Goal: Task Accomplishment & Management: Manage account settings

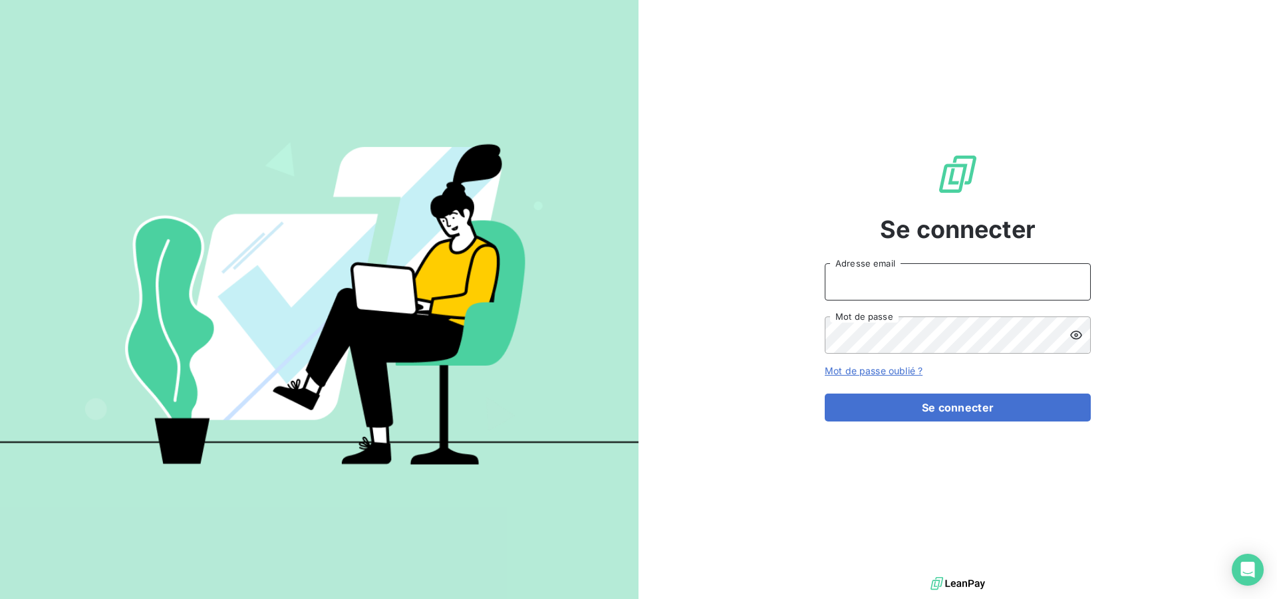
click at [986, 286] on input "Adresse email" at bounding box center [958, 281] width 266 height 37
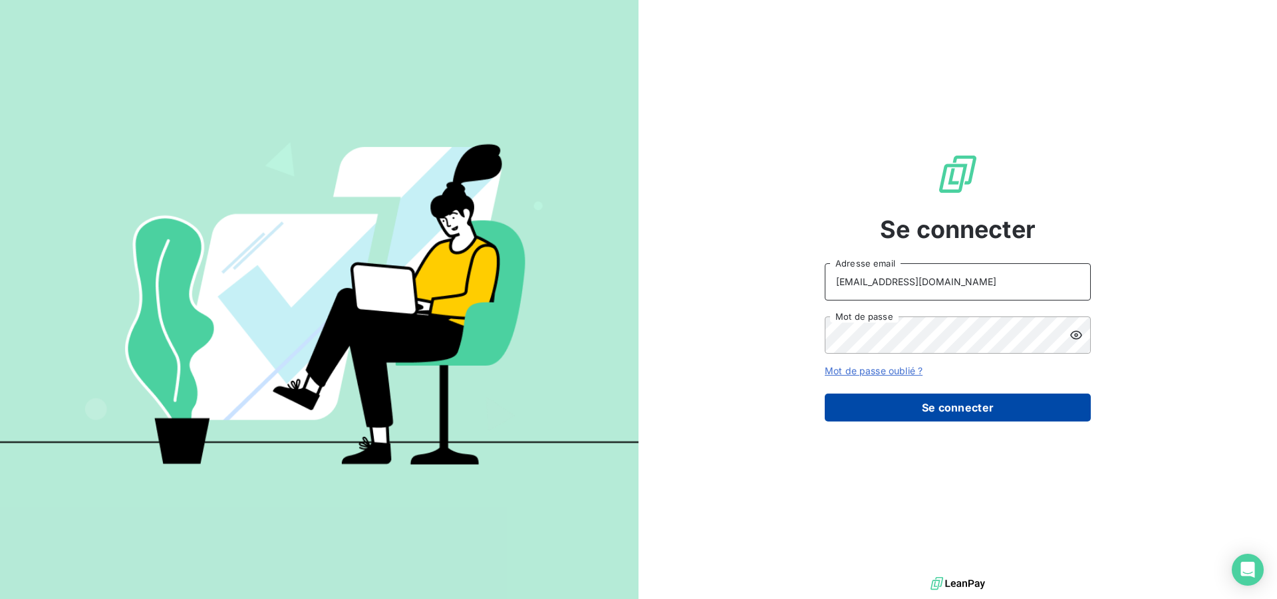
type input "[EMAIL_ADDRESS][DOMAIN_NAME]"
click at [938, 406] on button "Se connecter" at bounding box center [958, 408] width 266 height 28
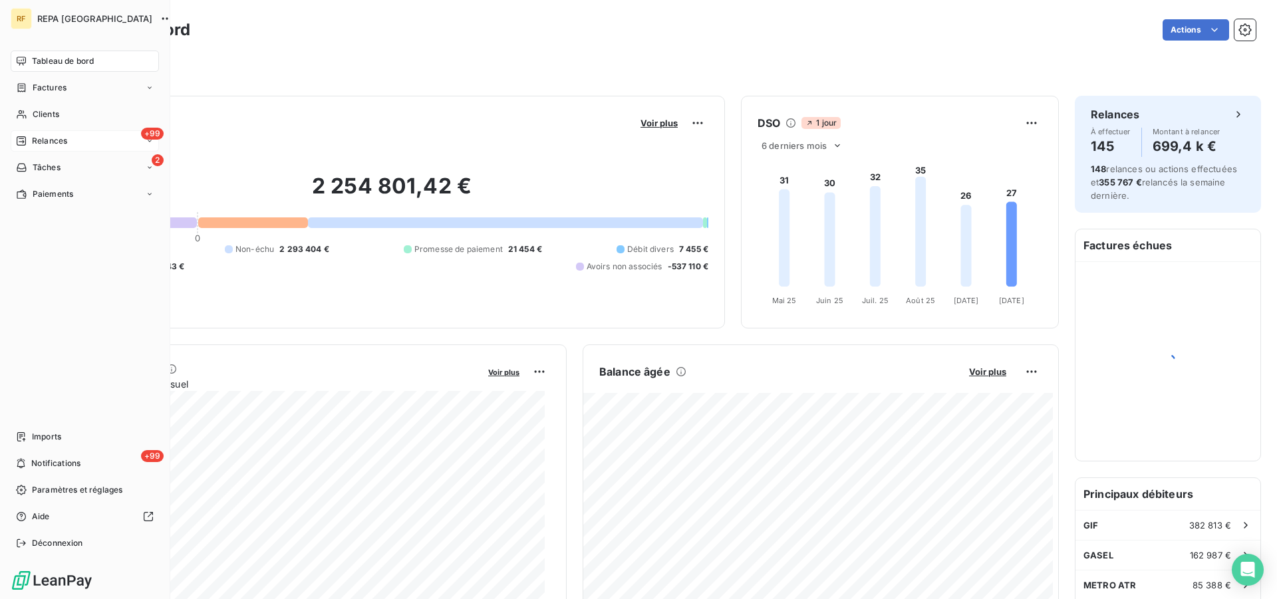
click at [49, 143] on span "Relances" at bounding box center [49, 141] width 35 height 12
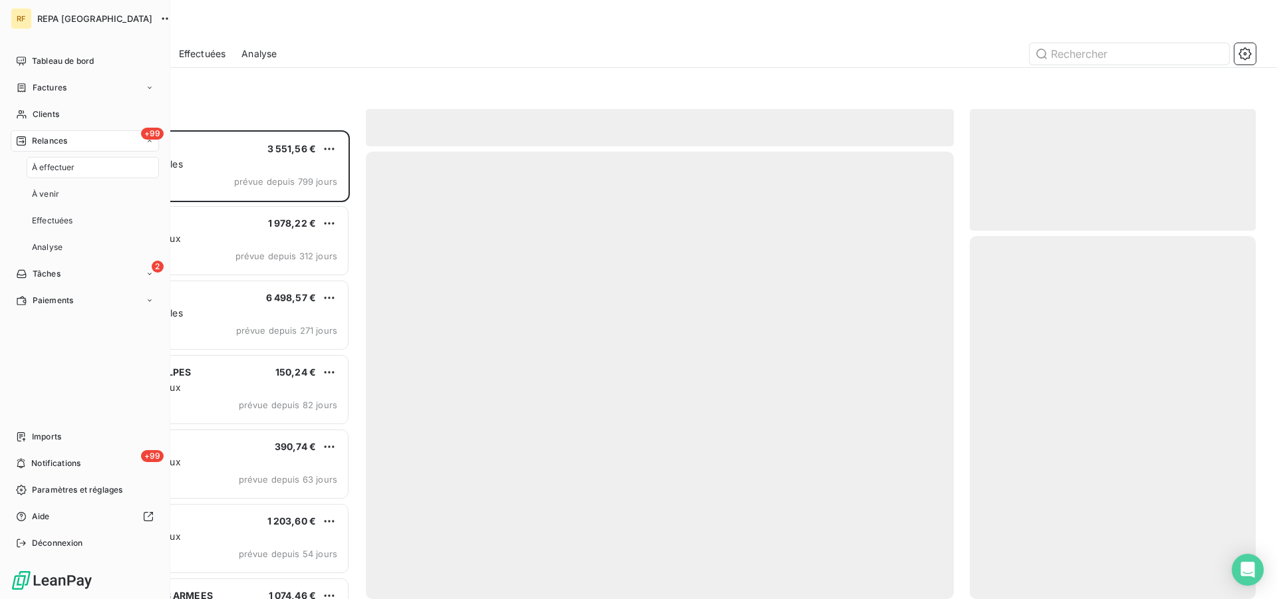
scroll to position [458, 275]
click at [55, 138] on span "Relances" at bounding box center [49, 141] width 35 height 12
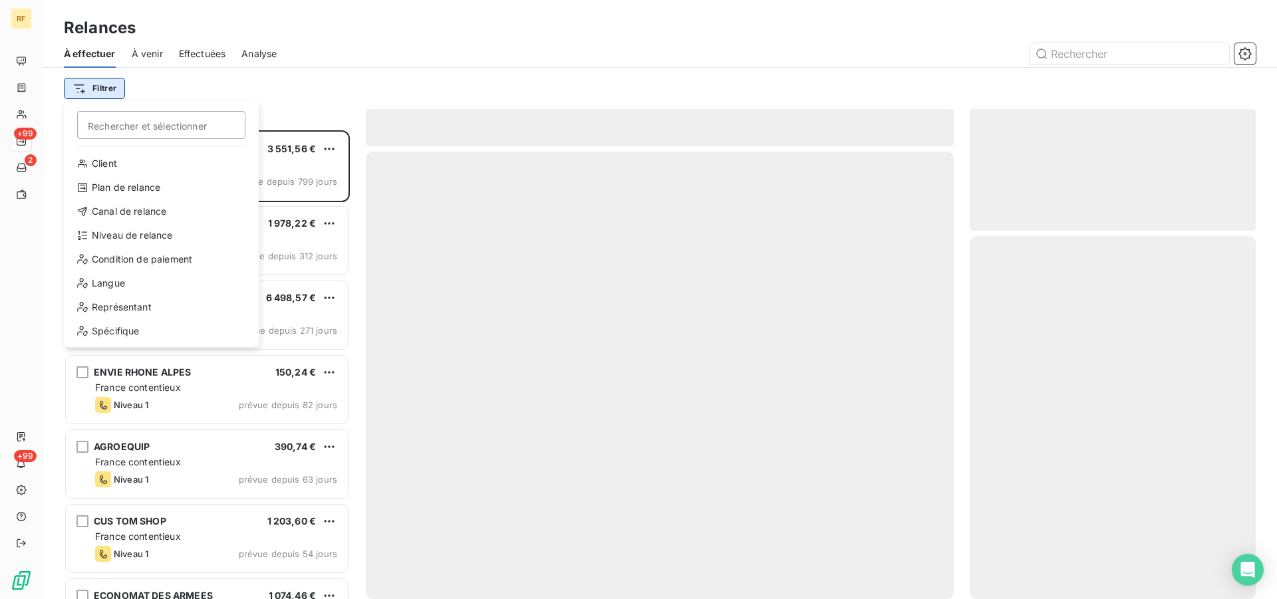
click at [91, 82] on html "RF +99 2 +99 Relances À effectuer À venir Effectuées Analyse Filtrer Rechercher…" at bounding box center [638, 299] width 1277 height 599
click at [158, 190] on div "Plan de relance" at bounding box center [161, 187] width 184 height 21
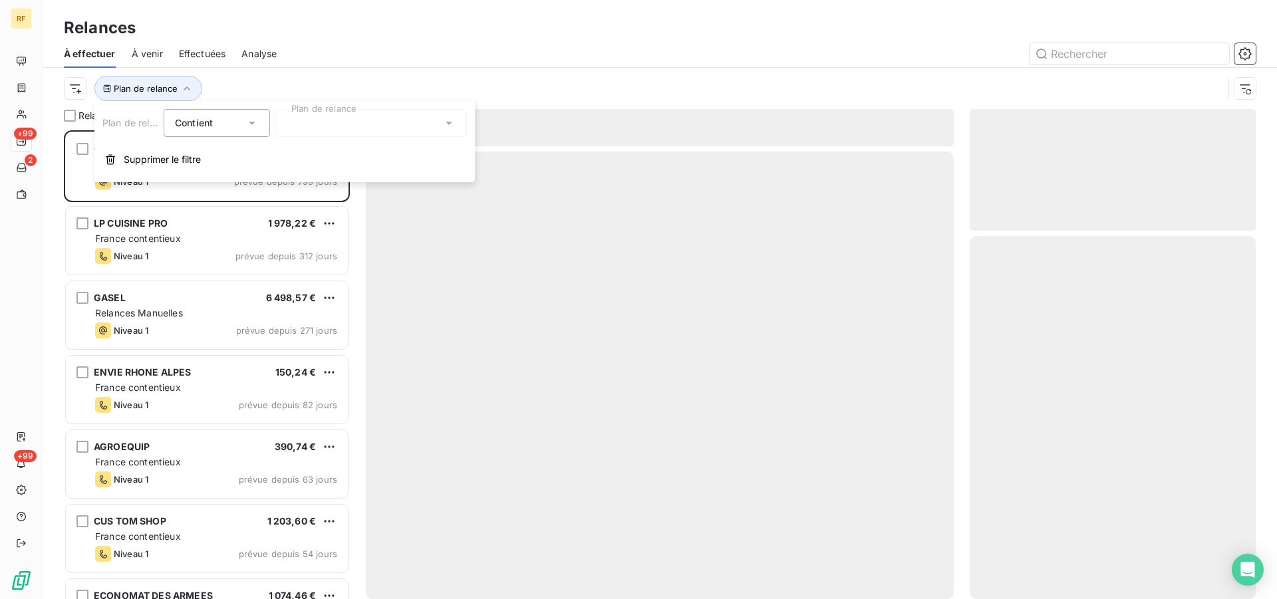
click at [352, 121] on div at bounding box center [371, 123] width 192 height 28
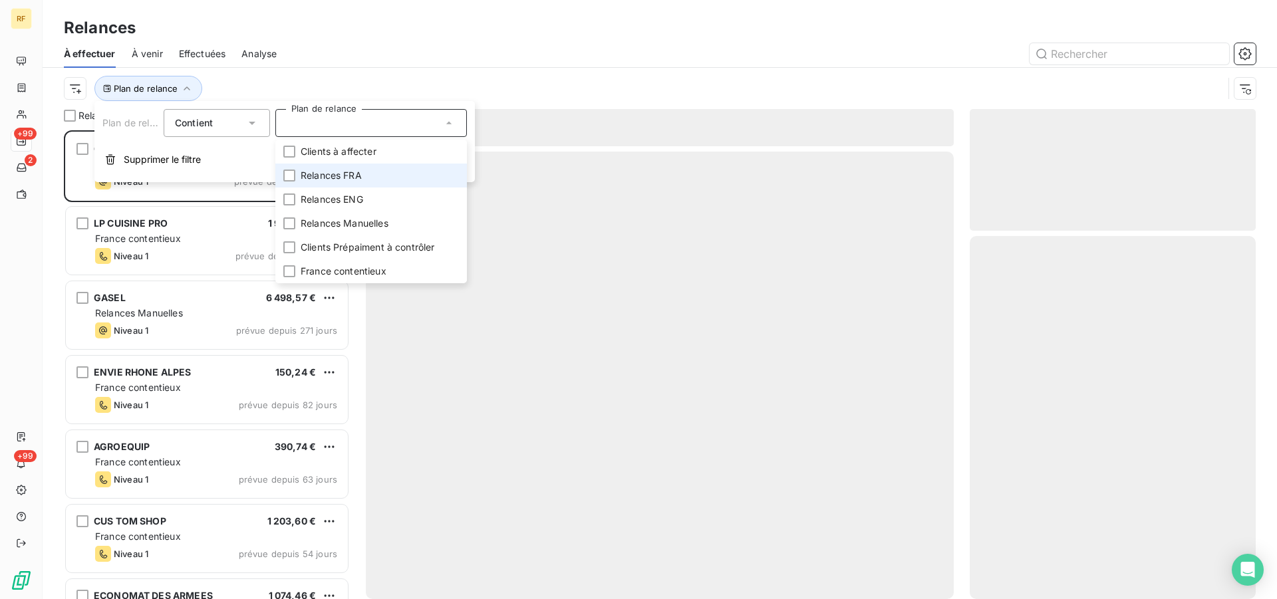
click at [369, 175] on li "Relances FRA" at bounding box center [371, 176] width 192 height 24
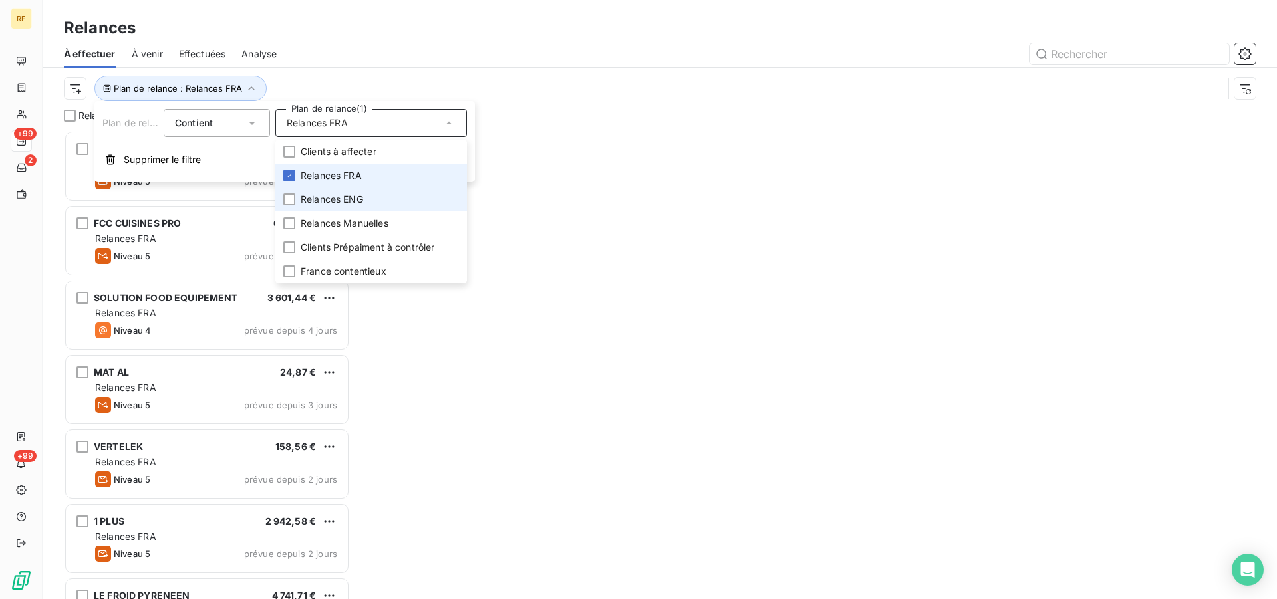
scroll to position [458, 275]
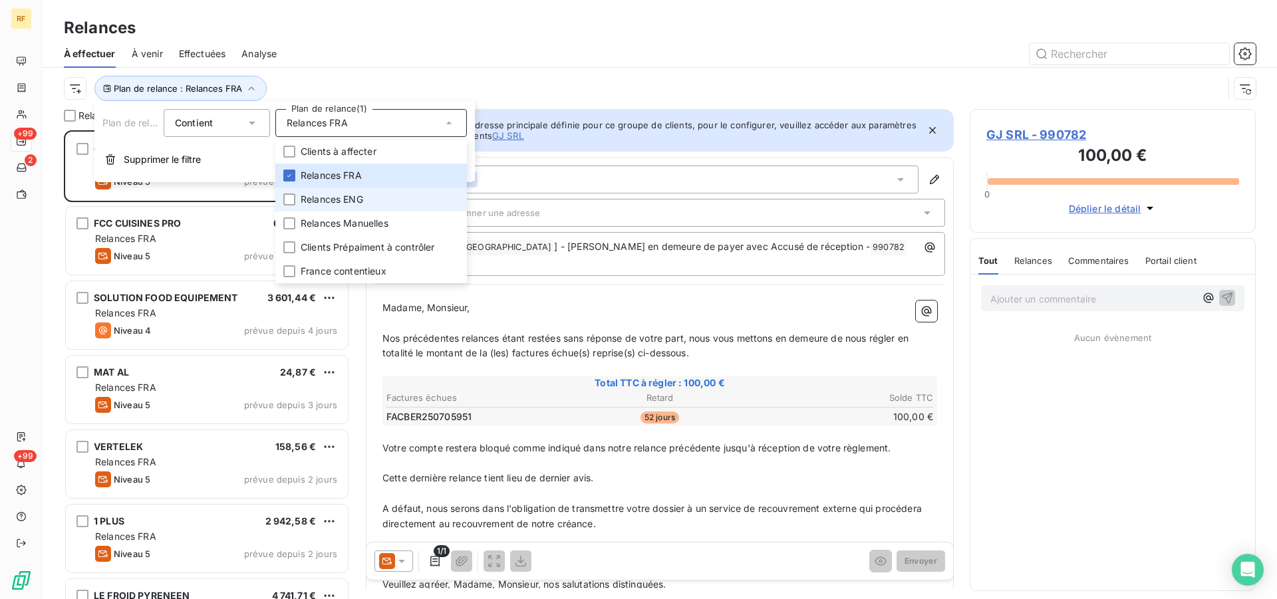
click at [365, 201] on li "Relances ENG" at bounding box center [371, 200] width 192 height 24
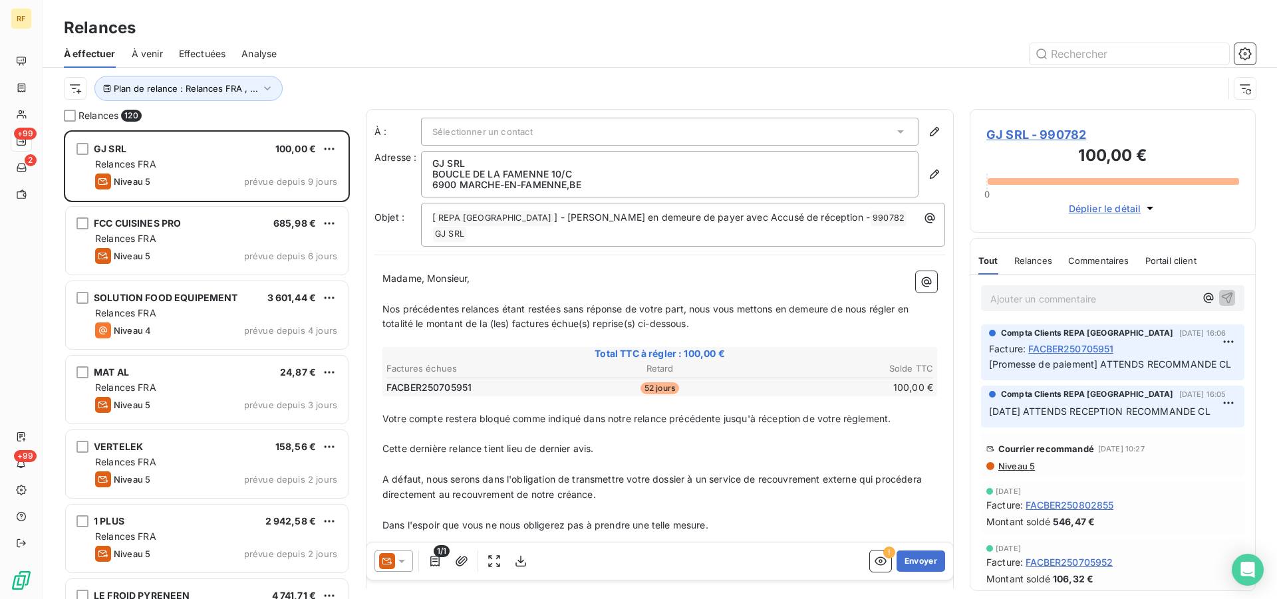
click at [499, 72] on div "Plan de relance : Relances FRA , ..." at bounding box center [660, 88] width 1192 height 41
click at [192, 84] on span "Plan de relance : Relances FRA , ..." at bounding box center [186, 88] width 144 height 11
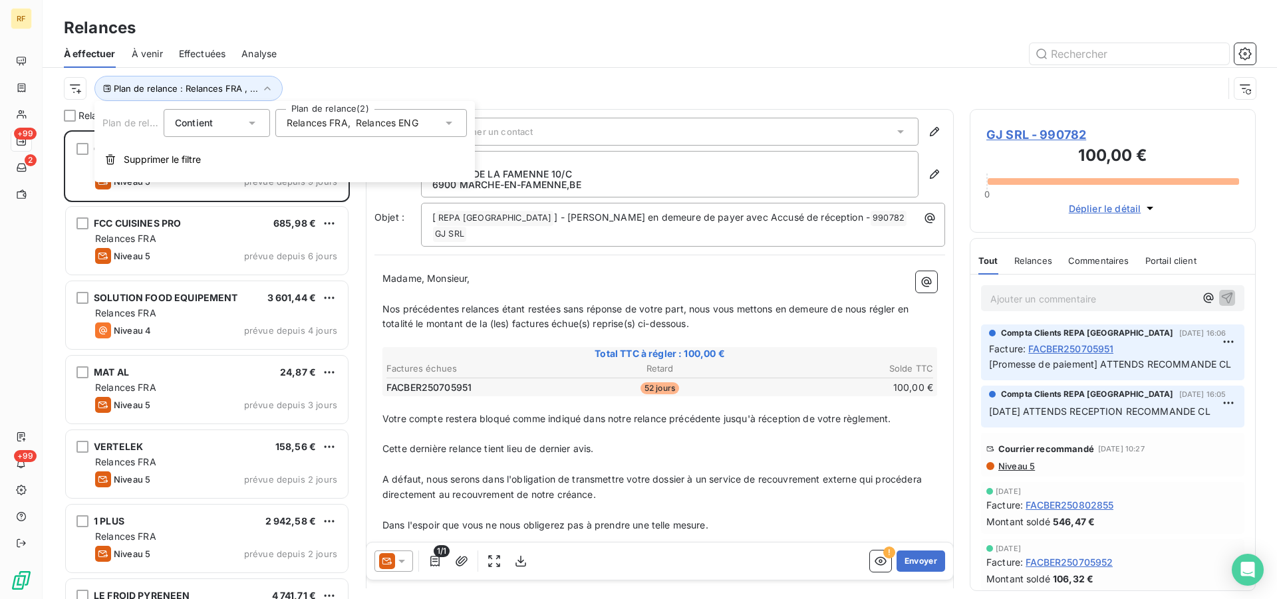
click at [253, 119] on icon at bounding box center [252, 122] width 13 height 13
click at [505, 47] on div at bounding box center [774, 53] width 963 height 21
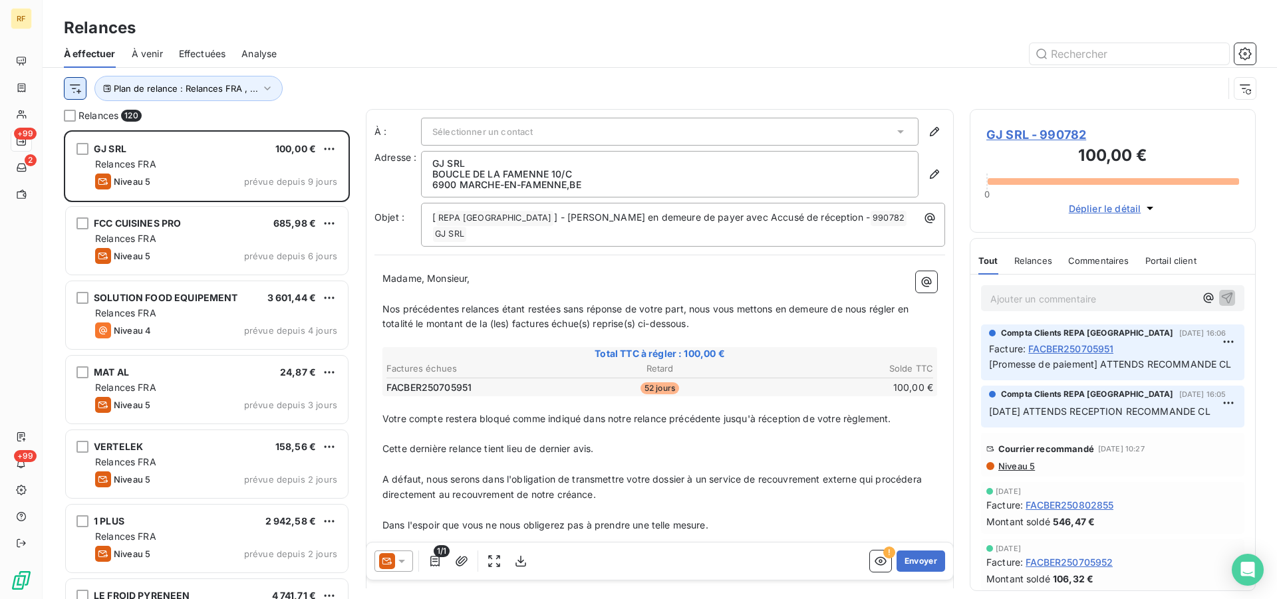
click at [73, 90] on html "RF +99 2 +99 Relances À effectuer À venir Effectuées Analyse Plan de relance : …" at bounding box center [638, 299] width 1277 height 599
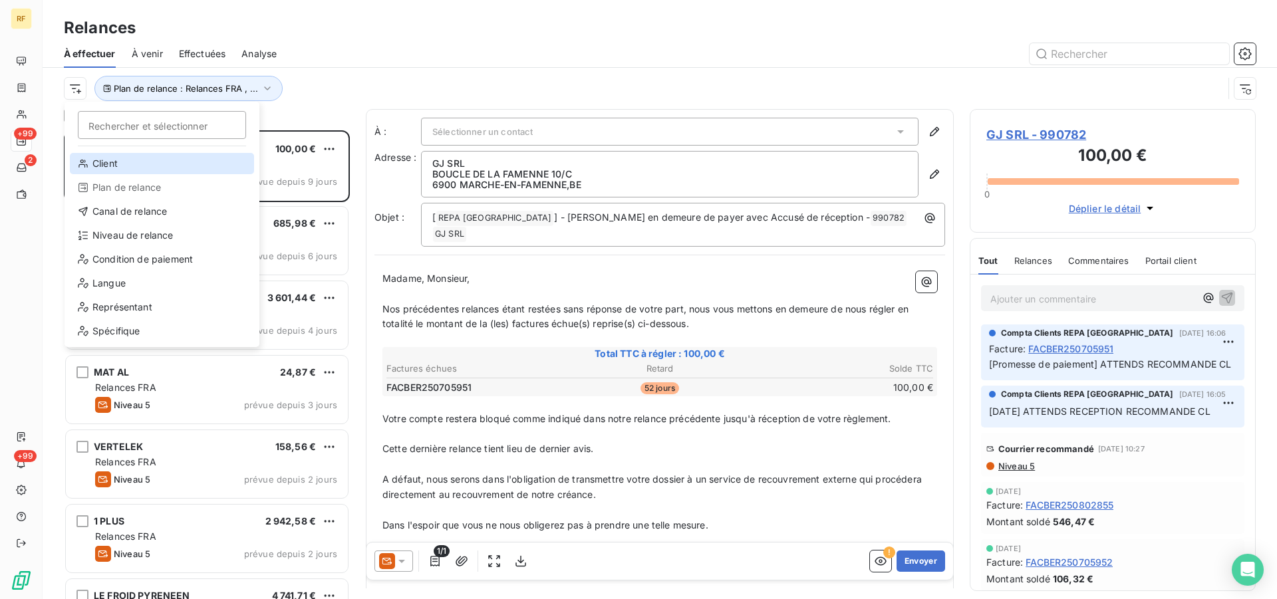
click at [126, 168] on div "Client" at bounding box center [162, 163] width 184 height 21
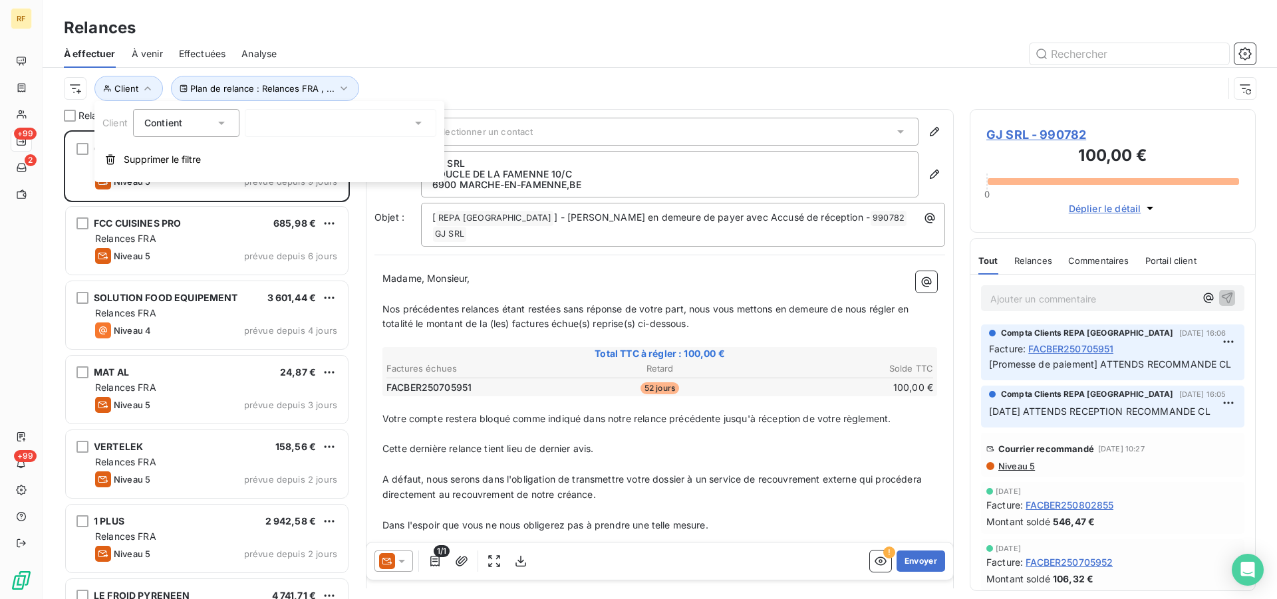
click at [299, 120] on div at bounding box center [341, 123] width 192 height 28
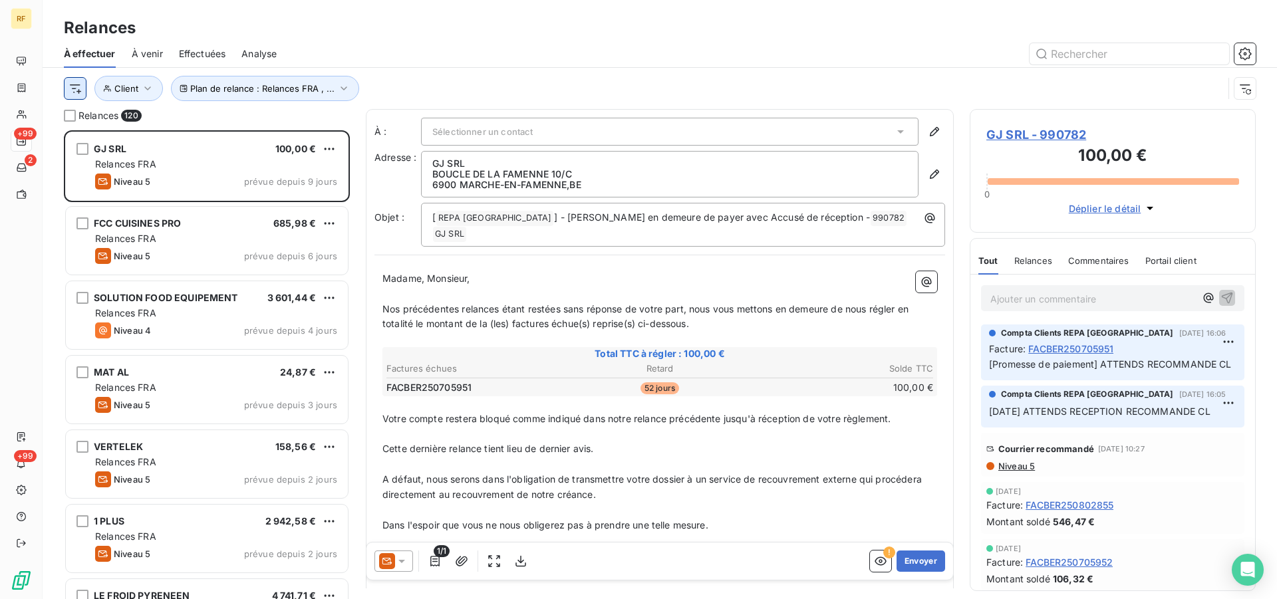
click at [74, 90] on html "RF +99 2 +99 Relances À effectuer À venir Effectuées Analyse Plan de relance : …" at bounding box center [638, 299] width 1277 height 599
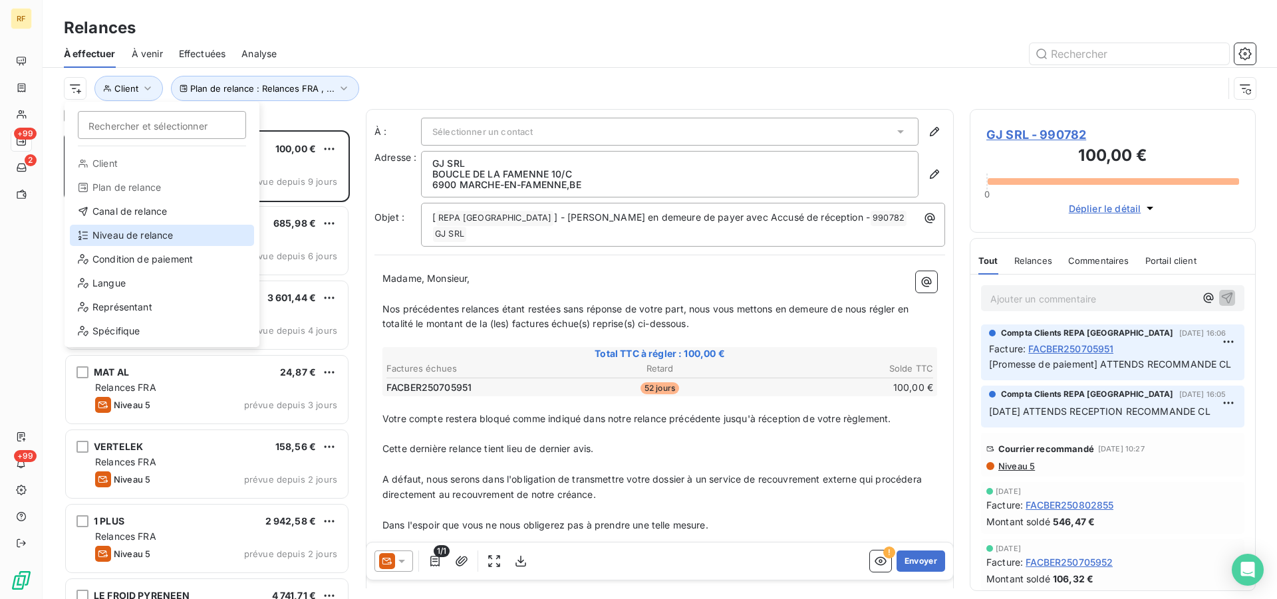
click at [178, 242] on div "Niveau de relance" at bounding box center [162, 235] width 184 height 21
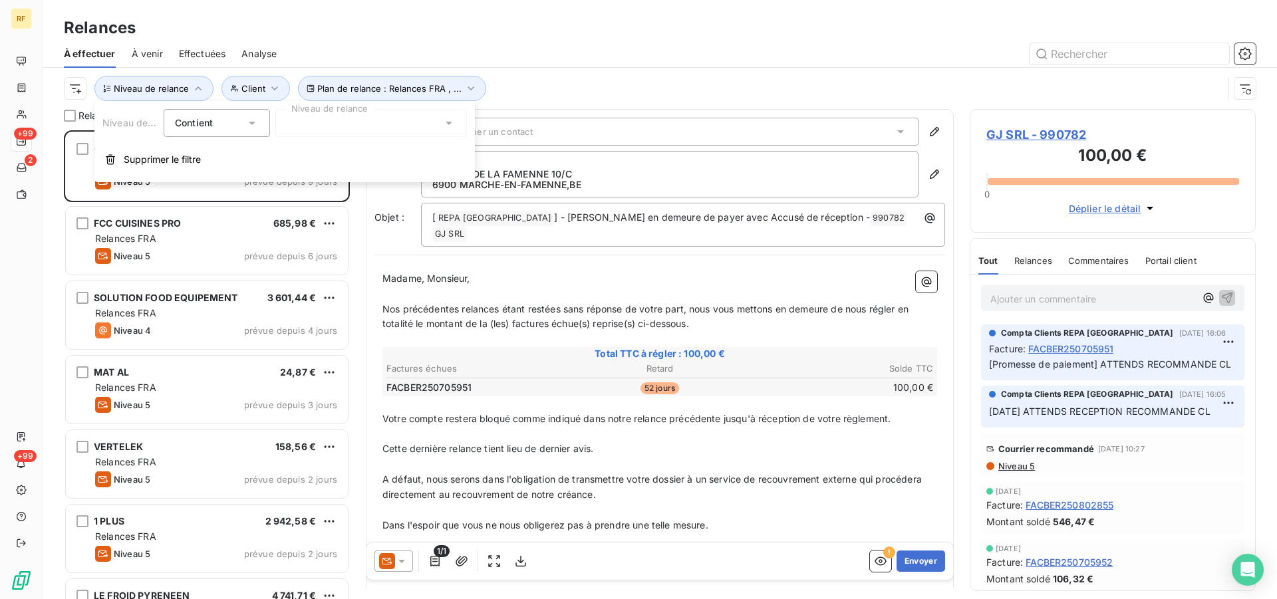
click at [412, 128] on div at bounding box center [371, 123] width 192 height 28
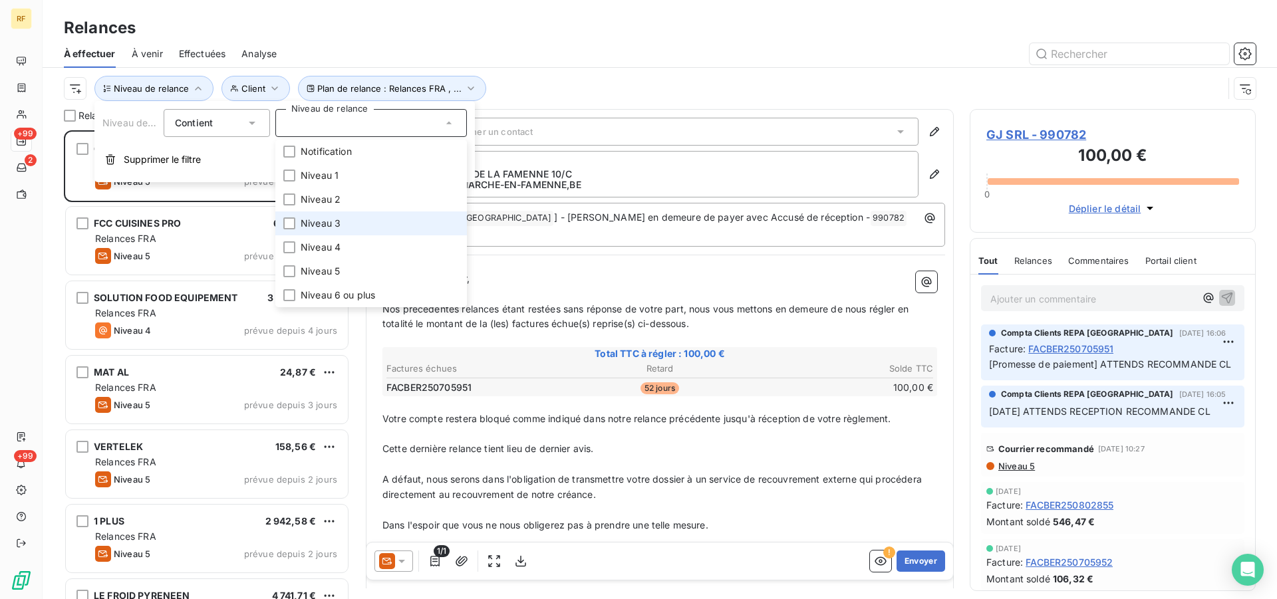
click at [365, 224] on li "Niveau 3" at bounding box center [371, 224] width 192 height 24
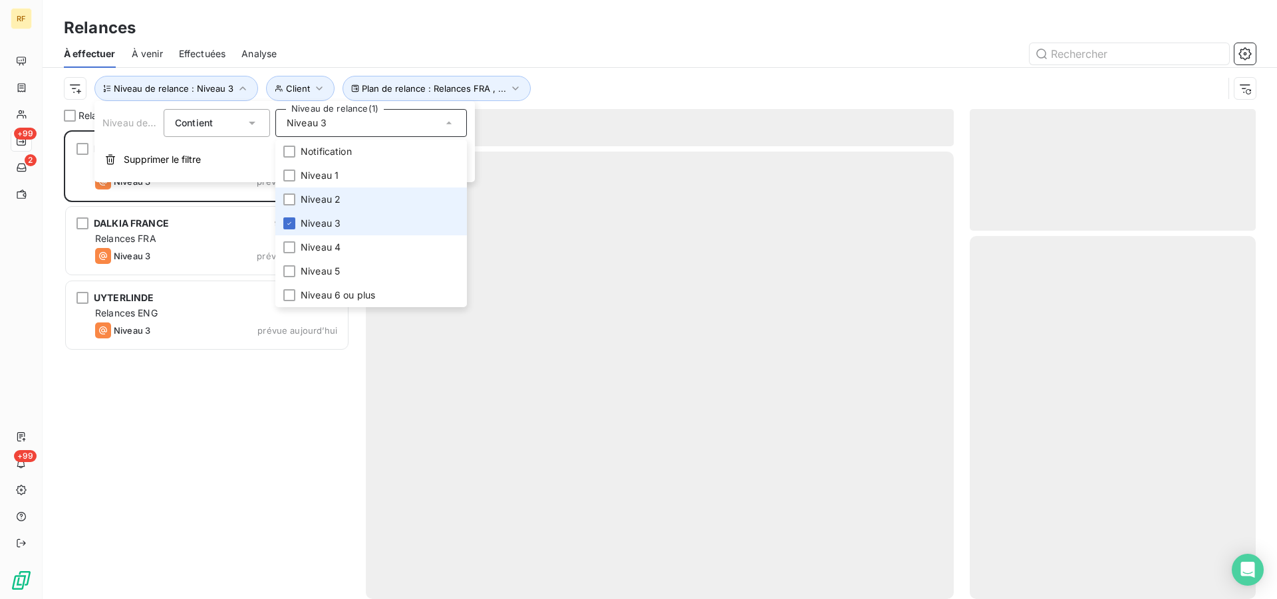
scroll to position [458, 275]
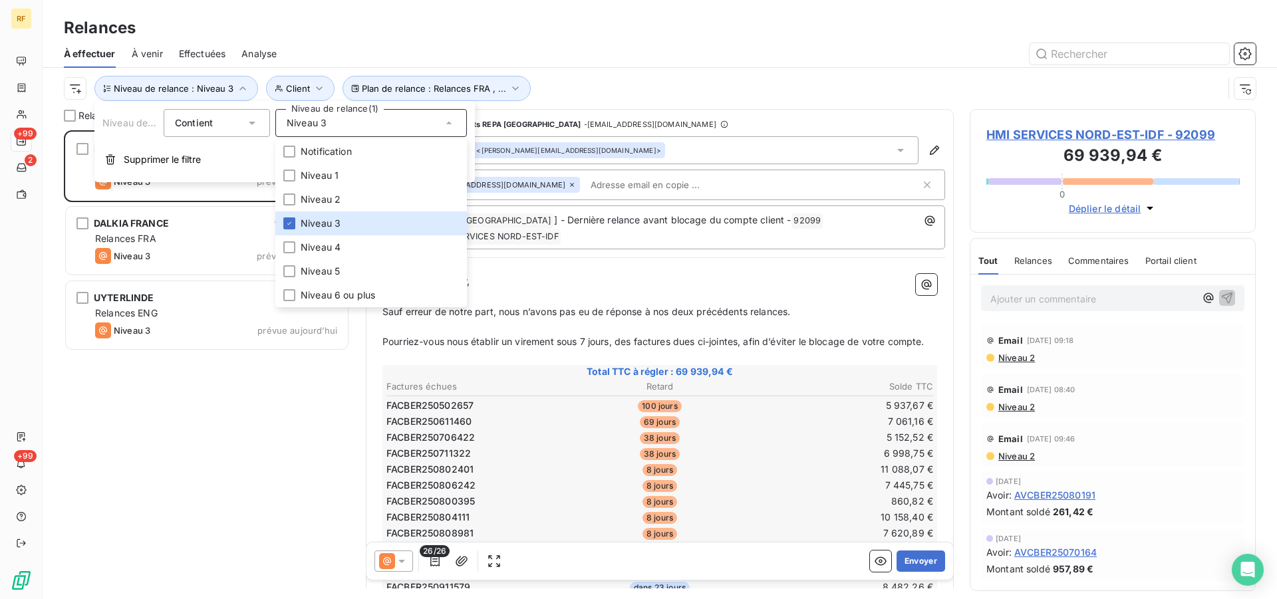
click at [553, 57] on div at bounding box center [774, 53] width 963 height 21
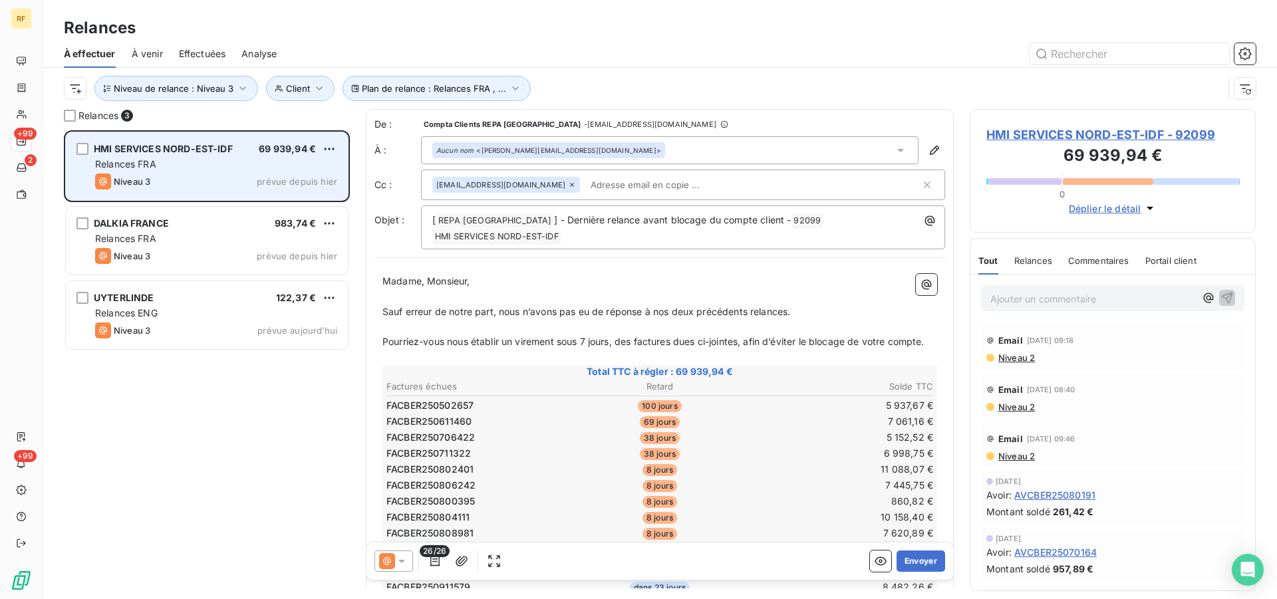
click at [198, 156] on div "HMI SERVICES NORD-EST-IDF" at bounding box center [163, 148] width 139 height 13
click at [173, 158] on div "Relances FRA" at bounding box center [216, 164] width 242 height 13
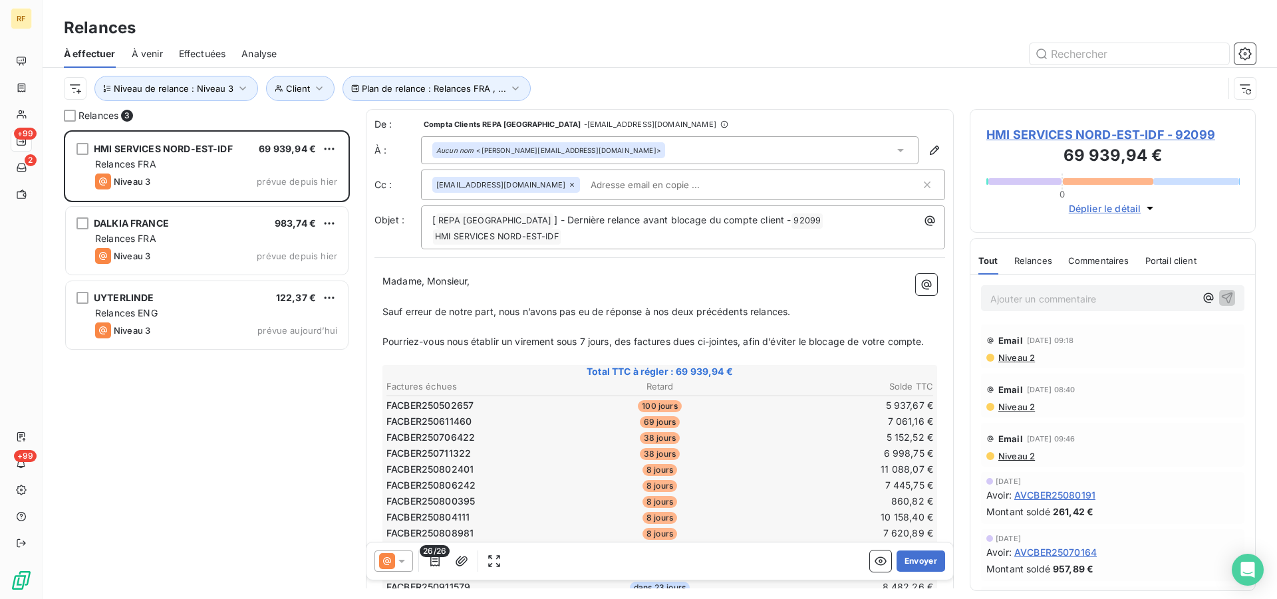
click at [770, 467] on td "11 088,07 €" at bounding box center [843, 469] width 182 height 15
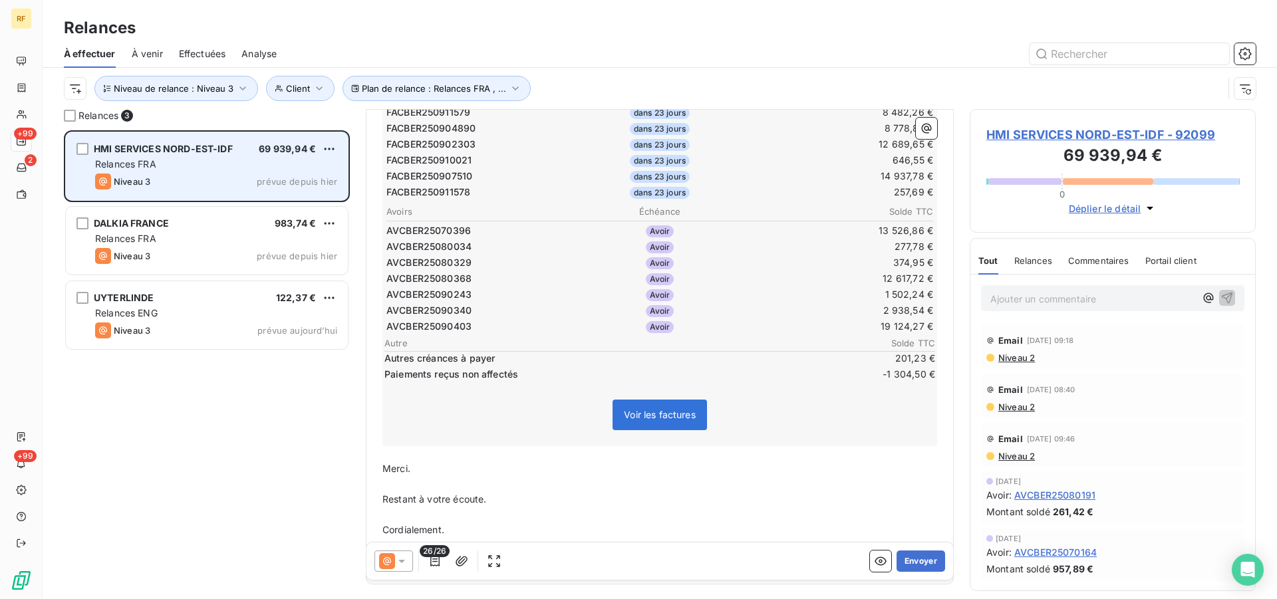
click at [203, 163] on div "Relances FRA" at bounding box center [216, 164] width 242 height 13
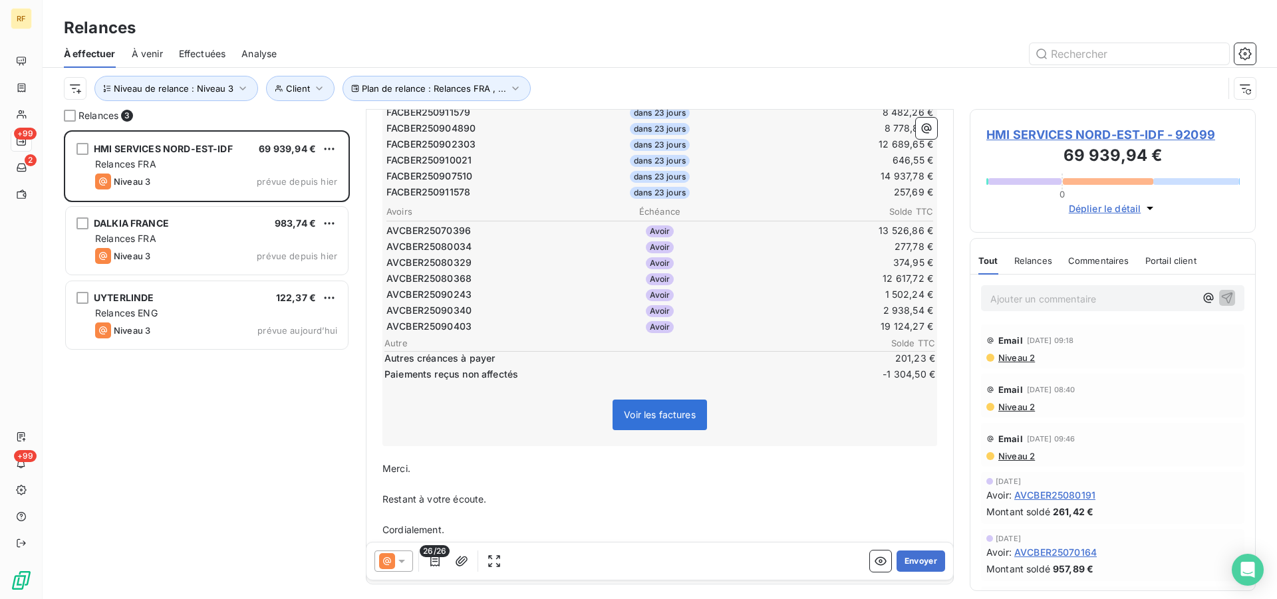
click at [796, 190] on td "257,69 €" at bounding box center [843, 192] width 182 height 15
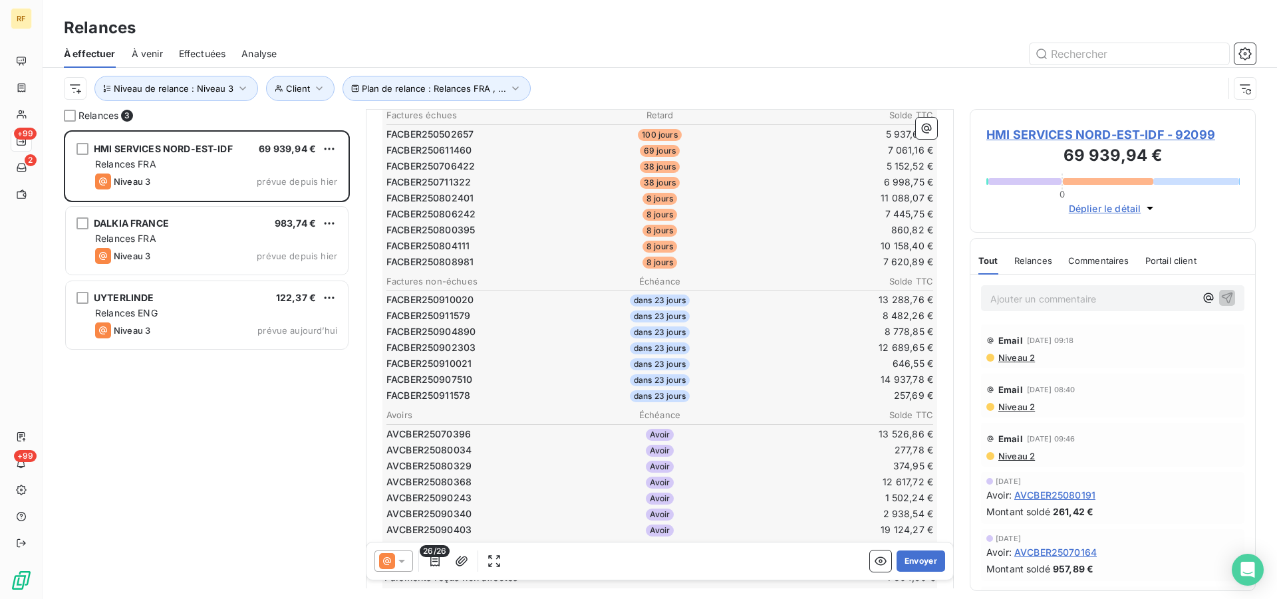
scroll to position [528, 0]
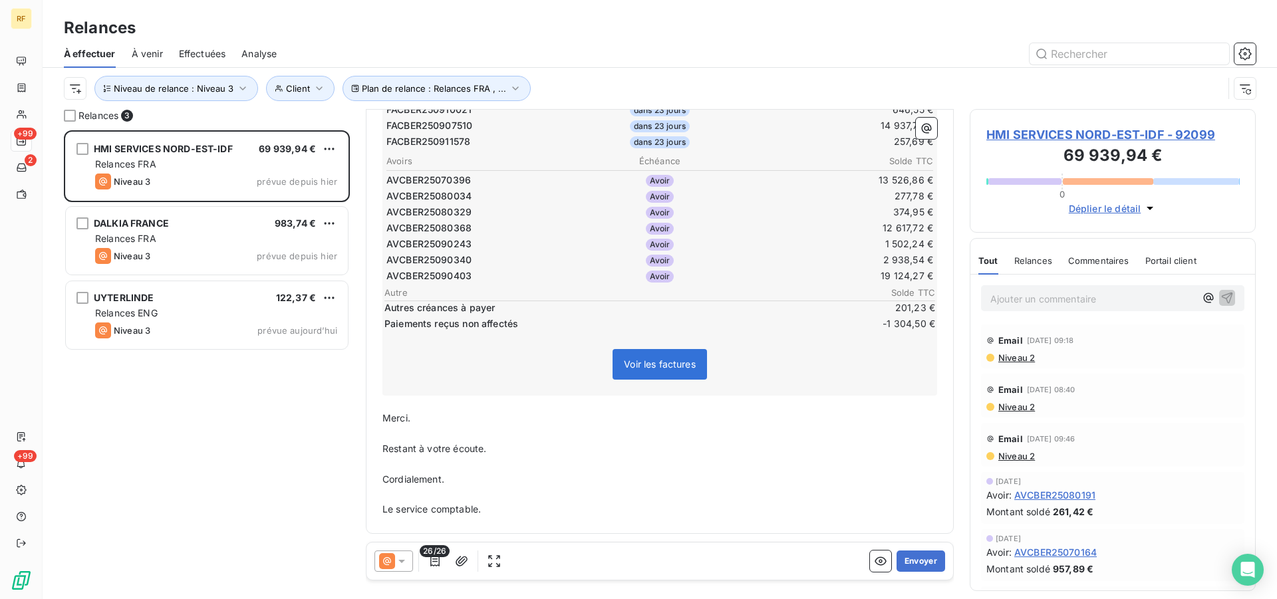
click at [403, 562] on icon at bounding box center [401, 561] width 13 height 13
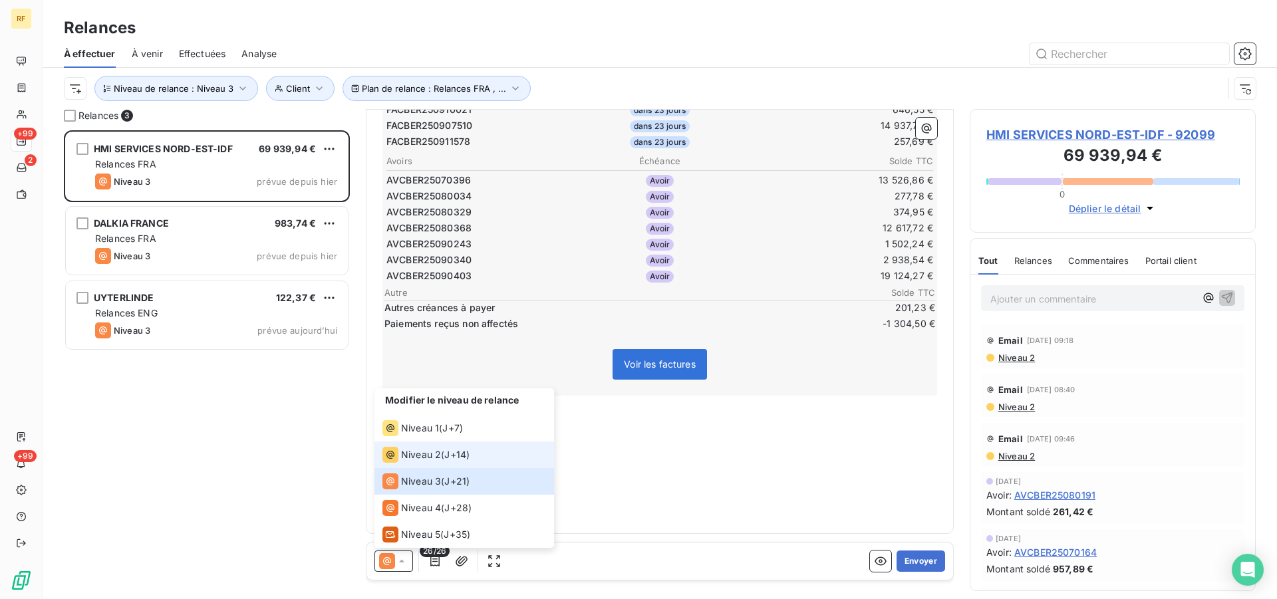
click at [443, 454] on div "Niveau 2 ( J+14 )" at bounding box center [426, 455] width 87 height 16
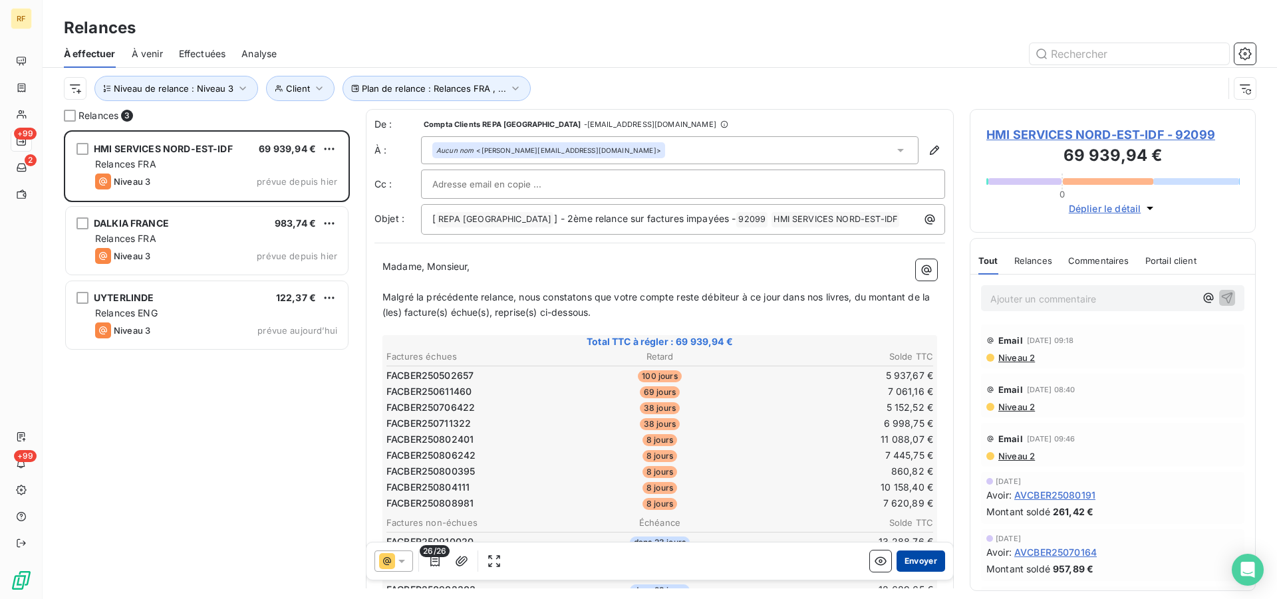
click at [919, 562] on button "Envoyer" at bounding box center [921, 561] width 49 height 21
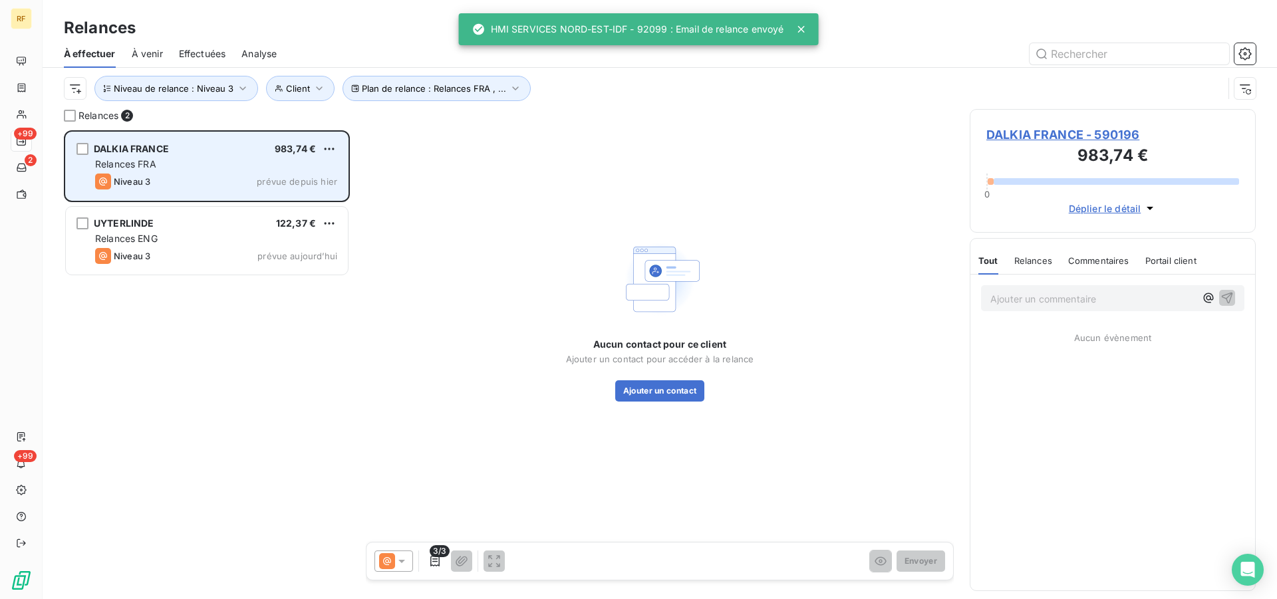
click at [170, 168] on div "Relances FRA" at bounding box center [216, 164] width 242 height 13
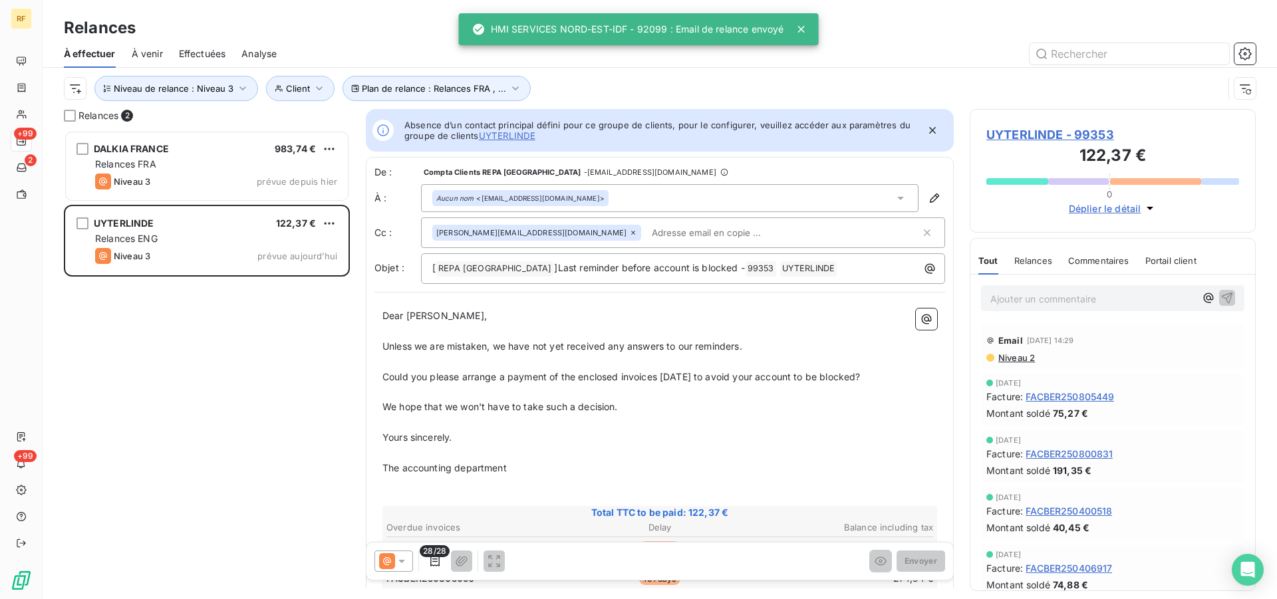
scroll to position [458, 275]
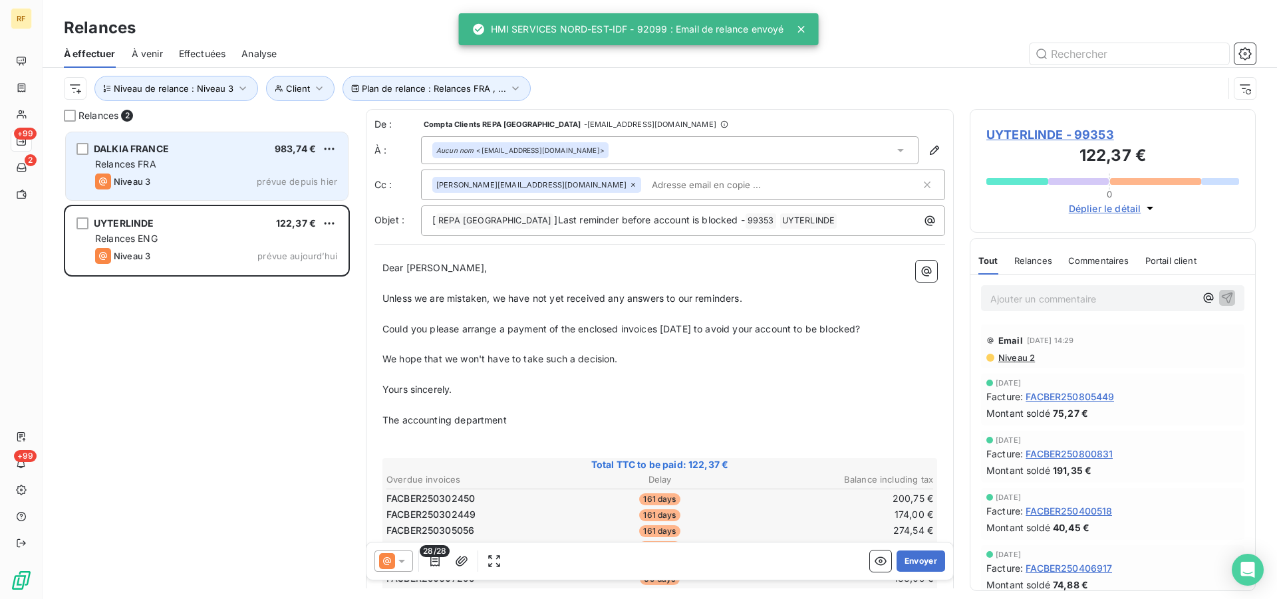
click at [149, 162] on span "Relances FRA" at bounding box center [125, 163] width 61 height 11
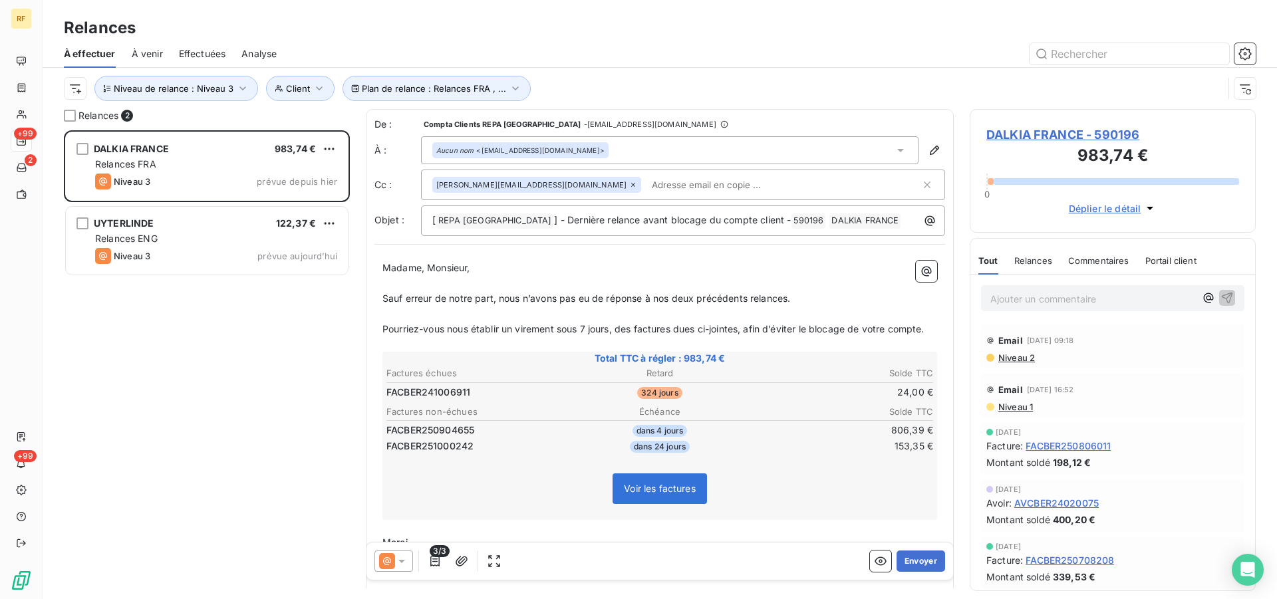
click at [405, 559] on icon at bounding box center [401, 561] width 13 height 13
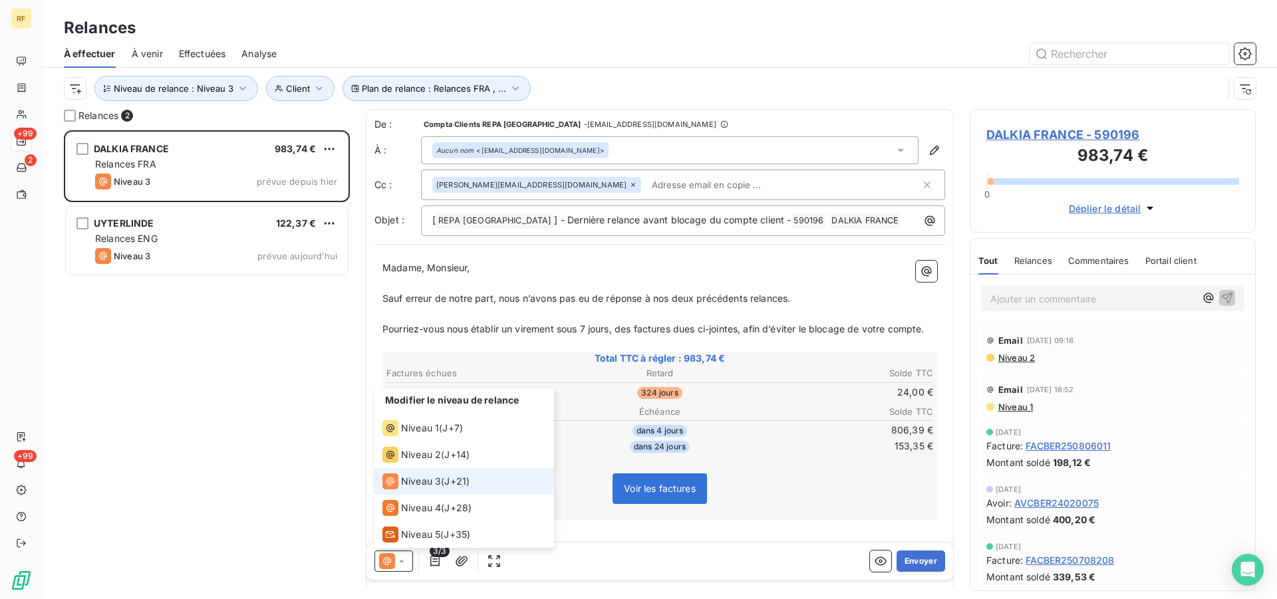
click at [464, 480] on span "J+21 )" at bounding box center [456, 481] width 25 height 13
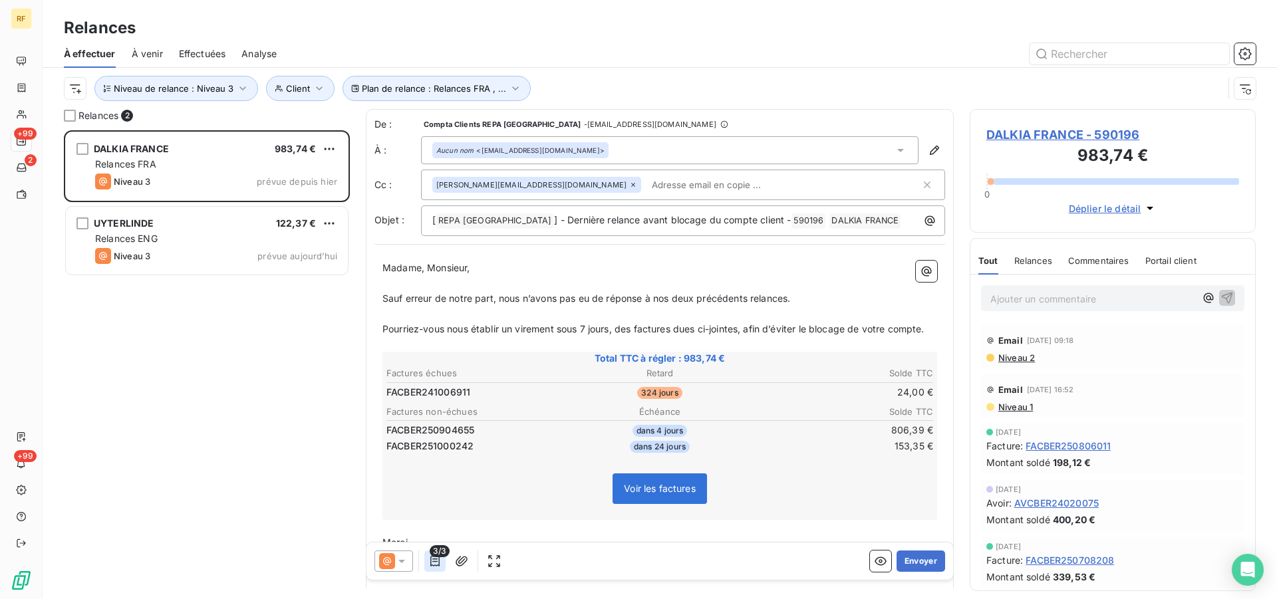
click at [442, 560] on button "button" at bounding box center [434, 561] width 21 height 21
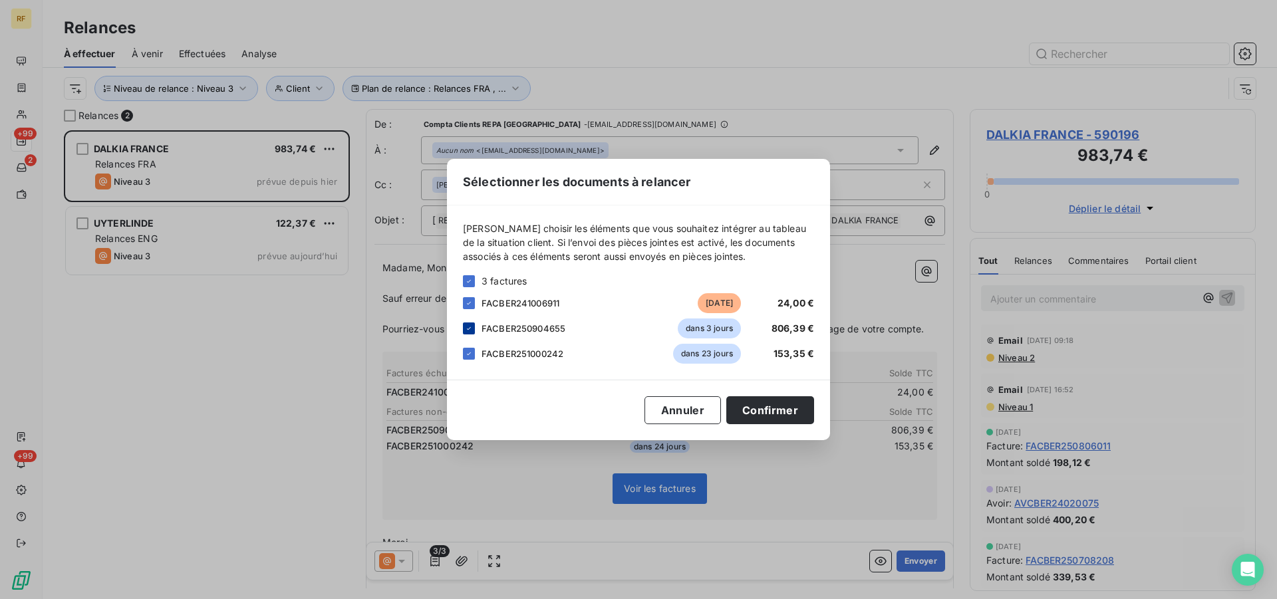
click at [470, 327] on icon at bounding box center [469, 329] width 8 height 8
click at [788, 406] on button "Confirmer" at bounding box center [771, 411] width 88 height 28
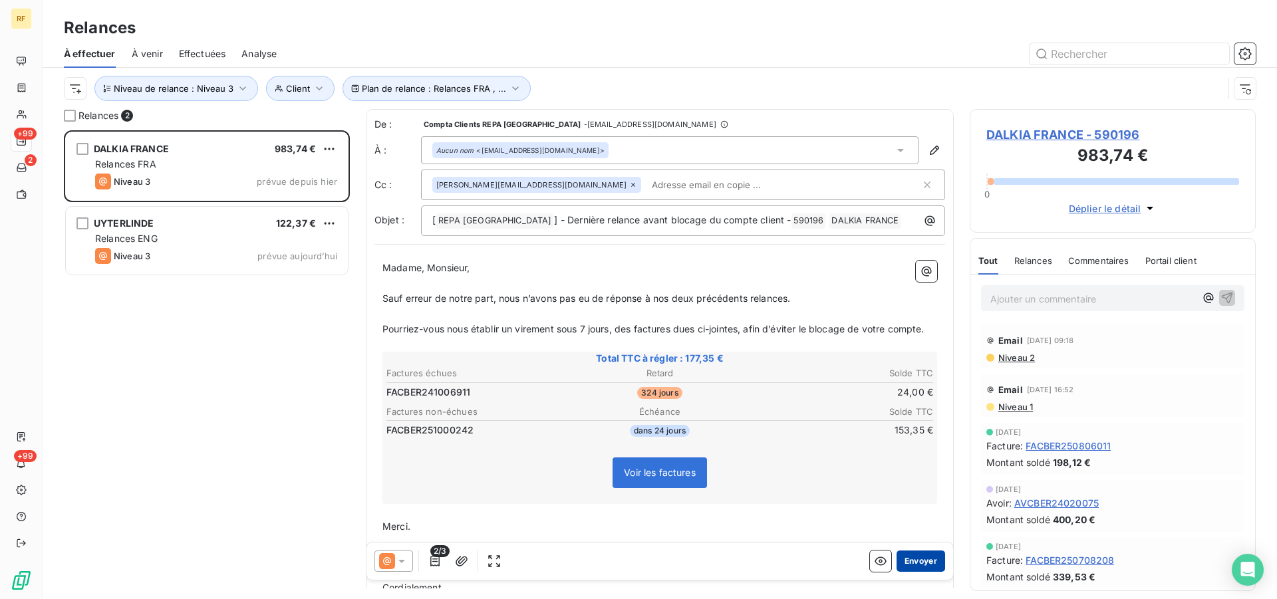
click at [913, 568] on button "Envoyer" at bounding box center [921, 561] width 49 height 21
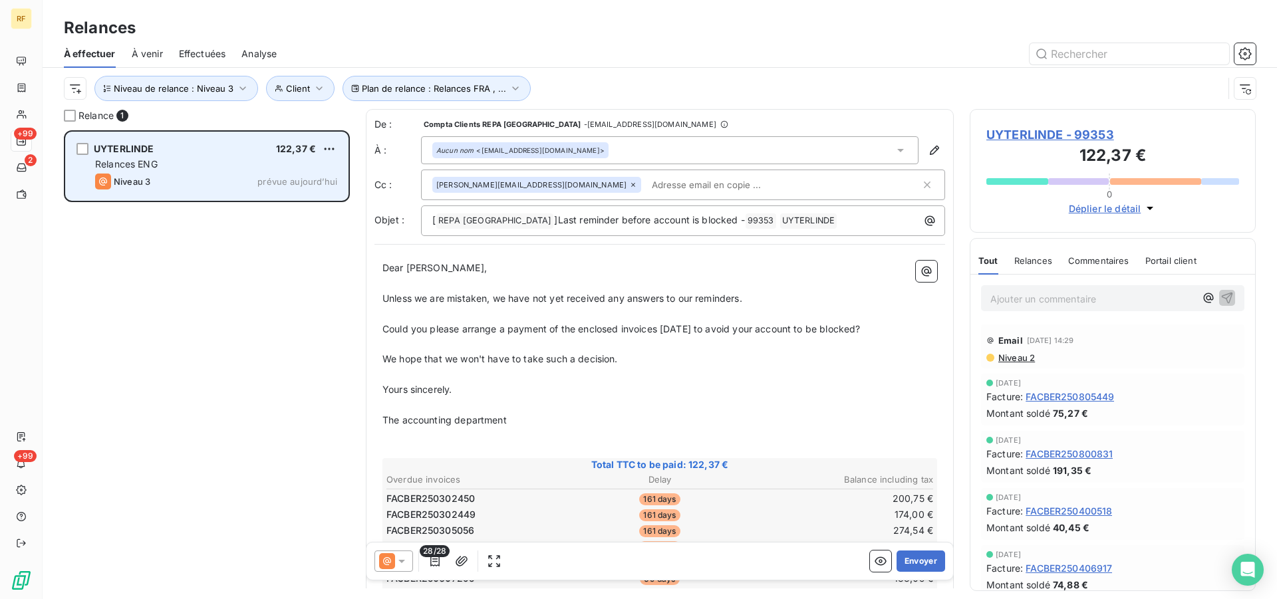
click at [175, 162] on div "Relances ENG" at bounding box center [216, 164] width 242 height 13
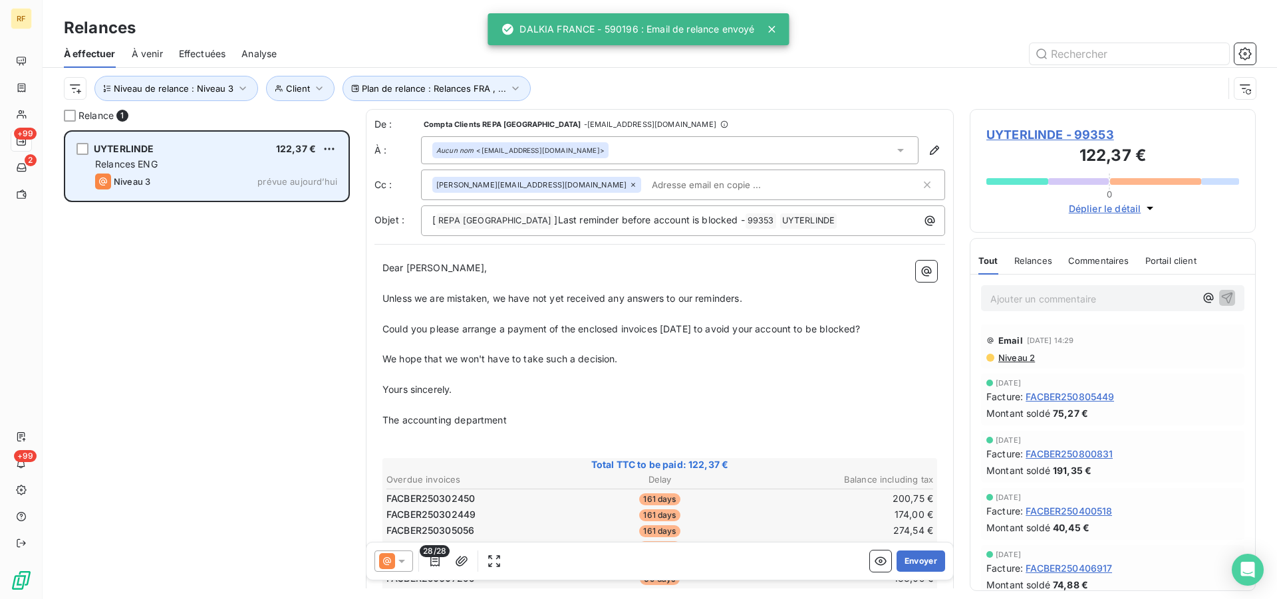
click at [249, 164] on div "Relances ENG" at bounding box center [216, 164] width 242 height 13
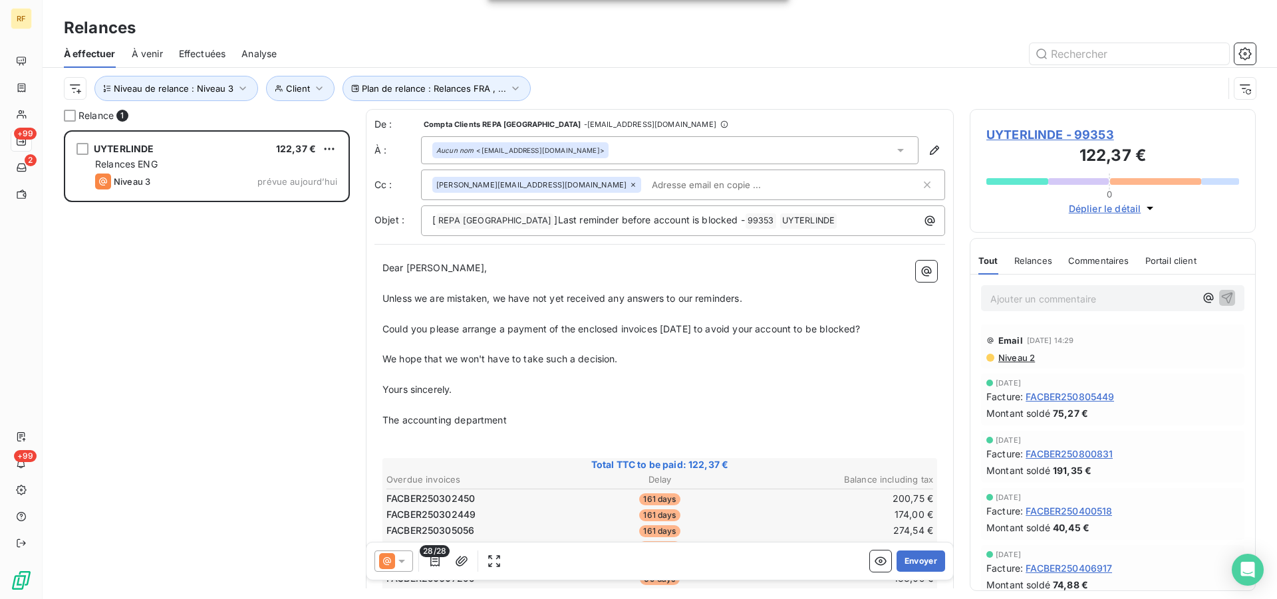
click at [758, 362] on p "We hope that we won't have to take such a decision." at bounding box center [660, 359] width 555 height 15
click at [766, 357] on p "We hope that we won't have to take such a decision." at bounding box center [660, 359] width 555 height 15
click at [404, 563] on icon at bounding box center [401, 561] width 13 height 13
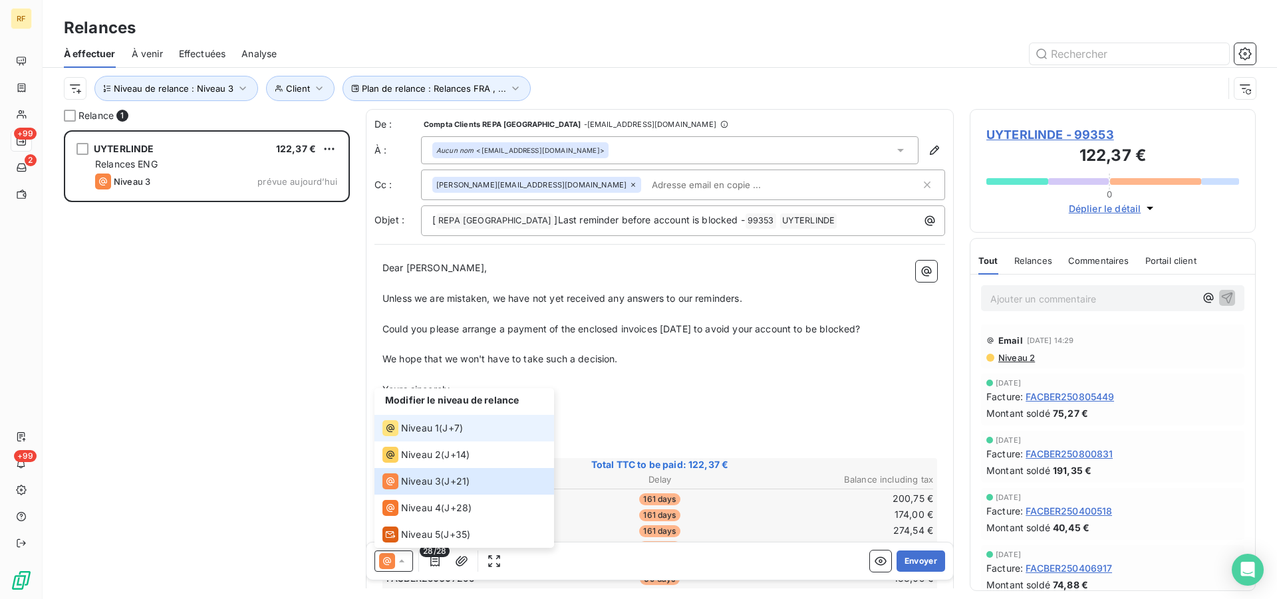
click at [411, 428] on span "Niveau 1" at bounding box center [420, 428] width 38 height 13
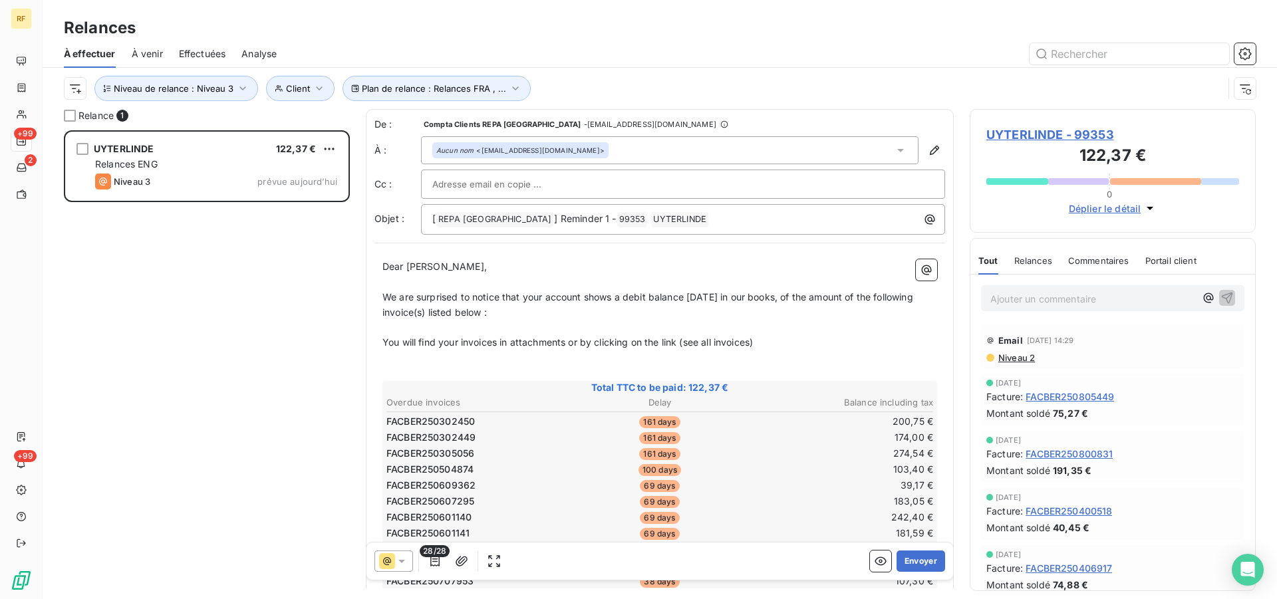
click at [826, 319] on p "We are surprised to notice that your account shows a debit balance [DATE] in ou…" at bounding box center [660, 305] width 555 height 31
click at [794, 333] on p "﻿" at bounding box center [660, 328] width 555 height 15
click at [774, 353] on p "﻿" at bounding box center [660, 358] width 555 height 15
click at [812, 343] on p "You will find your invoices in attachments or by clicking on the link (see all …" at bounding box center [660, 342] width 555 height 15
click at [790, 340] on p "You will find your invoices in attachments or by clicking on the link (see all …" at bounding box center [660, 342] width 555 height 15
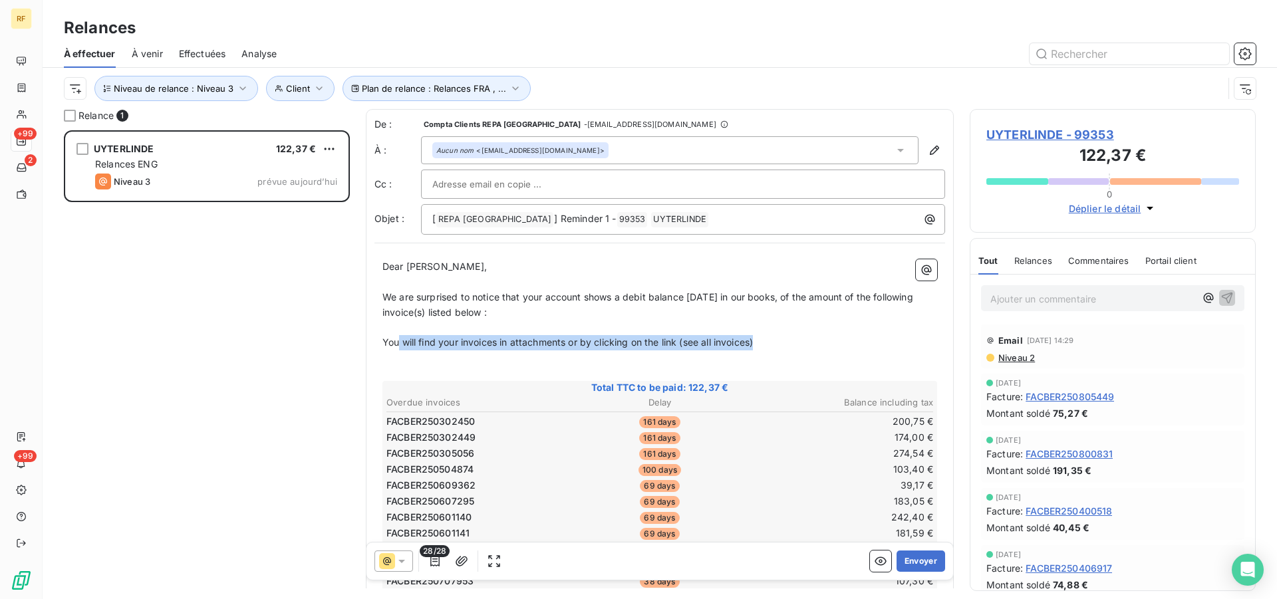
drag, startPoint x: 786, startPoint y: 349, endPoint x: 390, endPoint y: 326, distance: 396.5
click at [384, 294] on span "We are surprised to notice that your account shows a debit balance [DATE] in ou…" at bounding box center [650, 304] width 534 height 27
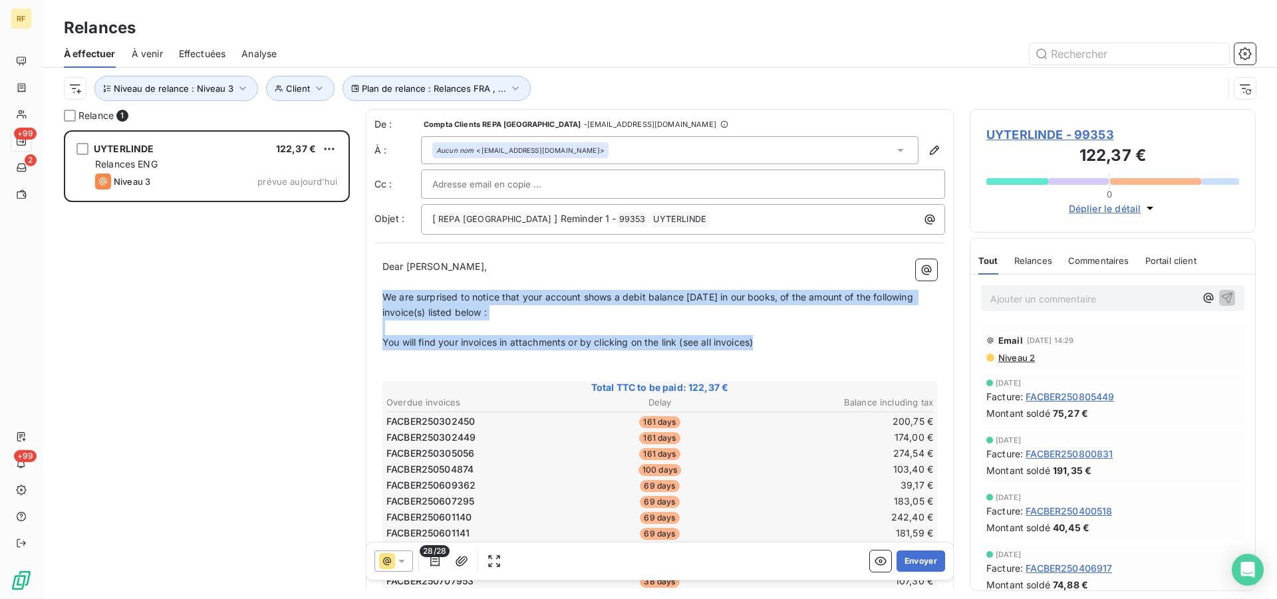
drag, startPoint x: 384, startPoint y: 299, endPoint x: 776, endPoint y: 346, distance: 395.4
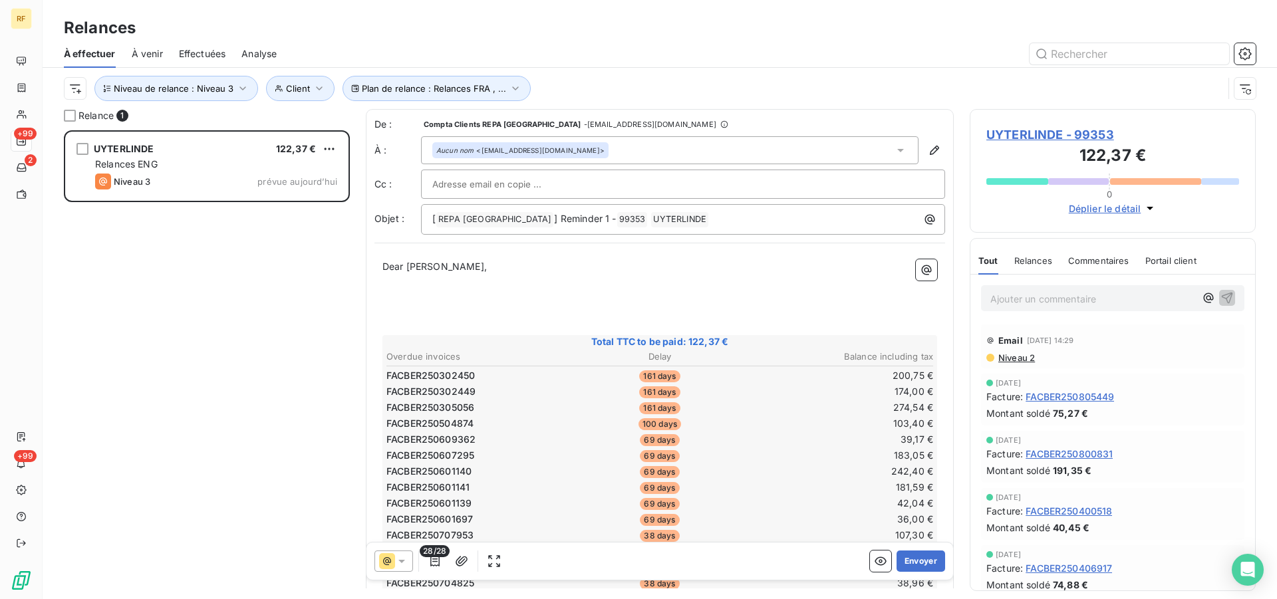
click at [482, 305] on p "﻿" at bounding box center [660, 297] width 555 height 15
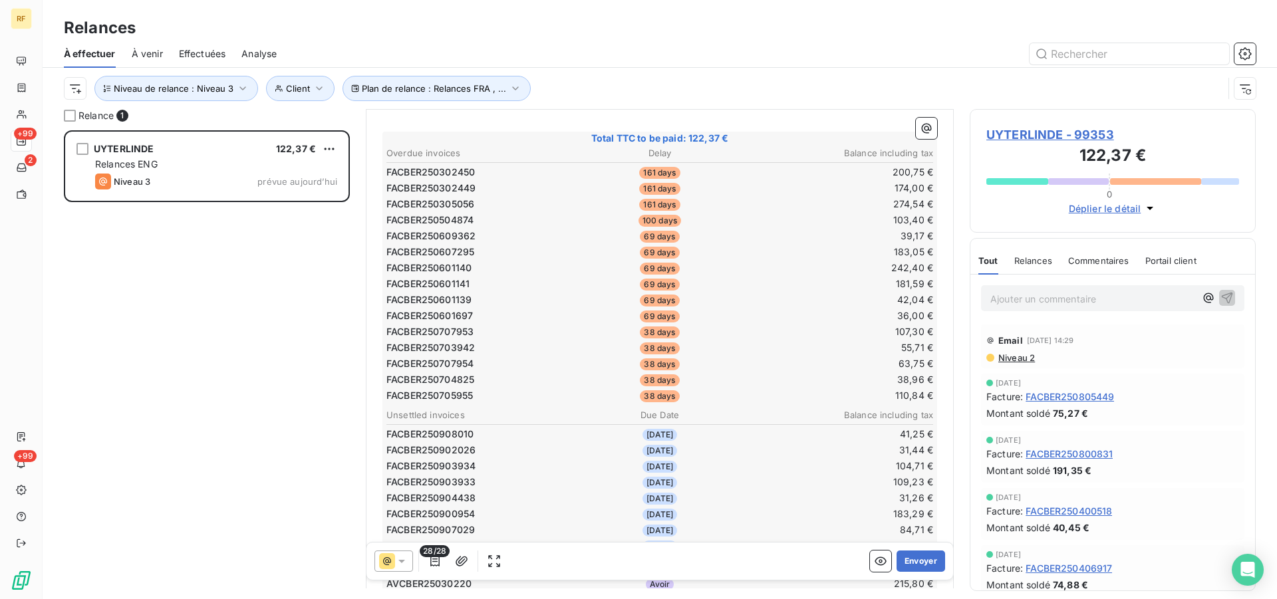
scroll to position [422, 0]
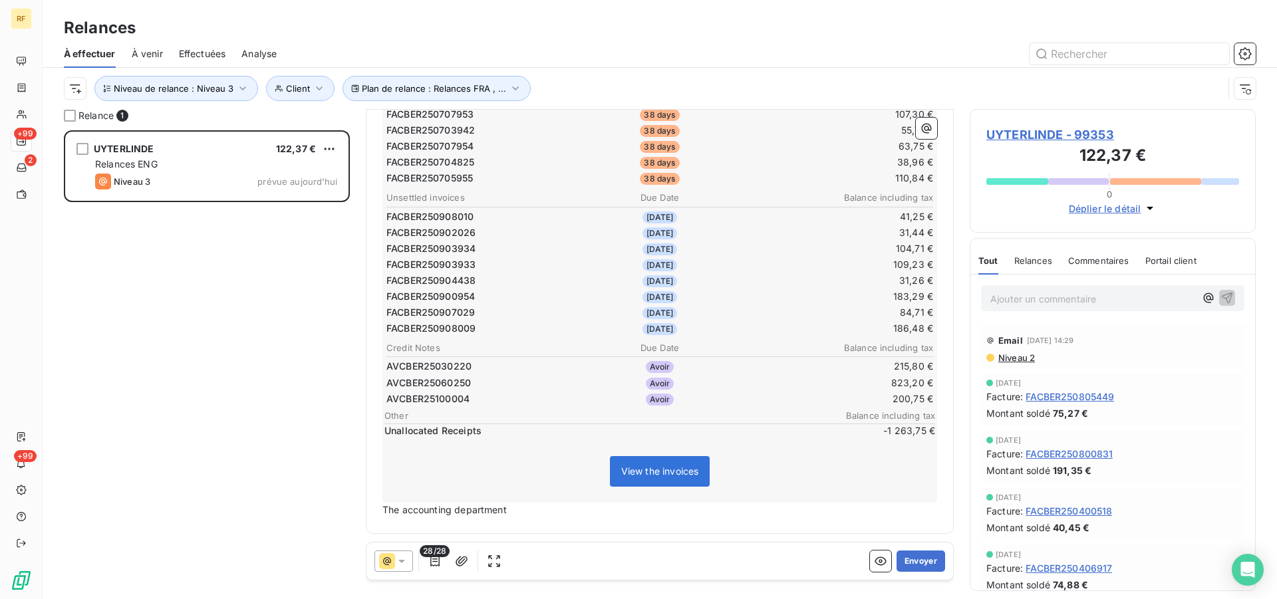
click at [512, 511] on p "The accounting department" at bounding box center [660, 510] width 555 height 15
click at [383, 509] on span "The accounting department" at bounding box center [445, 509] width 124 height 11
click at [384, 509] on span "The accounting department" at bounding box center [445, 509] width 124 height 11
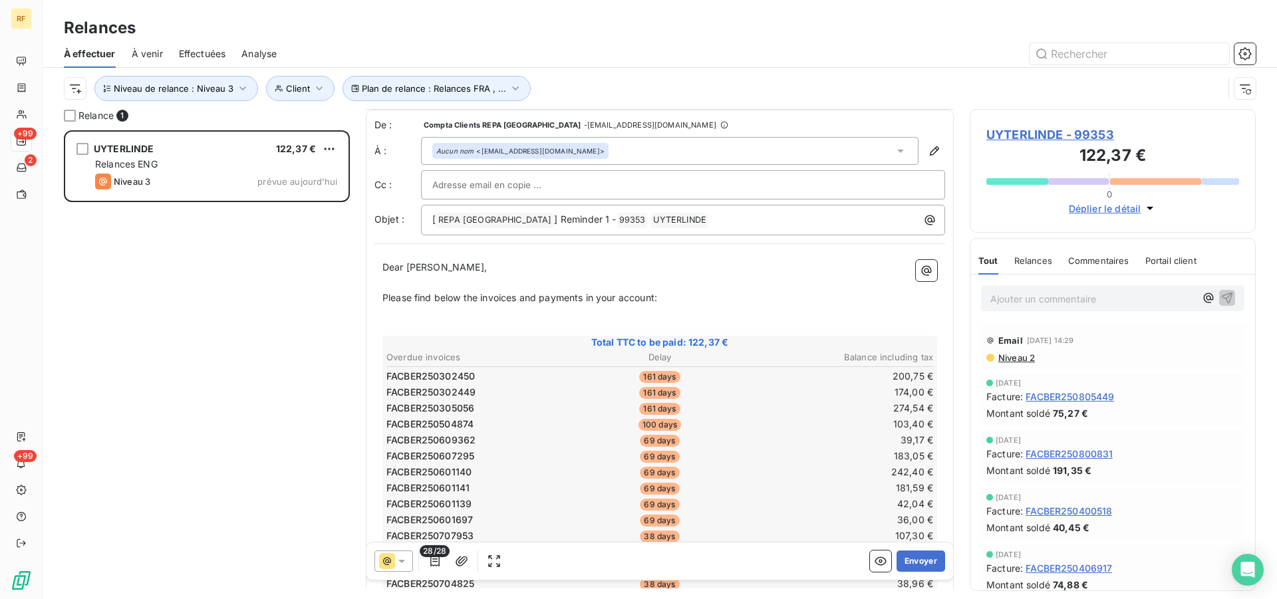
scroll to position [340, 0]
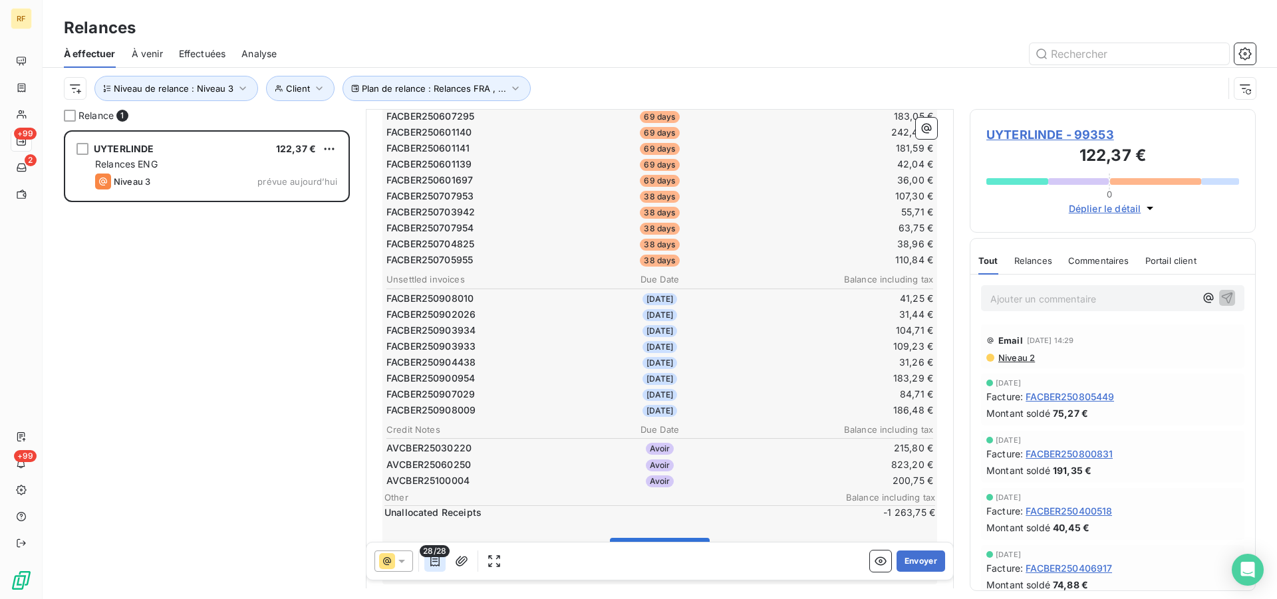
click at [436, 564] on icon "button" at bounding box center [434, 561] width 13 height 13
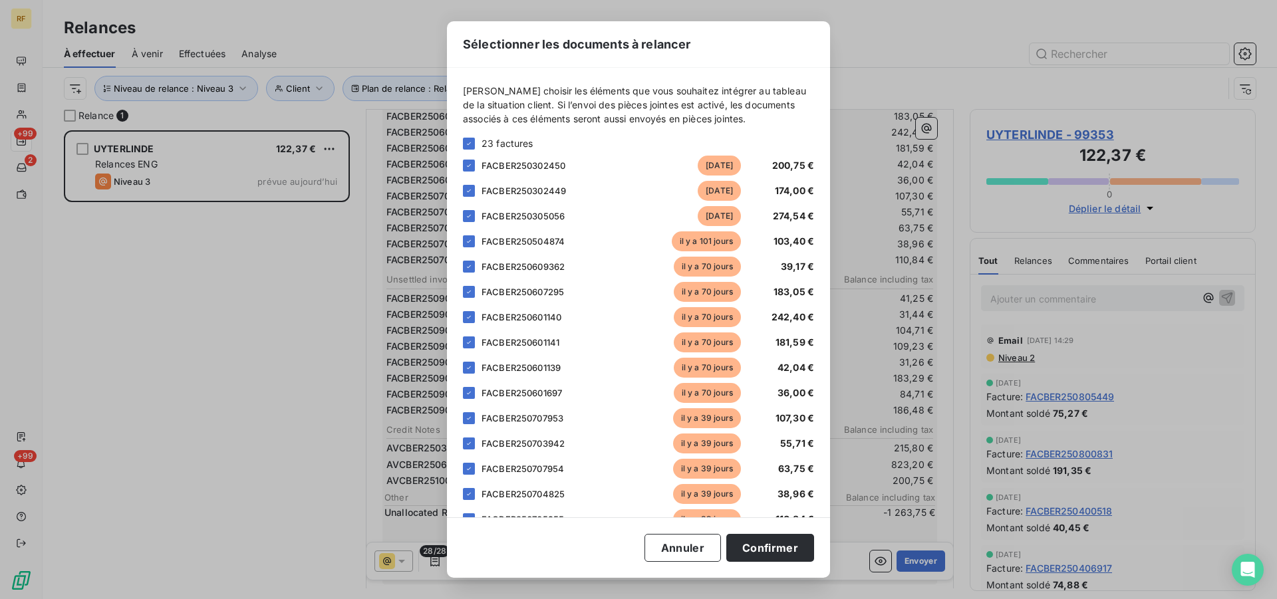
scroll to position [428, 0]
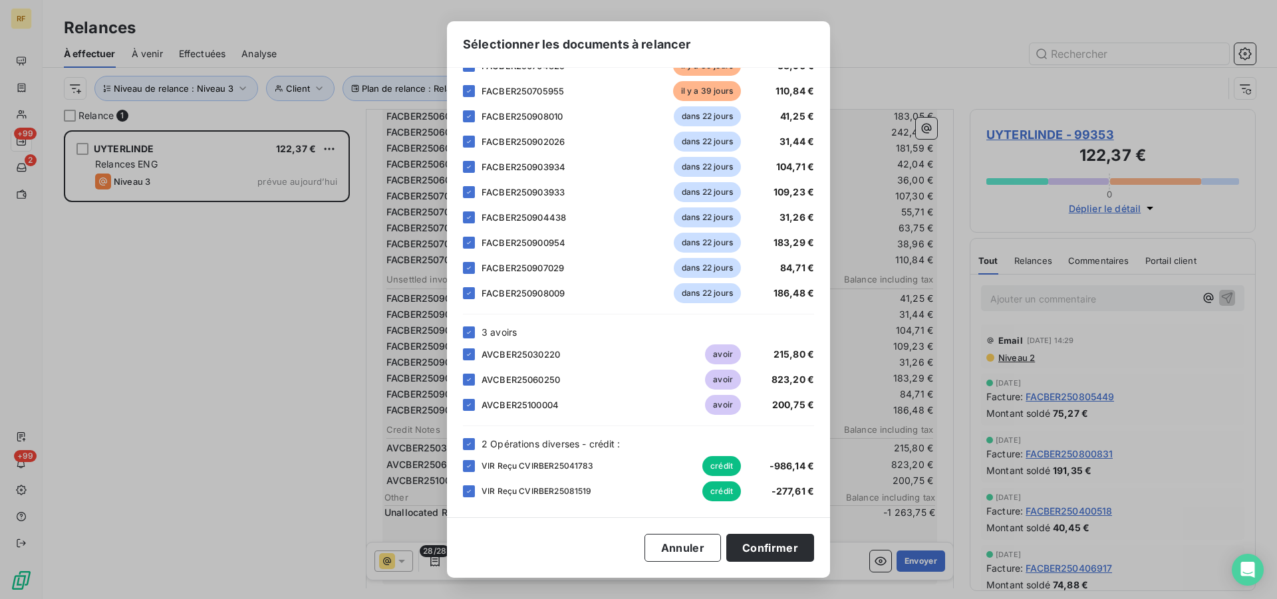
click at [476, 293] on div "FACBER250908009 dans 22 jours 186,48 €" at bounding box center [638, 293] width 351 height 20
click at [468, 270] on icon at bounding box center [469, 268] width 8 height 8
click at [475, 293] on div "FACBER250908009 dans 22 jours 186,48 €" at bounding box center [638, 293] width 351 height 20
click at [465, 241] on icon at bounding box center [469, 243] width 8 height 8
click at [470, 295] on icon at bounding box center [469, 293] width 8 height 8
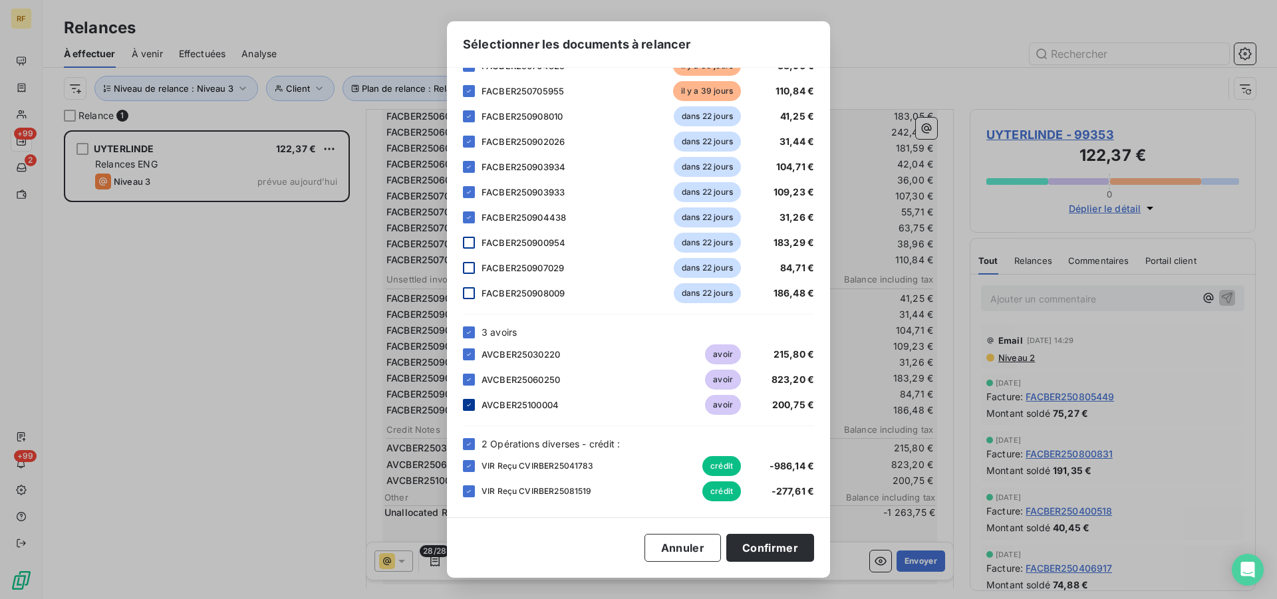
click at [470, 405] on icon at bounding box center [469, 405] width 4 height 3
click at [467, 245] on div at bounding box center [469, 243] width 12 height 12
click at [469, 265] on div at bounding box center [469, 268] width 12 height 12
click at [470, 293] on div at bounding box center [469, 293] width 12 height 12
click at [782, 545] on button "Confirmer" at bounding box center [771, 548] width 88 height 28
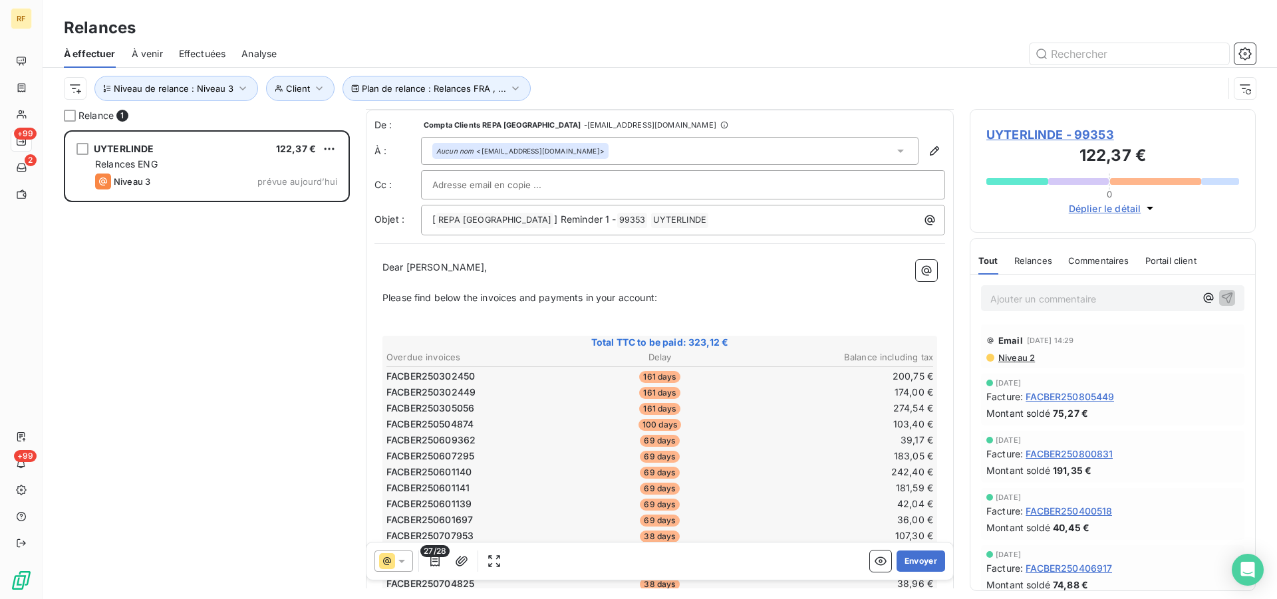
scroll to position [467, 0]
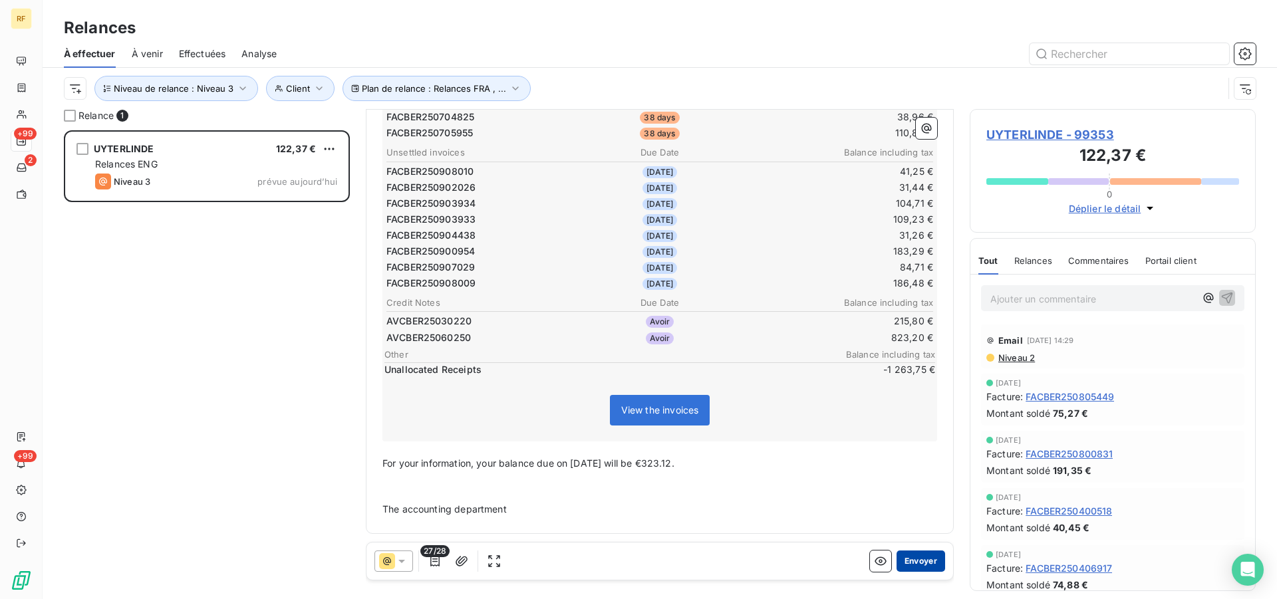
click at [918, 559] on button "Envoyer" at bounding box center [921, 561] width 49 height 21
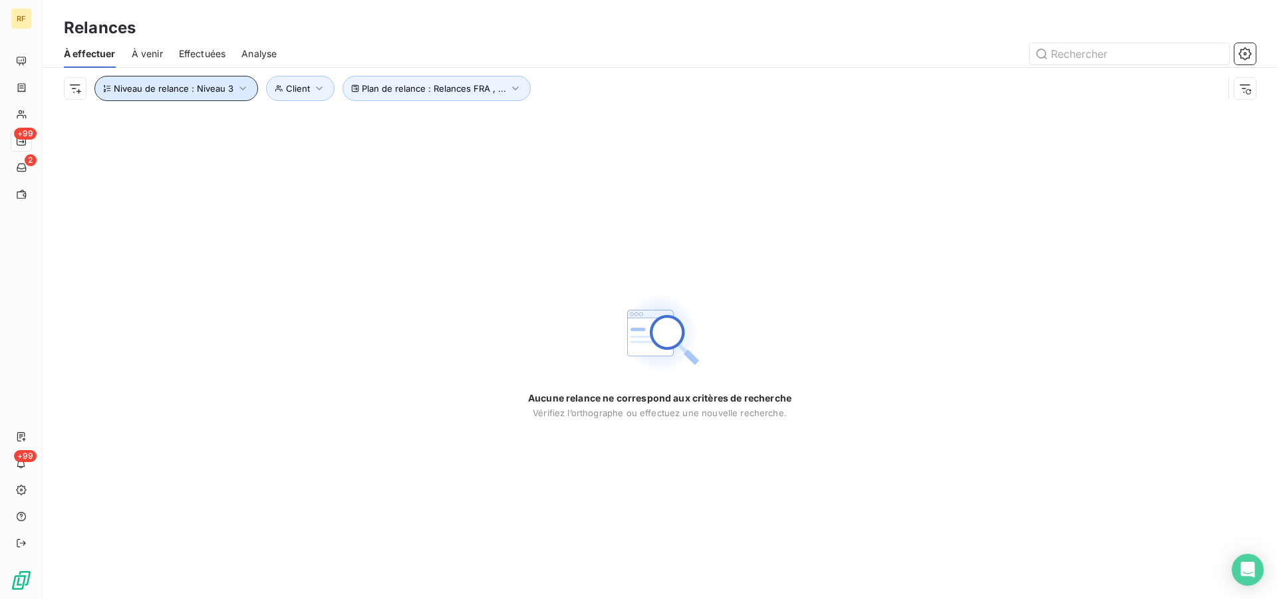
click at [184, 90] on span "Niveau de relance : Niveau 3" at bounding box center [174, 88] width 120 height 11
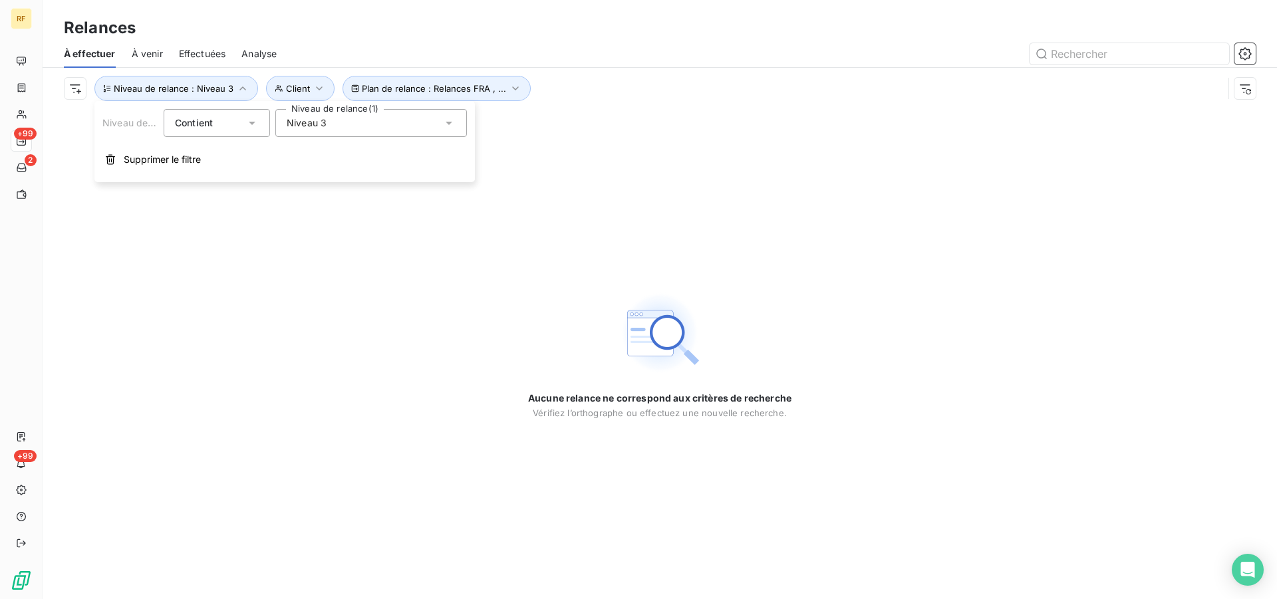
click at [341, 119] on div "Niveau 3" at bounding box center [371, 123] width 192 height 28
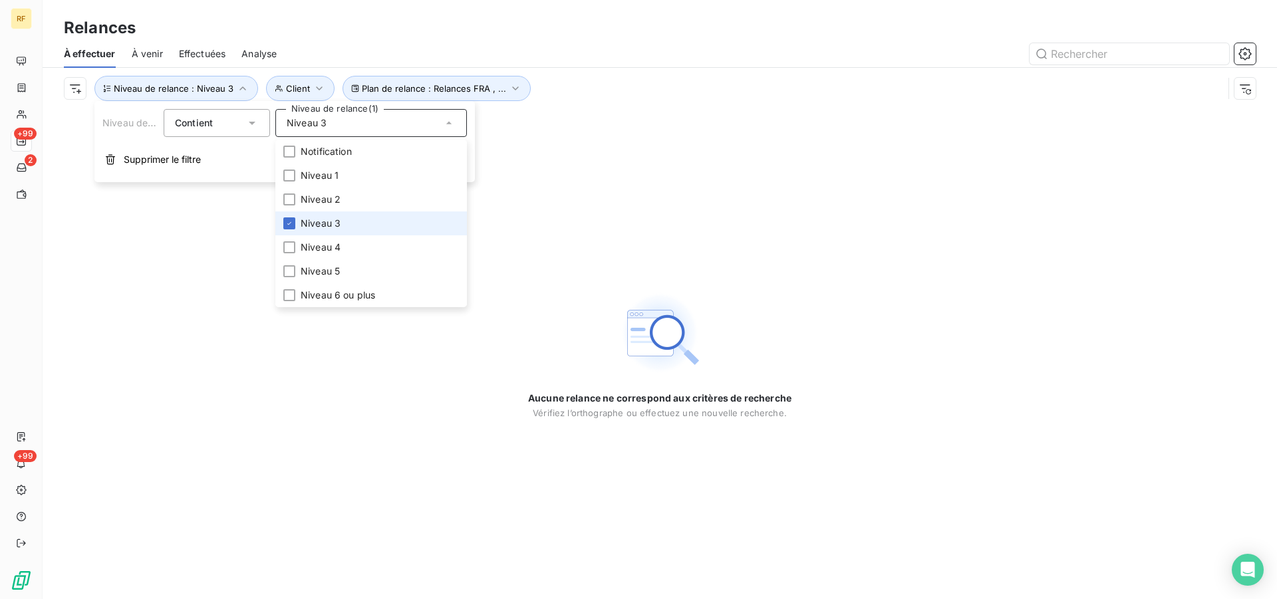
click at [325, 222] on span "Niveau 3" at bounding box center [321, 223] width 40 height 13
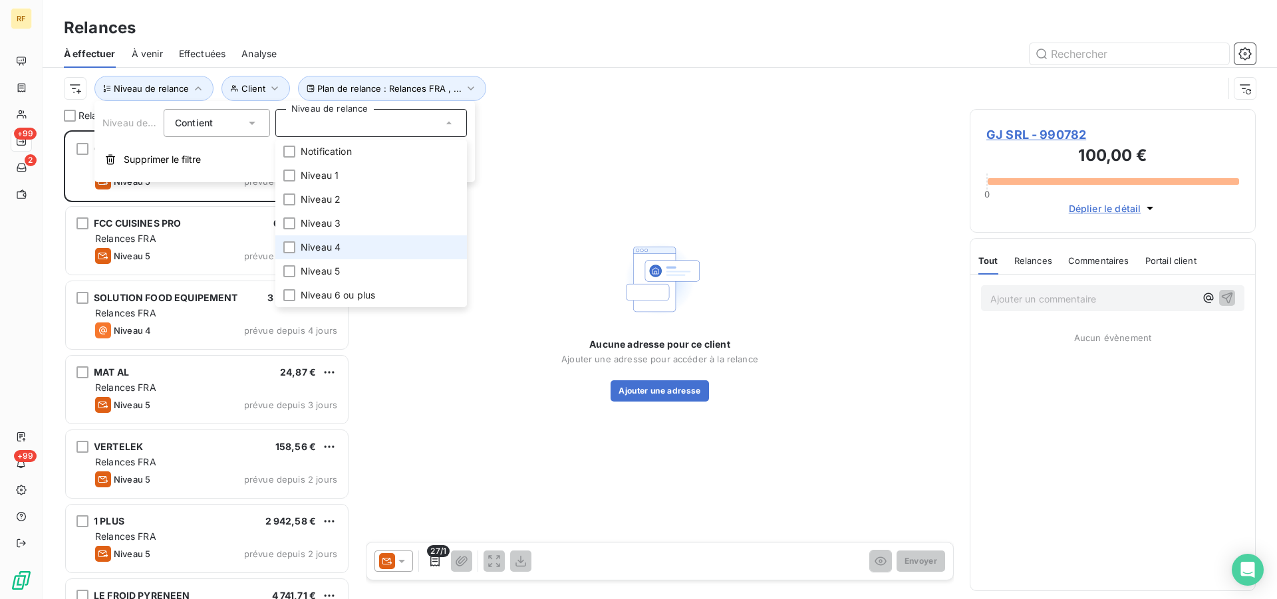
scroll to position [458, 275]
click at [327, 246] on span "Niveau 4" at bounding box center [321, 247] width 40 height 13
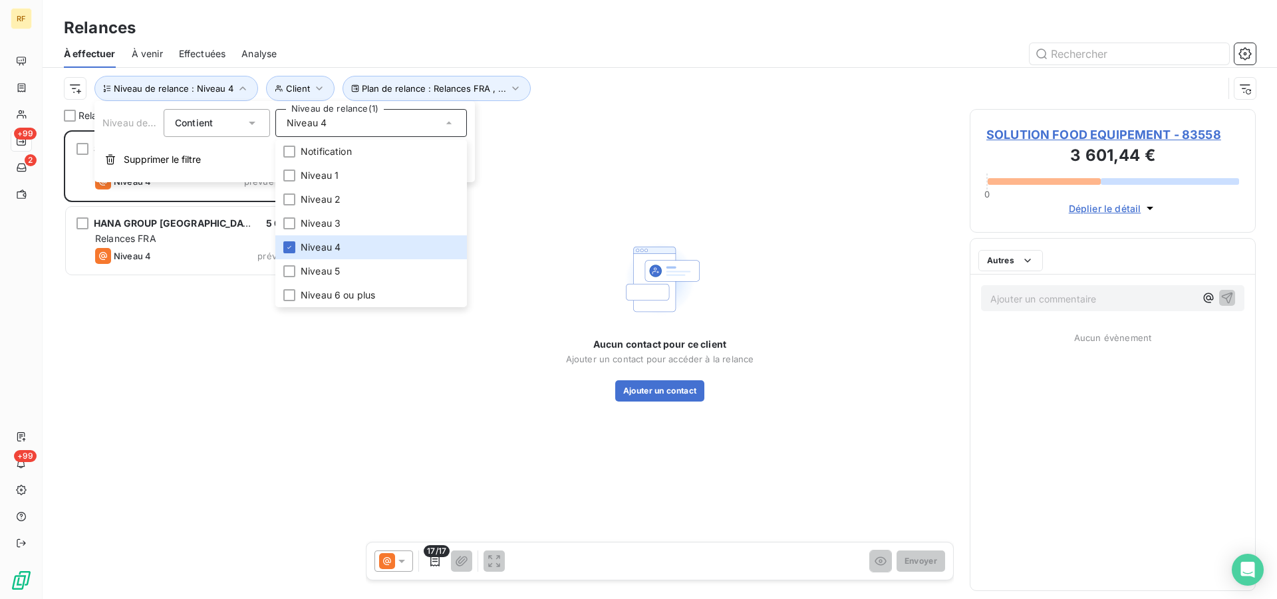
scroll to position [458, 275]
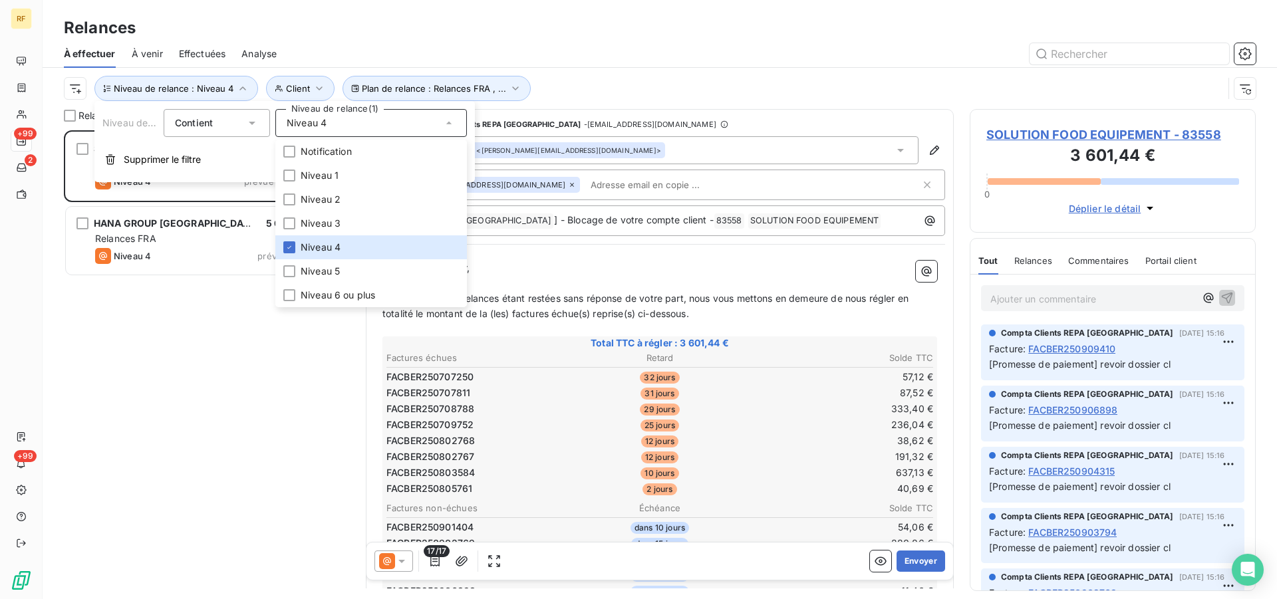
click at [648, 44] on div at bounding box center [774, 53] width 963 height 21
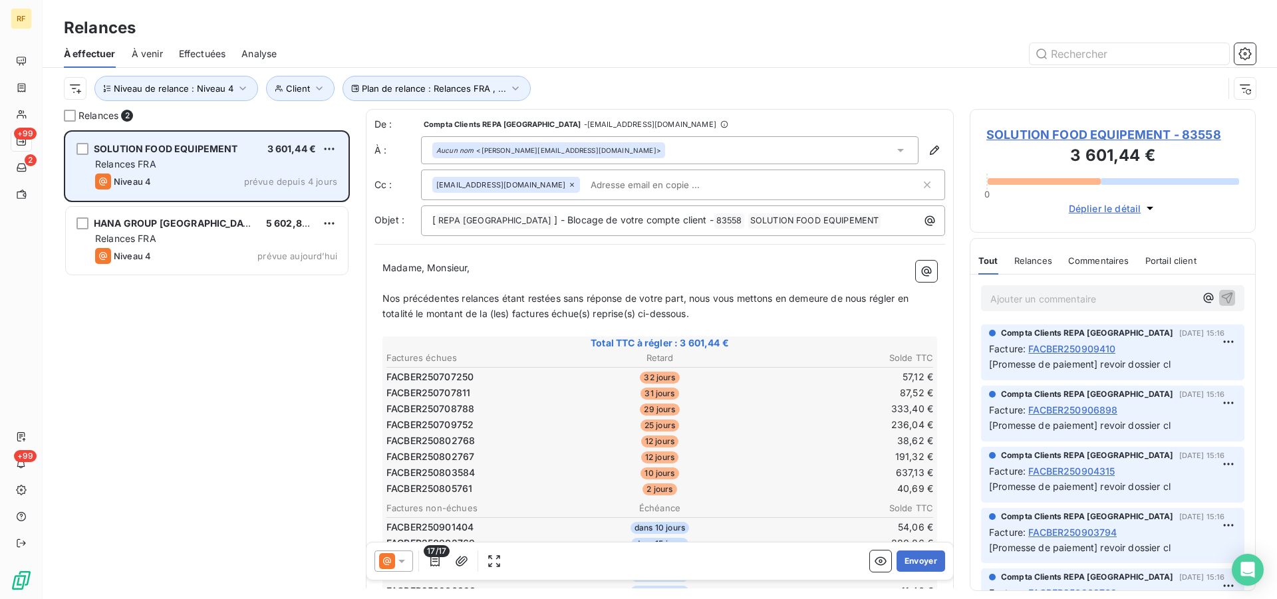
click at [146, 154] on span "SOLUTION FOOD EQUIPEMENT" at bounding box center [166, 148] width 144 height 11
click at [214, 156] on div "SOLUTION FOOD EQUIPEMENT 3 601,44 € Relances FRA Niveau 4 prévue depuis 4 jours" at bounding box center [207, 166] width 282 height 68
click at [293, 160] on div "Relances FRA" at bounding box center [216, 164] width 242 height 13
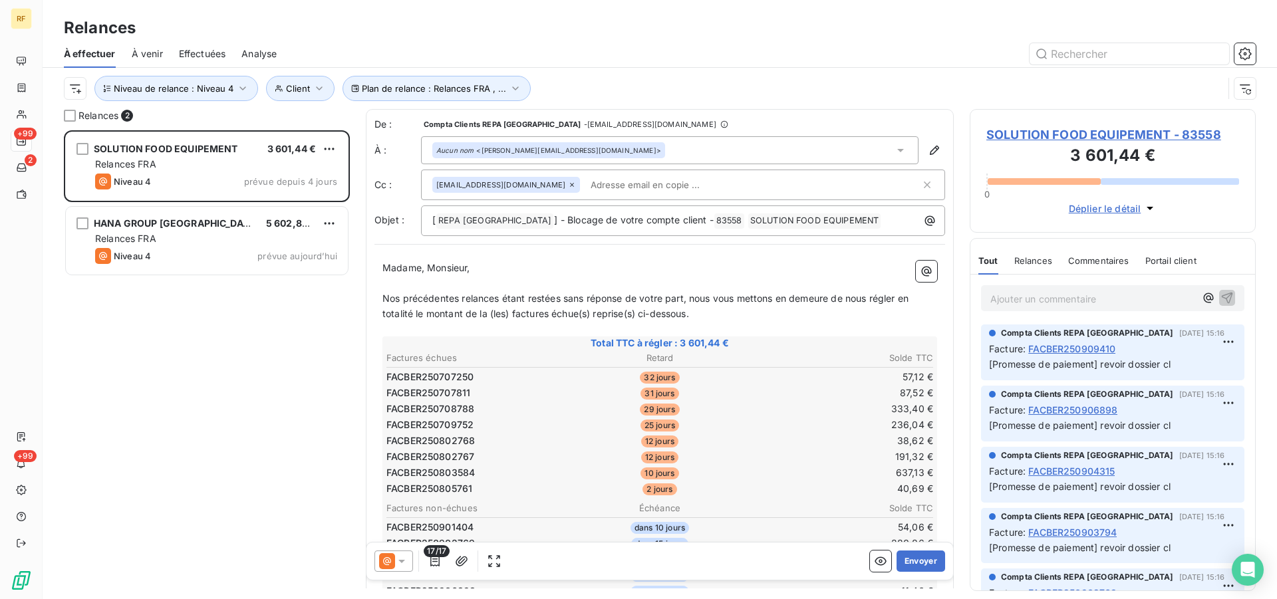
click at [1071, 136] on span "SOLUTION FOOD EQUIPEMENT - 83558" at bounding box center [1113, 135] width 253 height 18
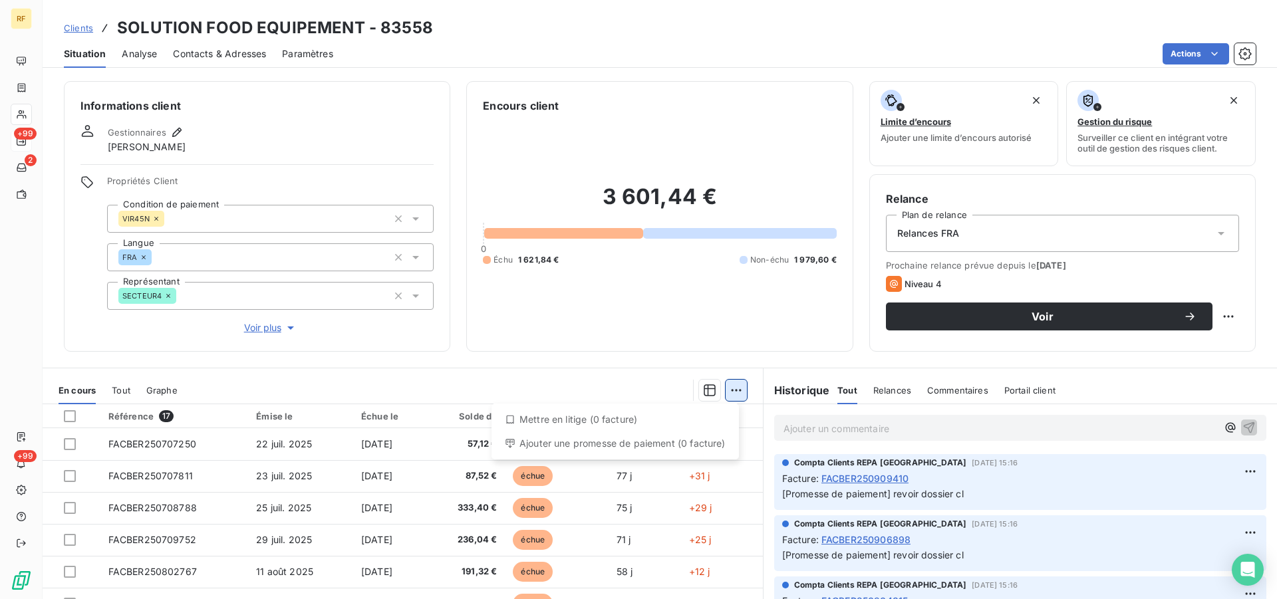
click at [732, 395] on html "RF +99 2 +99 Clients SOLUTION FOOD EQUIPEMENT - 83558 Situation Analyse Contact…" at bounding box center [638, 299] width 1277 height 599
click at [69, 417] on html "RF +99 2 +99 Clients SOLUTION FOOD EQUIPEMENT - 83558 Situation Analyse Contact…" at bounding box center [638, 299] width 1277 height 599
click at [69, 415] on div at bounding box center [70, 417] width 12 height 12
click at [727, 395] on html "RF +99 2 +99 Clients SOLUTION FOOD EQUIPEMENT - 83558 Situation Analyse Contact…" at bounding box center [638, 299] width 1277 height 599
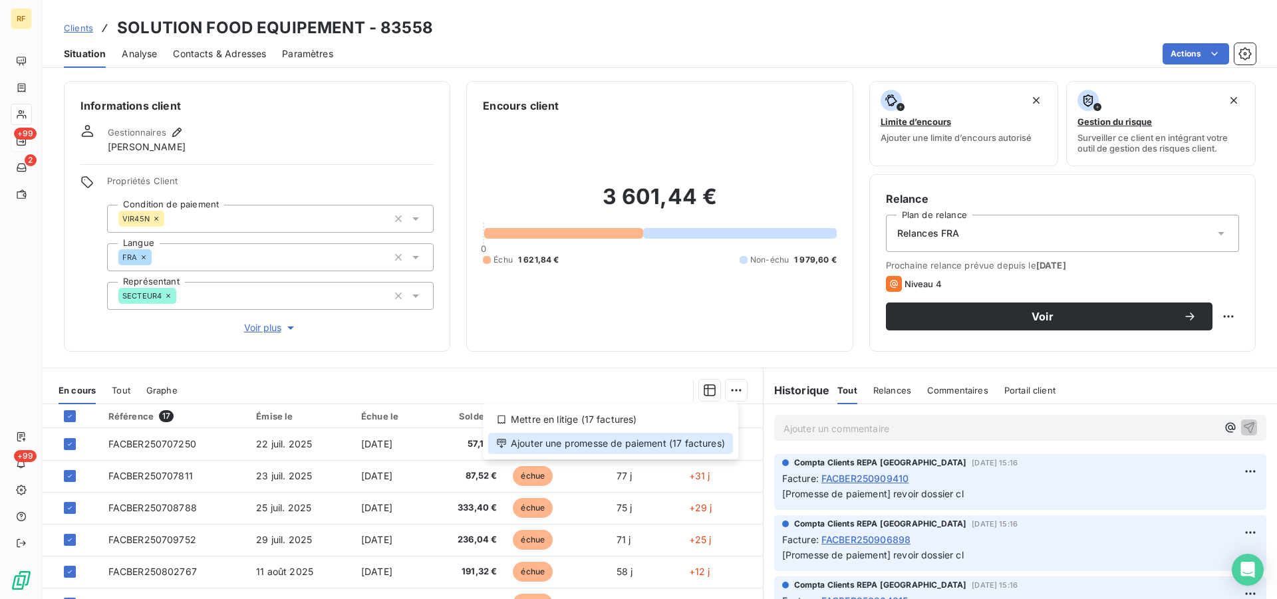
click at [703, 444] on div "Ajouter une promesse de paiement (17 factures)" at bounding box center [610, 443] width 245 height 21
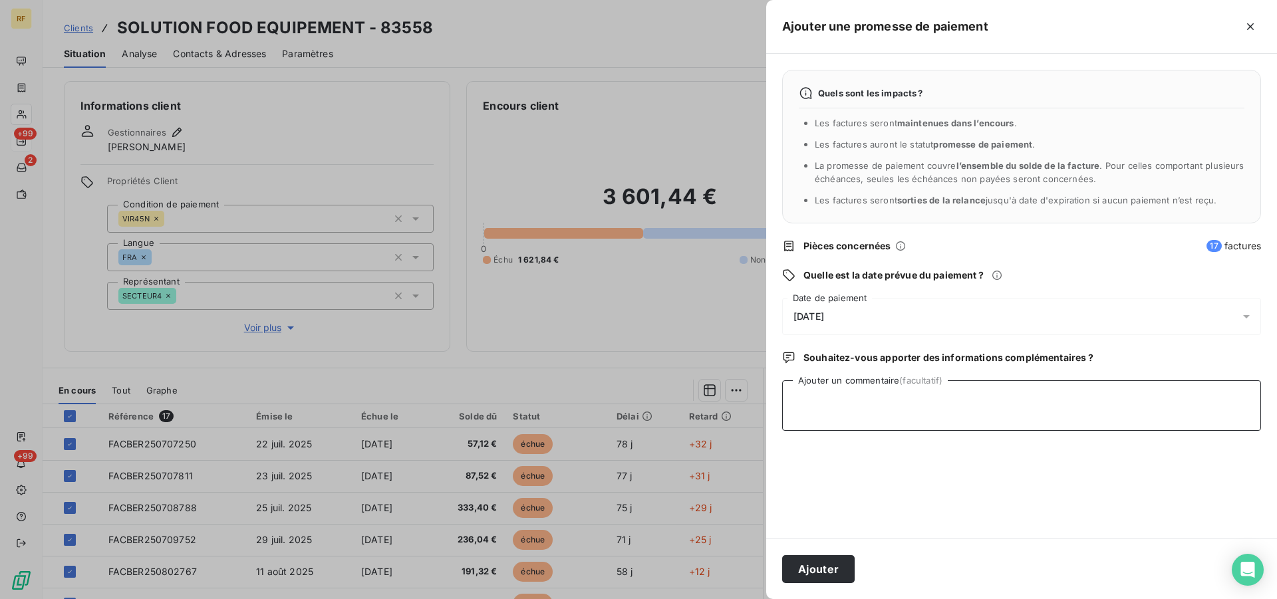
click at [868, 401] on textarea "Ajouter un commentaire (facultatif)" at bounding box center [1021, 406] width 479 height 51
type textarea "RELANCER PAR JULIEN LE 07/10/25 CL"
click at [842, 561] on button "Ajouter" at bounding box center [818, 570] width 73 height 28
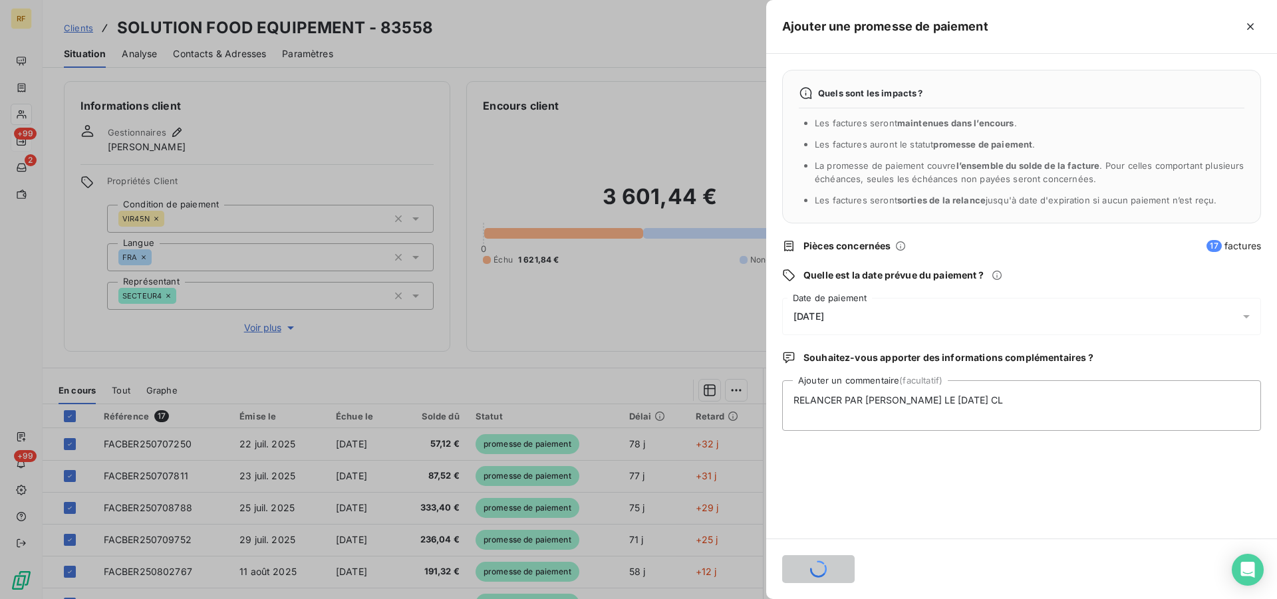
click at [824, 319] on span "[DATE]" at bounding box center [809, 316] width 31 height 11
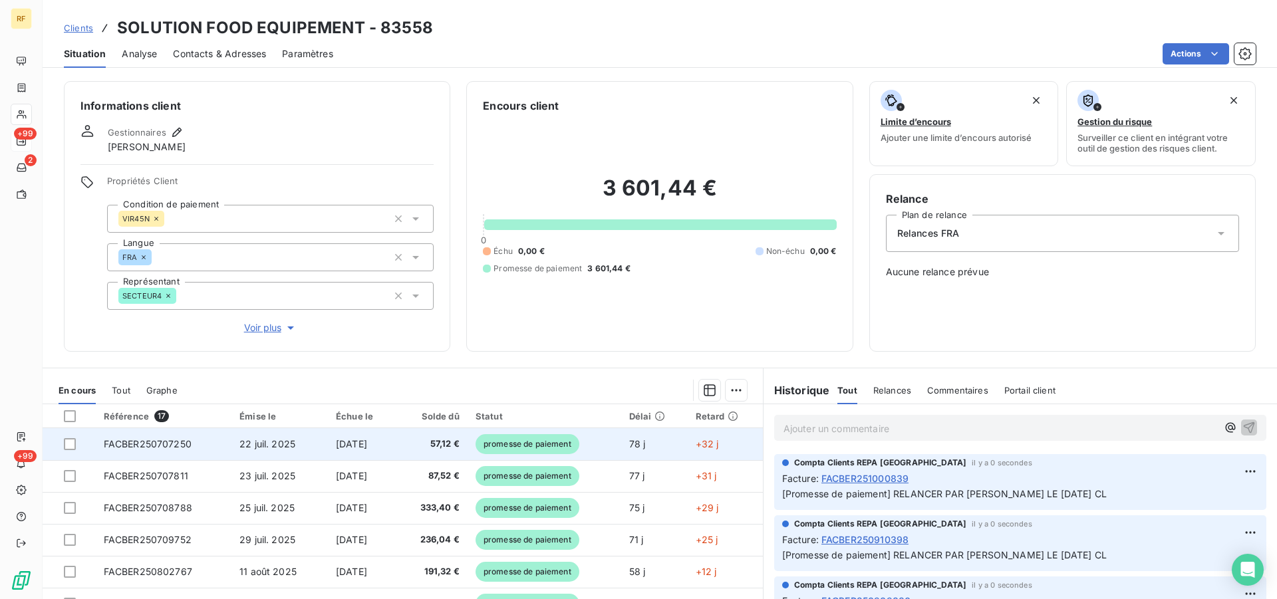
click at [699, 446] on span "+32 j" at bounding box center [707, 443] width 23 height 11
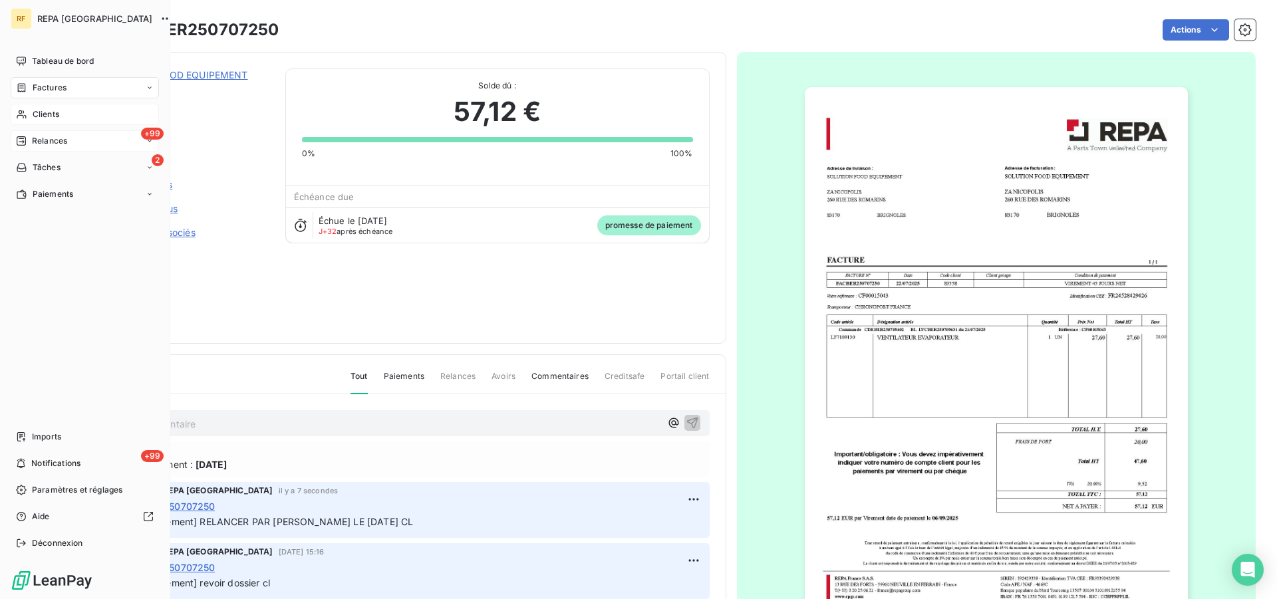
click at [40, 115] on span "Clients" at bounding box center [46, 114] width 27 height 12
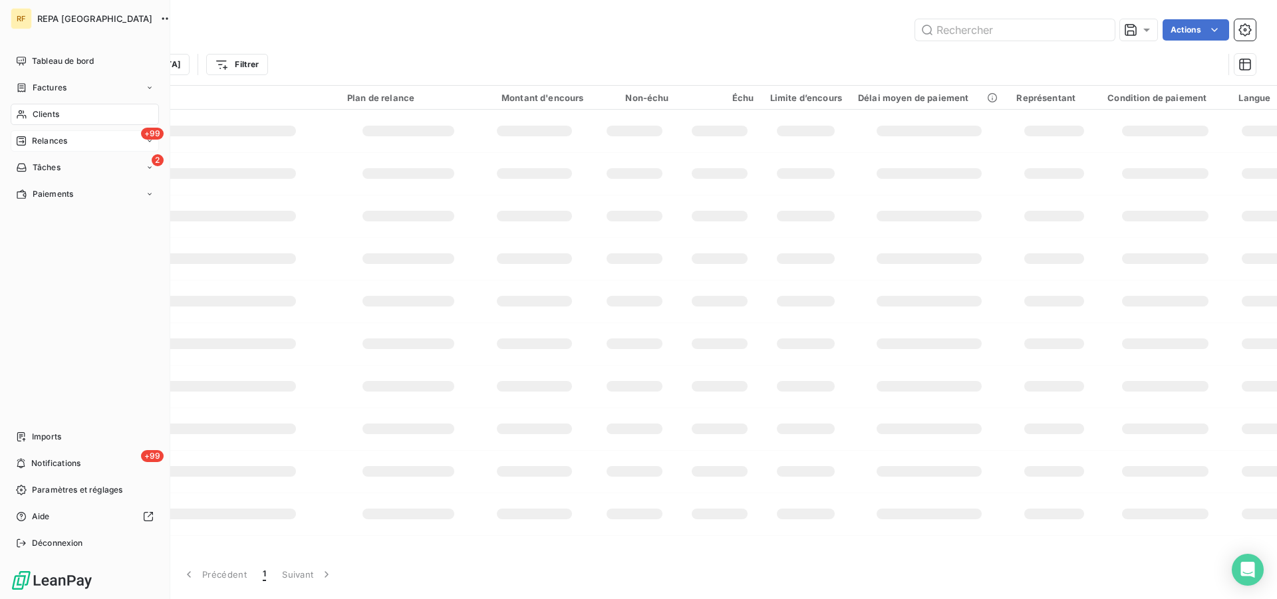
click at [34, 140] on span "Relances" at bounding box center [49, 141] width 35 height 12
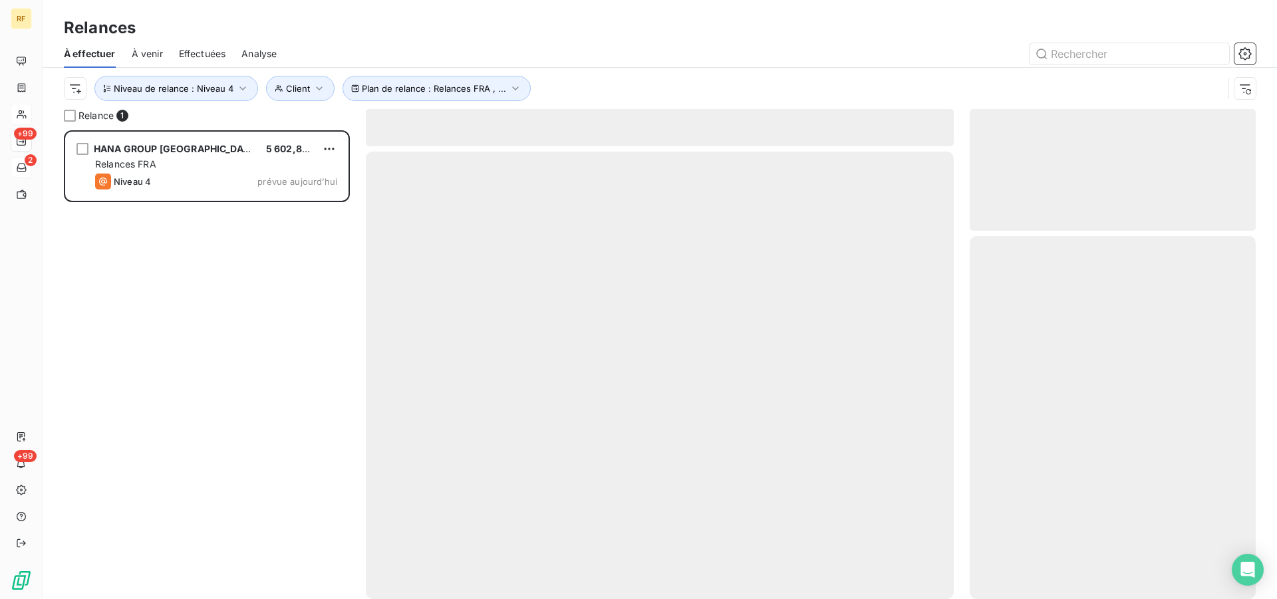
scroll to position [458, 275]
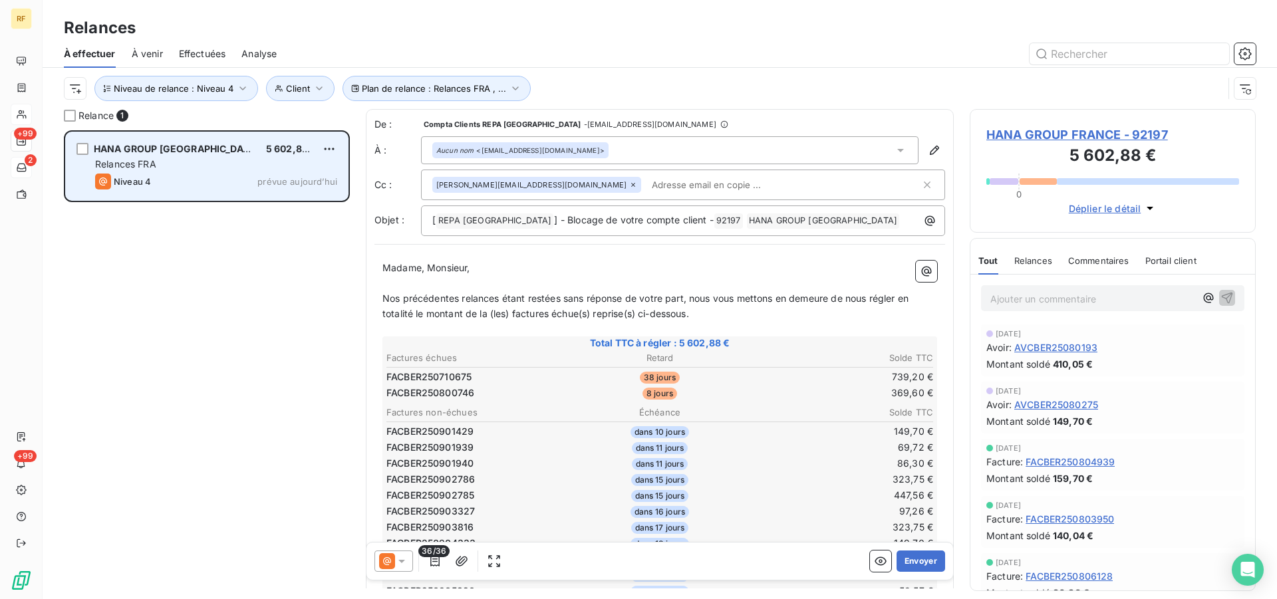
click at [244, 177] on div "Niveau 4 prévue aujourd’hui" at bounding box center [216, 182] width 242 height 16
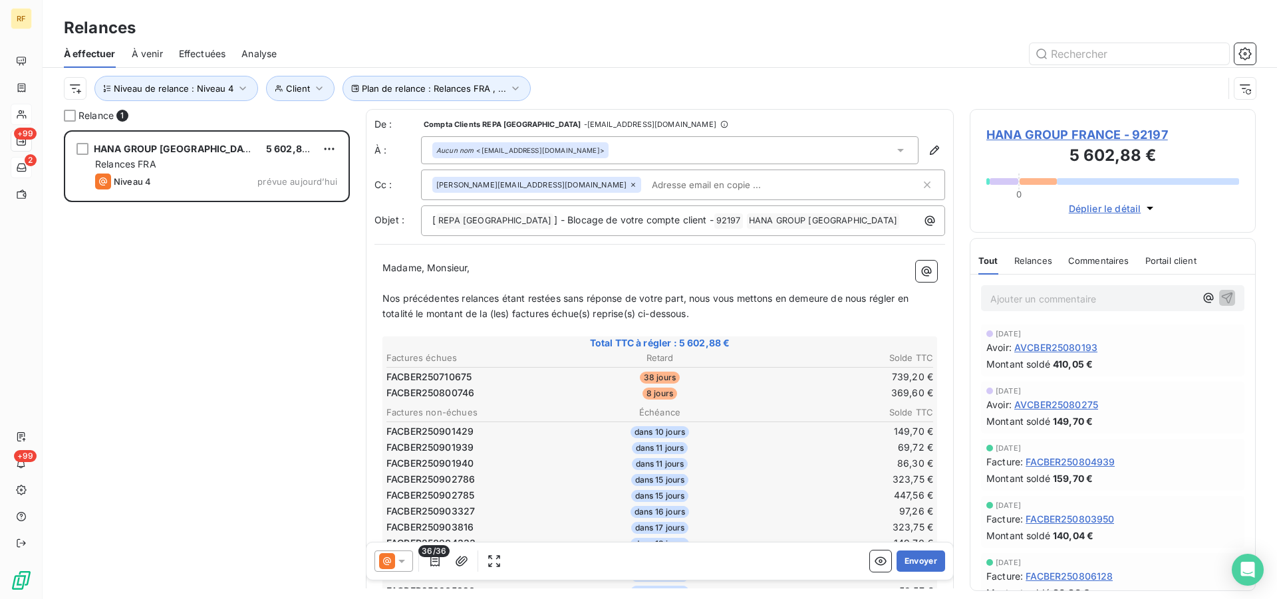
click at [1047, 264] on span "Relances" at bounding box center [1034, 260] width 38 height 11
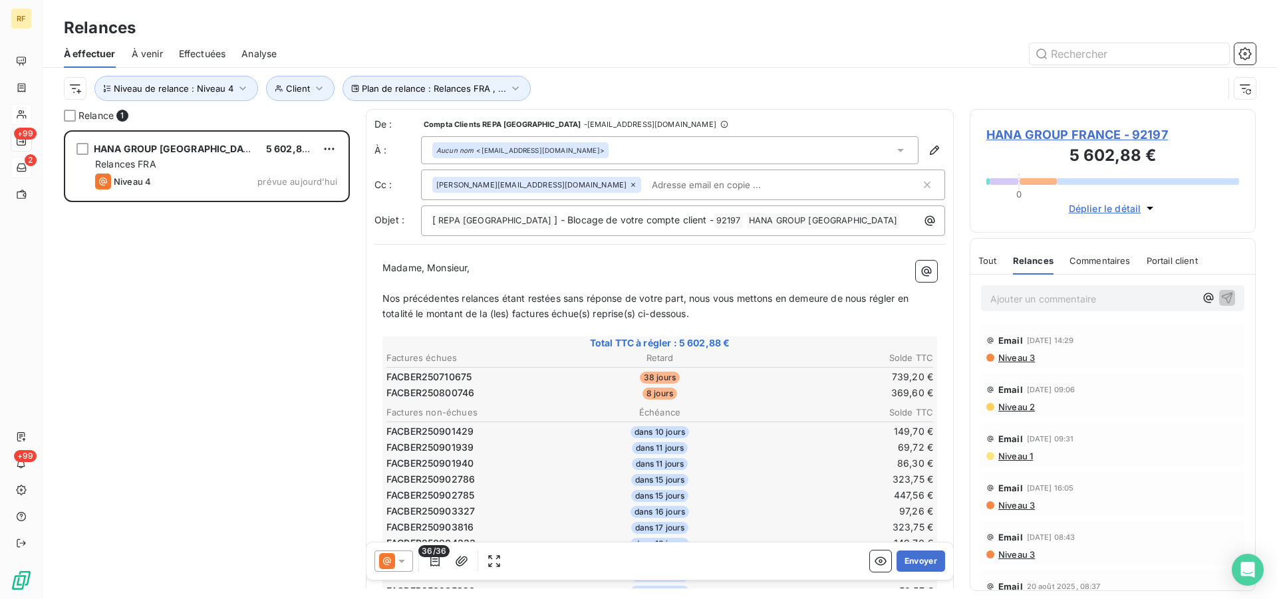
click at [1007, 357] on span "Niveau 3" at bounding box center [1016, 358] width 38 height 11
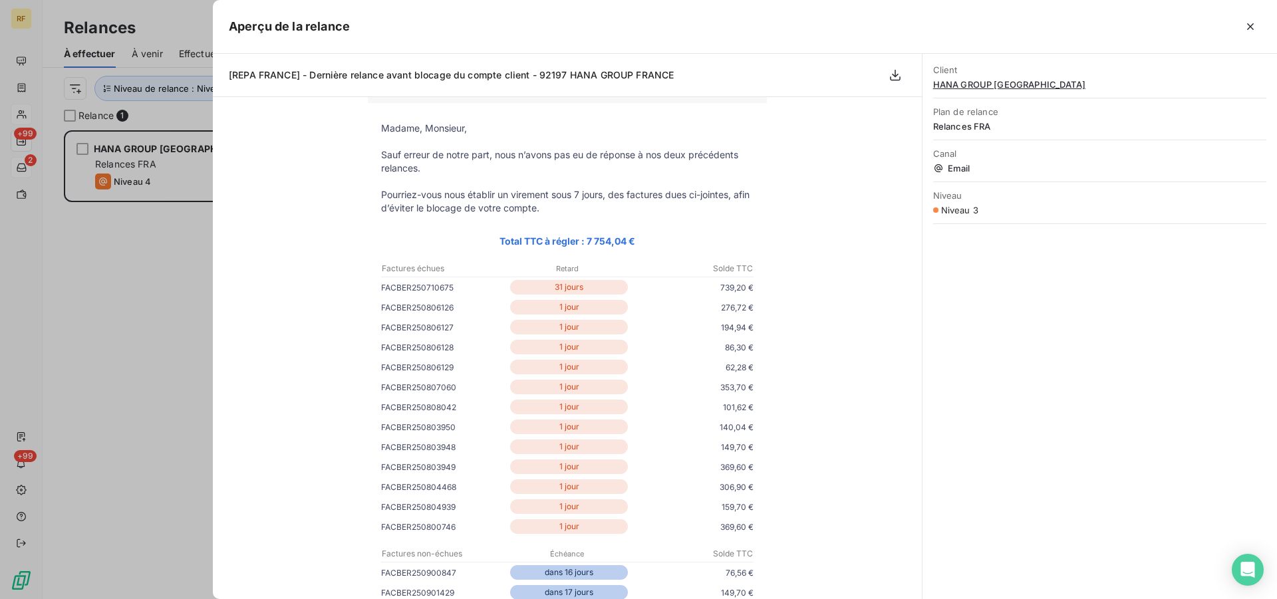
scroll to position [136, 0]
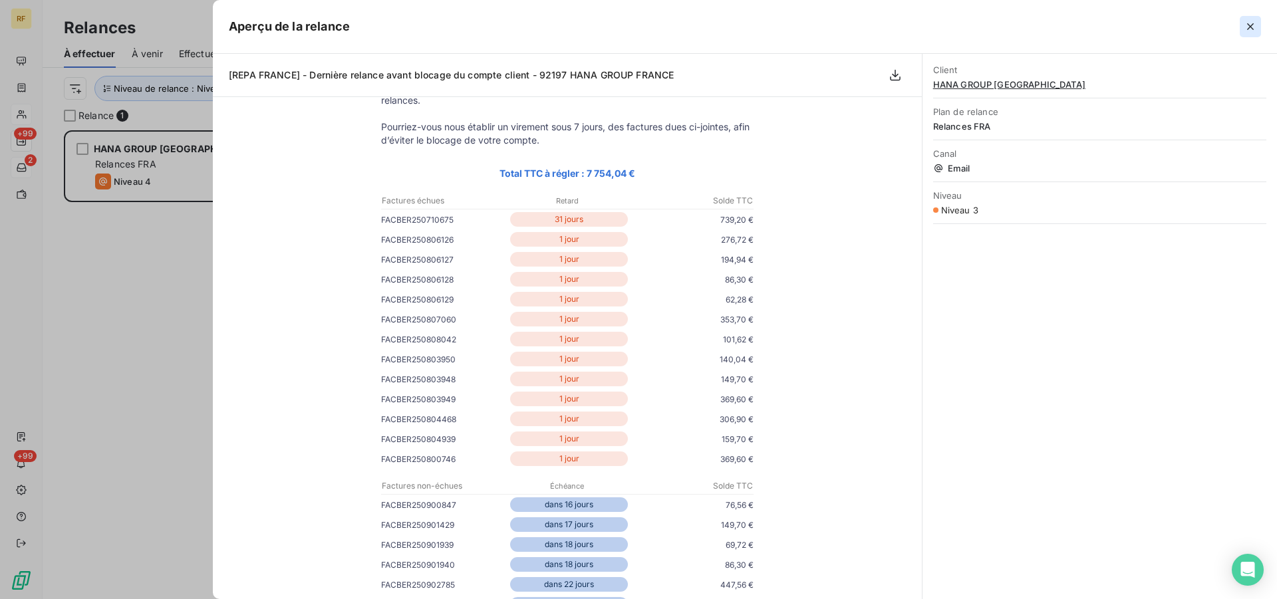
click at [1243, 26] on button "button" at bounding box center [1250, 26] width 21 height 21
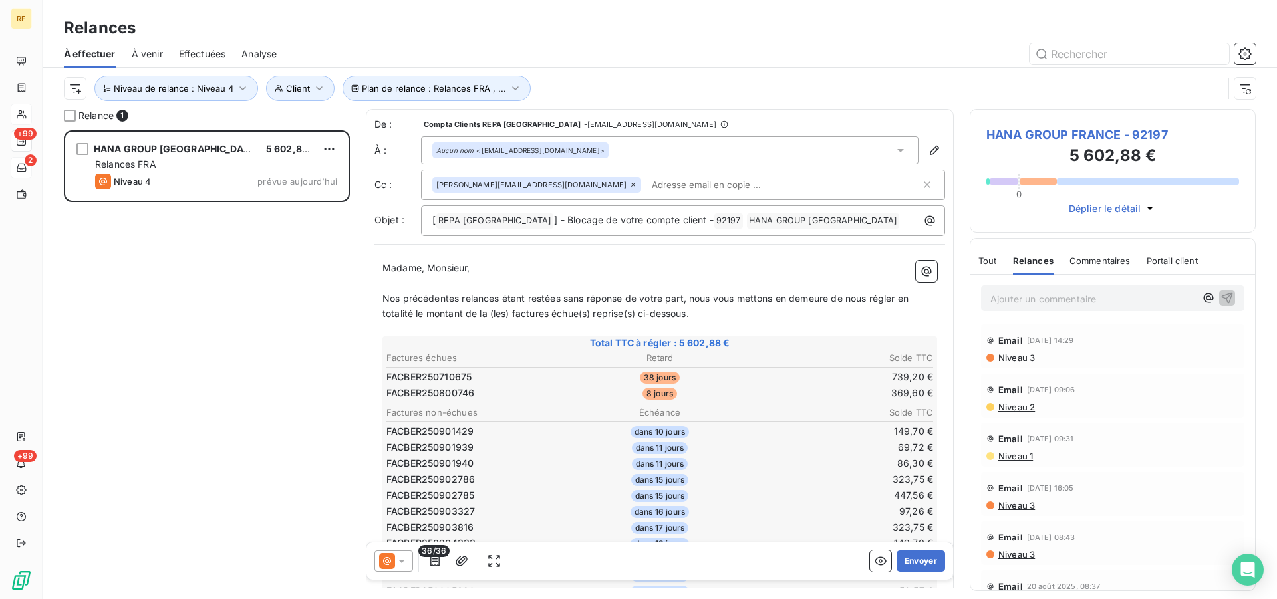
click at [405, 562] on icon at bounding box center [401, 561] width 13 height 13
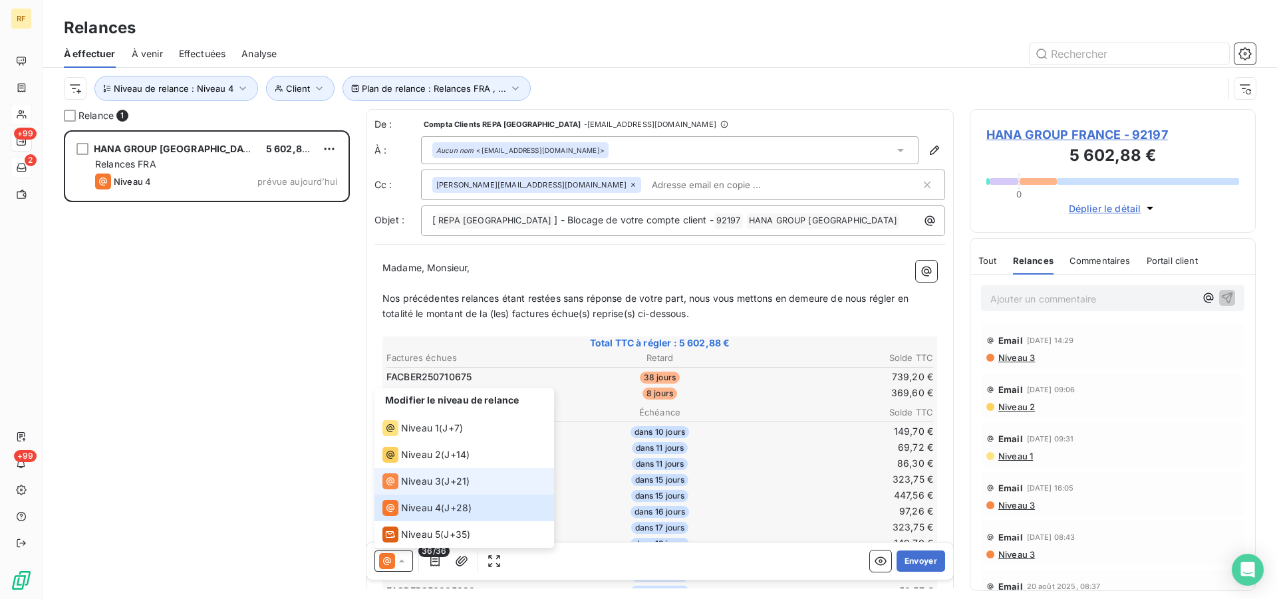
click at [441, 480] on div "Niveau 3 ( J+21 )" at bounding box center [426, 482] width 87 height 16
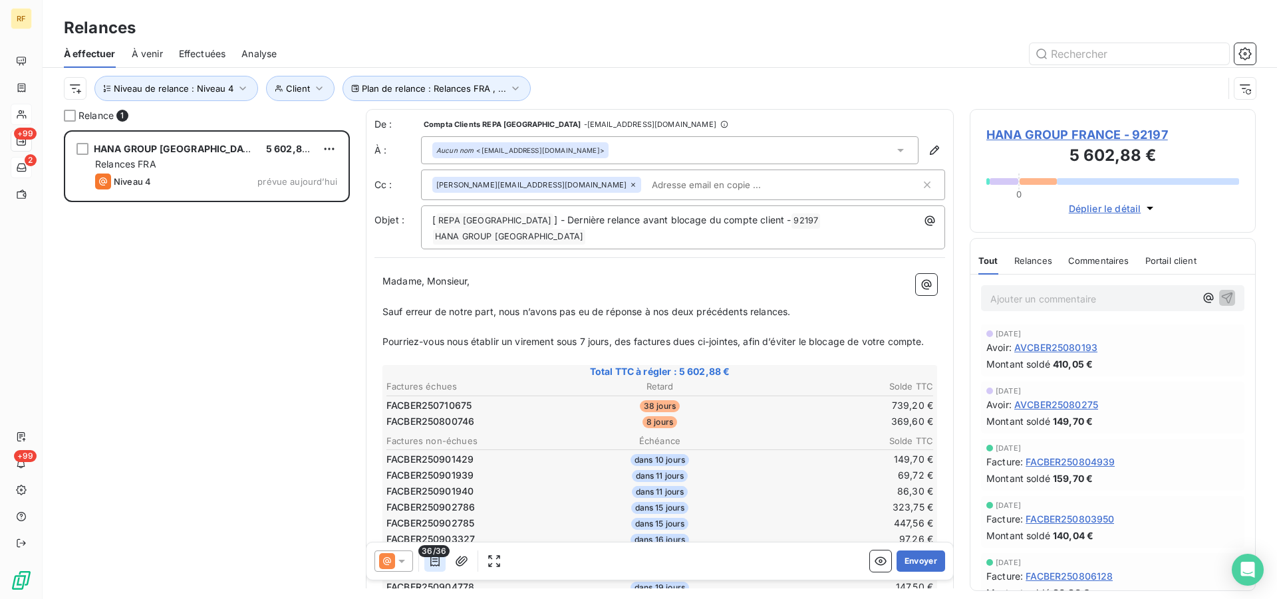
click at [434, 561] on icon "button" at bounding box center [434, 561] width 13 height 13
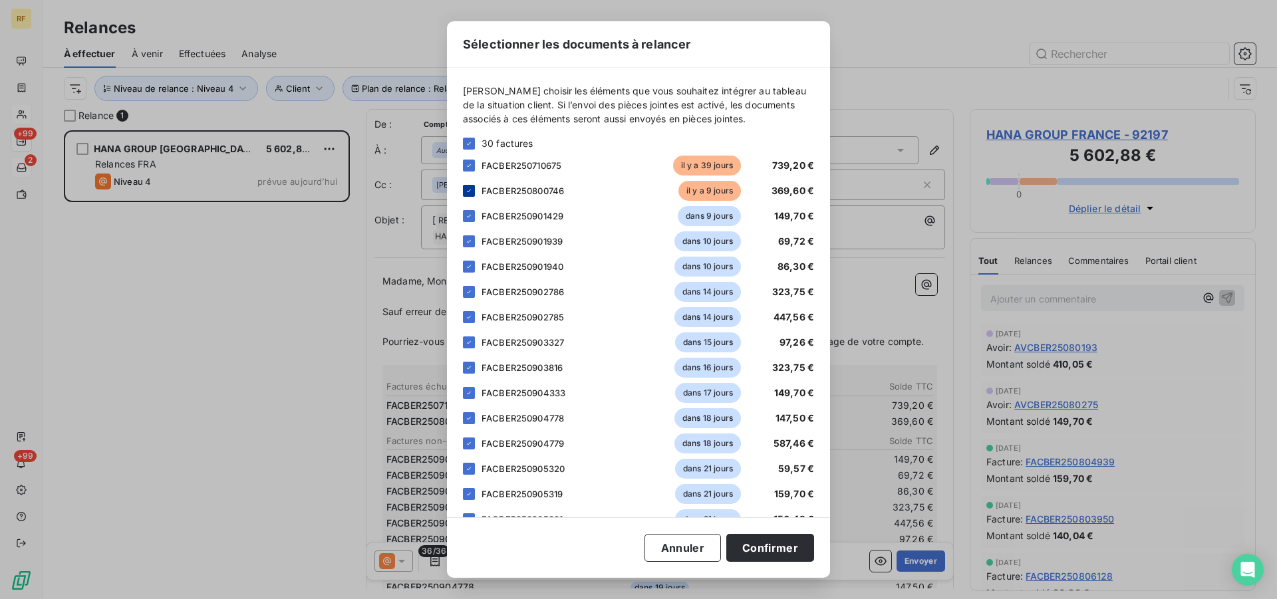
click at [465, 189] on icon at bounding box center [469, 191] width 8 height 8
click at [785, 550] on button "Confirmer" at bounding box center [771, 548] width 88 height 28
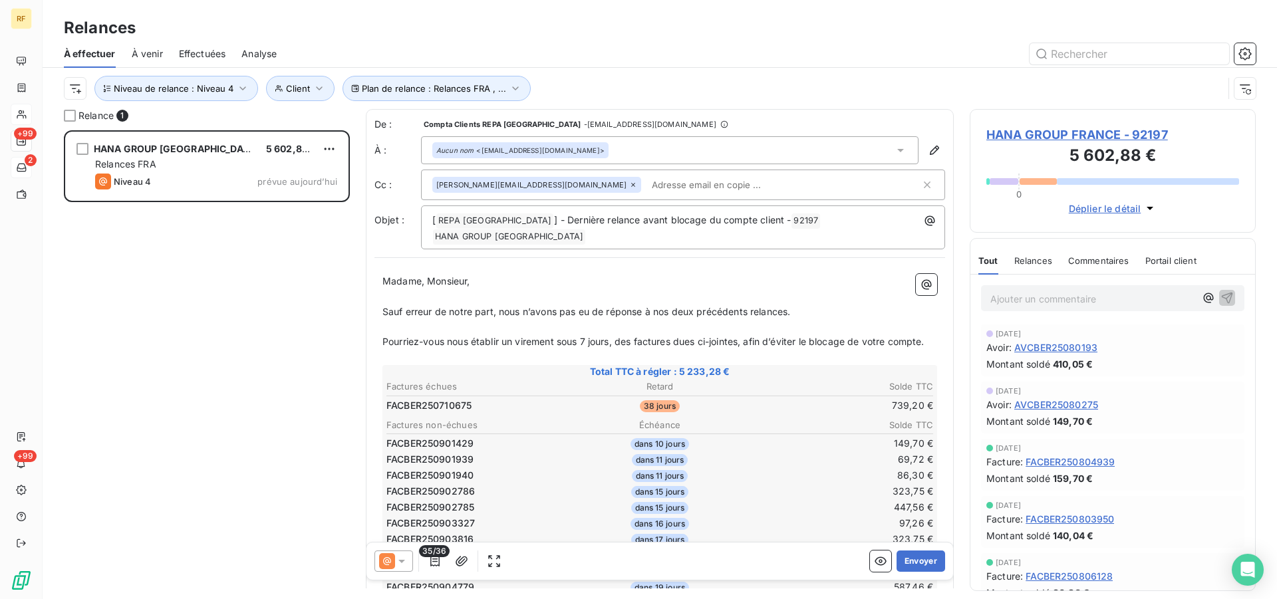
click at [634, 144] on div "Aucun nom <invoicesfrance@hanagroup.eu>" at bounding box center [670, 150] width 498 height 28
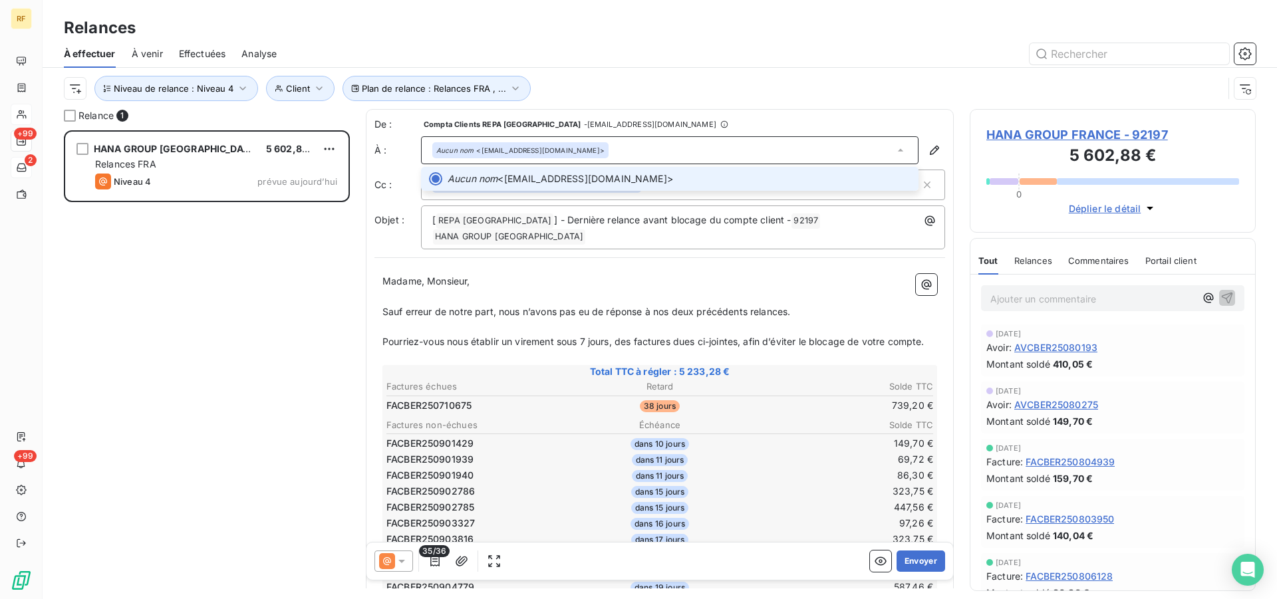
click at [635, 156] on div "Aucun nom <invoicesfrance@hanagroup.eu>" at bounding box center [670, 150] width 498 height 28
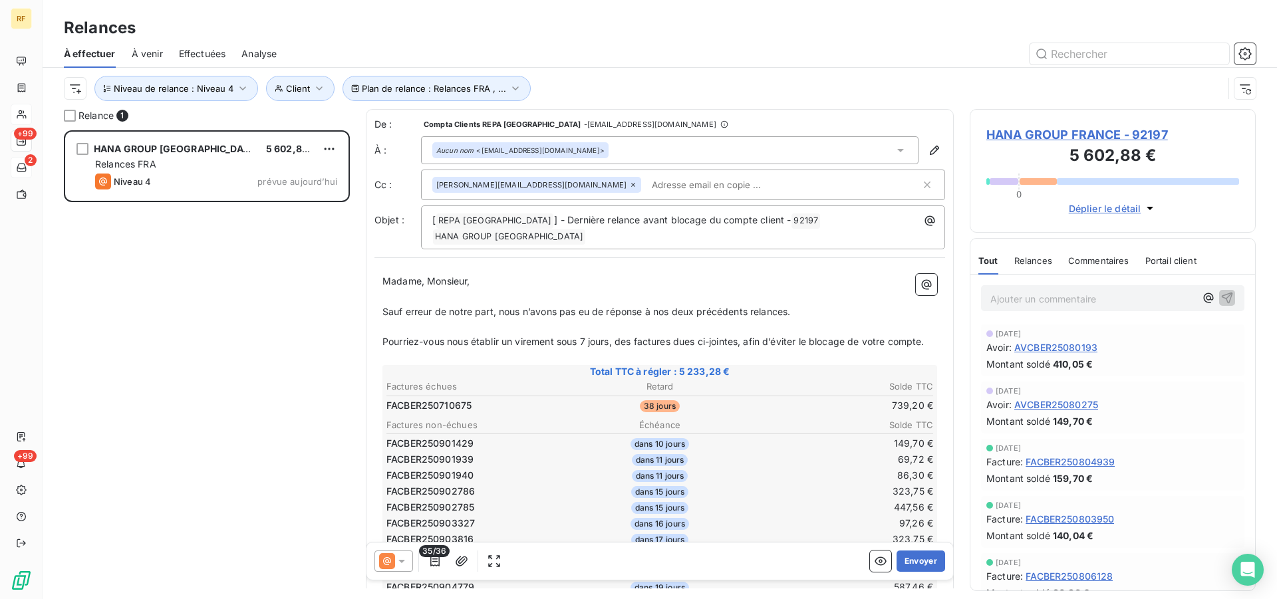
click at [647, 194] on input "text" at bounding box center [724, 185] width 154 height 20
paste input "Thierry NDEDI EBOA <tndedi@hanagroup.eu>"
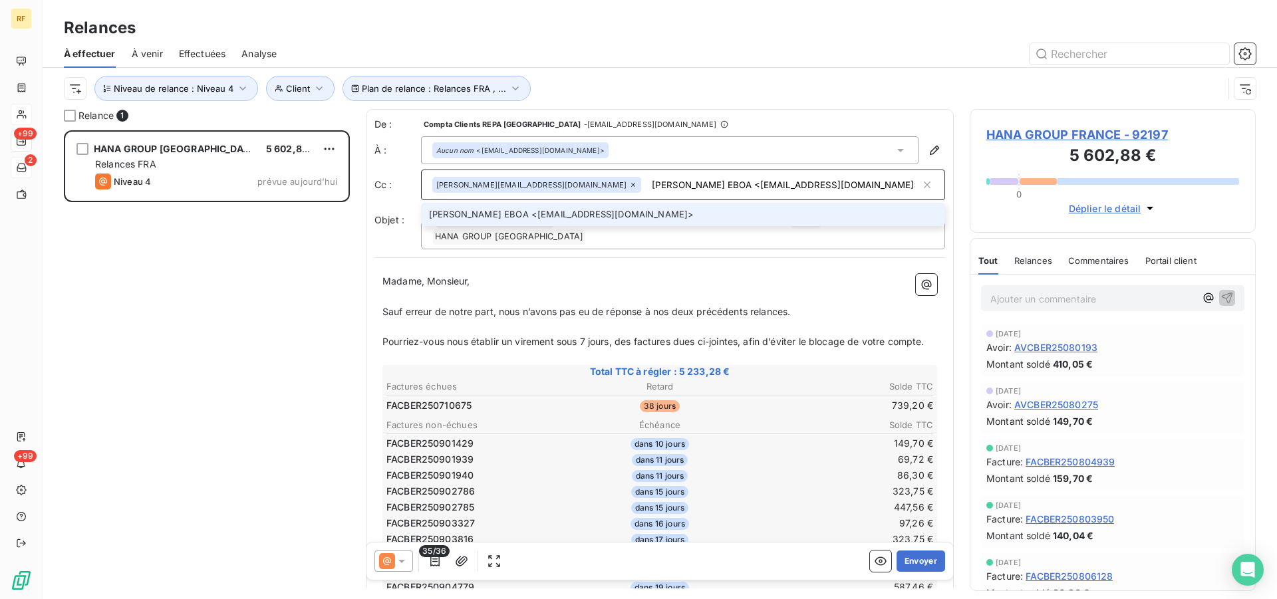
click at [746, 180] on input "Thierry NDEDI EBOA <tndedi@hanagroup.eu>" at bounding box center [784, 185] width 274 height 20
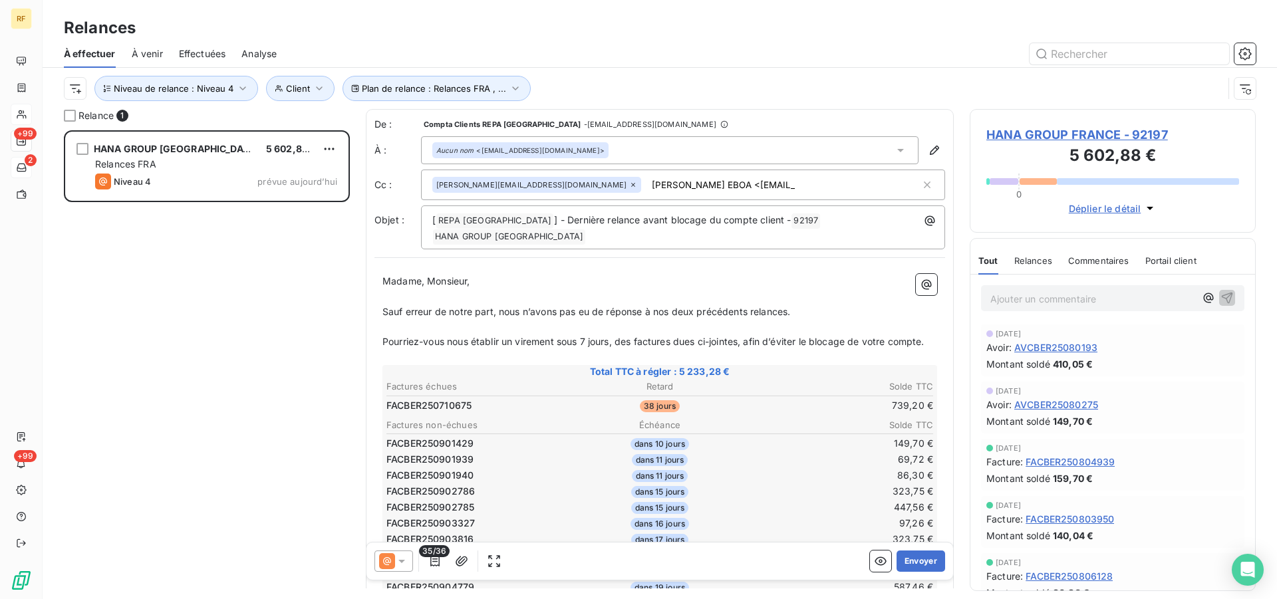
click at [723, 274] on p "Madame, Monsieur," at bounding box center [660, 281] width 555 height 15
click at [725, 182] on div "franck.borisek@repagroup.com Thierry NDEDI EBOA <tndedi@hanagroup.eu>" at bounding box center [676, 185] width 488 height 20
type input "Thierry NDEDI EBOA <tndedi@hanagroup.eu>"
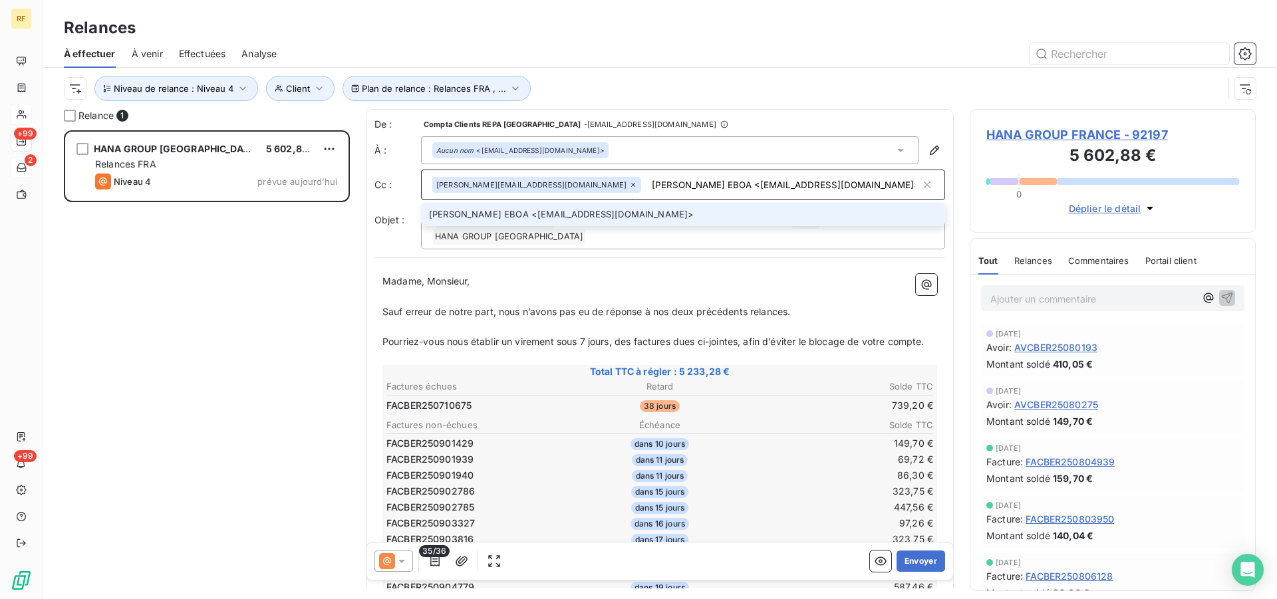
click at [605, 214] on li "Thierry NDEDI EBOA <tndedi@hanagroup.eu>" at bounding box center [683, 214] width 524 height 23
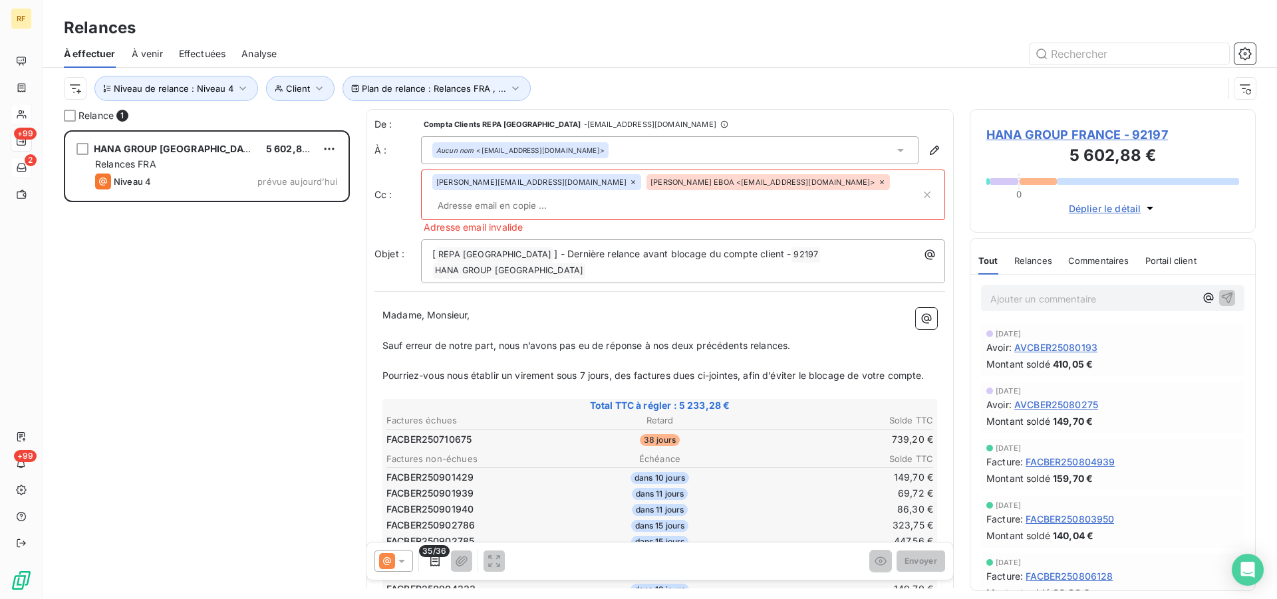
click at [878, 186] on icon at bounding box center [882, 182] width 8 height 8
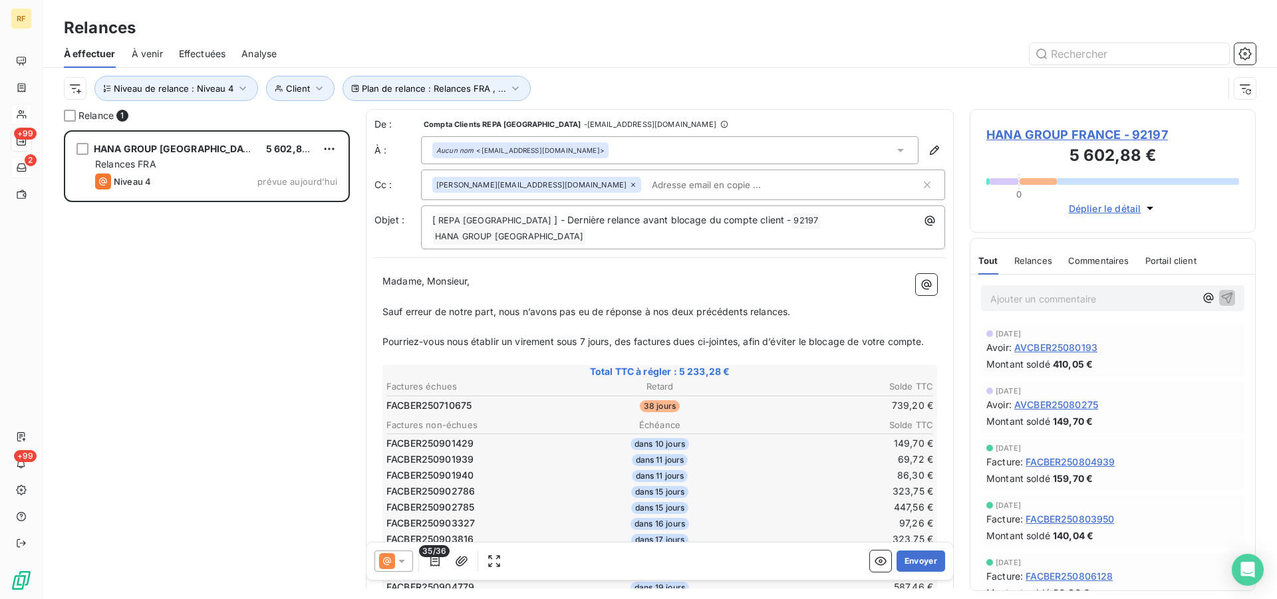
paste input "Thierry NDEDI EBOA <tndedi@hanagroup.eu>"
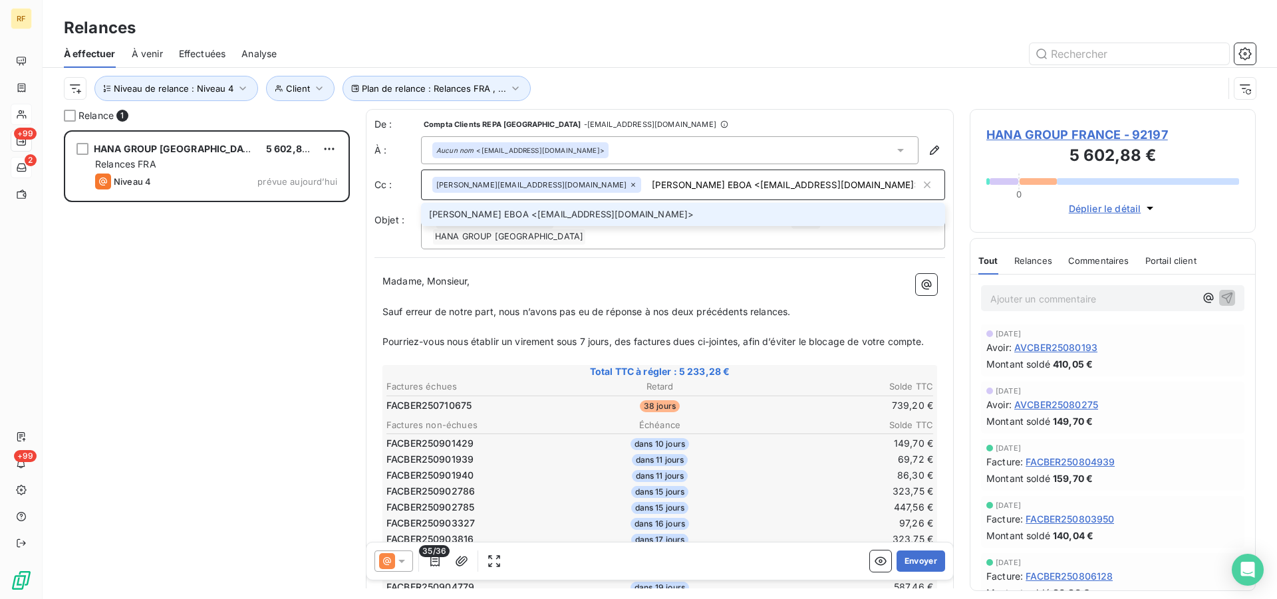
click at [609, 274] on p "Madame, Monsieur," at bounding box center [660, 281] width 555 height 15
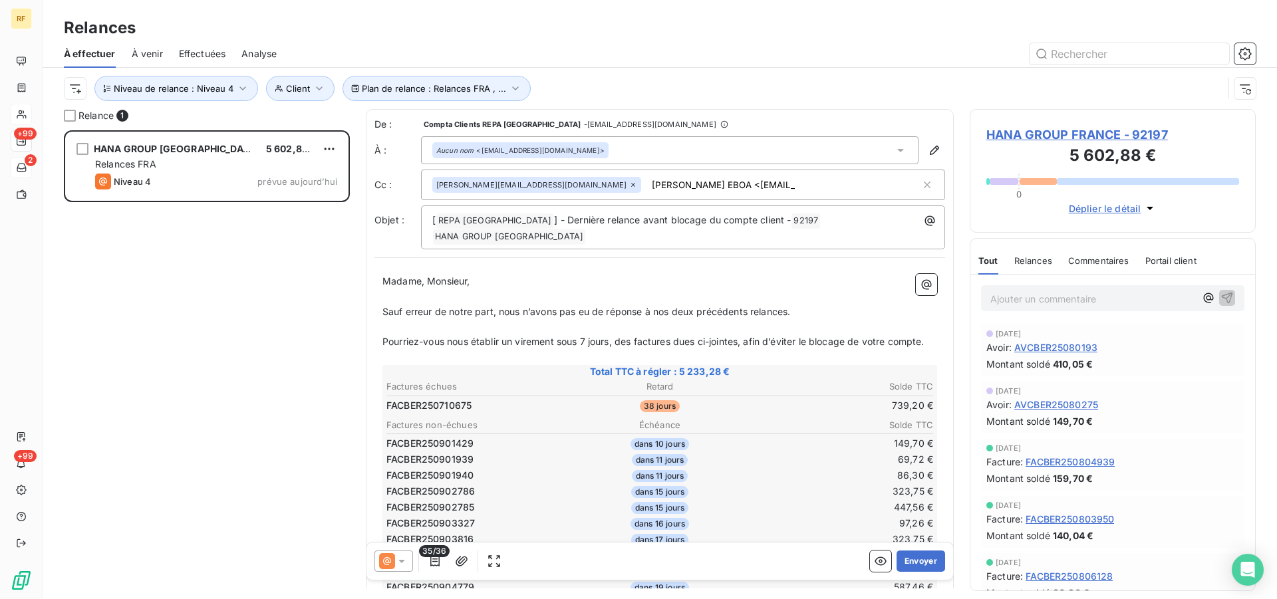
click at [617, 274] on p "Madame, Monsieur," at bounding box center [660, 281] width 555 height 15
click at [598, 365] on p "﻿" at bounding box center [660, 357] width 555 height 15
click at [743, 187] on div "franck.borisek@repagroup.com Thierry NDEDI EBOA <tndedi@hanagroup.eu>" at bounding box center [676, 185] width 488 height 20
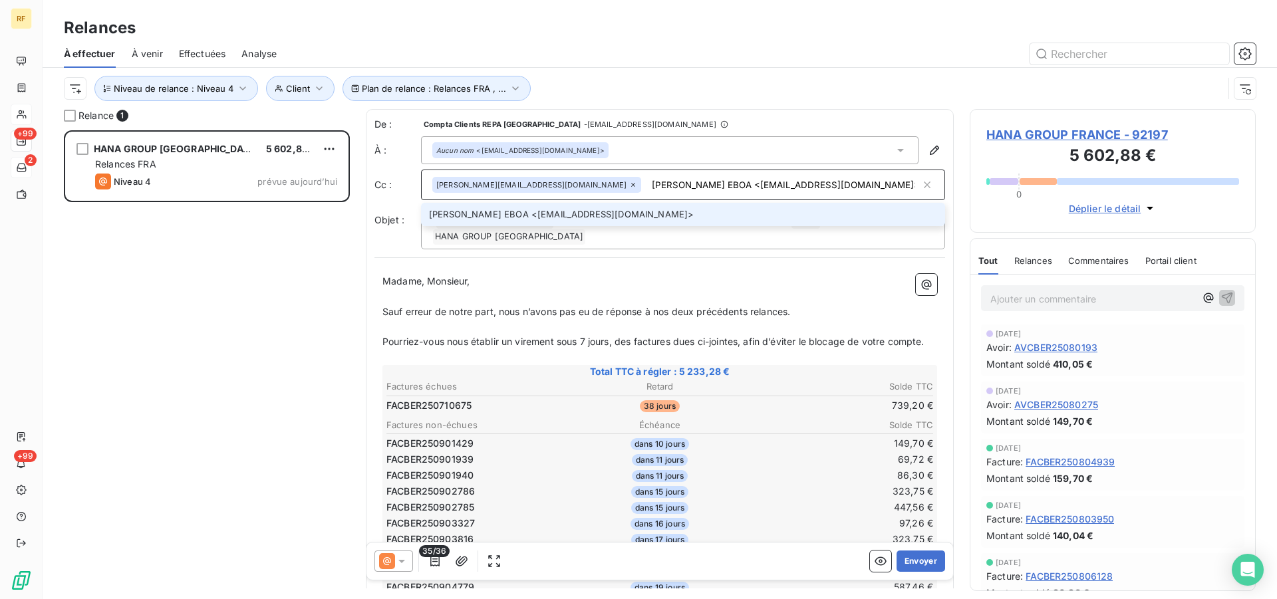
drag, startPoint x: 668, startPoint y: 183, endPoint x: 572, endPoint y: 184, distance: 95.8
click at [647, 184] on input "Thierry NDEDI EBOA <tndedi@hanagroup.eu>" at bounding box center [784, 185] width 274 height 20
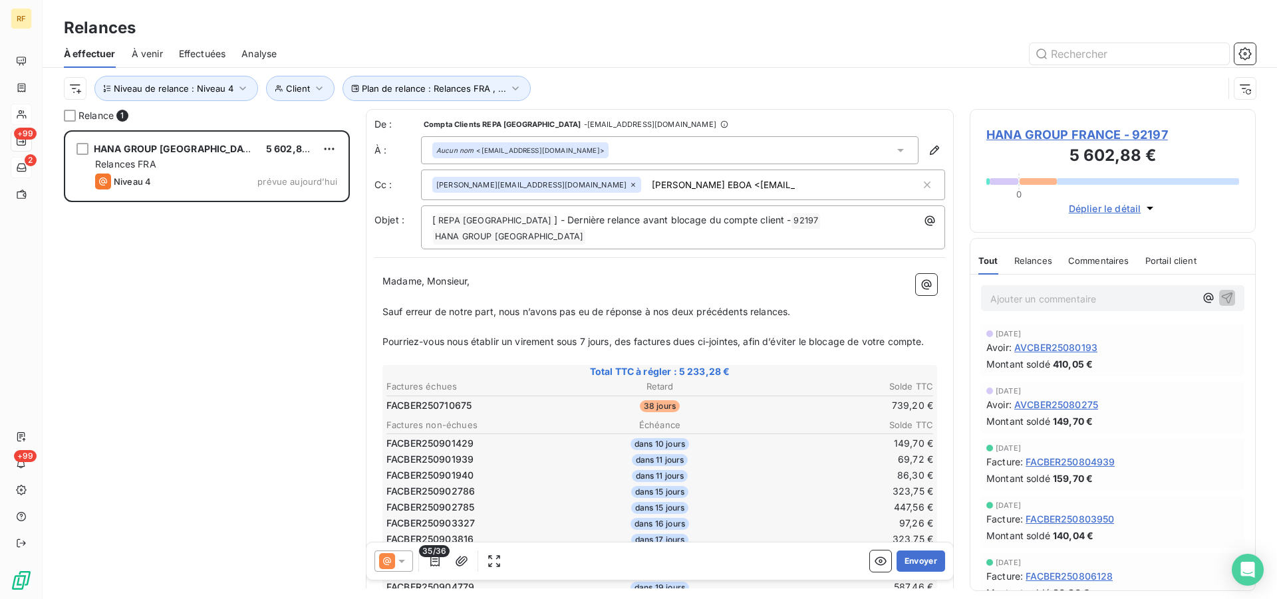
click at [647, 181] on input "Thierry NDEDI EBOA <tndedi@hanagroup.eu>" at bounding box center [724, 185] width 154 height 20
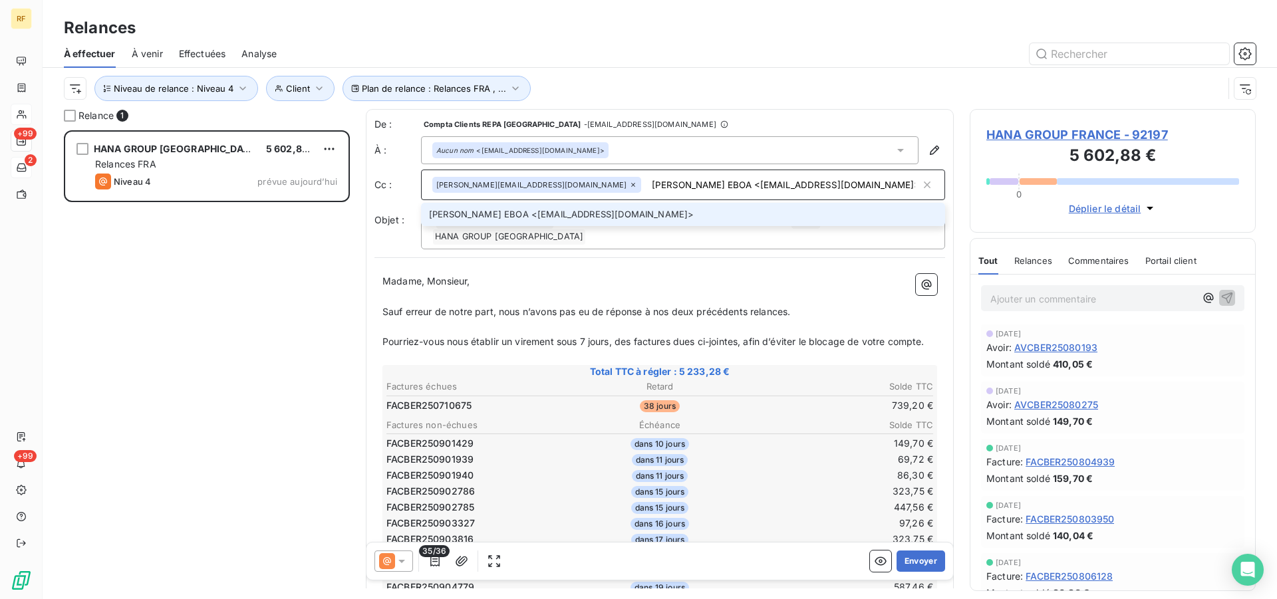
click at [774, 182] on input "Thierry NDEDI EBOA <tndedi@hanagroup.eu>" at bounding box center [784, 185] width 274 height 20
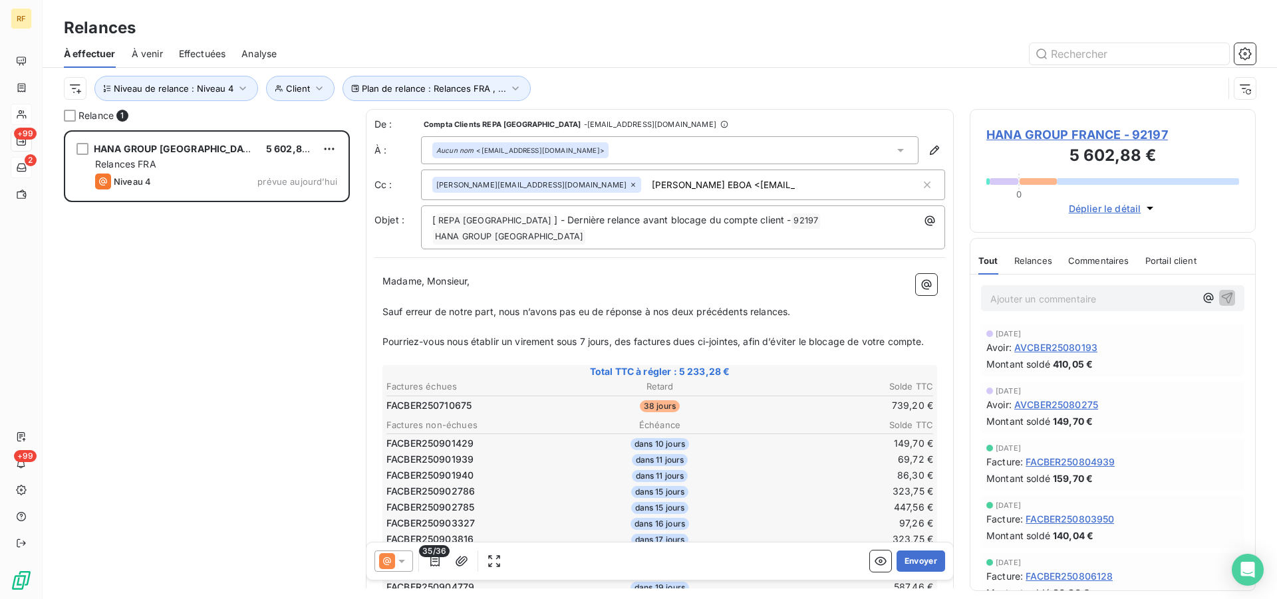
click at [739, 183] on div "franck.borisek@repagroup.com Thierry NDEDI EBOA <tndedi@hanagroup.eu>" at bounding box center [676, 185] width 488 height 20
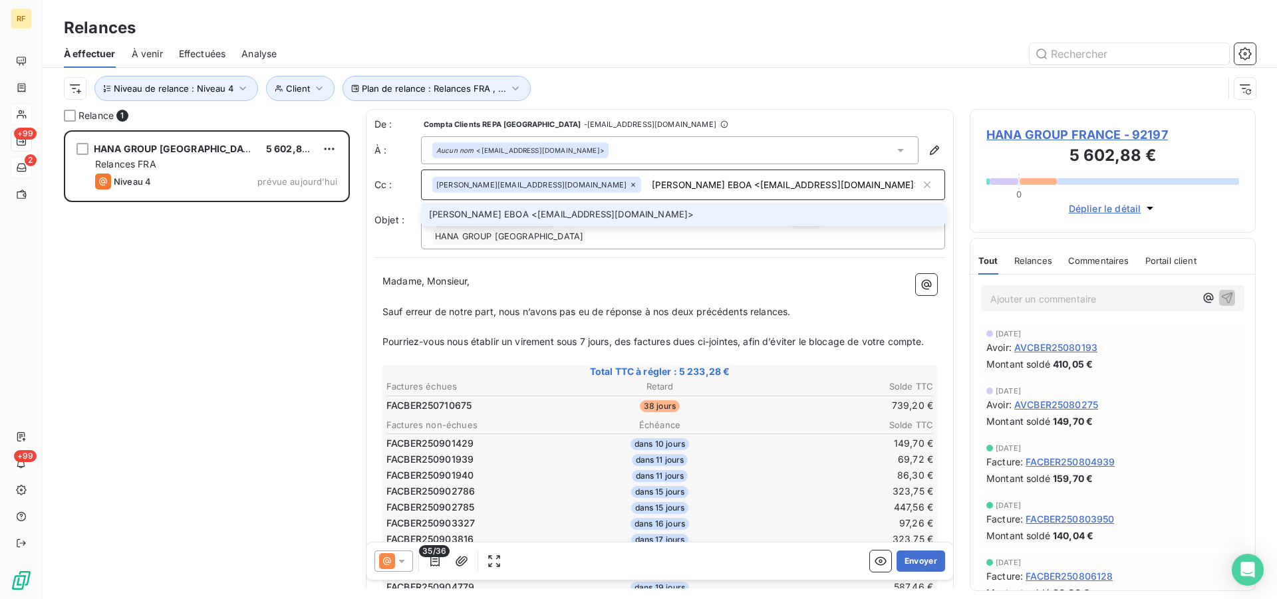
click at [780, 188] on input "Thierry NDEDI EBOA <tndedi@hanagroup.eu>" at bounding box center [784, 185] width 274 height 20
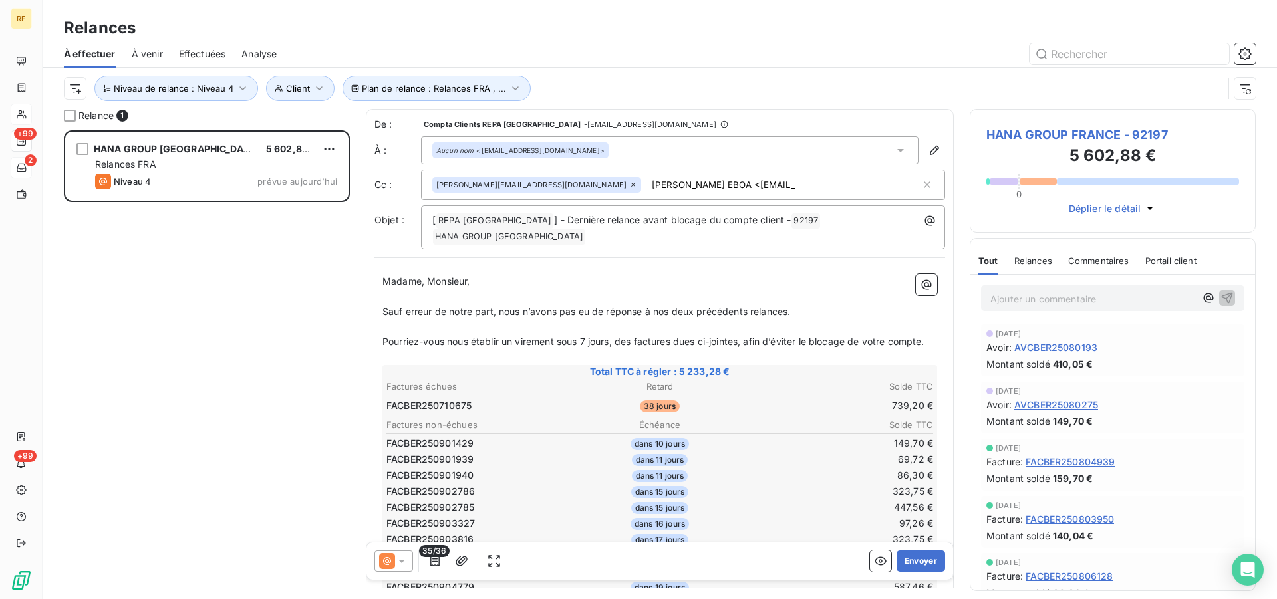
click at [668, 184] on input "Thierry NDEDI EBOA <tndedi@hanagroup.eu>" at bounding box center [724, 185] width 154 height 20
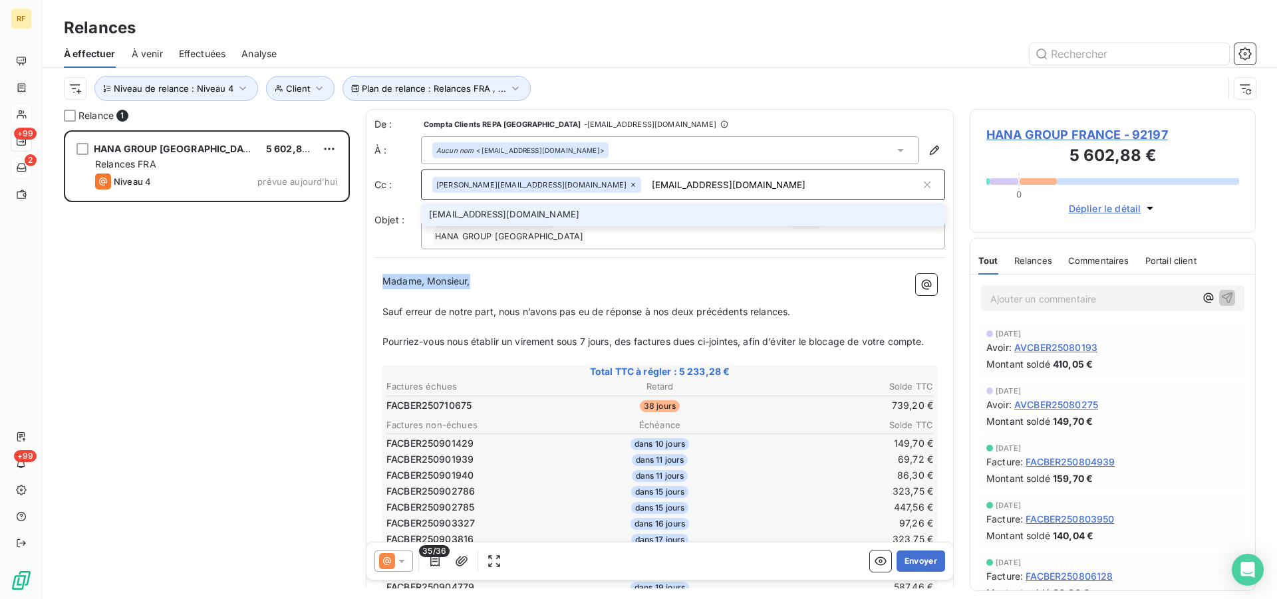
drag, startPoint x: 693, startPoint y: 246, endPoint x: 687, endPoint y: 254, distance: 10.5
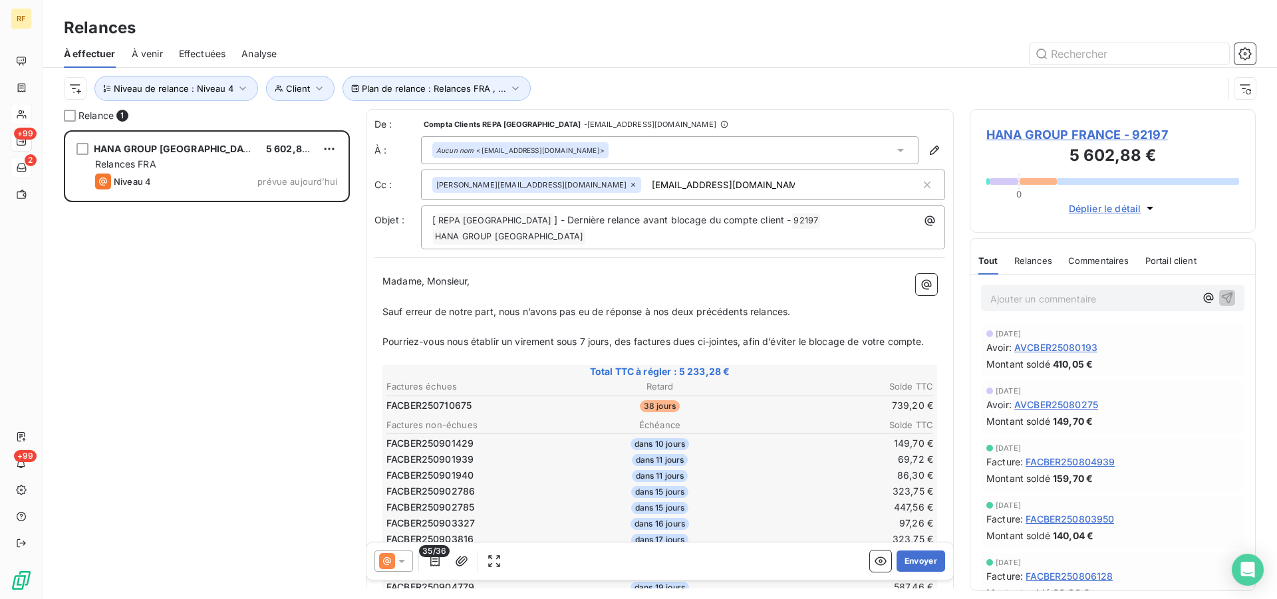
click at [683, 185] on input "tndedi@hanagroup.eu" at bounding box center [724, 185] width 154 height 20
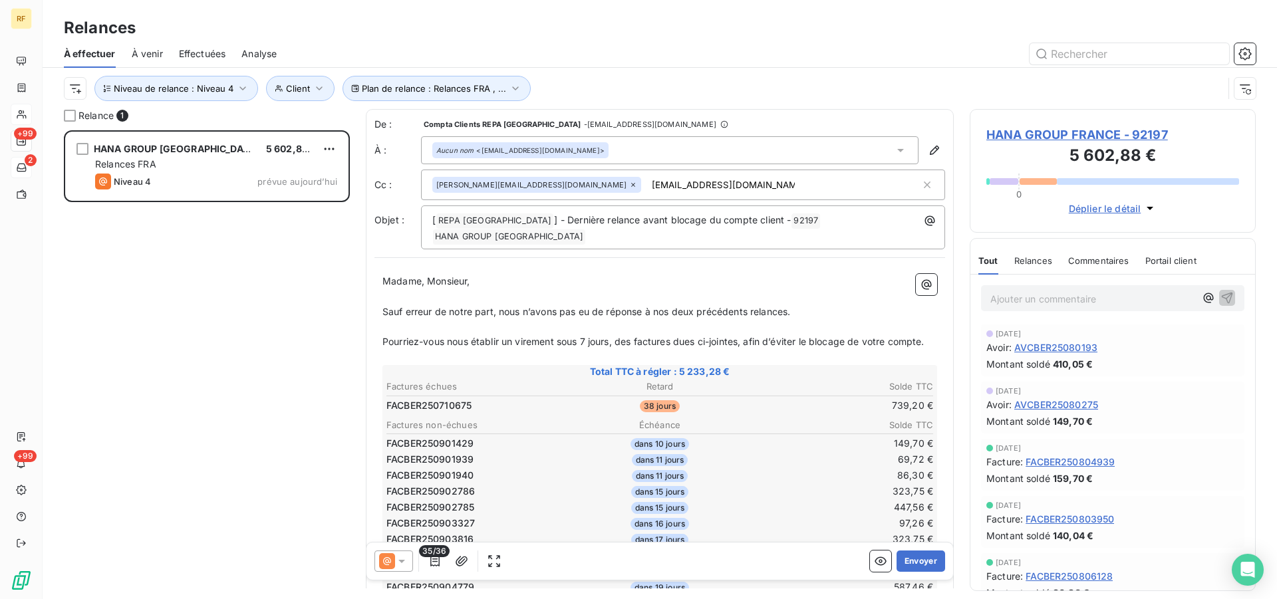
click at [681, 178] on input "tndedi@hanagroup.eu" at bounding box center [724, 185] width 154 height 20
type input "tndedi@hanagroup.eu"
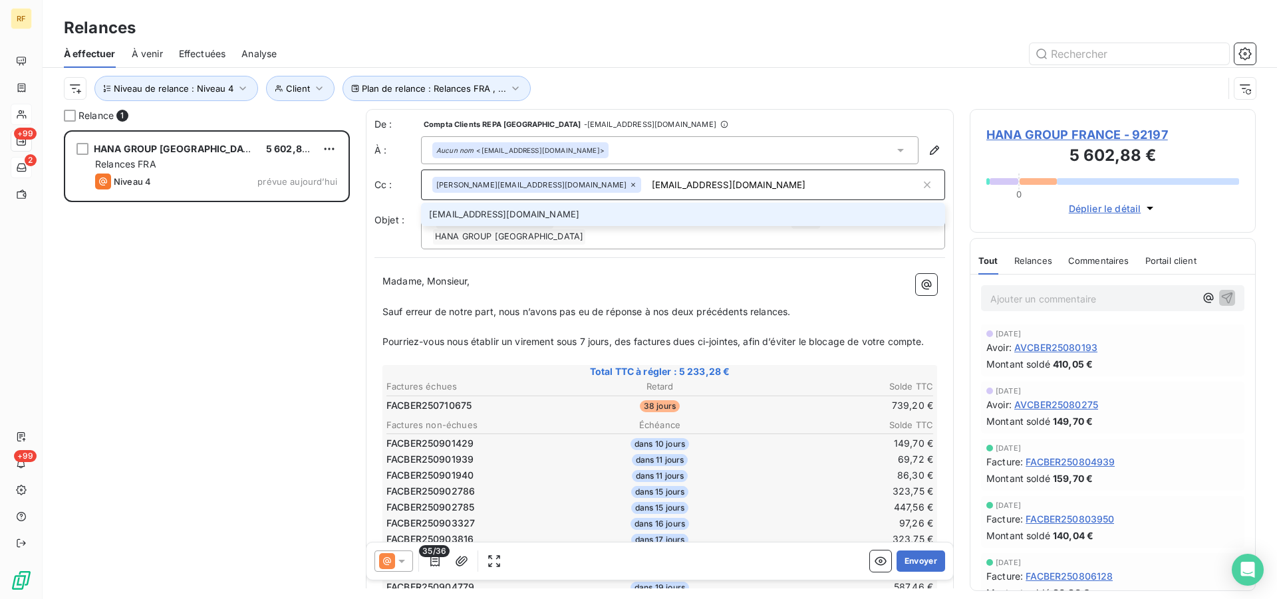
click at [573, 214] on li "tndedi@hanagroup.eu" at bounding box center [683, 214] width 524 height 23
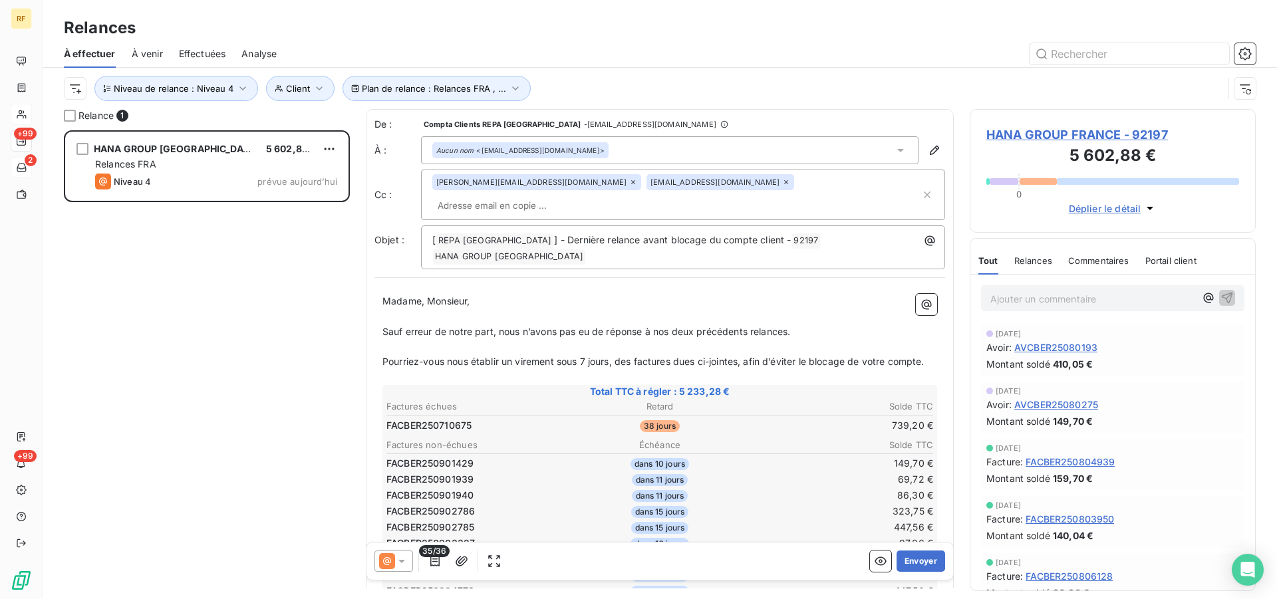
click at [679, 309] on p "﻿" at bounding box center [660, 316] width 555 height 15
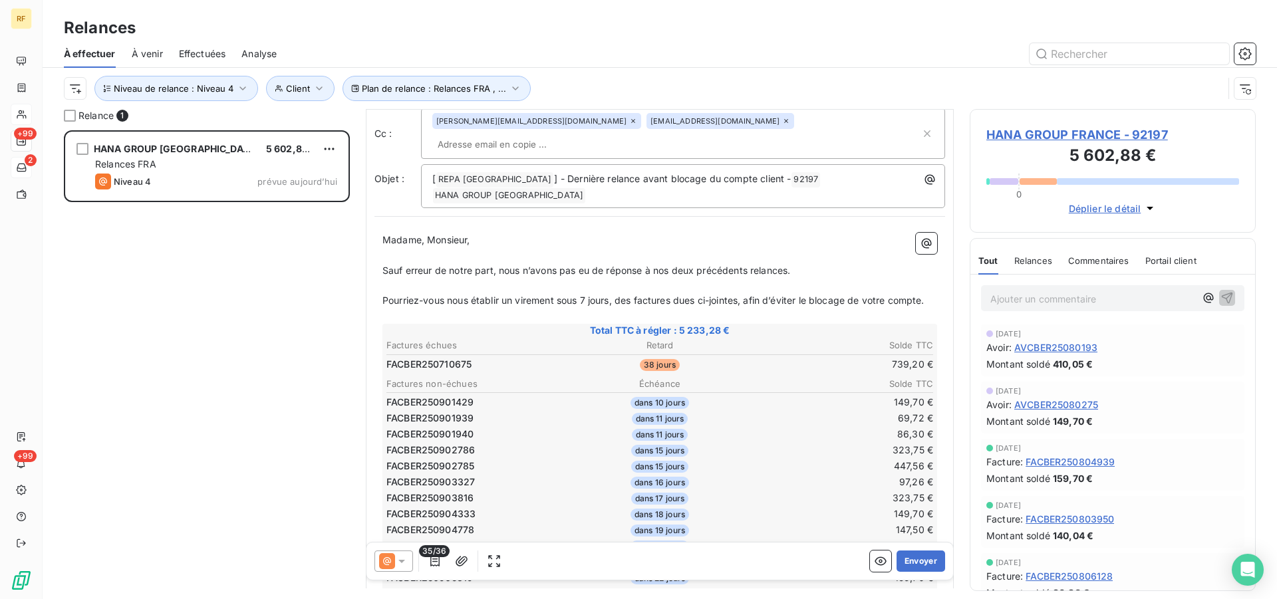
scroll to position [537, 0]
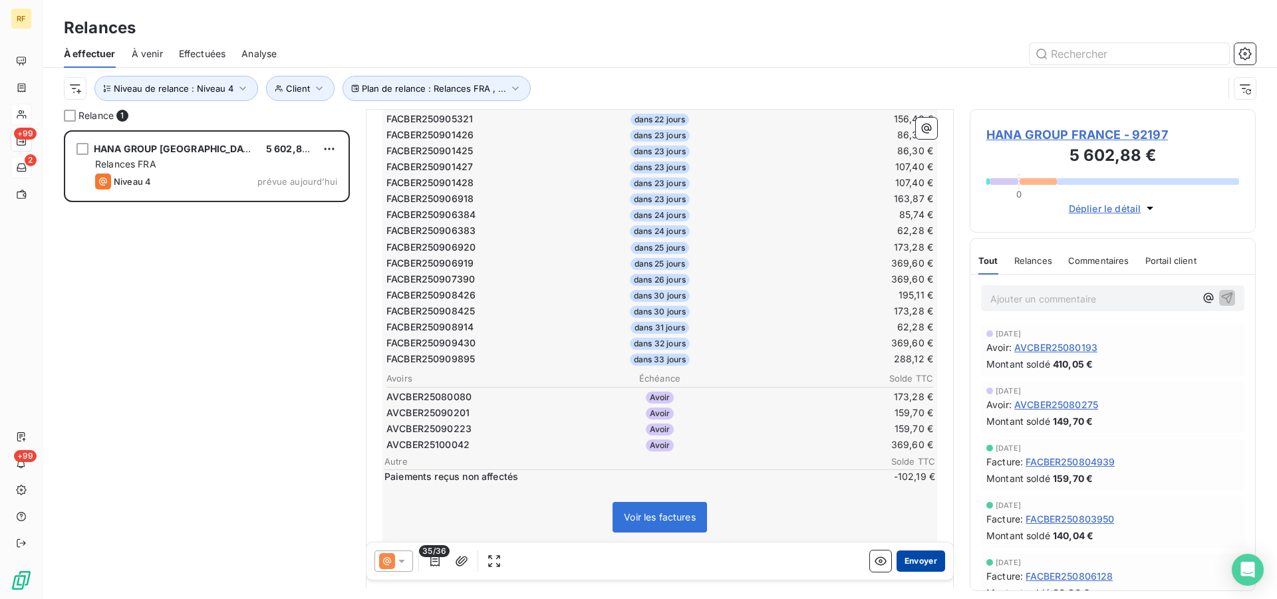
click at [909, 563] on button "Envoyer" at bounding box center [921, 561] width 49 height 21
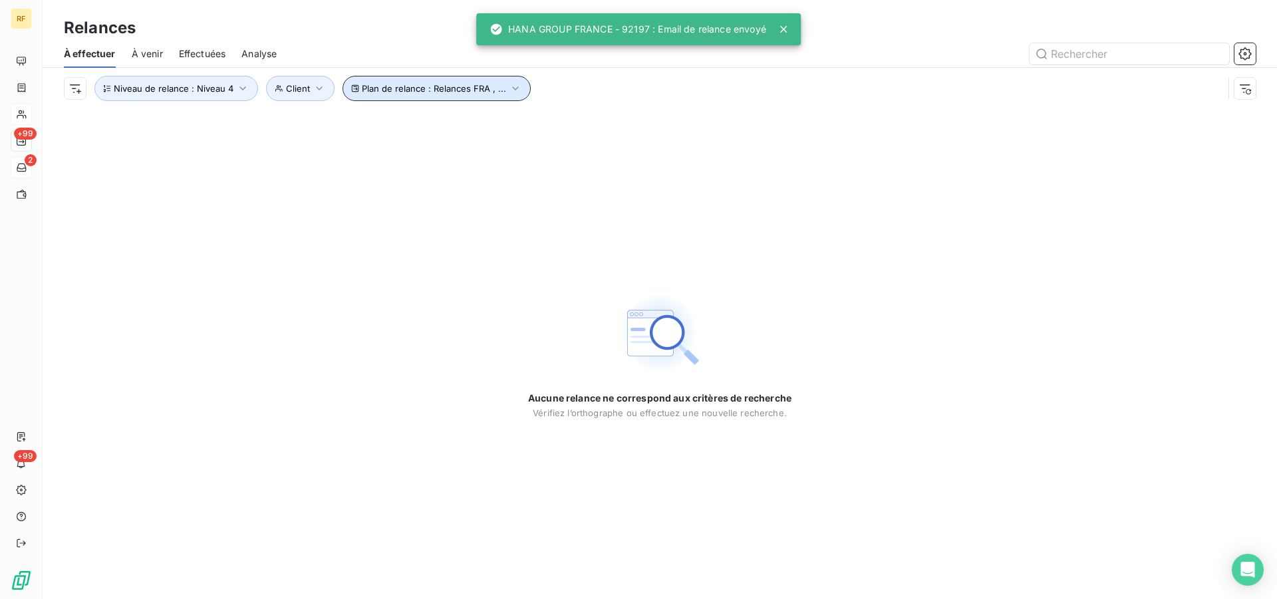
click at [512, 90] on icon "button" at bounding box center [515, 88] width 13 height 13
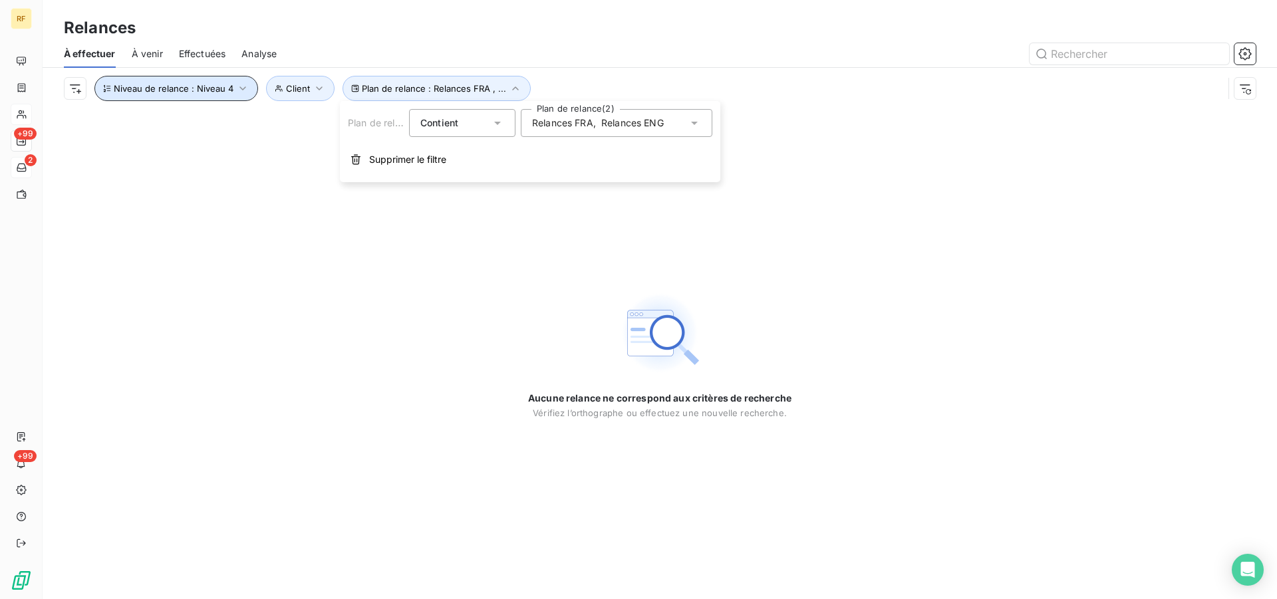
click at [204, 93] on span "Niveau de relance : Niveau 4" at bounding box center [174, 88] width 120 height 11
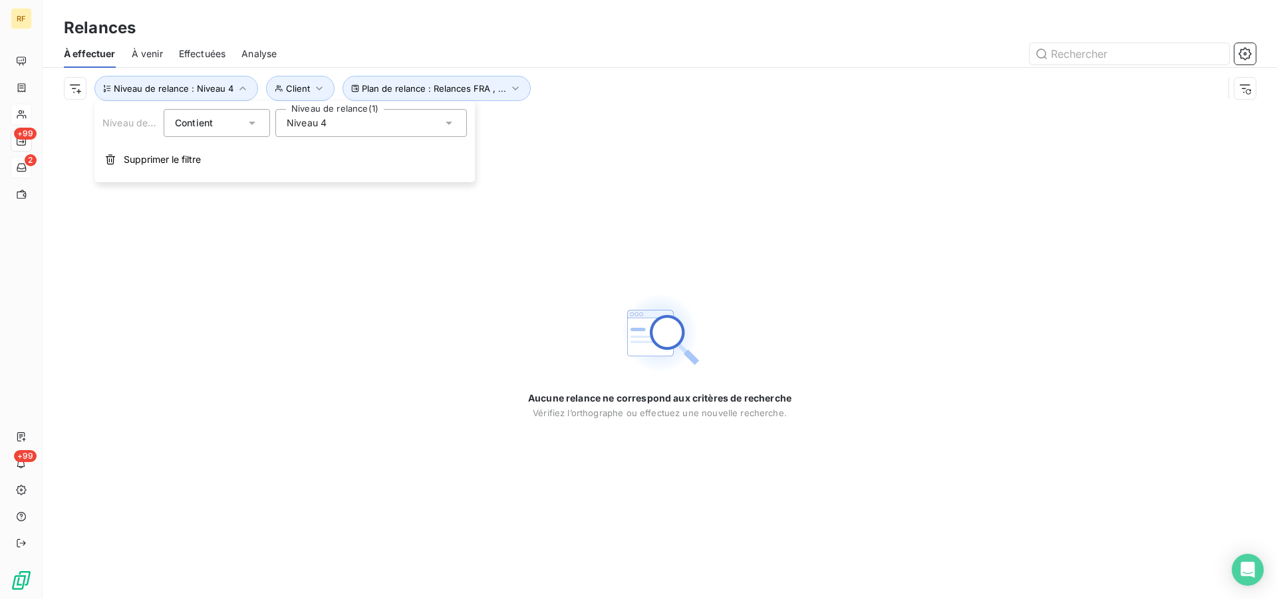
click at [343, 128] on div "Niveau 4" at bounding box center [371, 123] width 192 height 28
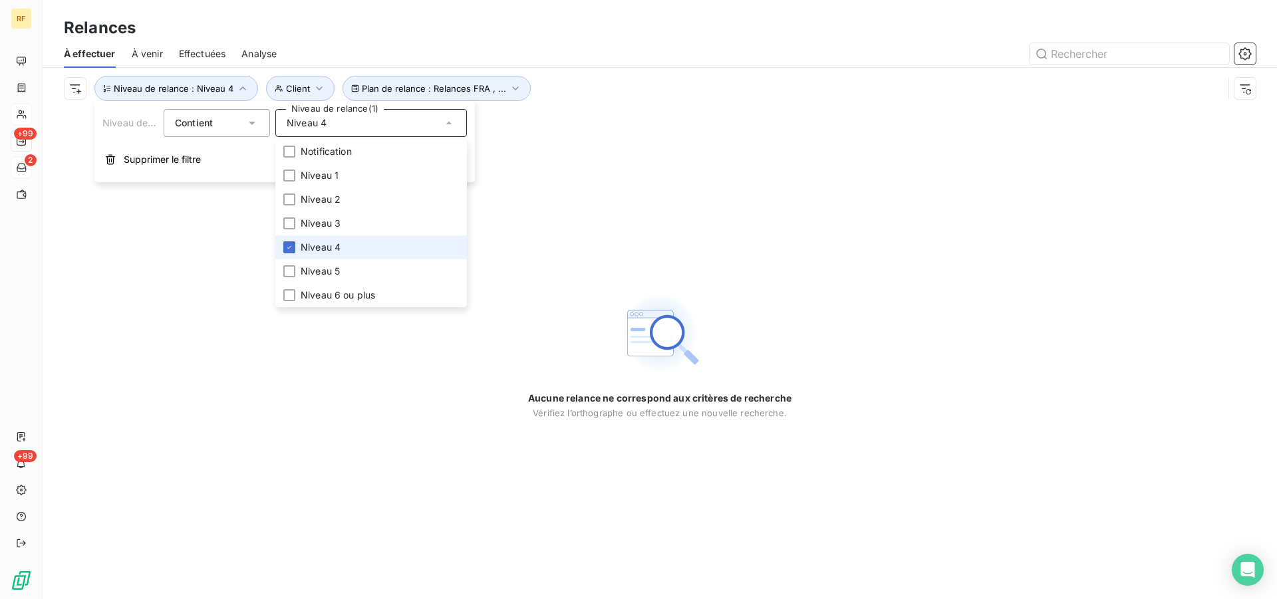
click at [334, 247] on span "Niveau 4" at bounding box center [321, 247] width 40 height 13
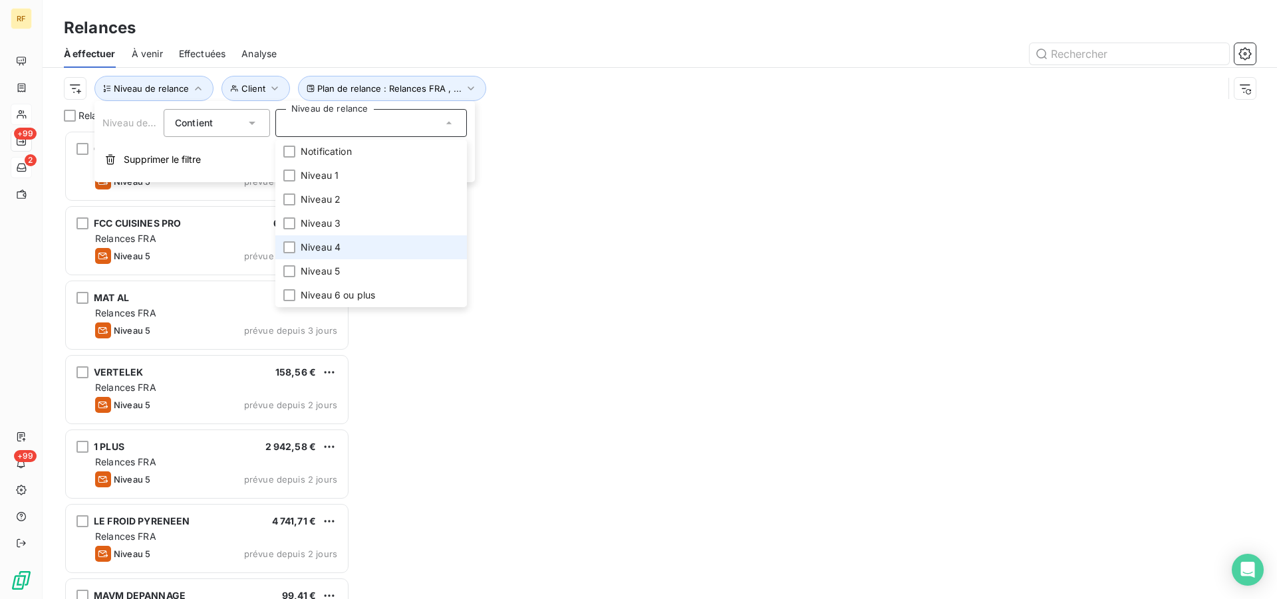
scroll to position [458, 275]
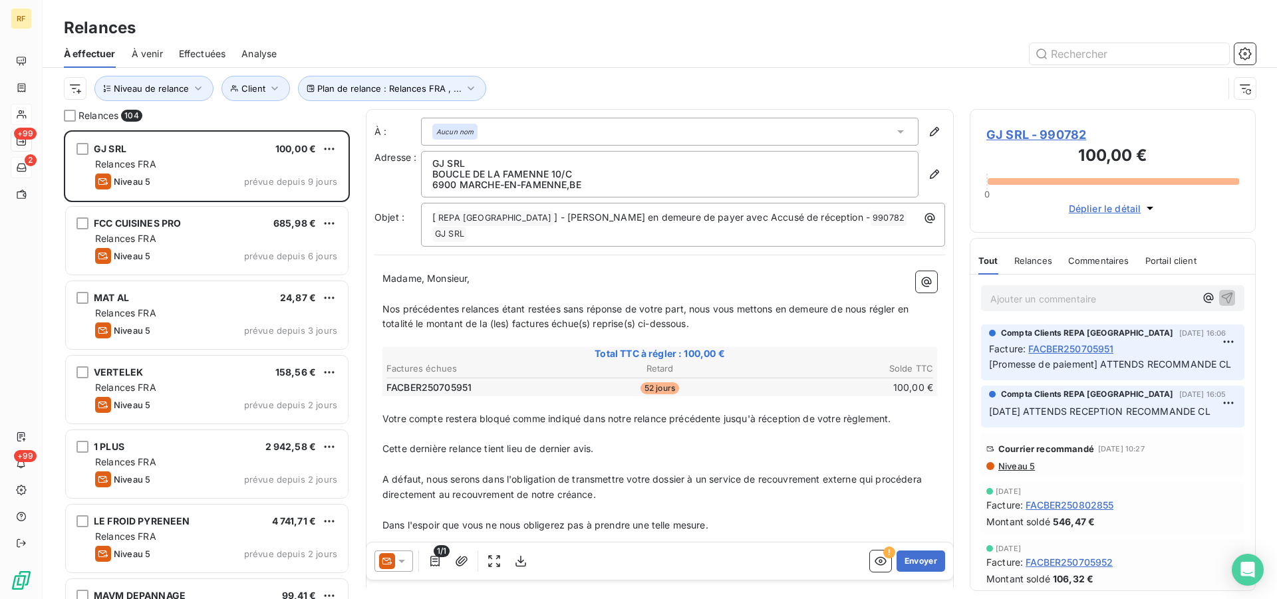
click at [696, 52] on div at bounding box center [774, 53] width 963 height 21
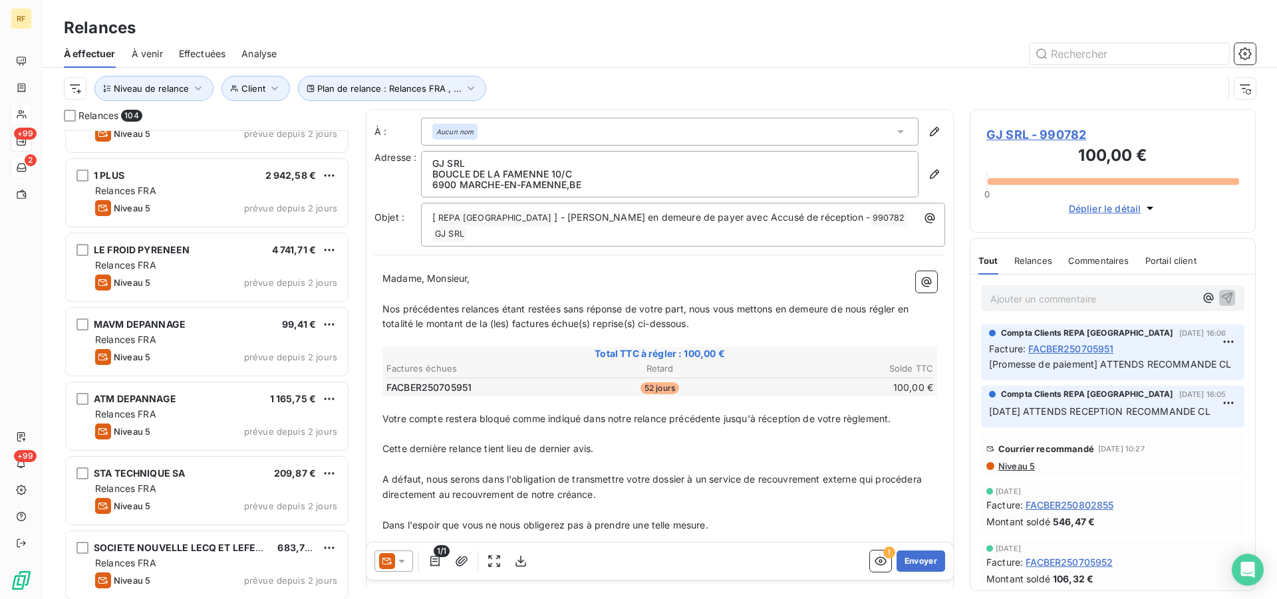
scroll to position [0, 0]
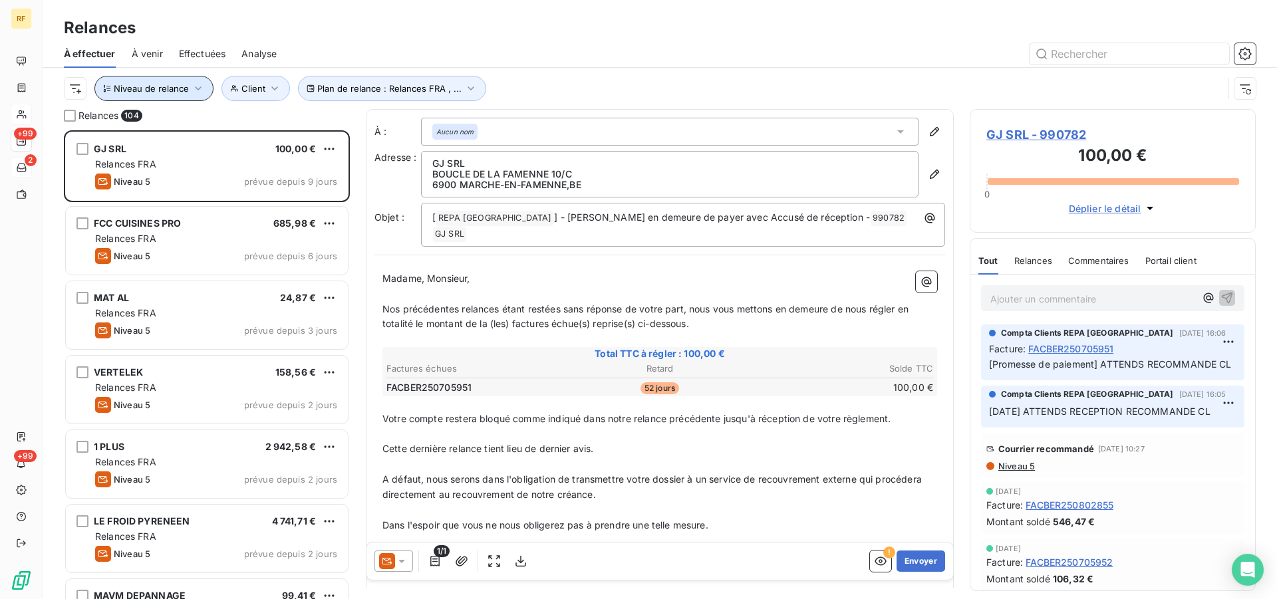
click at [192, 88] on icon "button" at bounding box center [198, 88] width 13 height 13
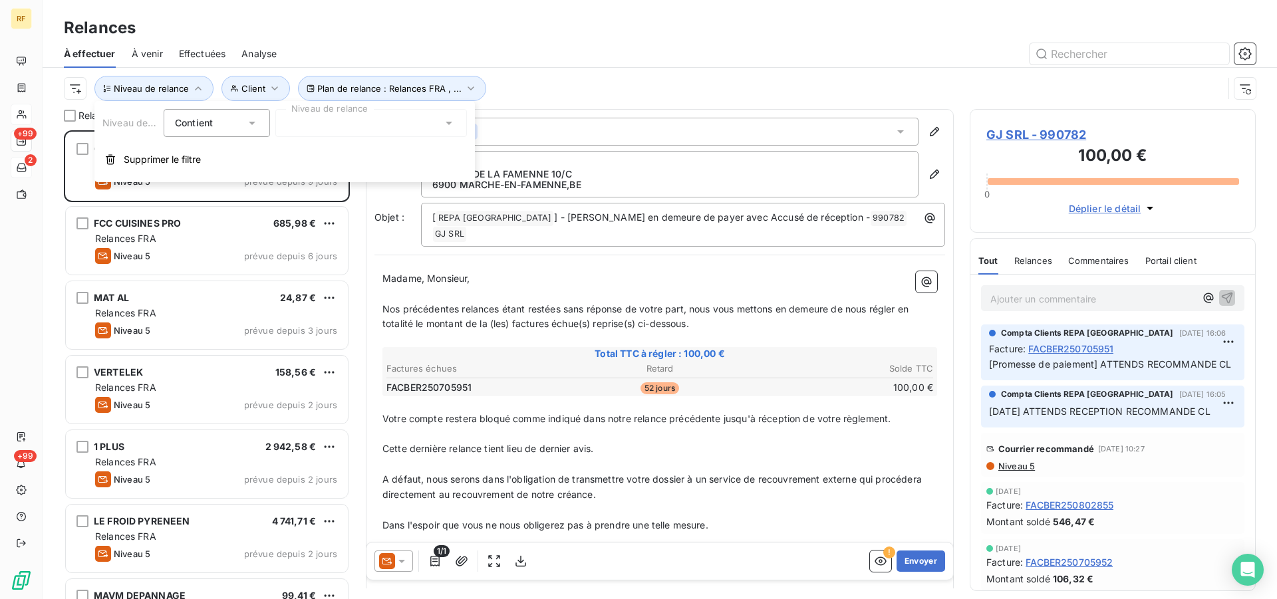
click at [336, 122] on div at bounding box center [371, 123] width 192 height 28
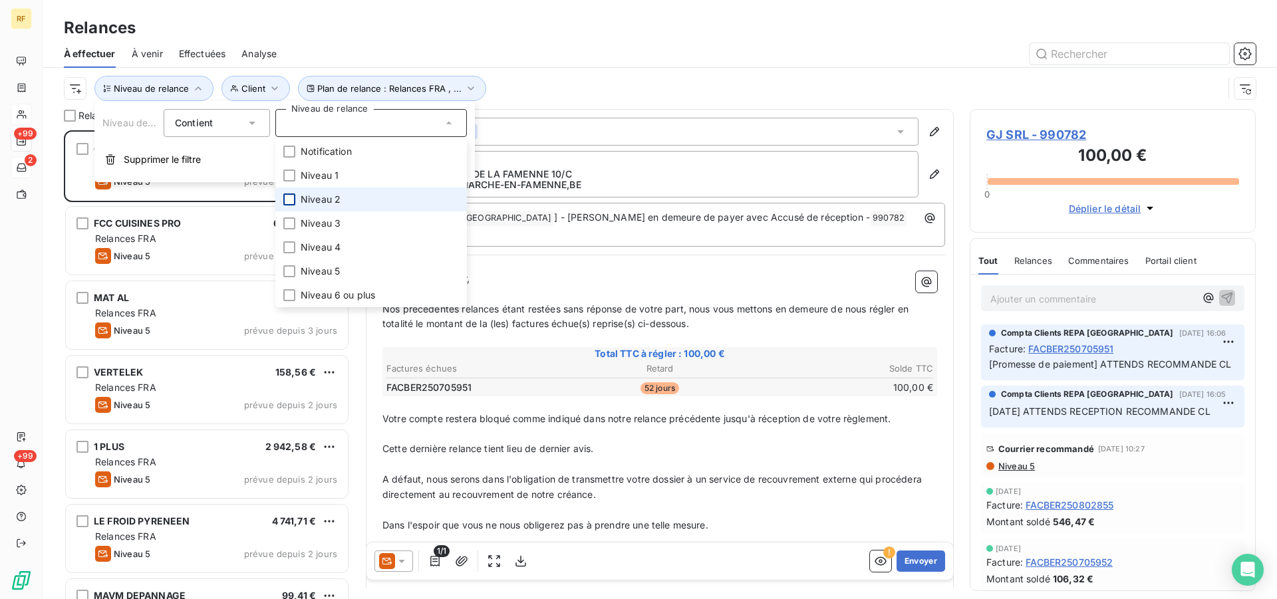
click at [290, 200] on div at bounding box center [289, 200] width 12 height 12
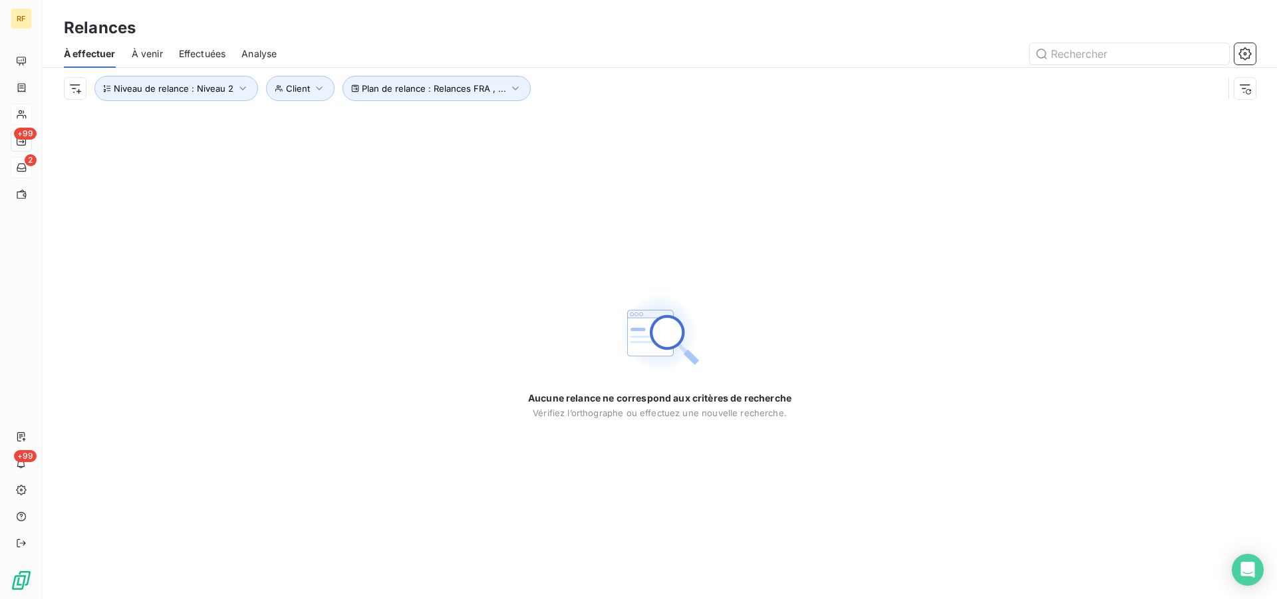
click at [583, 177] on div "Aucune relance ne correspond aux critères de recherche Vérifiez l’orthographe o…" at bounding box center [660, 354] width 1235 height 490
click at [197, 86] on span "Niveau de relance : Niveau 2" at bounding box center [174, 88] width 120 height 11
click at [339, 128] on div "Niveau 2" at bounding box center [371, 123] width 192 height 28
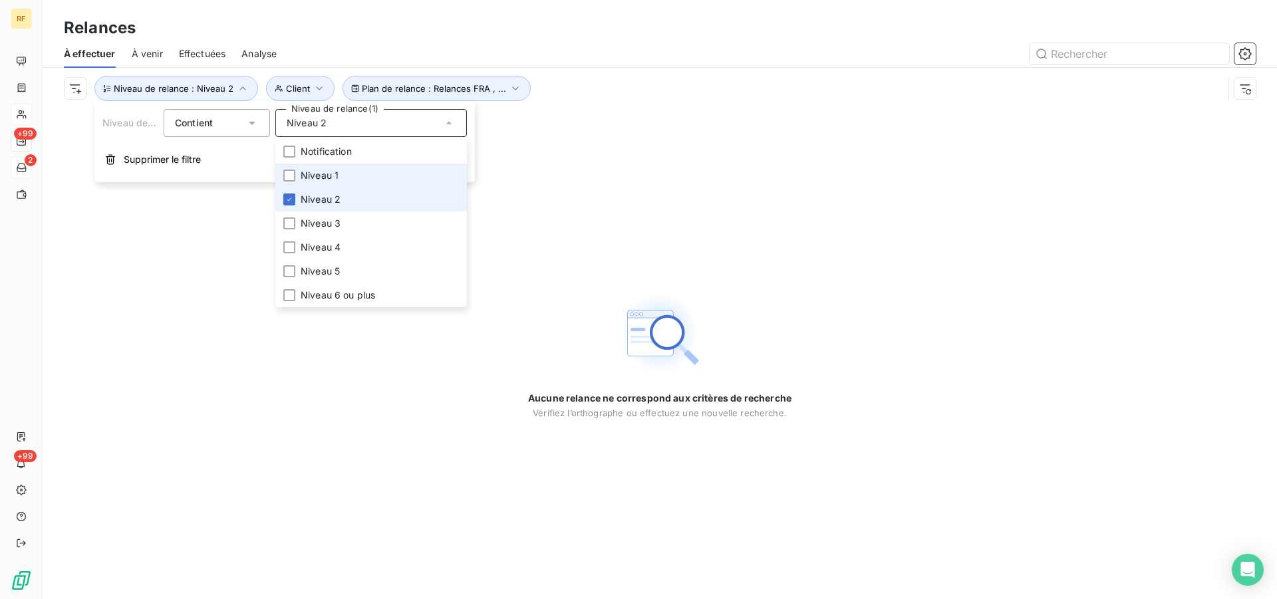
drag, startPoint x: 327, startPoint y: 195, endPoint x: 320, endPoint y: 183, distance: 14.0
click at [327, 196] on span "Niveau 2" at bounding box center [321, 199] width 40 height 13
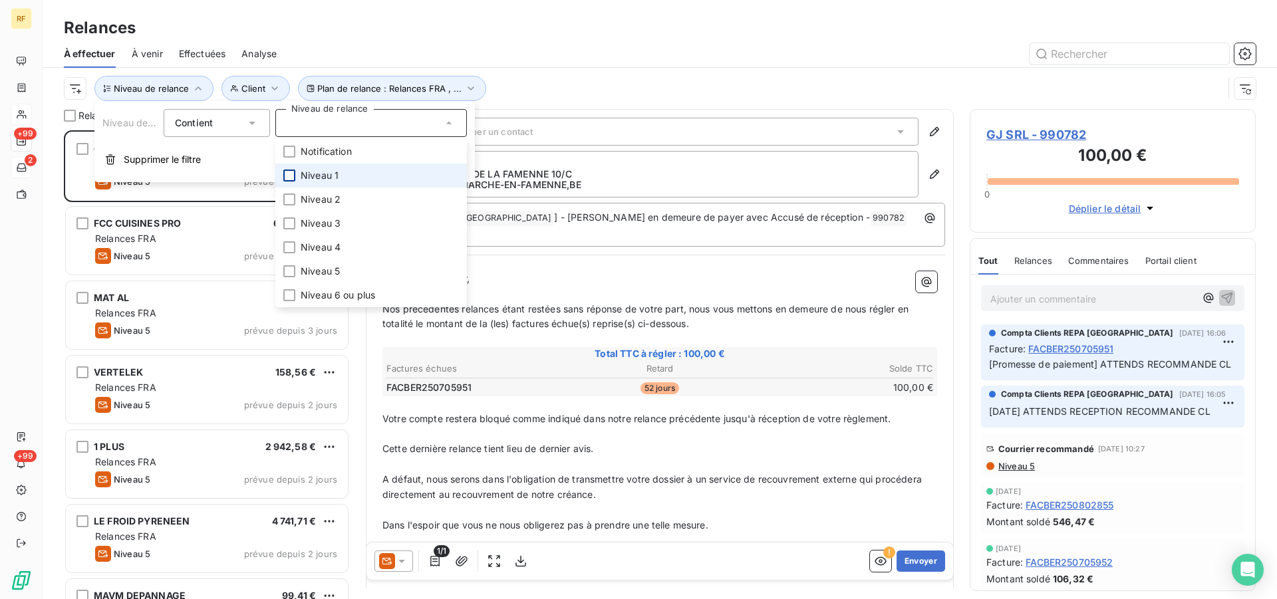
scroll to position [458, 275]
click at [295, 174] on div at bounding box center [289, 176] width 12 height 12
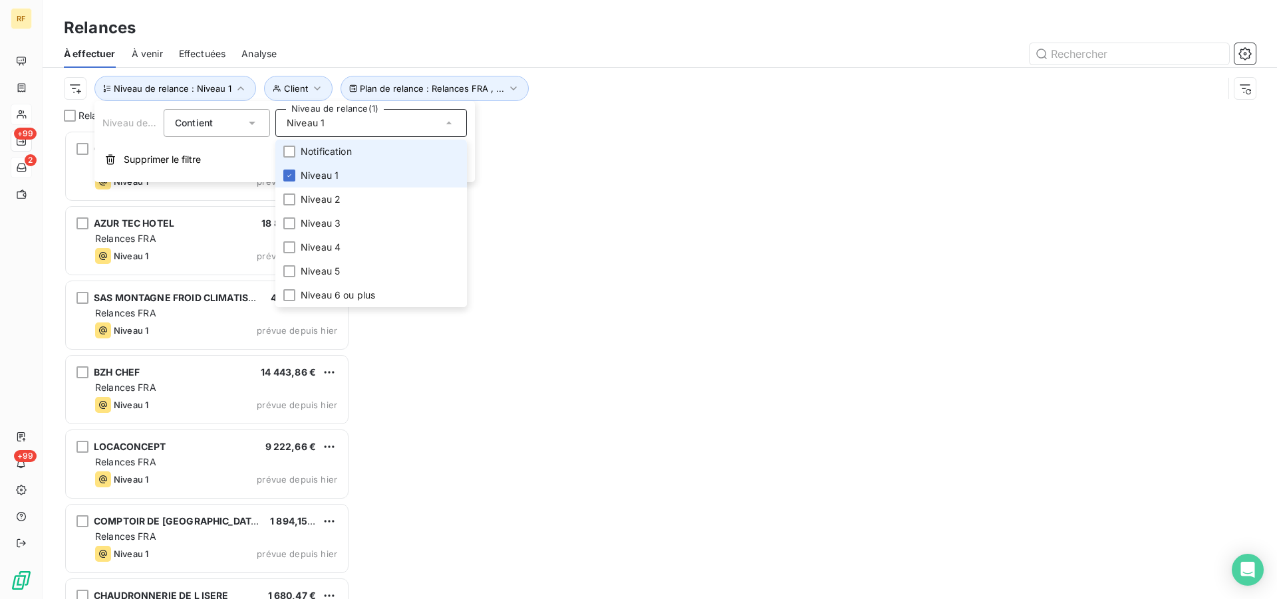
scroll to position [458, 275]
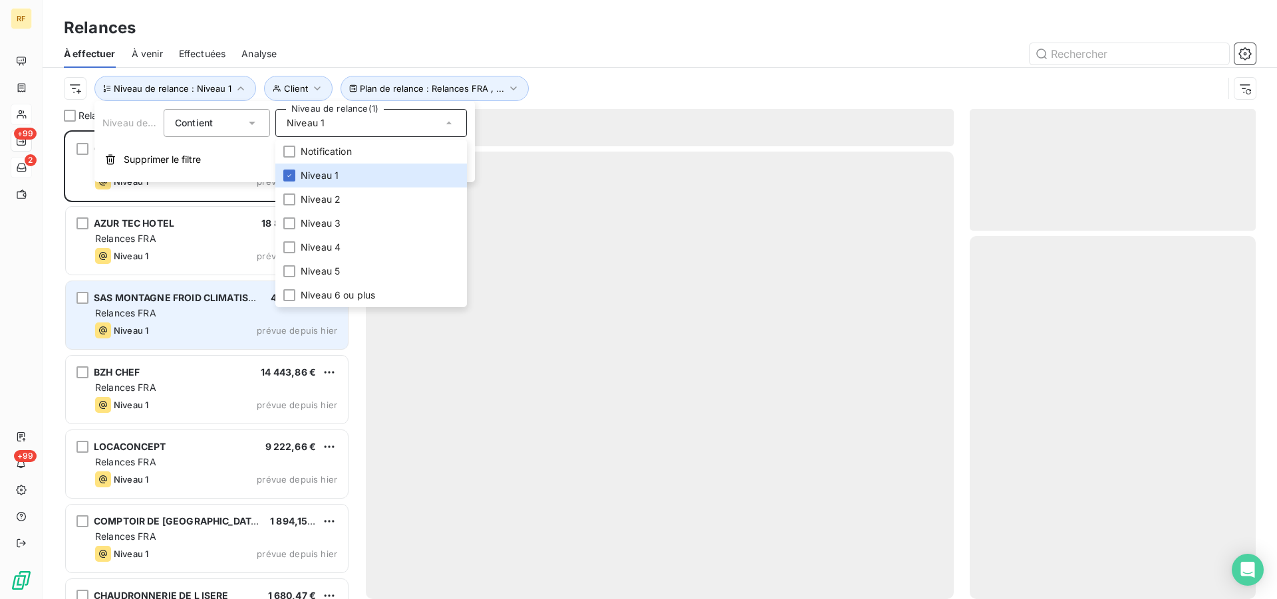
click at [162, 281] on div "SAS MONTAGNE FROID CLIMATISATION 4 395,37 € Relances FRA Niveau 1 prévue depuis…" at bounding box center [206, 315] width 283 height 69
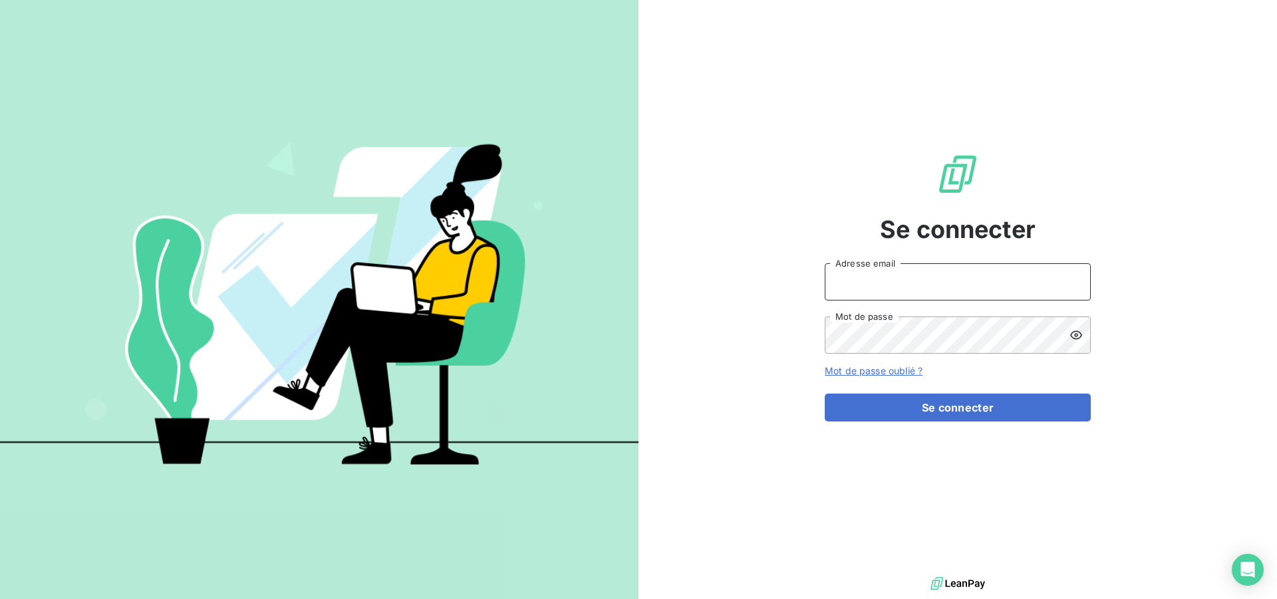
click at [999, 295] on input "Adresse email" at bounding box center [958, 281] width 266 height 37
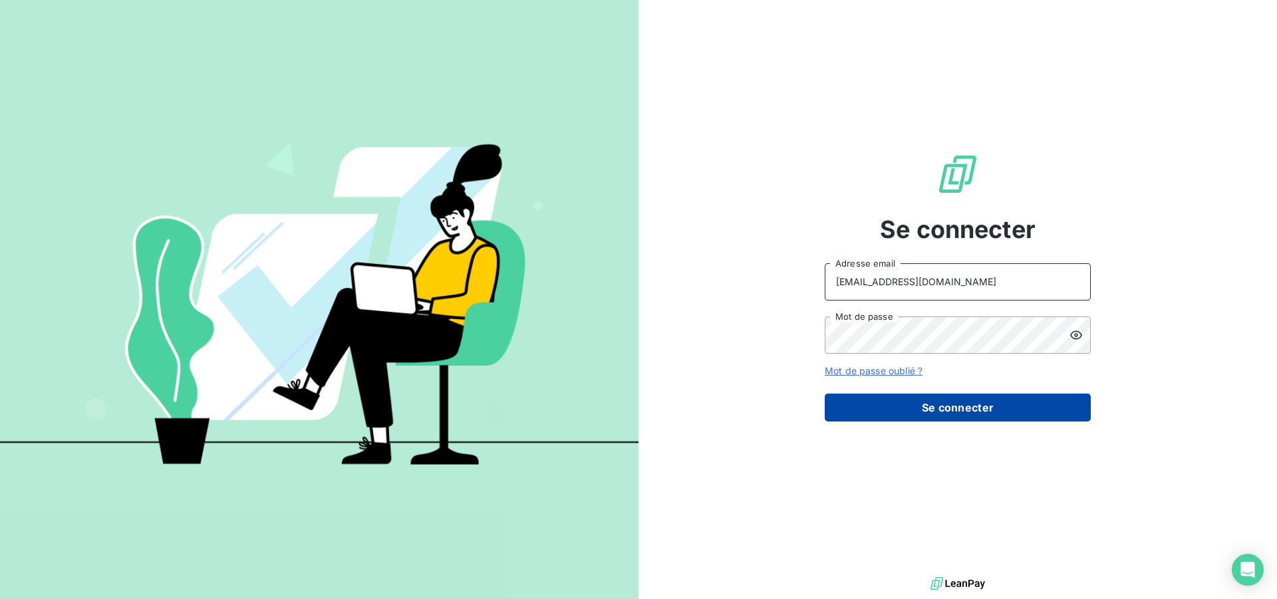
type input "[EMAIL_ADDRESS][DOMAIN_NAME]"
click at [952, 407] on button "Se connecter" at bounding box center [958, 408] width 266 height 28
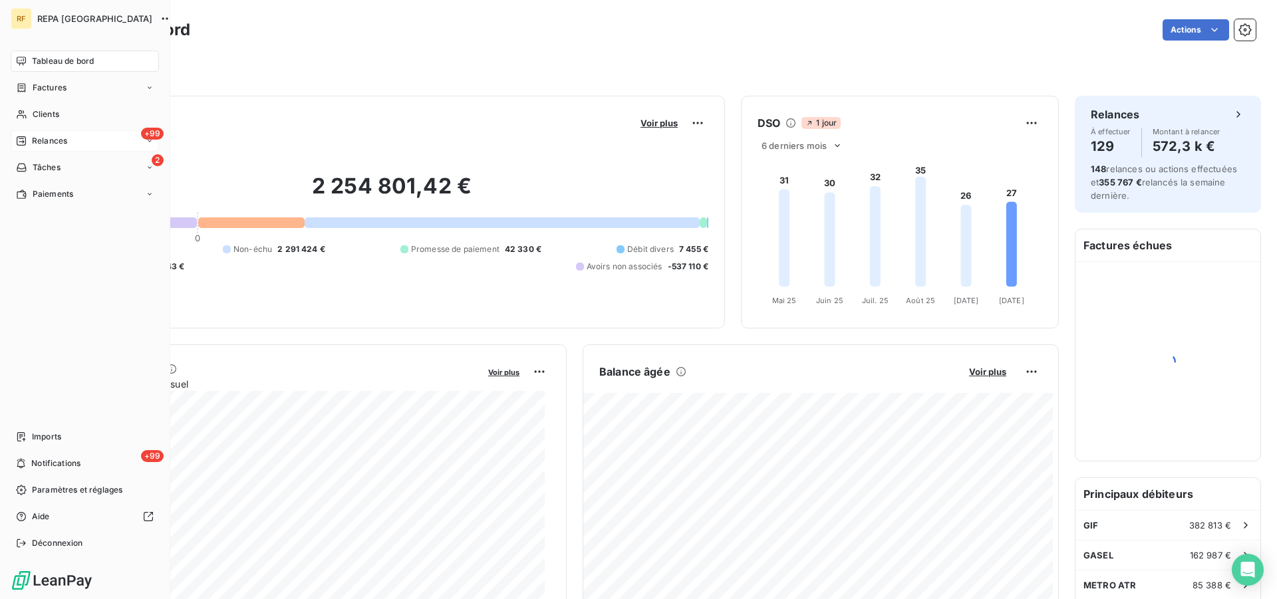
click at [45, 140] on span "Relances" at bounding box center [49, 141] width 35 height 12
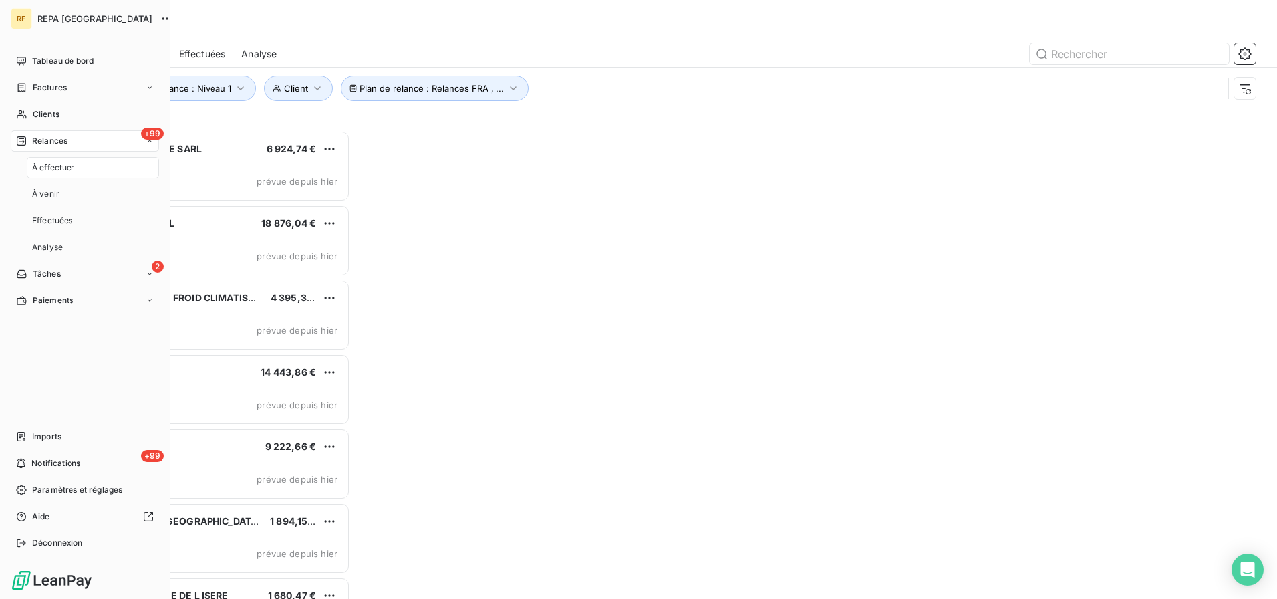
scroll to position [458, 275]
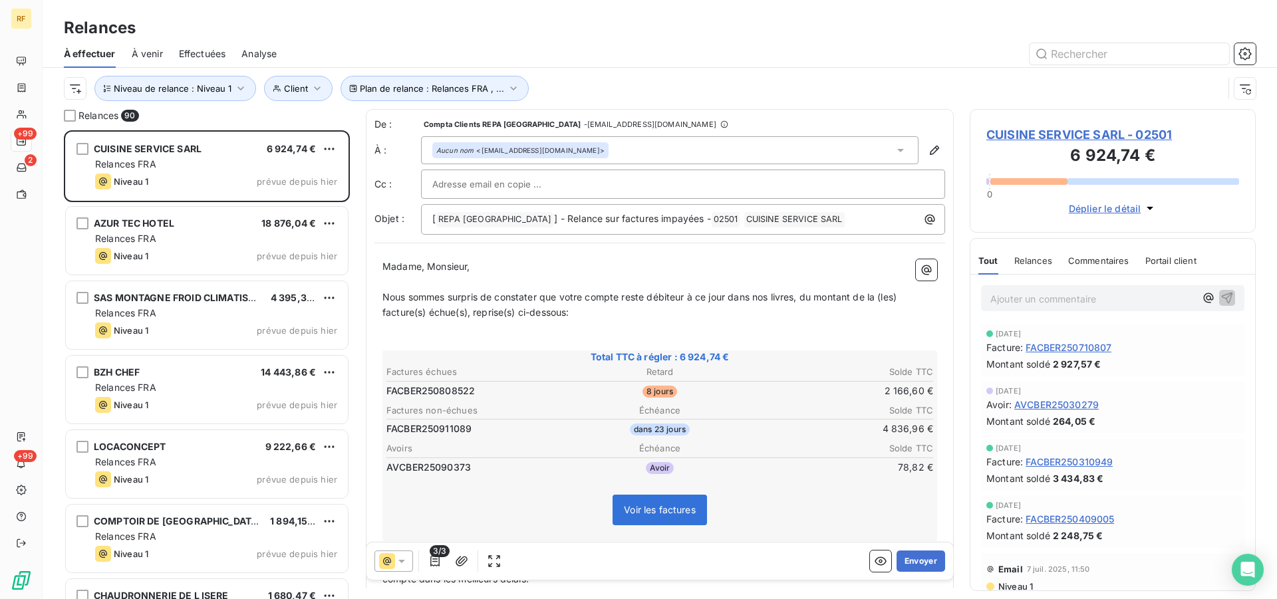
click at [681, 25] on div "Relances" at bounding box center [660, 28] width 1235 height 24
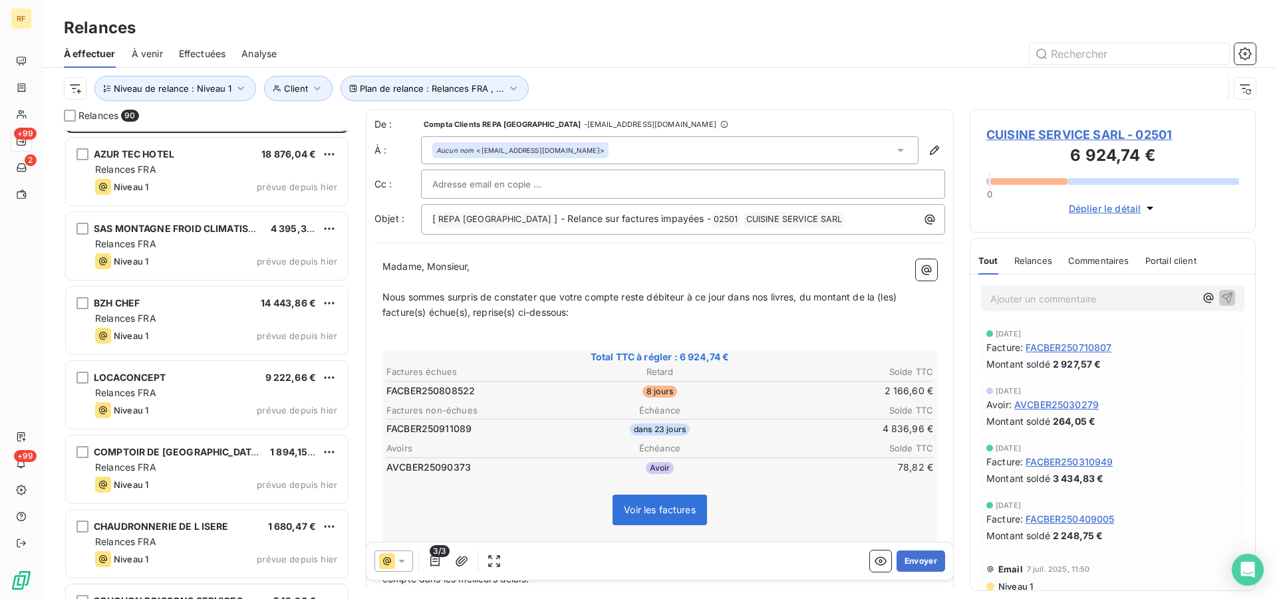
scroll to position [69, 0]
click at [318, 89] on icon "button" at bounding box center [317, 88] width 13 height 13
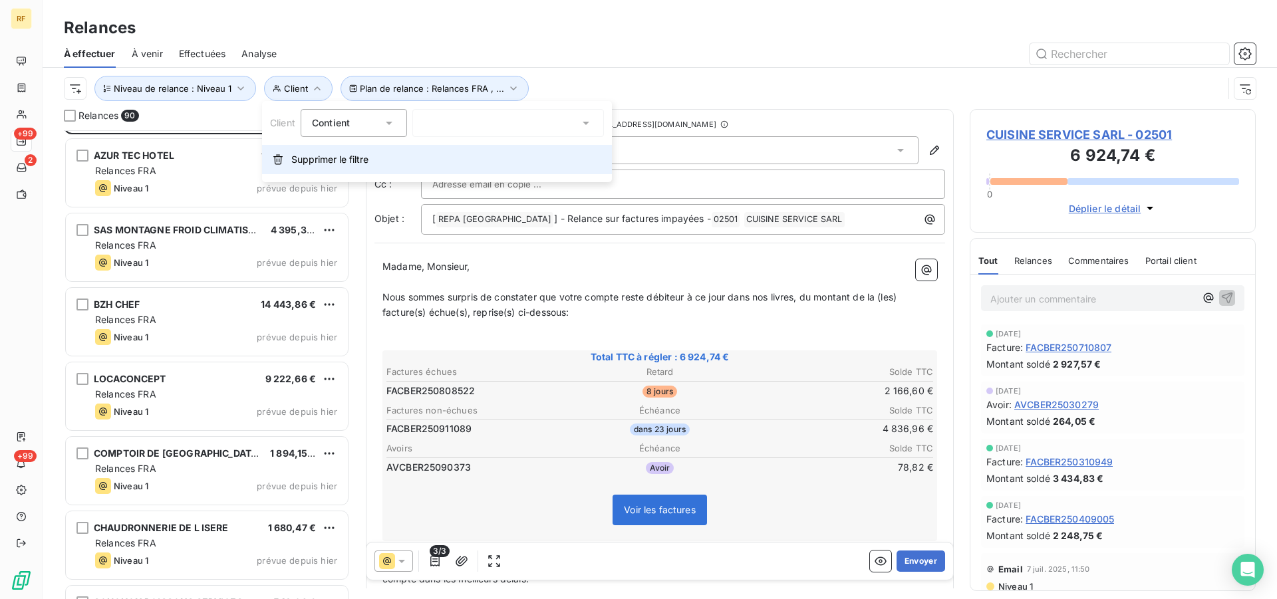
click at [320, 162] on span "Supprimer le filtre" at bounding box center [329, 159] width 77 height 13
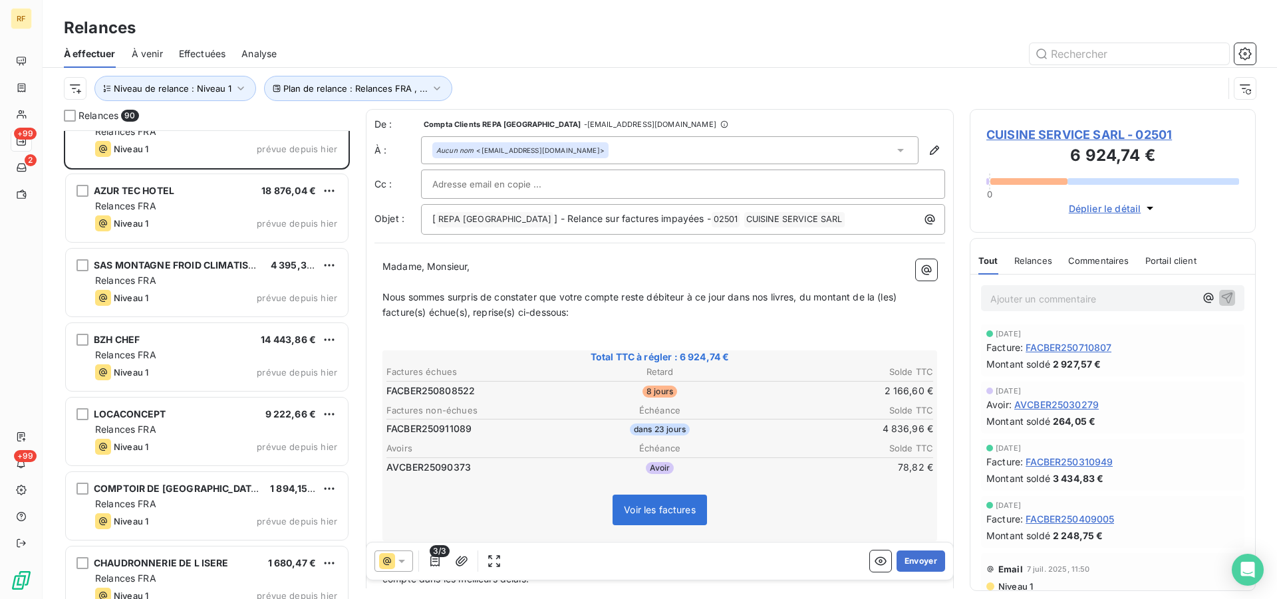
scroll to position [1, 0]
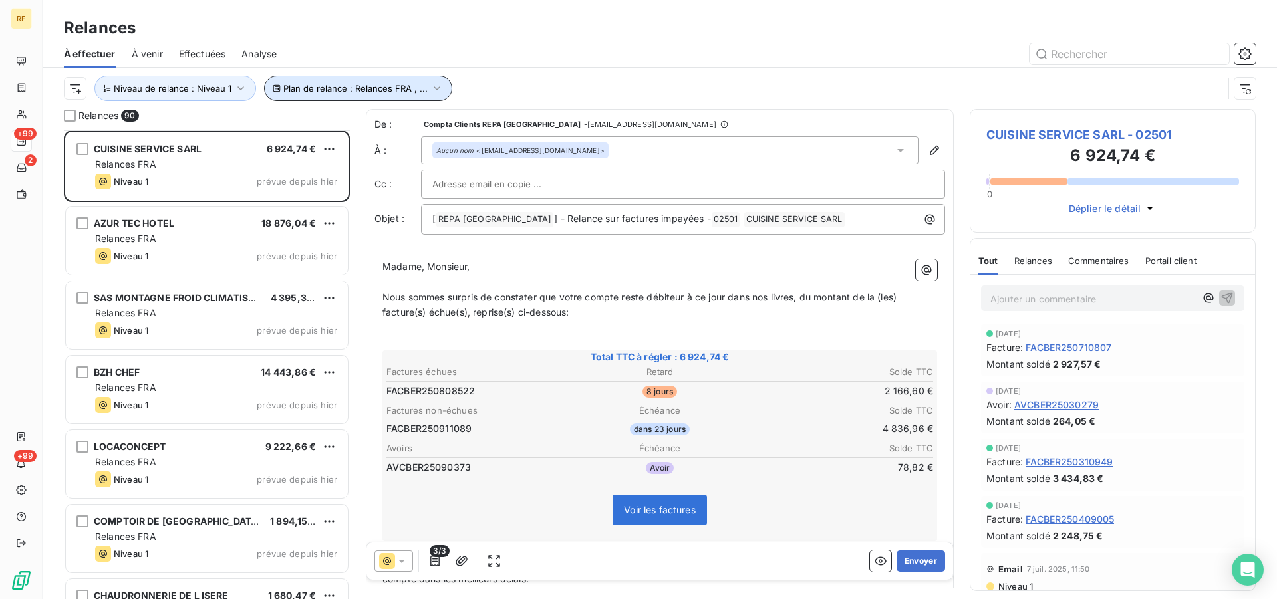
click at [322, 95] on button "Plan de relance : Relances FRA , ..." at bounding box center [358, 88] width 188 height 25
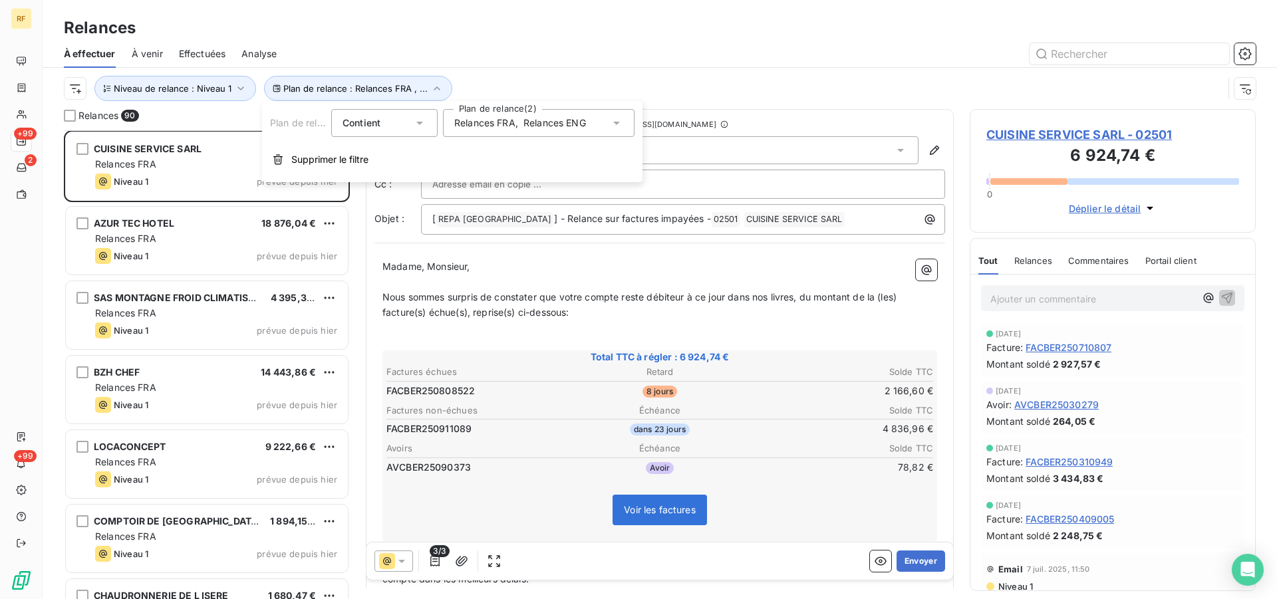
click at [585, 132] on div "Relances FRA , Relances ENG" at bounding box center [539, 123] width 192 height 28
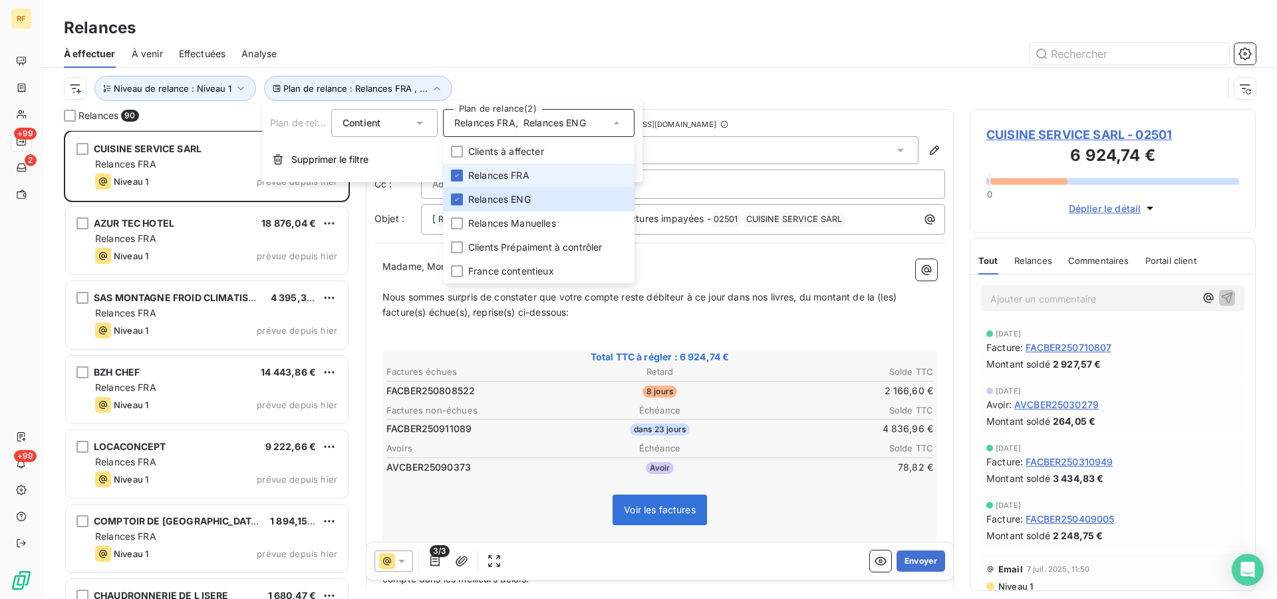
click at [585, 132] on div "Relances FRA , Relances ENG" at bounding box center [539, 123] width 192 height 28
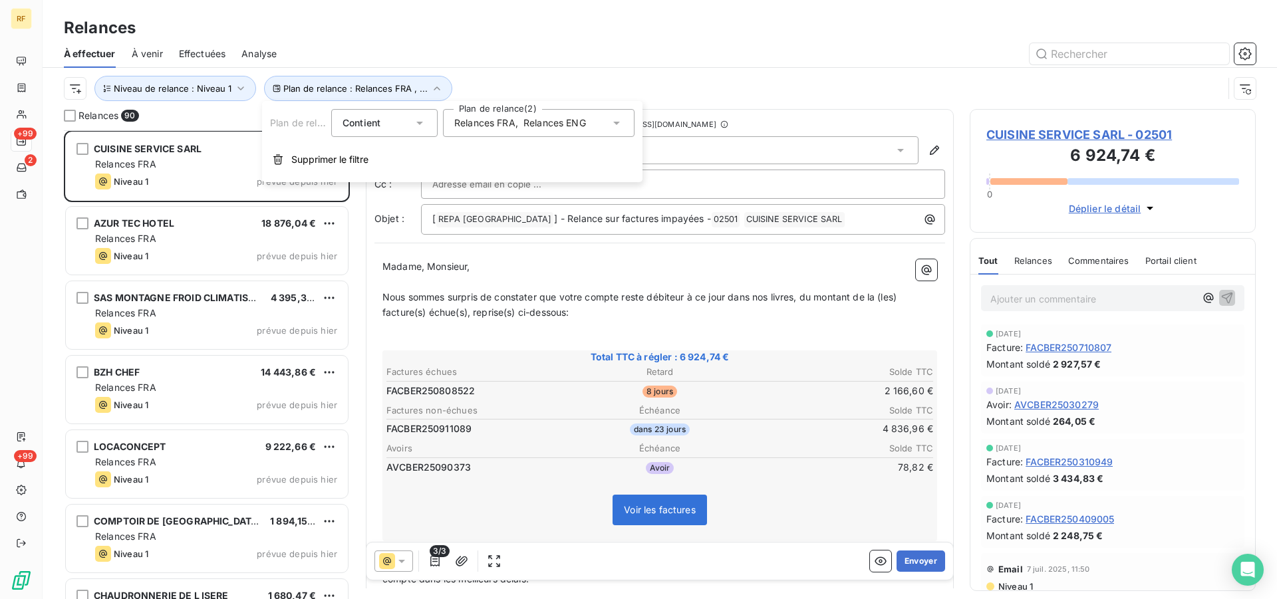
click at [619, 43] on div at bounding box center [774, 53] width 963 height 21
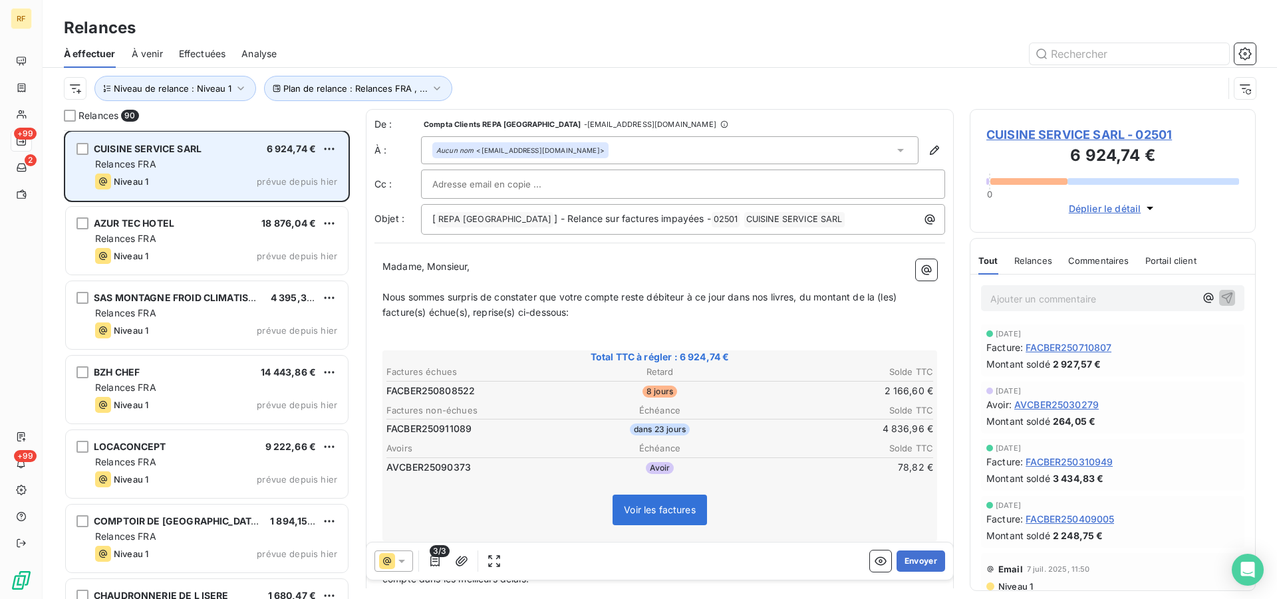
click at [240, 148] on div "CUISINE SERVICE SARL 6 924,74 €" at bounding box center [216, 149] width 242 height 12
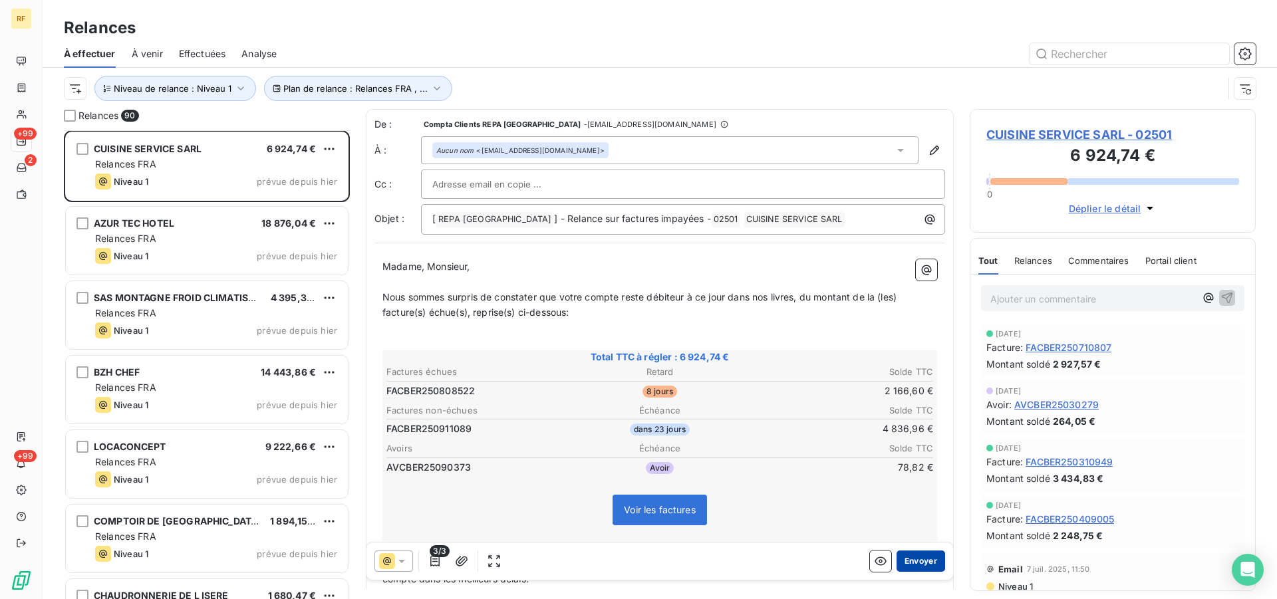
click at [923, 563] on button "Envoyer" at bounding box center [921, 561] width 49 height 21
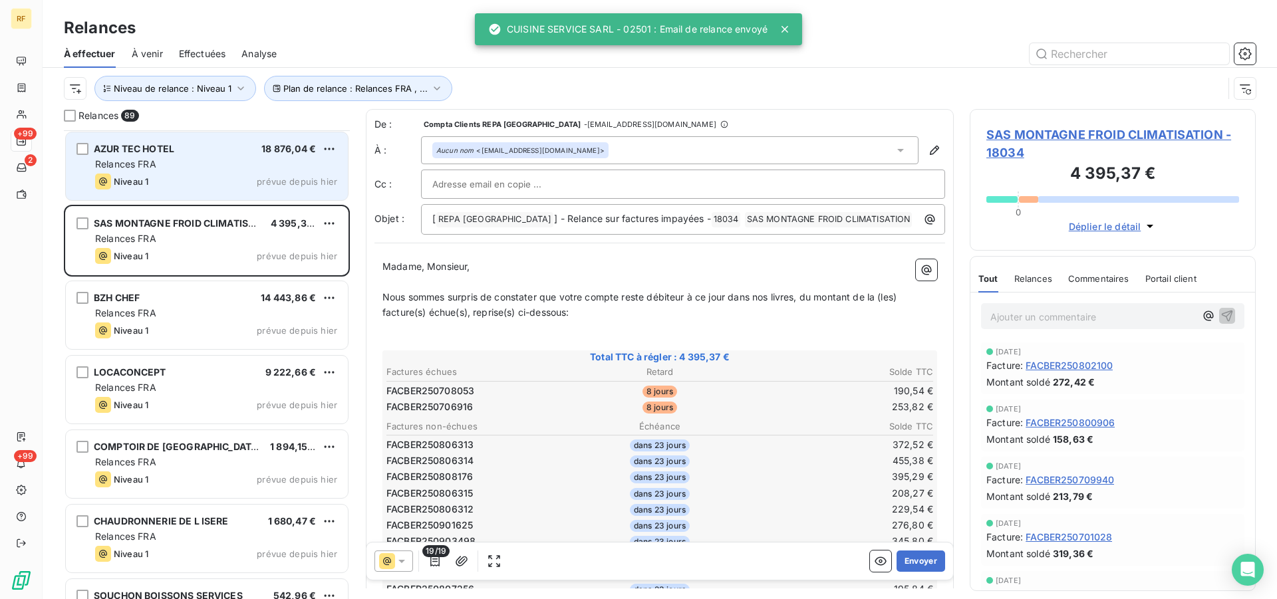
click at [226, 180] on div "Niveau 1 prévue depuis hier" at bounding box center [216, 182] width 242 height 16
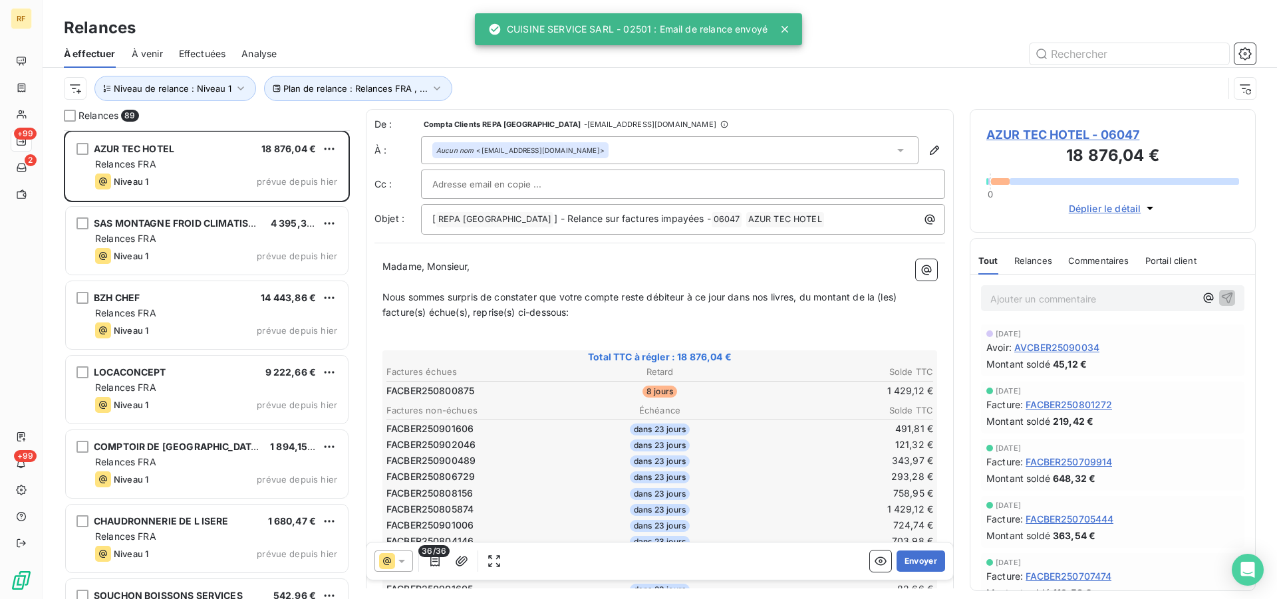
click at [797, 420] on td at bounding box center [660, 419] width 548 height 2
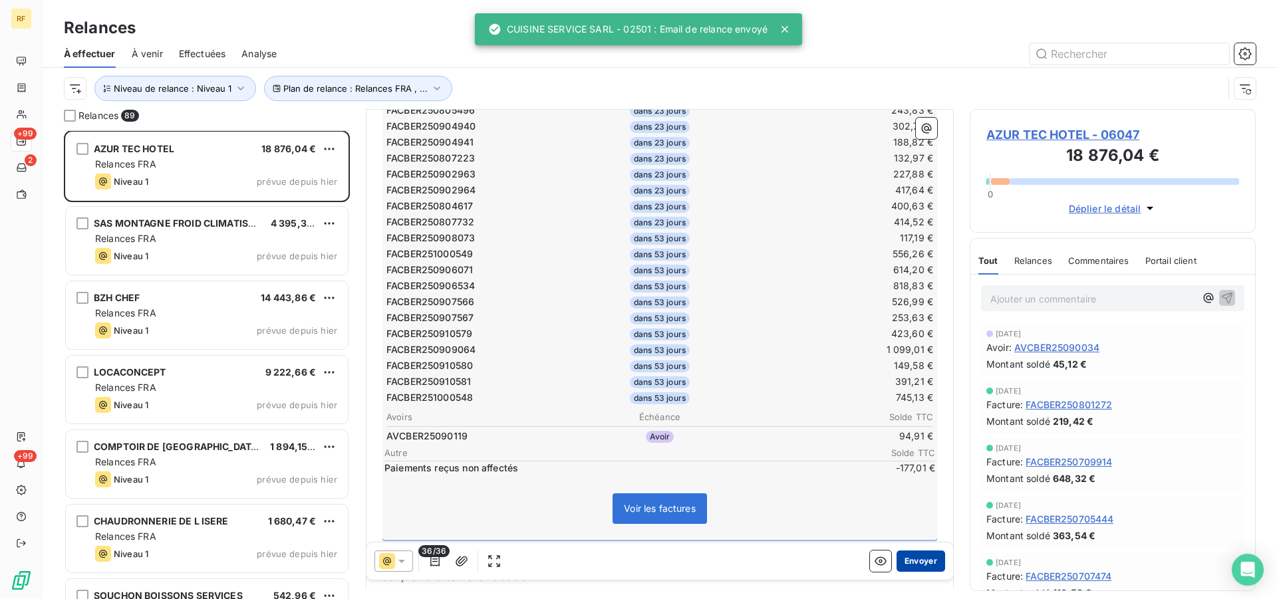
click at [918, 561] on button "Envoyer" at bounding box center [921, 561] width 49 height 21
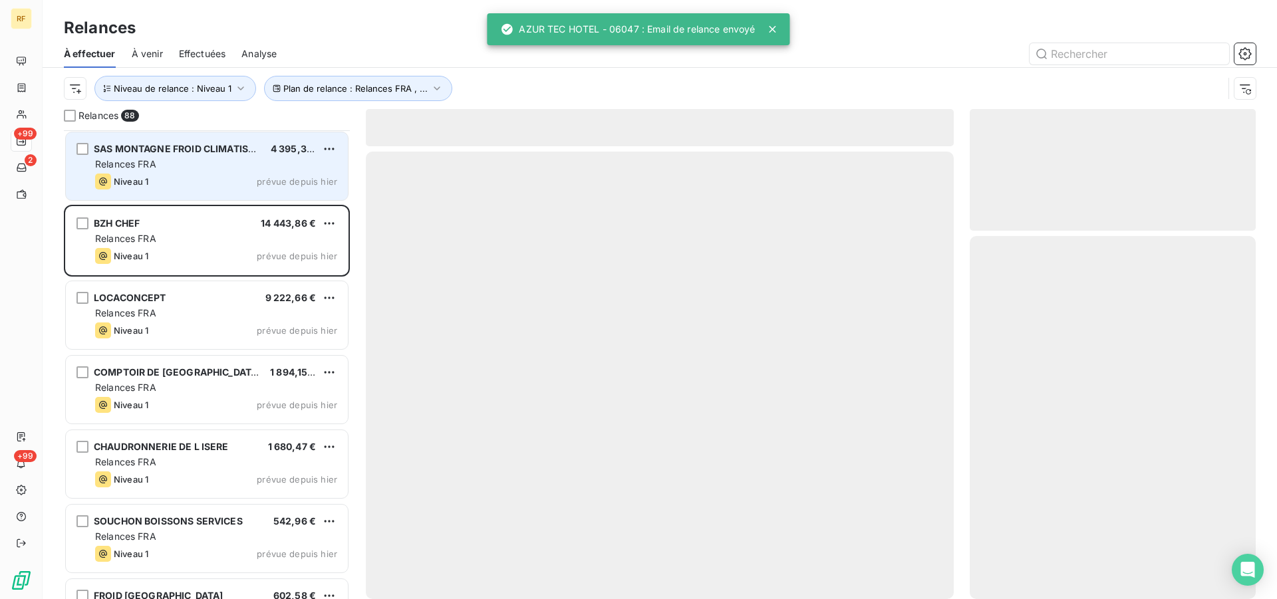
click at [204, 174] on div "Niveau 1 prévue depuis hier" at bounding box center [216, 182] width 242 height 16
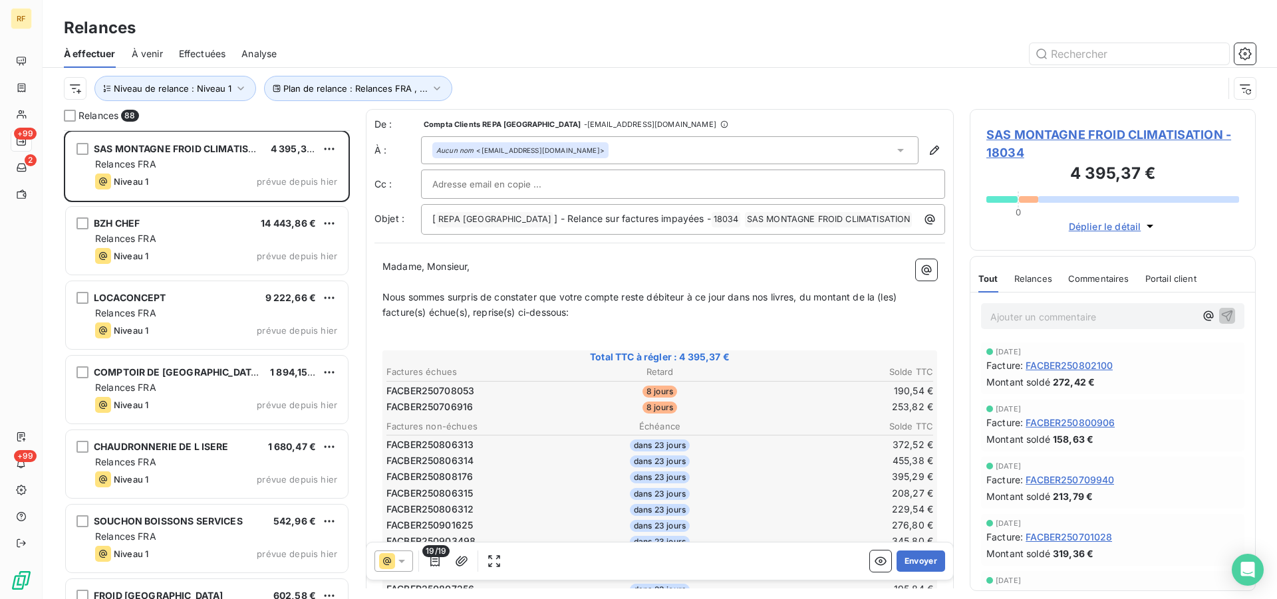
click at [1031, 286] on div "Relances" at bounding box center [1034, 279] width 38 height 28
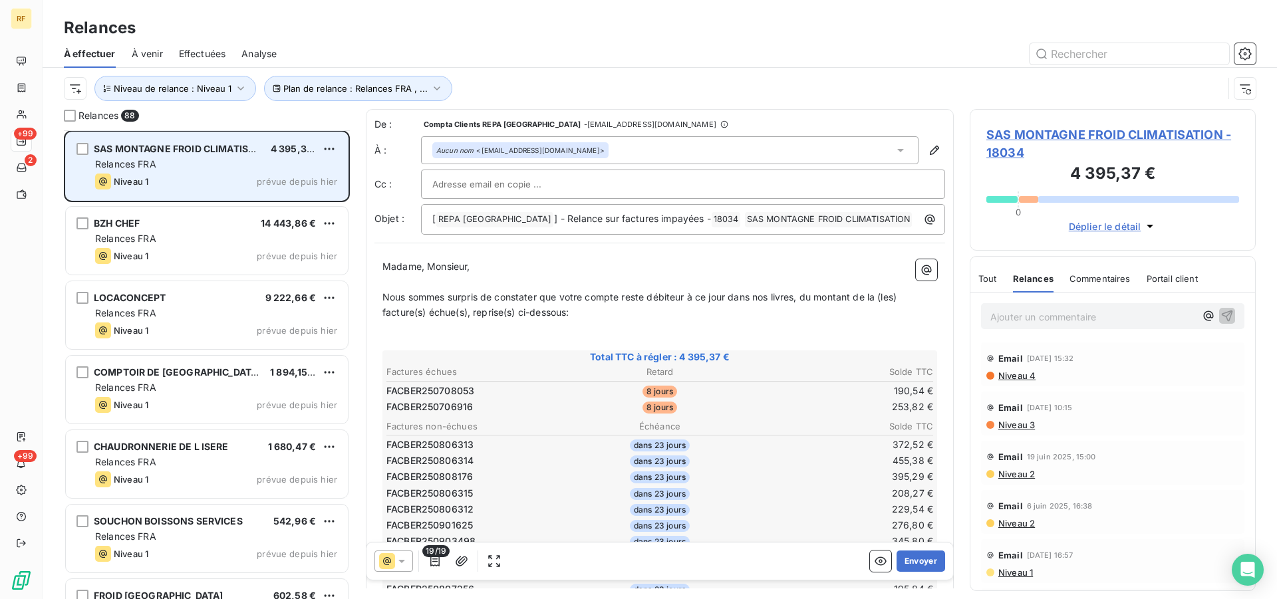
click at [257, 164] on div "Relances FRA" at bounding box center [216, 164] width 242 height 13
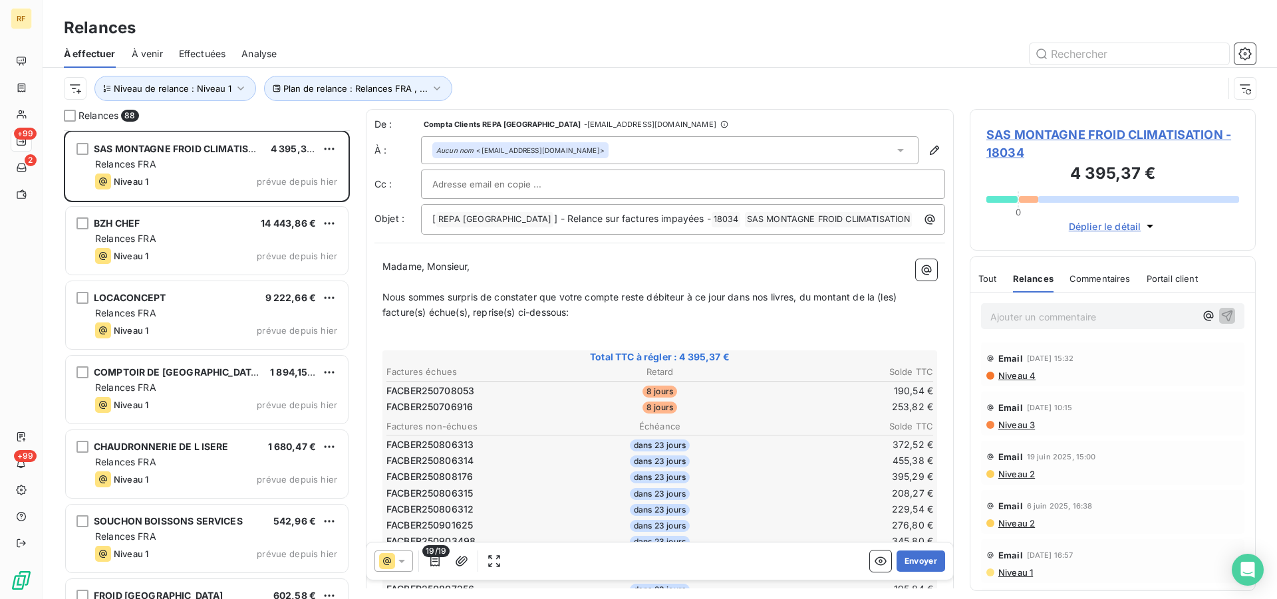
click at [707, 337] on p "﻿" at bounding box center [660, 342] width 555 height 15
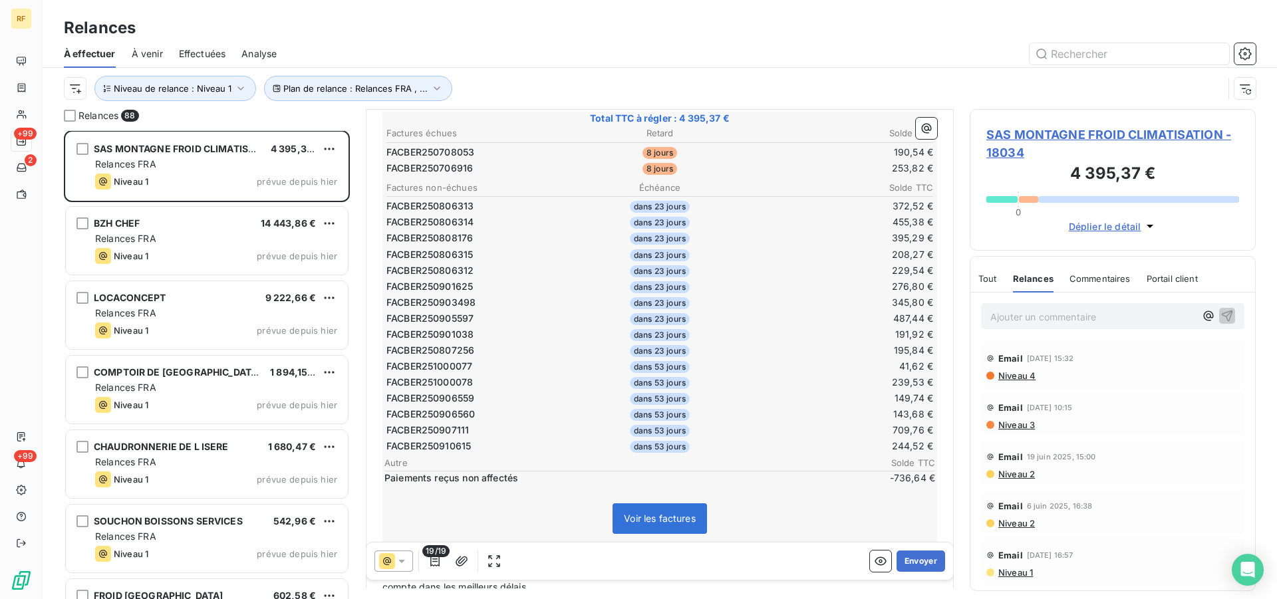
scroll to position [408, 0]
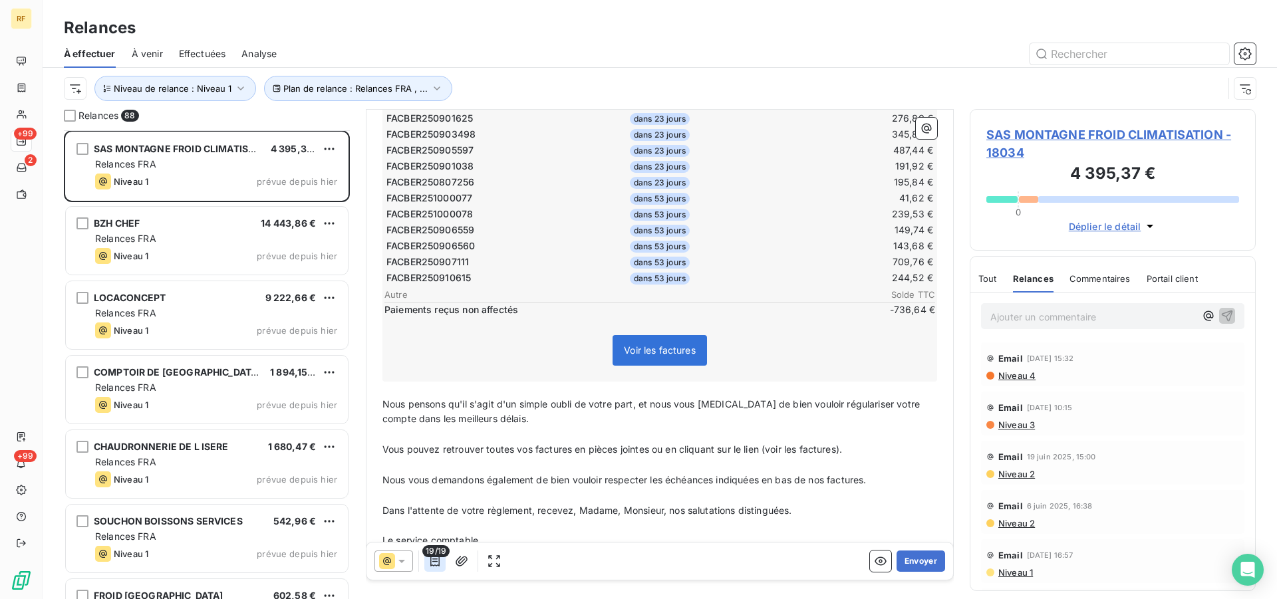
click at [439, 559] on icon "button" at bounding box center [434, 561] width 9 height 11
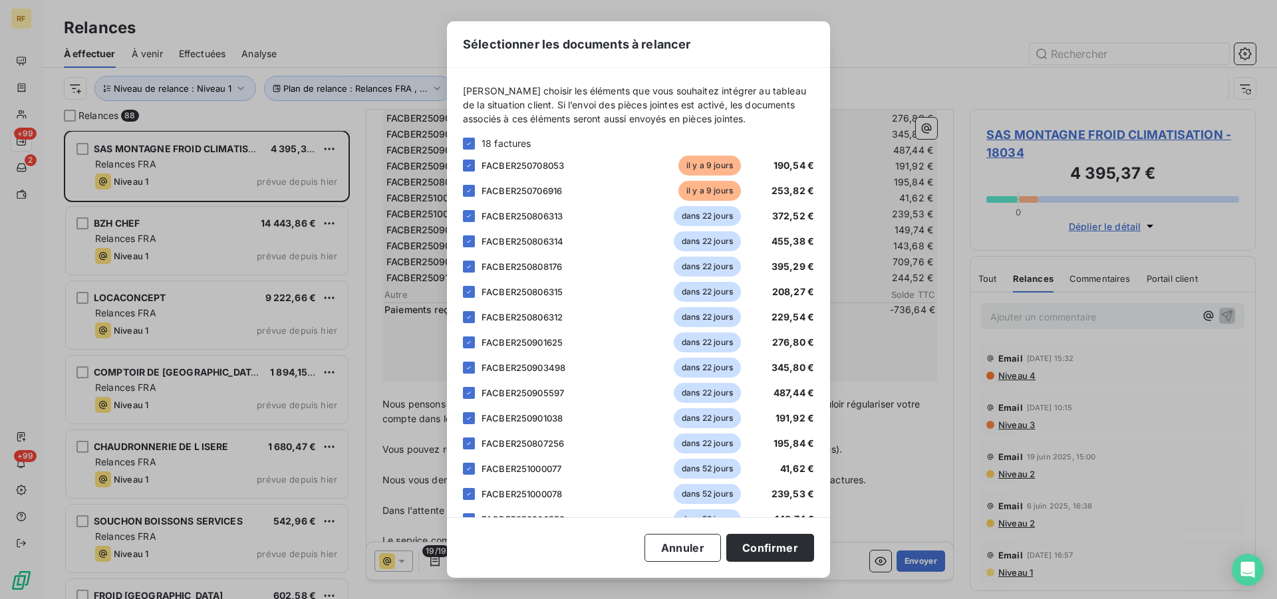
scroll to position [165, 0]
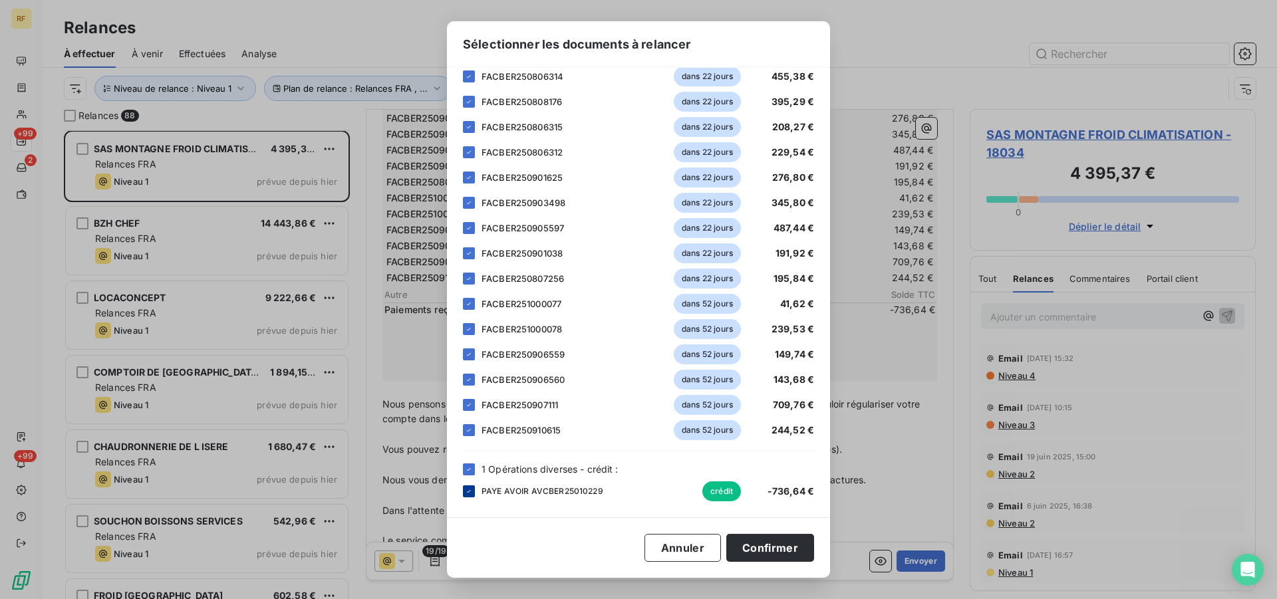
click at [469, 490] on icon at bounding box center [469, 492] width 8 height 8
click at [784, 554] on button "Confirmer" at bounding box center [771, 548] width 88 height 28
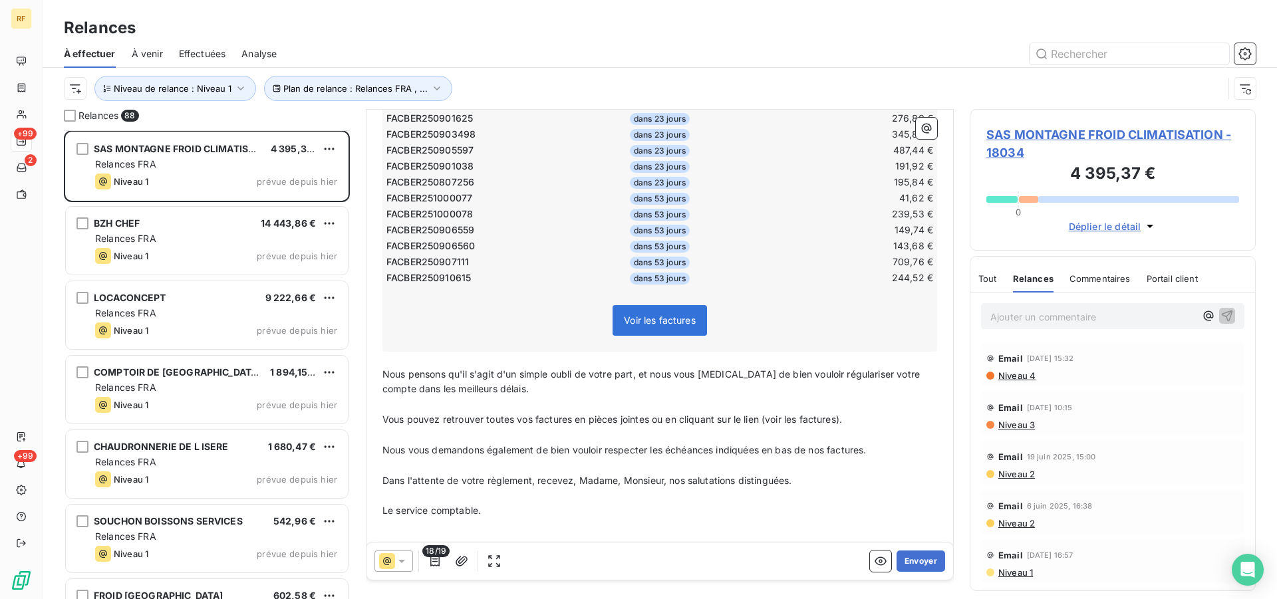
click at [794, 307] on div "Voir les factures" at bounding box center [660, 323] width 551 height 57
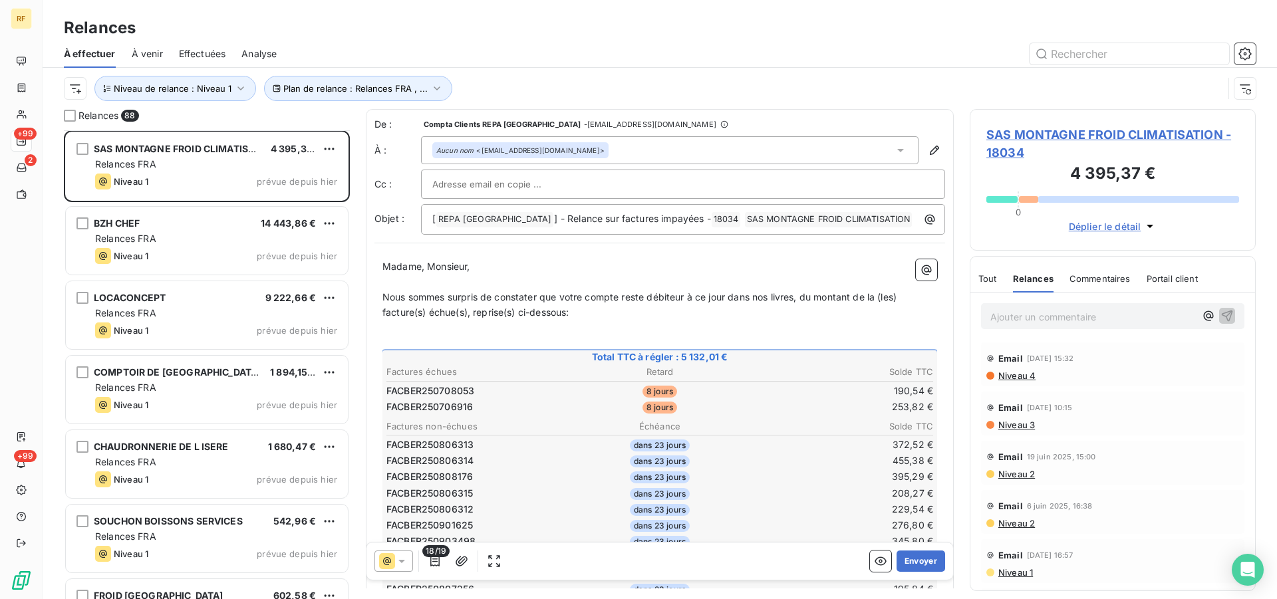
scroll to position [424, 0]
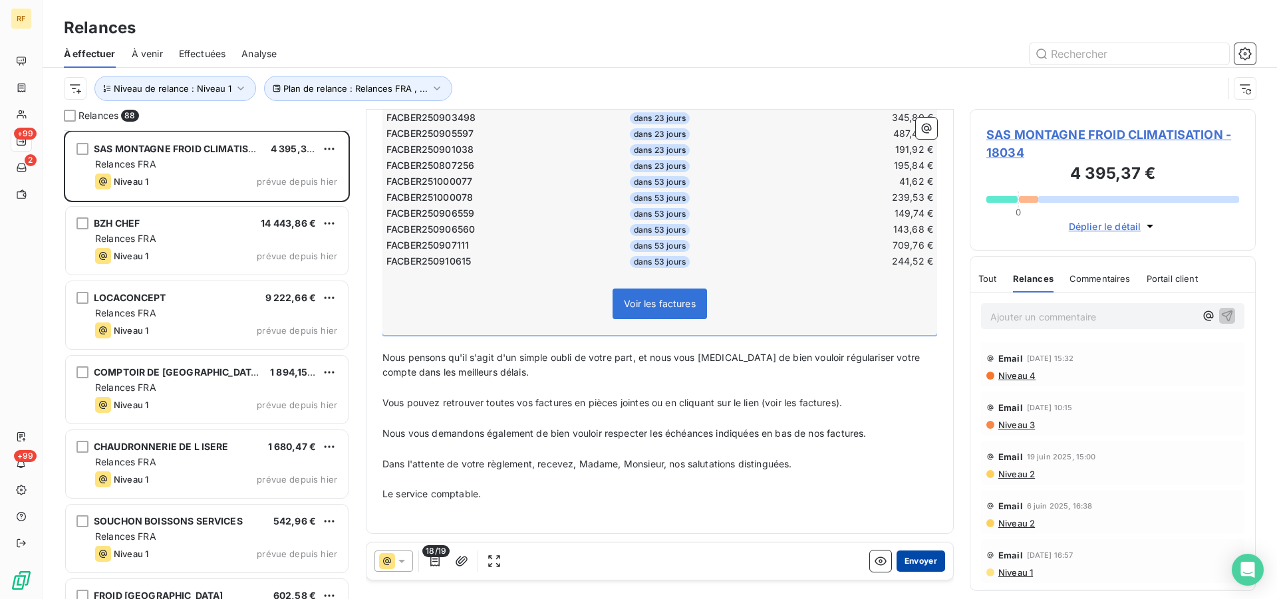
click at [919, 566] on button "Envoyer" at bounding box center [921, 561] width 49 height 21
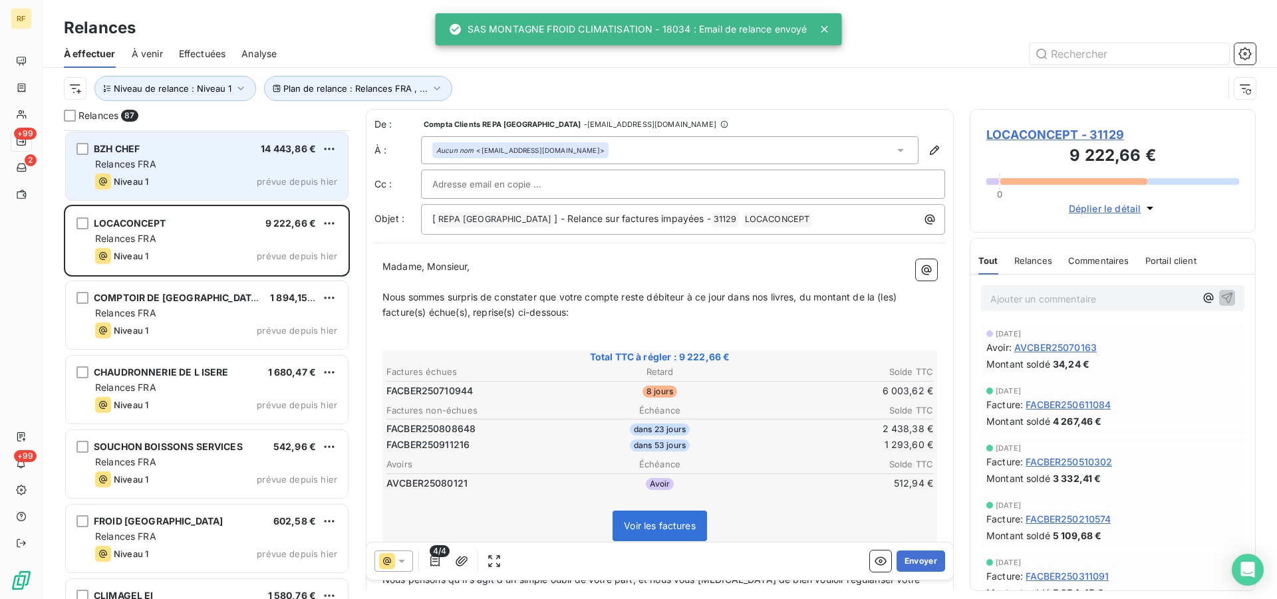
click at [201, 170] on div "Relances FRA" at bounding box center [216, 164] width 242 height 13
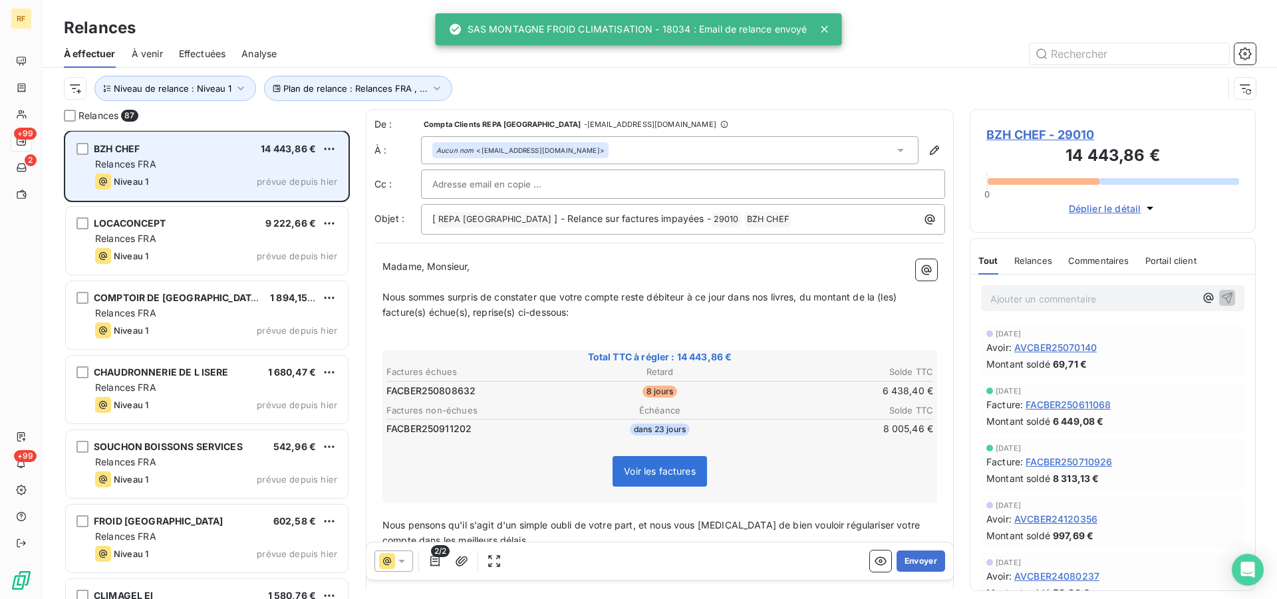
click at [201, 170] on div "Relances FRA" at bounding box center [216, 164] width 242 height 13
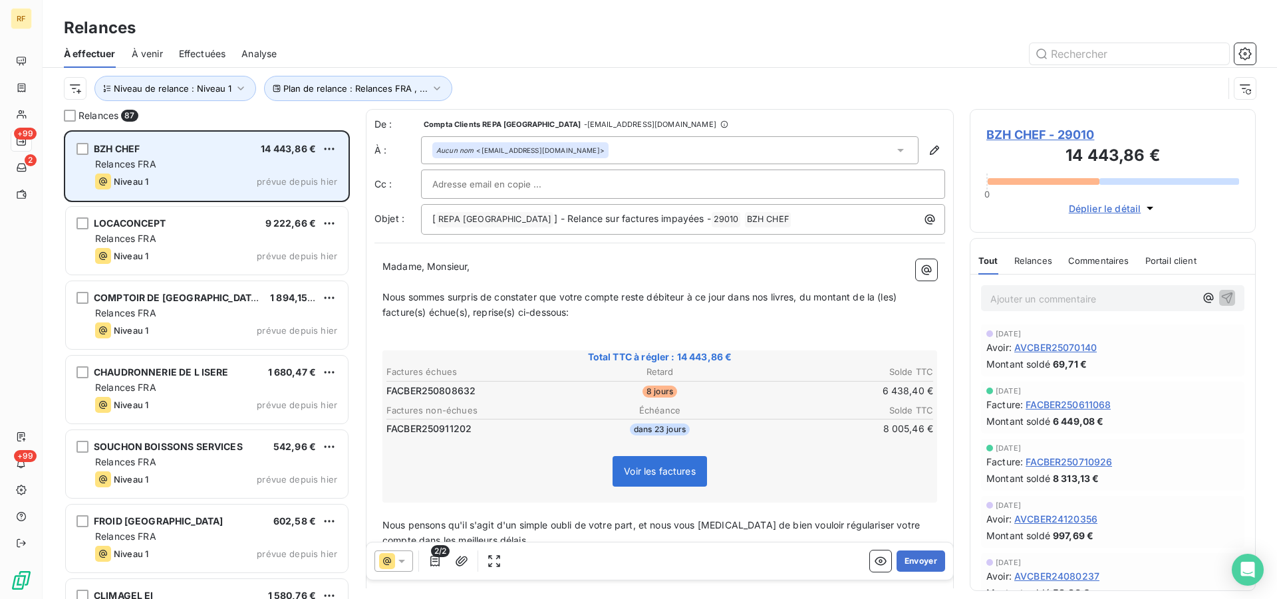
click at [185, 179] on div "Niveau 1 prévue depuis hier" at bounding box center [216, 182] width 242 height 16
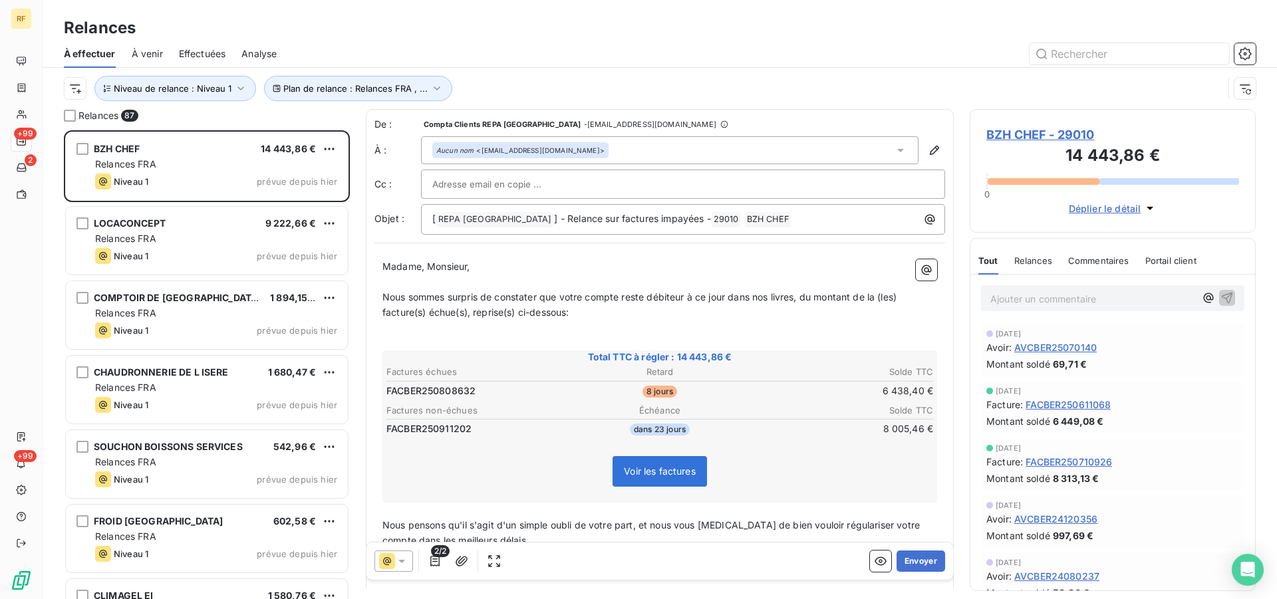
click at [1049, 265] on span "Relances" at bounding box center [1034, 260] width 38 height 11
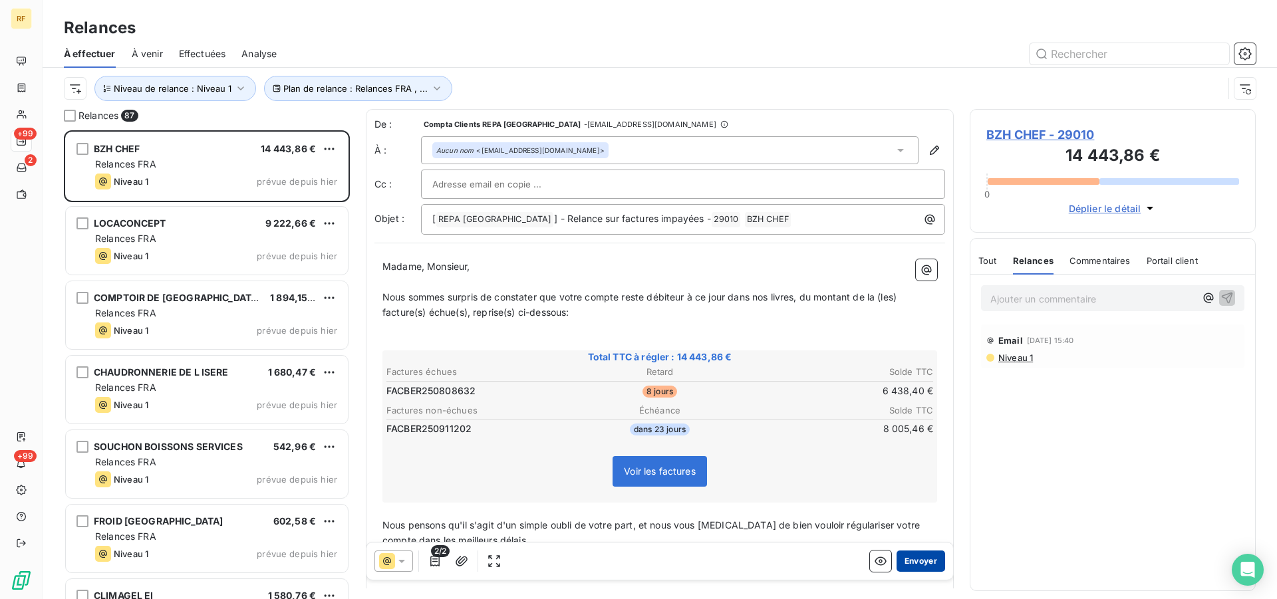
click at [911, 555] on button "Envoyer" at bounding box center [921, 561] width 49 height 21
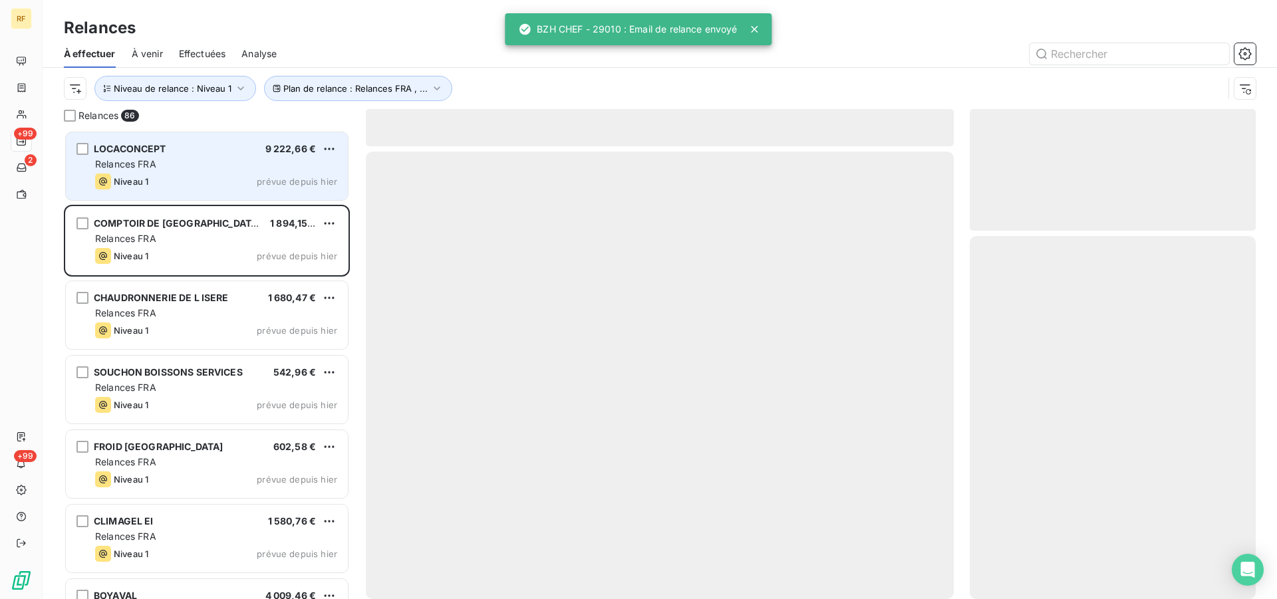
click at [194, 180] on div "Niveau 1 prévue depuis hier" at bounding box center [216, 182] width 242 height 16
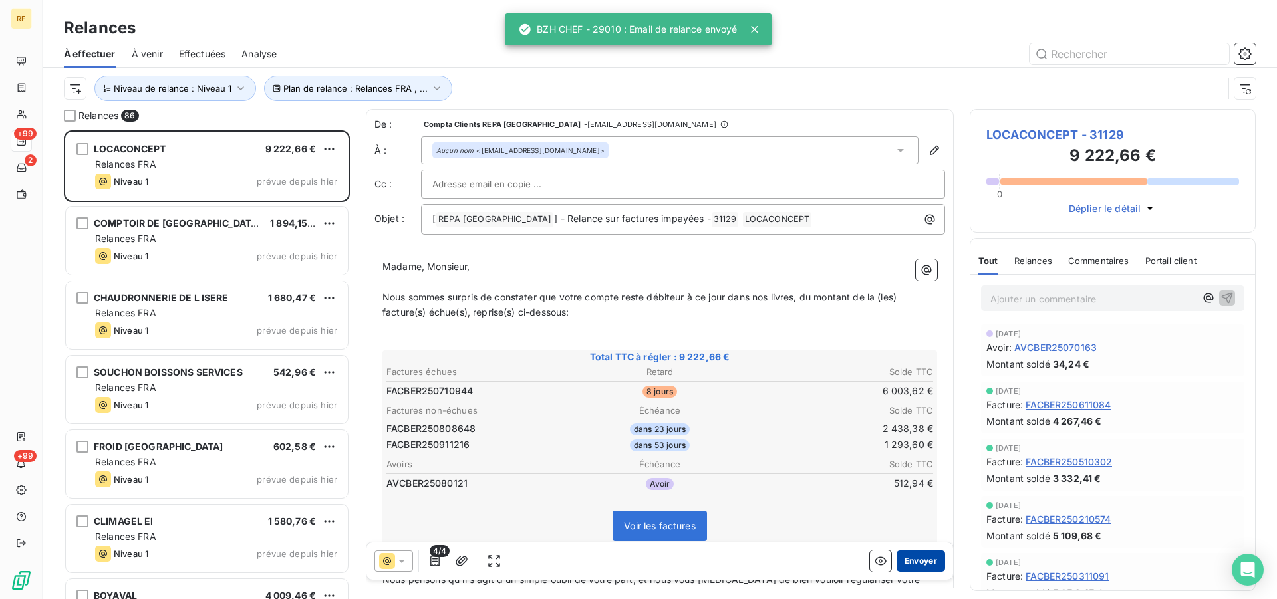
click at [929, 561] on button "Envoyer" at bounding box center [921, 561] width 49 height 21
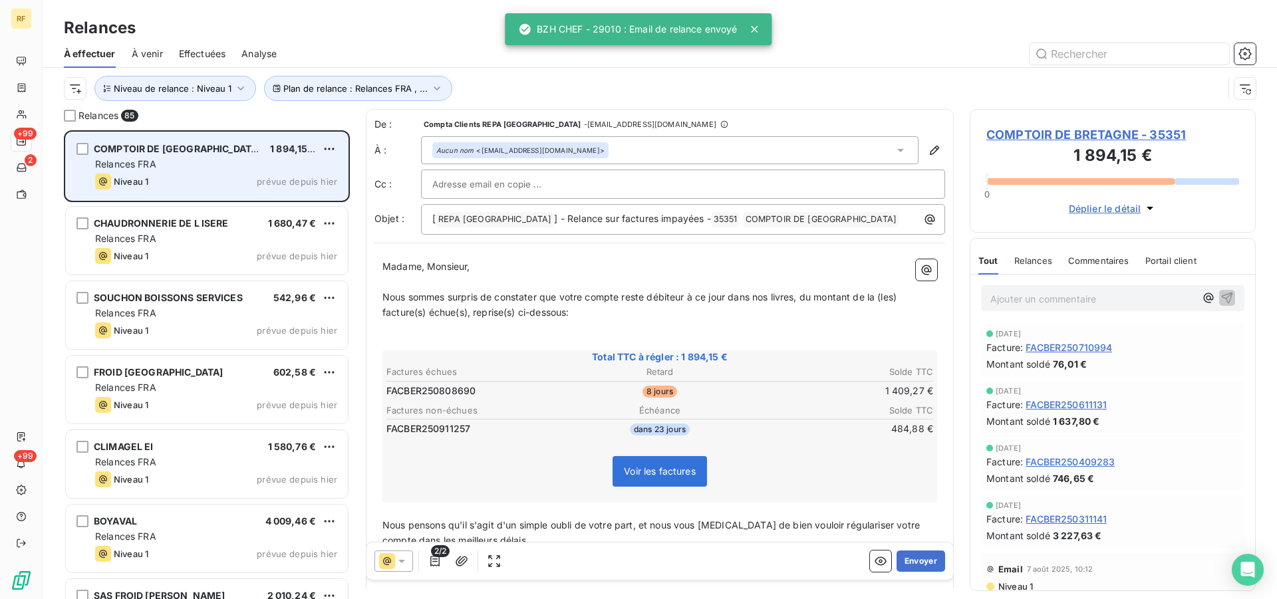
click at [279, 180] on span "prévue depuis hier" at bounding box center [297, 181] width 81 height 11
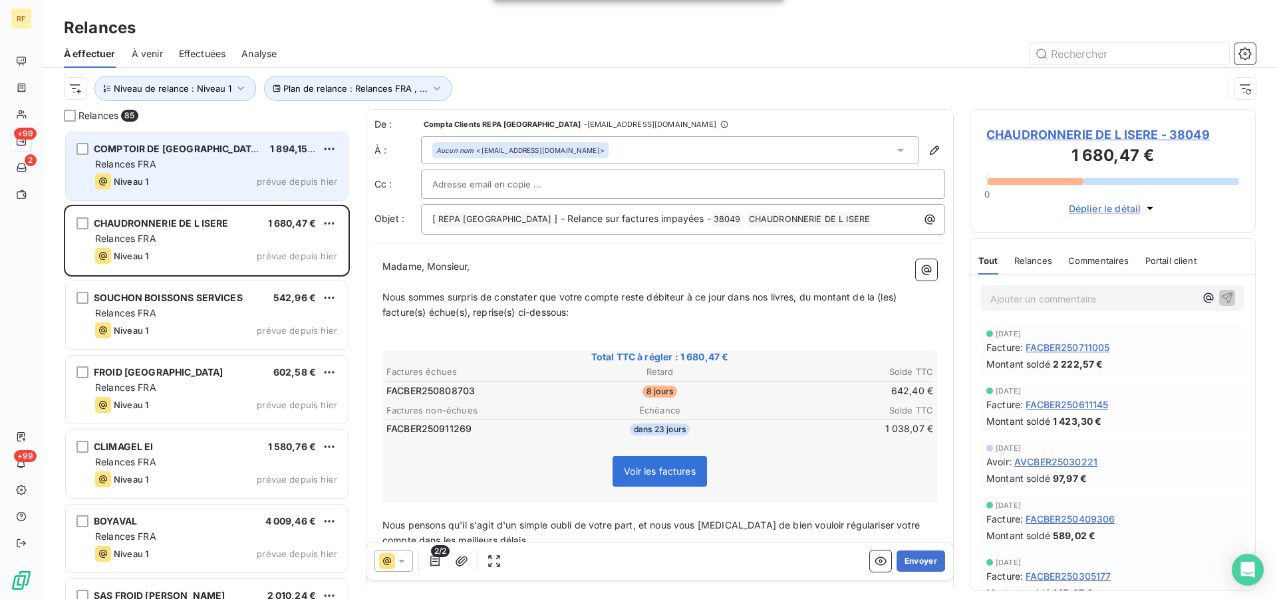
click at [234, 172] on div "COMPTOIR DE BRETAGNE 1 894,15 € Relances FRA Niveau 1 prévue depuis [DATE]" at bounding box center [207, 166] width 282 height 68
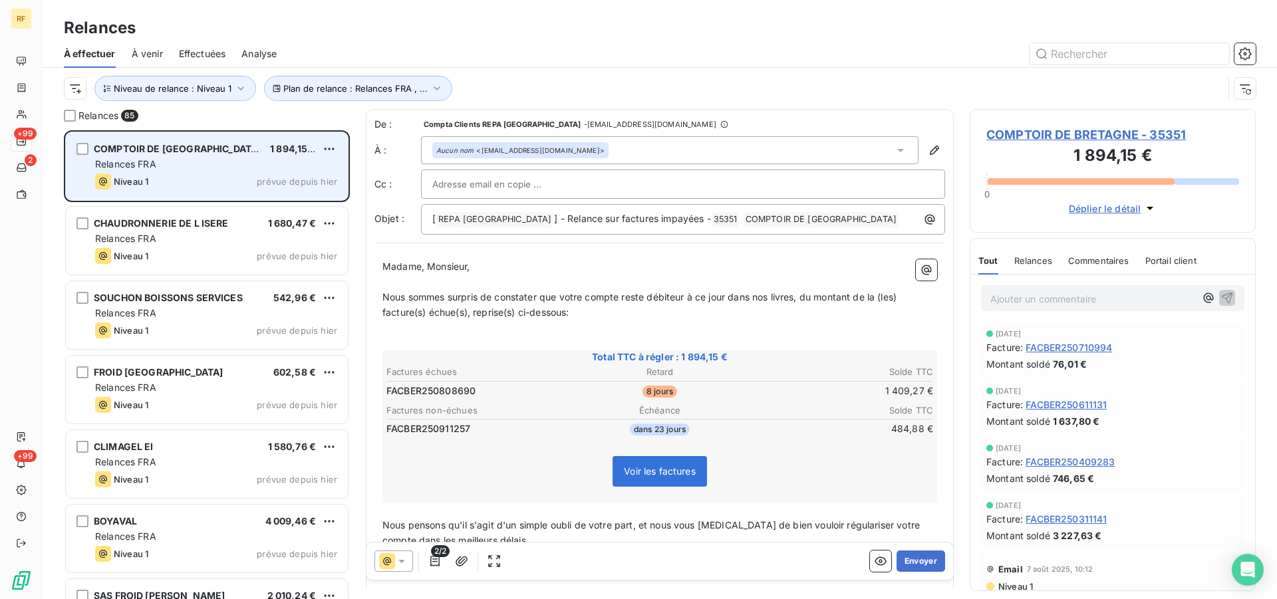
click at [263, 166] on div "Relances FRA" at bounding box center [216, 164] width 242 height 13
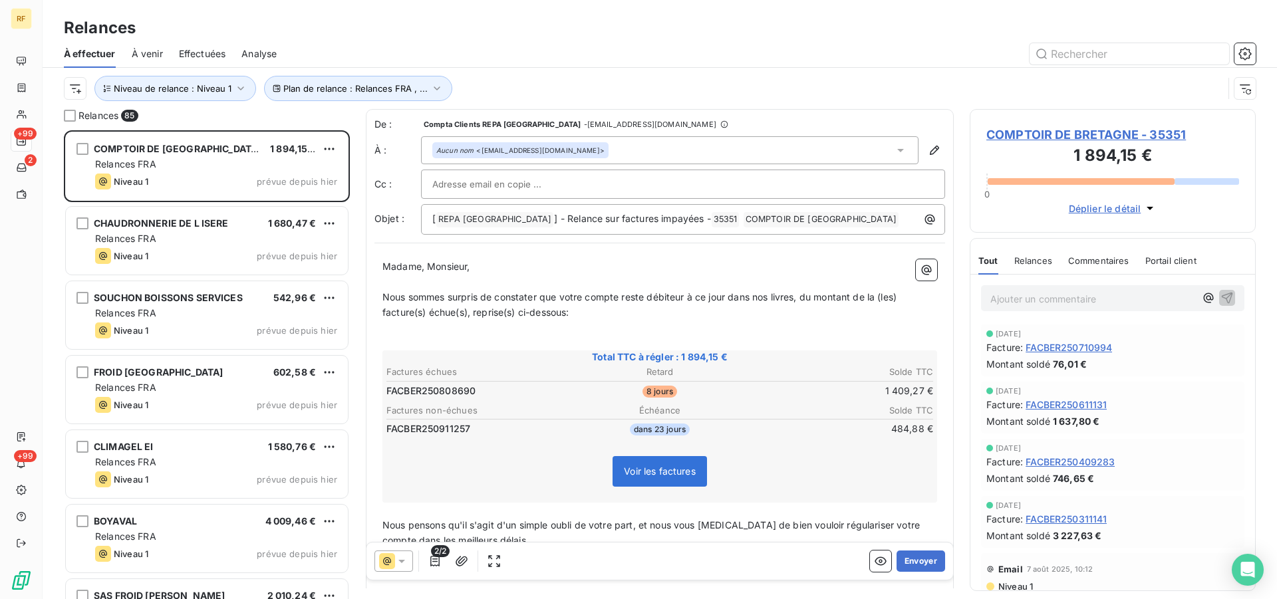
click at [1014, 142] on span "COMPTOIR DE BRETAGNE - 35351" at bounding box center [1113, 135] width 253 height 18
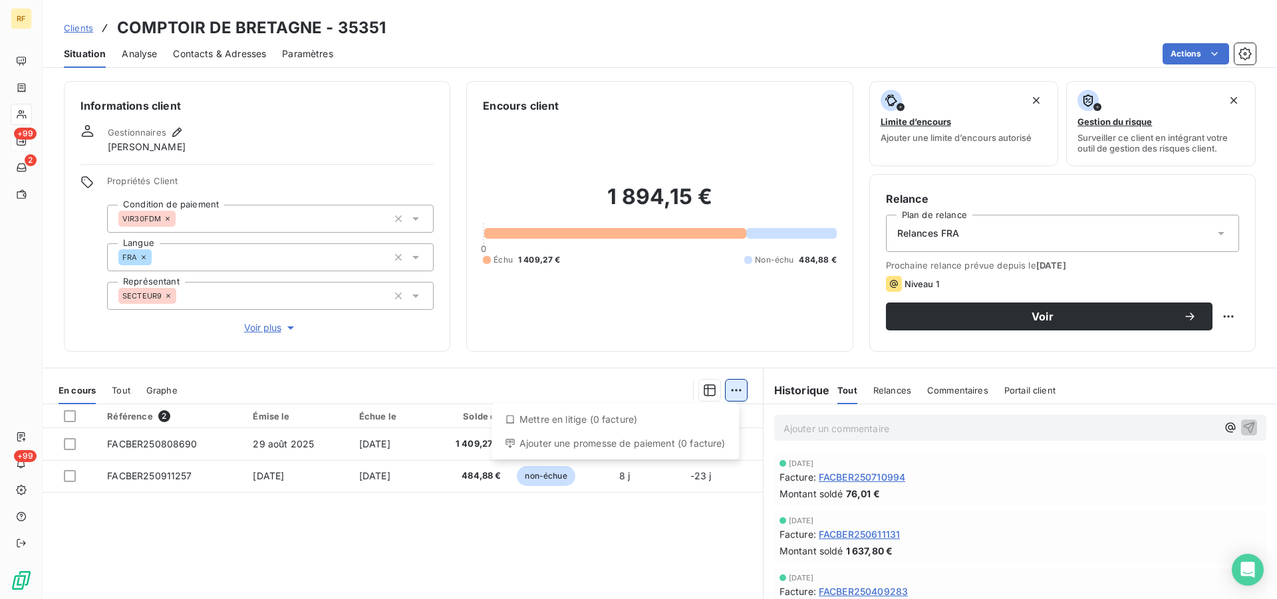
click at [731, 389] on html "RF +99 2 +99 Clients COMPTOIR DE [GEOGRAPHIC_DATA] - 35351 Situation Analyse Co…" at bounding box center [638, 299] width 1277 height 599
click at [64, 444] on html "RF +99 2 +99 Clients COMPTOIR DE [GEOGRAPHIC_DATA] - 35351 Situation Analyse Co…" at bounding box center [638, 299] width 1277 height 599
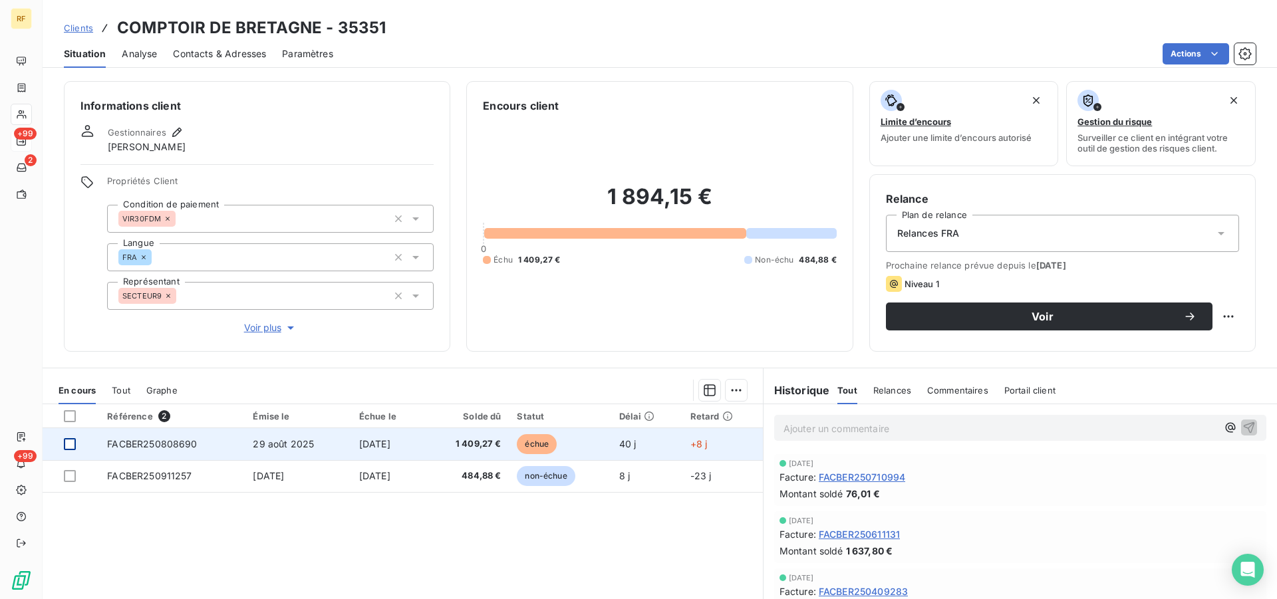
click at [71, 442] on div at bounding box center [70, 444] width 12 height 12
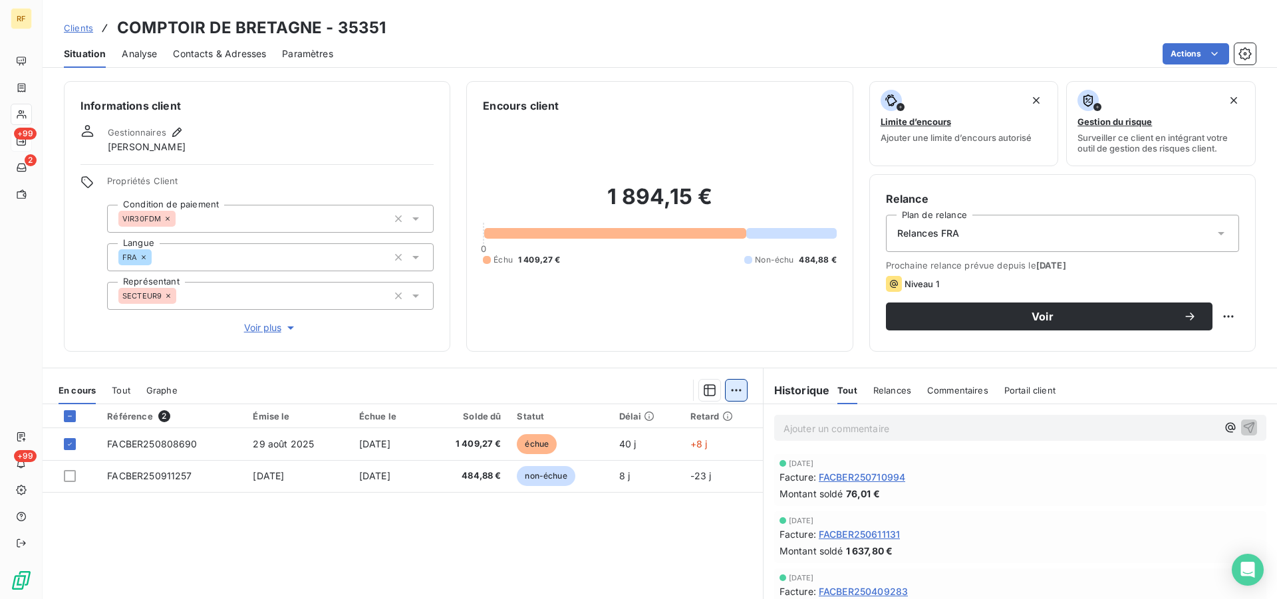
click at [729, 391] on html "RF +99 2 +99 Clients COMPTOIR DE [GEOGRAPHIC_DATA] - 35351 Situation Analyse Co…" at bounding box center [638, 299] width 1277 height 599
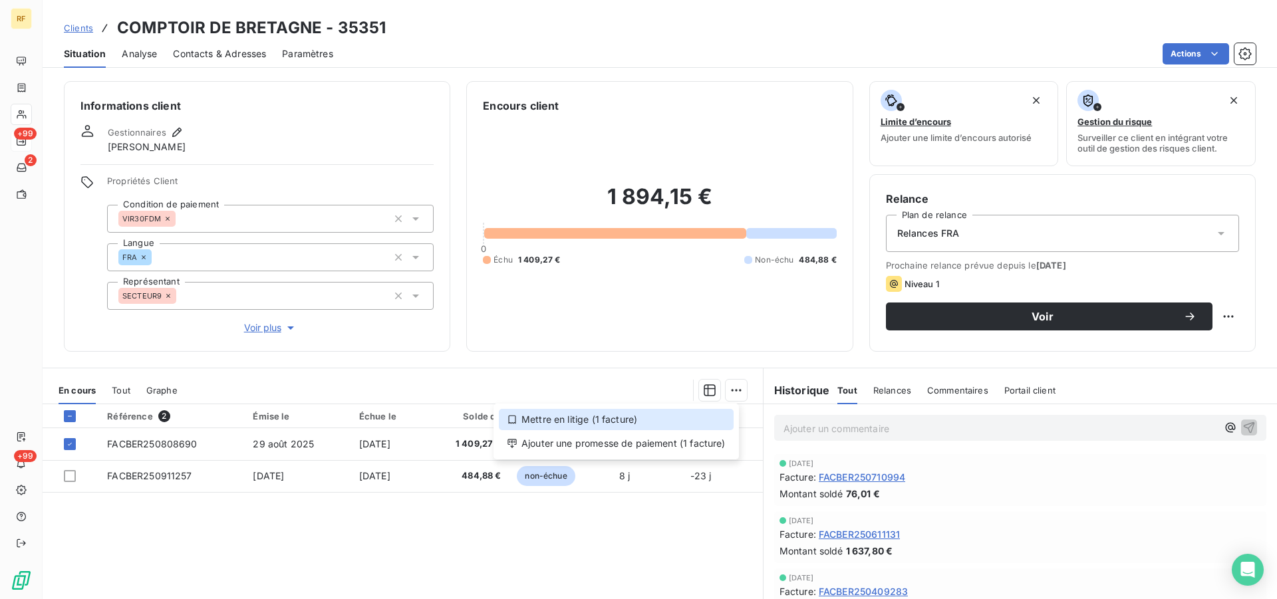
click at [627, 425] on div "Mettre en litige (1 facture)" at bounding box center [616, 419] width 235 height 21
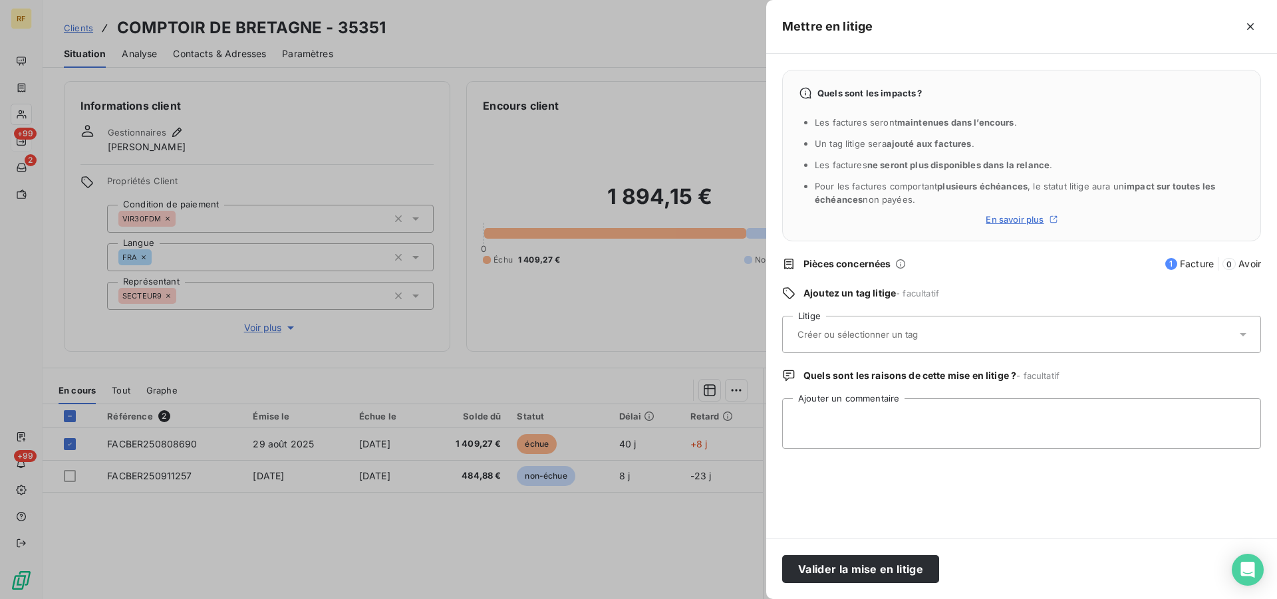
click at [608, 341] on div at bounding box center [638, 299] width 1277 height 599
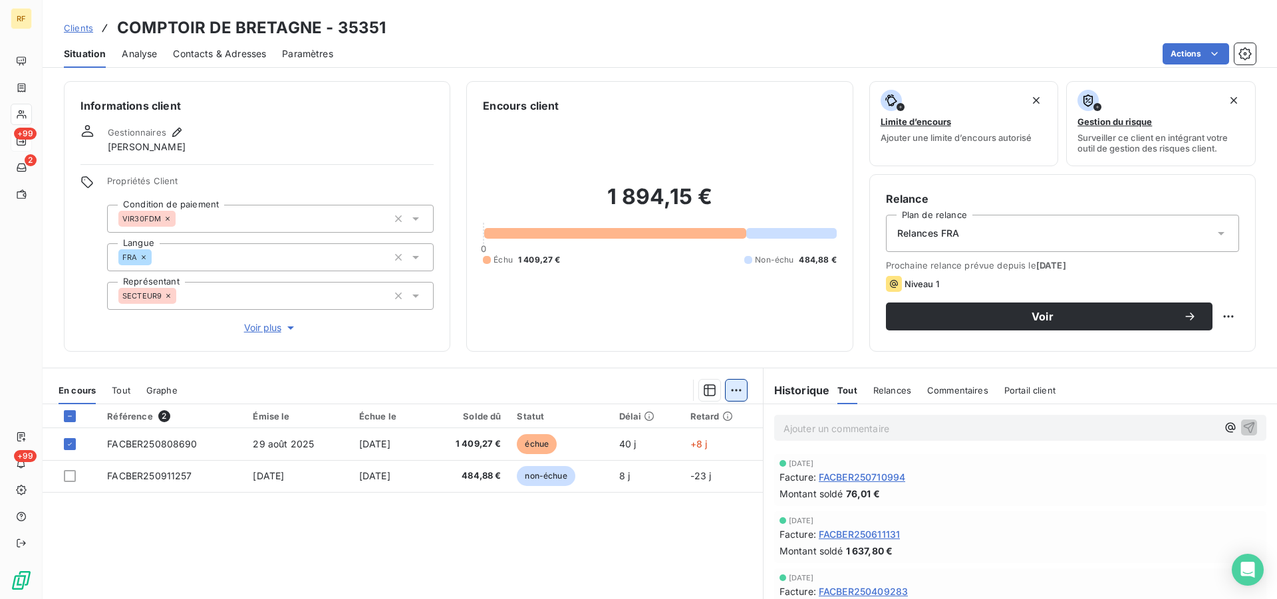
click at [723, 395] on html "RF +99 2 +99 Clients COMPTOIR DE [GEOGRAPHIC_DATA] - 35351 Situation Analyse Co…" at bounding box center [638, 299] width 1277 height 599
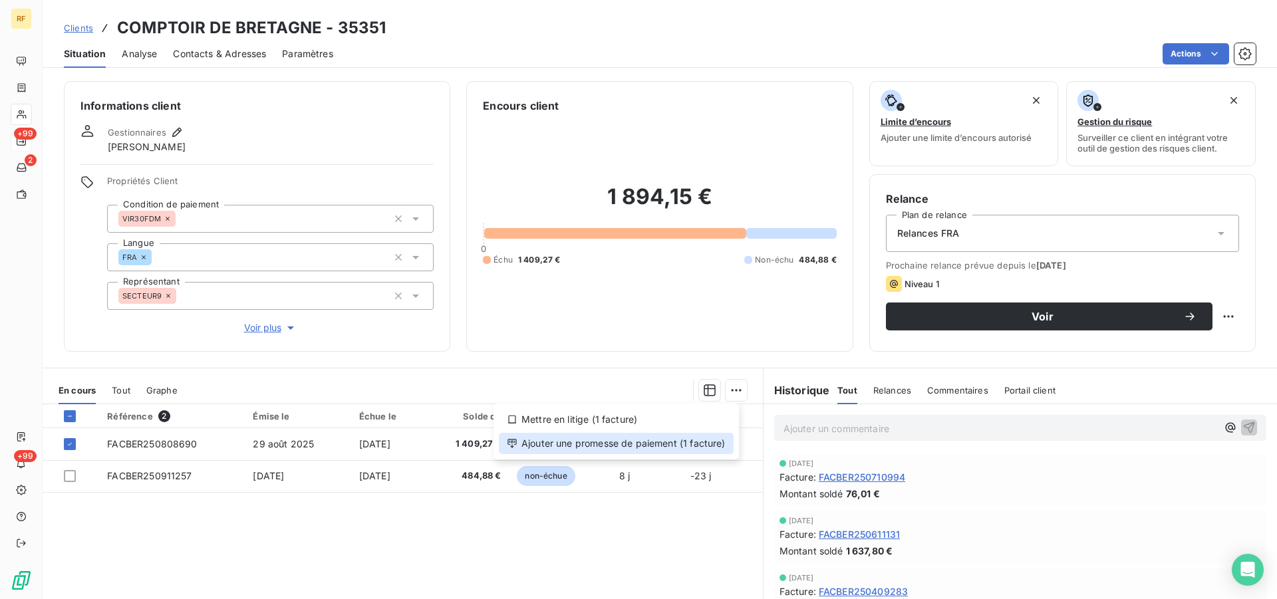
click at [591, 445] on div "Ajouter une promesse de paiement (1 facture)" at bounding box center [616, 443] width 235 height 21
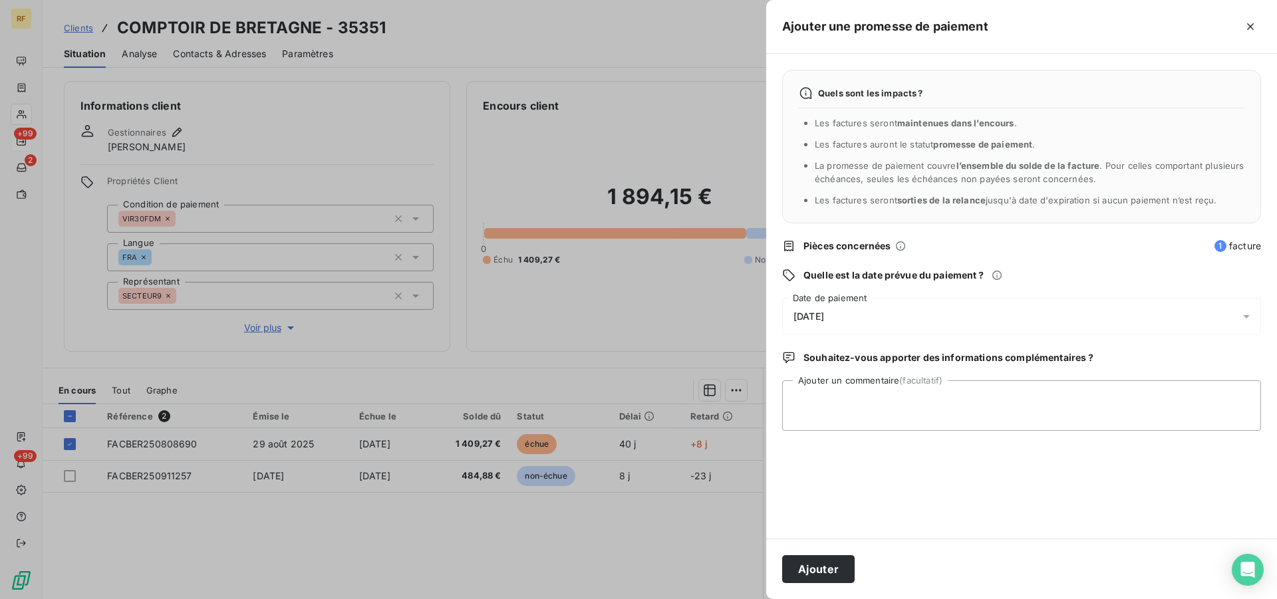
click at [816, 313] on span "[DATE]" at bounding box center [809, 316] width 31 height 11
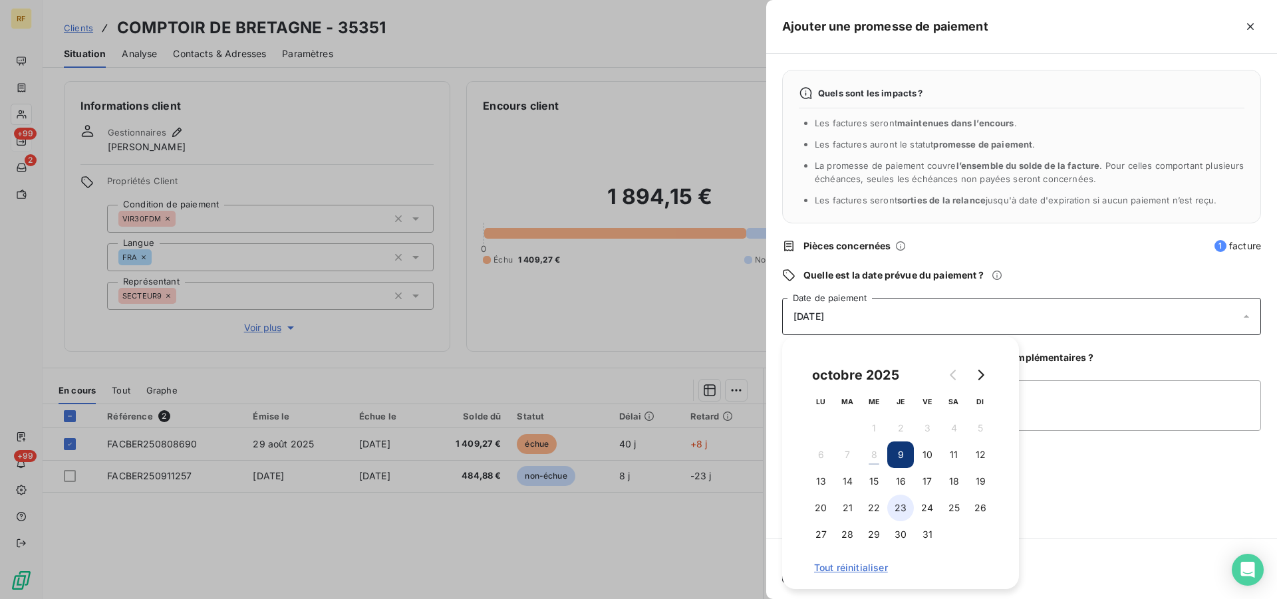
click at [901, 501] on button "23" at bounding box center [901, 508] width 27 height 27
click at [1061, 427] on textarea "Ajouter un commentaire (facultatif)" at bounding box center [1021, 406] width 479 height 51
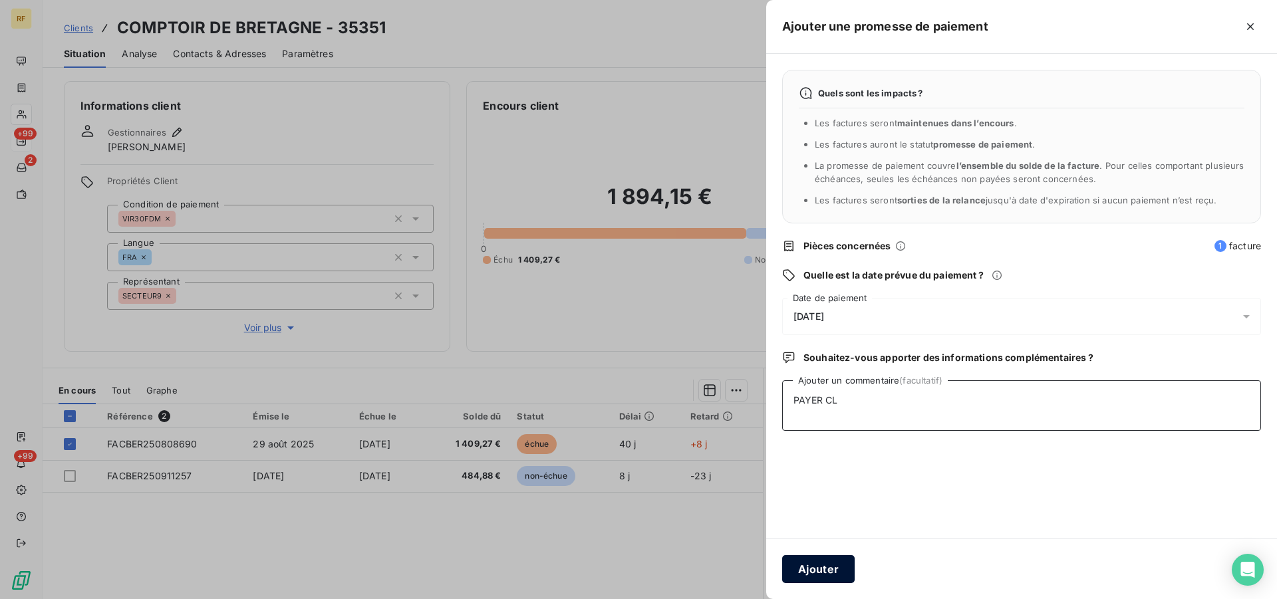
type textarea "PAYER CL"
click at [800, 562] on button "Ajouter" at bounding box center [818, 570] width 73 height 28
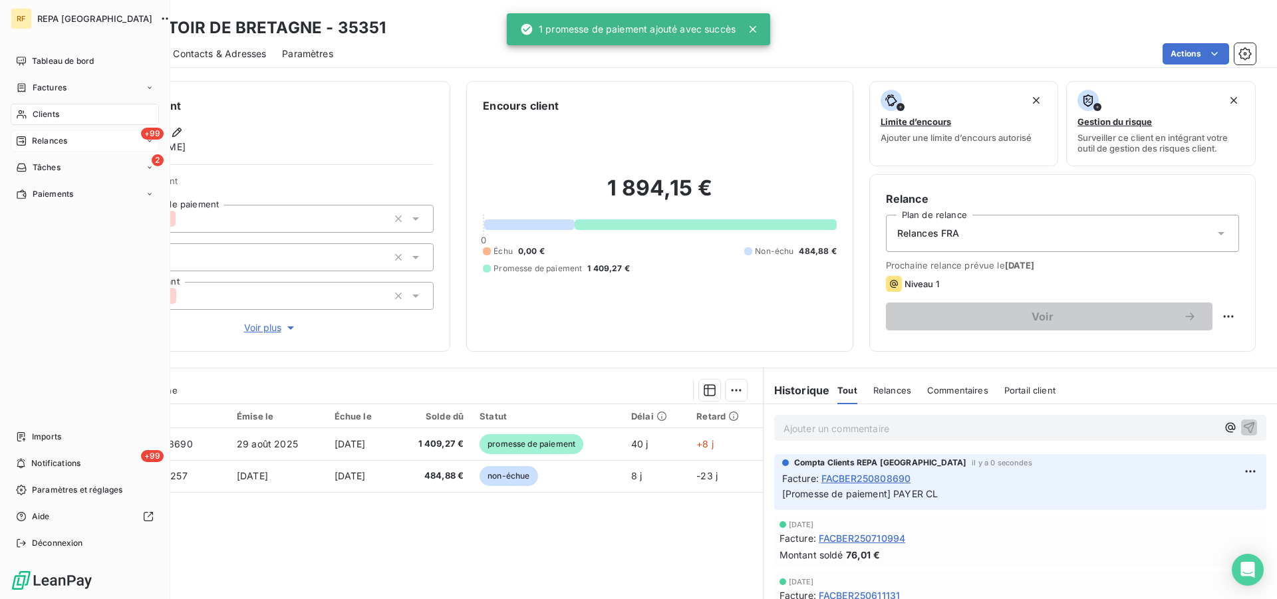
click at [46, 140] on span "Relances" at bounding box center [49, 141] width 35 height 12
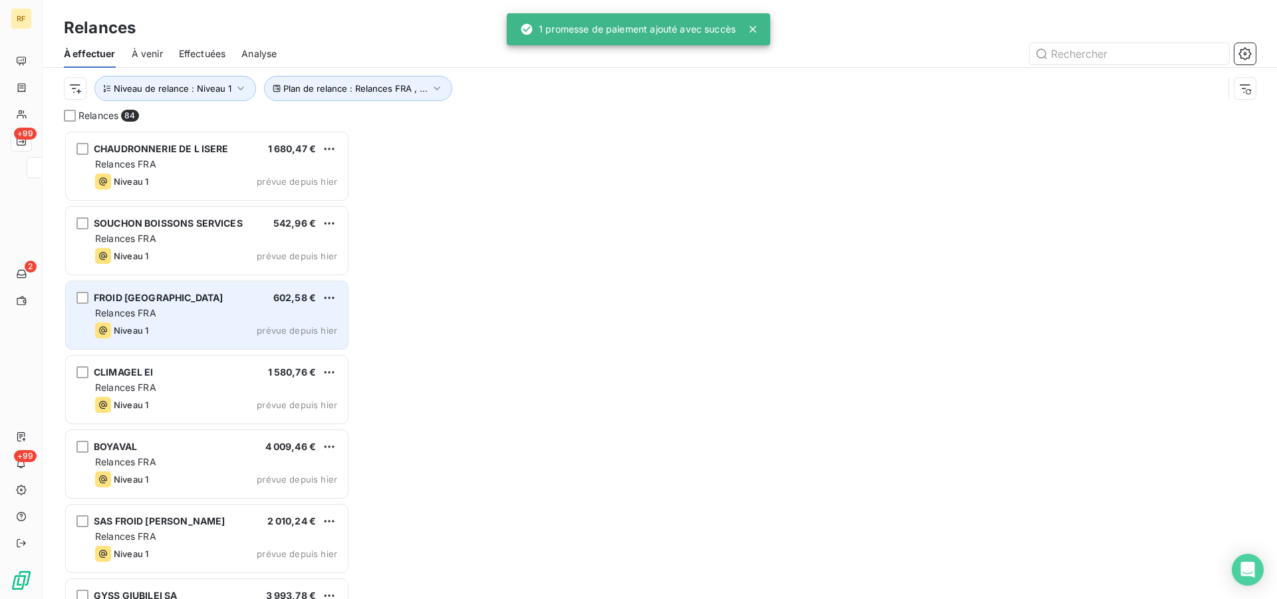
scroll to position [458, 275]
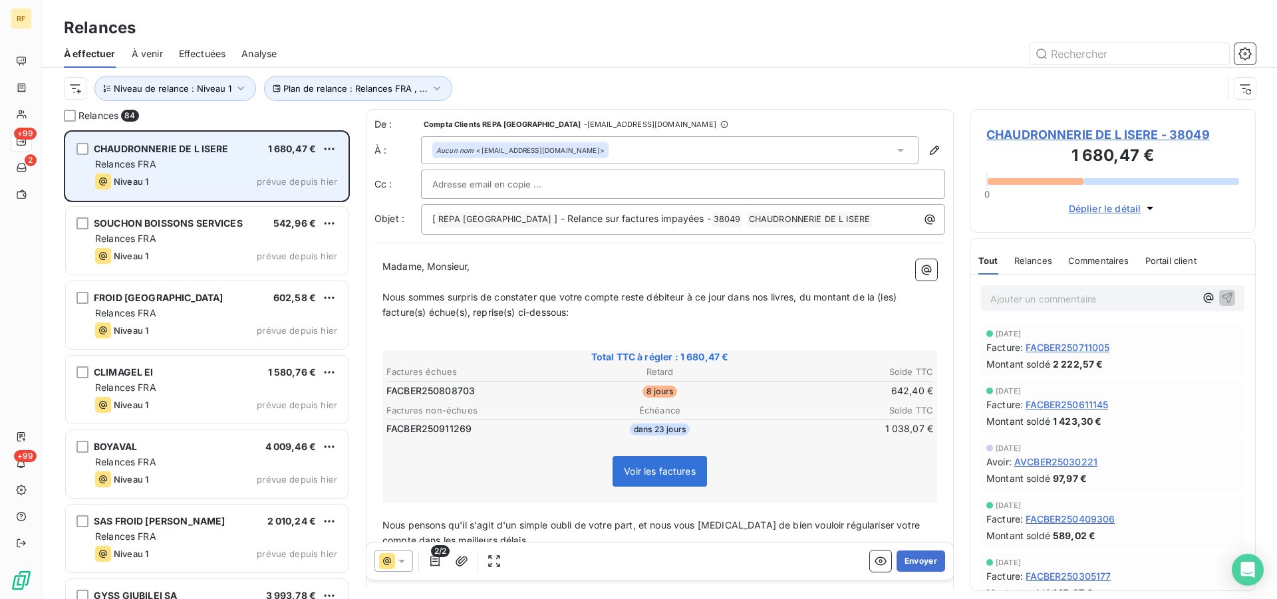
click at [197, 174] on div "Niveau 1 prévue depuis hier" at bounding box center [216, 182] width 242 height 16
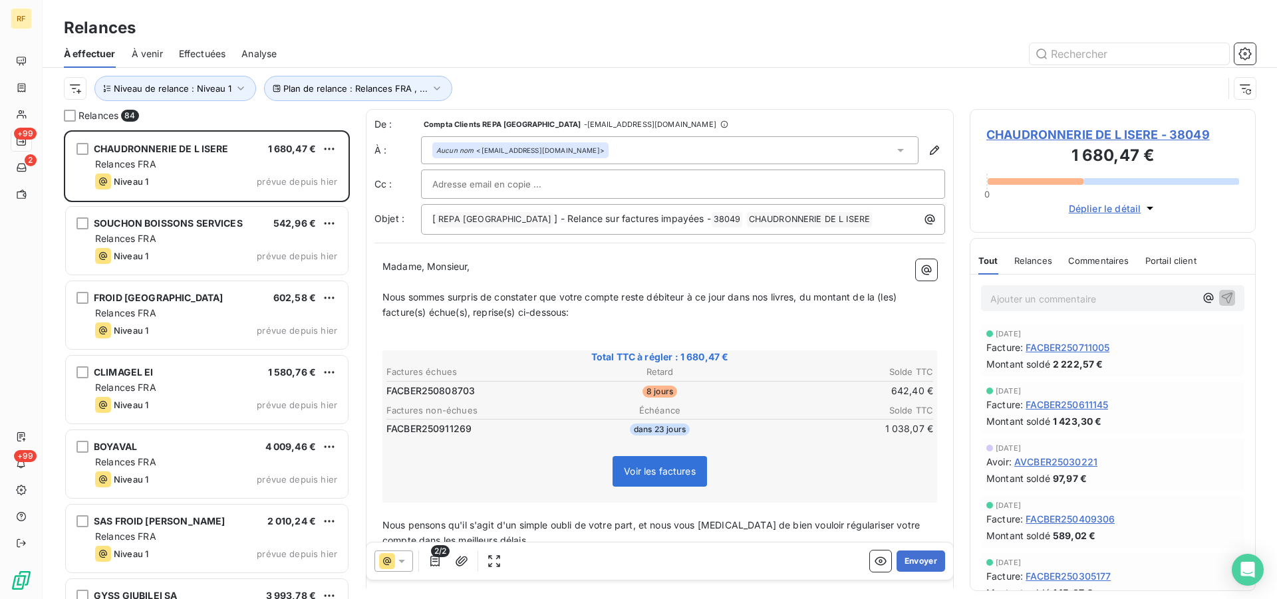
click at [1054, 132] on span "CHAUDRONNERIE DE L ISERE - 38049" at bounding box center [1113, 135] width 253 height 18
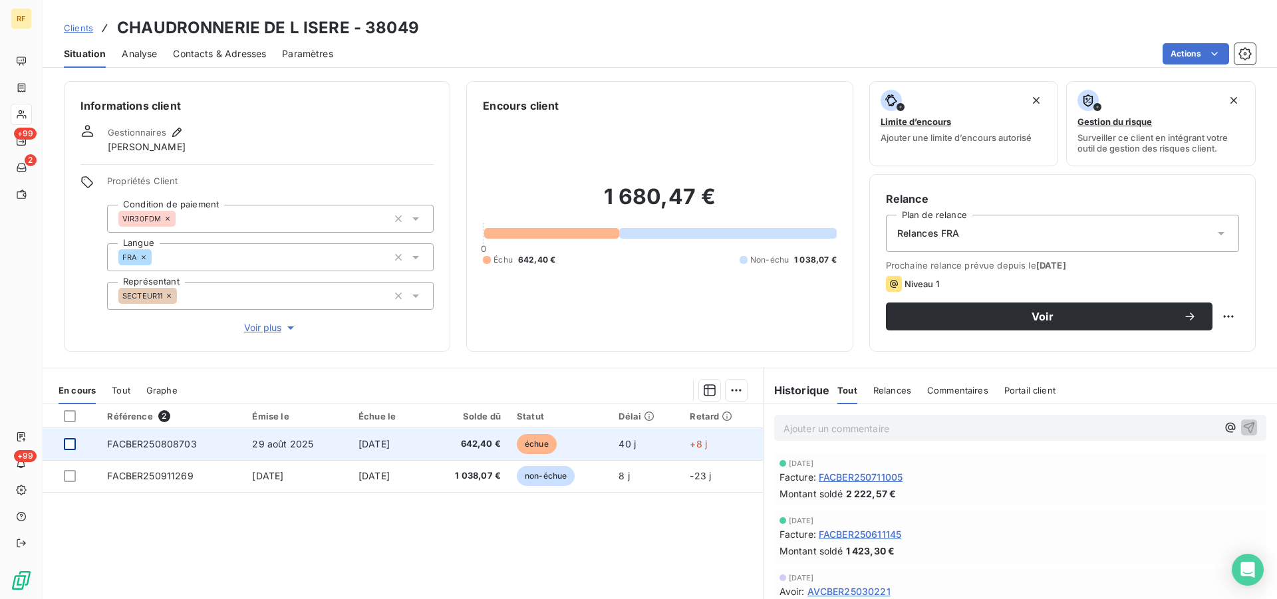
click at [71, 442] on div at bounding box center [70, 444] width 12 height 12
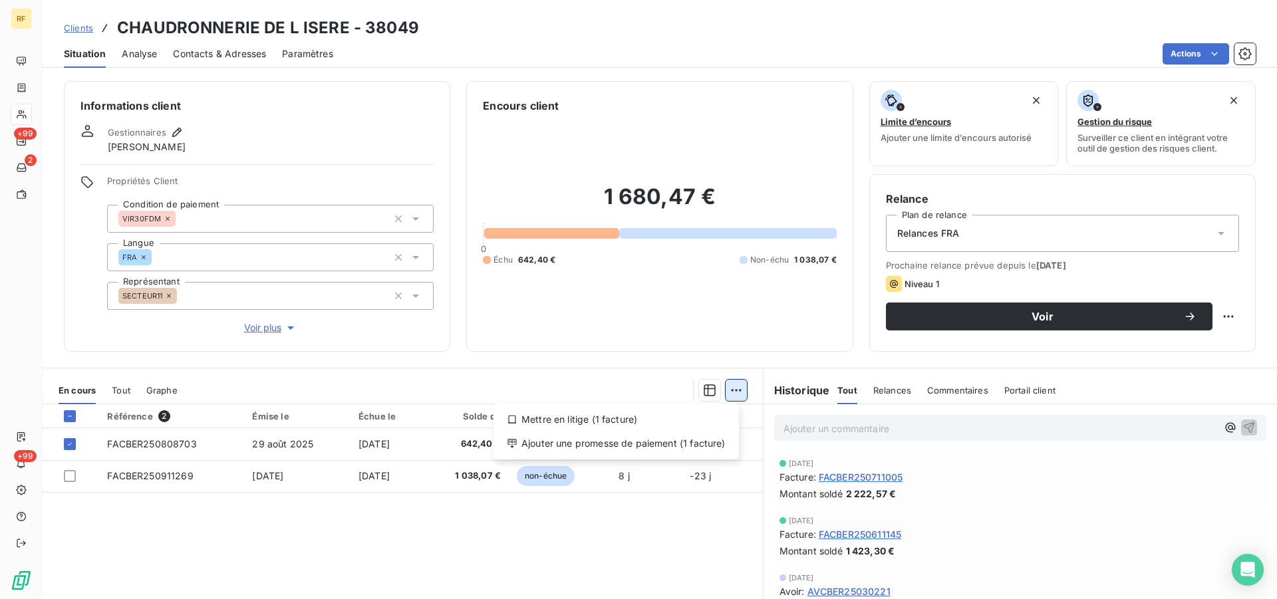
click at [731, 389] on html "RF +99 2 +99 Clients CHAUDRONNERIE DE L ISERE - 38049 Situation Analyse Contact…" at bounding box center [638, 299] width 1277 height 599
click at [671, 442] on div "Ajouter une promesse de paiement (1 facture)" at bounding box center [616, 443] width 235 height 21
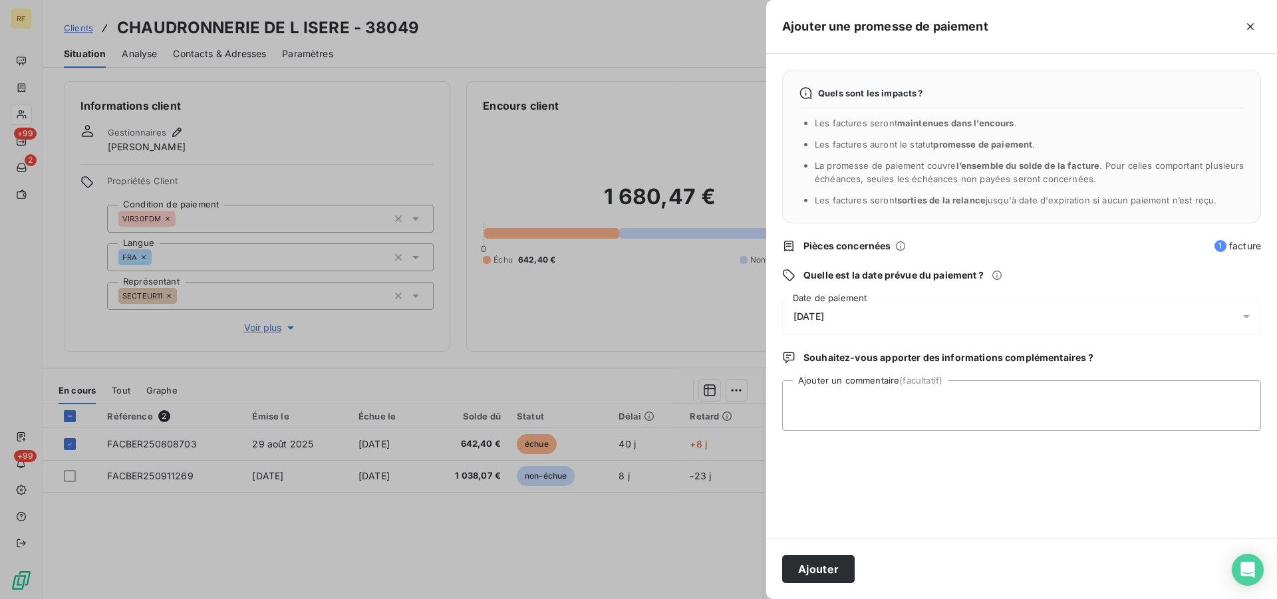
click at [824, 316] on span "[DATE]" at bounding box center [809, 316] width 31 height 11
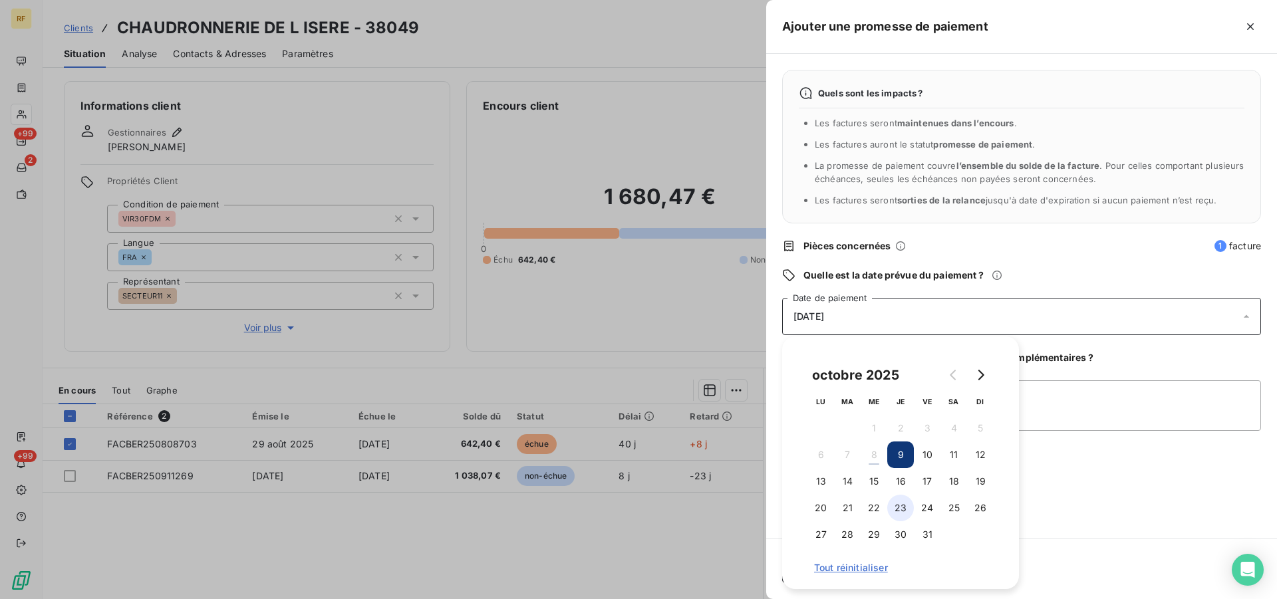
click at [907, 508] on button "23" at bounding box center [901, 508] width 27 height 27
click at [1107, 414] on textarea "Ajouter un commentaire (facultatif)" at bounding box center [1021, 406] width 479 height 51
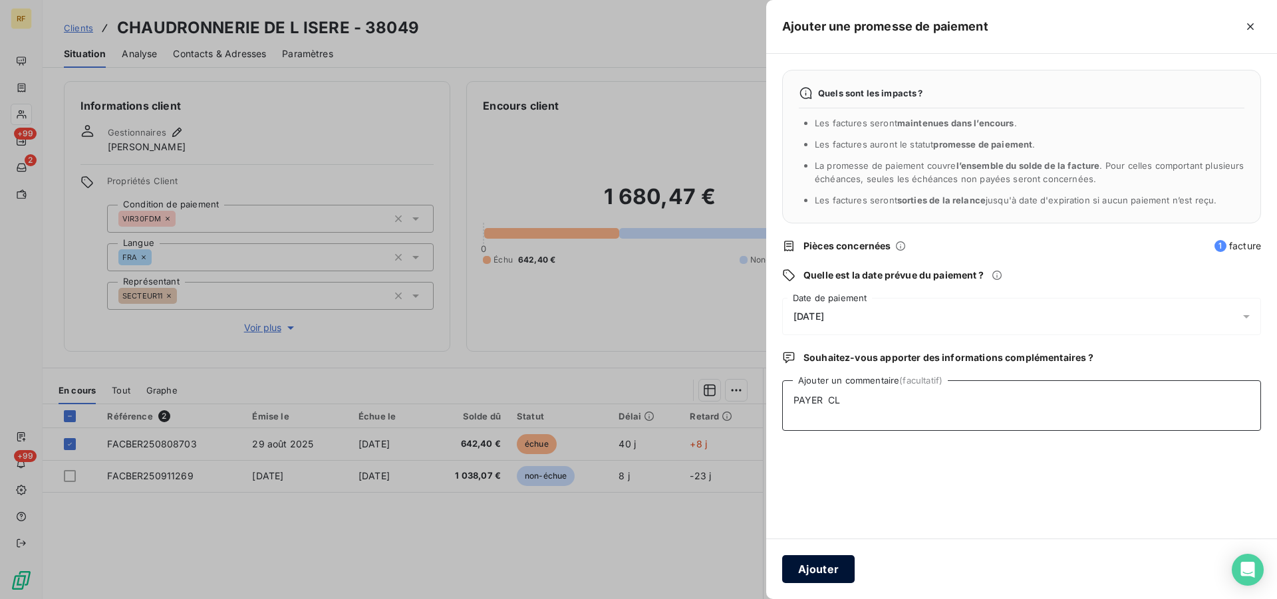
type textarea "PAYER CL"
click at [812, 569] on button "Ajouter" at bounding box center [818, 570] width 73 height 28
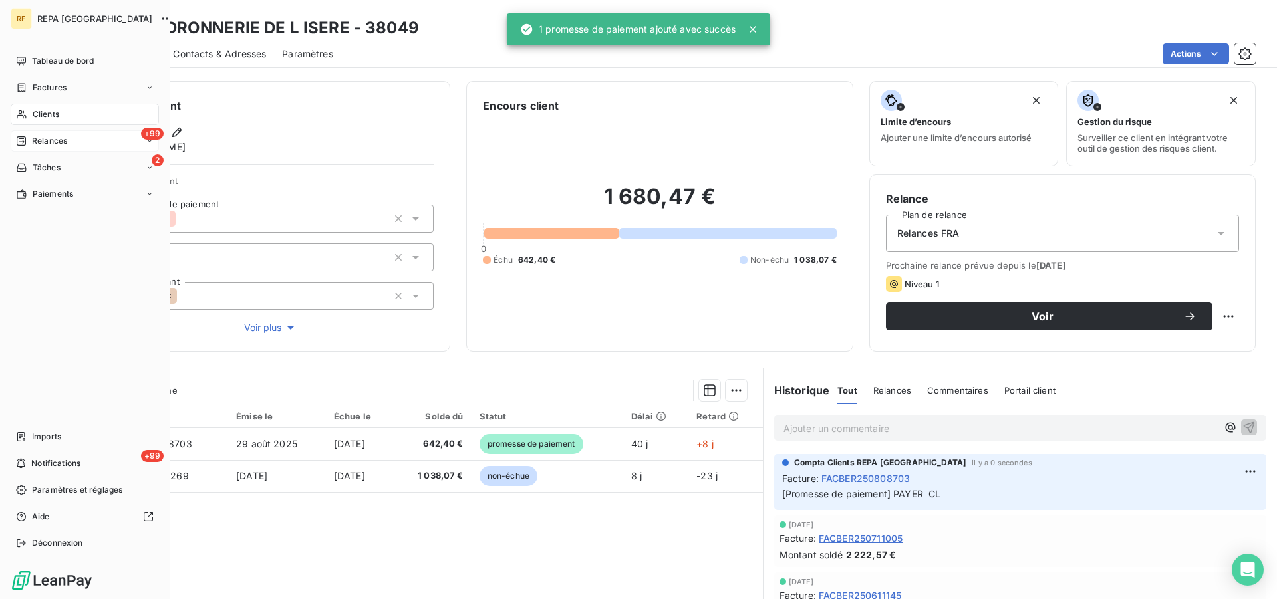
click at [47, 137] on span "Relances" at bounding box center [49, 141] width 35 height 12
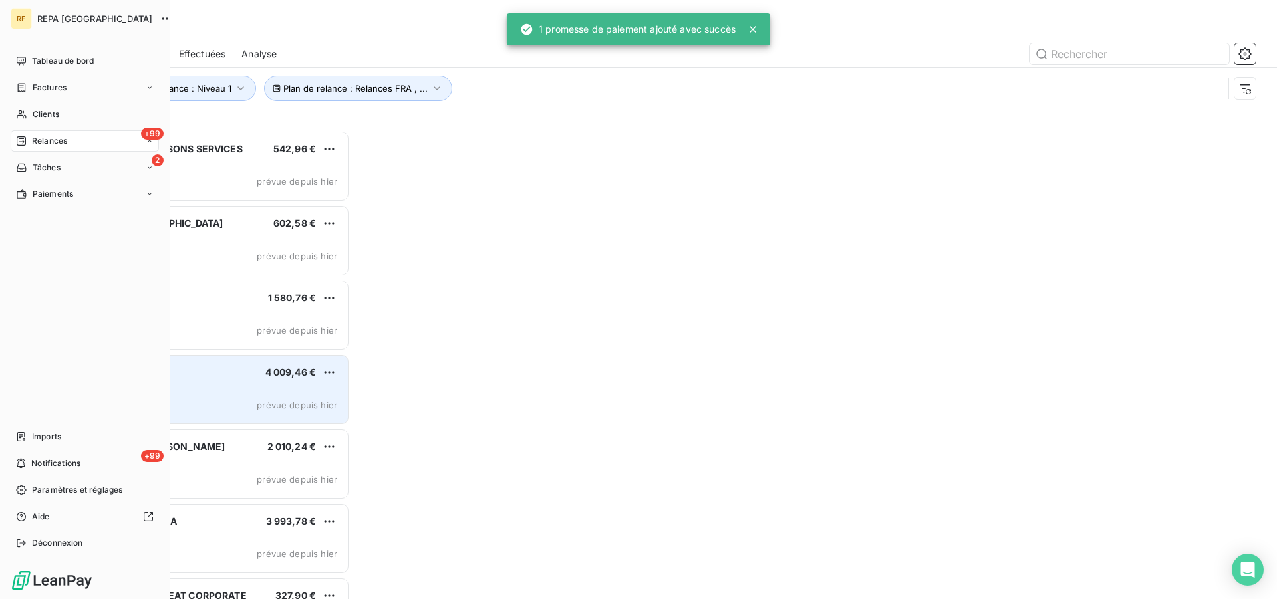
scroll to position [458, 275]
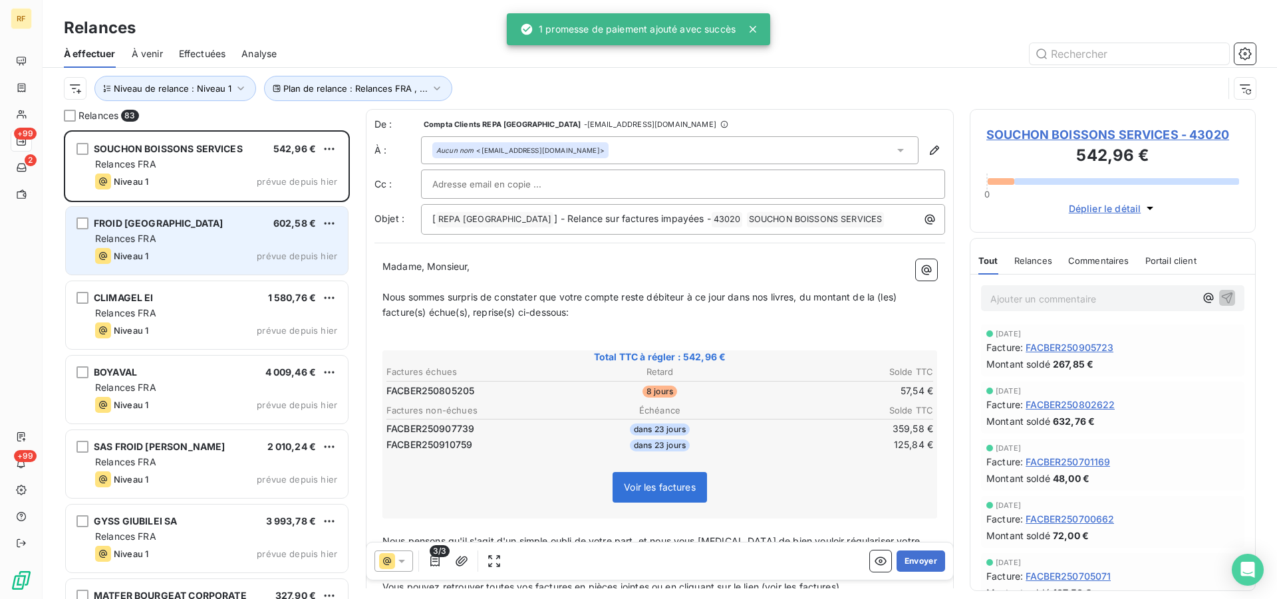
click at [202, 233] on div "Relances FRA" at bounding box center [216, 238] width 242 height 13
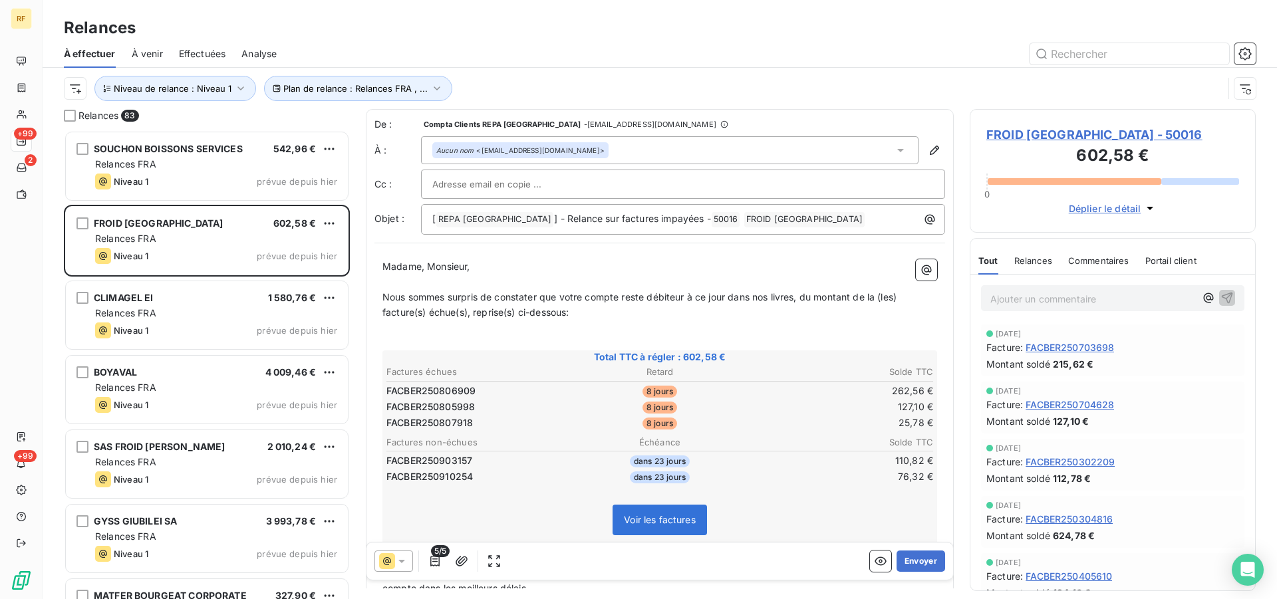
click at [1015, 128] on span "FROID [GEOGRAPHIC_DATA] - 50016" at bounding box center [1113, 135] width 253 height 18
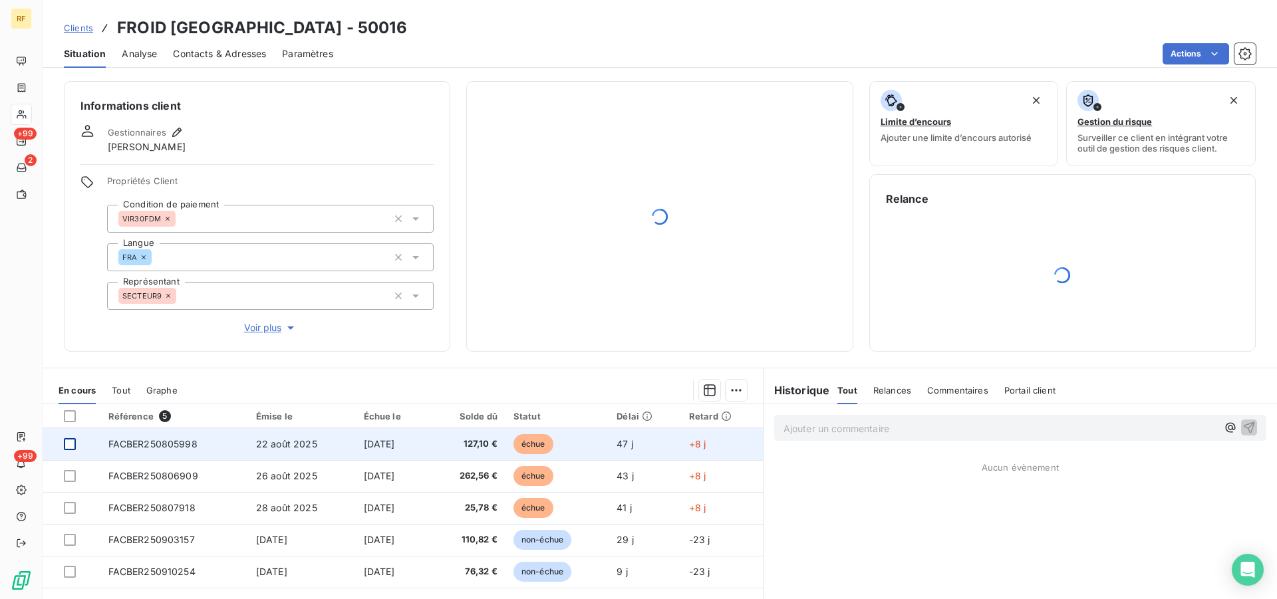
click at [71, 442] on div at bounding box center [70, 444] width 12 height 12
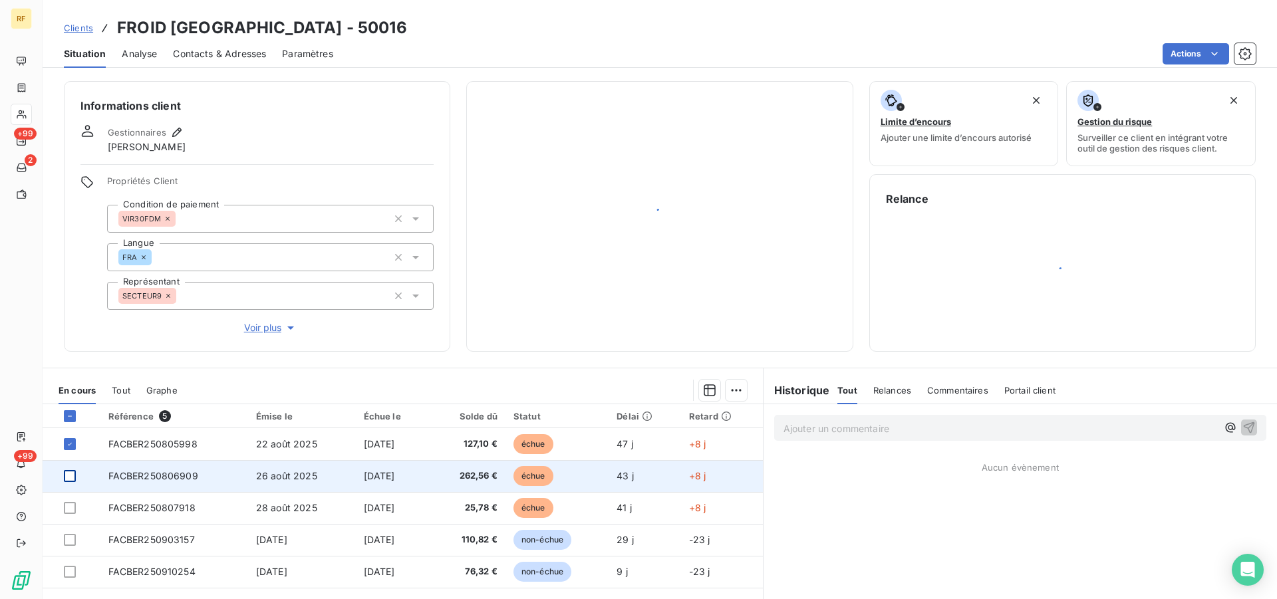
click at [72, 474] on div at bounding box center [70, 476] width 12 height 12
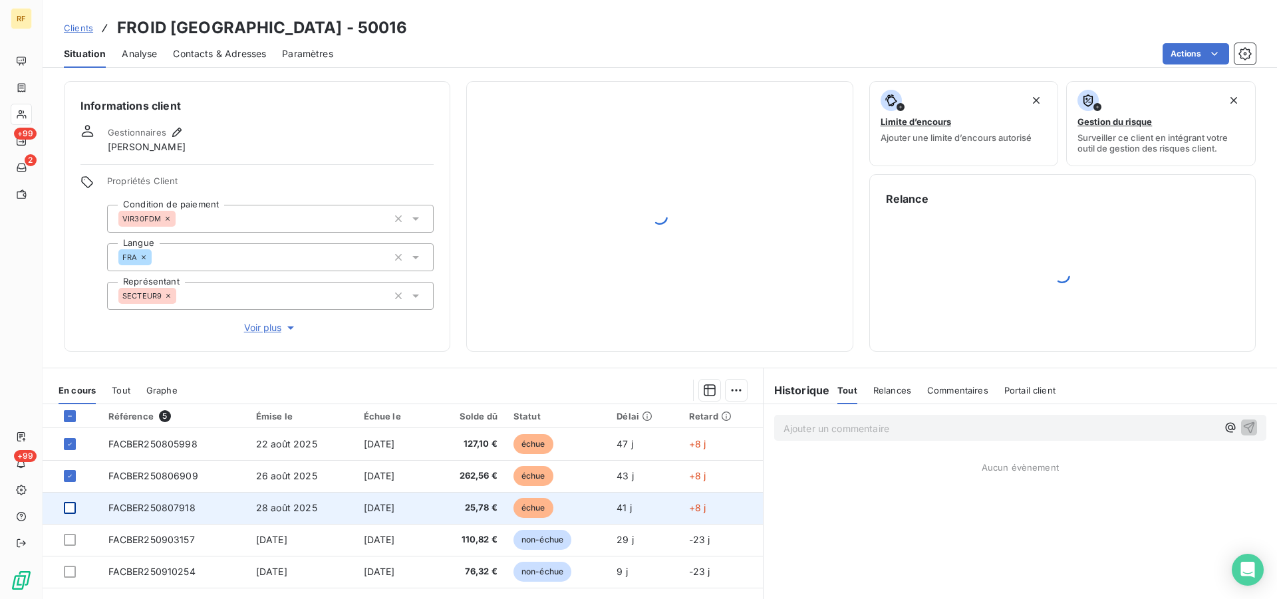
click at [71, 507] on div at bounding box center [70, 508] width 12 height 12
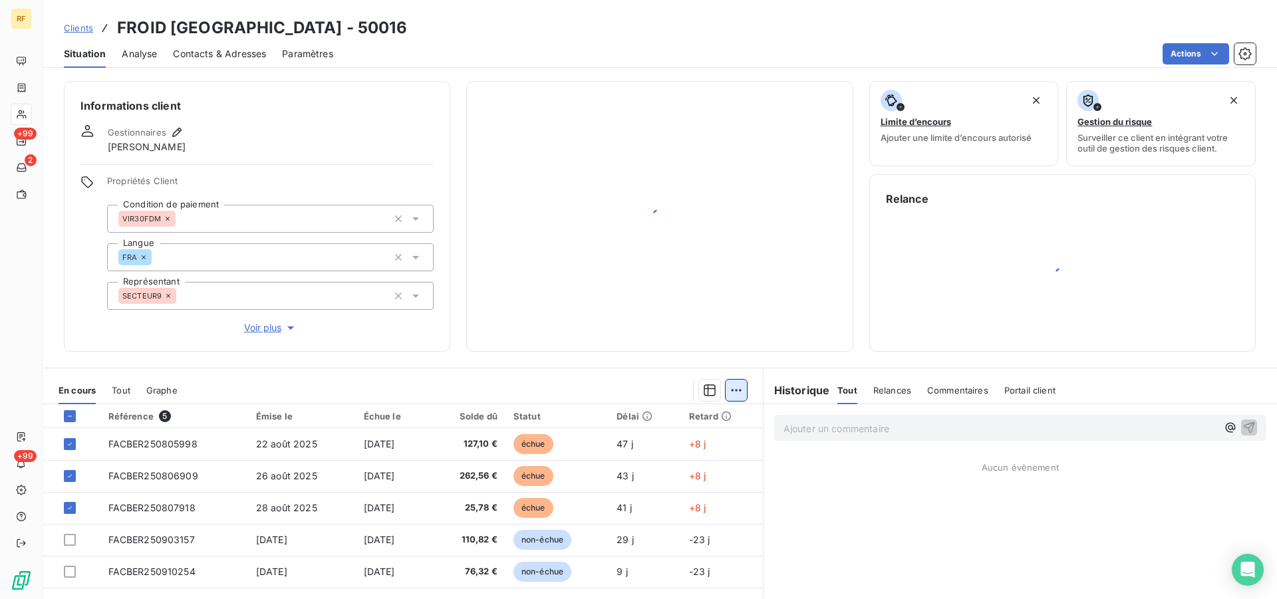
click at [737, 387] on html "RF +99 2 +99 Clients FROID [GEOGRAPHIC_DATA] - 50016 Situation Analyse Contacts…" at bounding box center [638, 299] width 1277 height 599
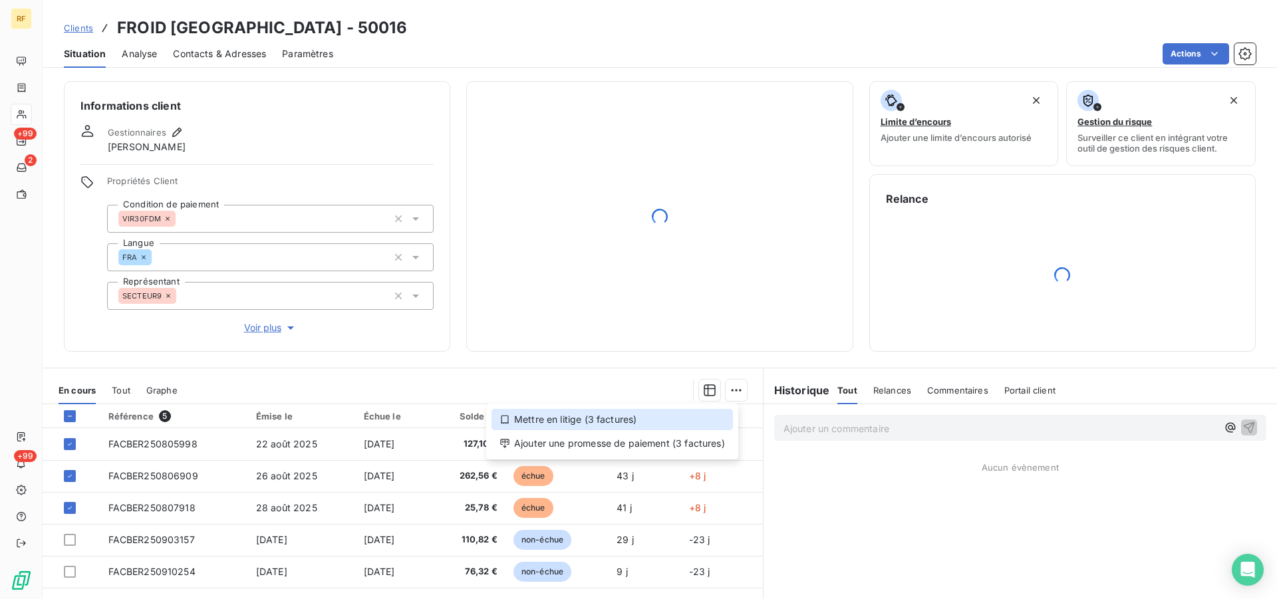
click at [662, 418] on div "Mettre en litige (3 factures)" at bounding box center [613, 419] width 242 height 21
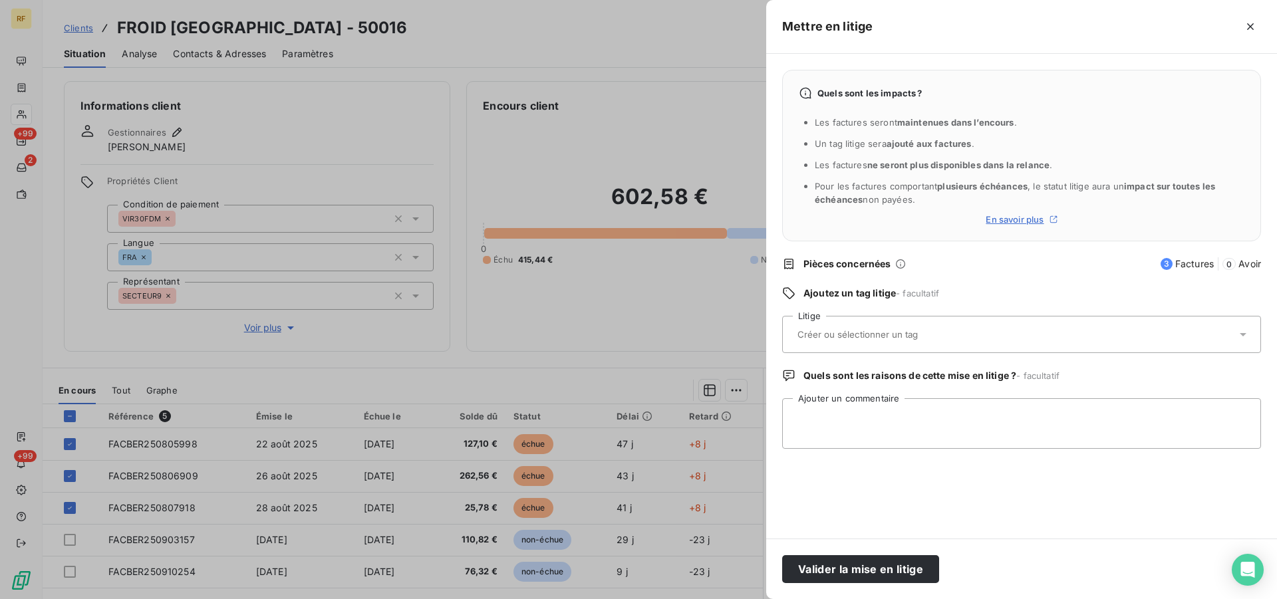
click at [735, 389] on div at bounding box center [638, 299] width 1277 height 599
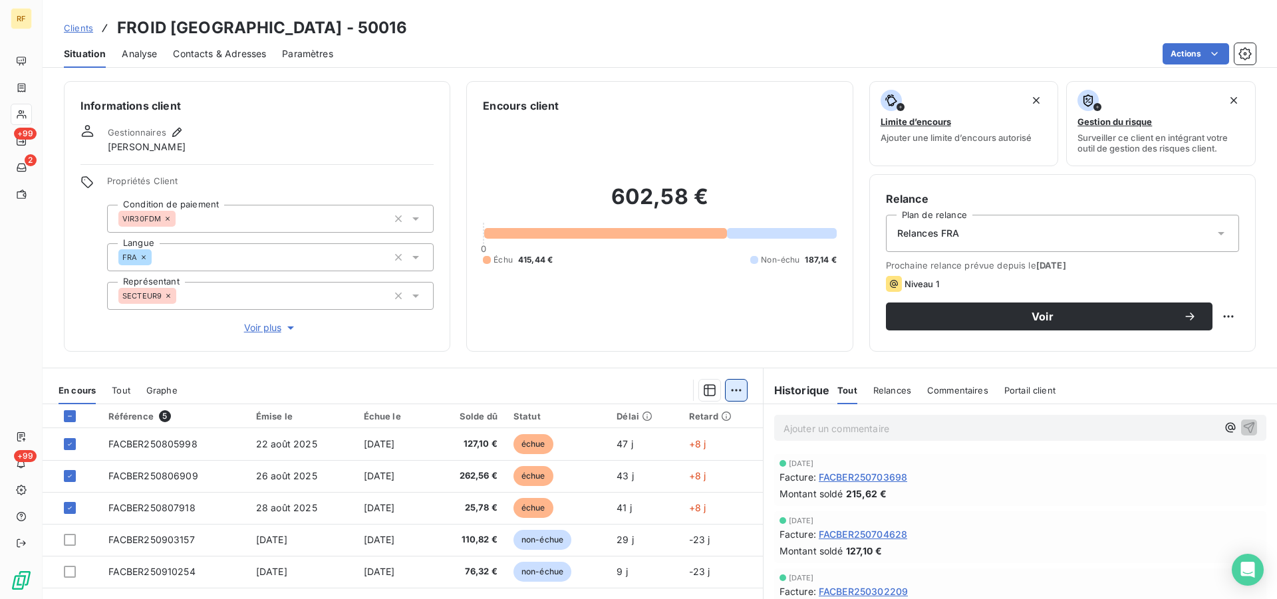
click at [731, 391] on html "RF +99 2 +99 Clients FROID [GEOGRAPHIC_DATA] - 50016 Situation Analyse Contacts…" at bounding box center [638, 299] width 1277 height 599
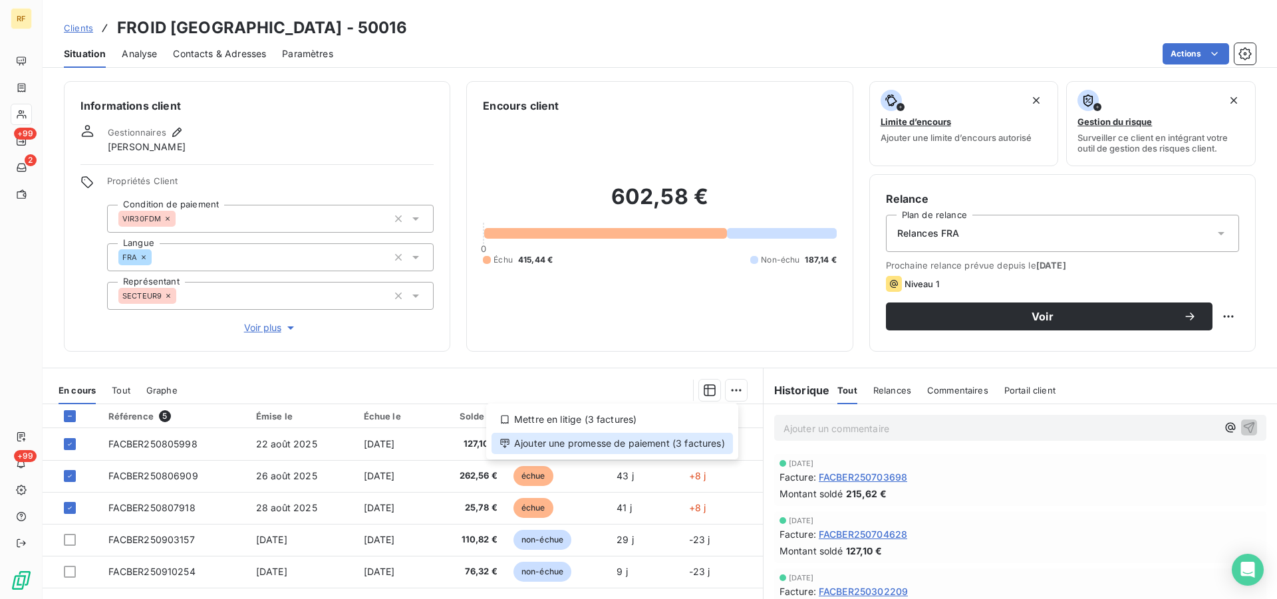
click at [701, 441] on div "Ajouter une promesse de paiement (3 factures)" at bounding box center [613, 443] width 242 height 21
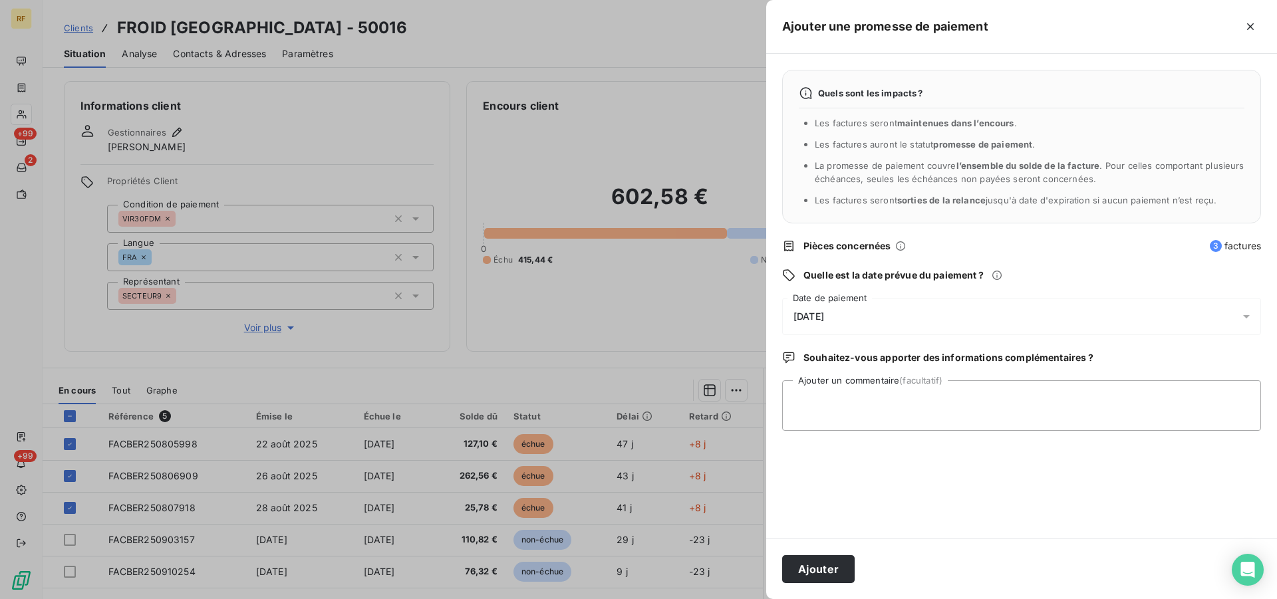
click at [824, 313] on span "[DATE]" at bounding box center [809, 316] width 31 height 11
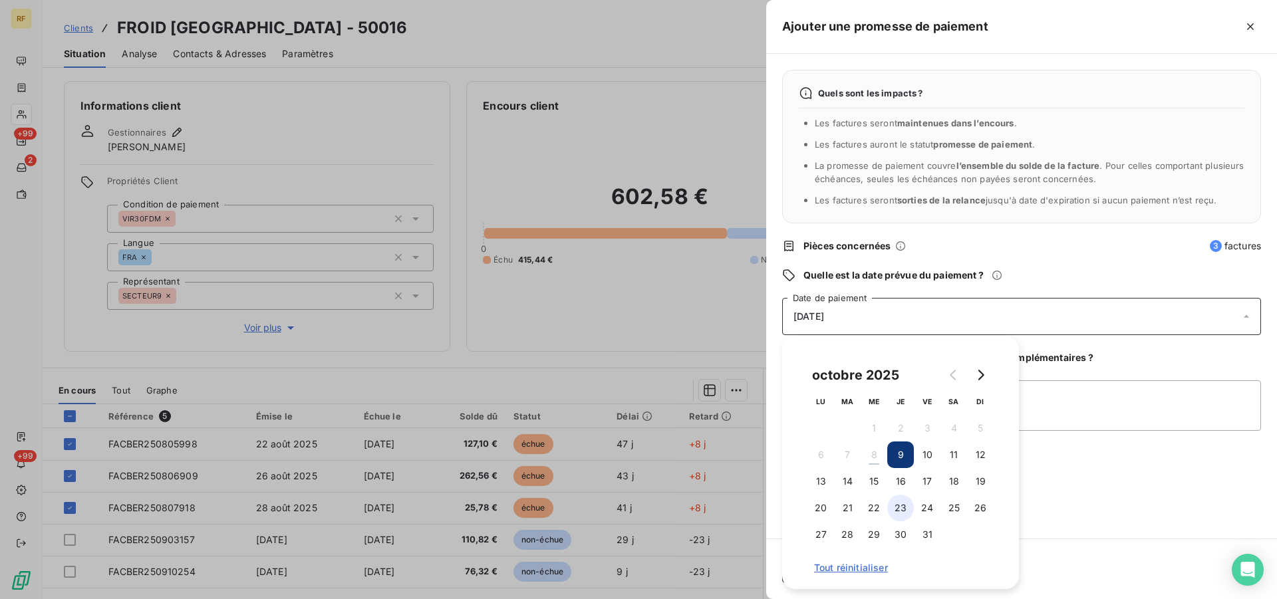
click at [898, 506] on button "23" at bounding box center [901, 508] width 27 height 27
click at [1080, 403] on textarea "Ajouter un commentaire (facultatif)" at bounding box center [1021, 406] width 479 height 51
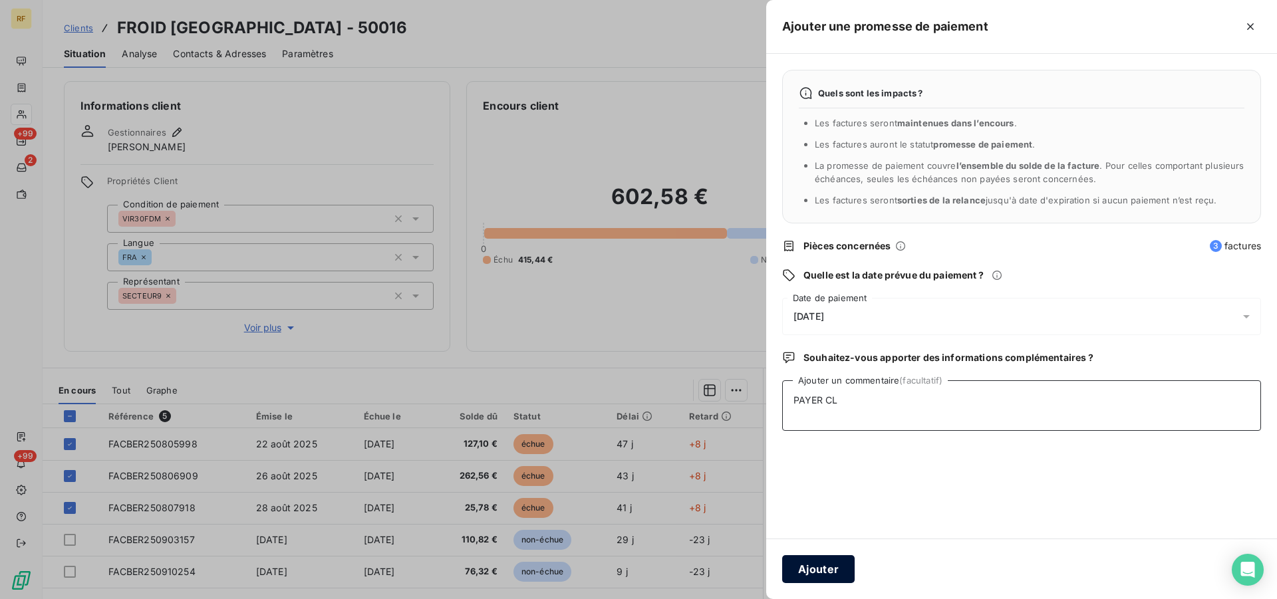
type textarea "PAYER CL"
click at [833, 568] on button "Ajouter" at bounding box center [818, 570] width 73 height 28
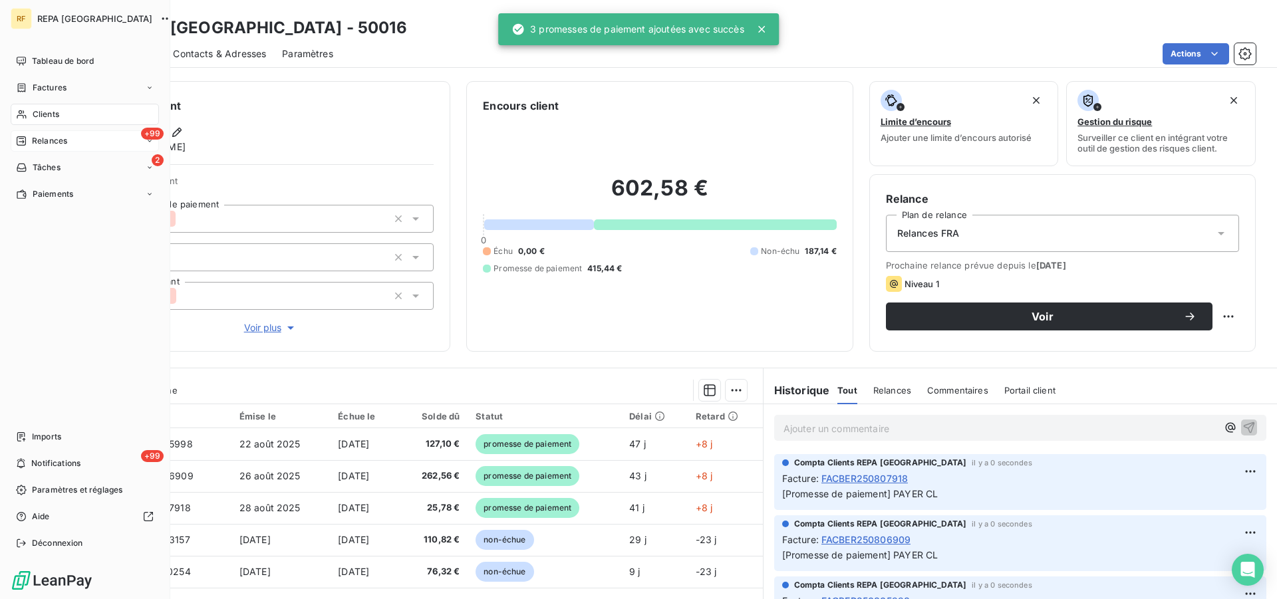
click at [31, 142] on div "Relances" at bounding box center [41, 141] width 51 height 12
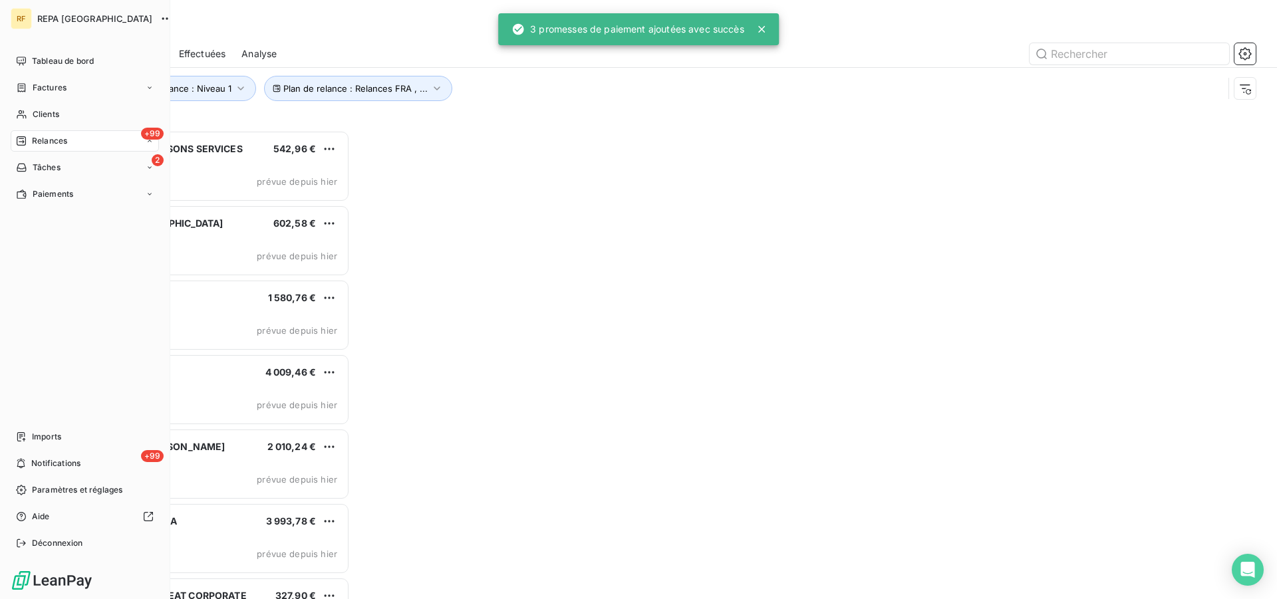
scroll to position [458, 275]
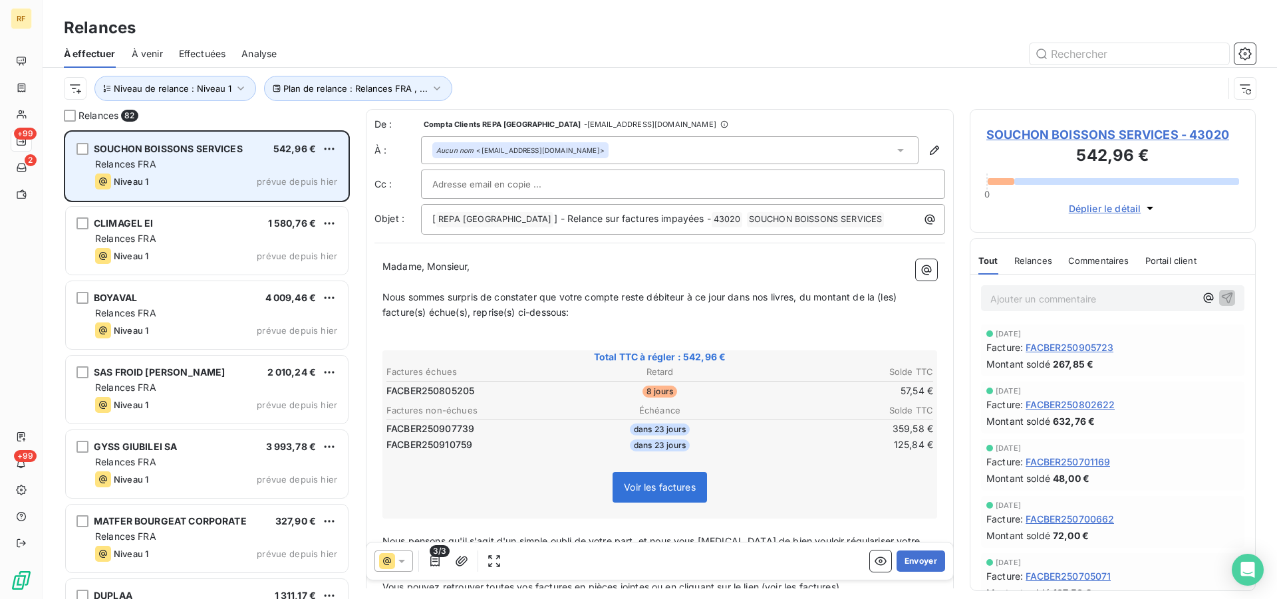
click at [213, 164] on div "Relances FRA" at bounding box center [216, 164] width 242 height 13
click at [191, 170] on div "Relances FRA" at bounding box center [216, 164] width 242 height 13
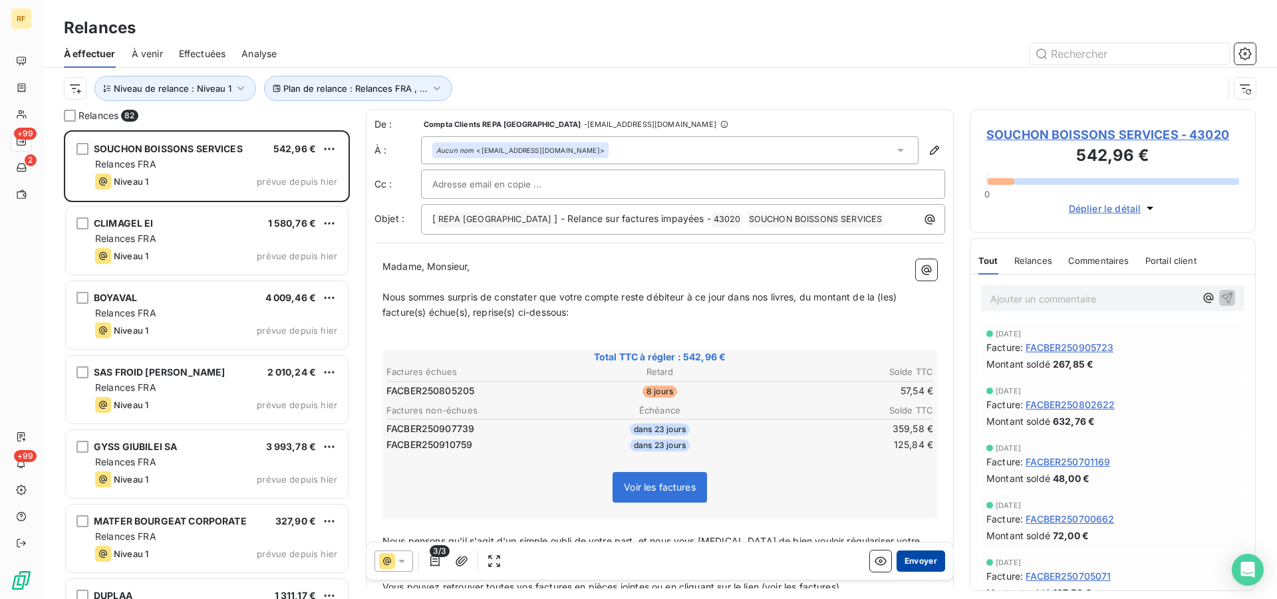
click at [915, 560] on button "Envoyer" at bounding box center [921, 561] width 49 height 21
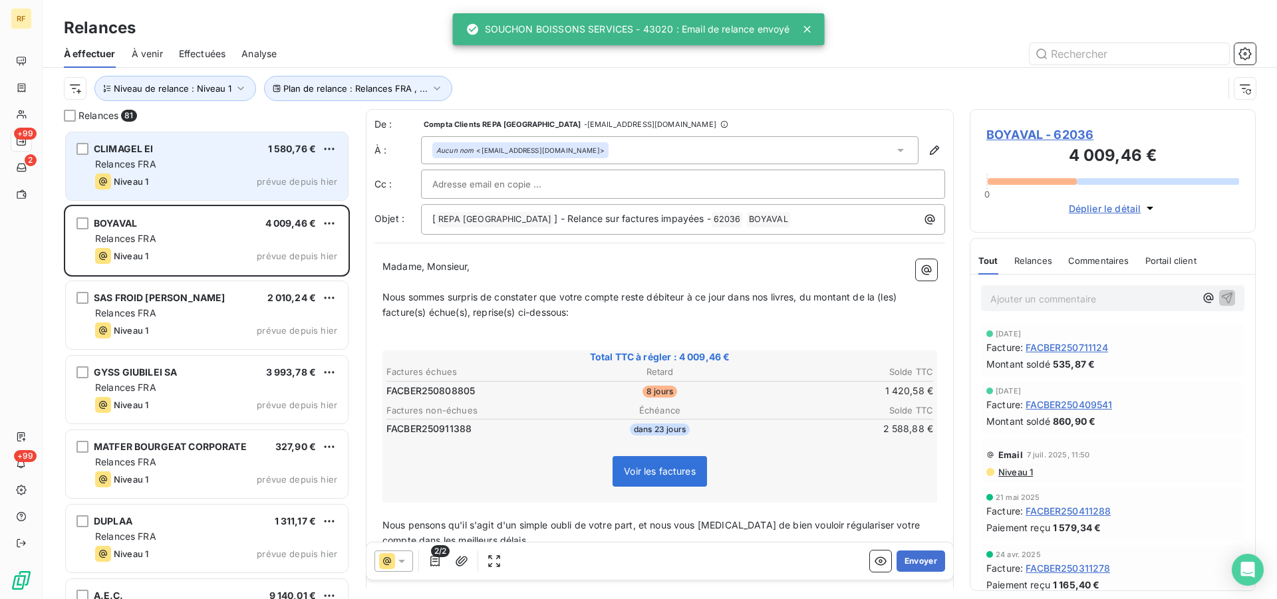
click at [168, 175] on div "Niveau 1 prévue depuis hier" at bounding box center [216, 182] width 242 height 16
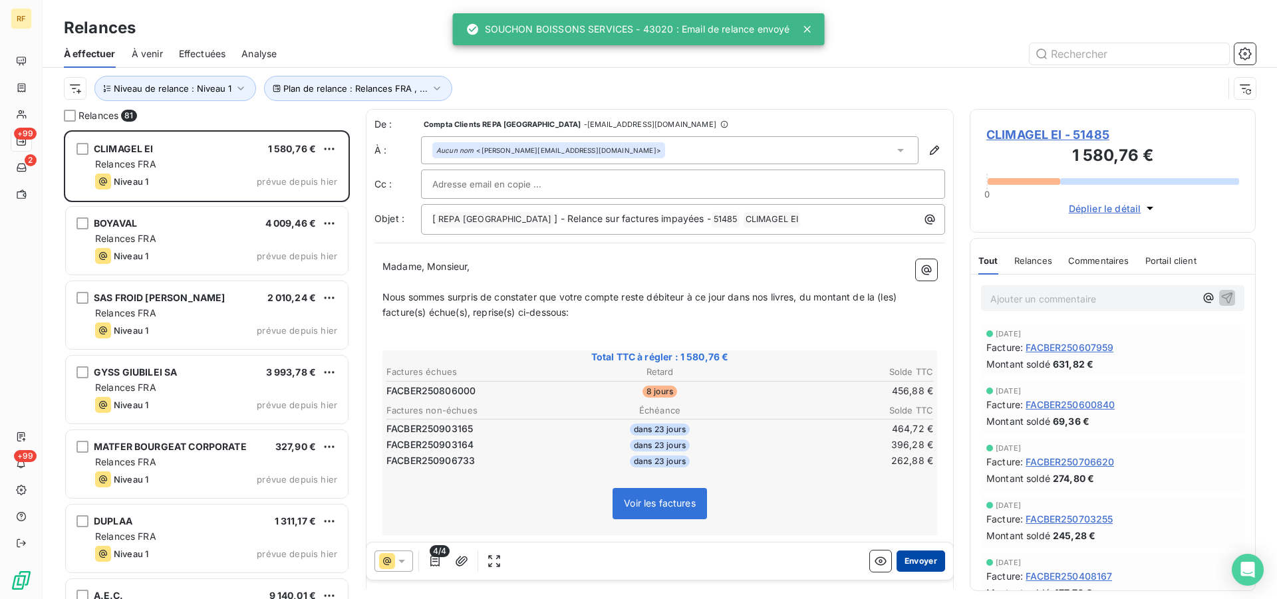
click at [897, 562] on button "Envoyer" at bounding box center [921, 561] width 49 height 21
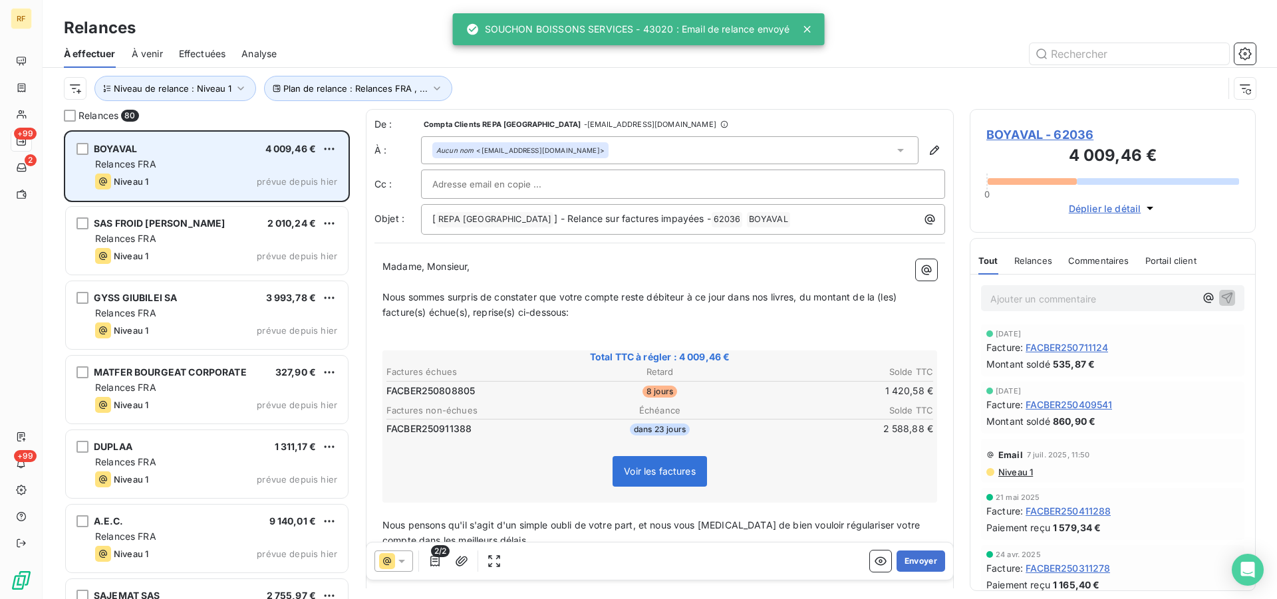
click at [175, 174] on div "Niveau 1 prévue depuis hier" at bounding box center [216, 182] width 242 height 16
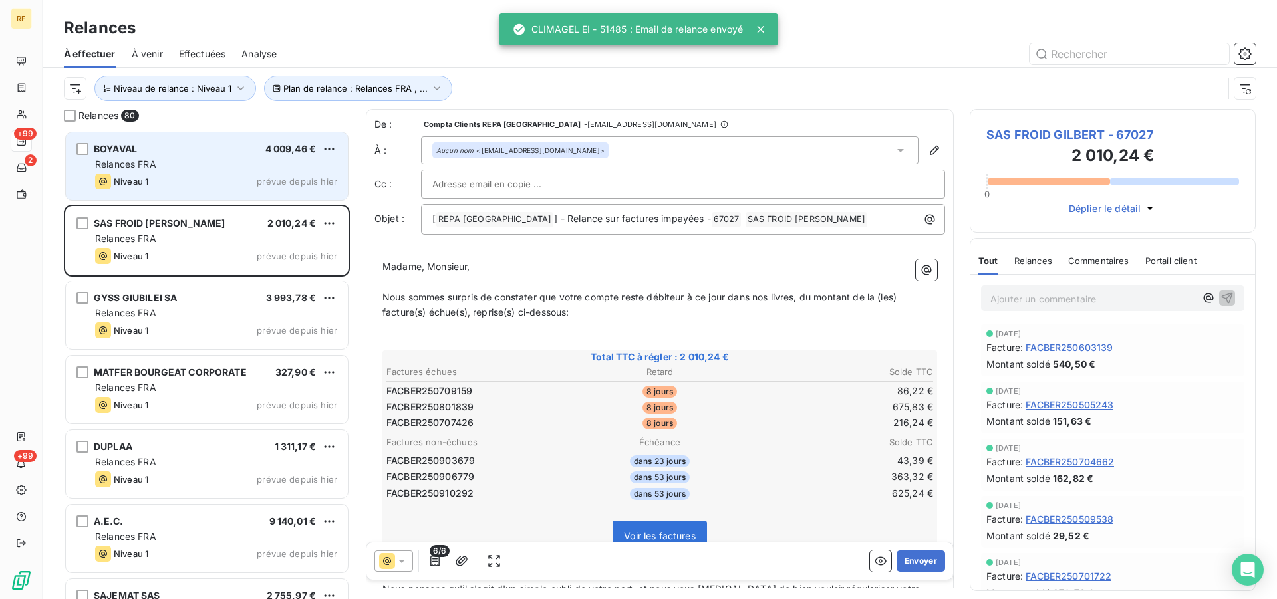
click at [165, 172] on div "BOYAVAL 4 009,46 € Relances FRA Niveau 1 prévue depuis [DATE]" at bounding box center [207, 166] width 282 height 68
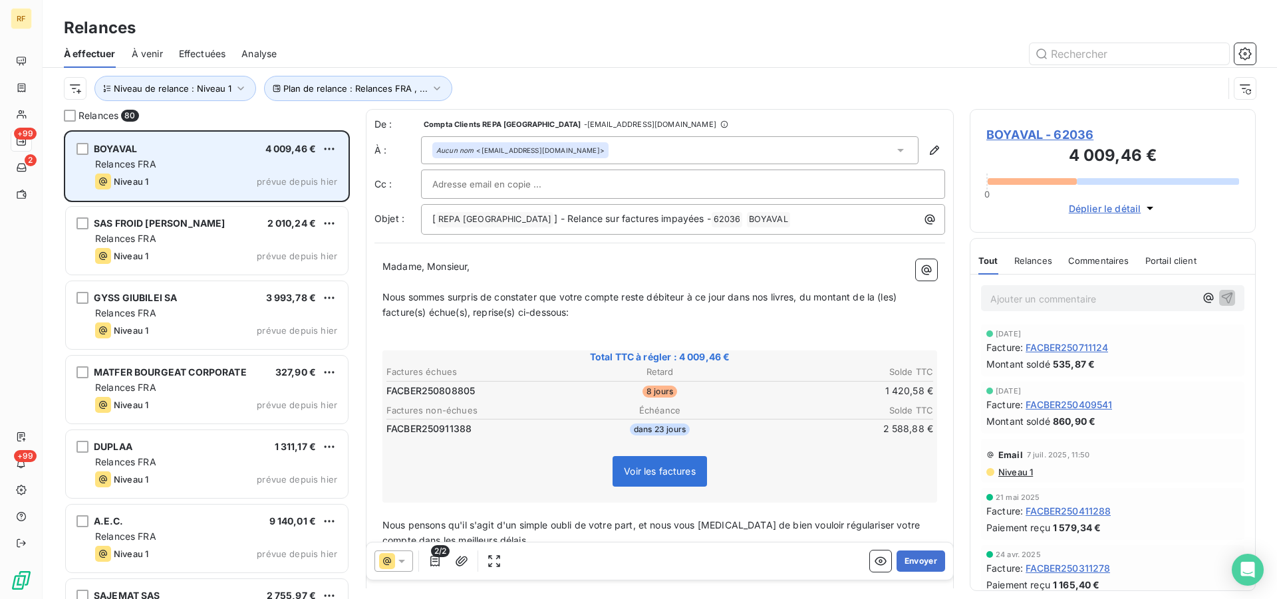
click at [223, 164] on div "Relances FRA" at bounding box center [216, 164] width 242 height 13
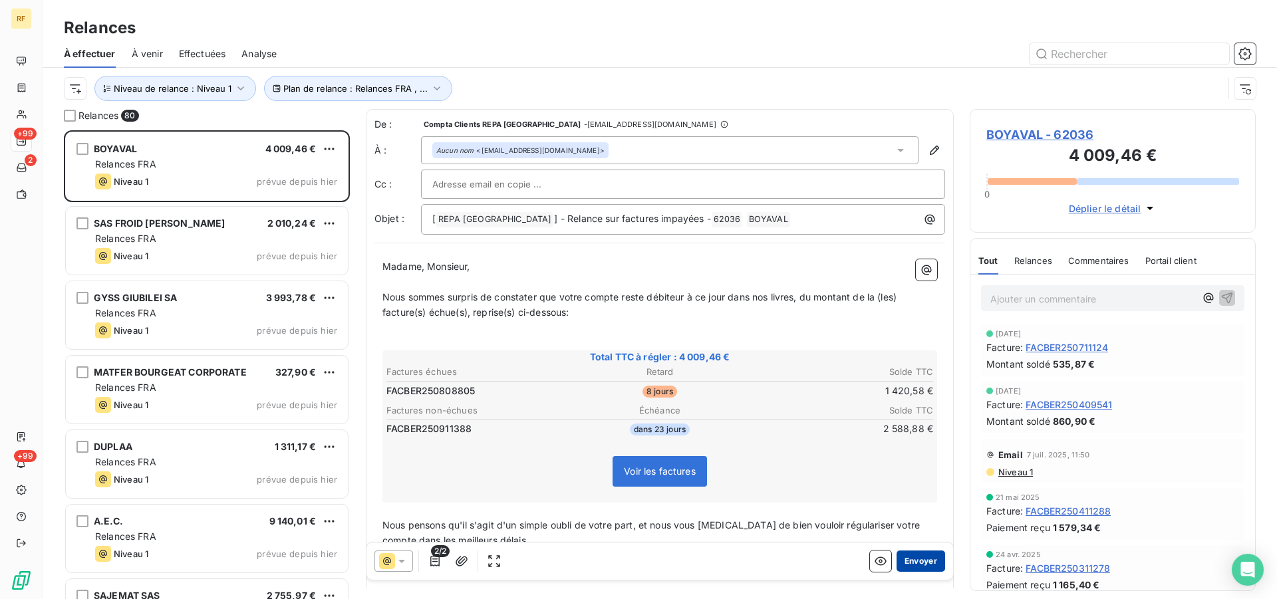
click at [912, 560] on button "Envoyer" at bounding box center [921, 561] width 49 height 21
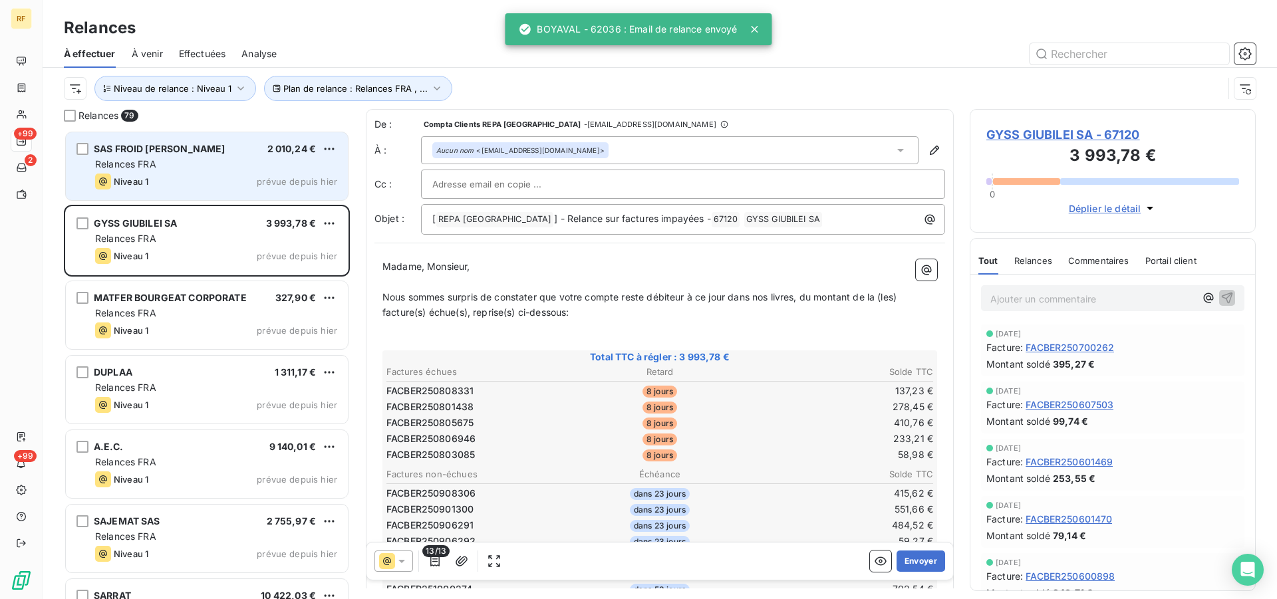
click at [202, 173] on div "SAS FROID GILBERT 2 010,24 € Relances FRA Niveau 1 prévue depuis [DATE]" at bounding box center [207, 166] width 282 height 68
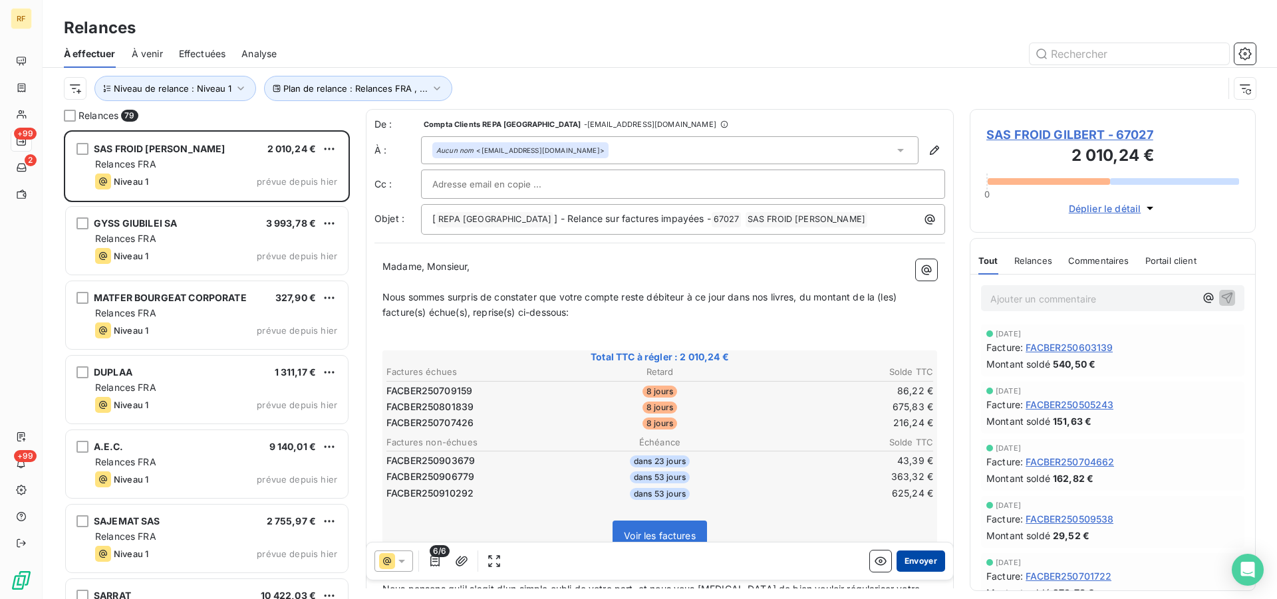
click at [913, 560] on button "Envoyer" at bounding box center [921, 561] width 49 height 21
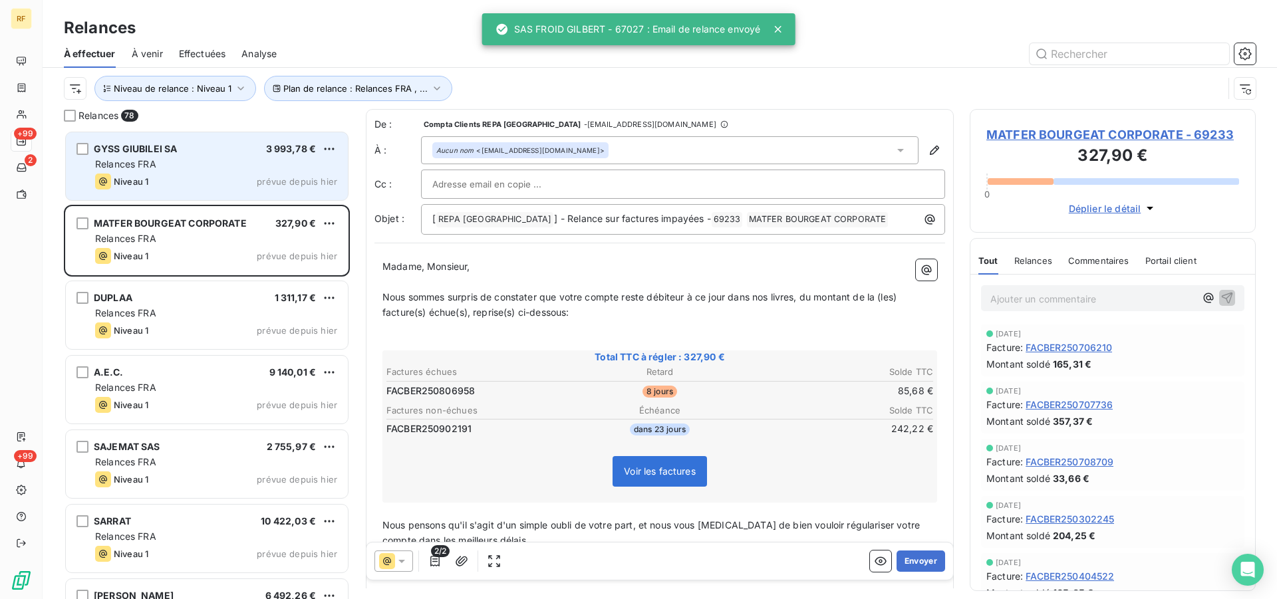
drag, startPoint x: 233, startPoint y: 160, endPoint x: 224, endPoint y: 164, distance: 10.4
click at [233, 160] on div "Relances FRA" at bounding box center [216, 164] width 242 height 13
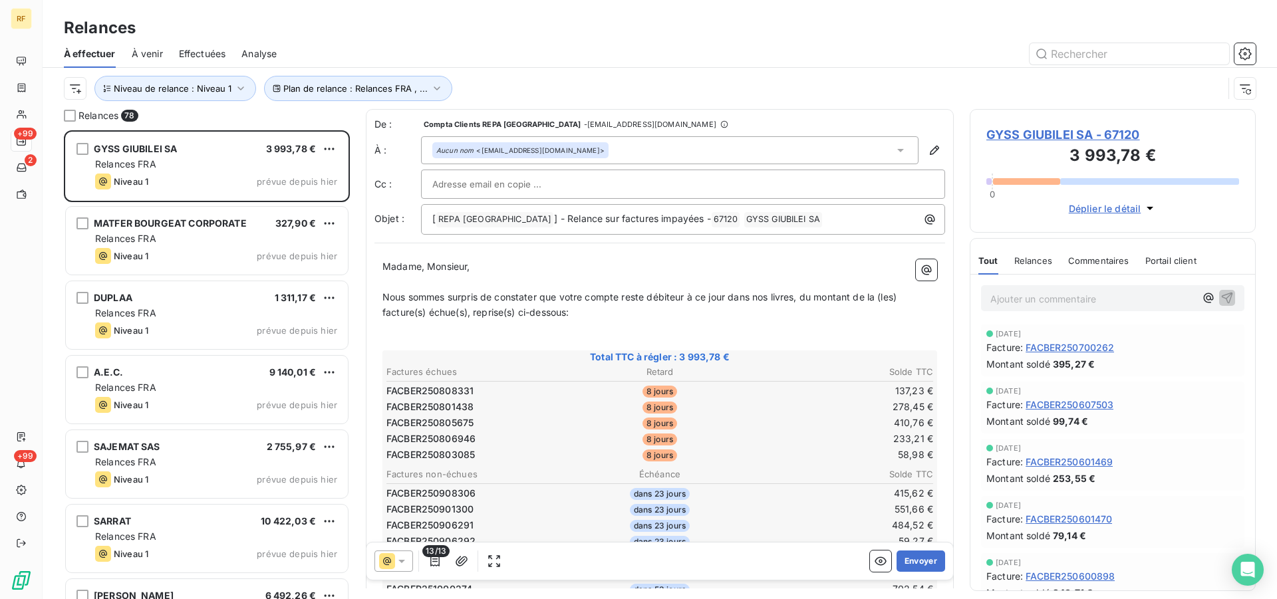
click at [1038, 133] on span "GYSS GIUBILEI SA - 67120" at bounding box center [1113, 135] width 253 height 18
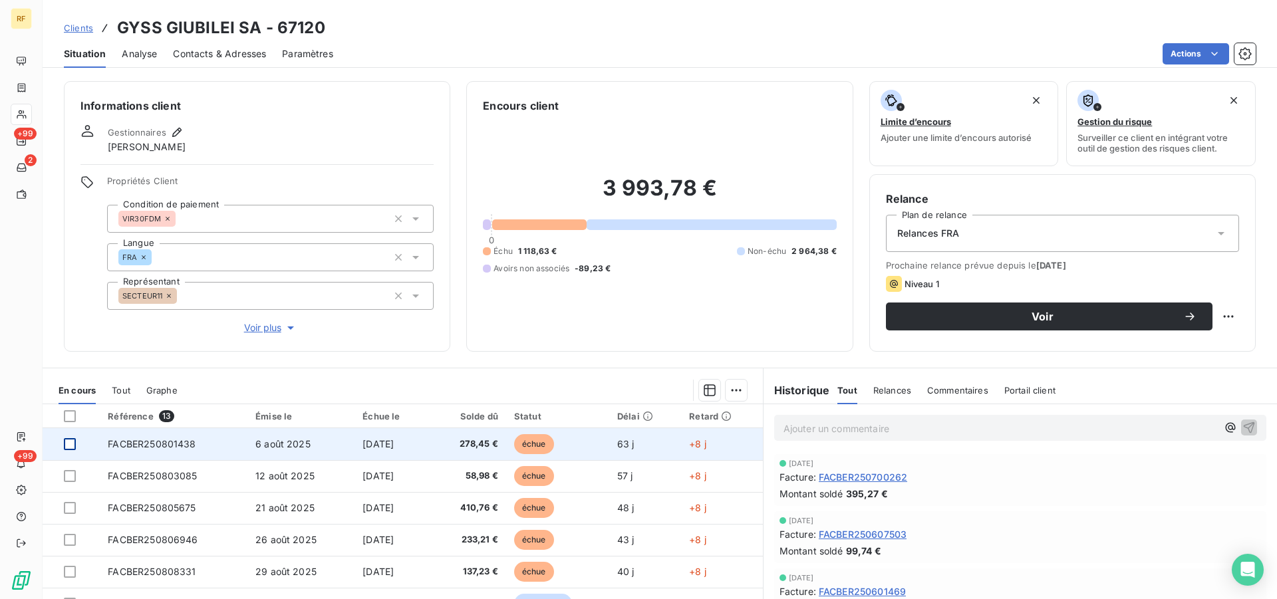
click at [68, 443] on div at bounding box center [70, 444] width 12 height 12
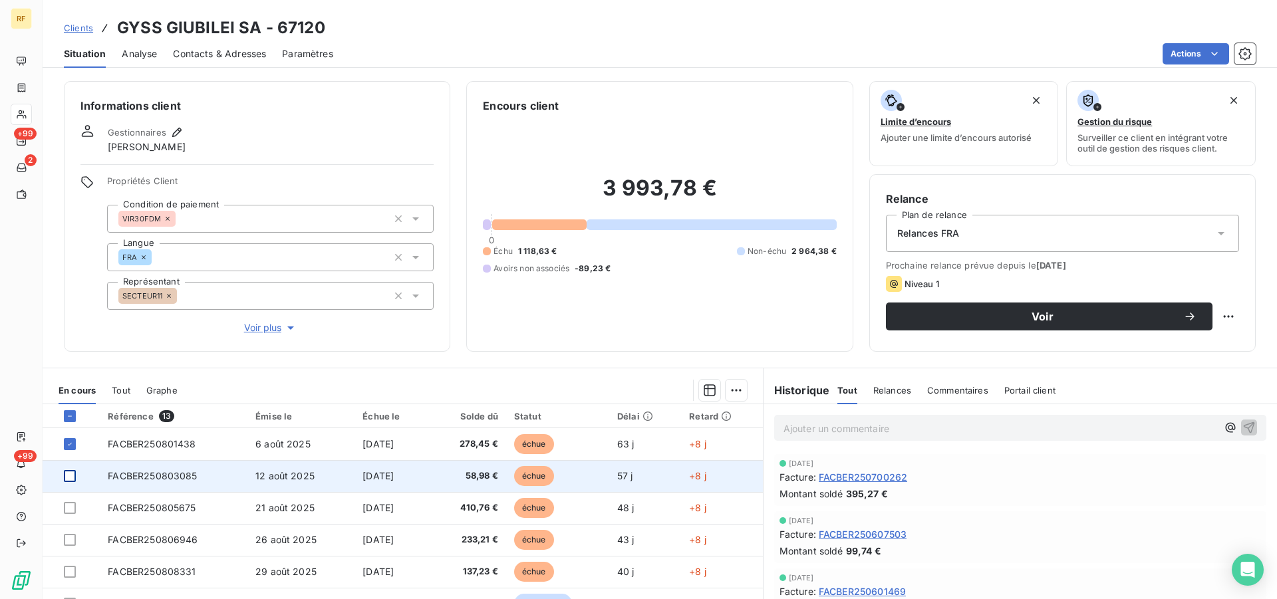
click at [70, 474] on div at bounding box center [70, 476] width 12 height 12
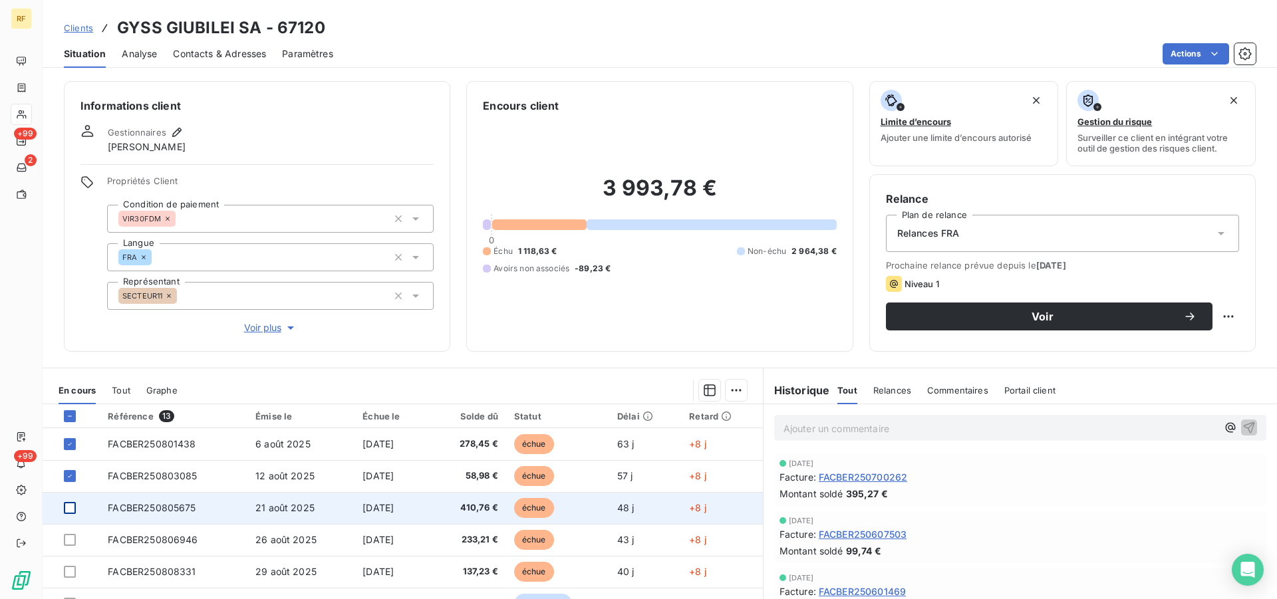
click at [68, 506] on div at bounding box center [70, 508] width 12 height 12
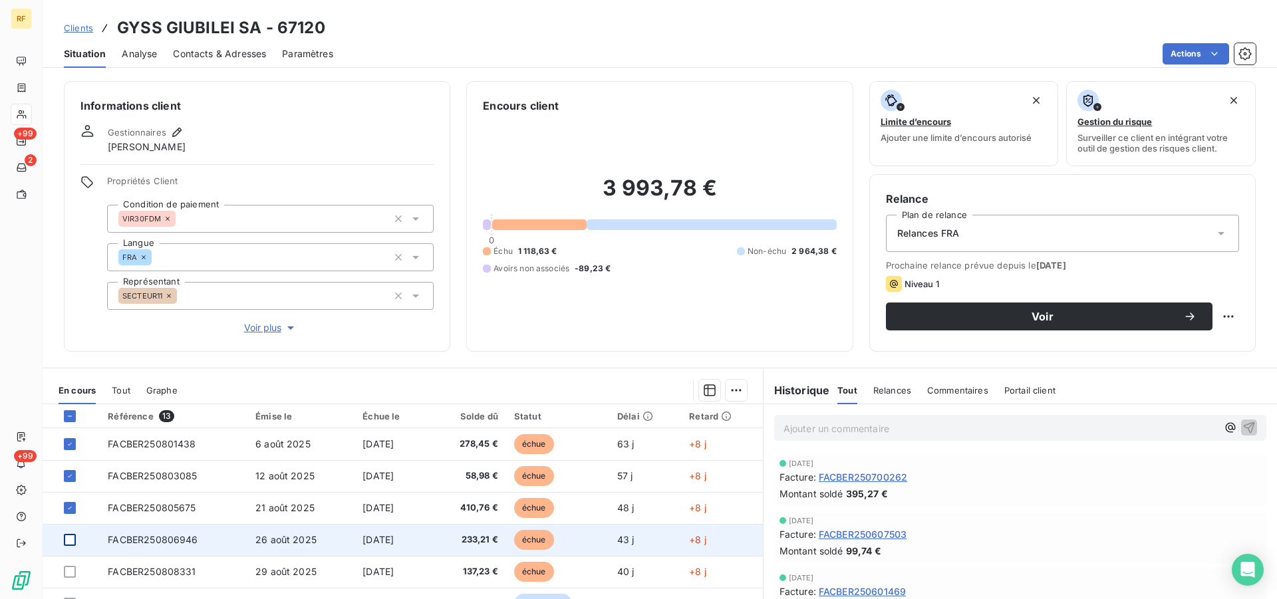
click at [71, 541] on div at bounding box center [70, 540] width 12 height 12
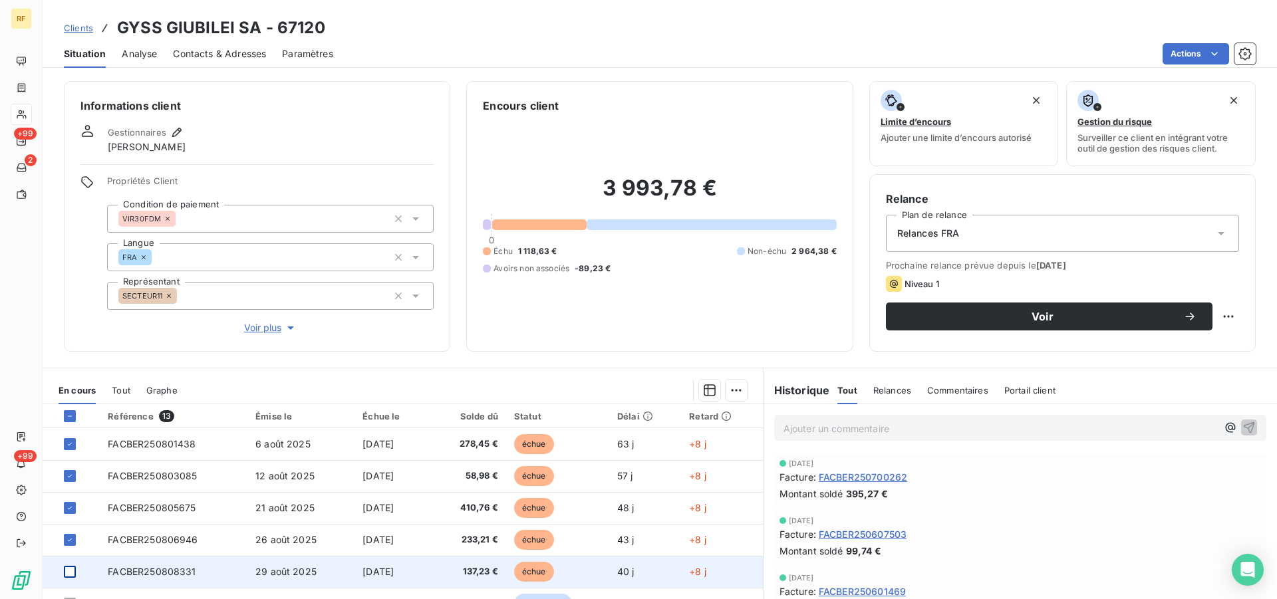
click at [69, 570] on div at bounding box center [70, 572] width 12 height 12
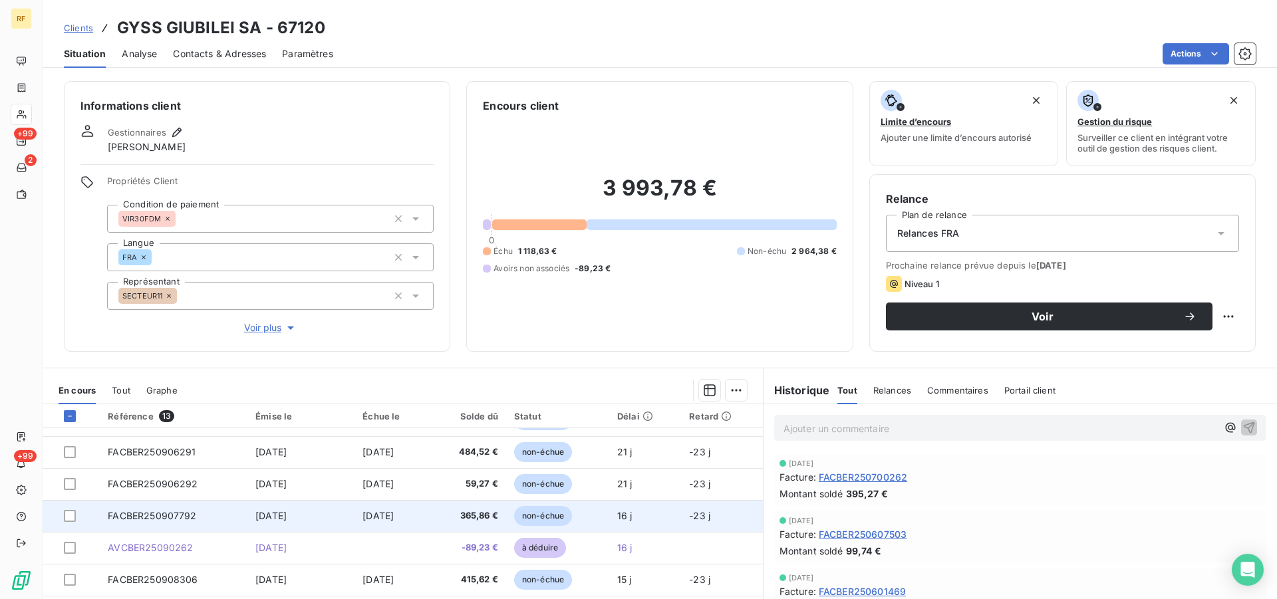
scroll to position [48, 0]
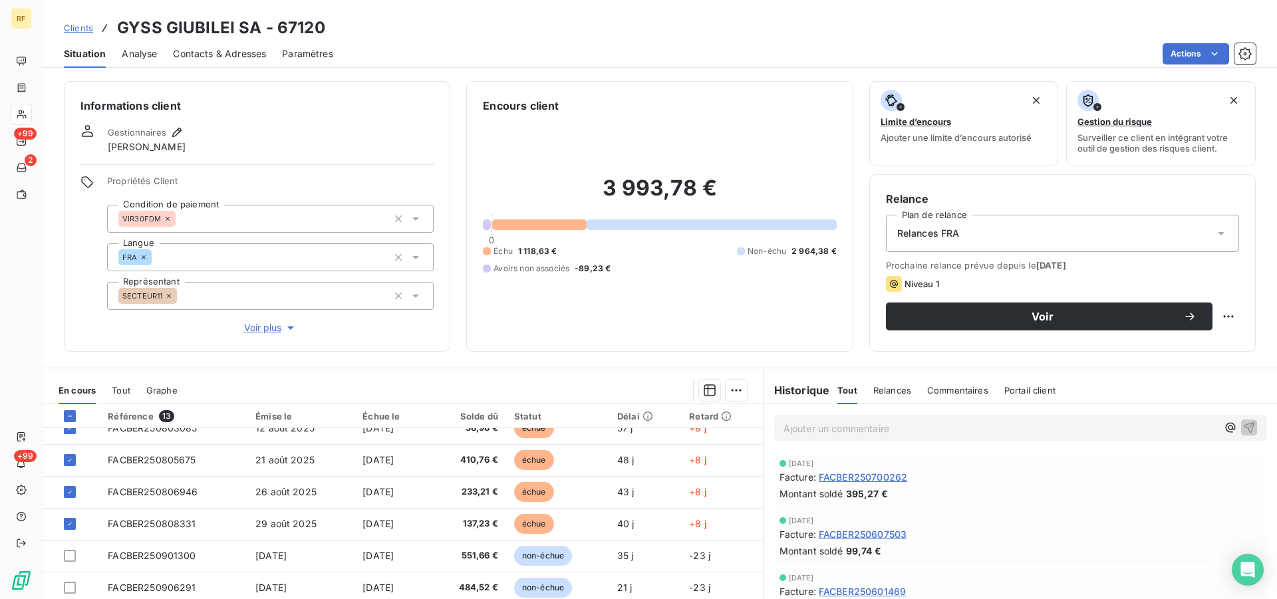
click at [726, 393] on html "RF +99 2 +99 Clients GYSS GIUBILEI SA - 67120 Situation Analyse Contacts & Adre…" at bounding box center [638, 299] width 1277 height 599
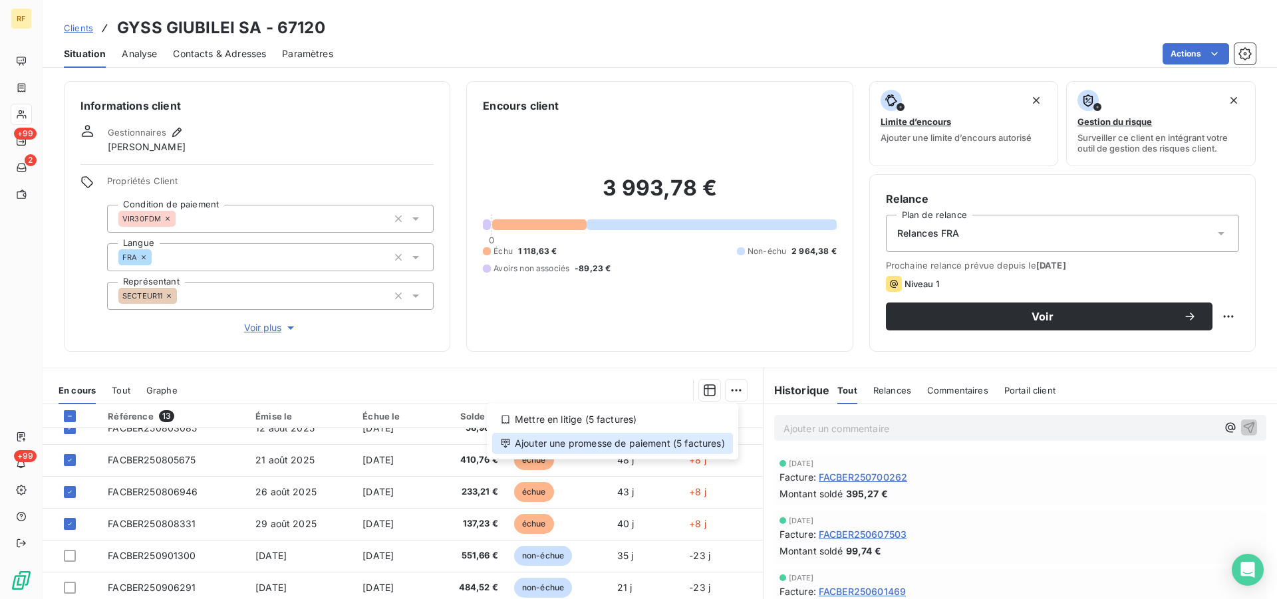
click at [629, 437] on div "Ajouter une promesse de paiement (5 factures)" at bounding box center [612, 443] width 241 height 21
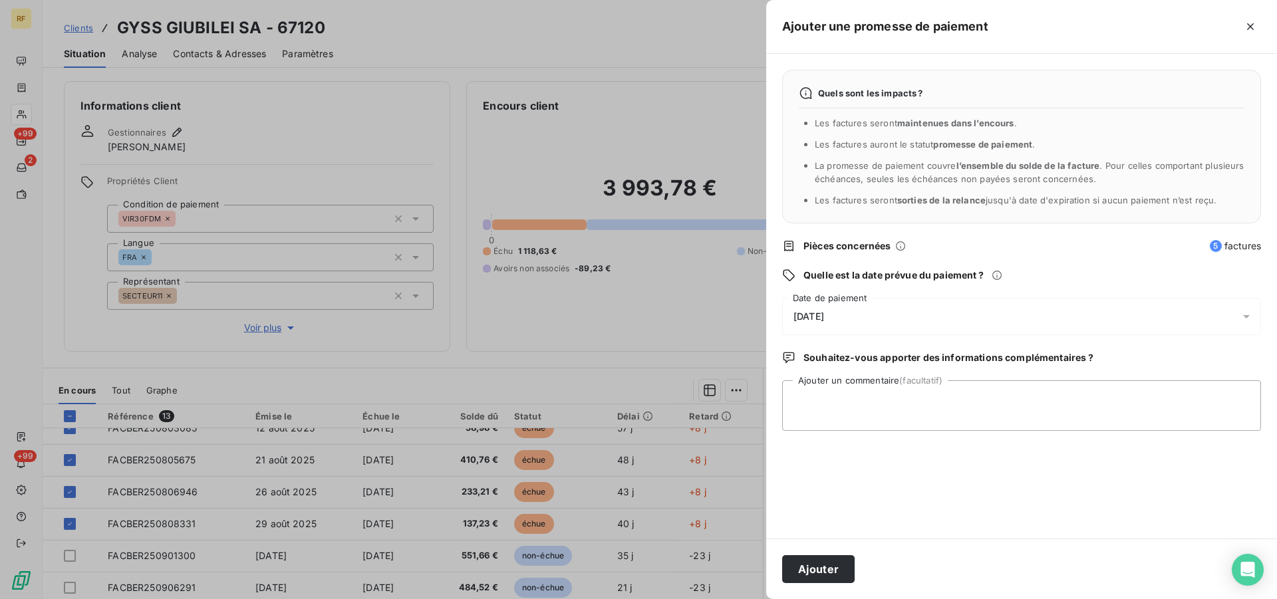
click at [824, 318] on span "[DATE]" at bounding box center [809, 316] width 31 height 11
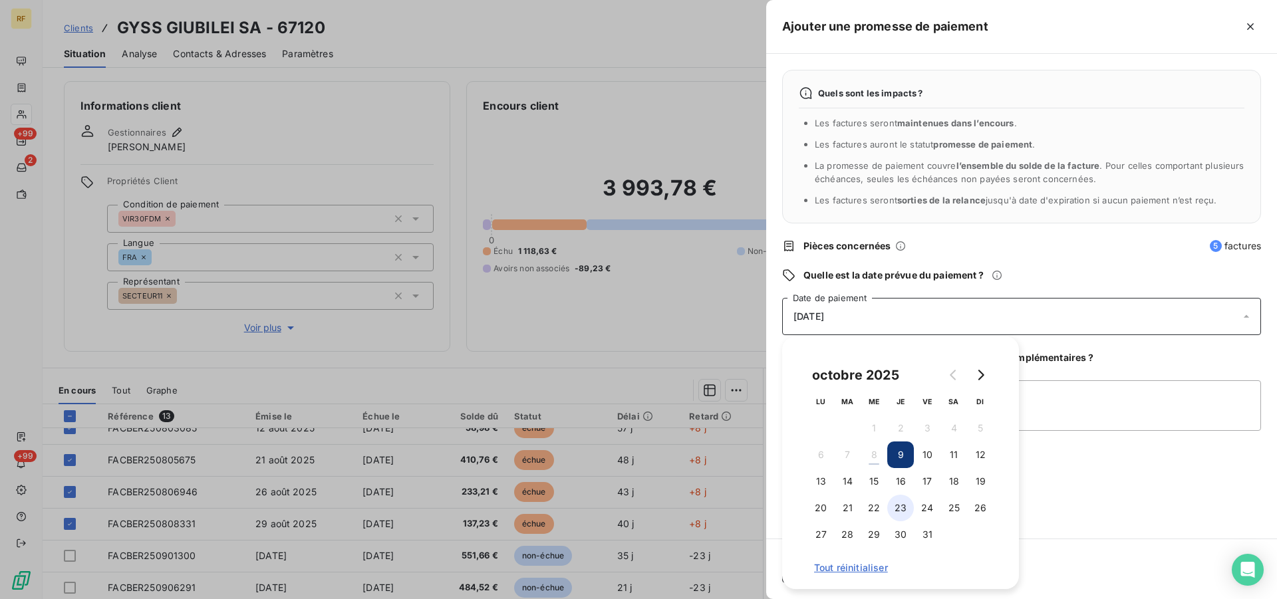
click at [906, 507] on button "23" at bounding box center [901, 508] width 27 height 27
click at [1104, 412] on textarea "Ajouter un commentaire (facultatif)" at bounding box center [1021, 406] width 479 height 51
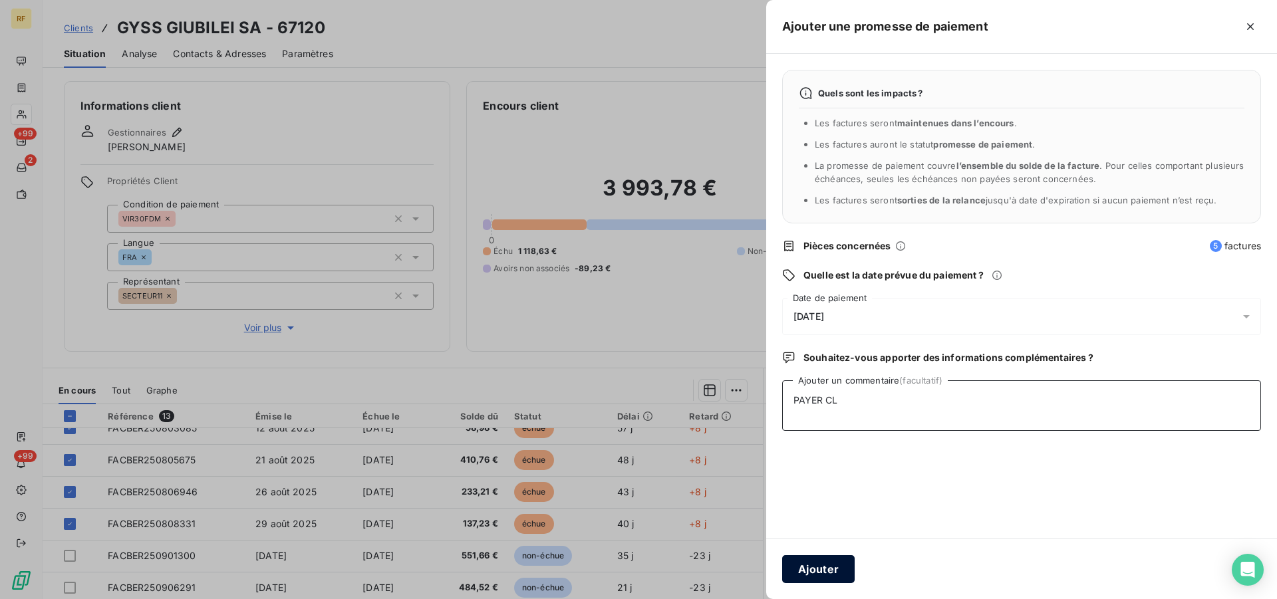
type textarea "PAYER CL"
click at [836, 572] on button "Ajouter" at bounding box center [818, 570] width 73 height 28
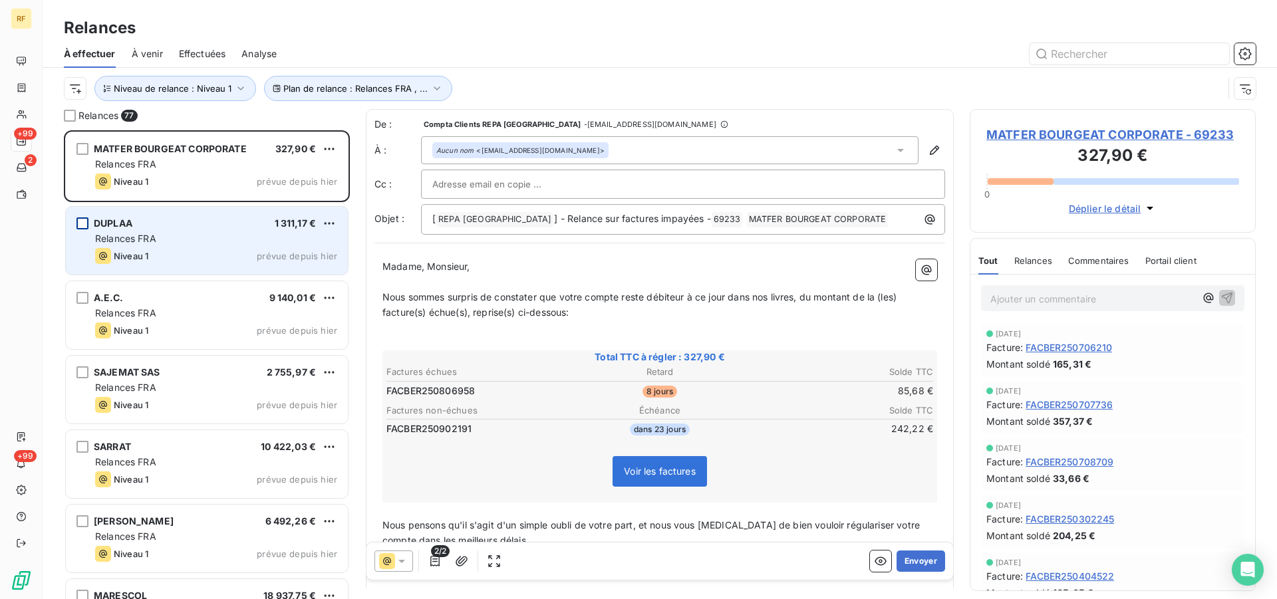
scroll to position [458, 275]
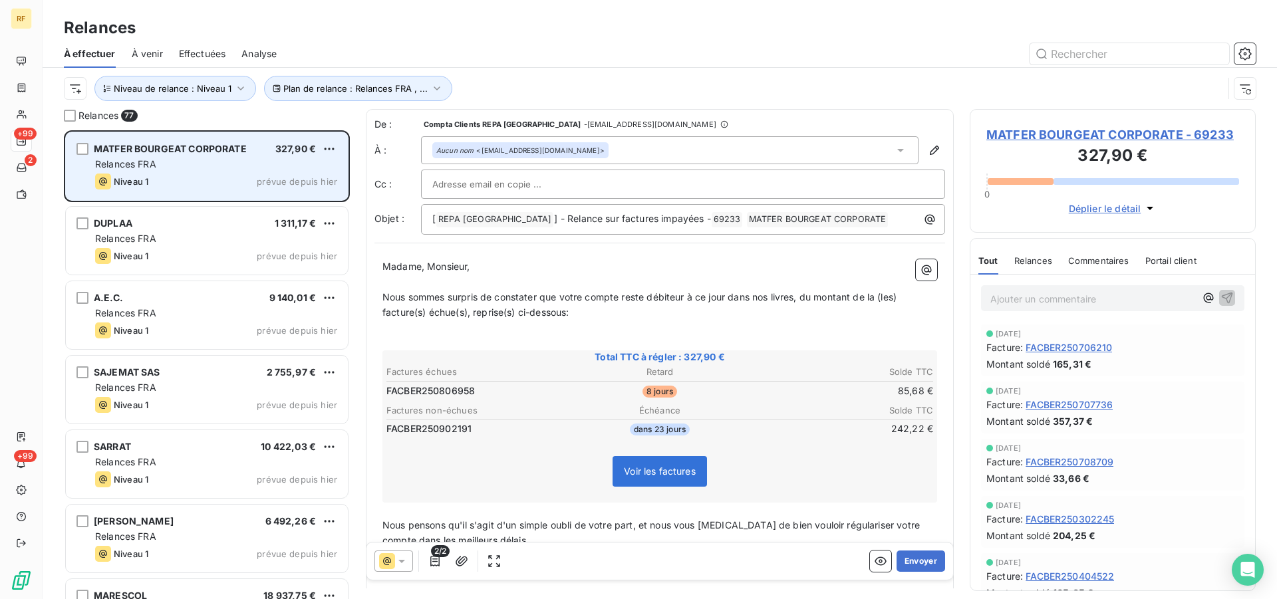
click at [201, 180] on div "Niveau 1 prévue depuis hier" at bounding box center [216, 182] width 242 height 16
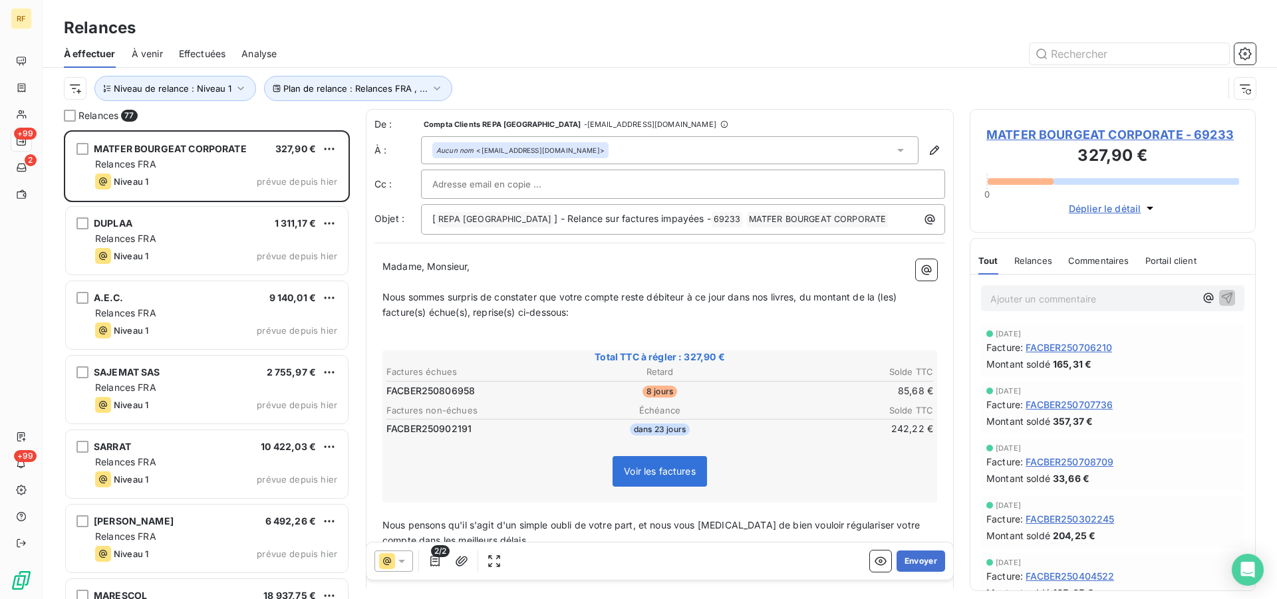
click at [1031, 134] on span "MATFER BOURGEAT CORPORATE - 69233" at bounding box center [1113, 135] width 253 height 18
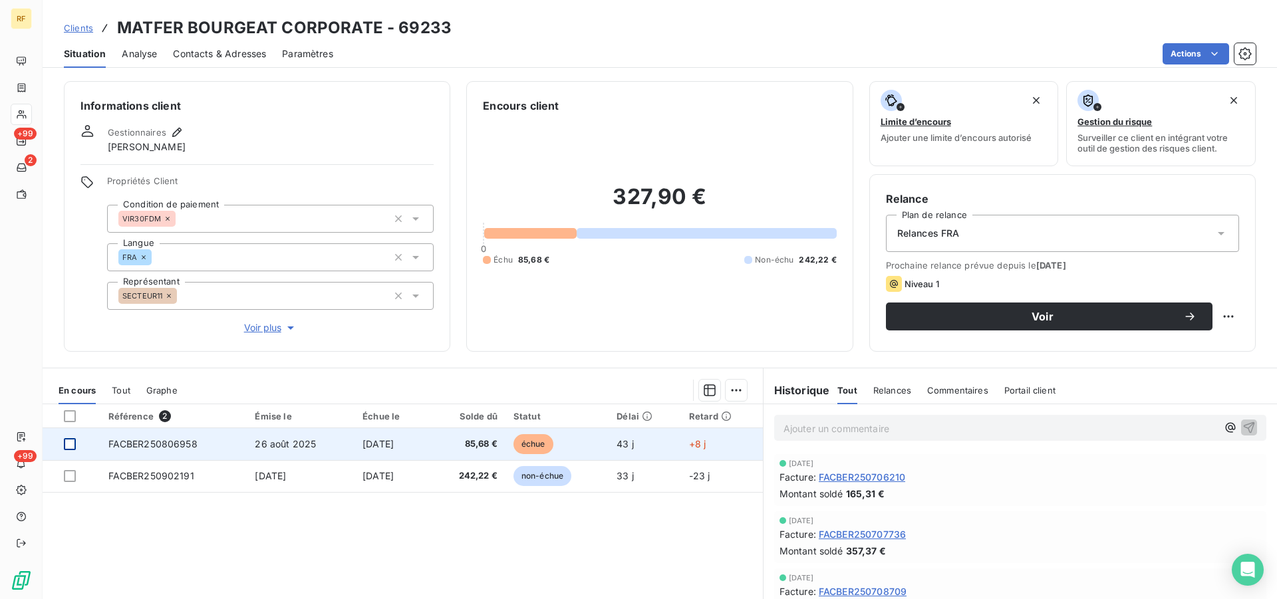
click at [72, 442] on div at bounding box center [70, 444] width 12 height 12
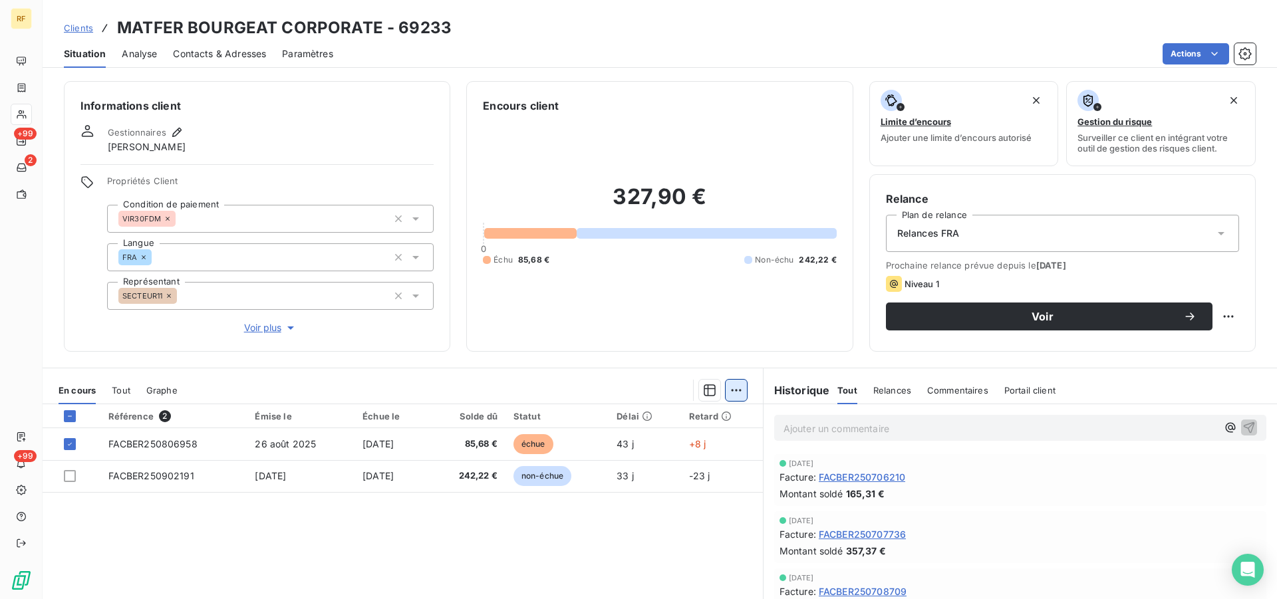
click at [731, 389] on html "RF +99 2 +99 Clients MATFER BOURGEAT CORPORATE - 69233 Situation Analyse Contac…" at bounding box center [638, 299] width 1277 height 599
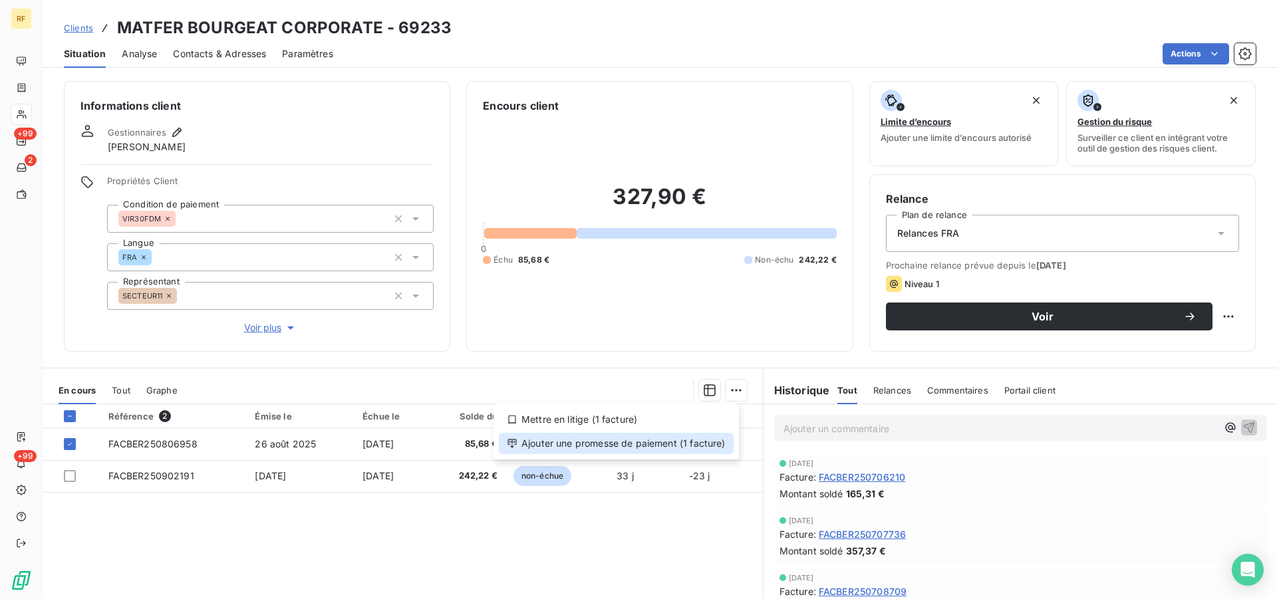
click at [655, 452] on div "Ajouter une promesse de paiement (1 facture)" at bounding box center [616, 443] width 235 height 21
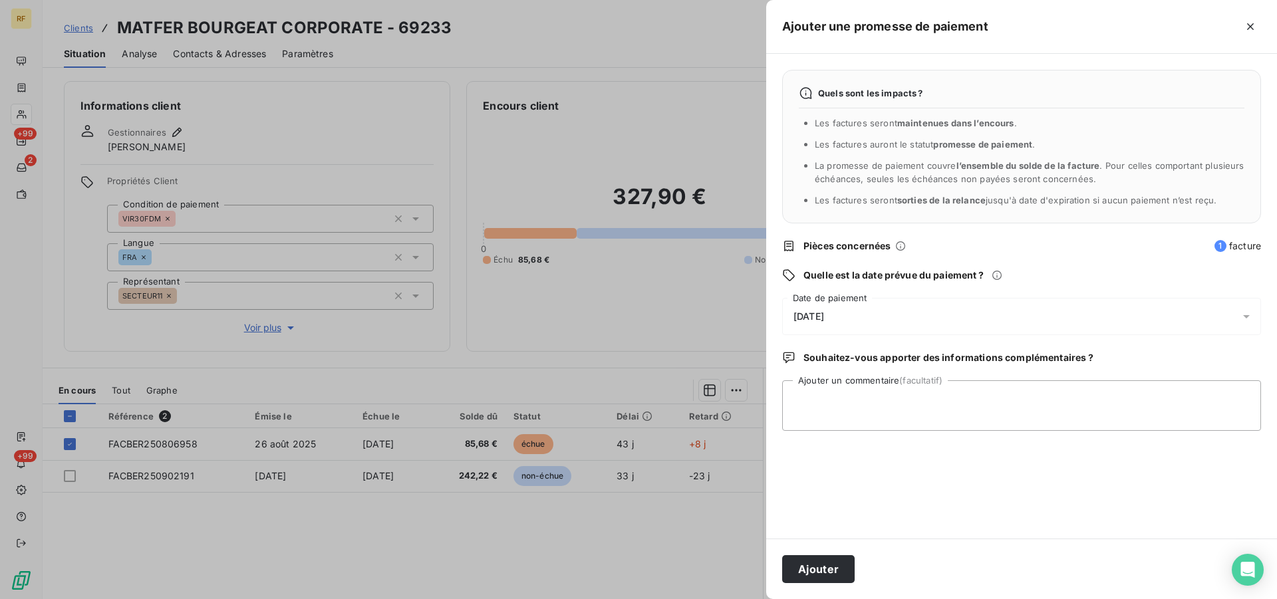
click at [824, 320] on span "[DATE]" at bounding box center [809, 316] width 31 height 11
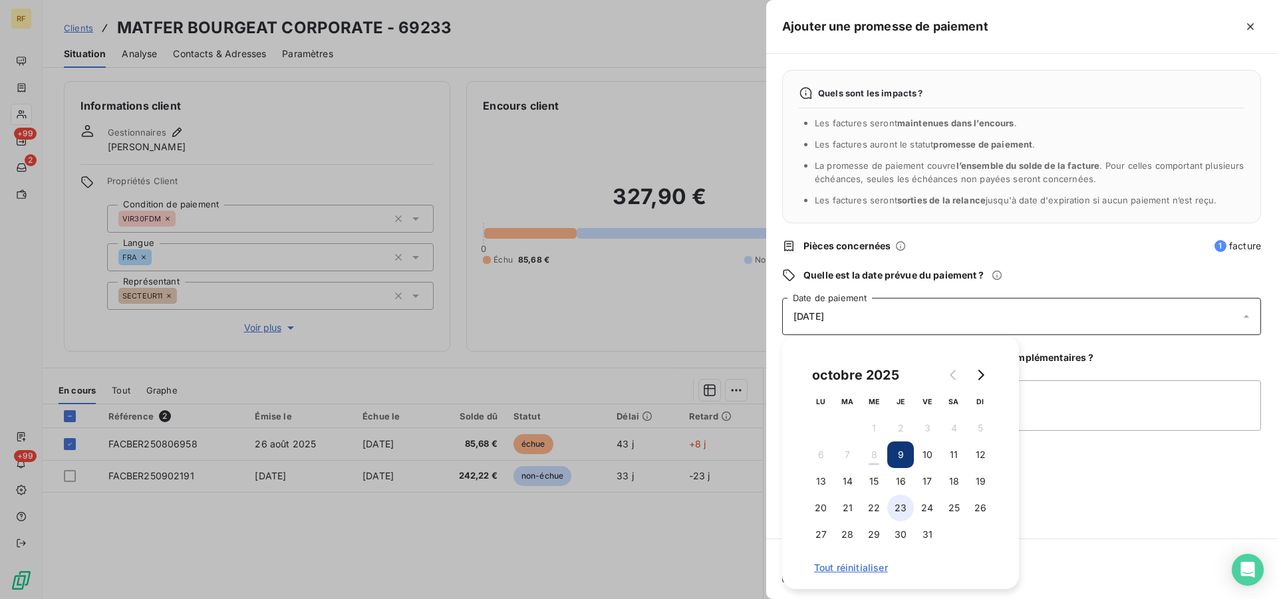
click at [907, 504] on button "23" at bounding box center [901, 508] width 27 height 27
click at [1090, 415] on textarea "Ajouter un commentaire (facultatif)" at bounding box center [1021, 406] width 479 height 51
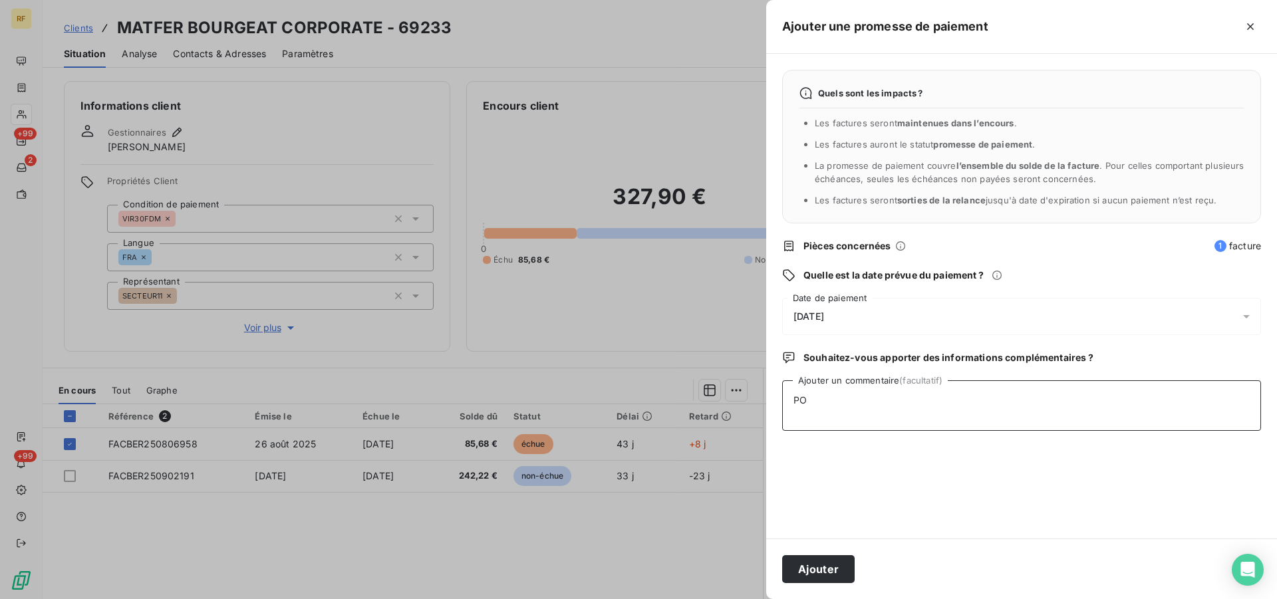
type textarea "P"
type textarea "PAYER CL"
click at [812, 567] on button "Ajouter" at bounding box center [818, 570] width 73 height 28
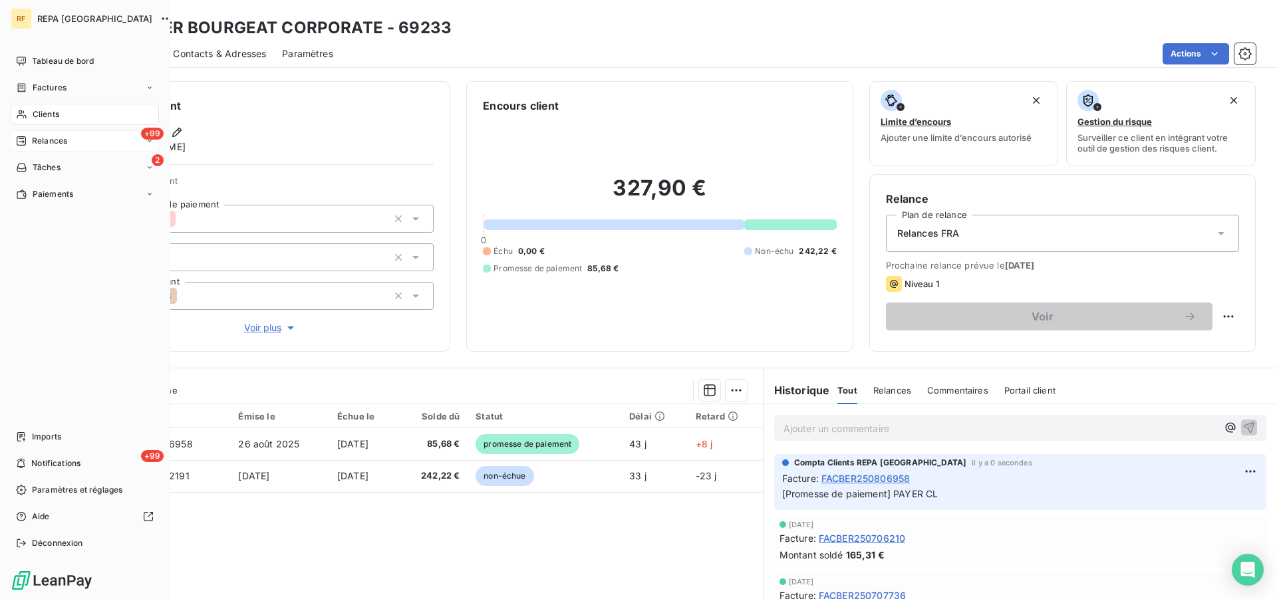
click at [40, 143] on span "Relances" at bounding box center [49, 141] width 35 height 12
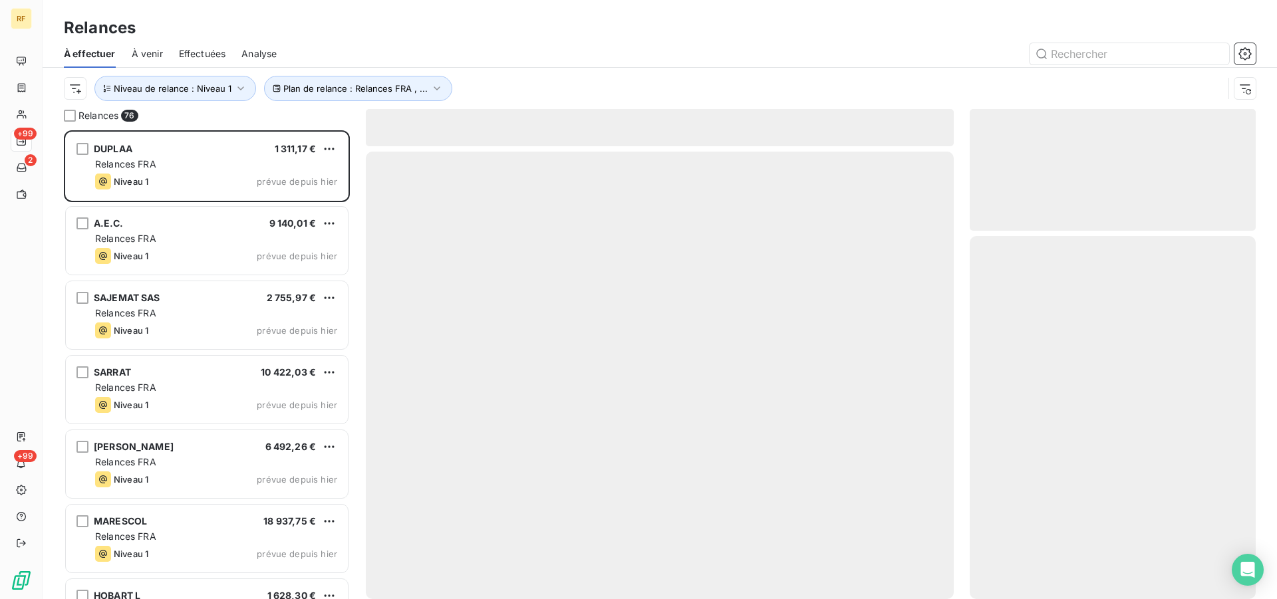
scroll to position [458, 275]
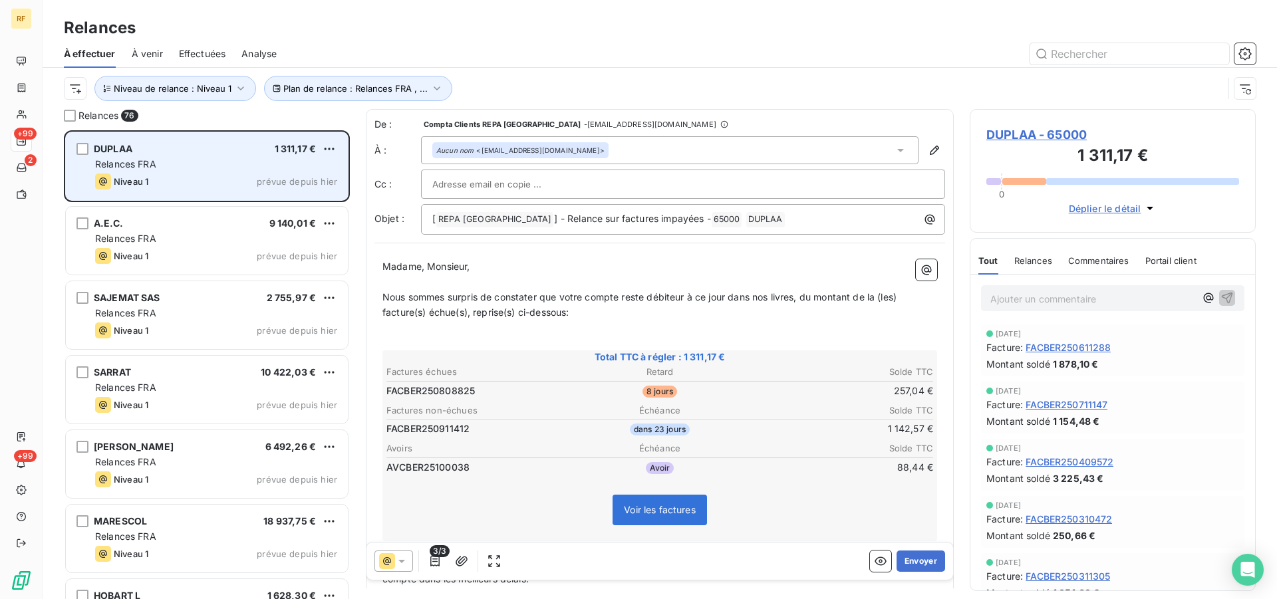
click at [229, 165] on div "Relances FRA" at bounding box center [216, 164] width 242 height 13
click at [291, 161] on div "Relances FRA" at bounding box center [216, 164] width 242 height 13
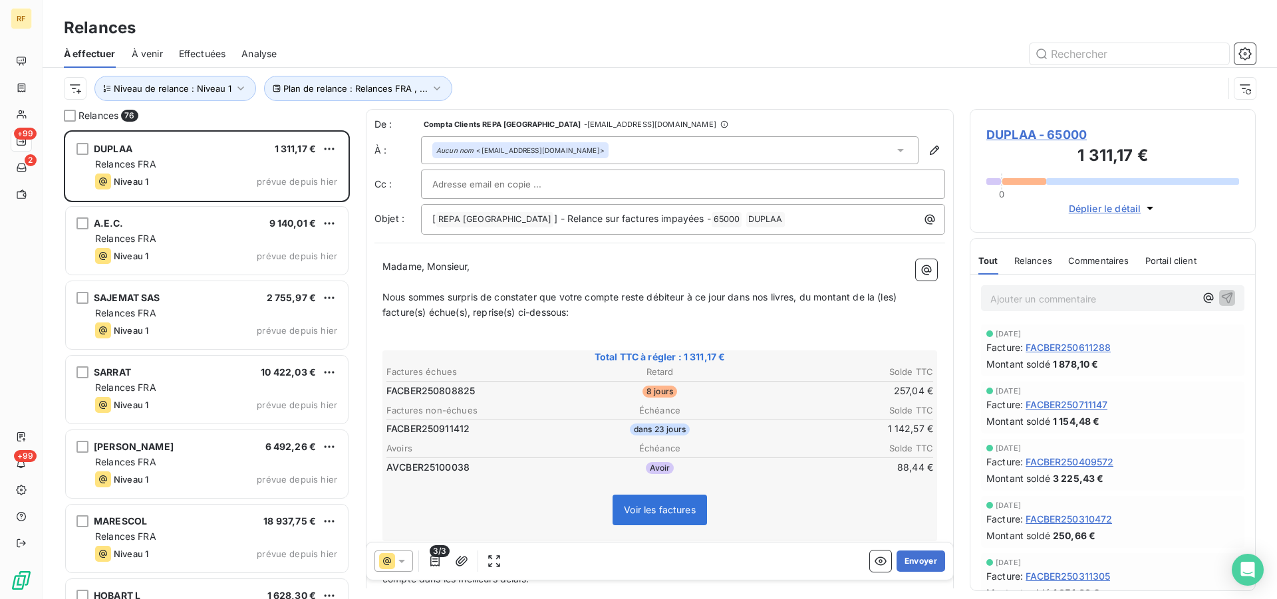
click at [1038, 135] on span "DUPLAA - 65000" at bounding box center [1113, 135] width 253 height 18
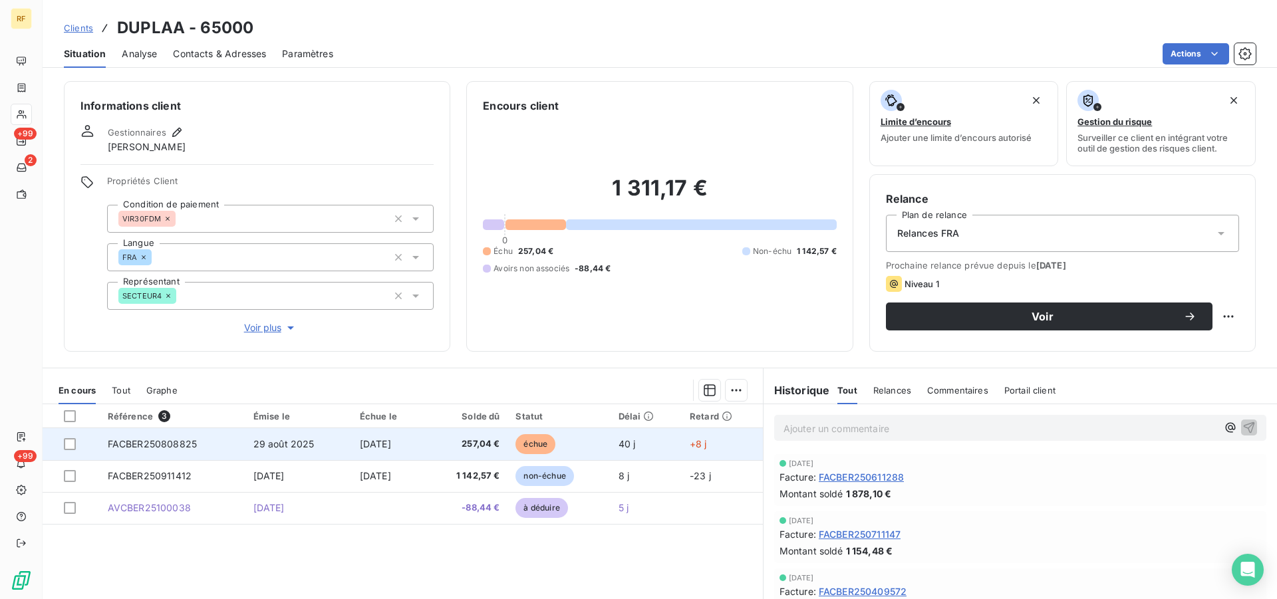
click at [76, 445] on div at bounding box center [78, 444] width 28 height 12
click at [72, 443] on div at bounding box center [70, 444] width 12 height 12
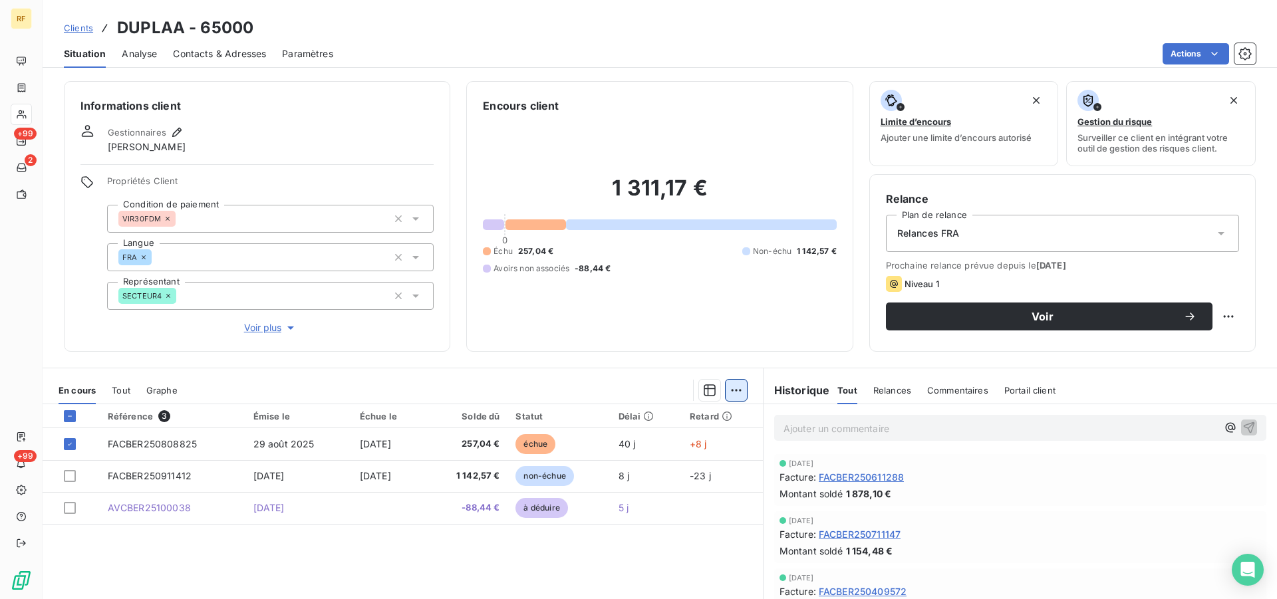
click at [735, 389] on html "RF +99 2 +99 Clients DUPLAA - 65000 Situation Analyse Contacts & Adresses Param…" at bounding box center [638, 299] width 1277 height 599
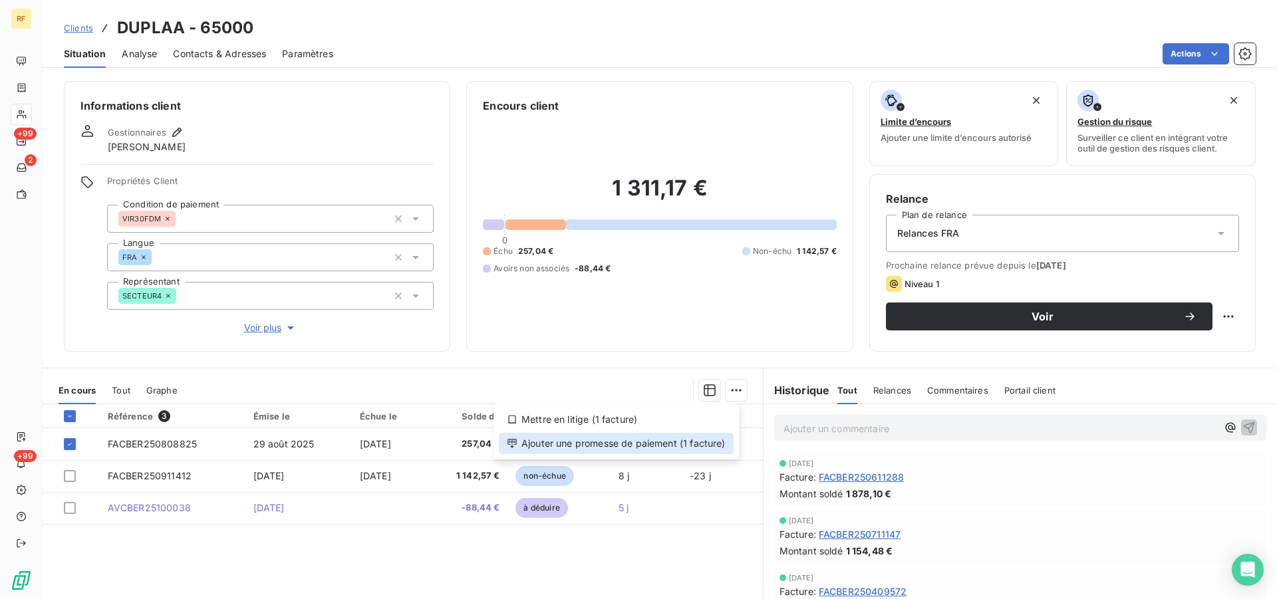
click at [630, 441] on div "Ajouter une promesse de paiement (1 facture)" at bounding box center [616, 443] width 235 height 21
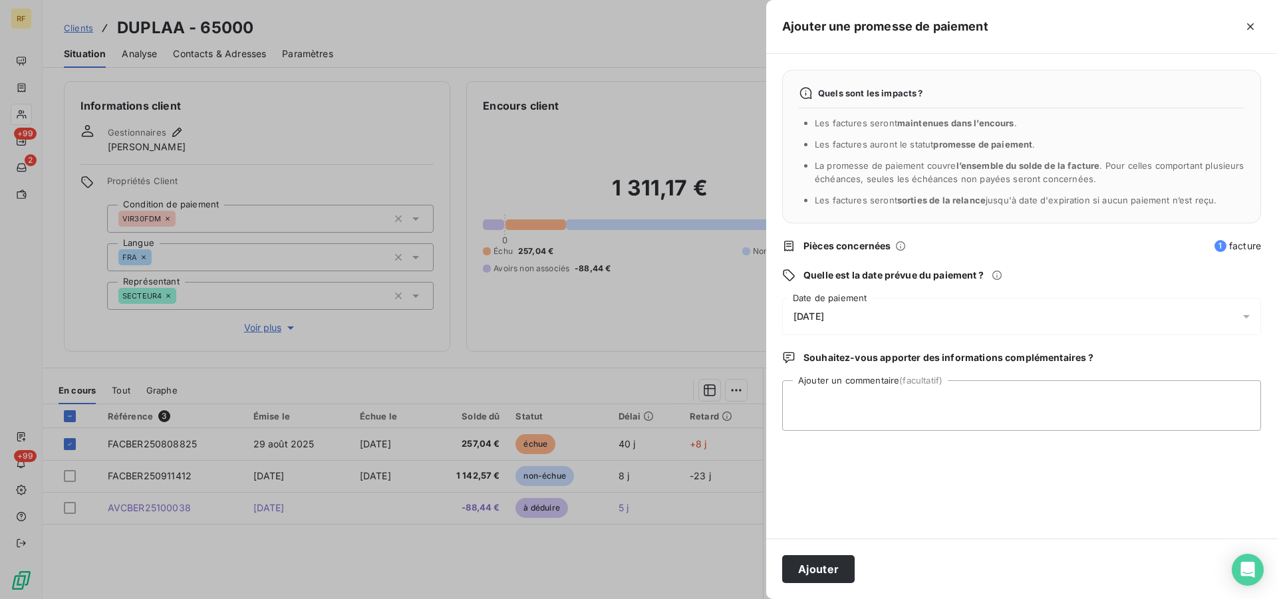
click at [824, 317] on span "[DATE]" at bounding box center [809, 316] width 31 height 11
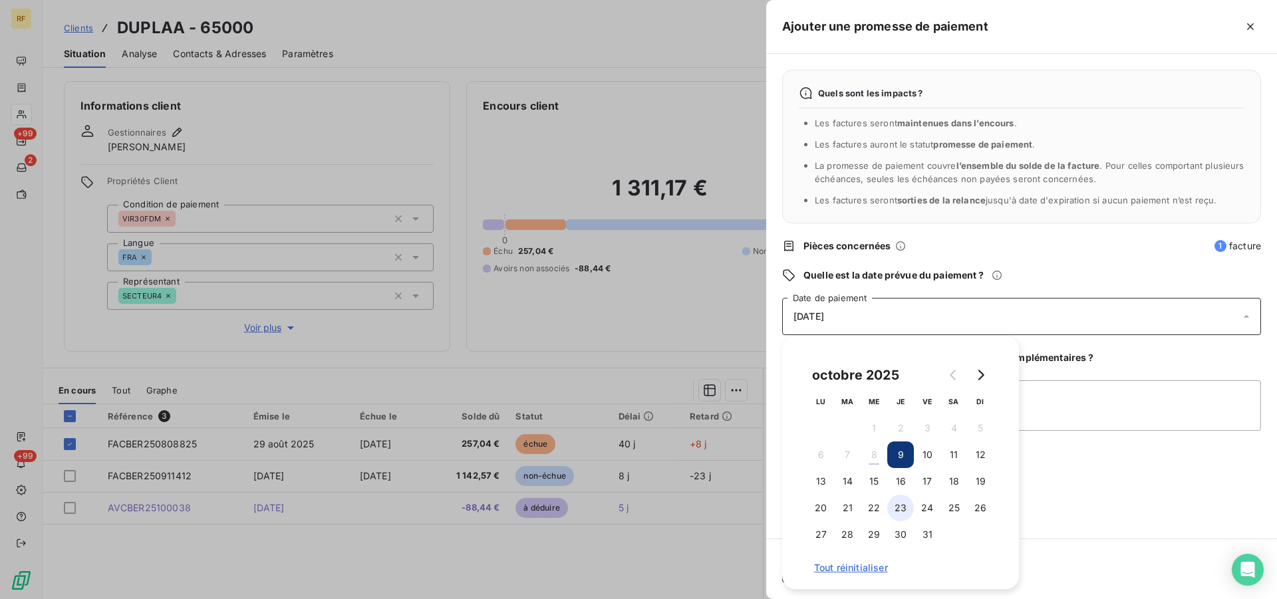
click at [902, 510] on button "23" at bounding box center [901, 508] width 27 height 27
click at [1105, 414] on textarea "Ajouter un commentaire (facultatif)" at bounding box center [1021, 406] width 479 height 51
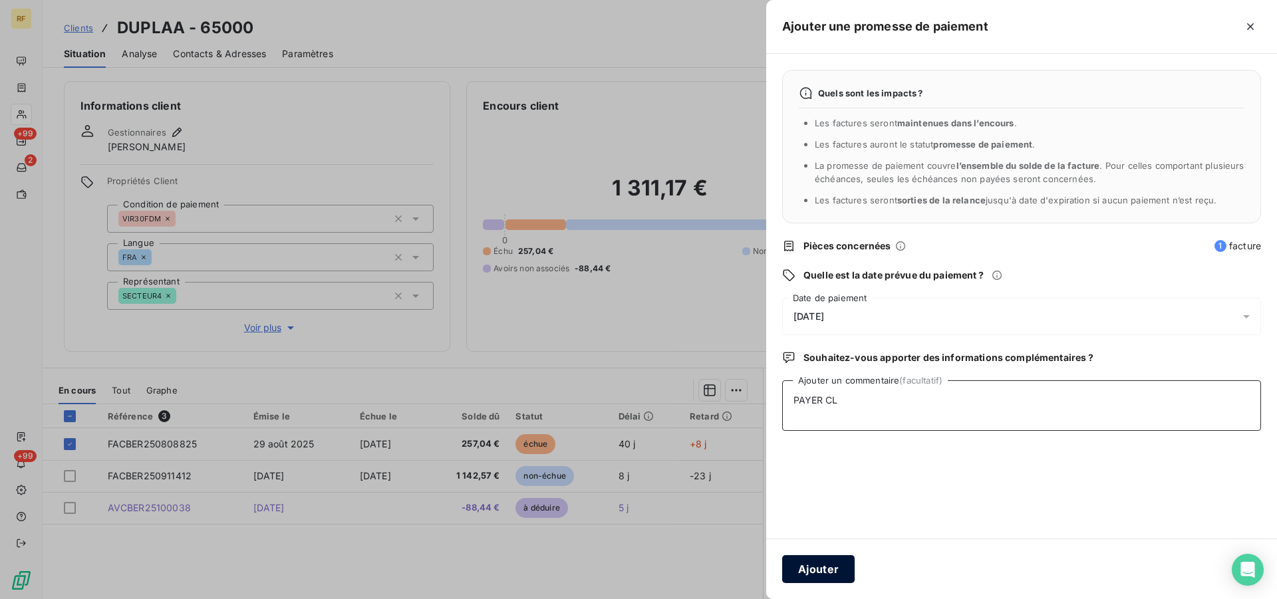
type textarea "PAYER CL"
click at [804, 556] on button "Ajouter" at bounding box center [818, 570] width 73 height 28
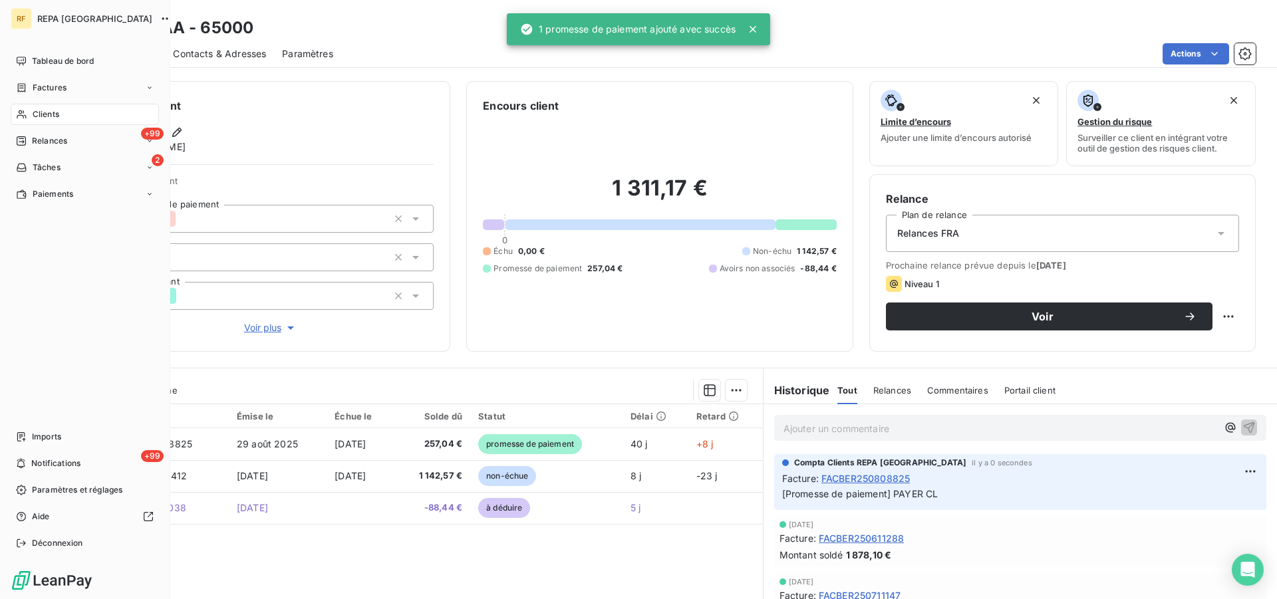
drag, startPoint x: 49, startPoint y: 136, endPoint x: 125, endPoint y: 153, distance: 78.3
click at [49, 138] on span "Relances" at bounding box center [49, 141] width 35 height 12
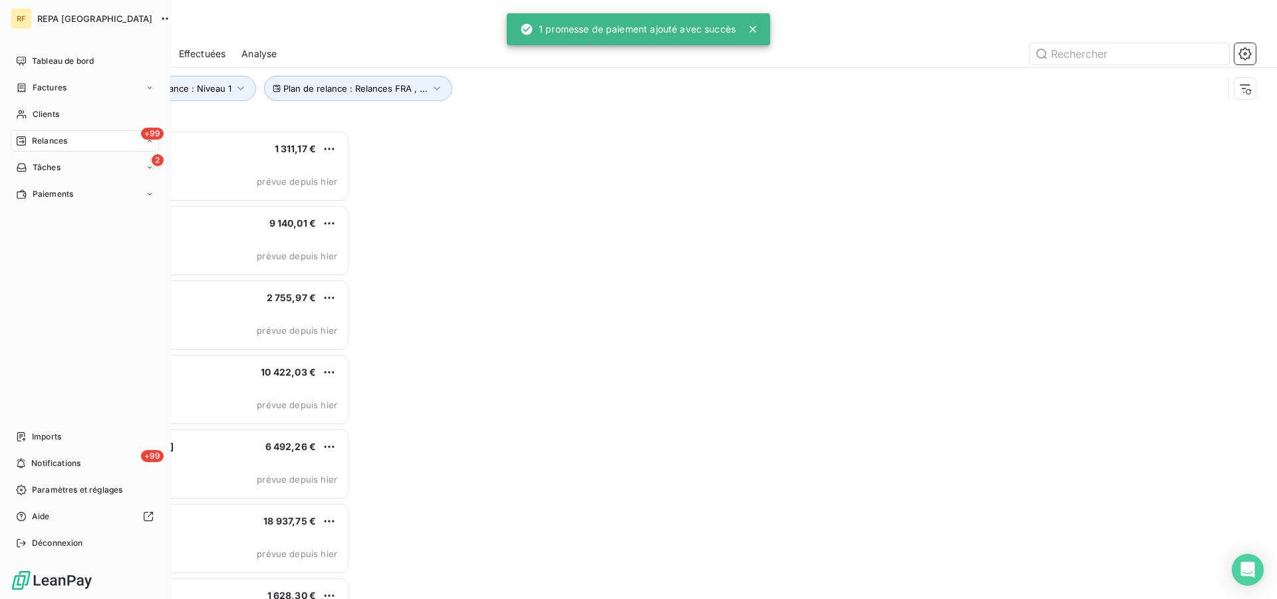
scroll to position [458, 275]
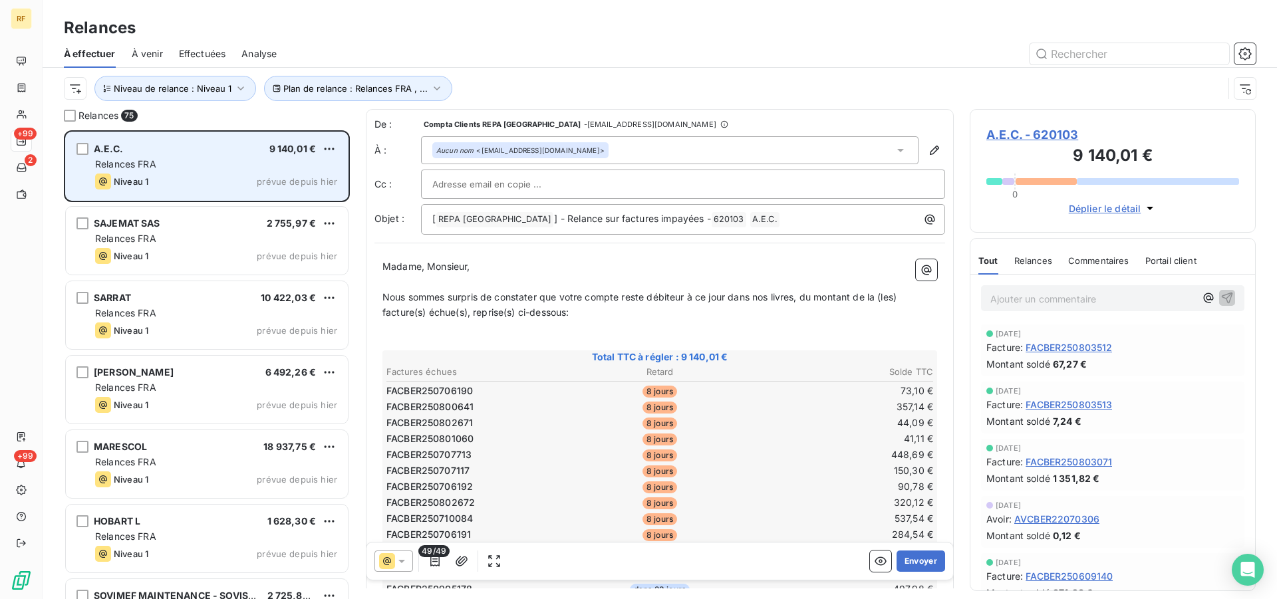
click at [206, 158] on div "Relances FRA" at bounding box center [216, 164] width 242 height 13
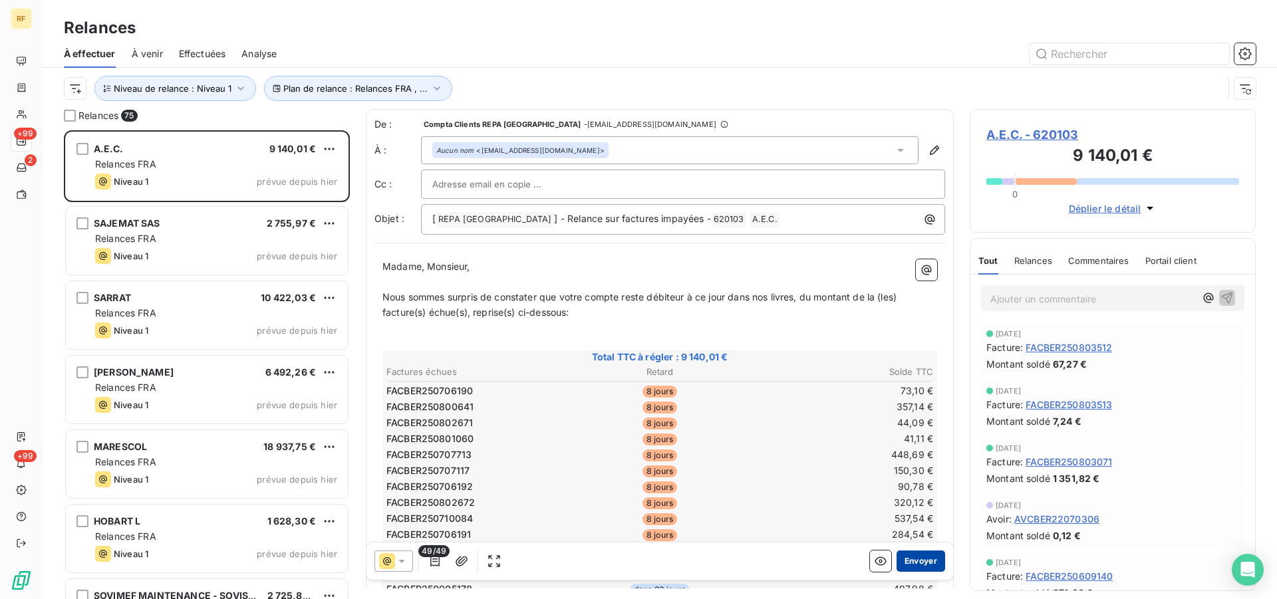
click at [917, 559] on button "Envoyer" at bounding box center [921, 561] width 49 height 21
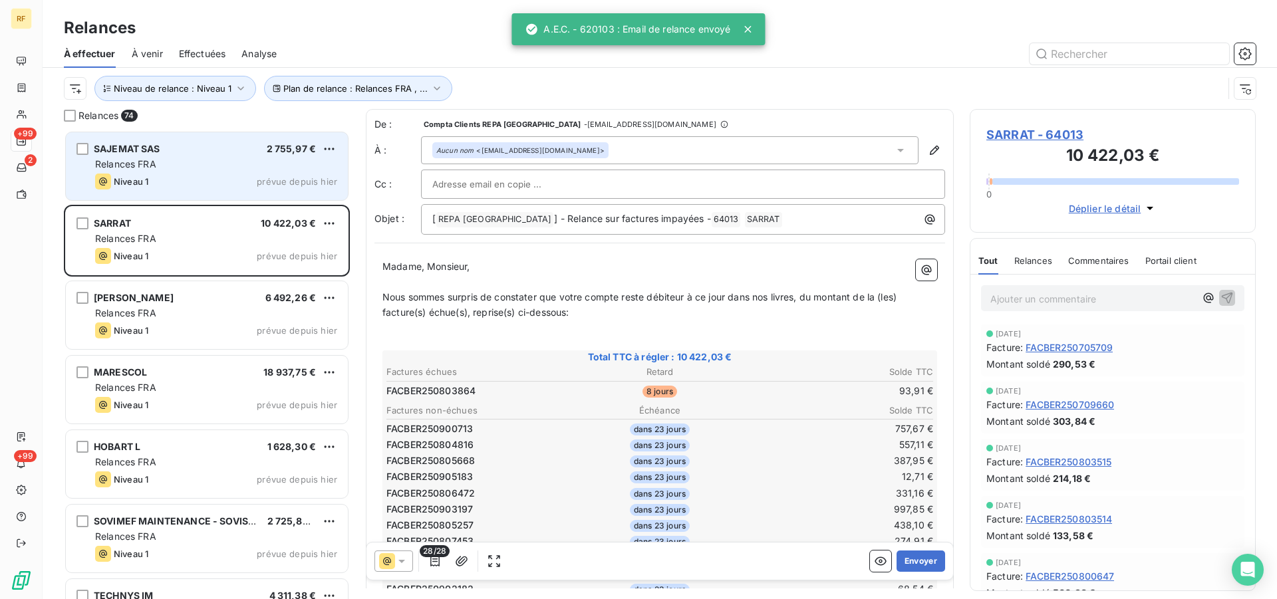
click at [206, 176] on div "Niveau 1 prévue depuis hier" at bounding box center [216, 182] width 242 height 16
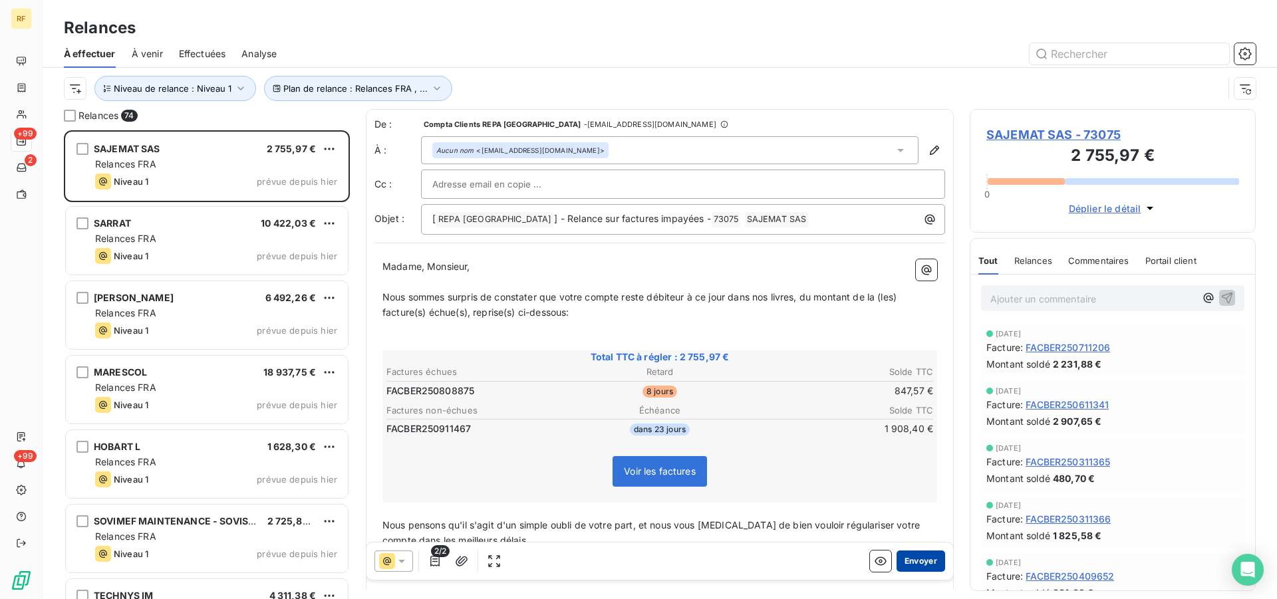
click at [906, 566] on button "Envoyer" at bounding box center [921, 561] width 49 height 21
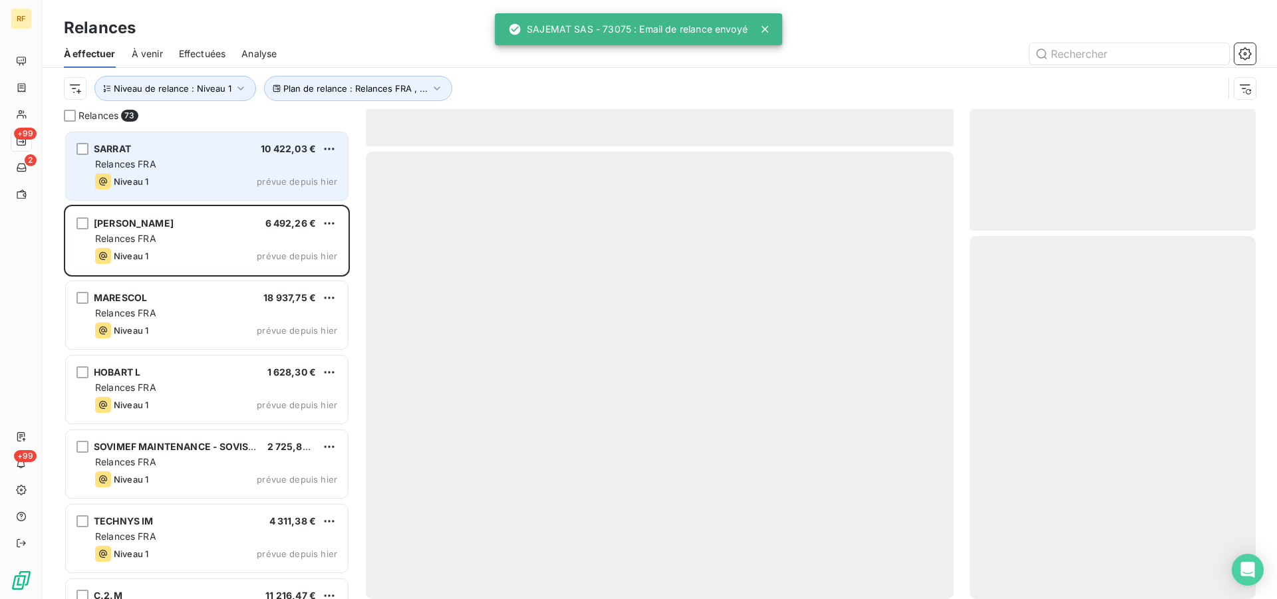
click at [180, 160] on div "Relances FRA" at bounding box center [216, 164] width 242 height 13
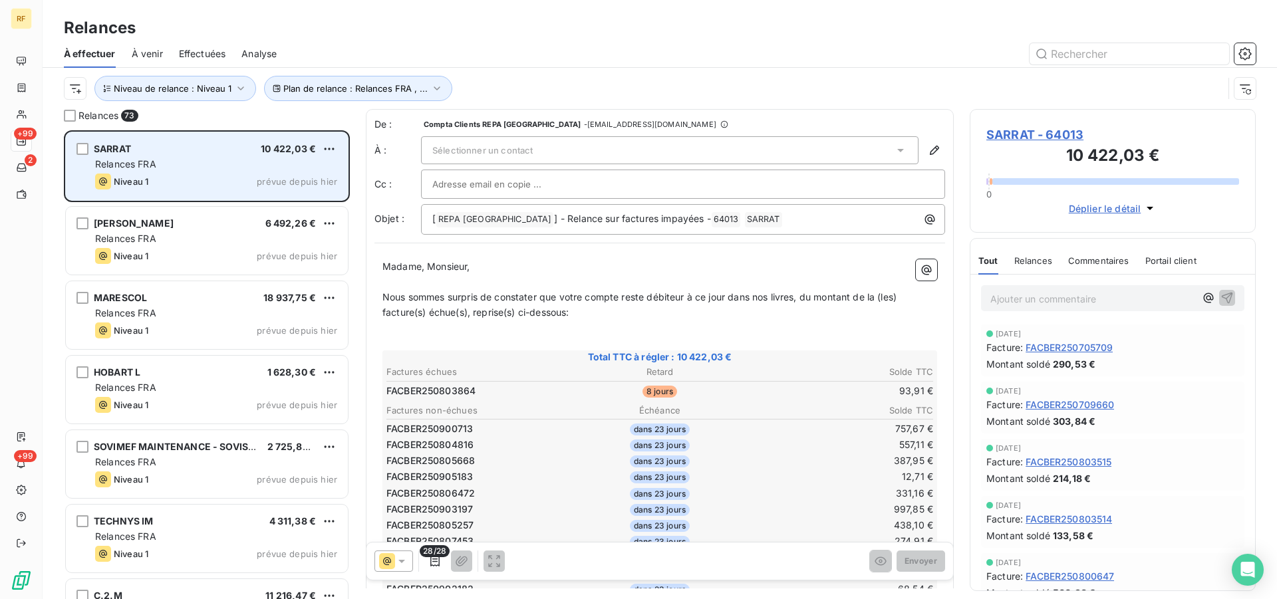
click at [168, 160] on div "Relances FRA" at bounding box center [216, 164] width 242 height 13
click at [170, 160] on div "Relances FRA" at bounding box center [216, 164] width 242 height 13
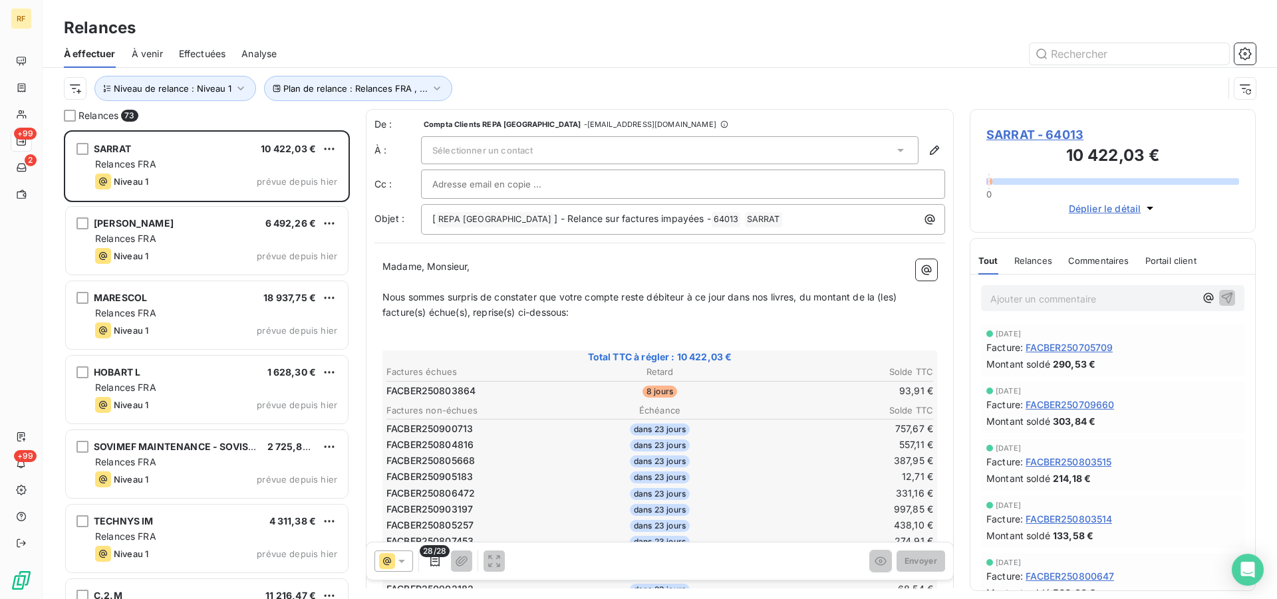
click at [473, 128] on span "Compta Clients REPA [GEOGRAPHIC_DATA]" at bounding box center [503, 124] width 158 height 8
click at [479, 146] on span "Sélectionner un contact" at bounding box center [482, 150] width 100 height 11
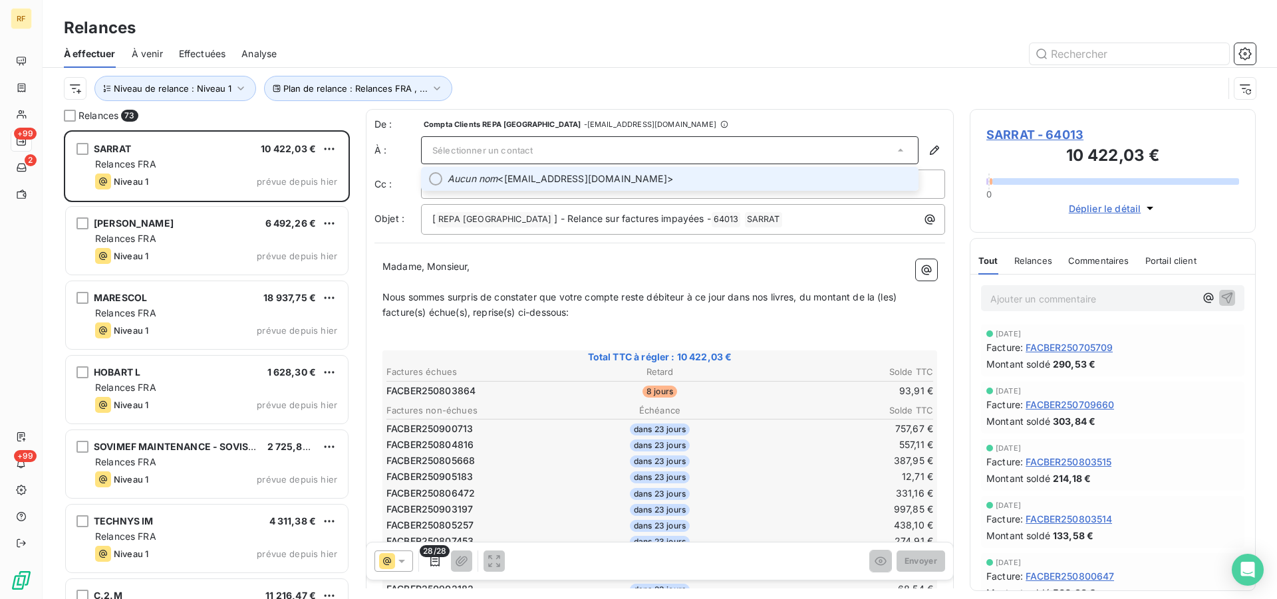
click at [515, 179] on span "Aucun nom <[EMAIL_ADDRESS][DOMAIN_NAME]>" at bounding box center [679, 178] width 463 height 13
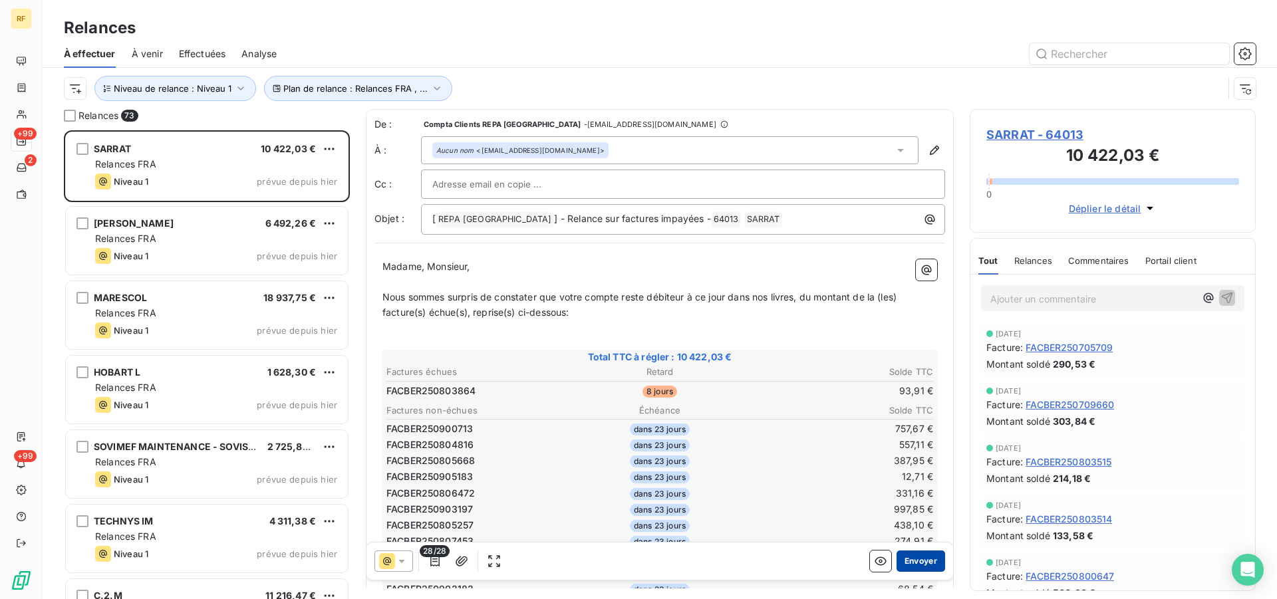
click at [919, 565] on button "Envoyer" at bounding box center [921, 561] width 49 height 21
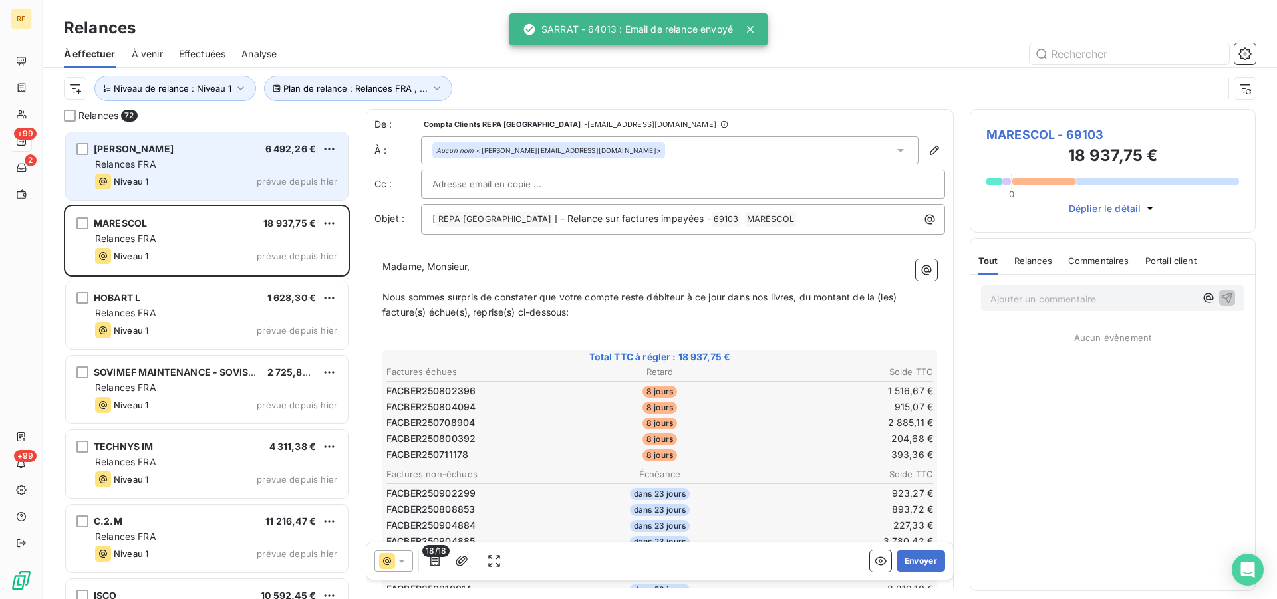
click at [199, 170] on div "Relances FRA" at bounding box center [216, 164] width 242 height 13
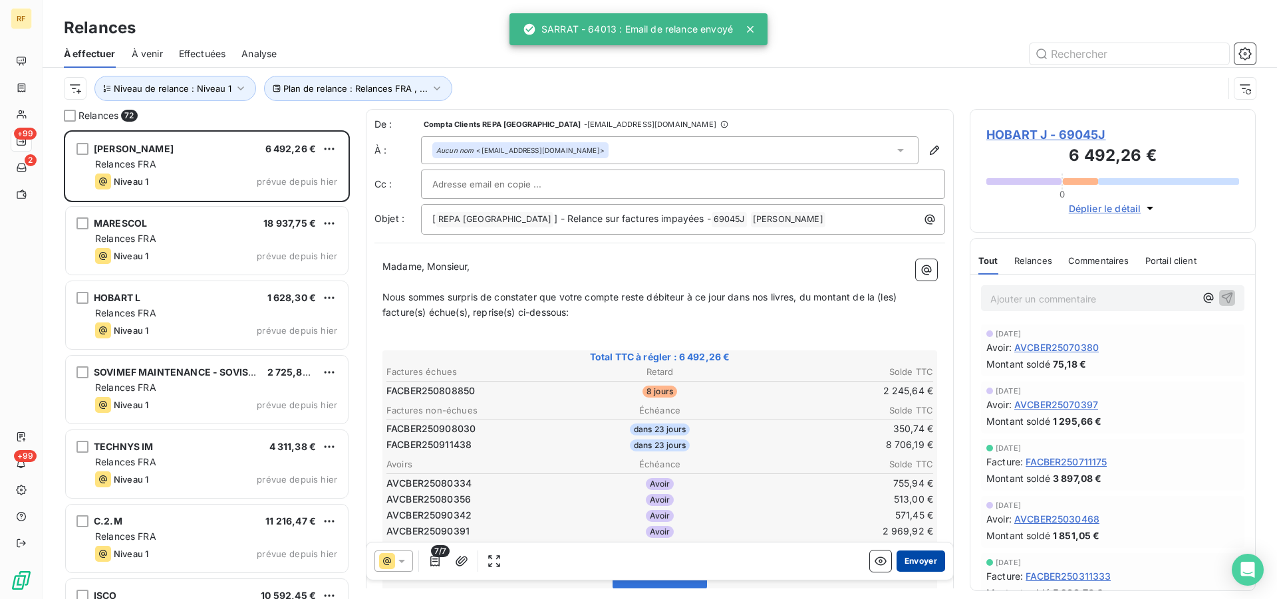
click at [919, 562] on button "Envoyer" at bounding box center [921, 561] width 49 height 21
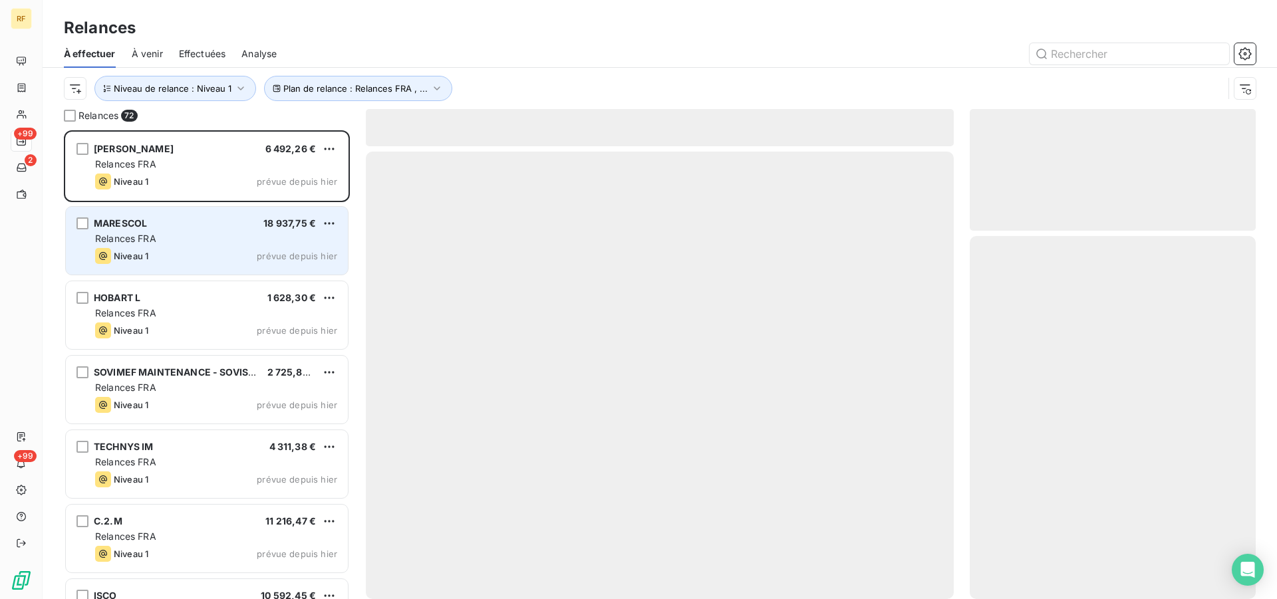
click at [191, 240] on div "Relances FRA" at bounding box center [216, 238] width 242 height 13
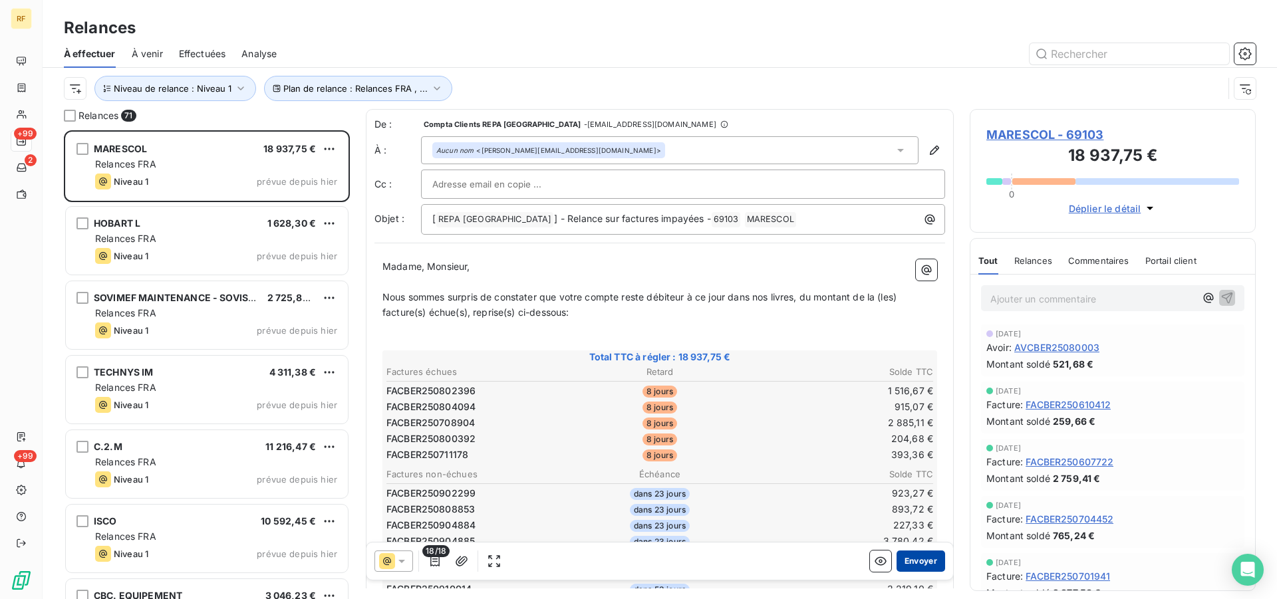
click at [927, 554] on button "Envoyer" at bounding box center [921, 561] width 49 height 21
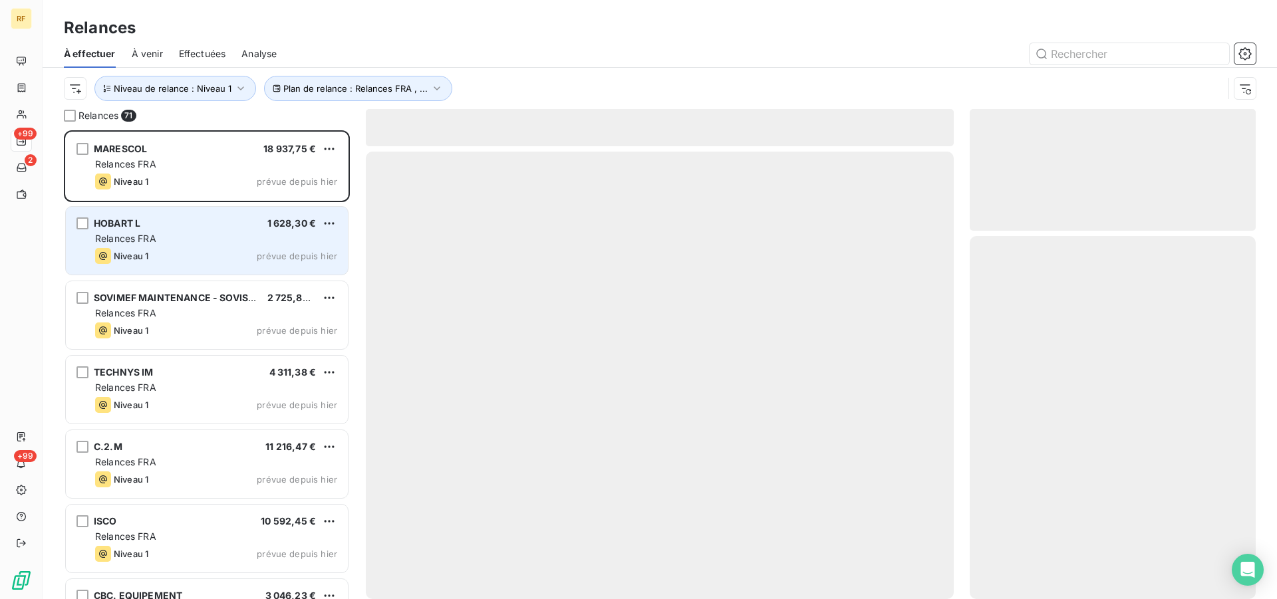
click at [195, 244] on div "Relances FRA" at bounding box center [216, 238] width 242 height 13
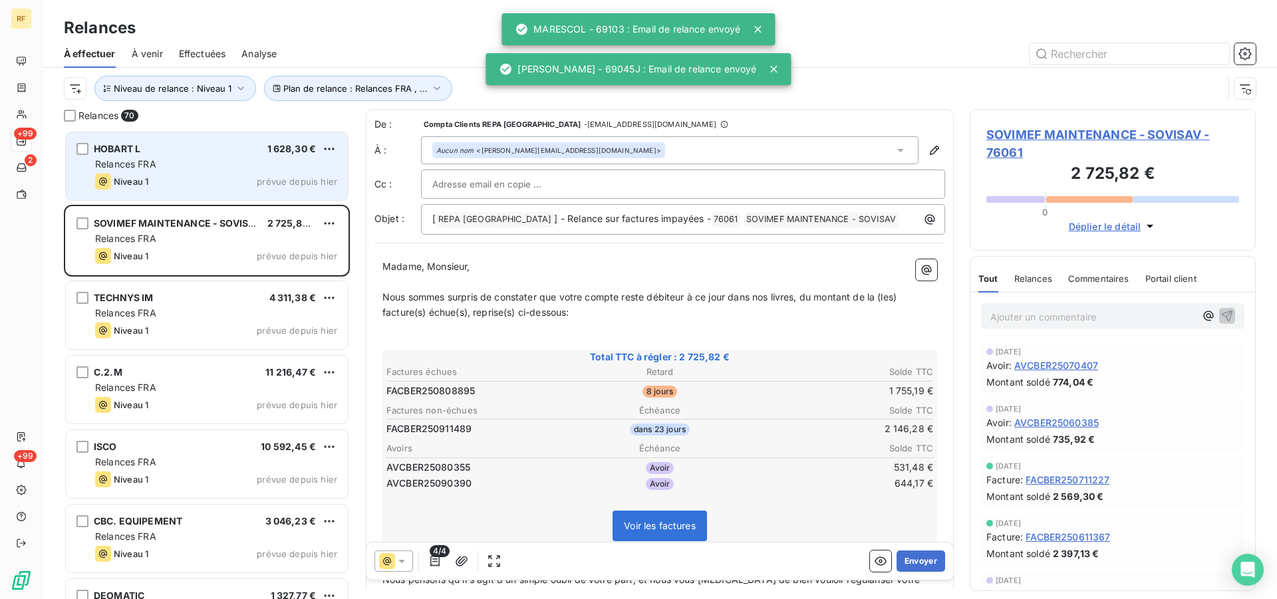
click at [178, 162] on div "Relances FRA" at bounding box center [216, 164] width 242 height 13
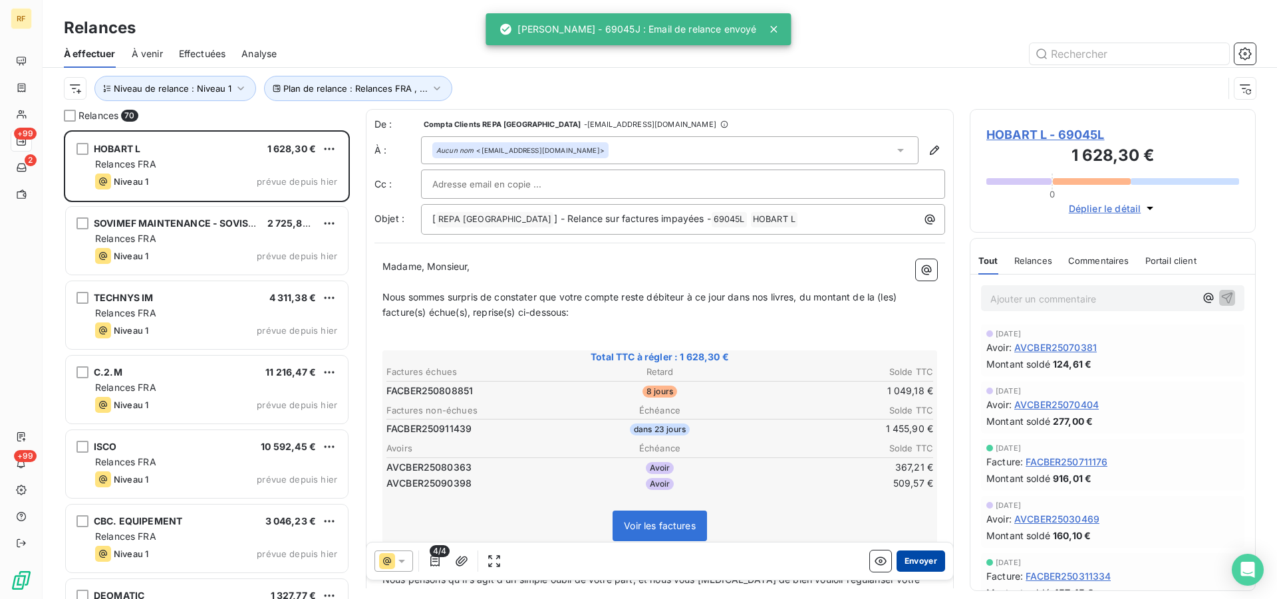
click at [924, 560] on button "Envoyer" at bounding box center [921, 561] width 49 height 21
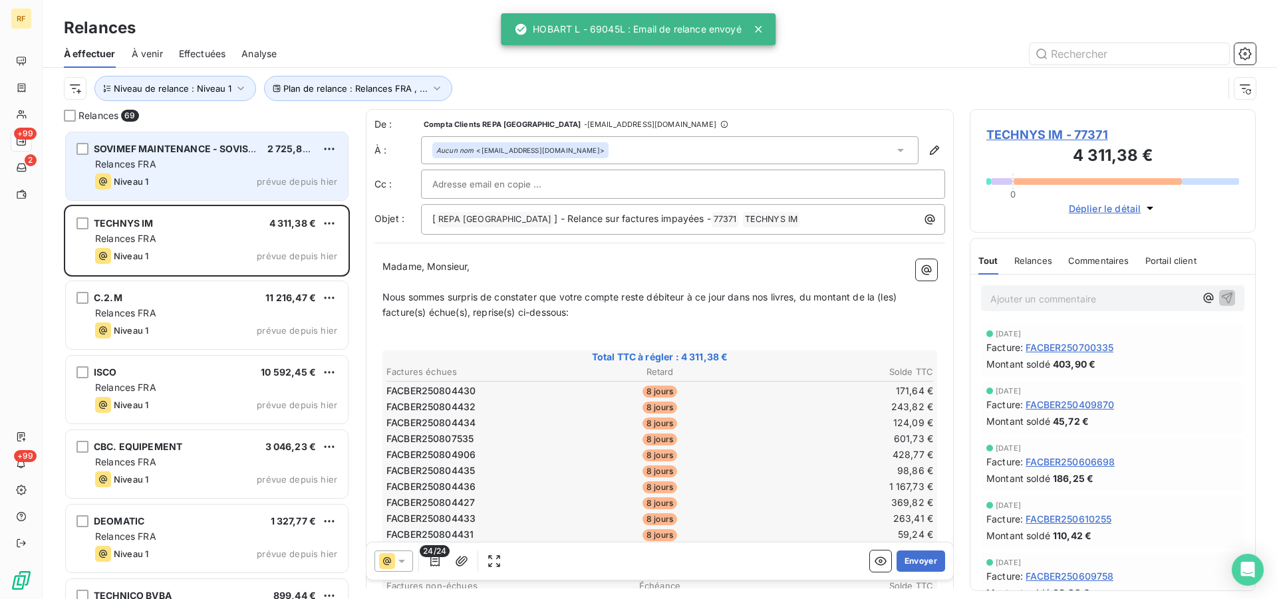
click at [201, 182] on div "Niveau 1 prévue depuis hier" at bounding box center [216, 182] width 242 height 16
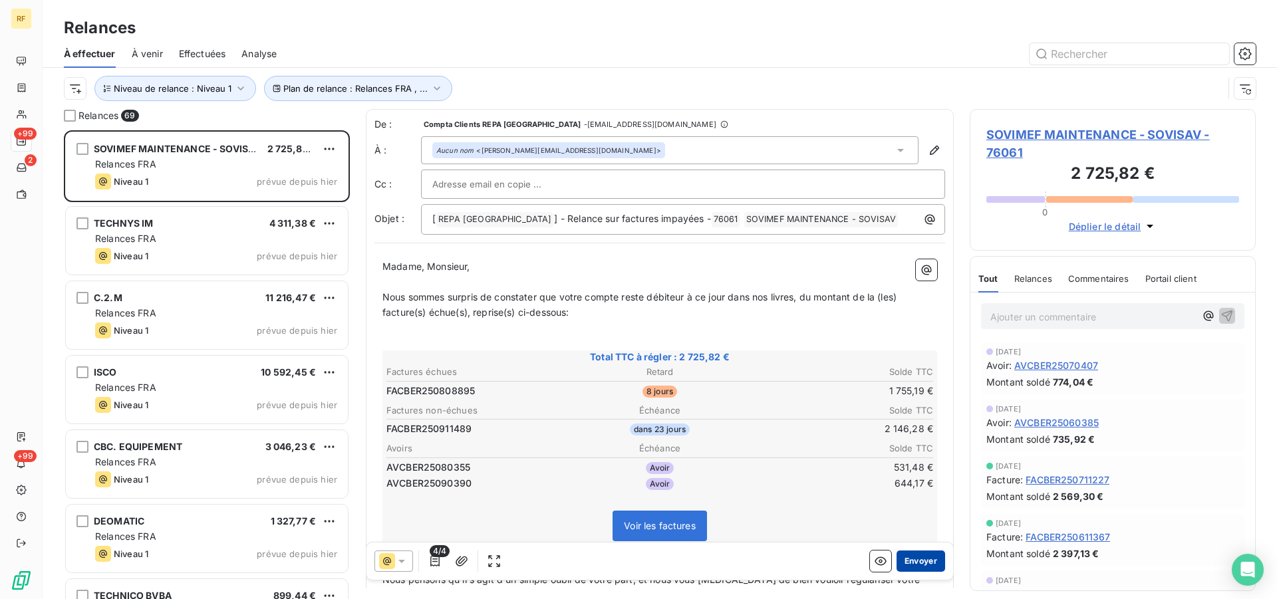
click at [921, 559] on button "Envoyer" at bounding box center [921, 561] width 49 height 21
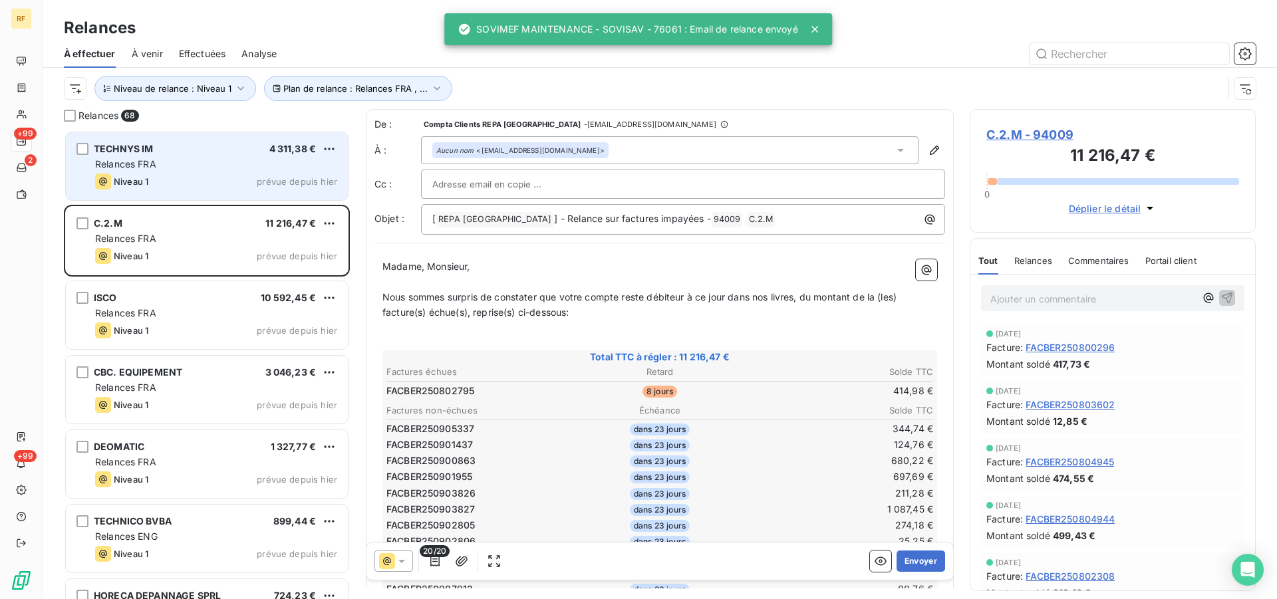
click at [202, 159] on div "Relances FRA" at bounding box center [216, 164] width 242 height 13
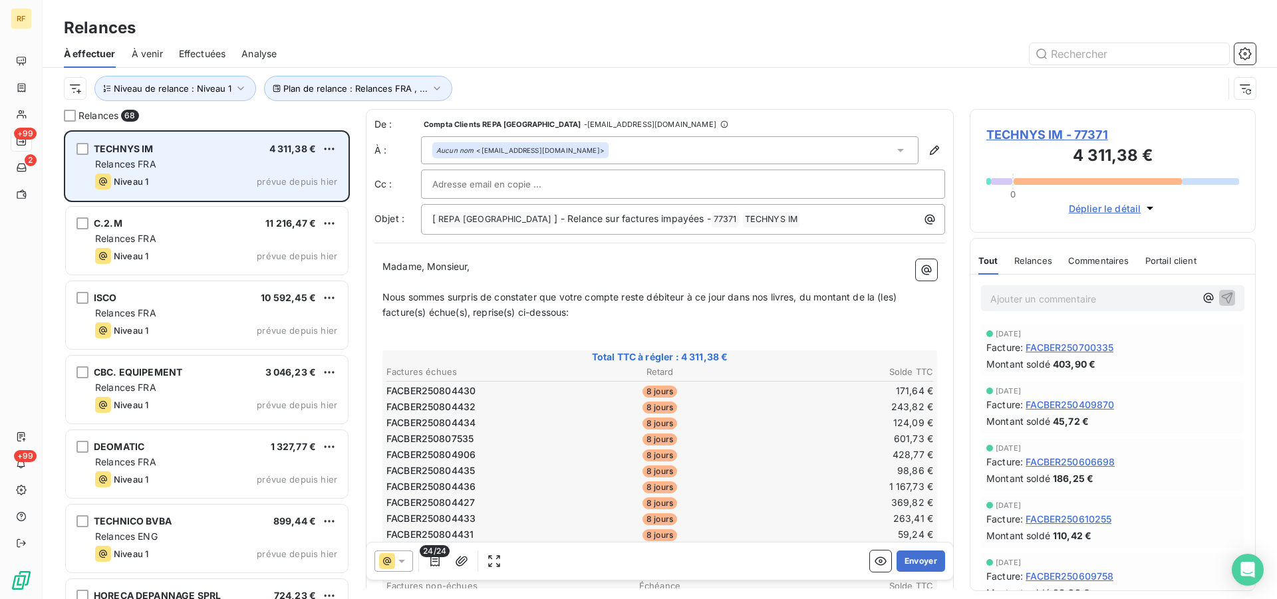
click at [230, 146] on div "TECHNYS IM 4 311,38 €" at bounding box center [216, 149] width 242 height 12
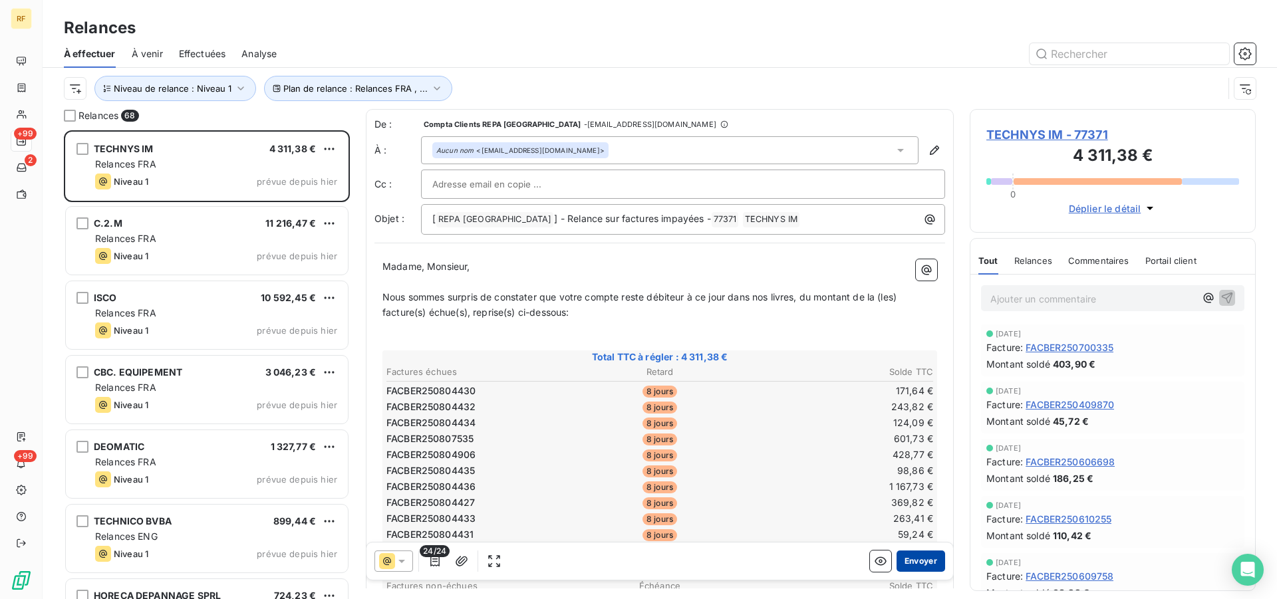
click at [927, 560] on button "Envoyer" at bounding box center [921, 561] width 49 height 21
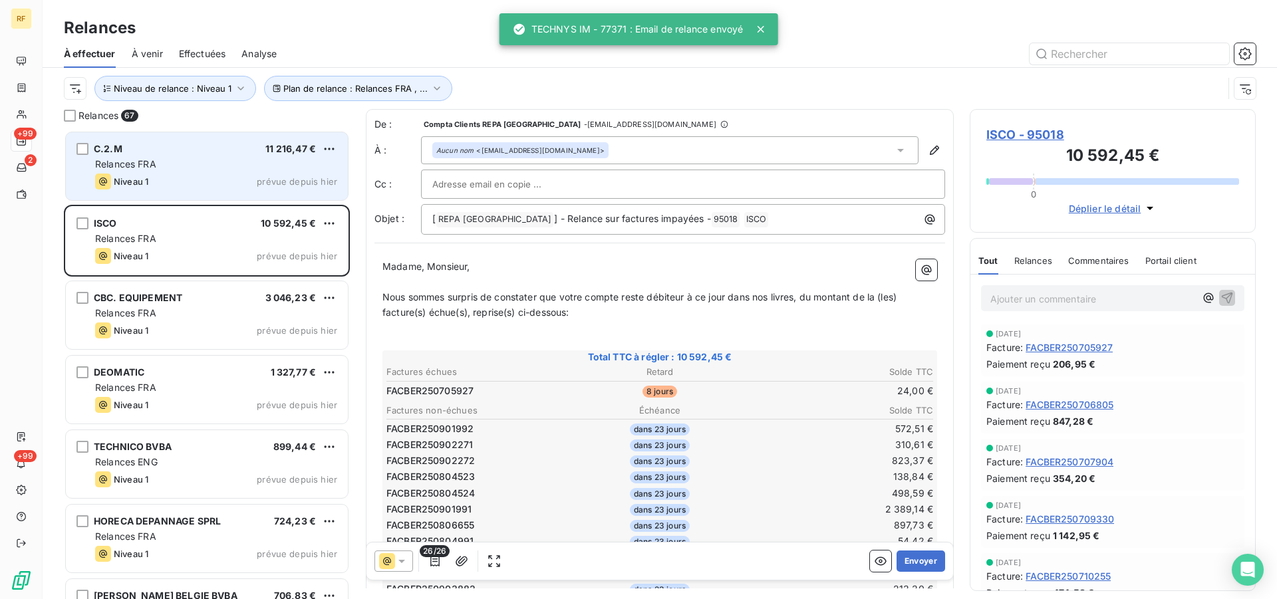
click at [200, 139] on div "C.2.M 11 216,47 € Relances FRA Niveau 1 prévue depuis [DATE]" at bounding box center [207, 166] width 282 height 68
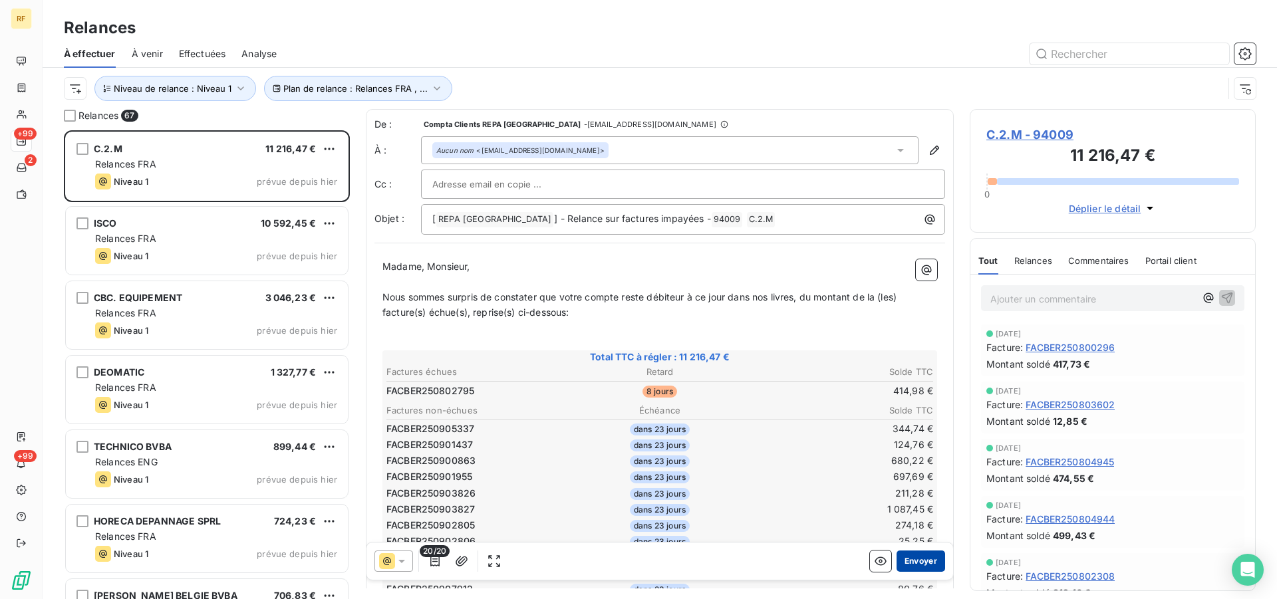
click at [911, 562] on button "Envoyer" at bounding box center [921, 561] width 49 height 21
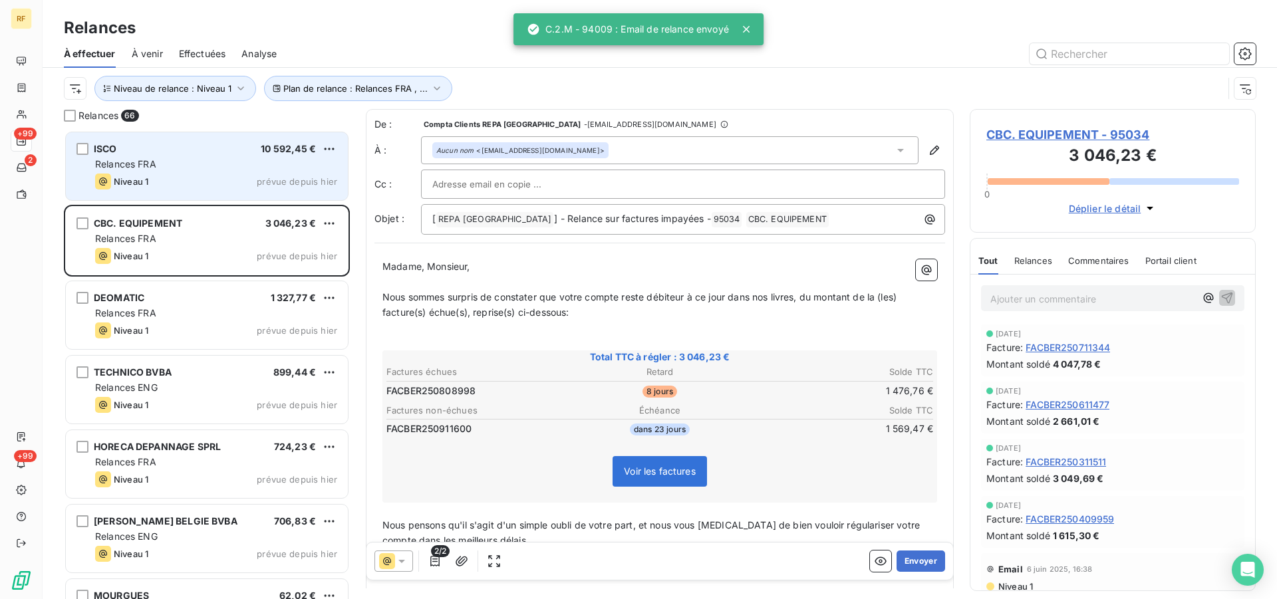
click at [194, 150] on div "ISCO 10 592,45 €" at bounding box center [216, 149] width 242 height 12
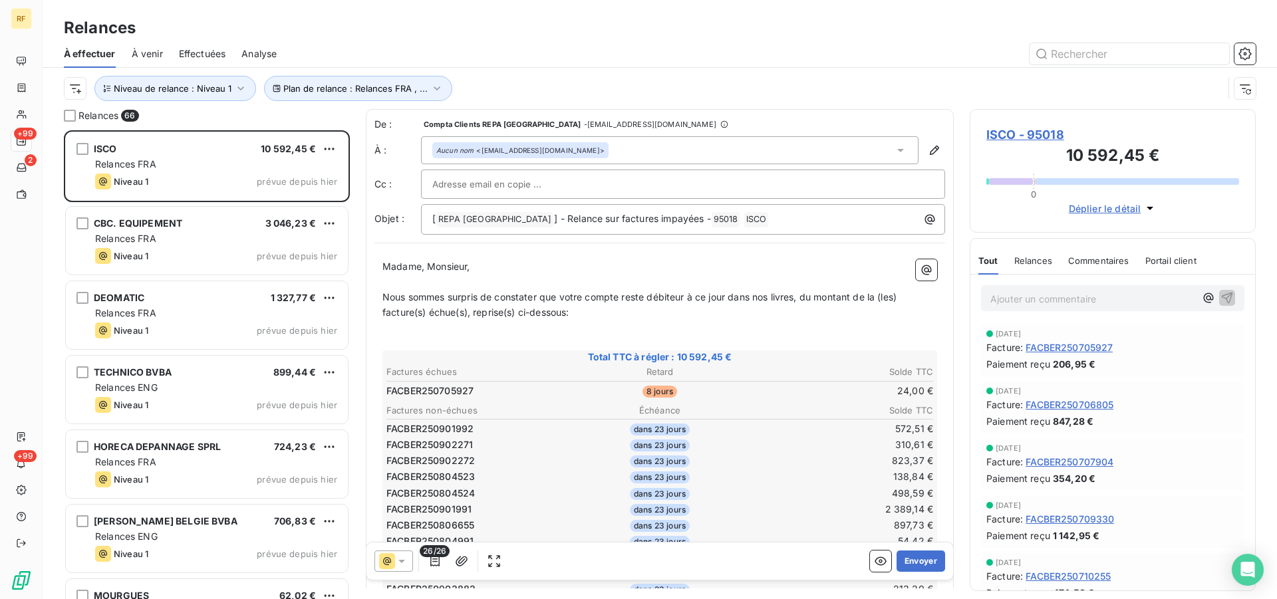
click at [1033, 132] on span "ISCO - 95018" at bounding box center [1113, 135] width 253 height 18
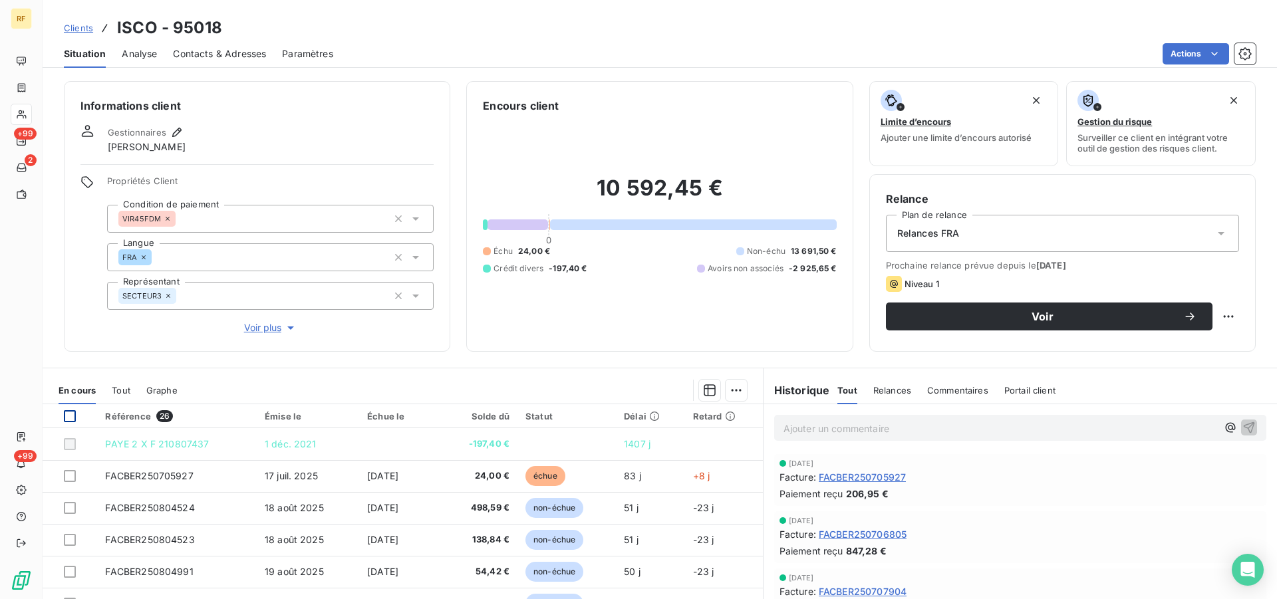
click at [67, 416] on div at bounding box center [70, 417] width 12 height 12
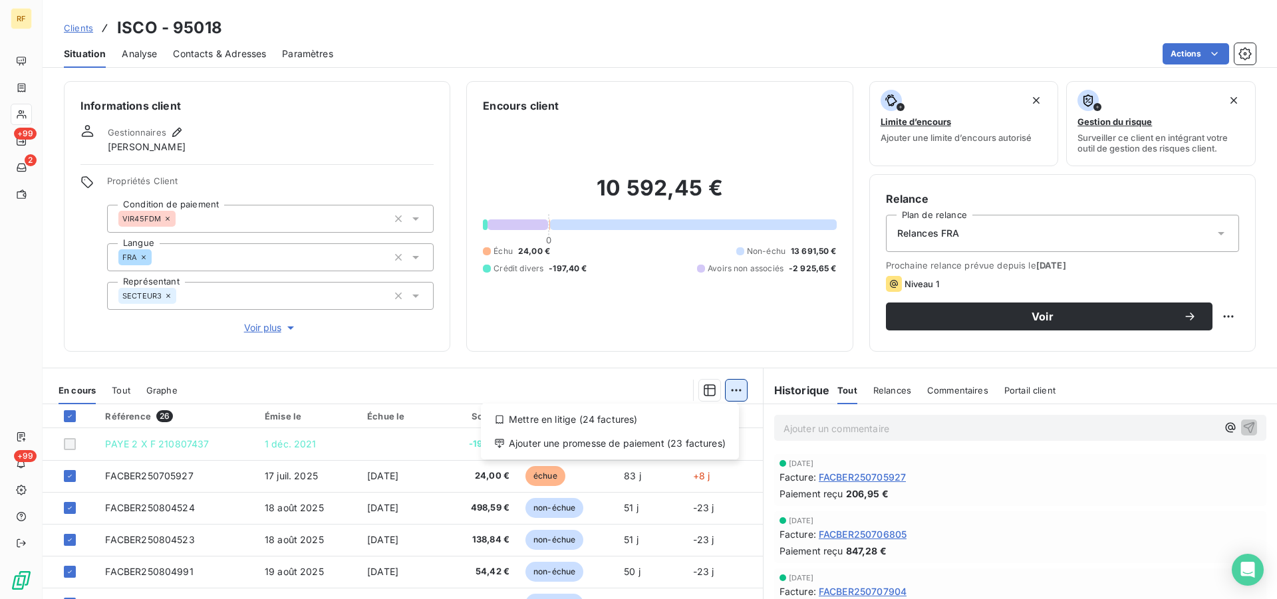
click at [729, 393] on html "RF +99 2 +99 Clients ISCO - 95018 Situation Analyse Contacts & Adresses Paramèt…" at bounding box center [638, 299] width 1277 height 599
click at [653, 440] on div "Ajouter une promesse de paiement (23 factures)" at bounding box center [609, 443] width 247 height 21
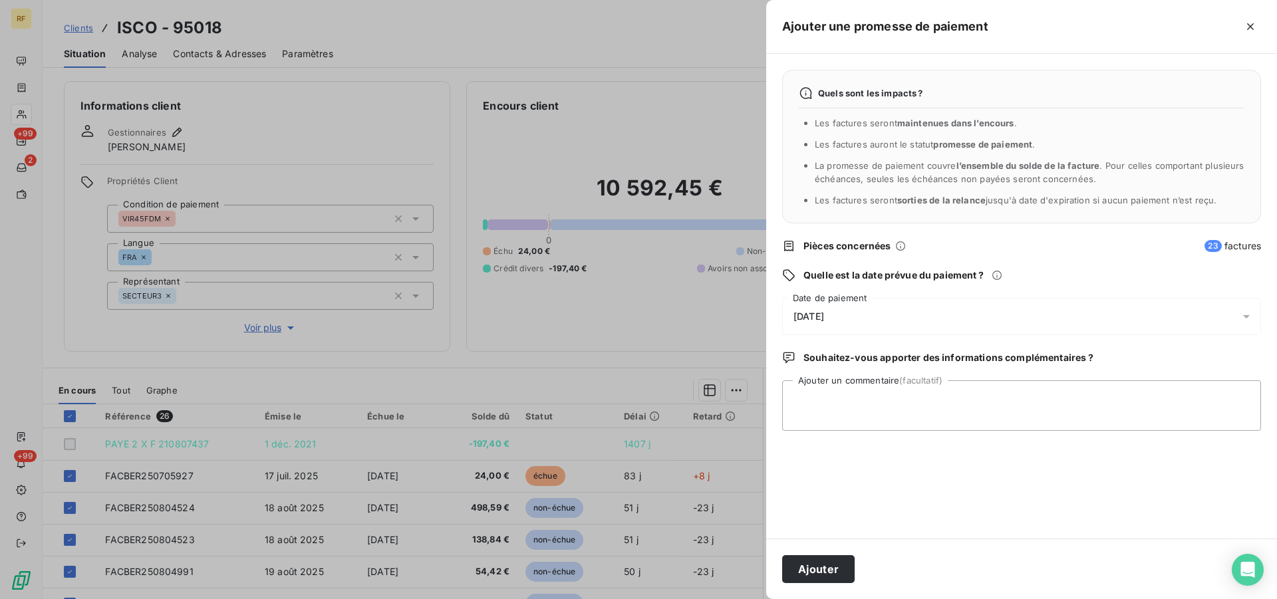
click at [802, 313] on span "[DATE]" at bounding box center [809, 316] width 31 height 11
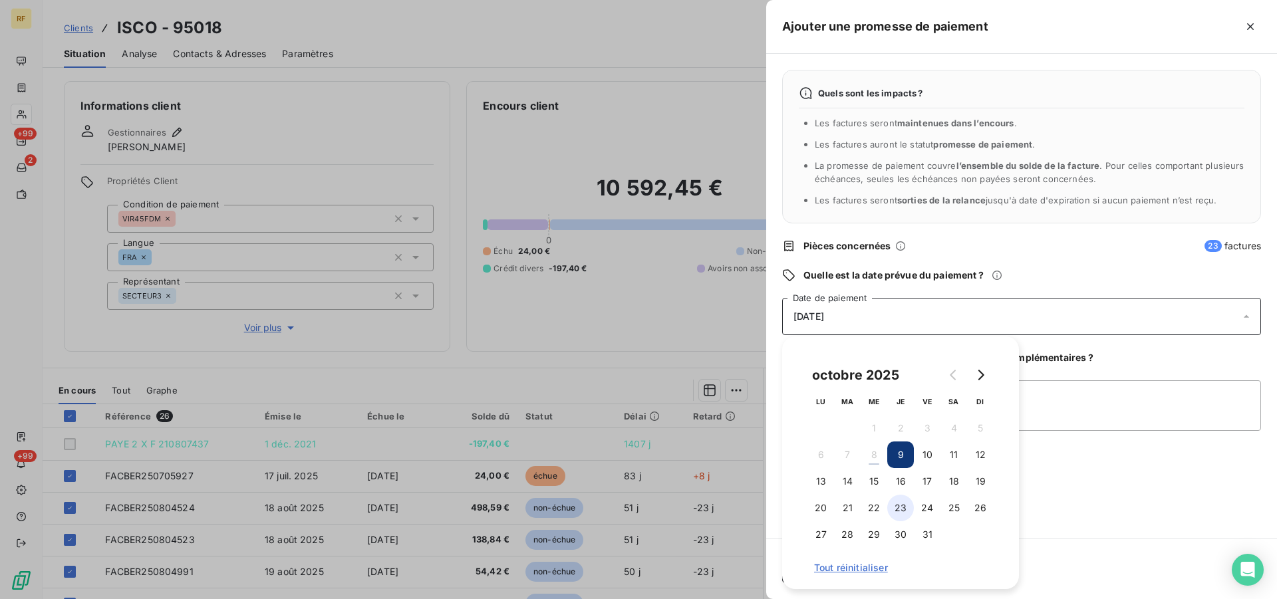
click at [902, 505] on button "23" at bounding box center [901, 508] width 27 height 27
click at [1043, 405] on textarea "Ajouter un commentaire (facultatif)" at bounding box center [1021, 406] width 479 height 51
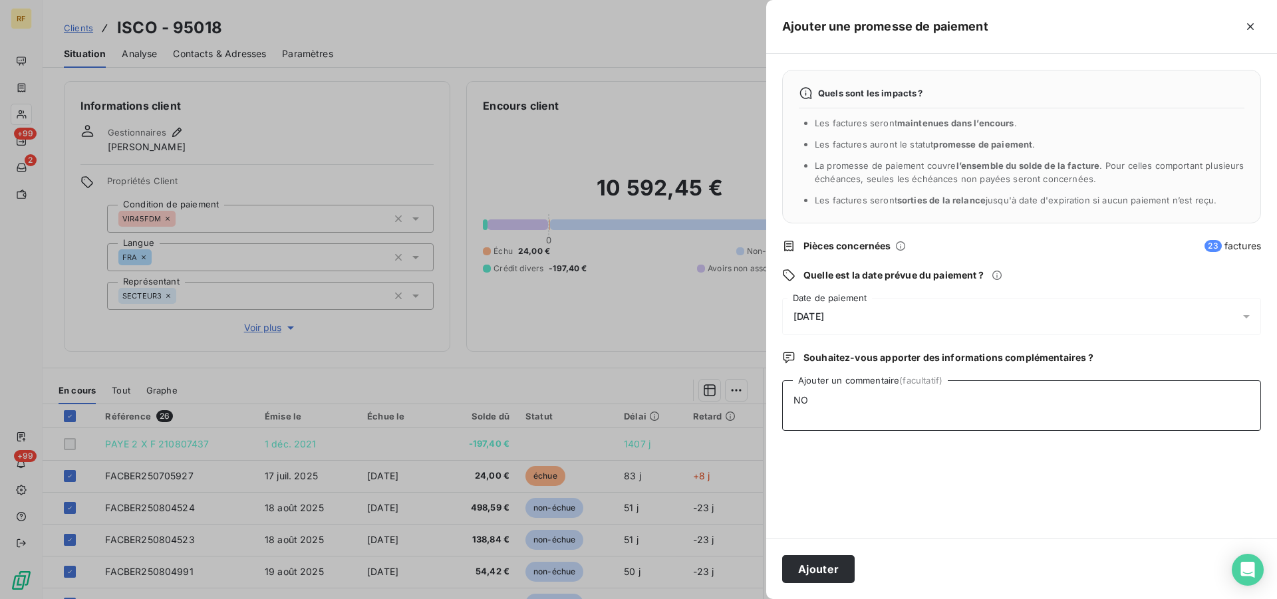
type textarea "N"
type textarea "EMAIL DEJA TRANSMIS DOIS REGULARISER CL"
click at [823, 569] on button "Ajouter" at bounding box center [818, 570] width 73 height 28
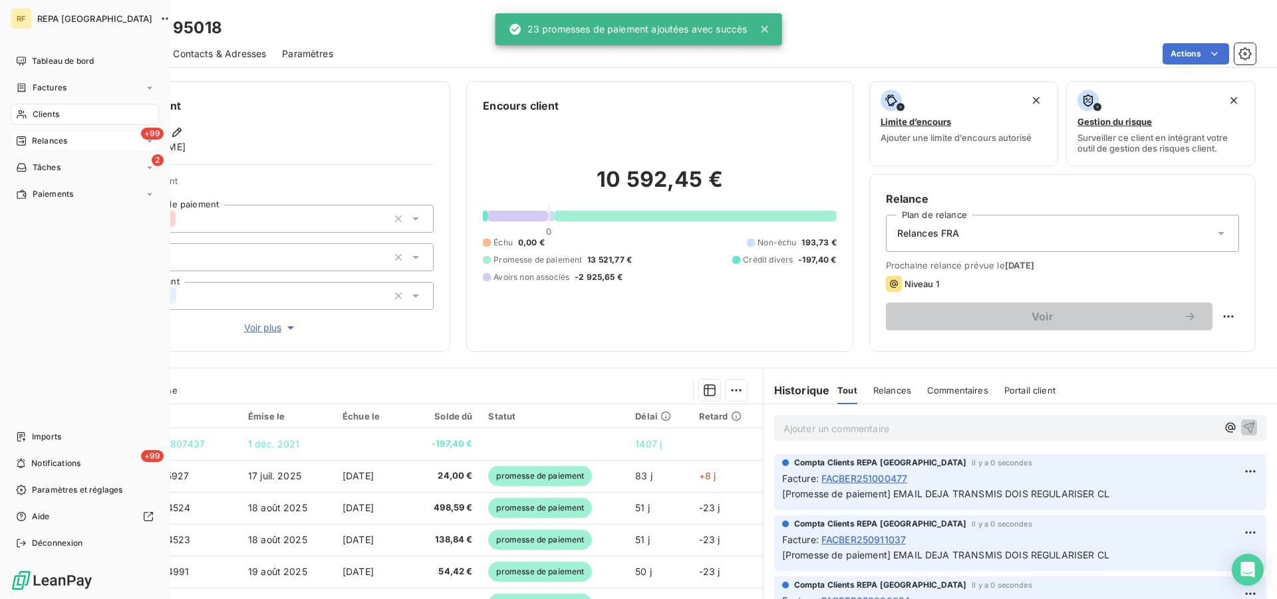
click at [37, 142] on span "Relances" at bounding box center [49, 141] width 35 height 12
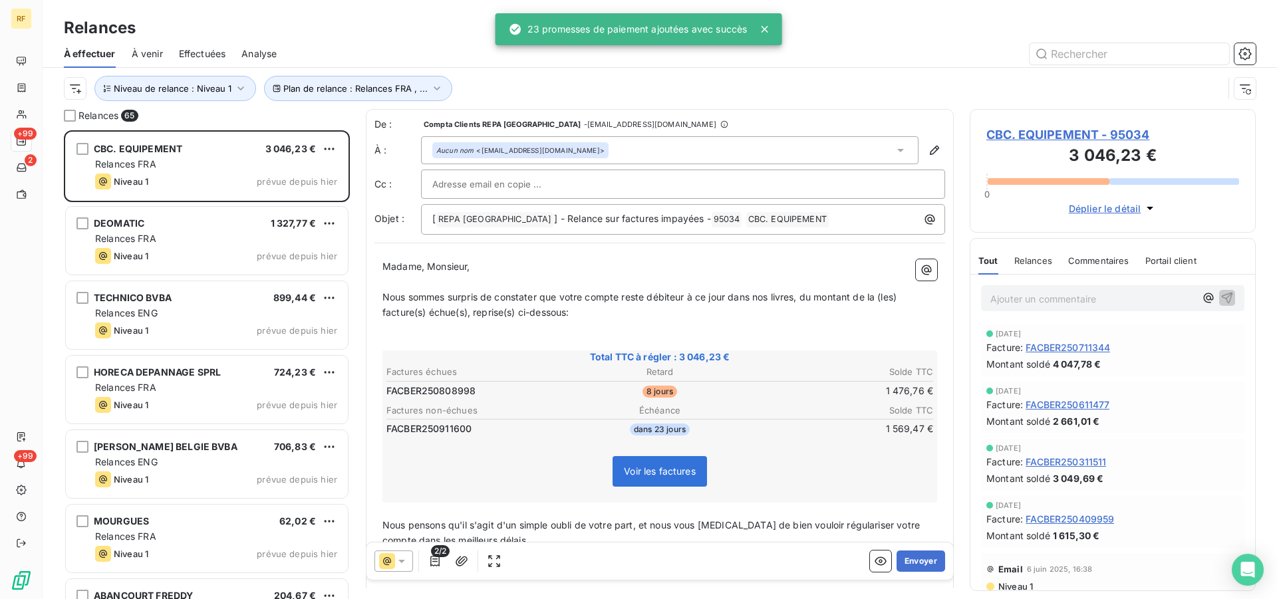
scroll to position [458, 275]
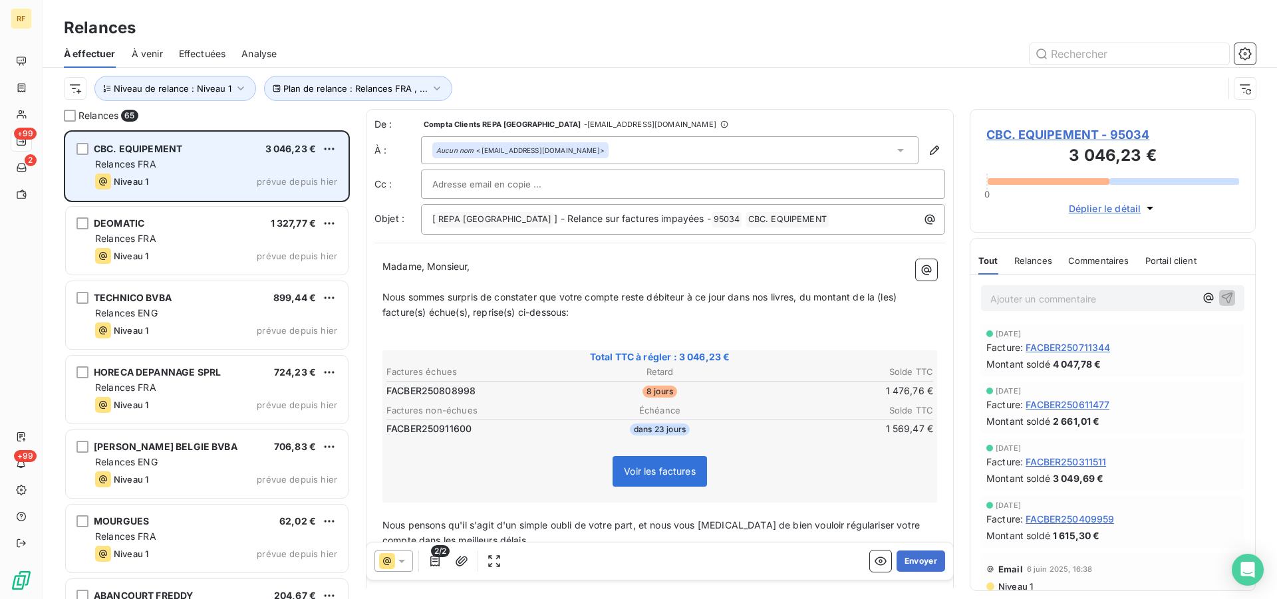
click at [194, 168] on div "Relances FRA" at bounding box center [216, 164] width 242 height 13
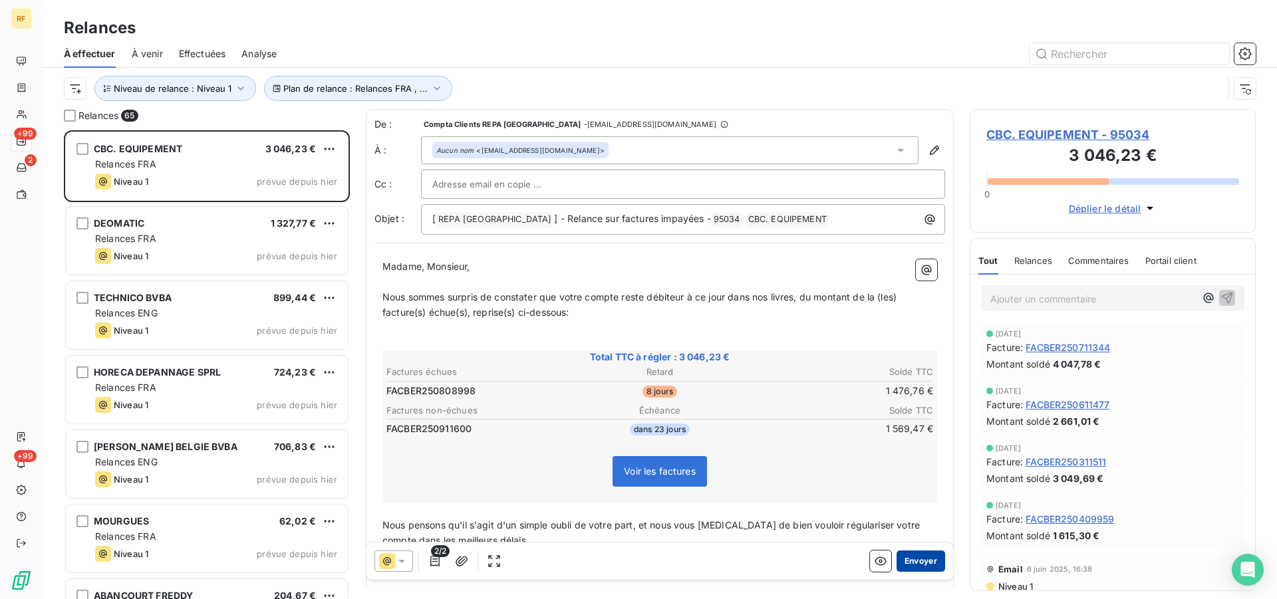
click at [904, 567] on button "Envoyer" at bounding box center [921, 561] width 49 height 21
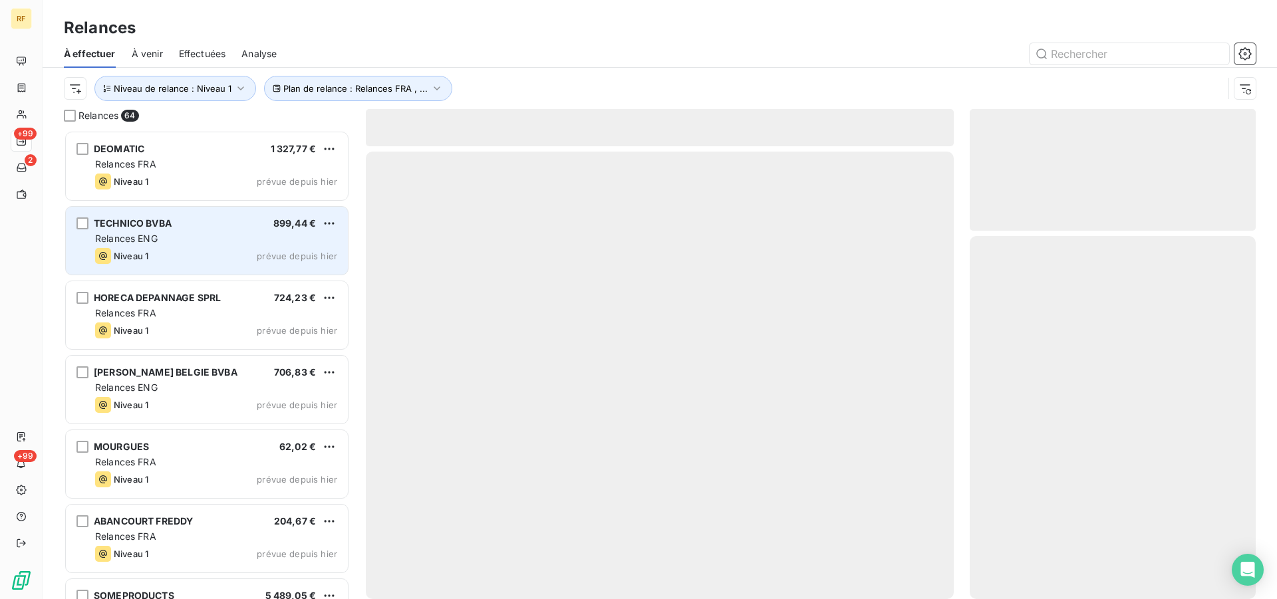
click at [170, 241] on div "Relances ENG" at bounding box center [216, 238] width 242 height 13
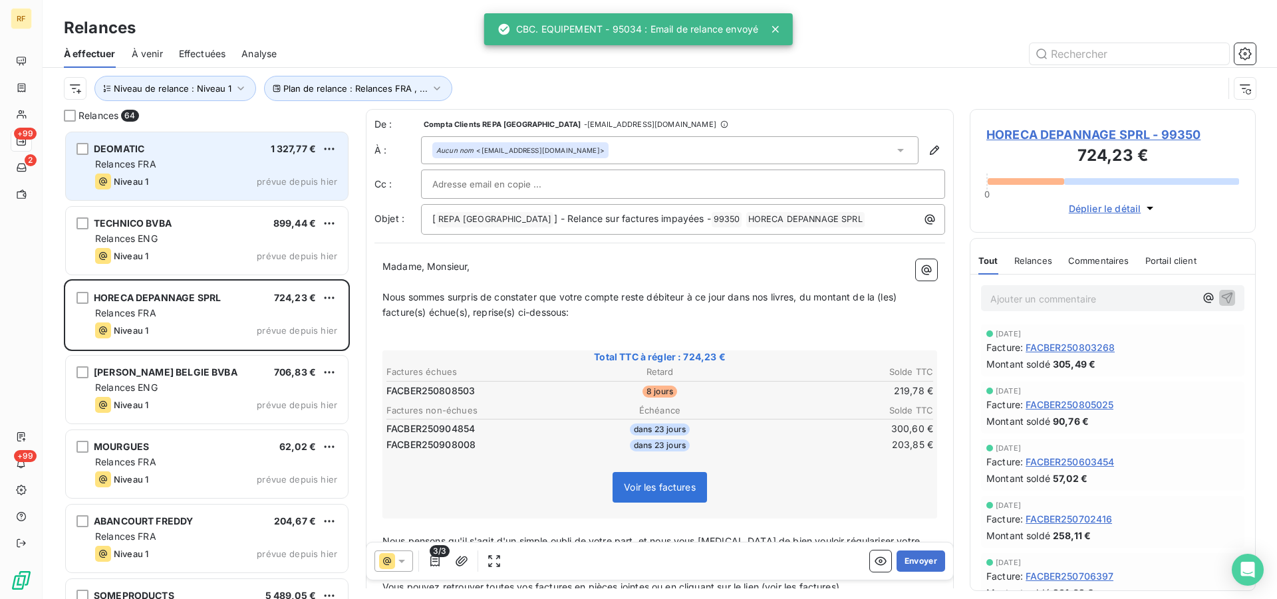
click at [194, 167] on div "Relances FRA" at bounding box center [216, 164] width 242 height 13
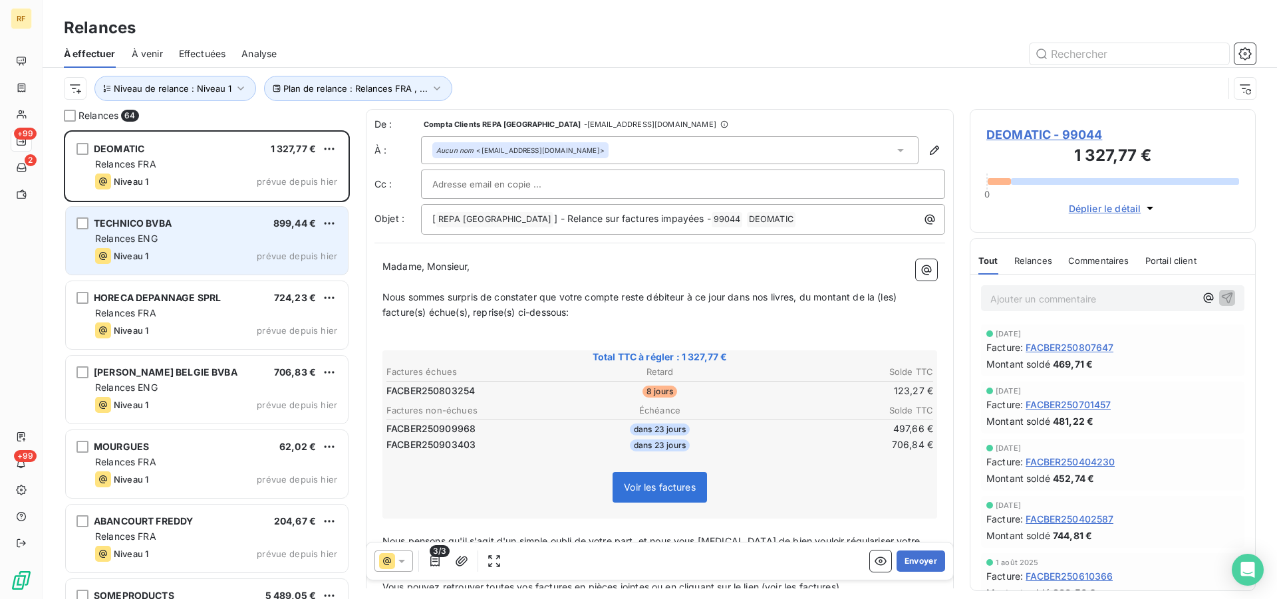
click at [222, 244] on div "Relances ENG" at bounding box center [216, 238] width 242 height 13
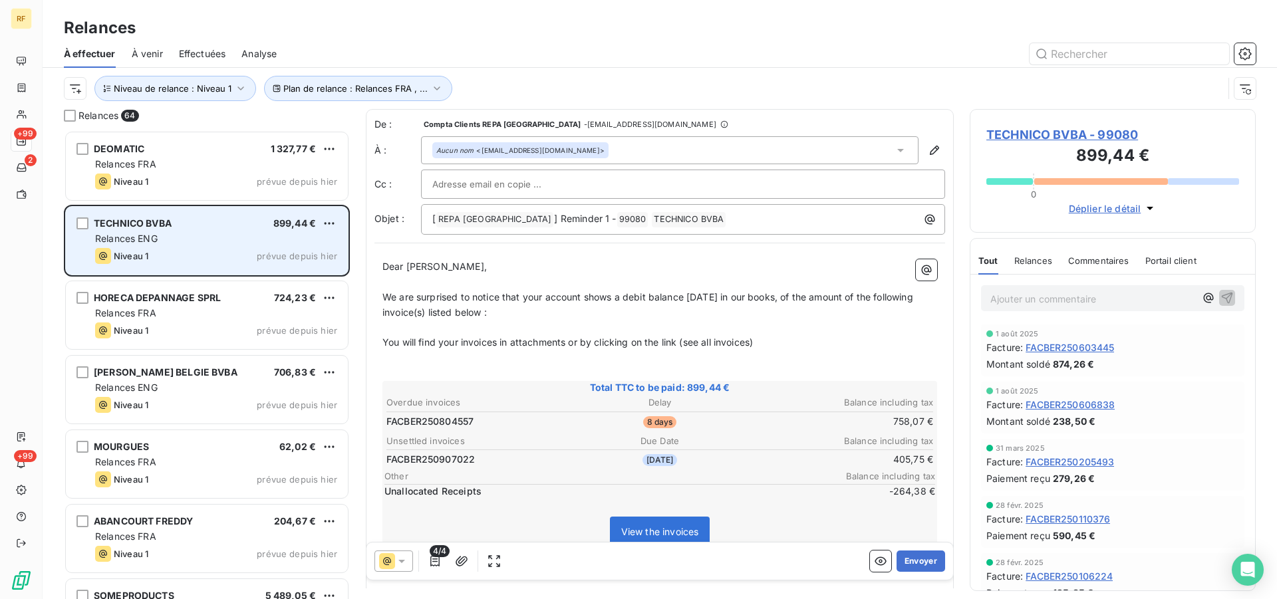
scroll to position [458, 275]
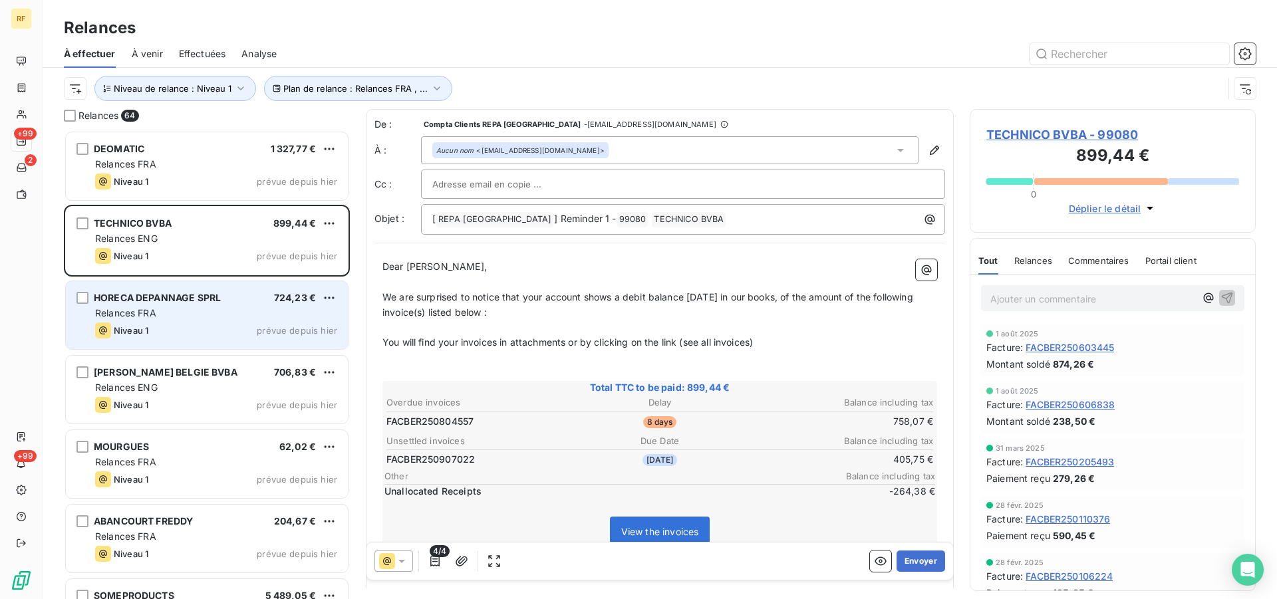
click at [224, 313] on div "Relances FRA" at bounding box center [216, 313] width 242 height 13
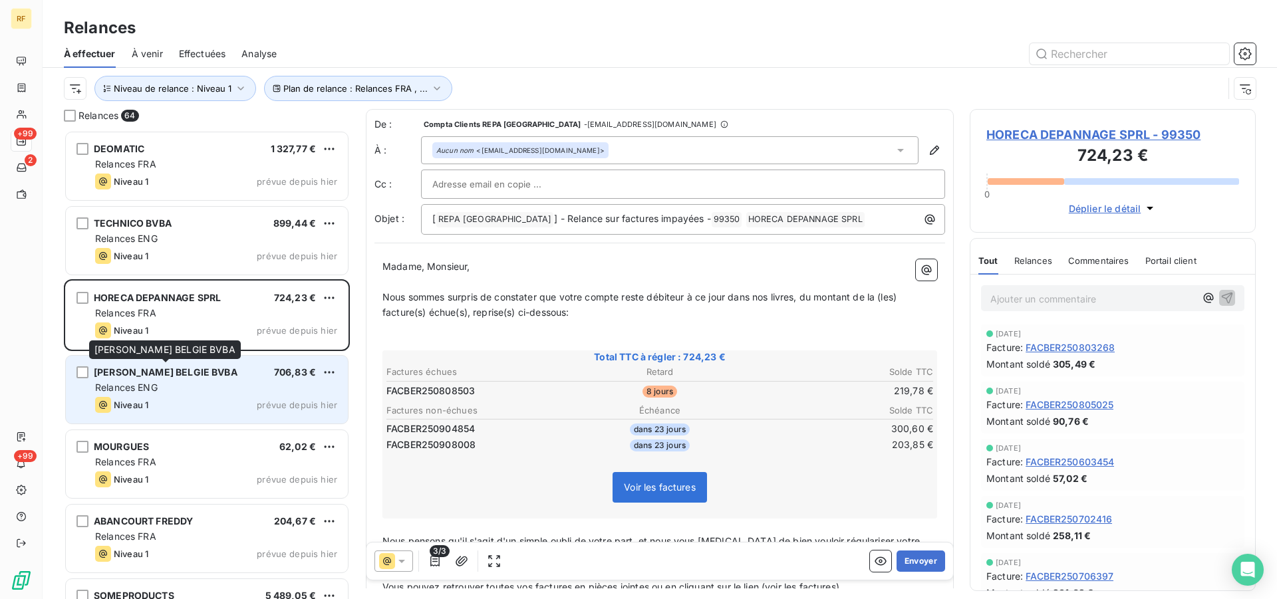
click at [204, 380] on div "[PERSON_NAME] BELGIE BVBA 706,83 € Relances ENG Niveau 1 prévue depuis [DATE]" at bounding box center [207, 390] width 282 height 68
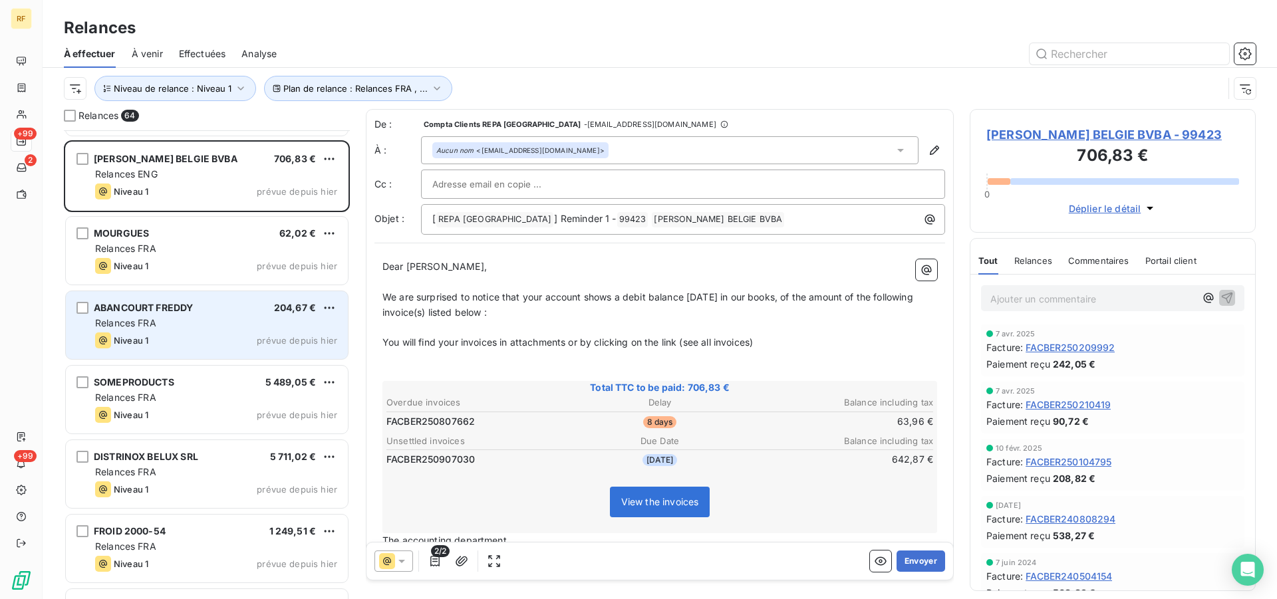
scroll to position [272, 0]
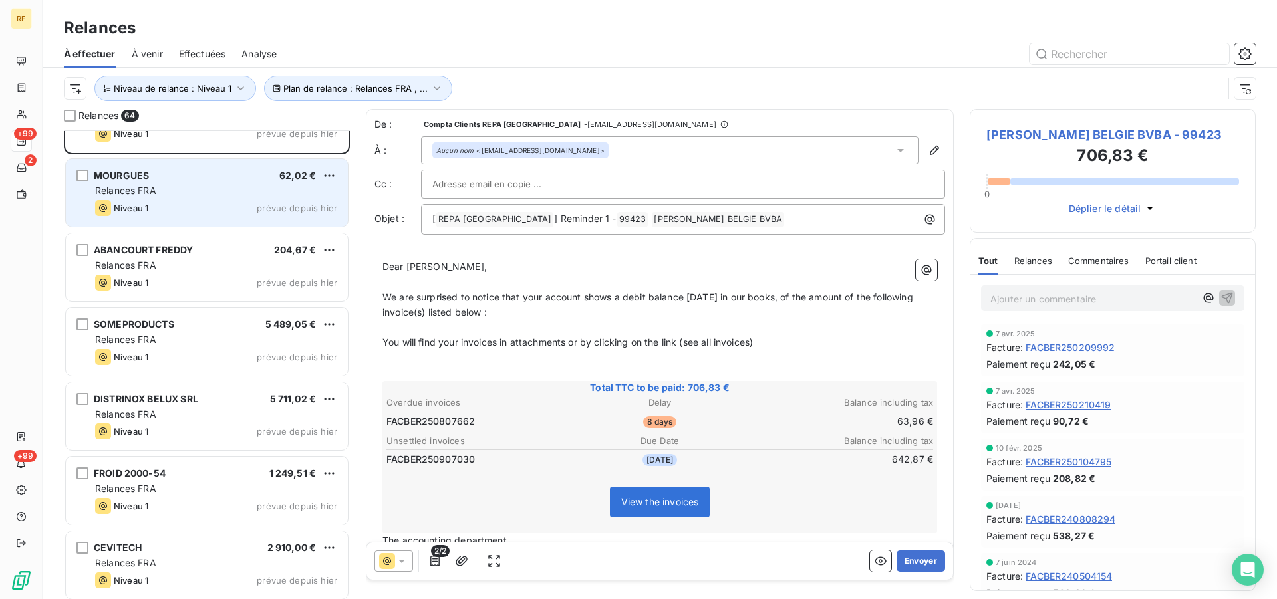
click at [176, 185] on div "Relances FRA" at bounding box center [216, 190] width 242 height 13
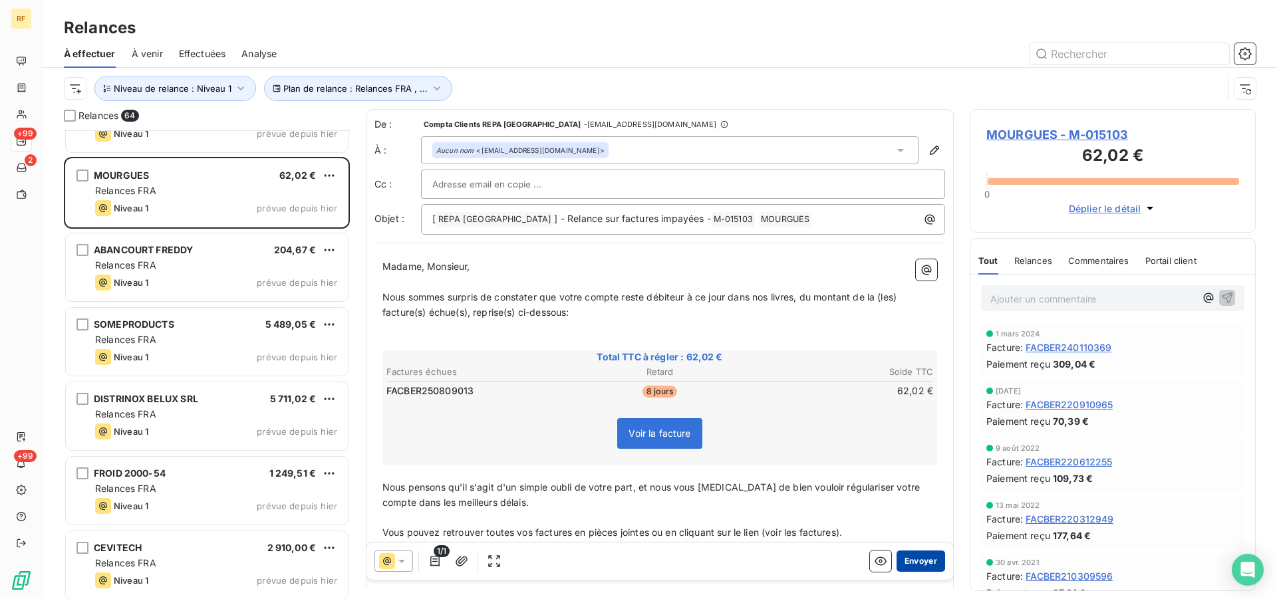
click at [917, 556] on button "Envoyer" at bounding box center [921, 561] width 49 height 21
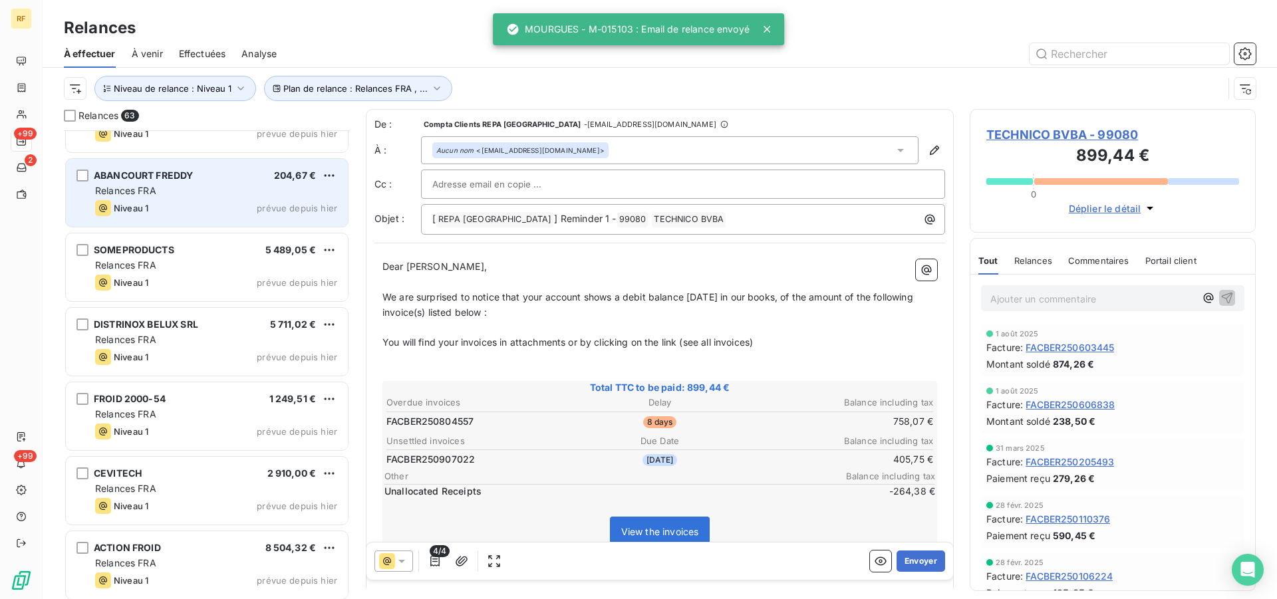
click at [261, 209] on span "prévue depuis hier" at bounding box center [297, 208] width 81 height 11
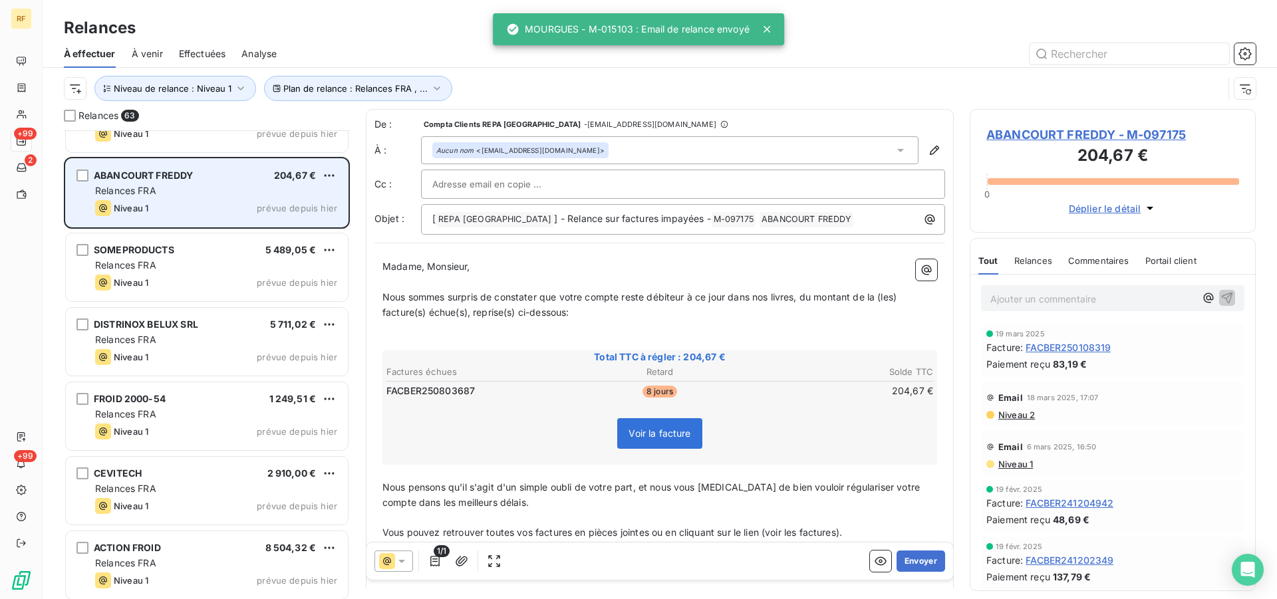
click at [210, 212] on div "Niveau 1 prévue depuis hier" at bounding box center [216, 208] width 242 height 16
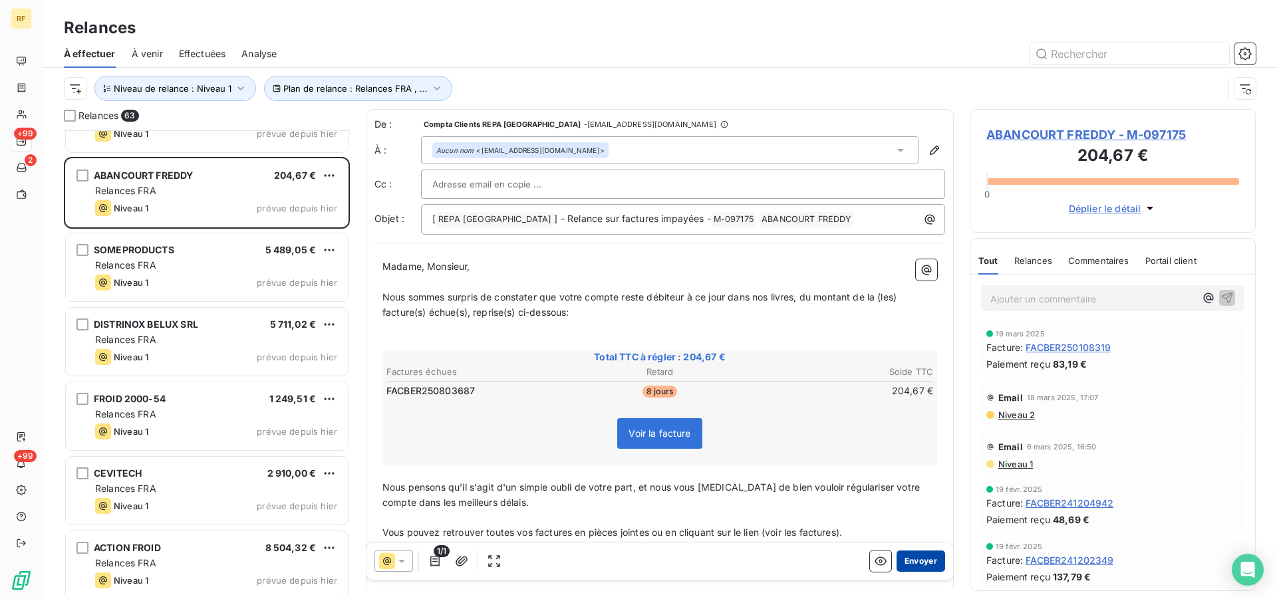
click at [898, 564] on button "Envoyer" at bounding box center [921, 561] width 49 height 21
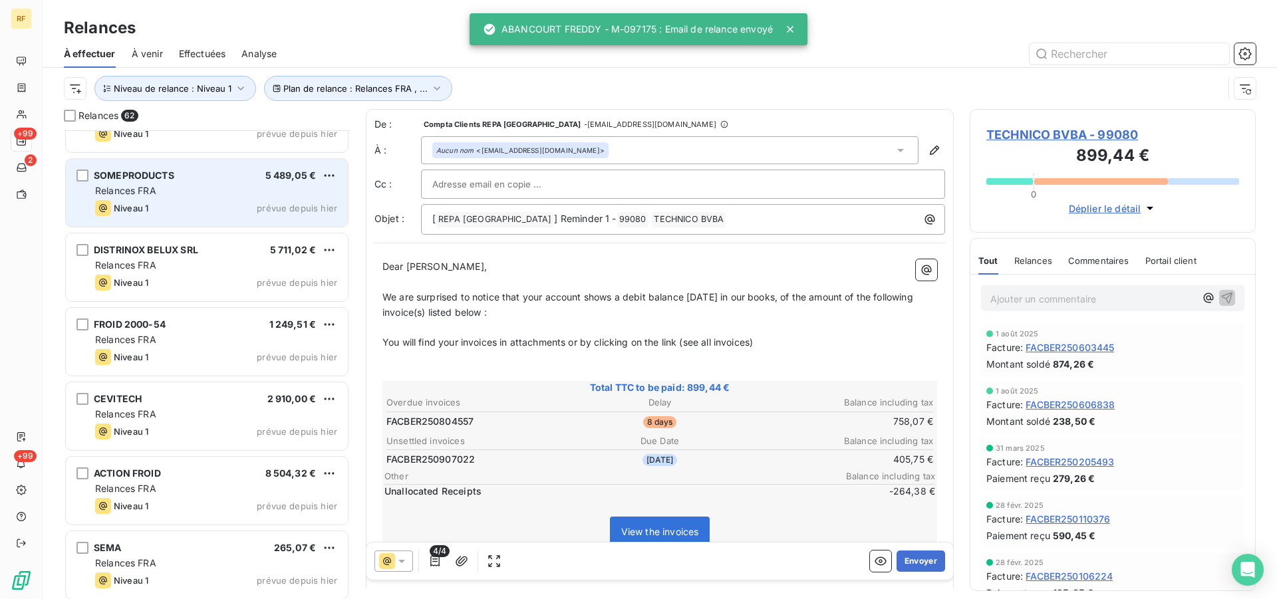
click at [182, 198] on div "SOMEPRODUCTS 5 489,05 € Relances FRA Niveau 1 prévue depuis [DATE]" at bounding box center [207, 193] width 282 height 68
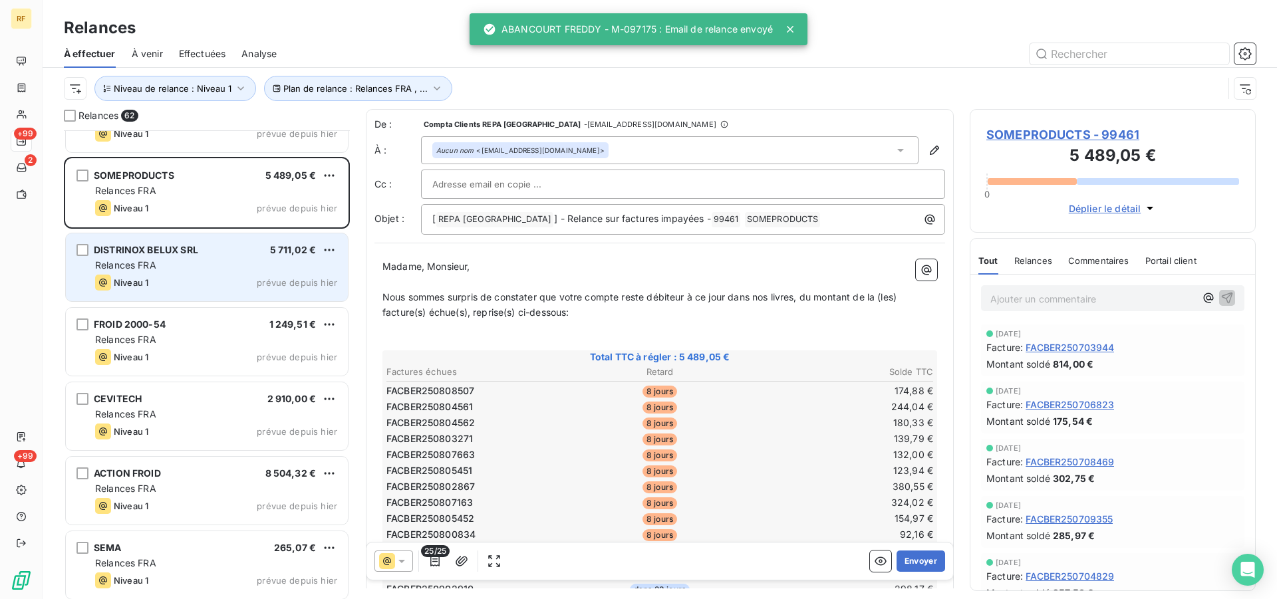
click at [178, 278] on div "Niveau 1 prévue depuis hier" at bounding box center [216, 283] width 242 height 16
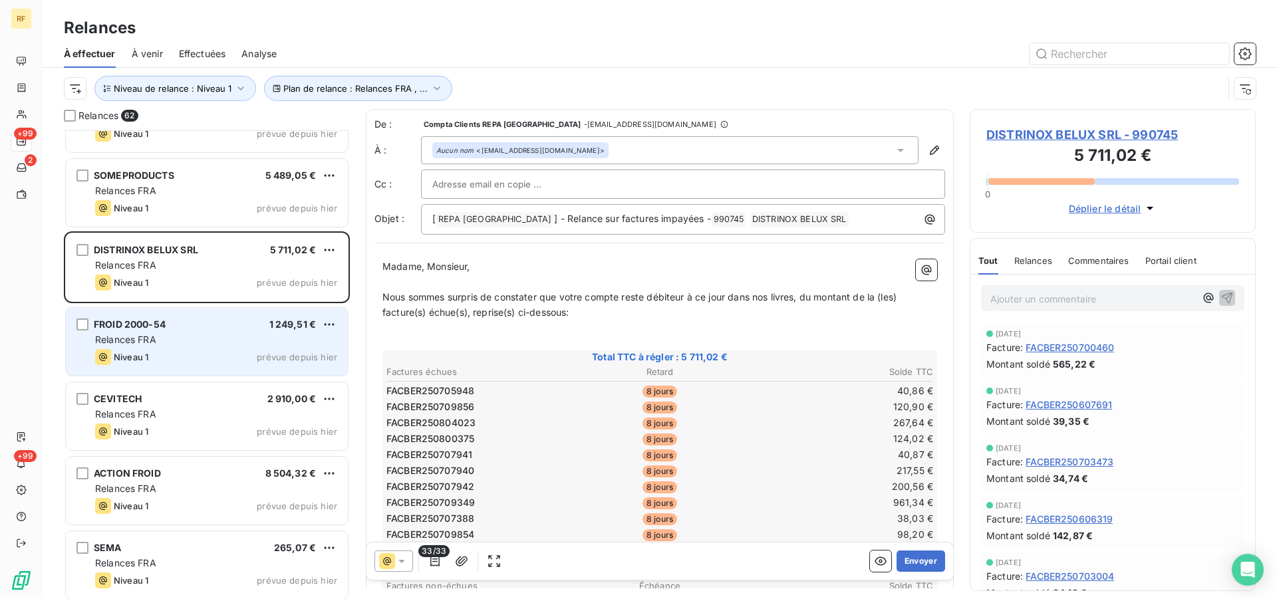
click at [176, 324] on div "FROID 2000-54 1 249,51 €" at bounding box center [216, 325] width 242 height 12
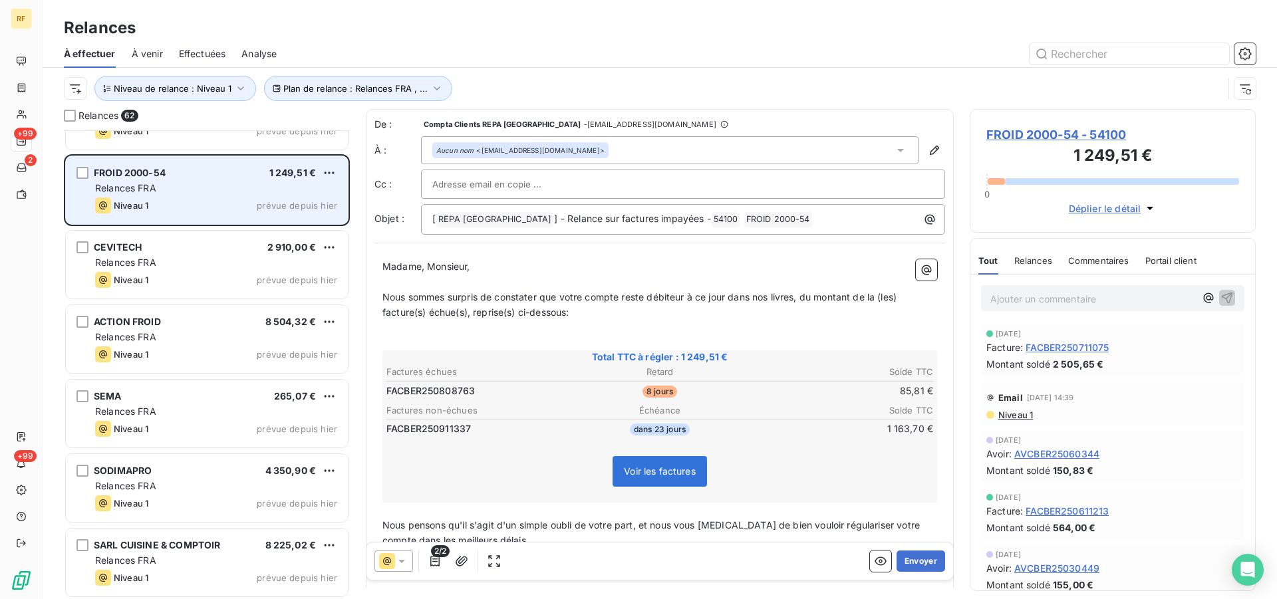
scroll to position [408, 0]
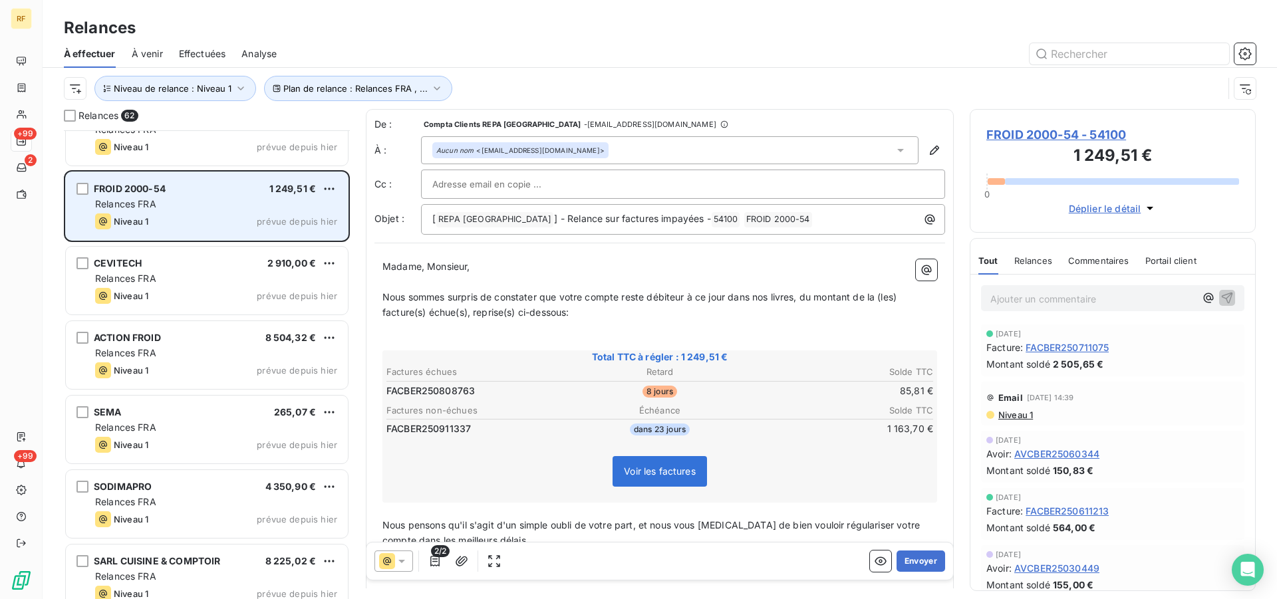
click at [181, 208] on div "Relances FRA" at bounding box center [216, 204] width 242 height 13
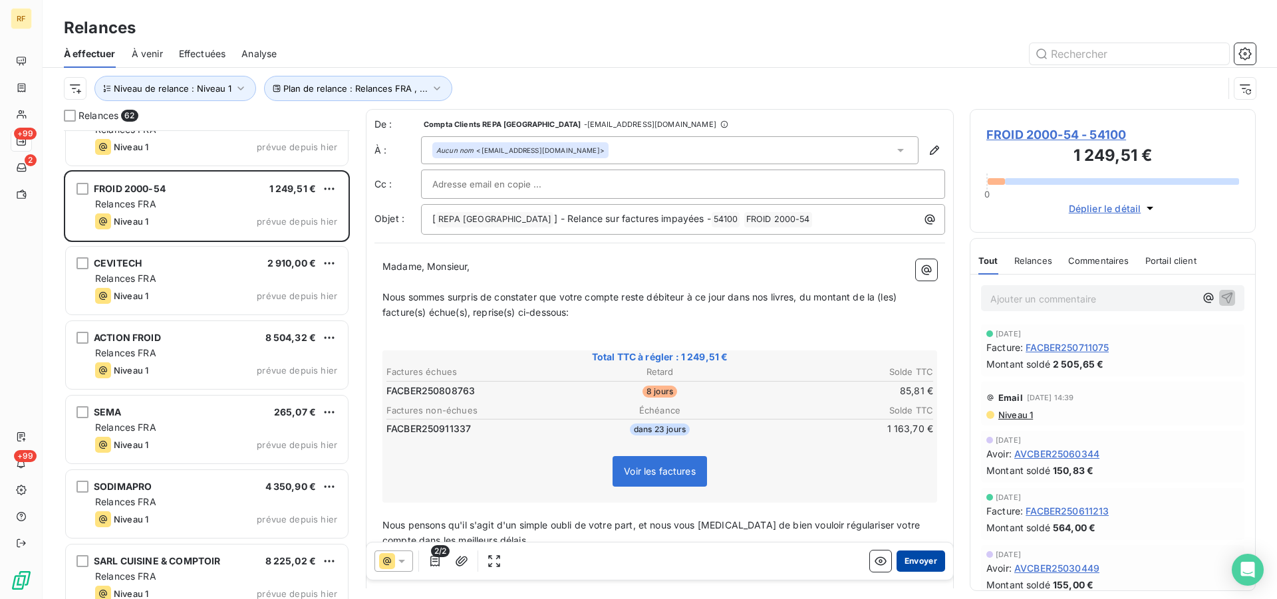
click at [914, 564] on button "Envoyer" at bounding box center [921, 561] width 49 height 21
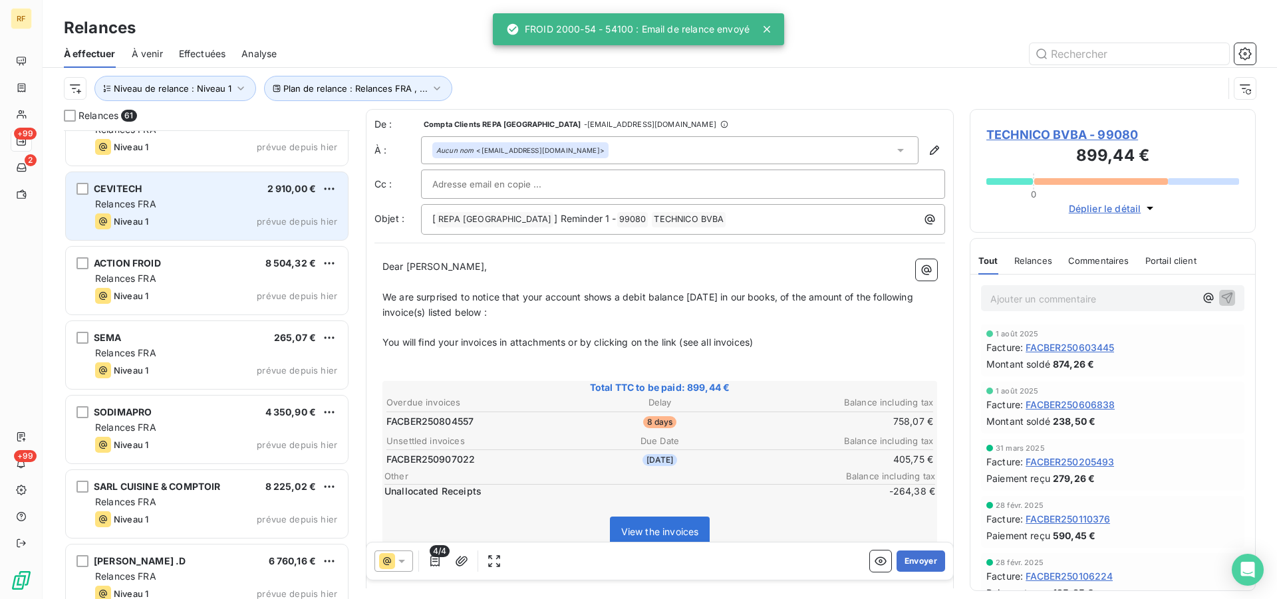
click at [202, 220] on div "Niveau 1 prévue depuis hier" at bounding box center [216, 222] width 242 height 16
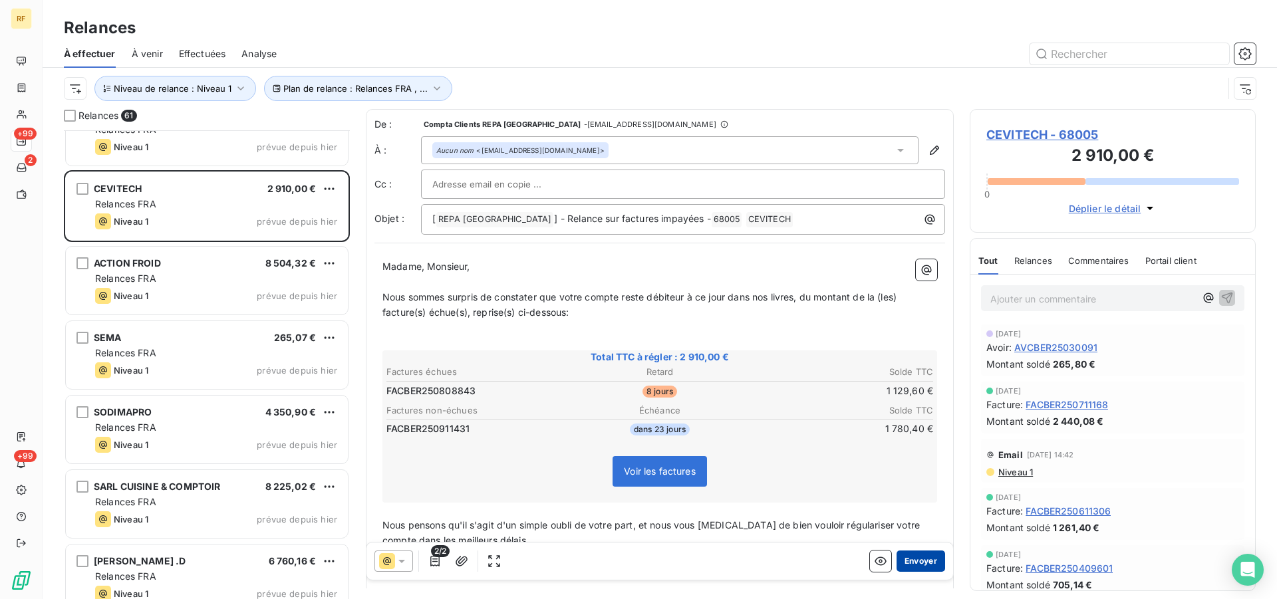
click at [926, 554] on button "Envoyer" at bounding box center [921, 561] width 49 height 21
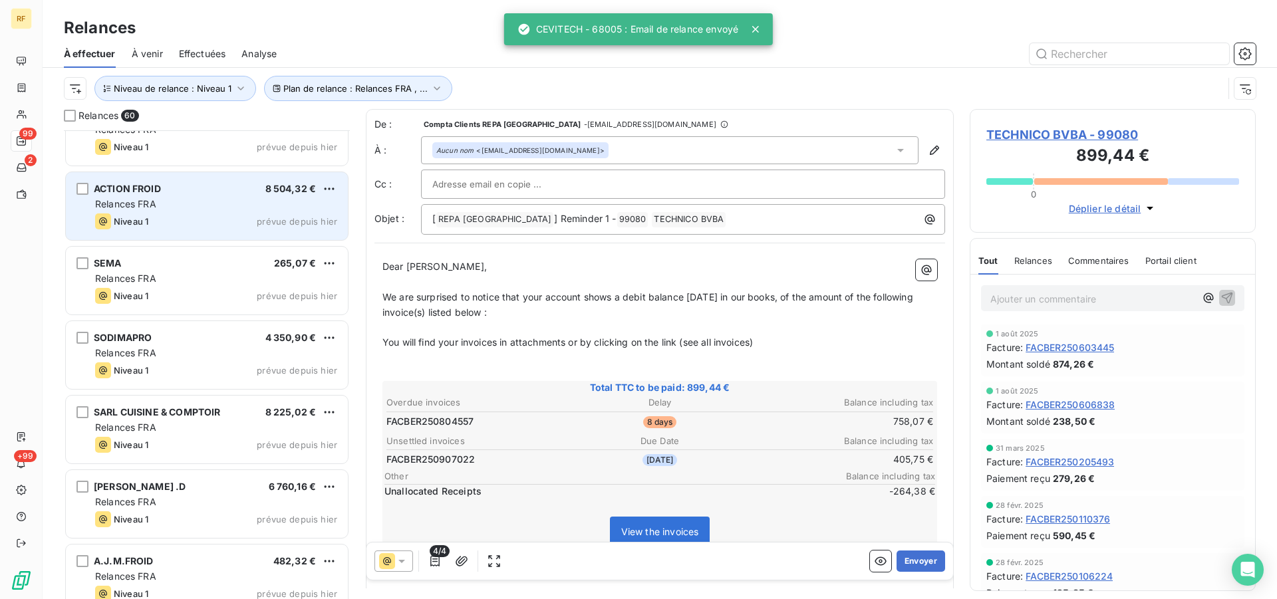
click at [224, 214] on div "Niveau 1 prévue depuis hier" at bounding box center [216, 222] width 242 height 16
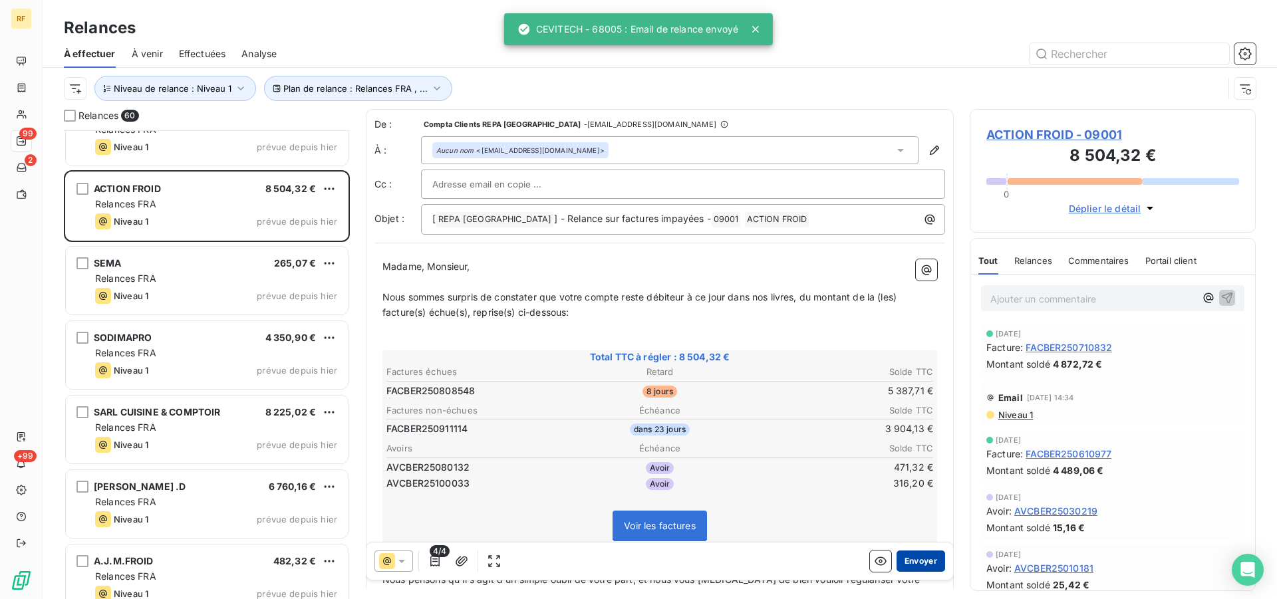
click at [920, 566] on button "Envoyer" at bounding box center [921, 561] width 49 height 21
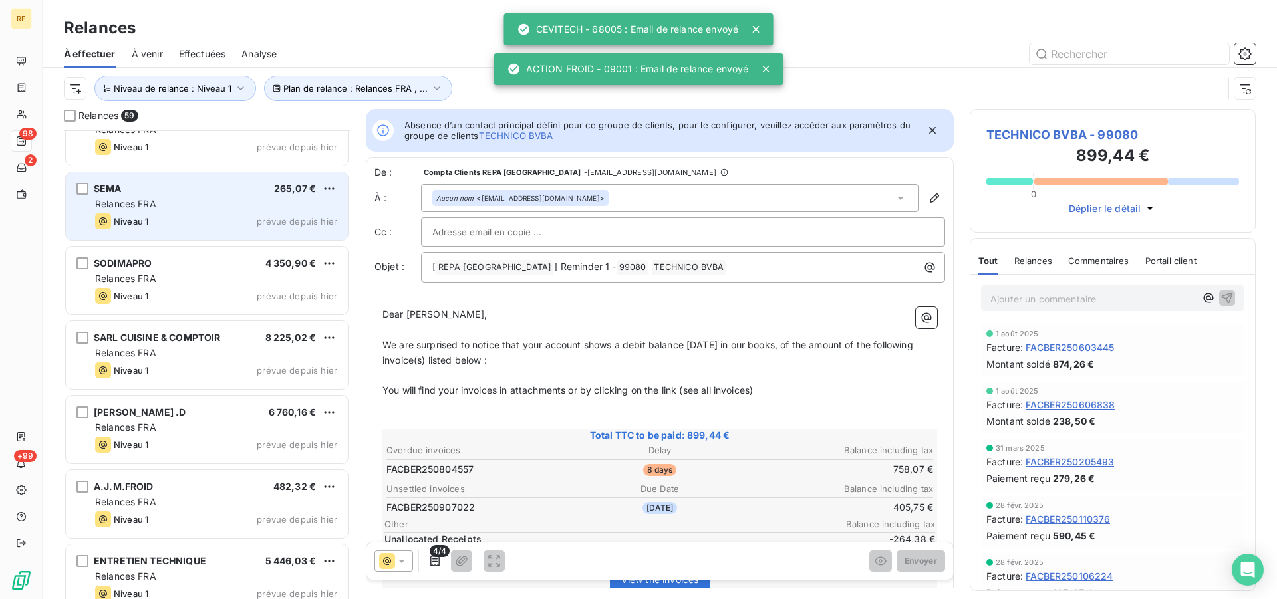
click at [190, 218] on div "Niveau 1 prévue depuis hier" at bounding box center [216, 222] width 242 height 16
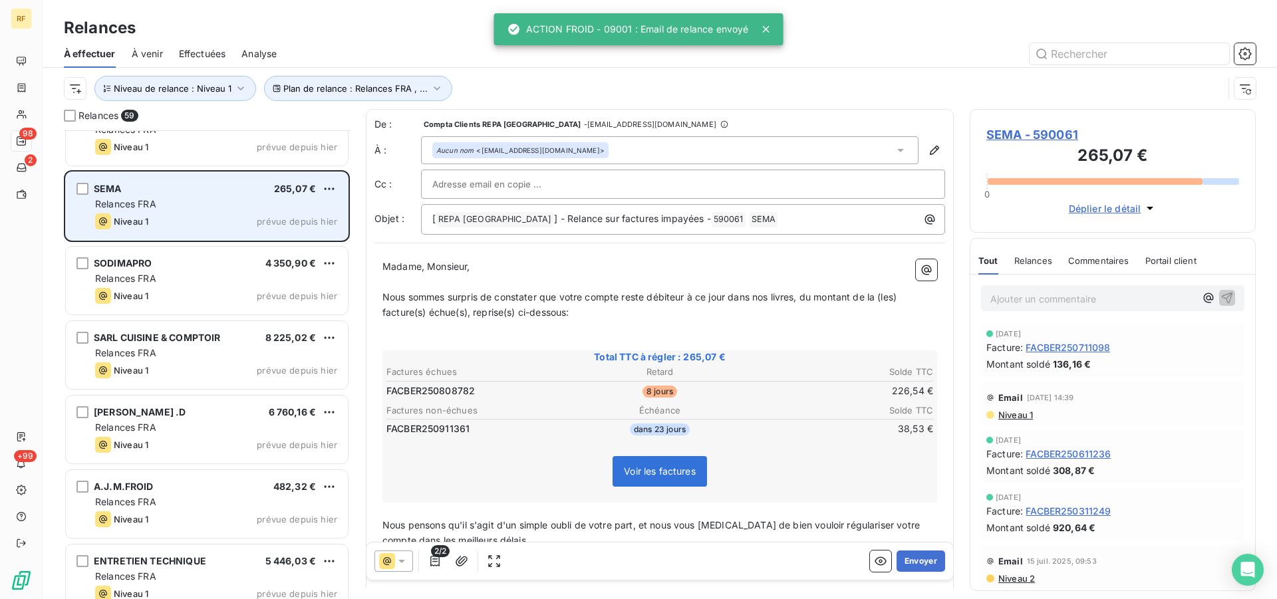
click at [198, 206] on div "Relances FRA" at bounding box center [216, 204] width 242 height 13
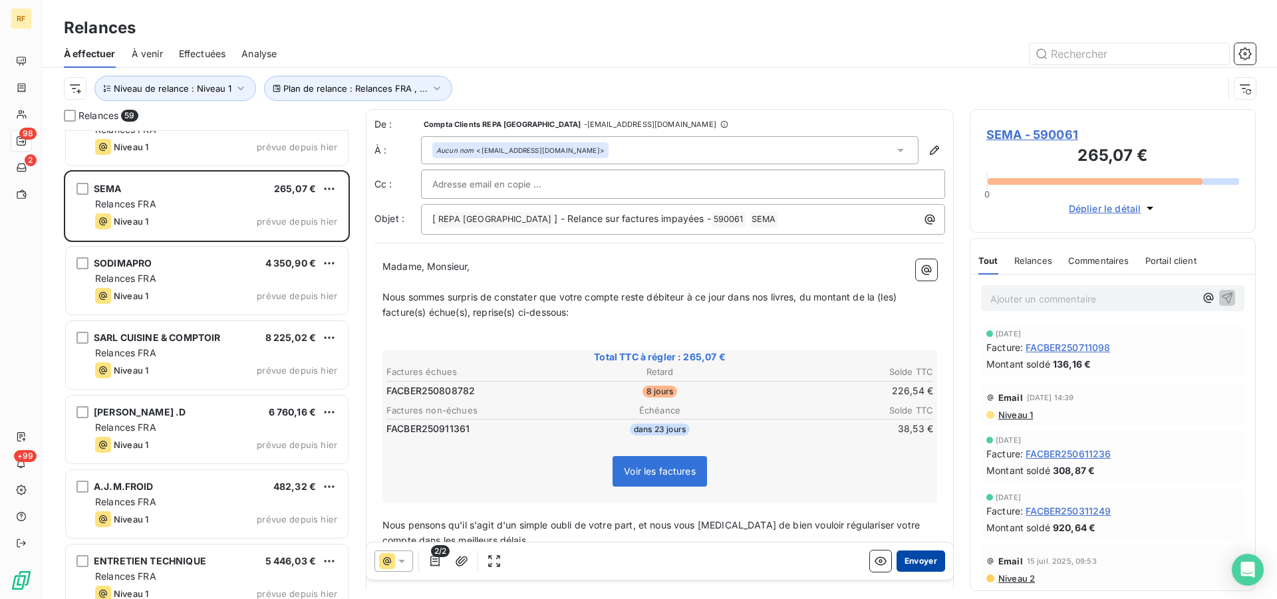
click at [920, 556] on button "Envoyer" at bounding box center [921, 561] width 49 height 21
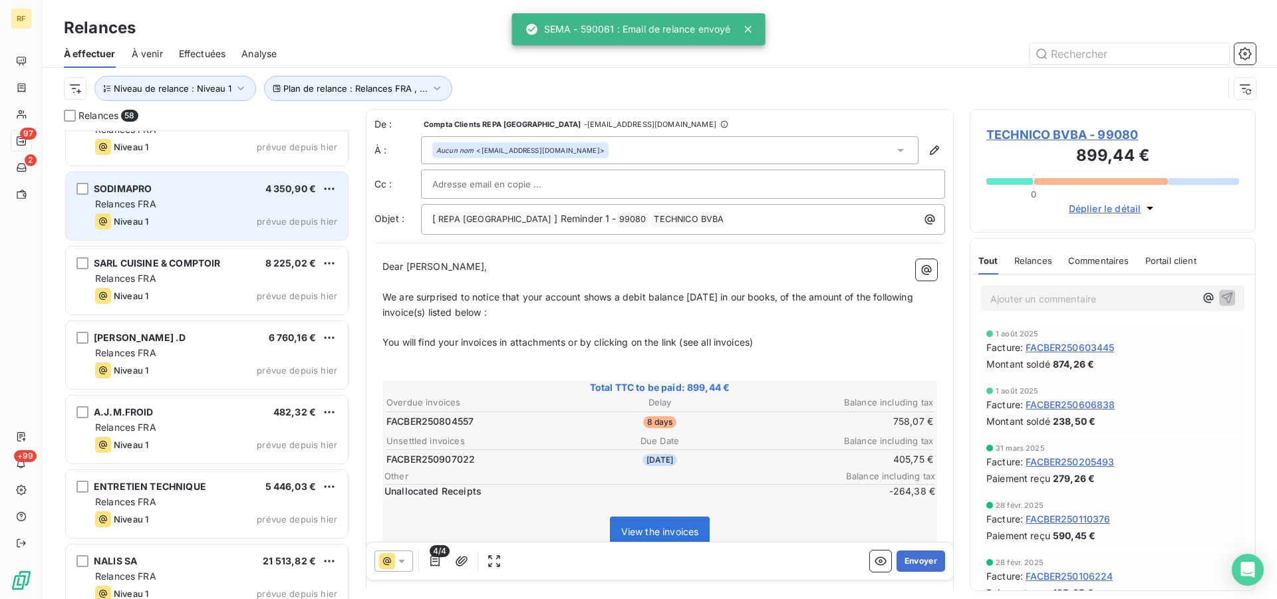
click at [196, 214] on div "Niveau 1 prévue depuis hier" at bounding box center [216, 222] width 242 height 16
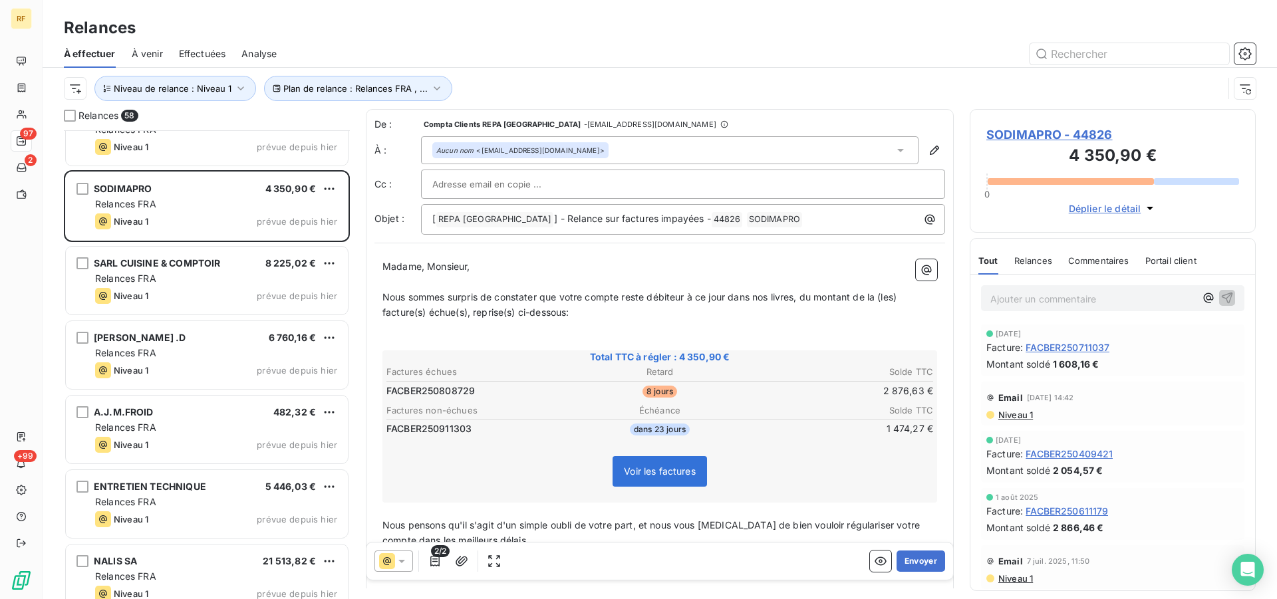
click at [1009, 139] on span "SODIMAPRO - 44826" at bounding box center [1113, 135] width 253 height 18
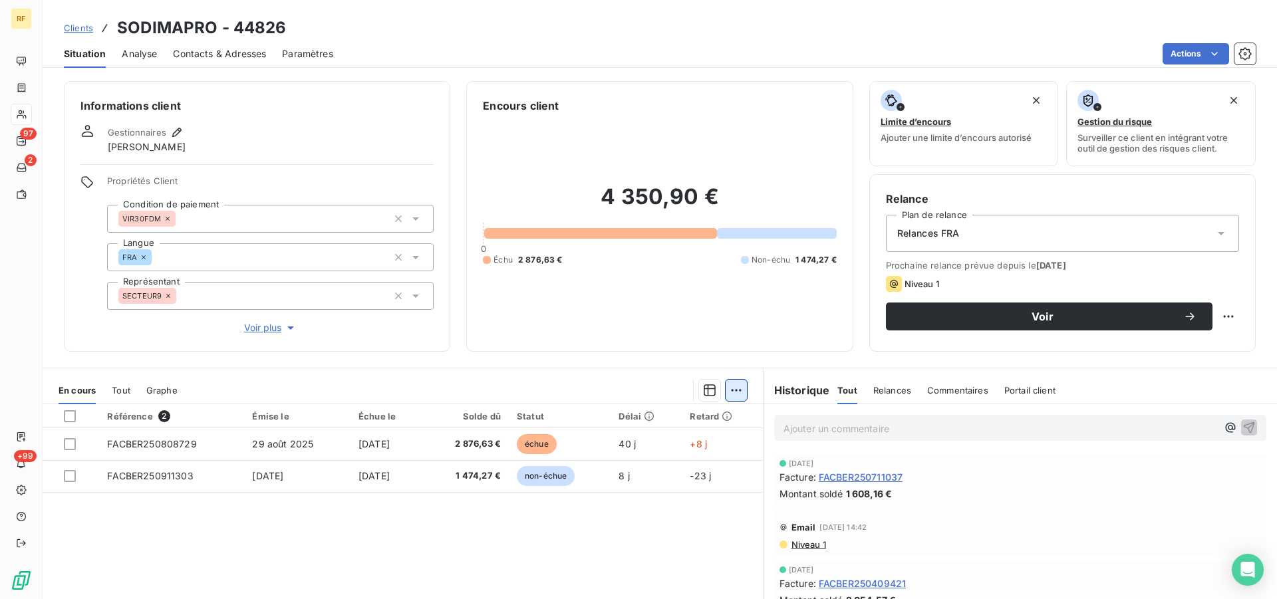
click at [724, 391] on html "RF 97 2 +99 Clients SODIMAPRO - 44826 Situation Analyse Contacts & Adresses Par…" at bounding box center [638, 299] width 1277 height 599
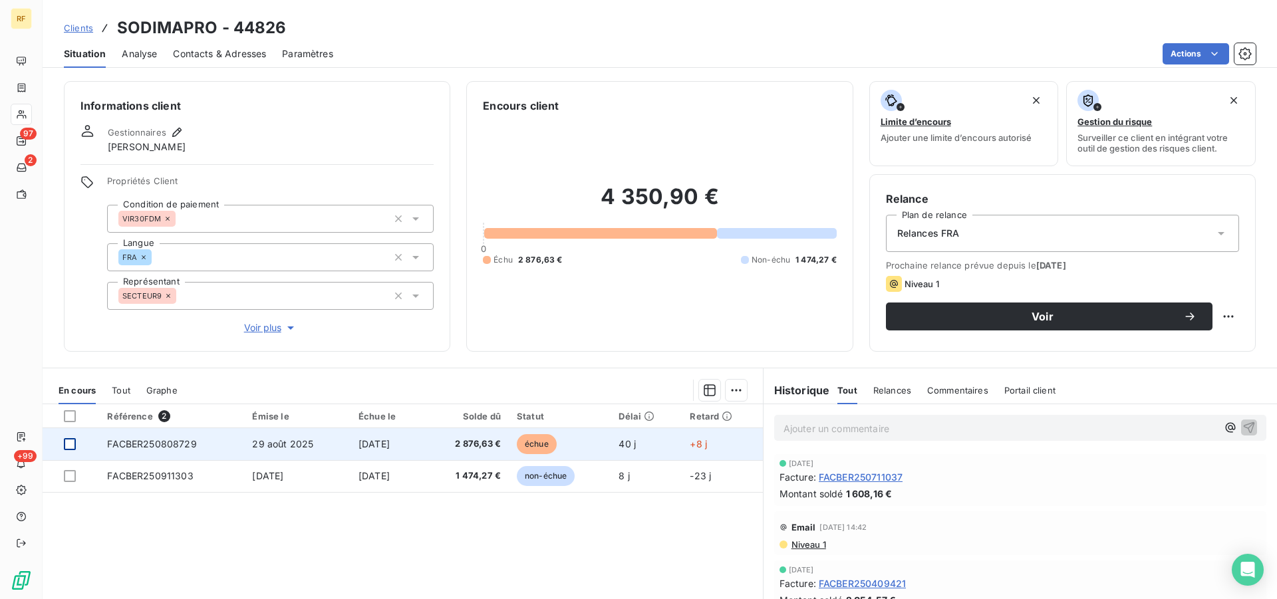
click at [65, 445] on html "RF 97 2 +99 Clients SODIMAPRO - 44826 Situation Analyse Contacts & Adresses Par…" at bounding box center [638, 299] width 1277 height 599
click at [68, 444] on div at bounding box center [70, 444] width 12 height 12
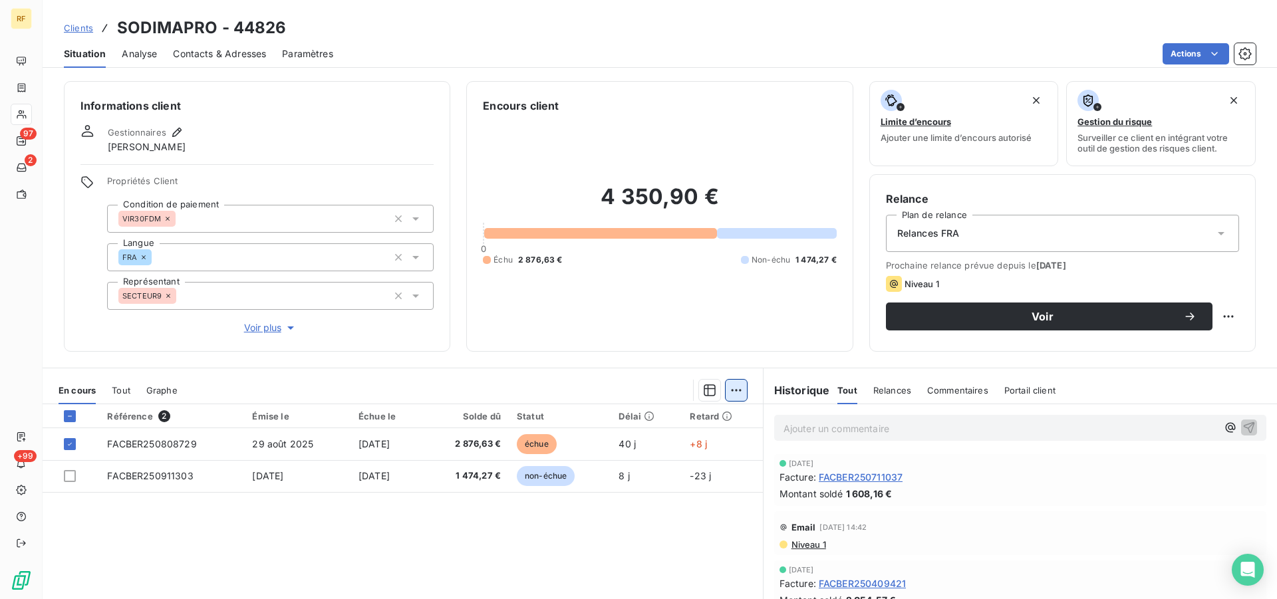
click at [727, 390] on html "RF 97 2 +99 Clients SODIMAPRO - 44826 Situation Analyse Contacts & Adresses Par…" at bounding box center [638, 299] width 1277 height 599
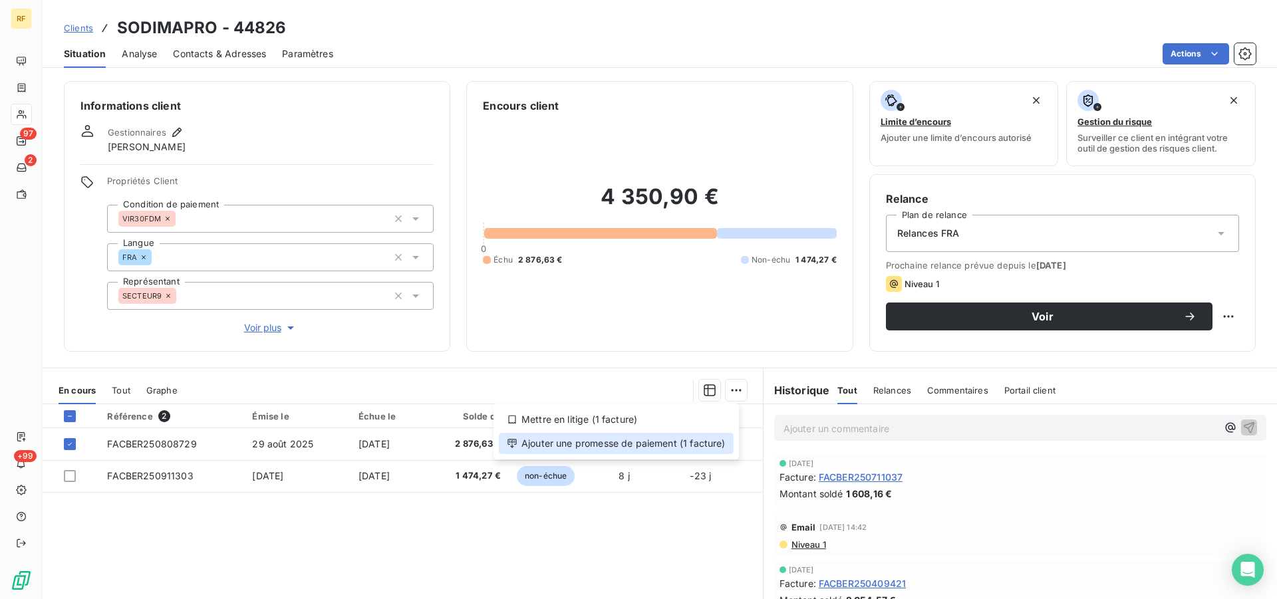
click at [611, 439] on div "Ajouter une promesse de paiement (1 facture)" at bounding box center [616, 443] width 235 height 21
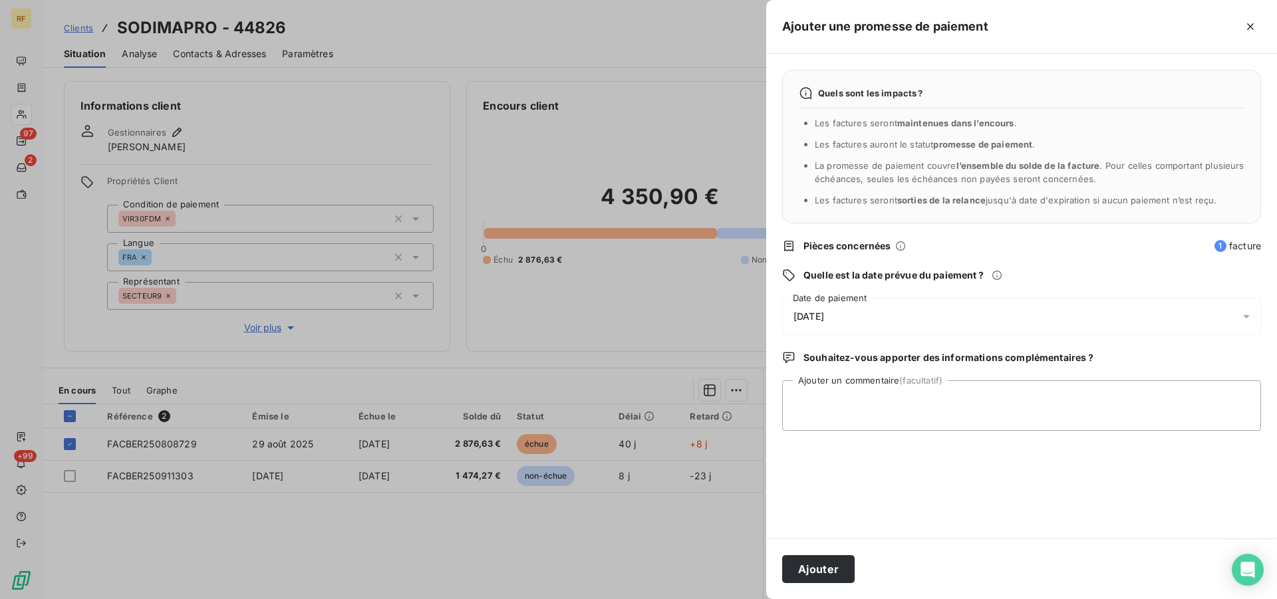
click at [818, 327] on div "[DATE]" at bounding box center [1021, 316] width 479 height 37
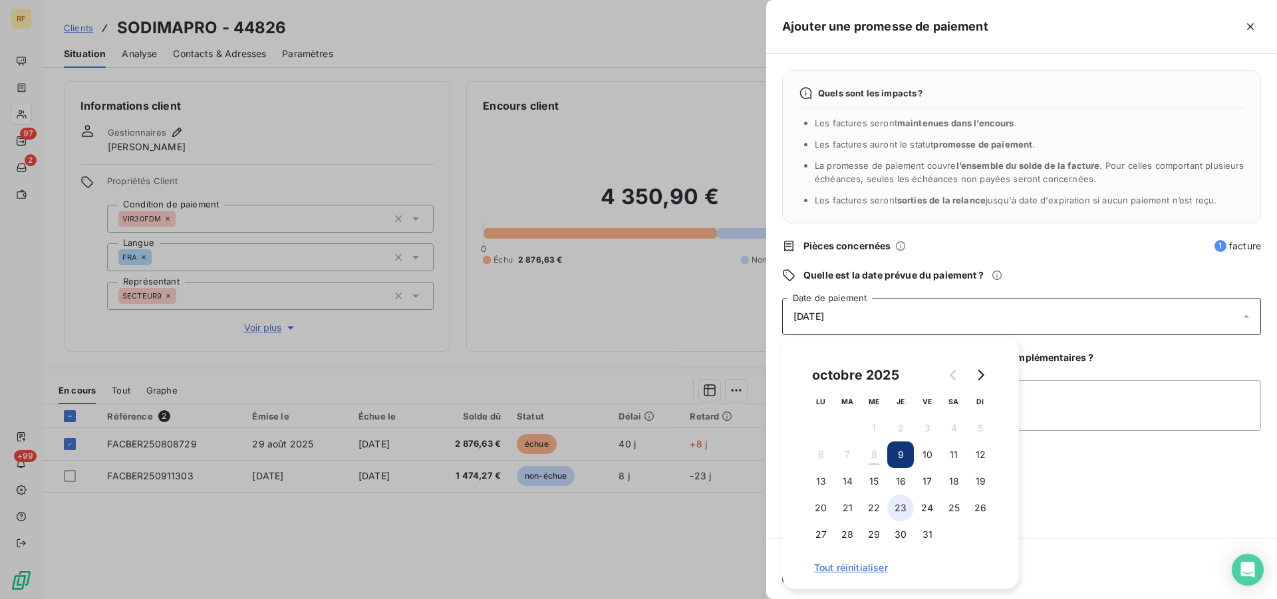
click at [899, 509] on button "23" at bounding box center [901, 508] width 27 height 27
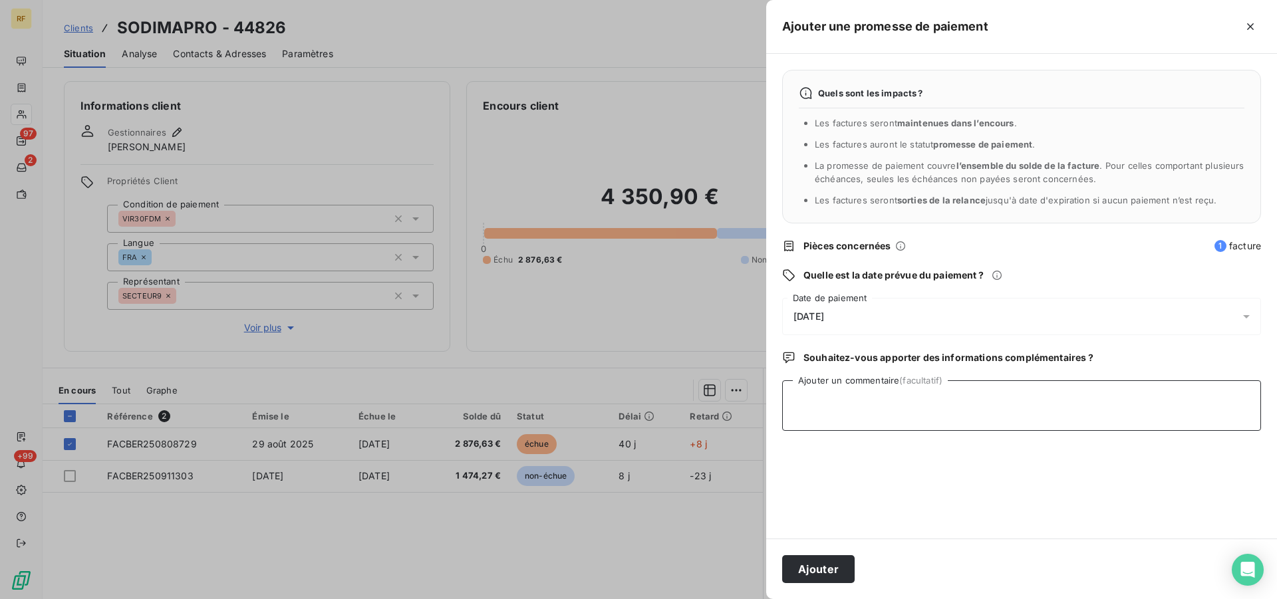
click at [1114, 402] on textarea "Ajouter un commentaire (facultatif)" at bounding box center [1021, 406] width 479 height 51
type textarea "PAYER CL"
click at [798, 572] on button "Ajouter" at bounding box center [818, 570] width 73 height 28
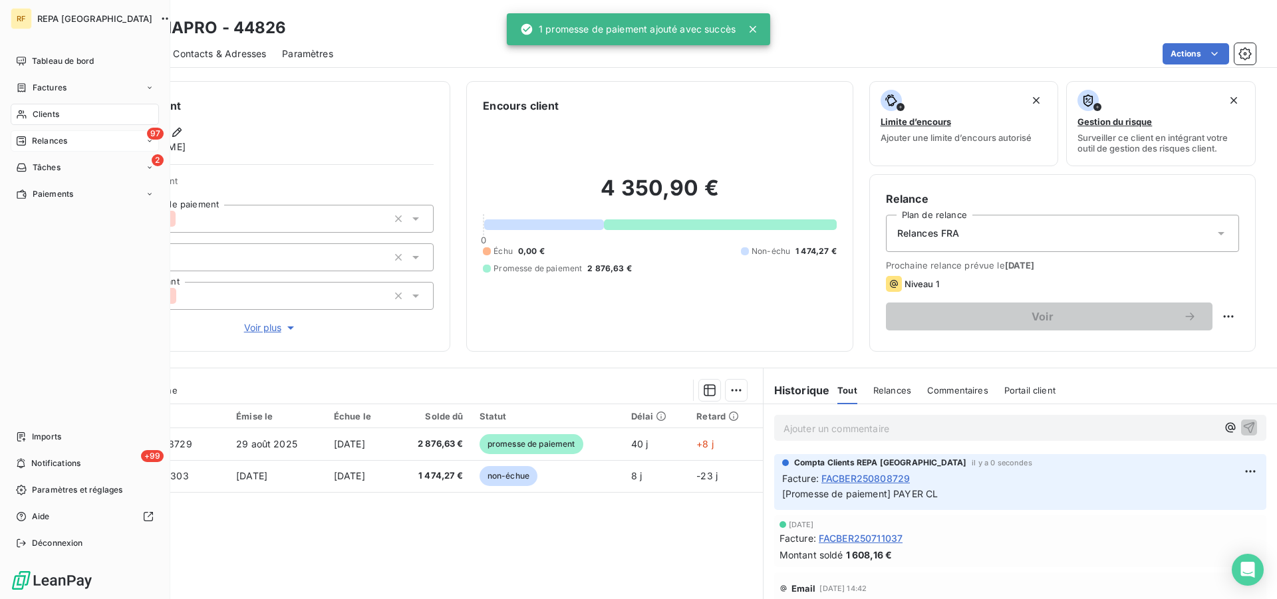
click at [59, 148] on div "97 Relances" at bounding box center [85, 140] width 148 height 21
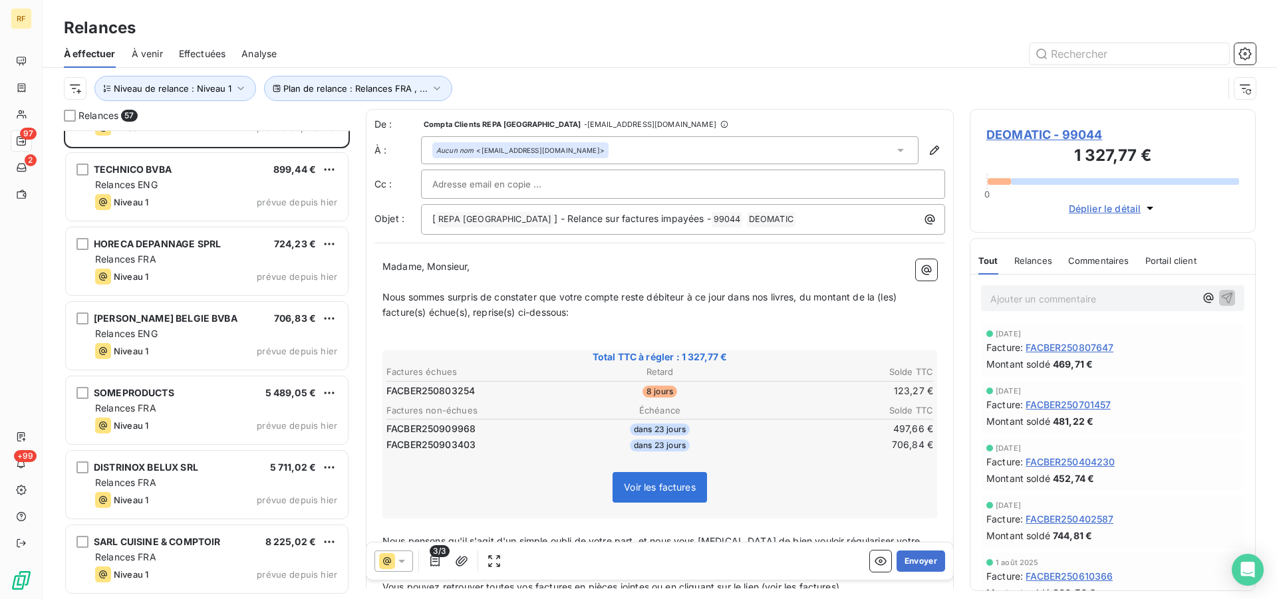
scroll to position [136, 0]
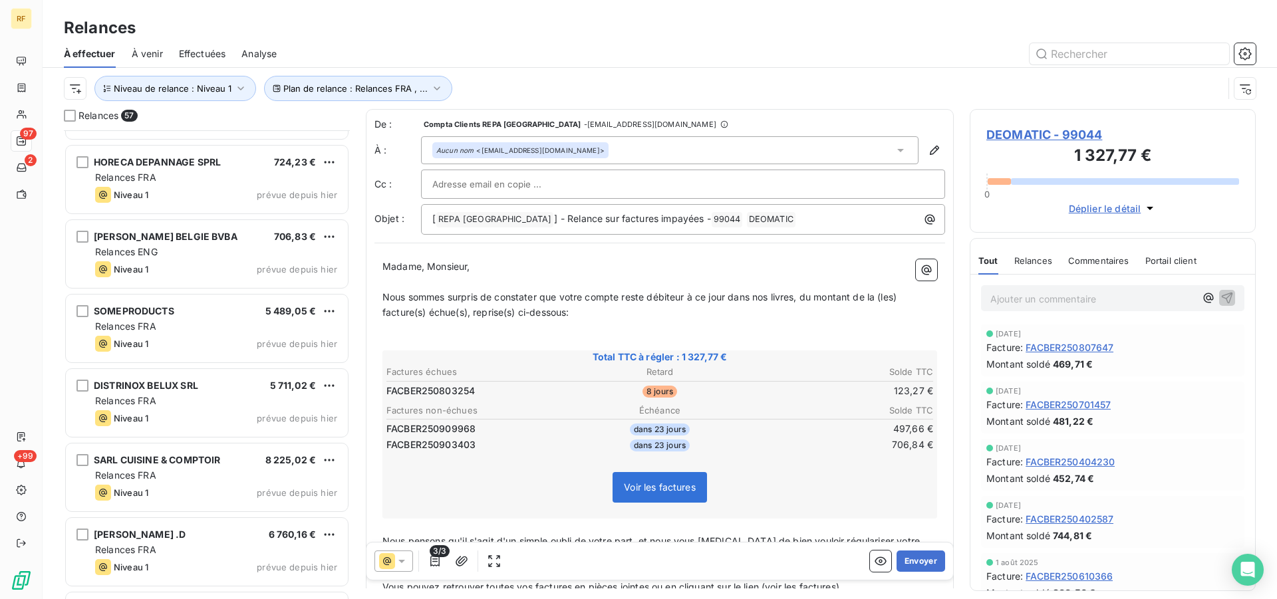
click at [240, 477] on div "Relances FRA" at bounding box center [216, 475] width 242 height 13
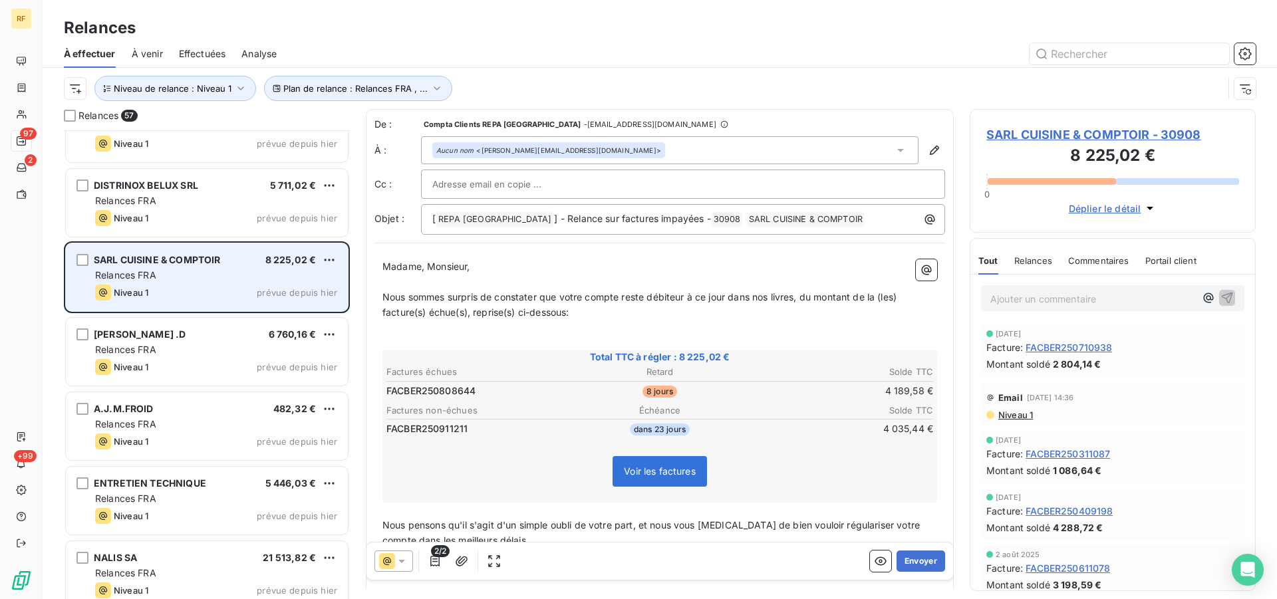
scroll to position [340, 0]
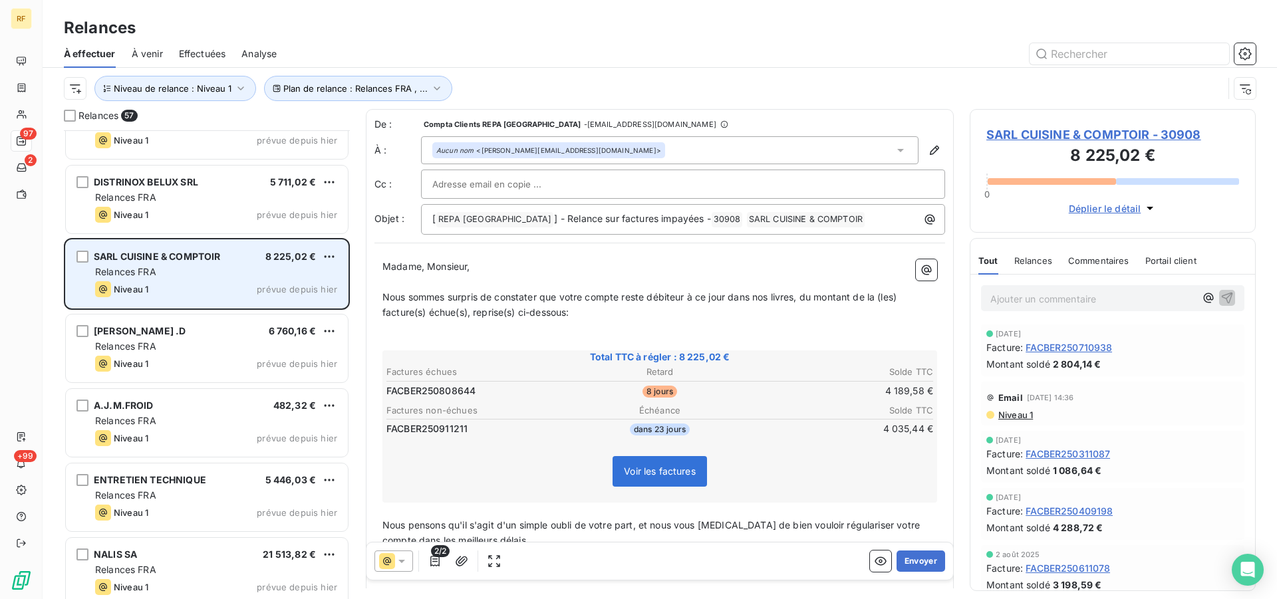
click at [209, 270] on div "Relances FRA" at bounding box center [216, 271] width 242 height 13
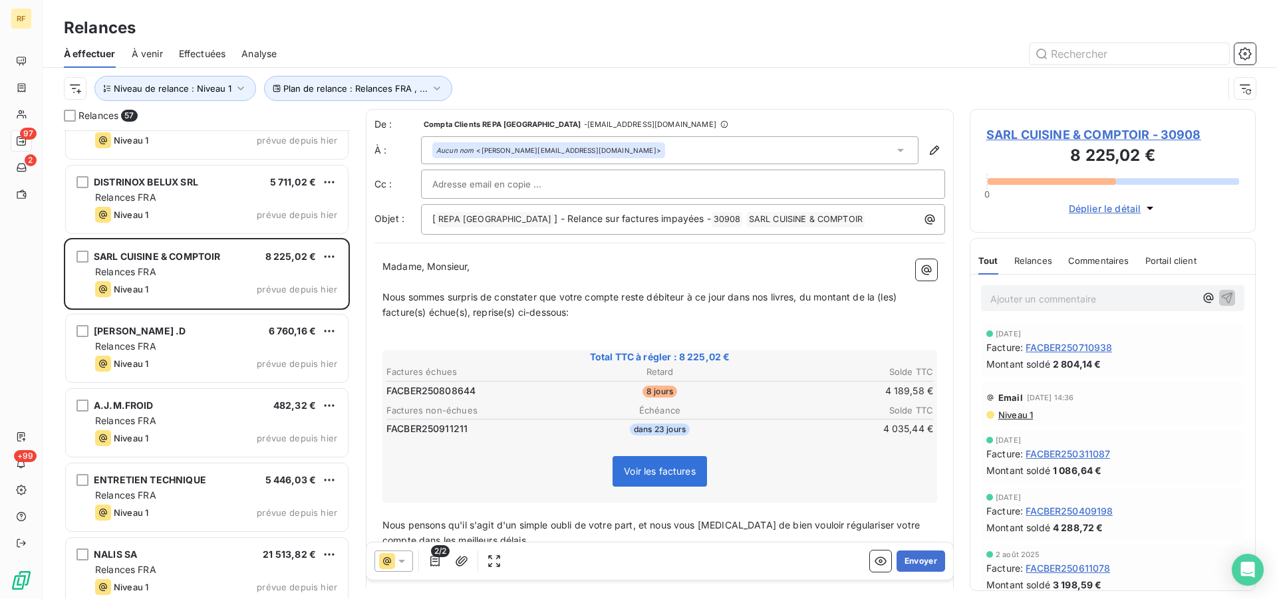
click at [1017, 132] on span "SARL CUISINE & COMPTOIR - 30908" at bounding box center [1113, 135] width 253 height 18
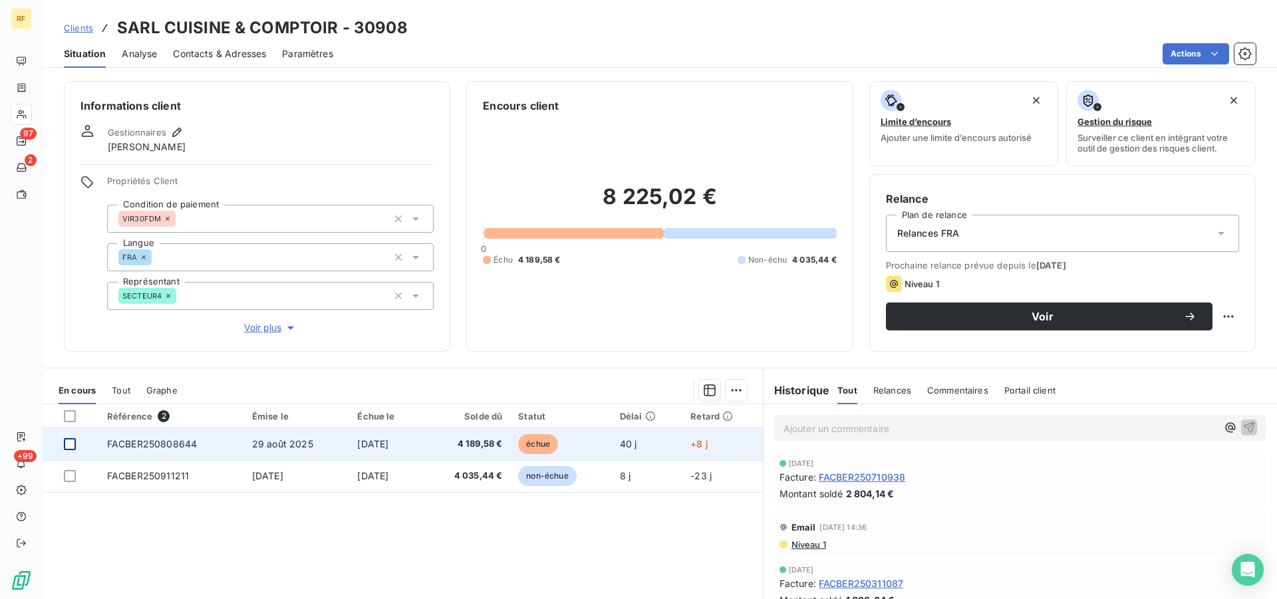
click at [67, 445] on div at bounding box center [70, 444] width 12 height 12
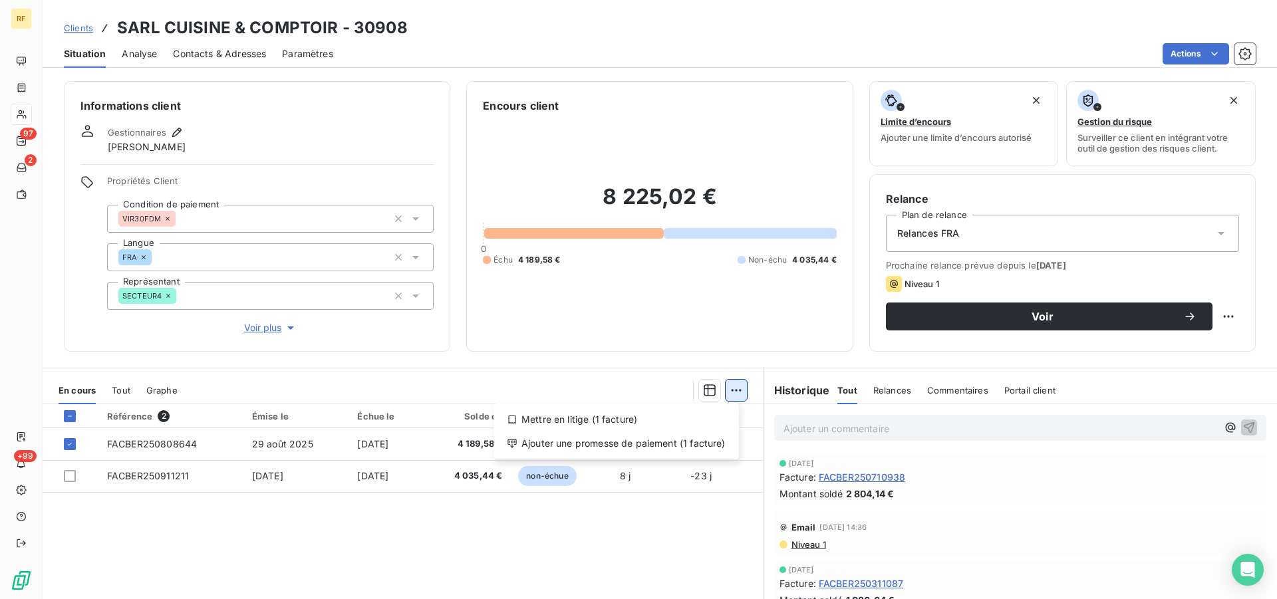
click at [733, 393] on html "RF 97 2 +99 Clients SARL CUISINE & COMPTOIR - 30908 Situation Analyse Contacts …" at bounding box center [638, 299] width 1277 height 599
click at [609, 438] on div "Ajouter une promesse de paiement (1 facture)" at bounding box center [616, 443] width 235 height 21
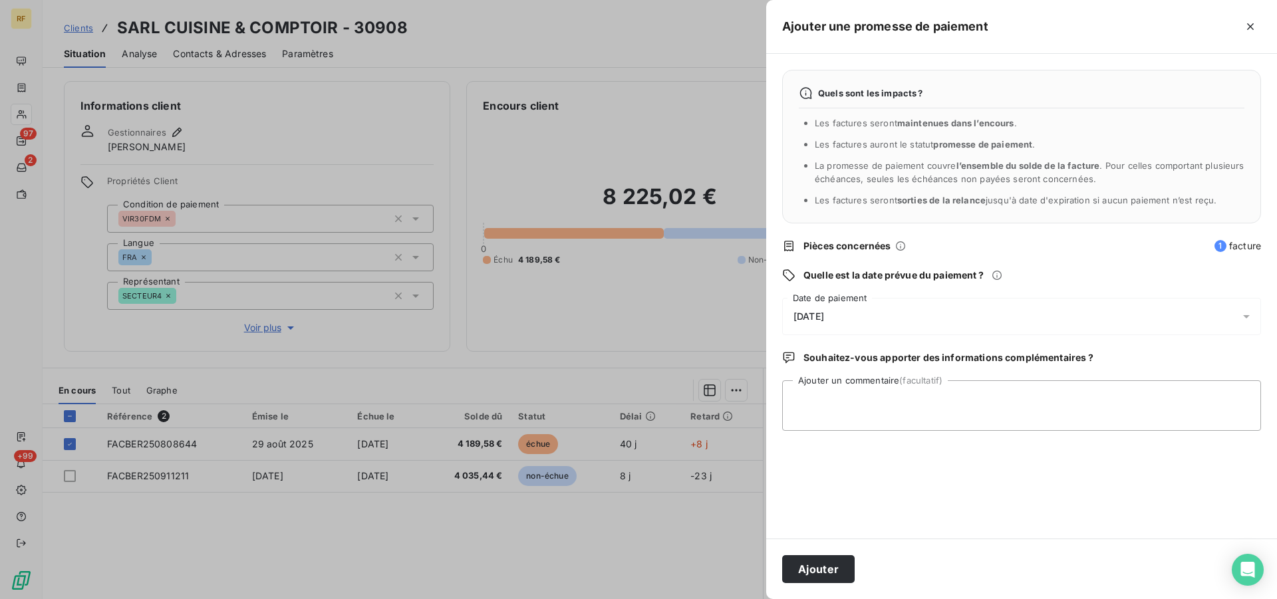
click at [824, 321] on span "[DATE]" at bounding box center [809, 316] width 31 height 11
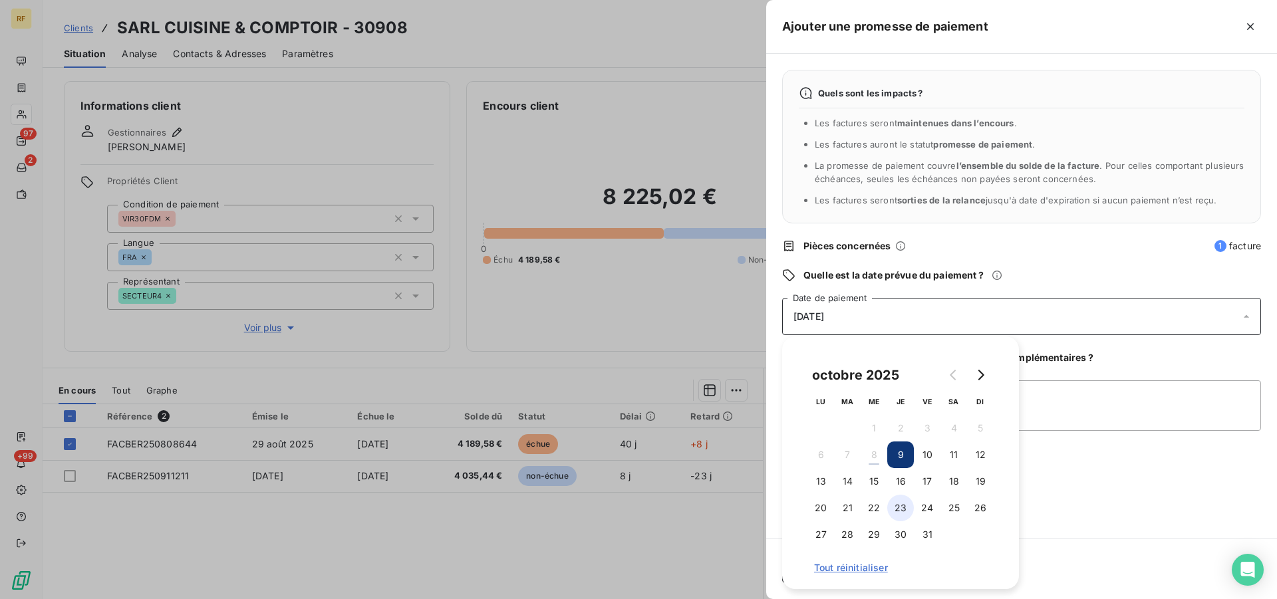
click at [902, 510] on button "23" at bounding box center [901, 508] width 27 height 27
click at [1090, 406] on textarea "Ajouter un commentaire (facultatif)" at bounding box center [1021, 406] width 479 height 51
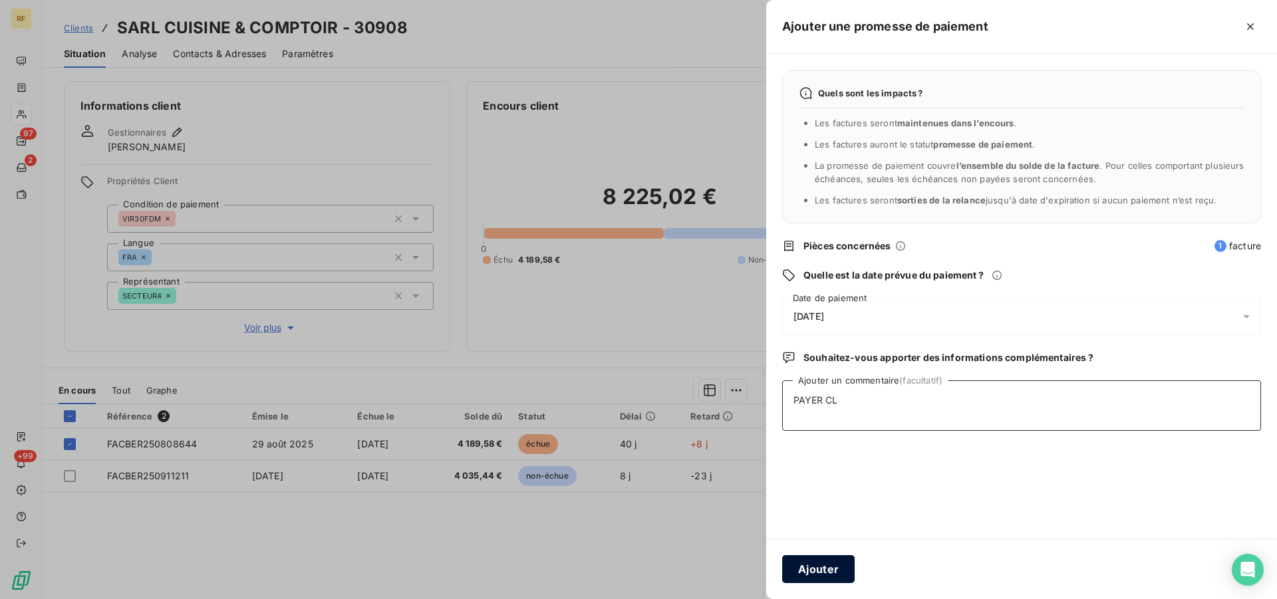
type textarea "PAYER CL"
click at [816, 566] on button "Ajouter" at bounding box center [818, 570] width 73 height 28
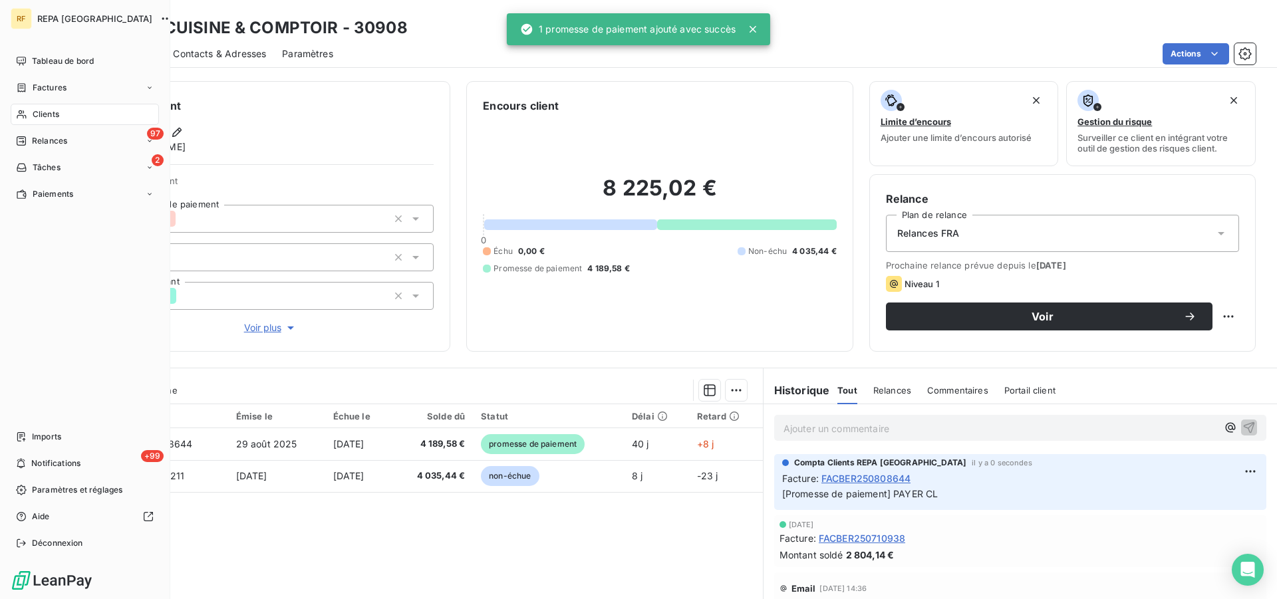
click at [42, 142] on span "Relances" at bounding box center [49, 141] width 35 height 12
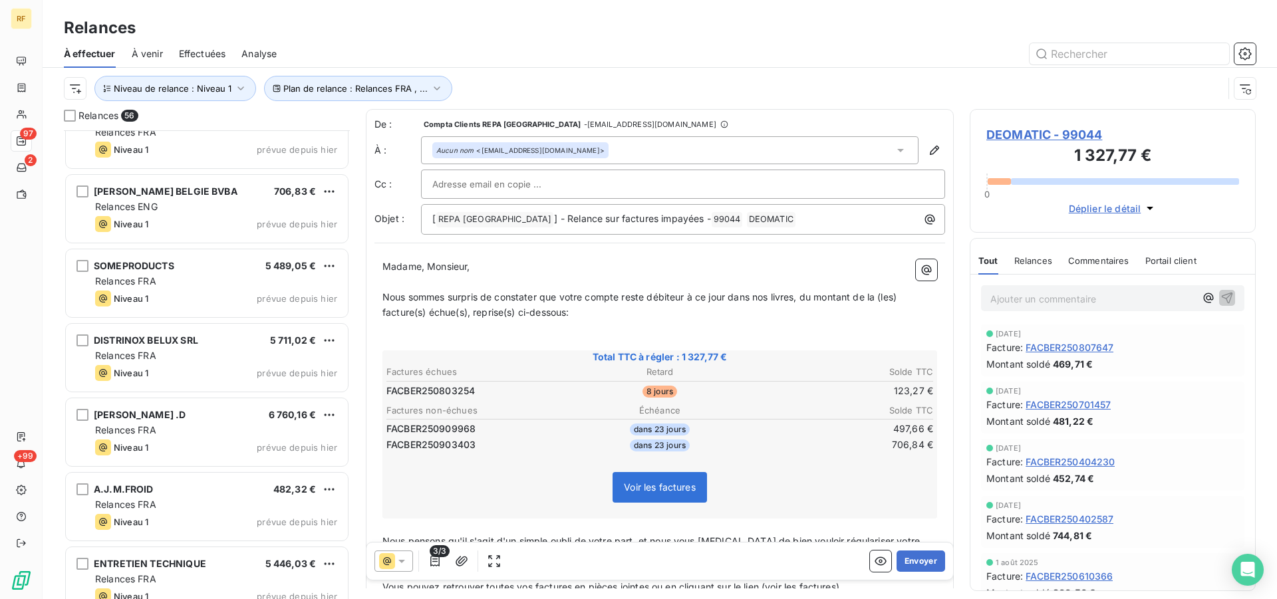
scroll to position [204, 0]
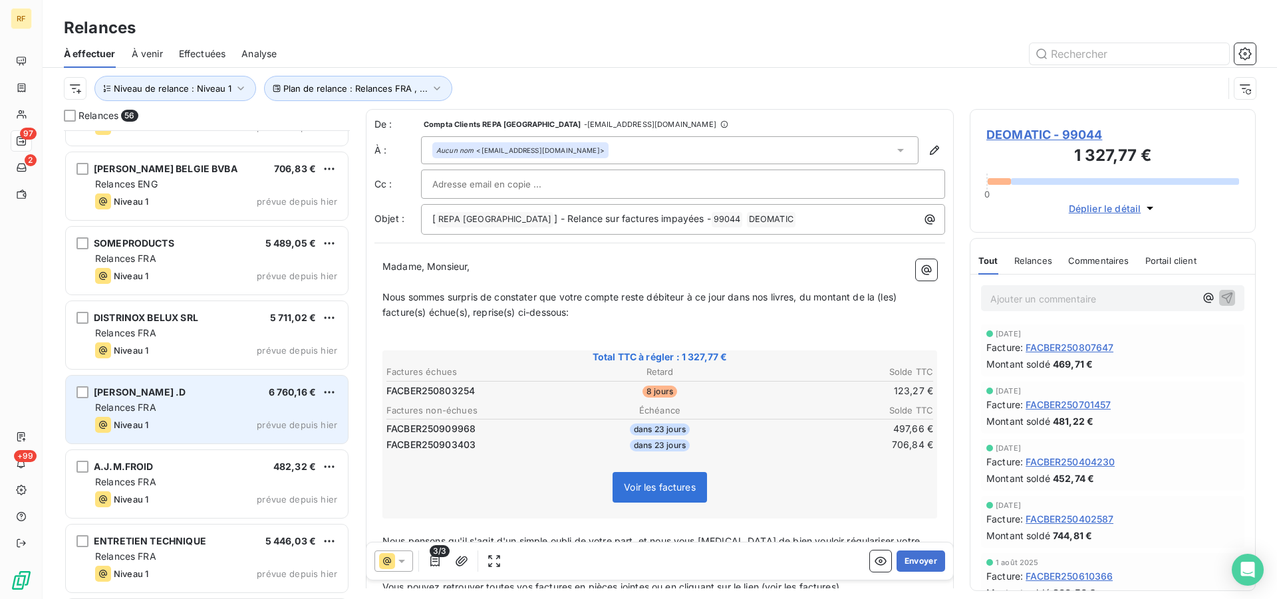
click at [251, 401] on div "Relances FRA" at bounding box center [216, 407] width 242 height 13
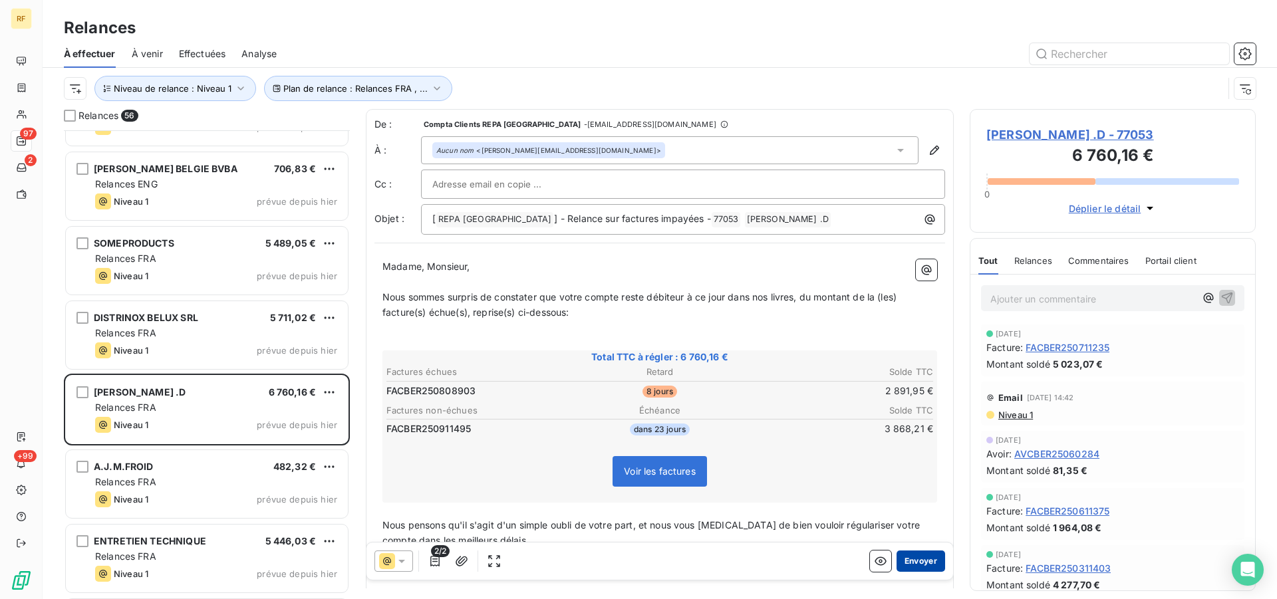
click at [920, 558] on button "Envoyer" at bounding box center [921, 561] width 49 height 21
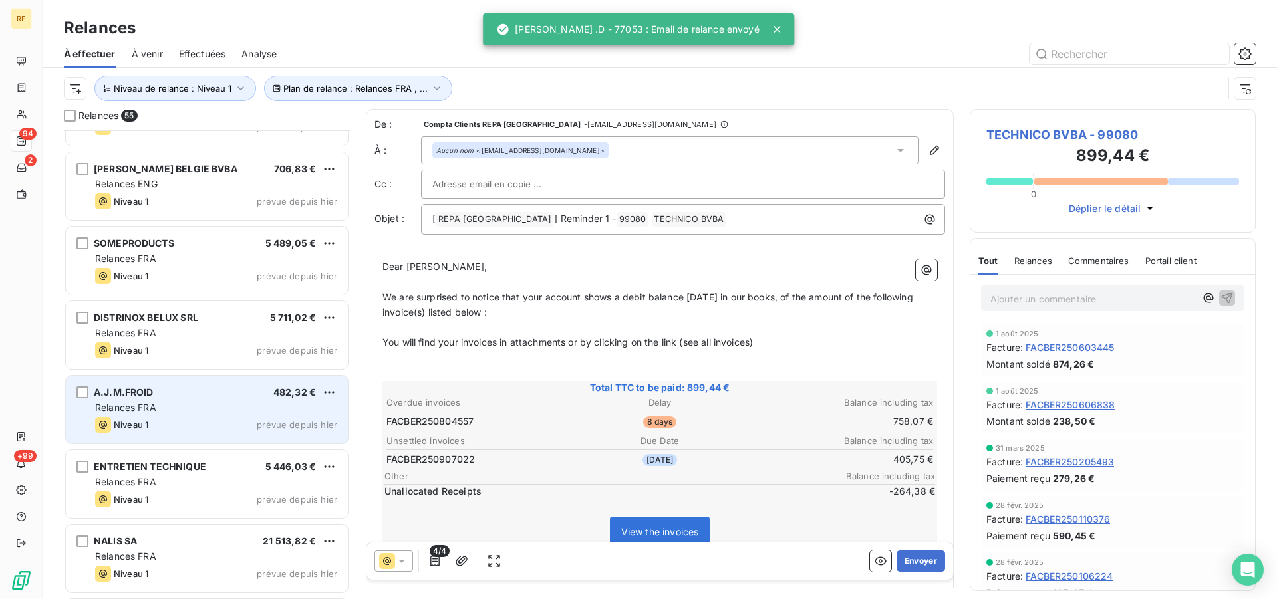
click at [203, 403] on div "Relances FRA" at bounding box center [216, 407] width 242 height 13
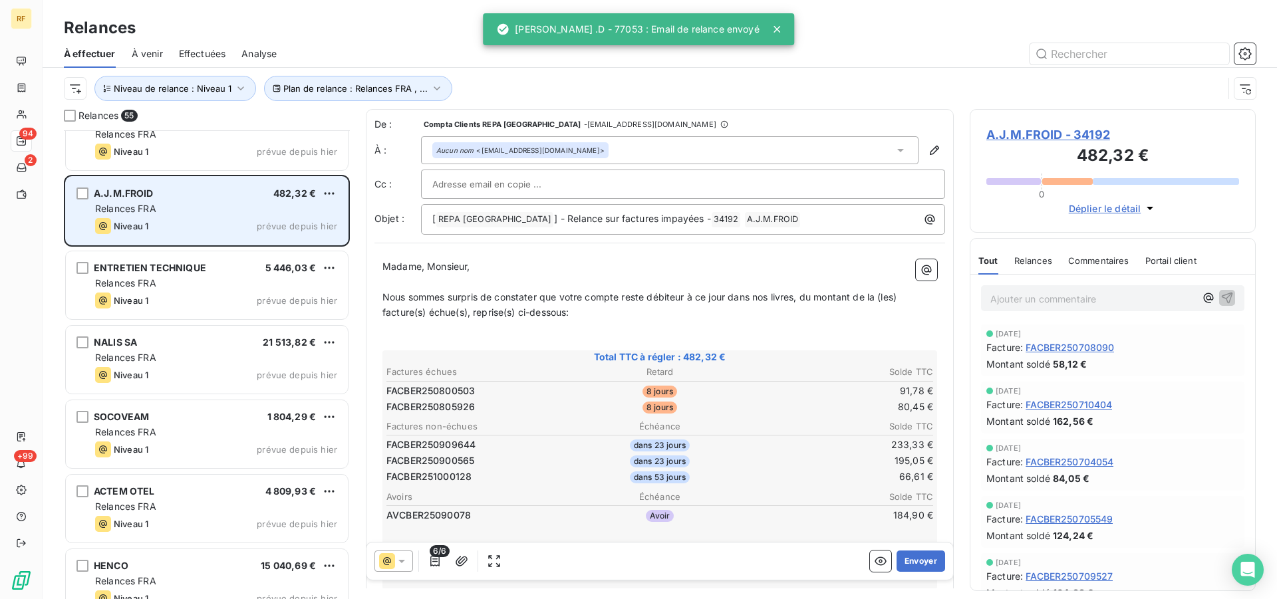
scroll to position [408, 0]
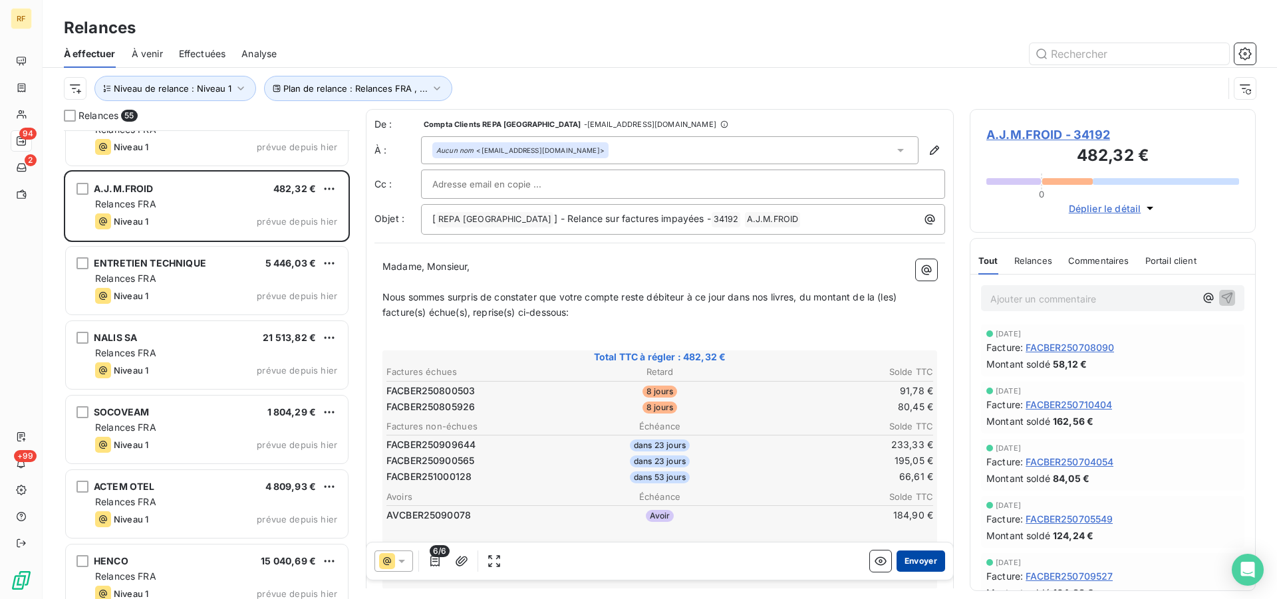
click at [904, 554] on button "Envoyer" at bounding box center [921, 561] width 49 height 21
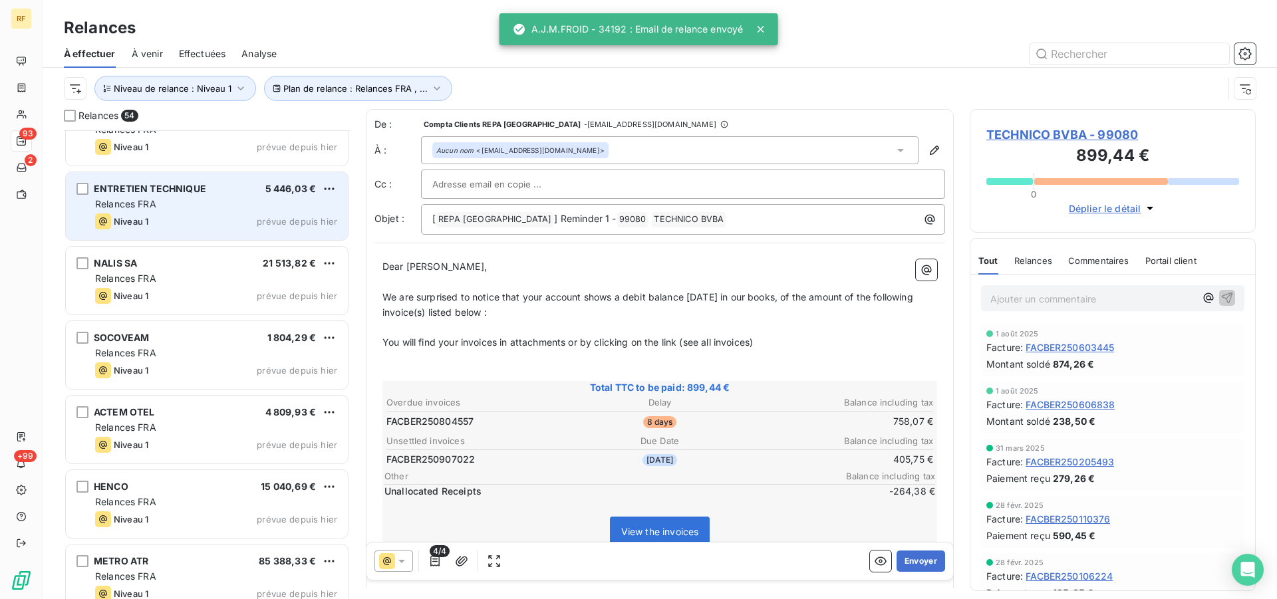
click at [202, 219] on div "Niveau 1 prévue depuis hier" at bounding box center [216, 222] width 242 height 16
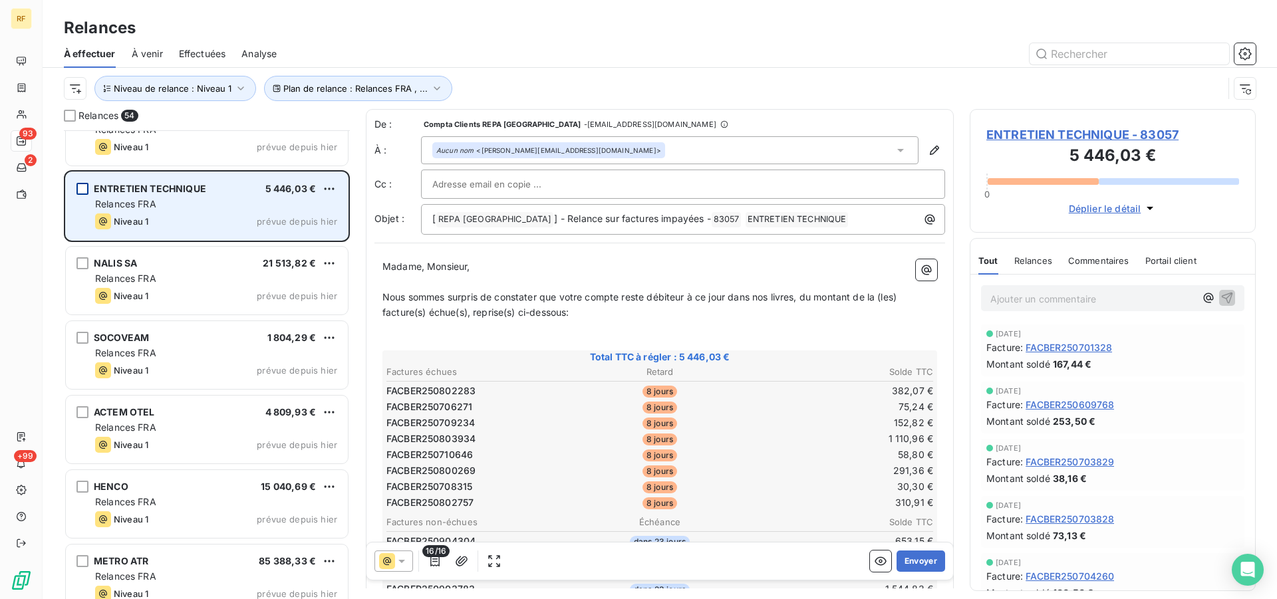
click at [84, 190] on div "grid" at bounding box center [83, 189] width 12 height 12
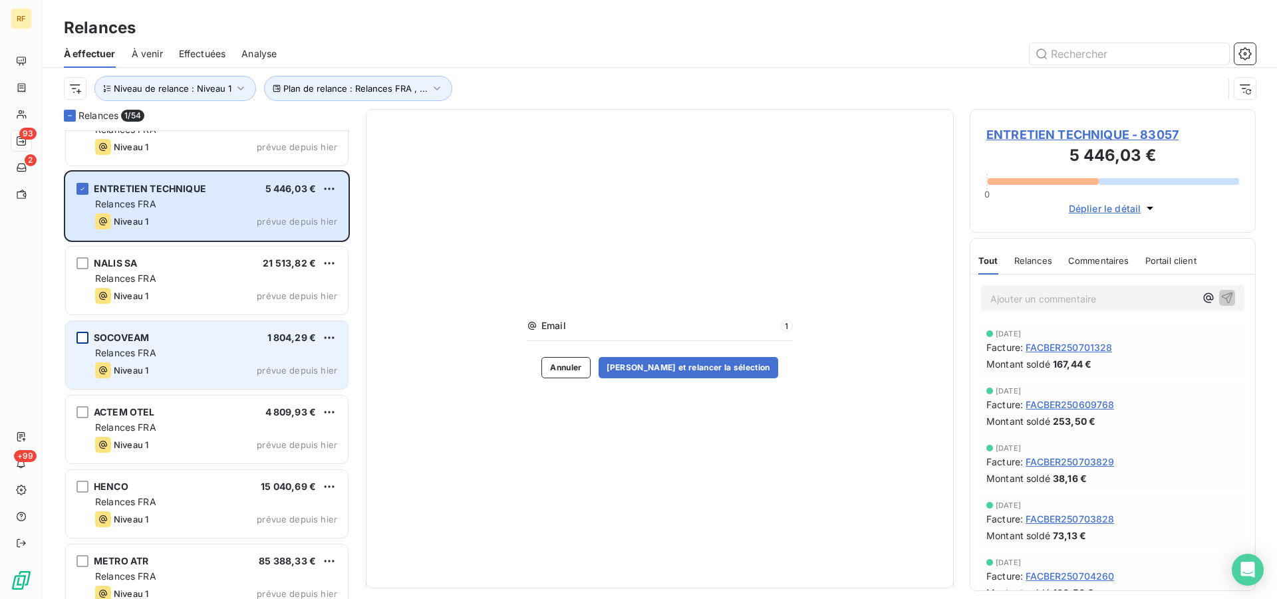
click at [79, 335] on div "grid" at bounding box center [83, 338] width 12 height 12
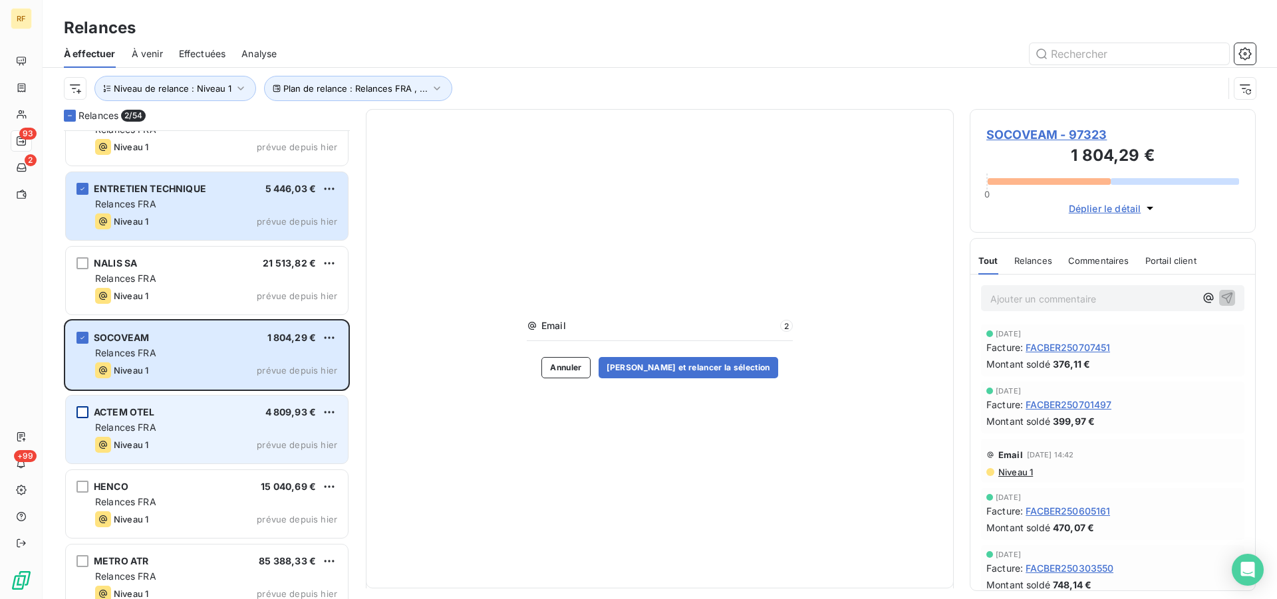
click at [78, 410] on div "grid" at bounding box center [83, 413] width 12 height 12
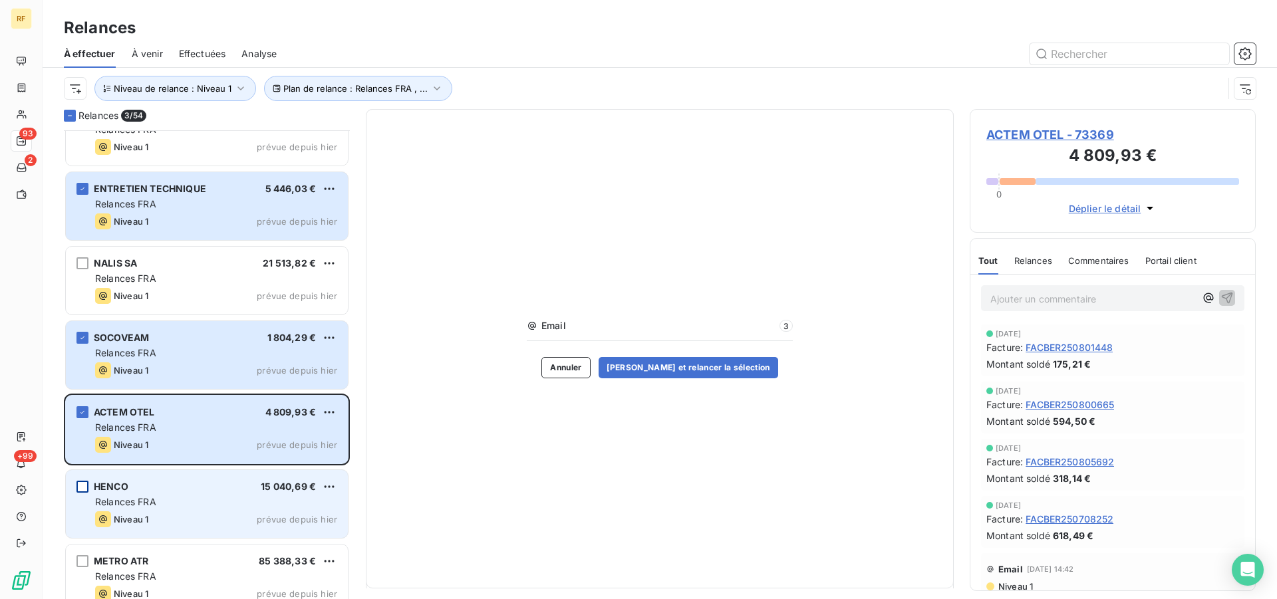
click at [81, 491] on div "grid" at bounding box center [83, 487] width 12 height 12
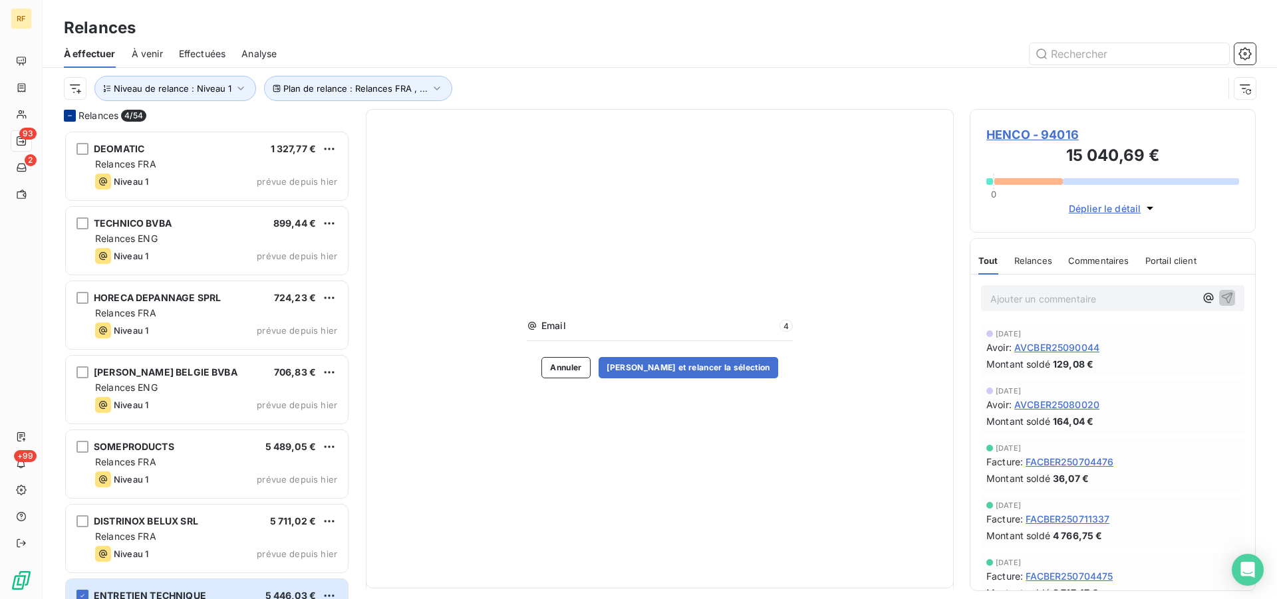
click at [69, 116] on icon at bounding box center [70, 116] width 4 height 1
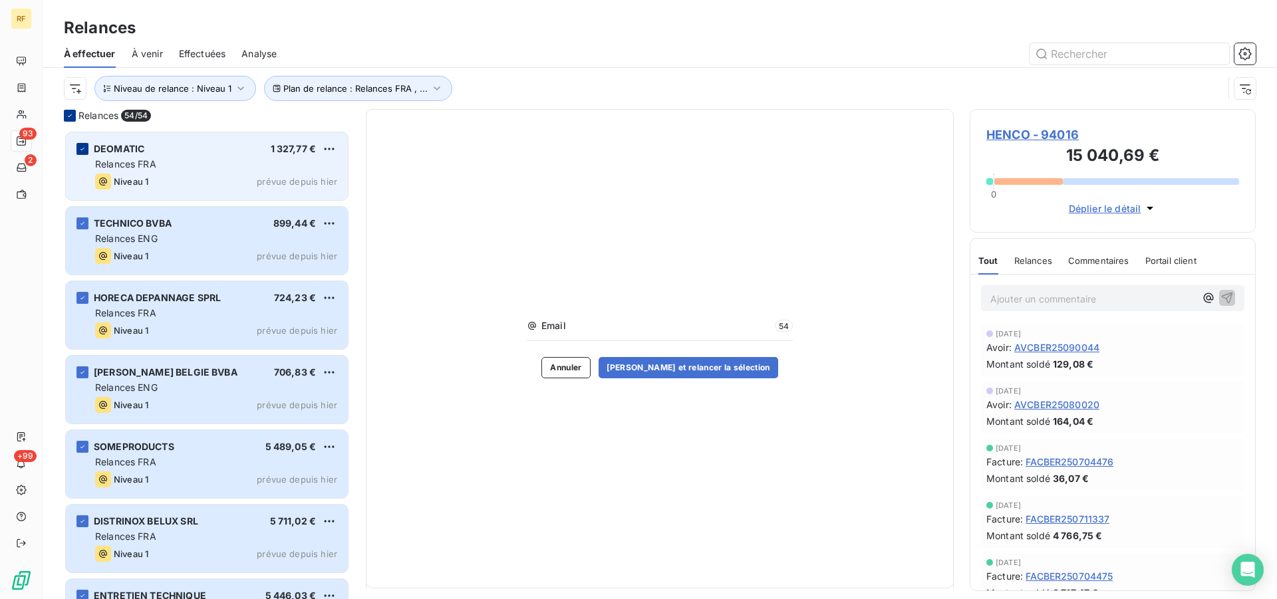
click at [82, 144] on div "grid" at bounding box center [83, 149] width 12 height 12
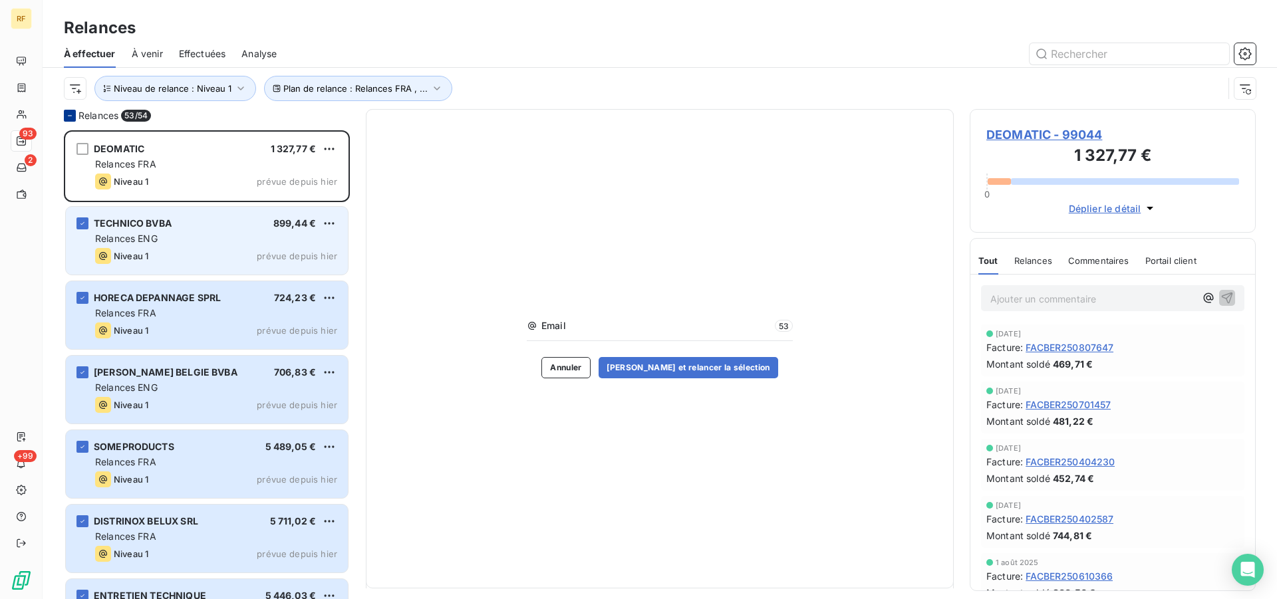
drag, startPoint x: 75, startPoint y: 218, endPoint x: 77, endPoint y: 230, distance: 11.5
click at [76, 219] on div "TECHNICO BVBA 899,44 € Relances ENG Niveau 1 prévue depuis [DATE]" at bounding box center [207, 241] width 282 height 68
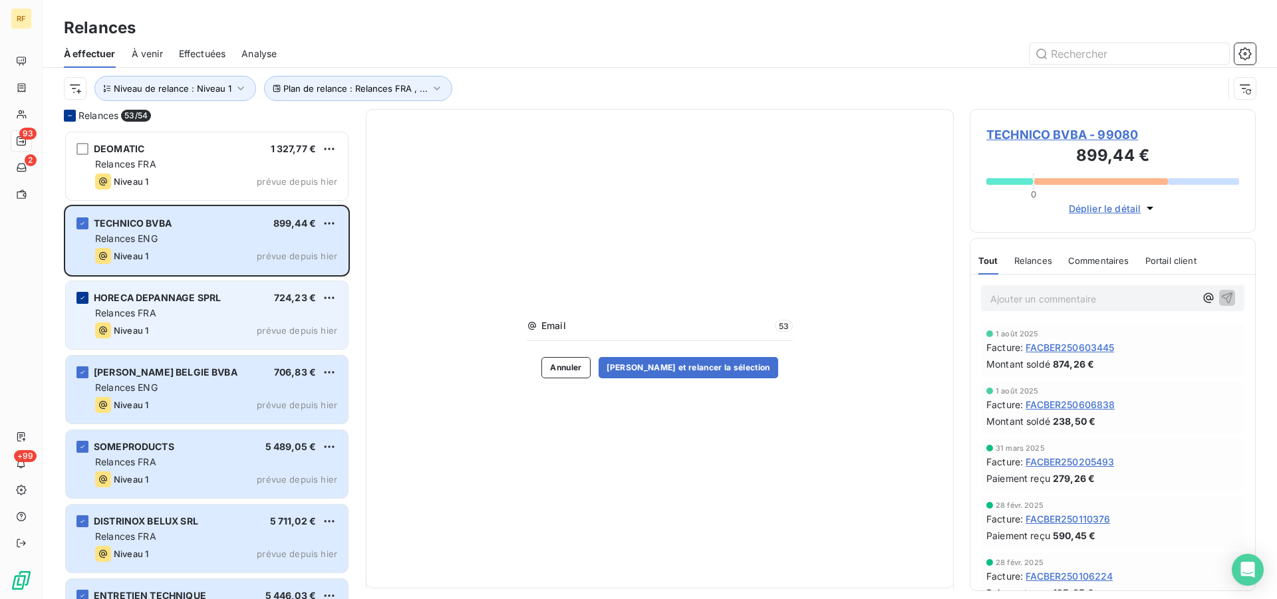
click at [81, 297] on icon "grid" at bounding box center [83, 298] width 8 height 8
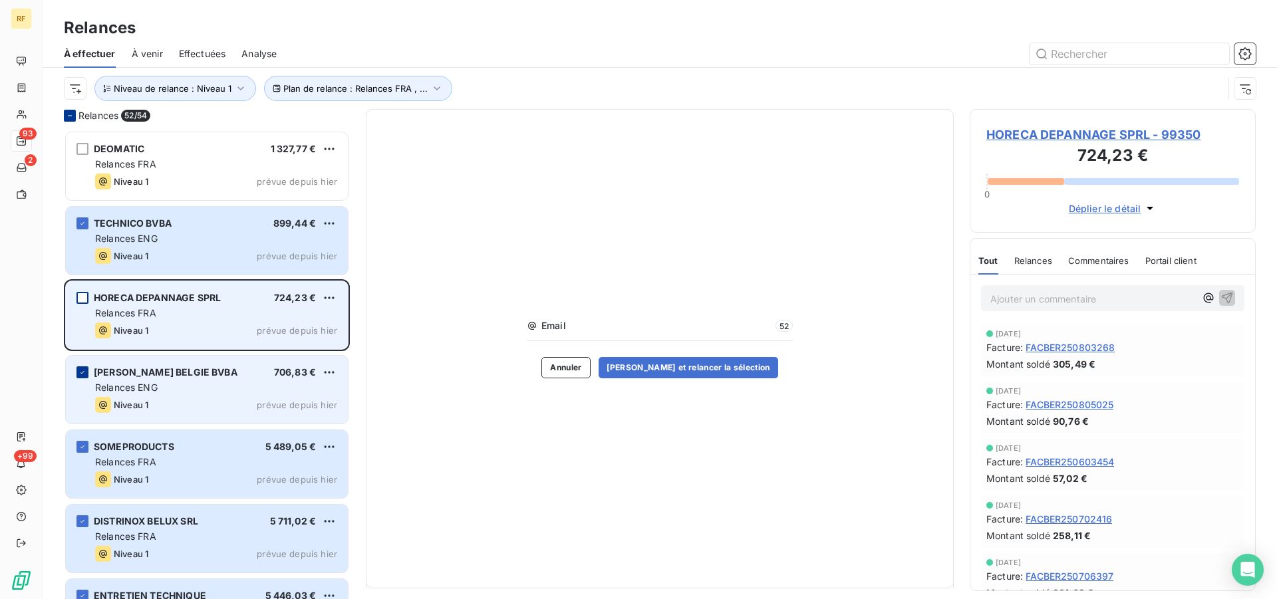
click at [82, 374] on icon "grid" at bounding box center [83, 372] width 4 height 3
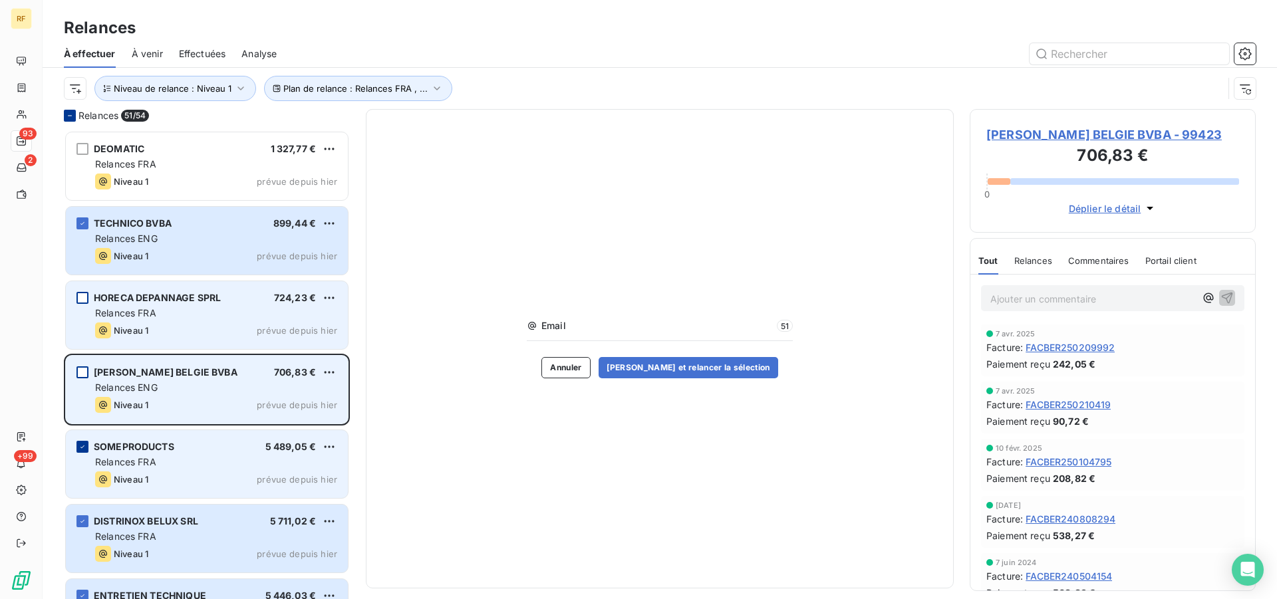
click at [80, 448] on icon "grid" at bounding box center [83, 447] width 8 height 8
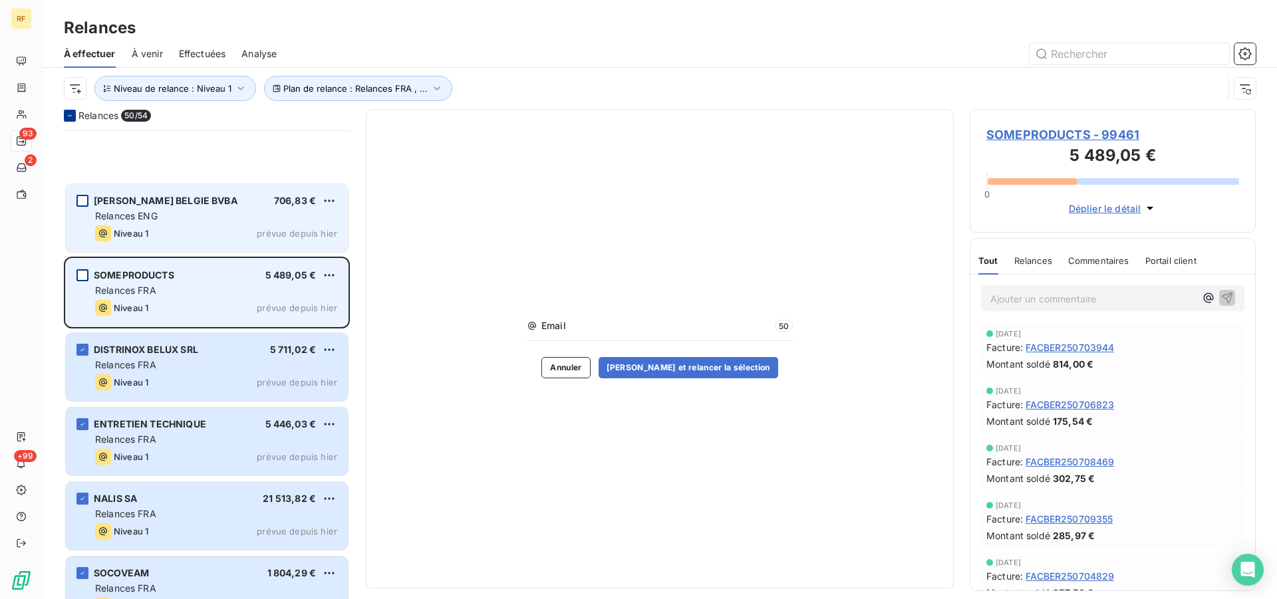
scroll to position [339, 0]
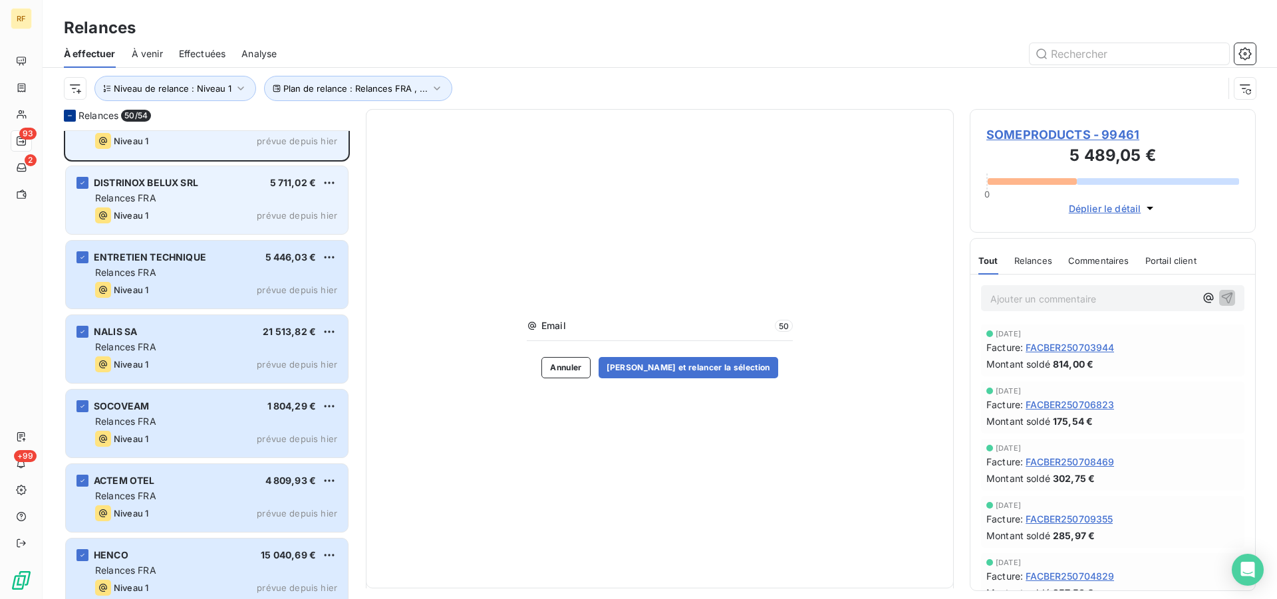
click at [76, 183] on div "DISTRINOX BELUX SRL 5 711,02 € Relances FRA Niveau 1 prévue depuis [DATE]" at bounding box center [207, 200] width 282 height 68
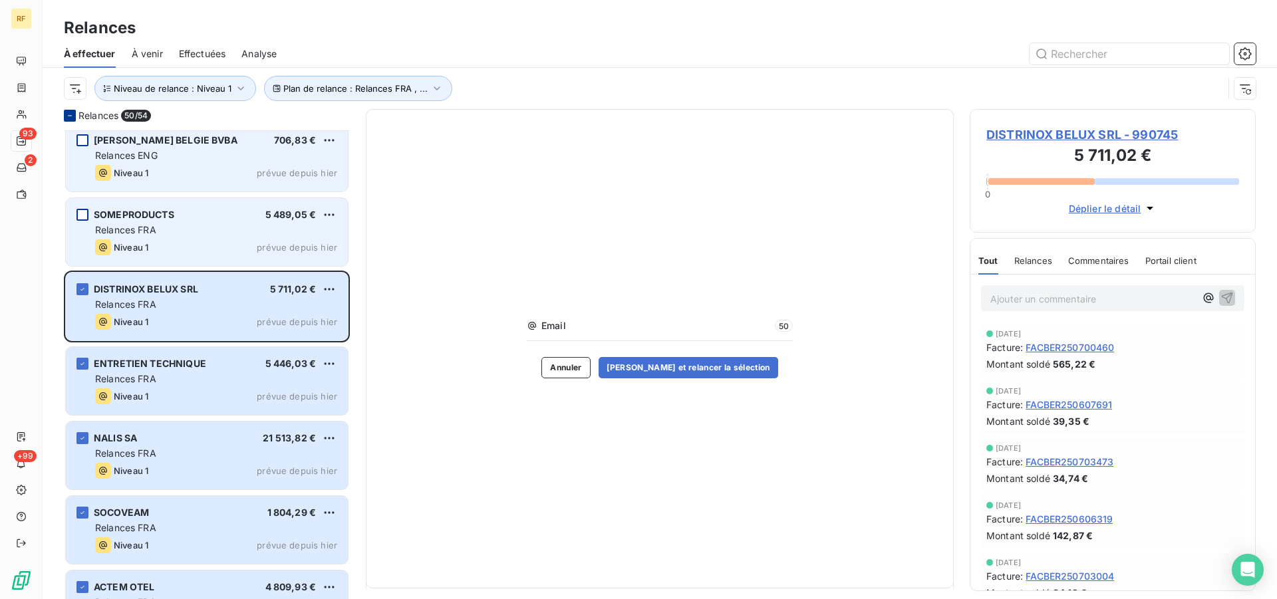
scroll to position [204, 0]
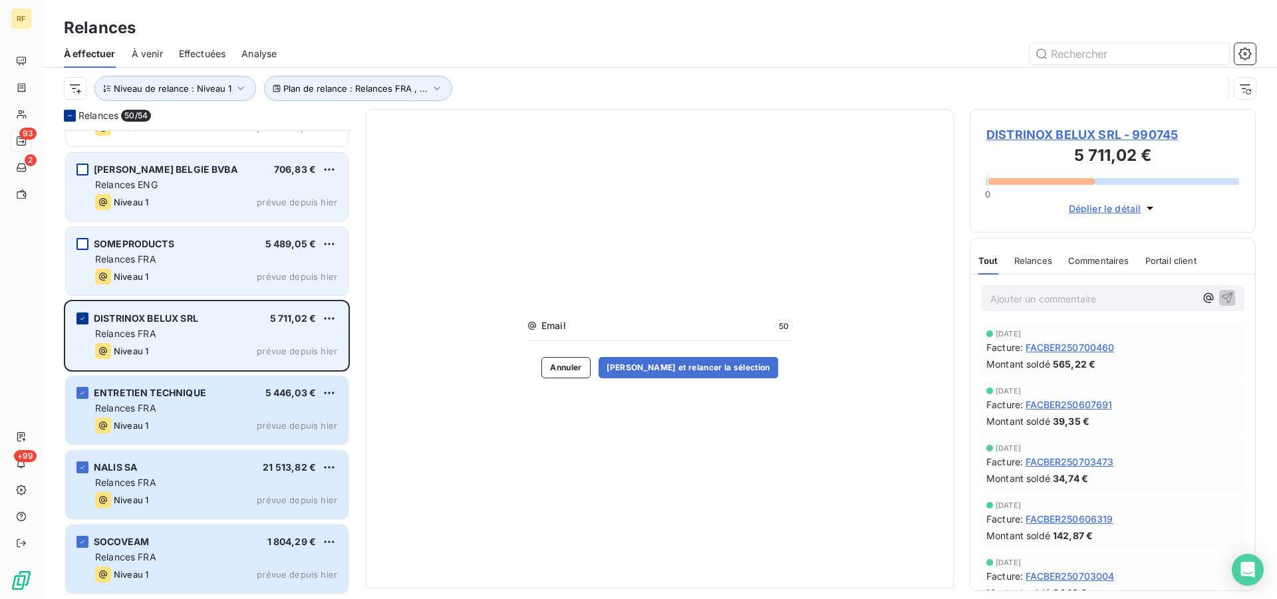
click at [83, 317] on icon "grid" at bounding box center [83, 319] width 8 height 8
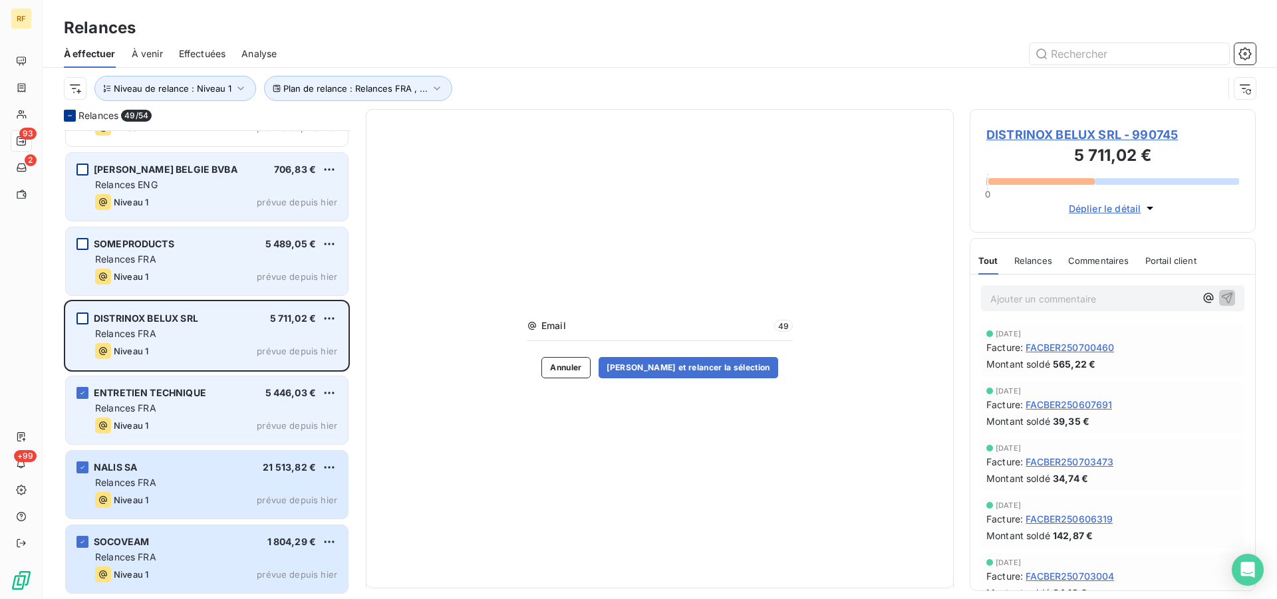
click at [194, 397] on span "ENTRETIEN TECHNIQUE" at bounding box center [150, 392] width 112 height 11
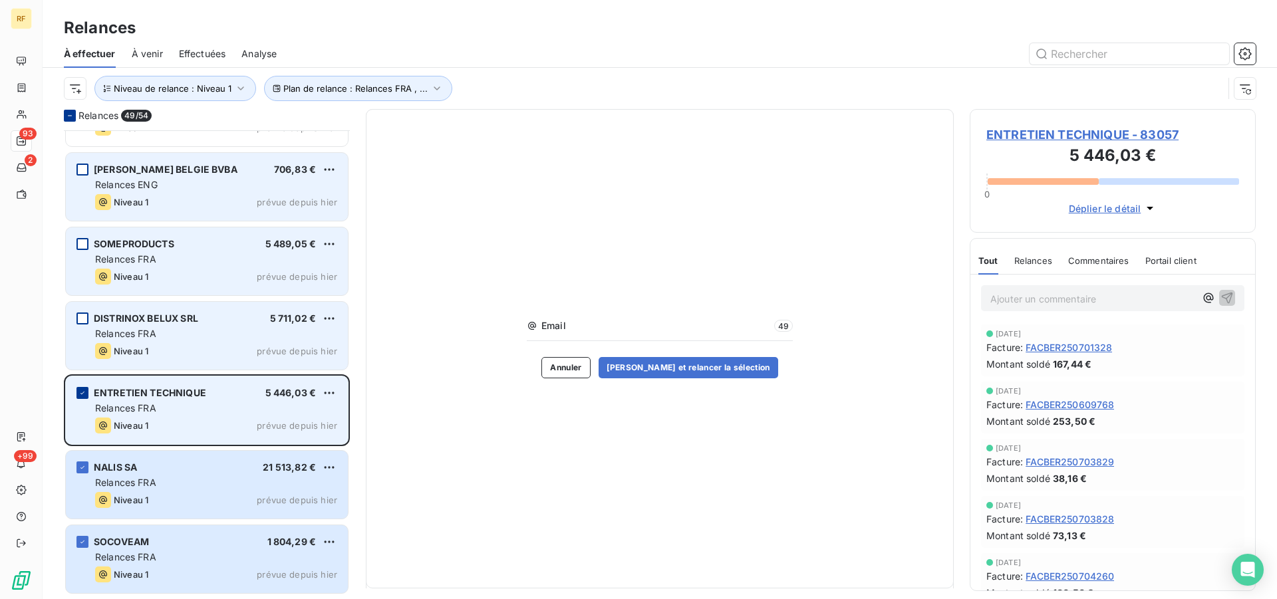
click at [83, 390] on icon "grid" at bounding box center [83, 393] width 8 height 8
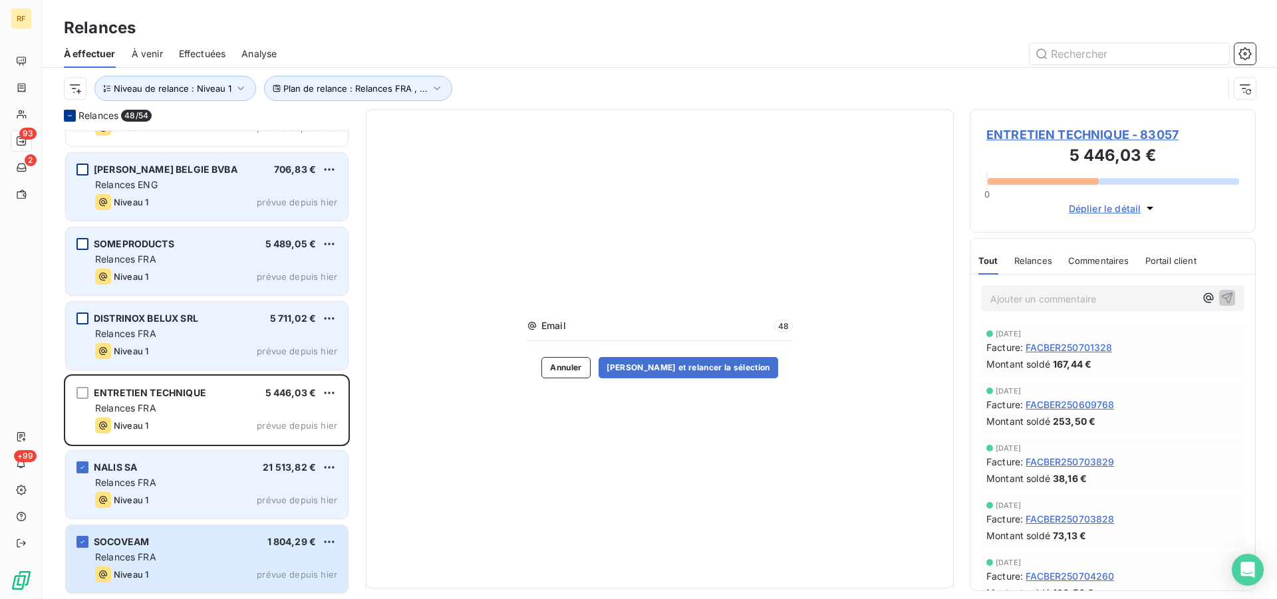
click at [88, 467] on div "NALIS SA 21 513,82 € Relances FRA Niveau 1 prévue depuis [DATE]" at bounding box center [207, 485] width 282 height 68
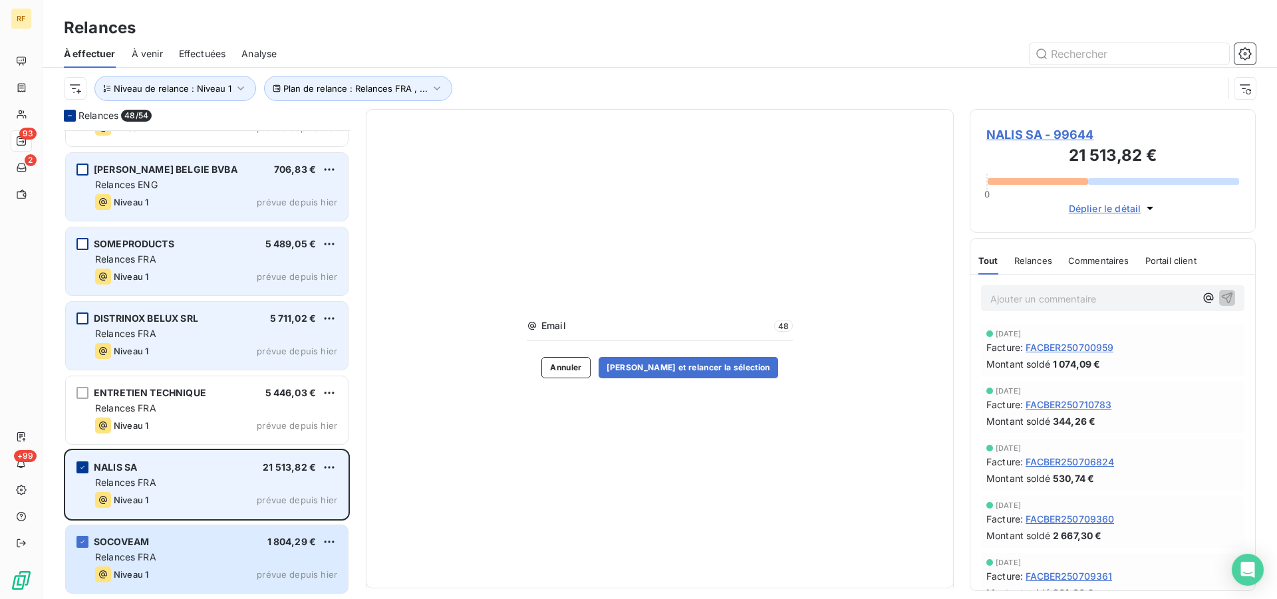
click at [86, 466] on icon "grid" at bounding box center [83, 468] width 8 height 8
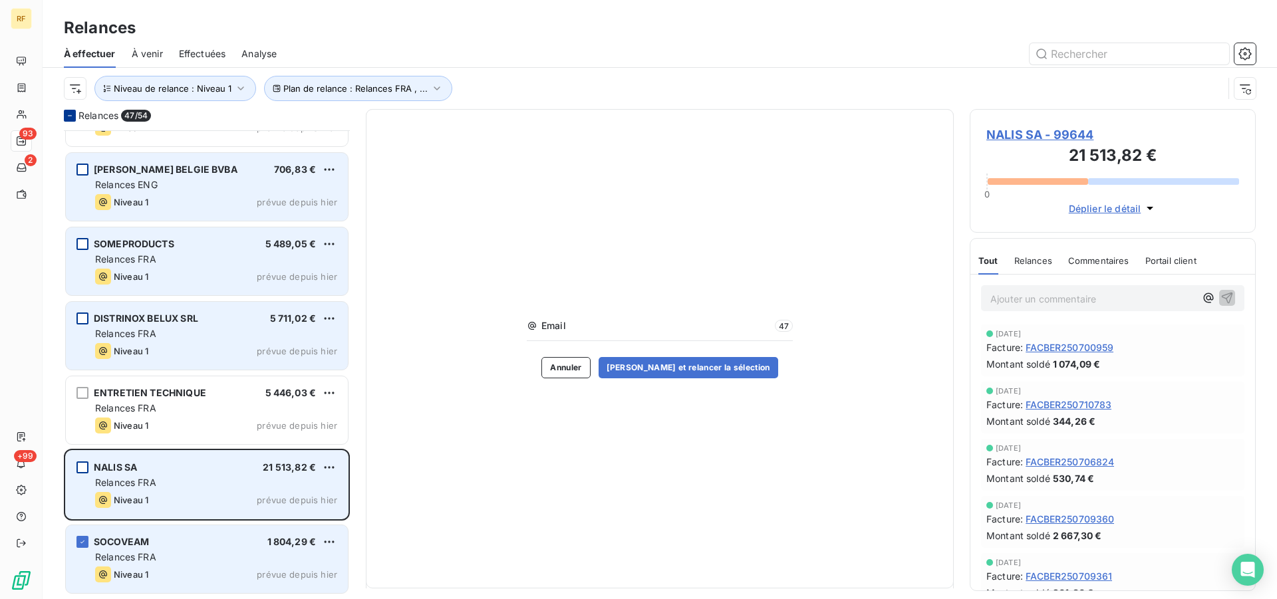
click at [182, 558] on div "Relances FRA" at bounding box center [216, 557] width 242 height 13
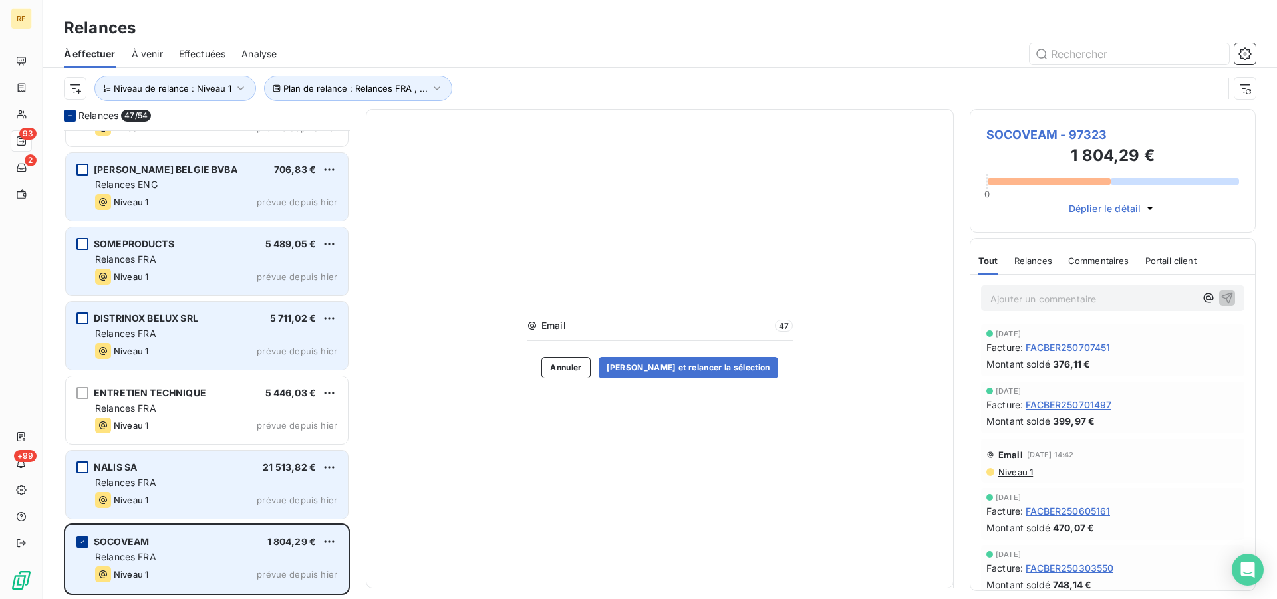
click at [82, 544] on icon "grid" at bounding box center [83, 542] width 8 height 8
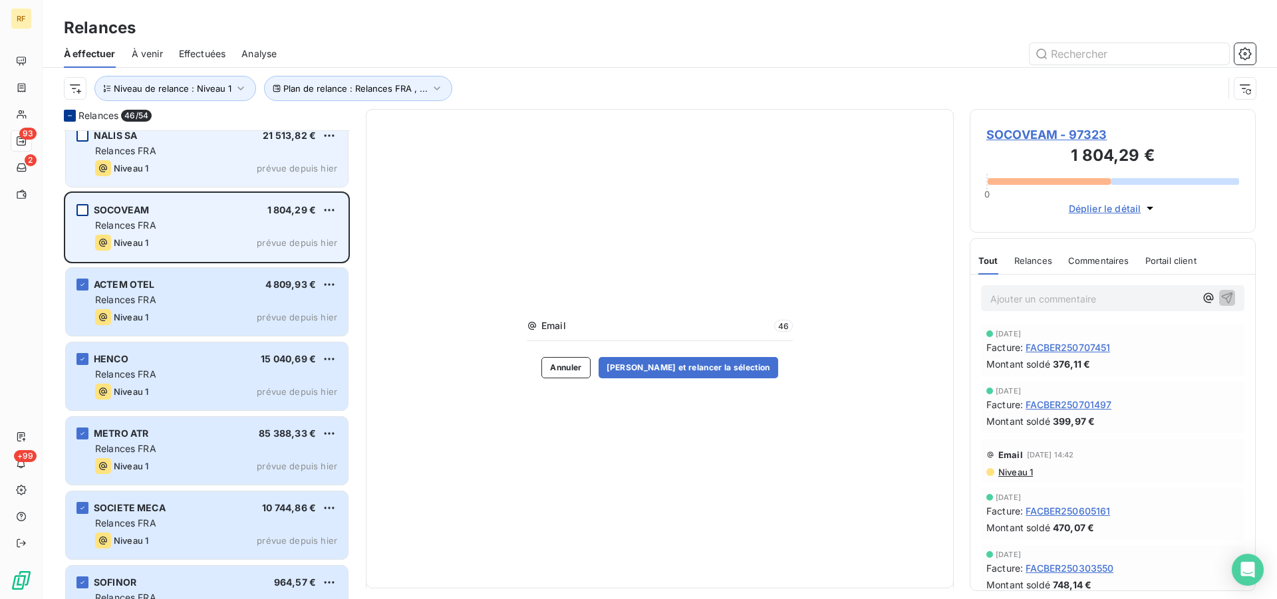
scroll to position [543, 0]
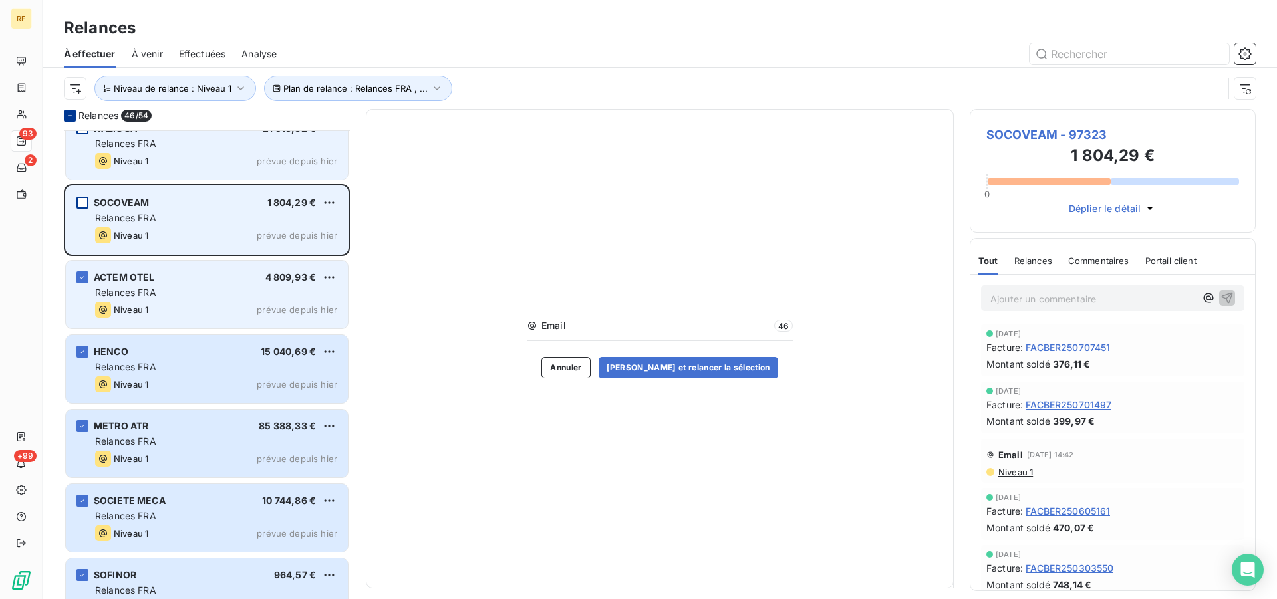
click at [228, 296] on div "Relances FRA" at bounding box center [216, 292] width 242 height 13
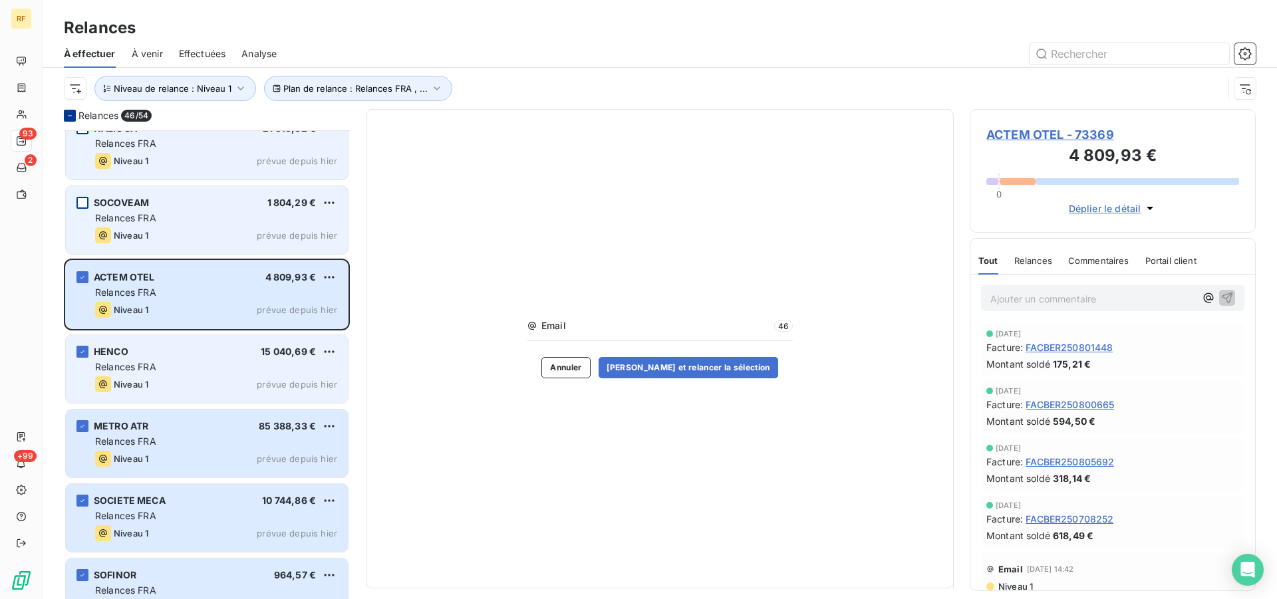
click at [227, 387] on div "Niveau 1 prévue depuis hier" at bounding box center [216, 385] width 242 height 16
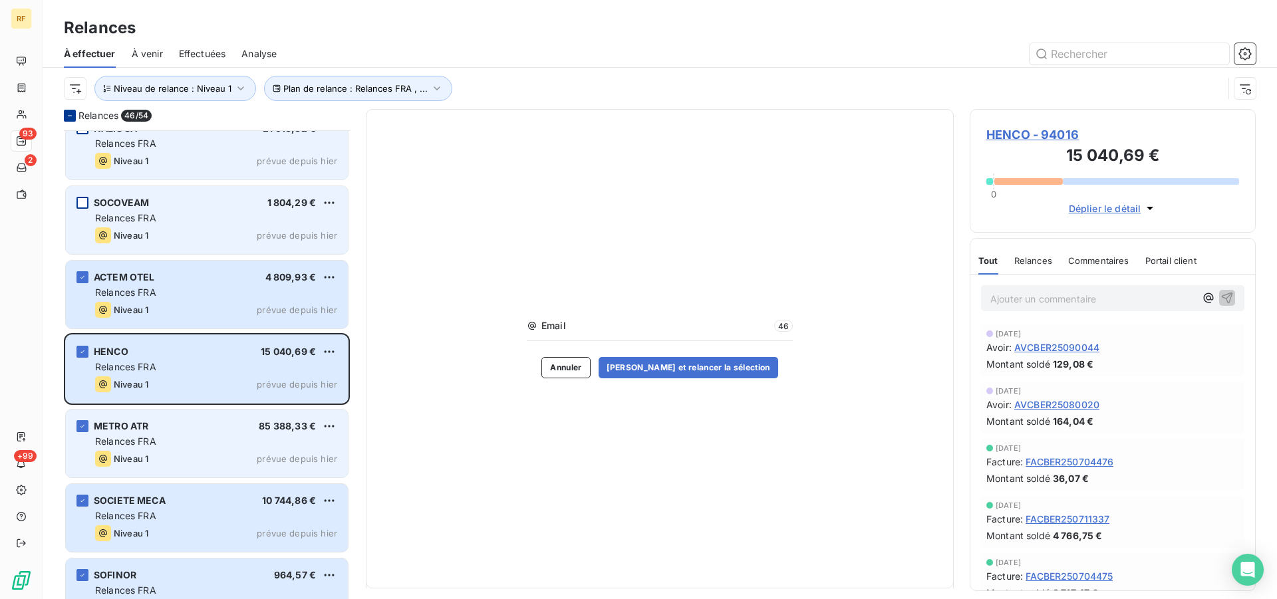
click at [238, 445] on div "Relances FRA" at bounding box center [216, 441] width 242 height 13
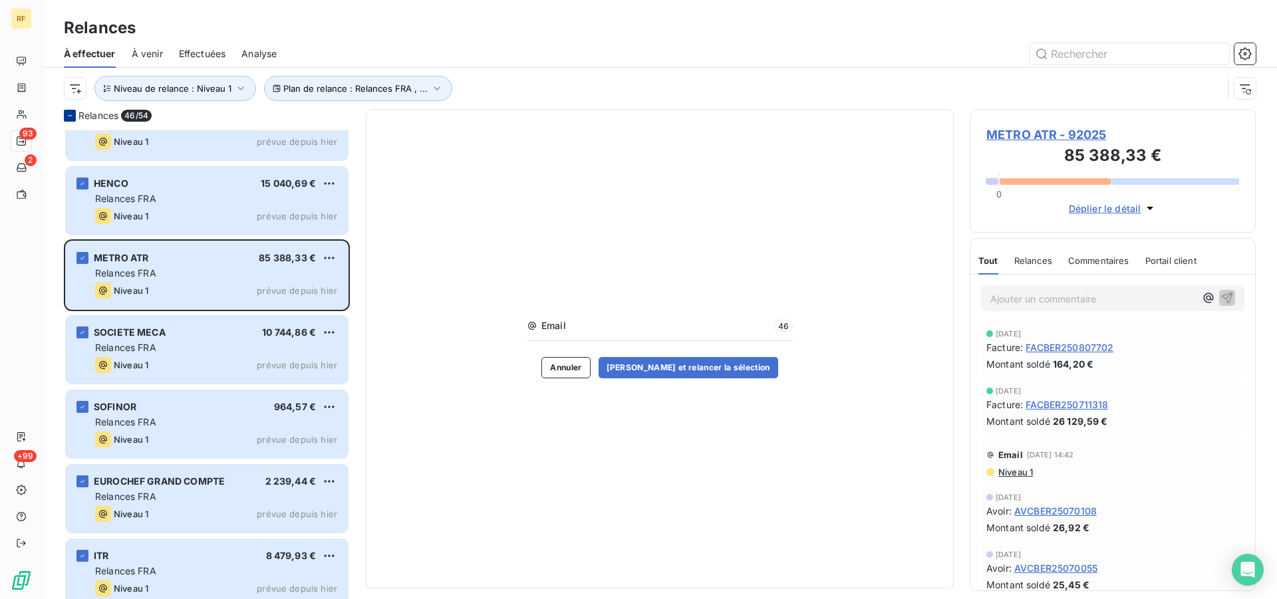
scroll to position [746, 0]
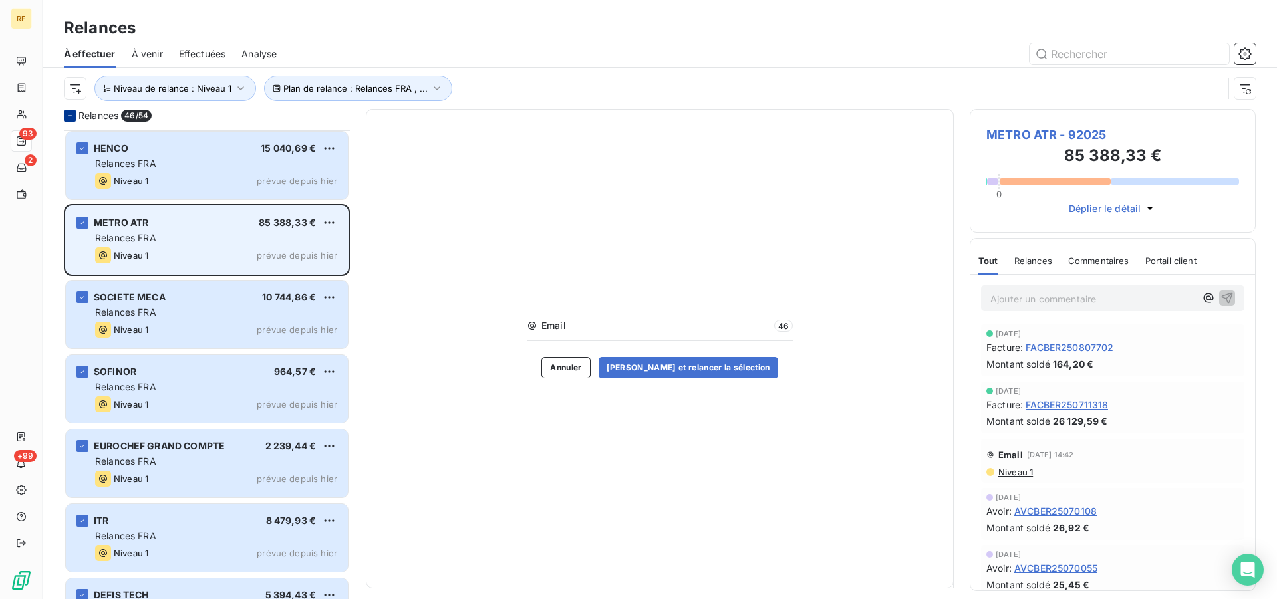
click at [221, 229] on div "METRO ATR 85 388,33 € Relances FRA Niveau 1 prévue depuis [DATE]" at bounding box center [207, 240] width 282 height 68
click at [79, 224] on icon "grid" at bounding box center [83, 223] width 8 height 8
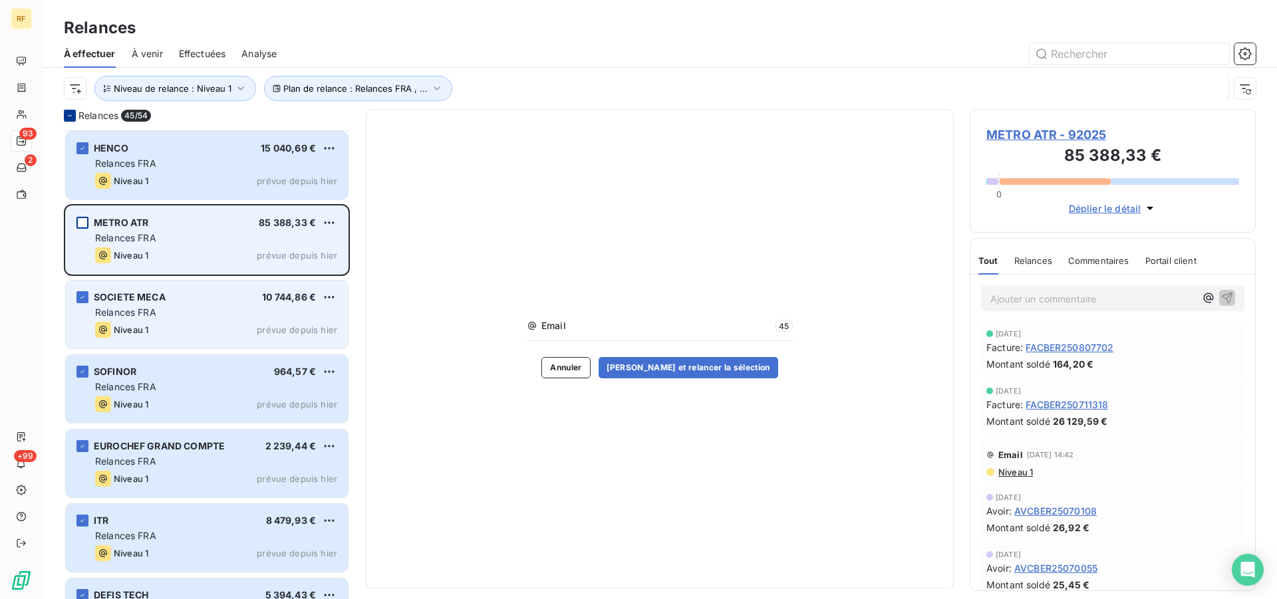
click at [236, 320] on div "SOCIETE MECA 10 744,86 € Relances FRA Niveau 1 prévue depuis [DATE]" at bounding box center [207, 315] width 282 height 68
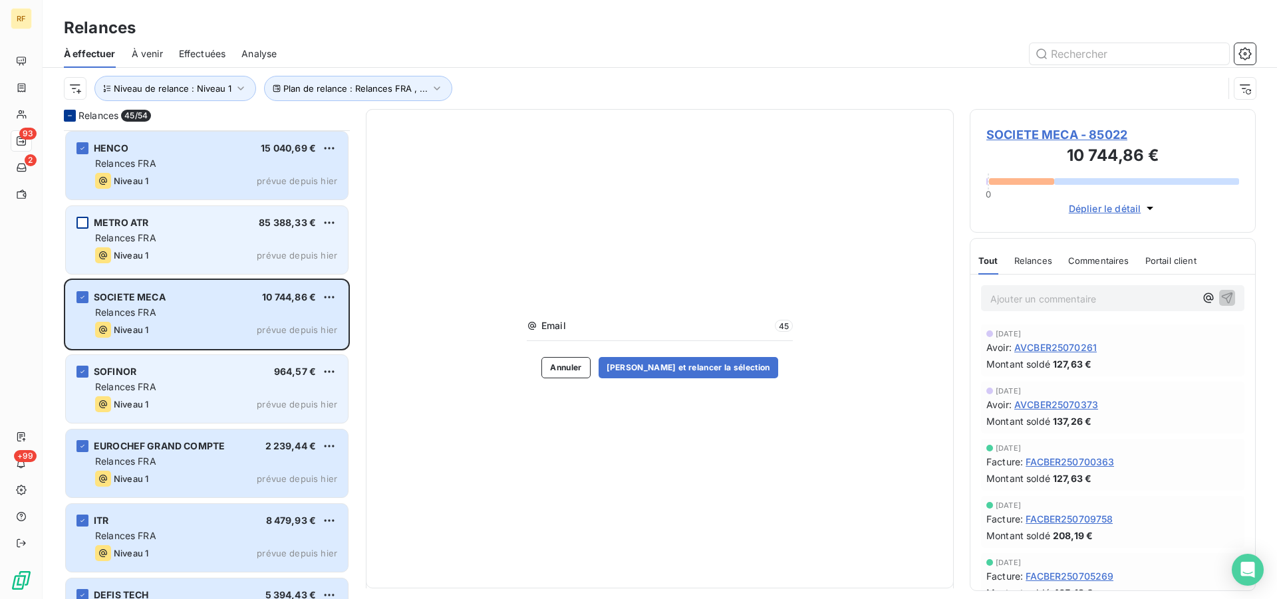
click at [232, 396] on div "SOFINOR 964,57 € Relances FRA Niveau 1 prévue depuis [DATE]" at bounding box center [207, 389] width 282 height 68
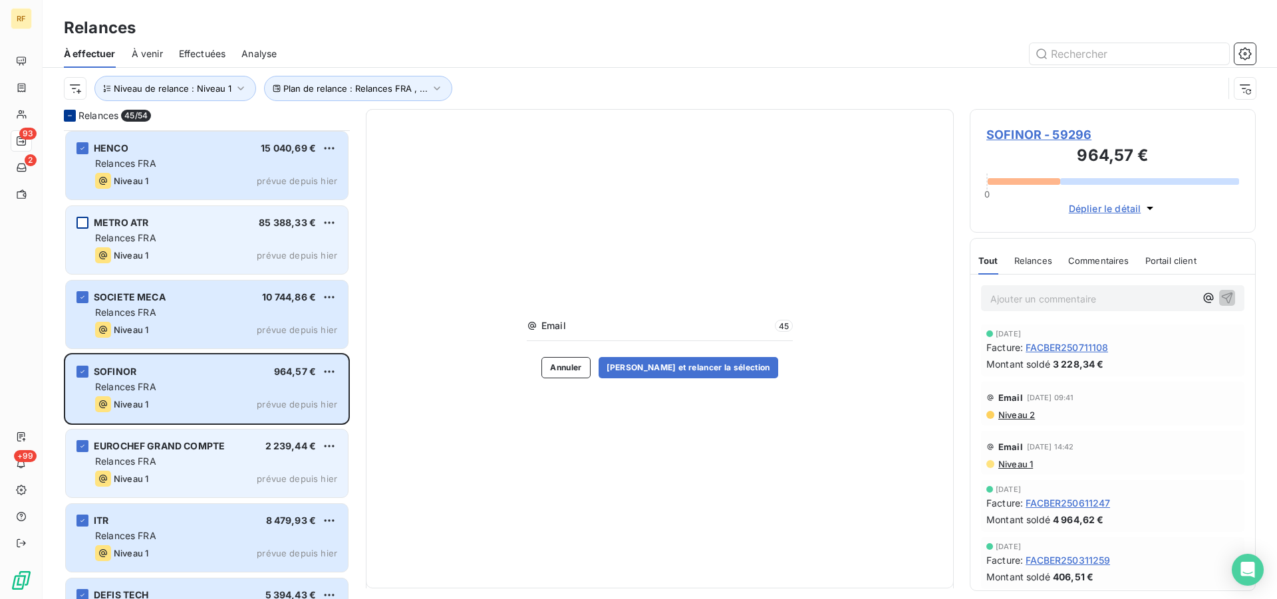
click at [179, 473] on div "Niveau 1 prévue depuis hier" at bounding box center [216, 479] width 242 height 16
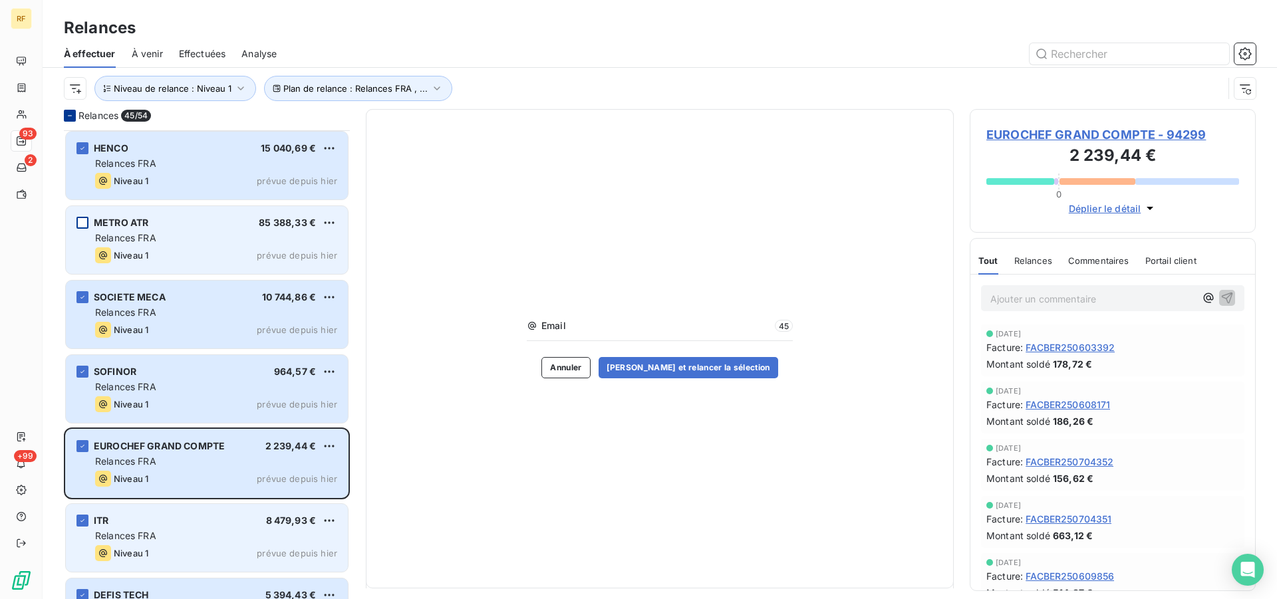
click at [200, 536] on div "Relances FRA" at bounding box center [216, 536] width 242 height 13
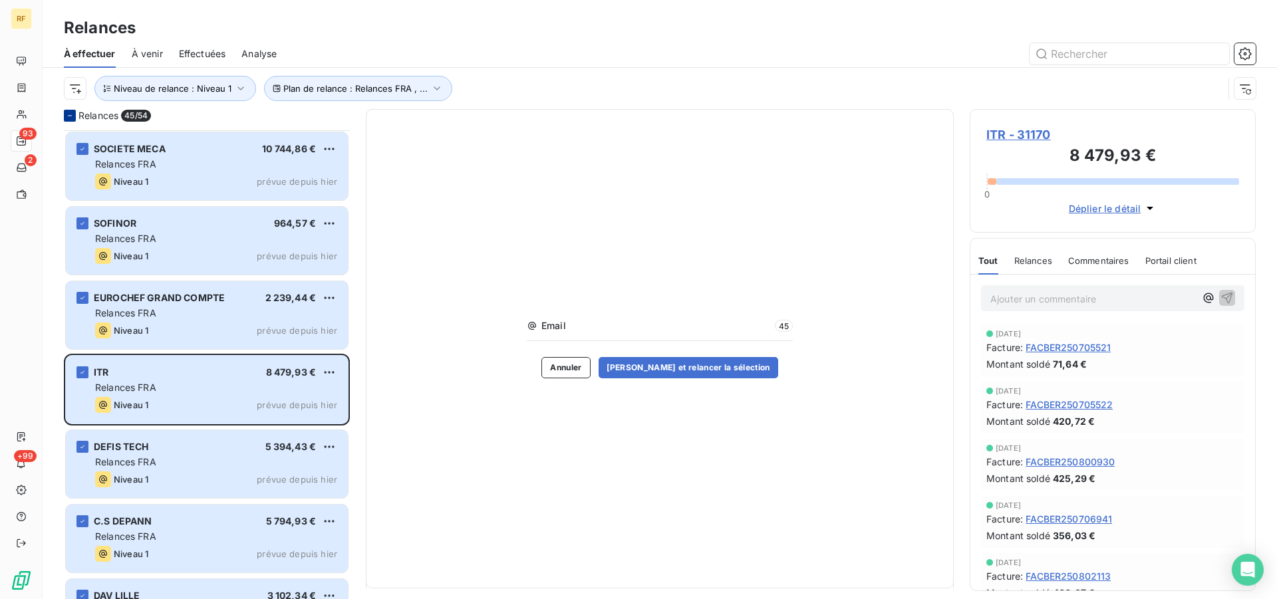
scroll to position [1018, 0]
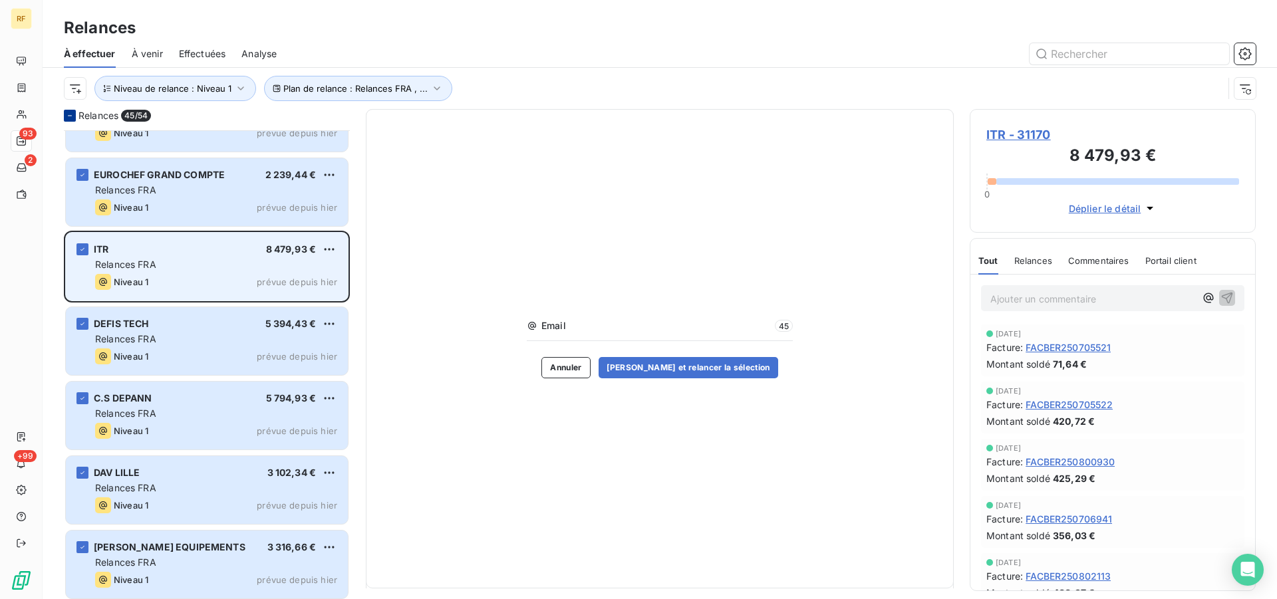
click at [178, 266] on div "Relances FRA" at bounding box center [216, 264] width 242 height 13
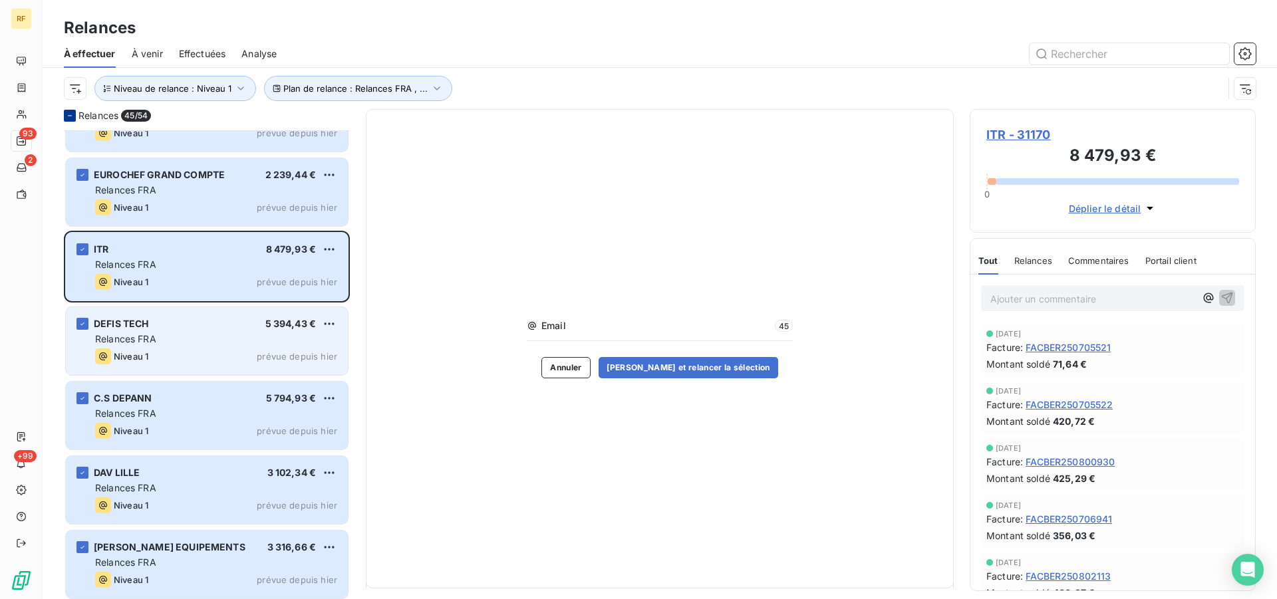
click at [158, 333] on div "Relances FRA" at bounding box center [216, 339] width 242 height 13
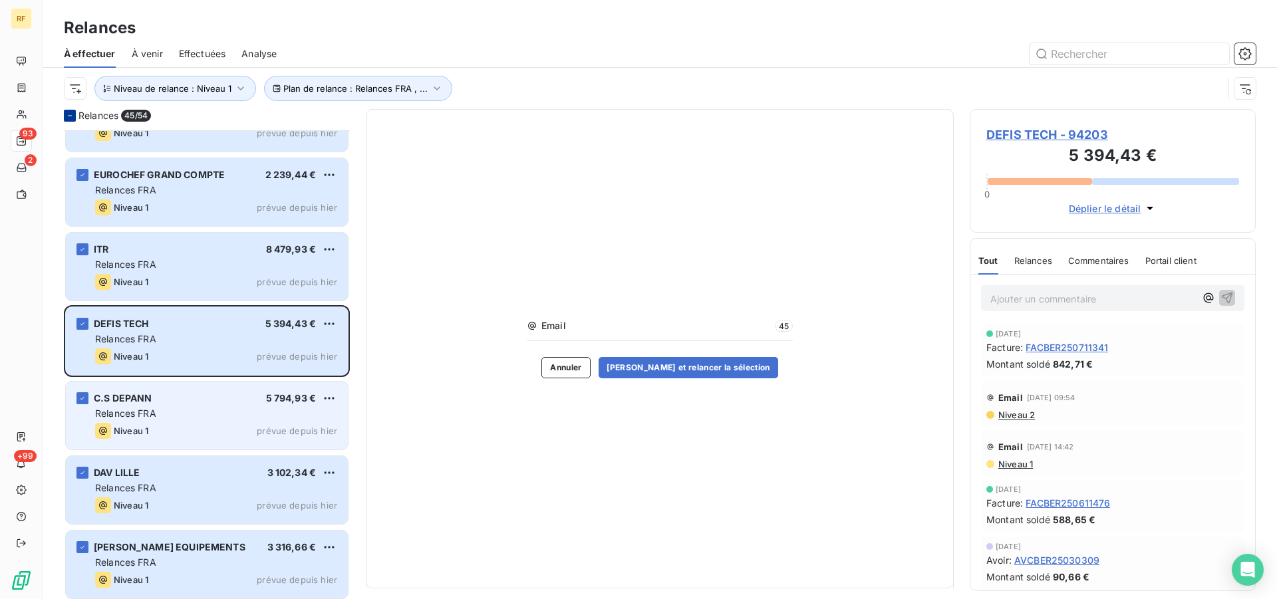
click at [171, 420] on div "C.S DEPANN 5 794,93 € Relances FRA Niveau 1 prévue depuis [DATE]" at bounding box center [207, 416] width 282 height 68
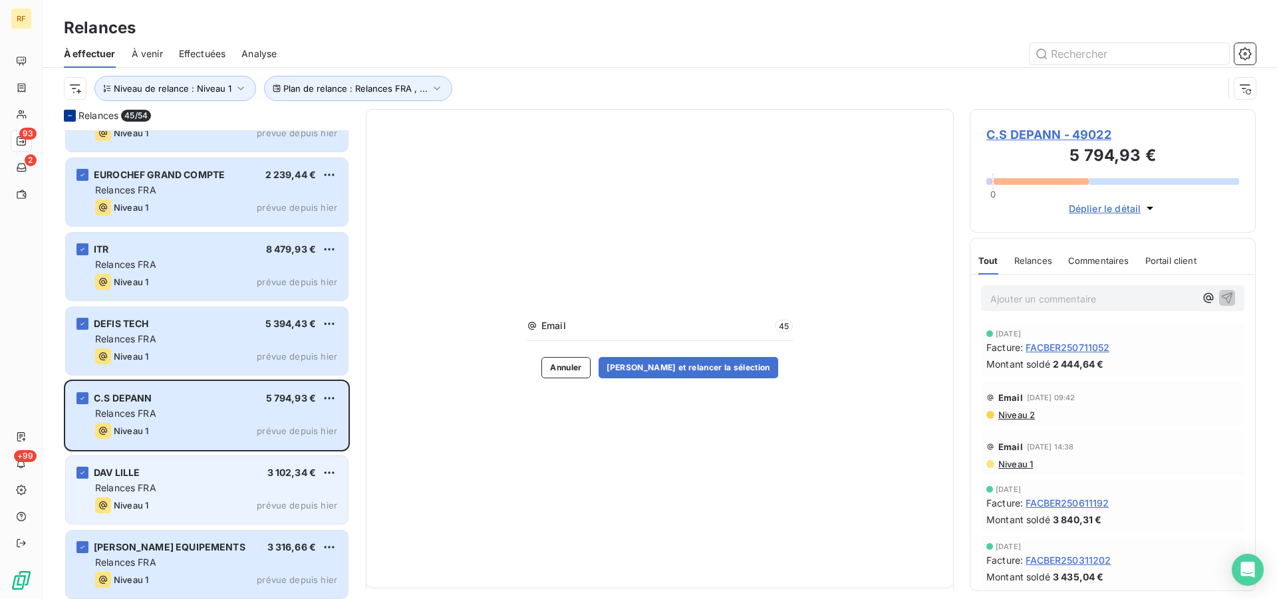
click at [152, 476] on div "DAV LILLE 3 102,34 €" at bounding box center [216, 473] width 242 height 12
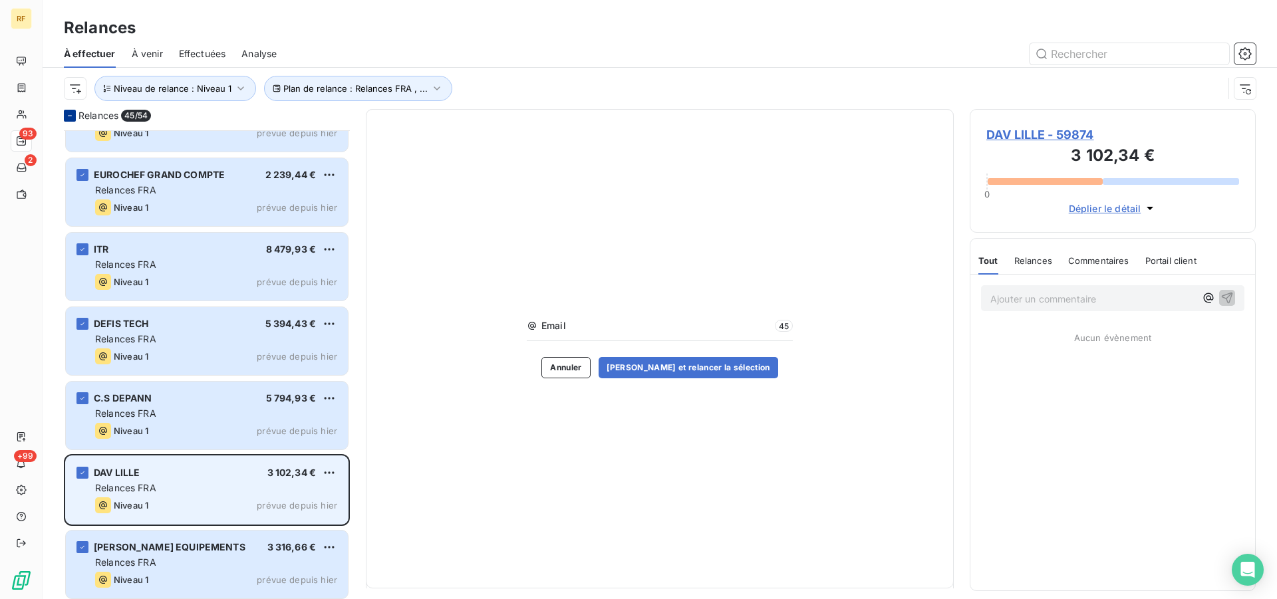
scroll to position [1289, 0]
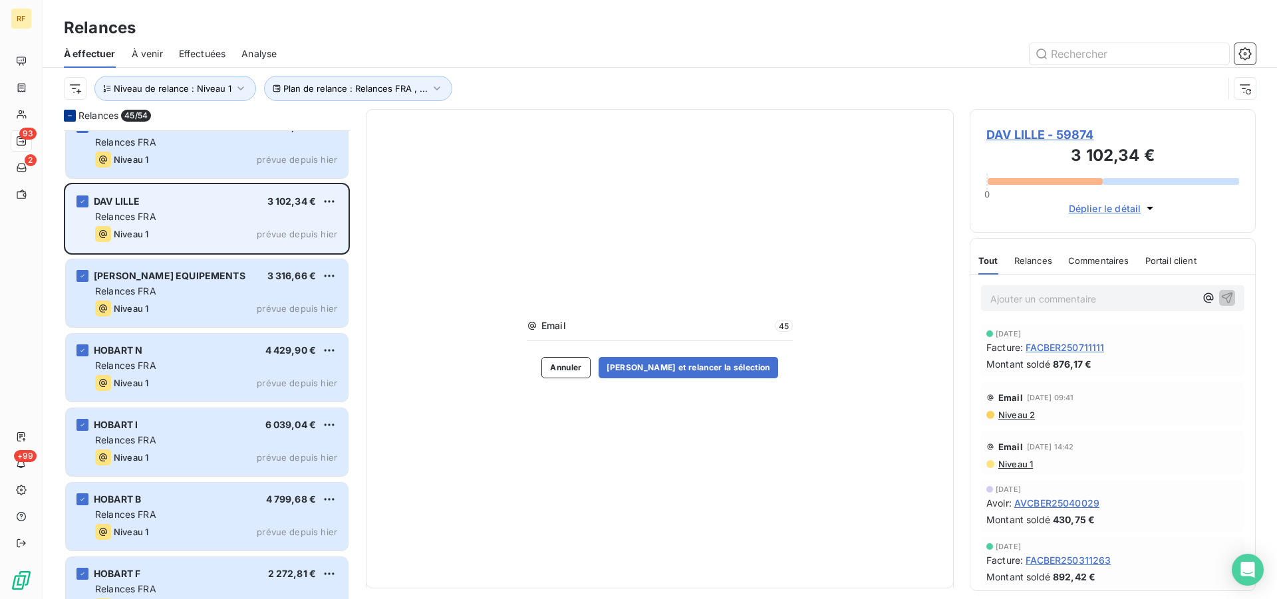
click at [186, 211] on div "Relances FRA" at bounding box center [216, 216] width 242 height 13
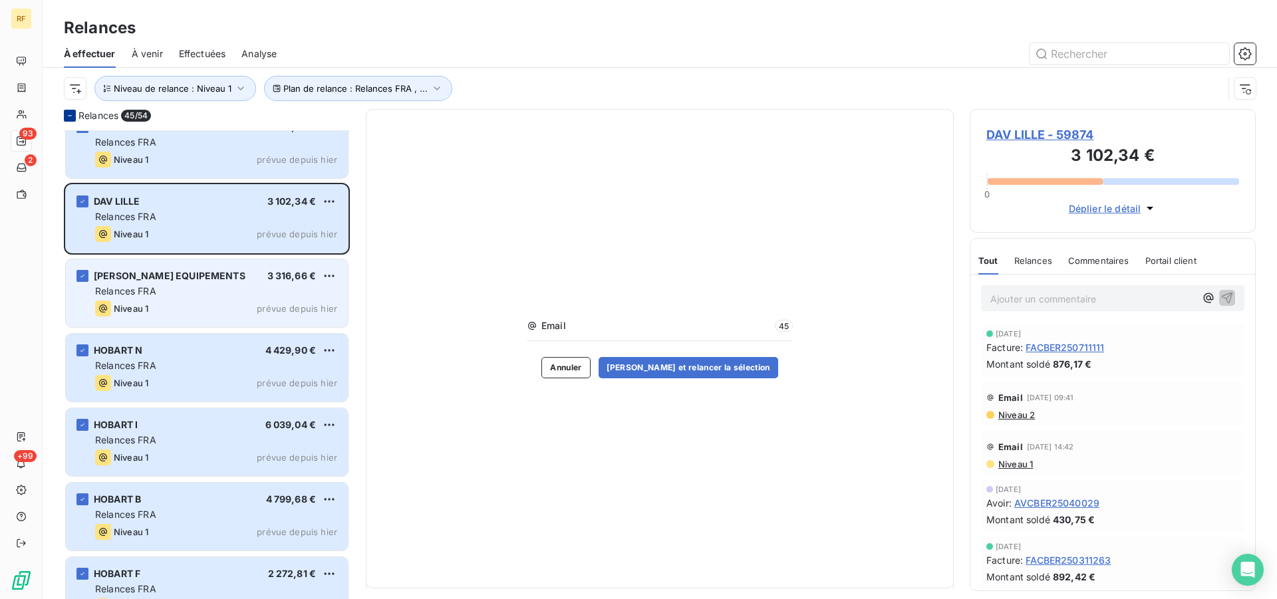
click at [226, 295] on div "Relances FRA" at bounding box center [216, 291] width 242 height 13
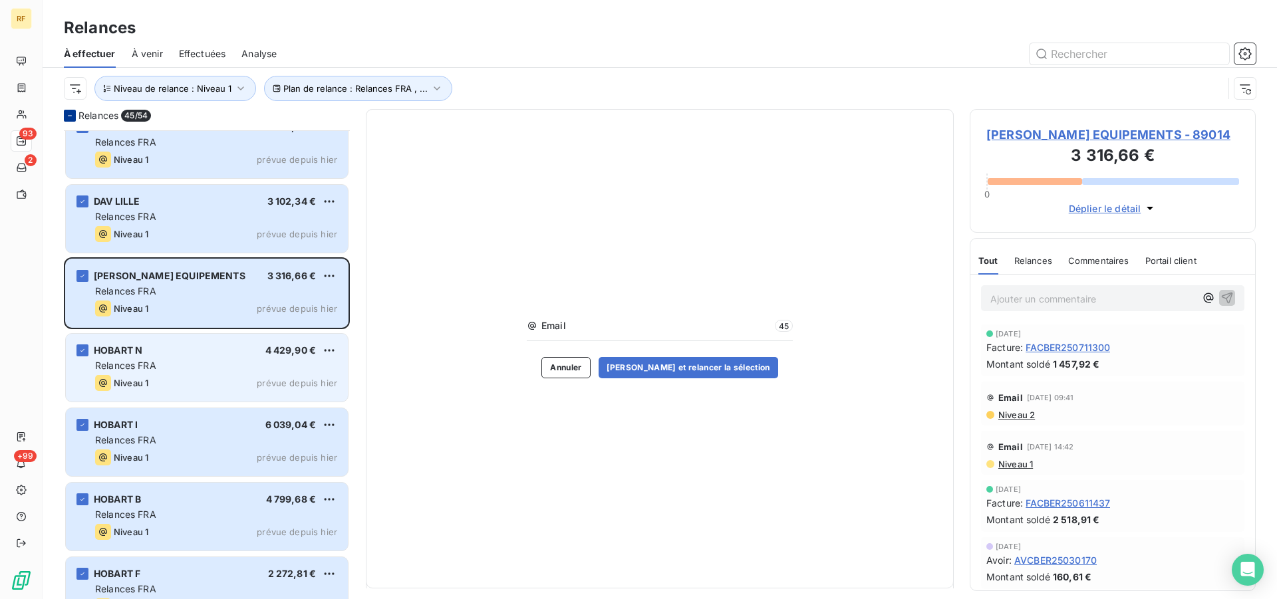
click at [172, 348] on div "HOBART N 4 429,90 €" at bounding box center [216, 351] width 242 height 12
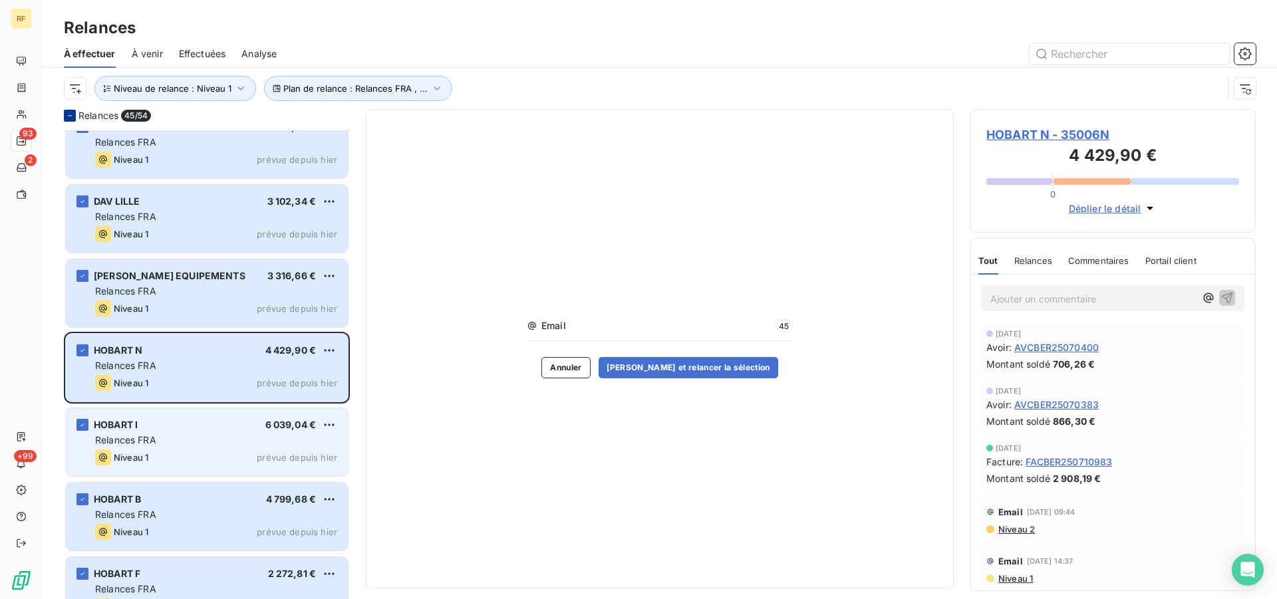
click at [222, 440] on div "Relances FRA" at bounding box center [216, 440] width 242 height 13
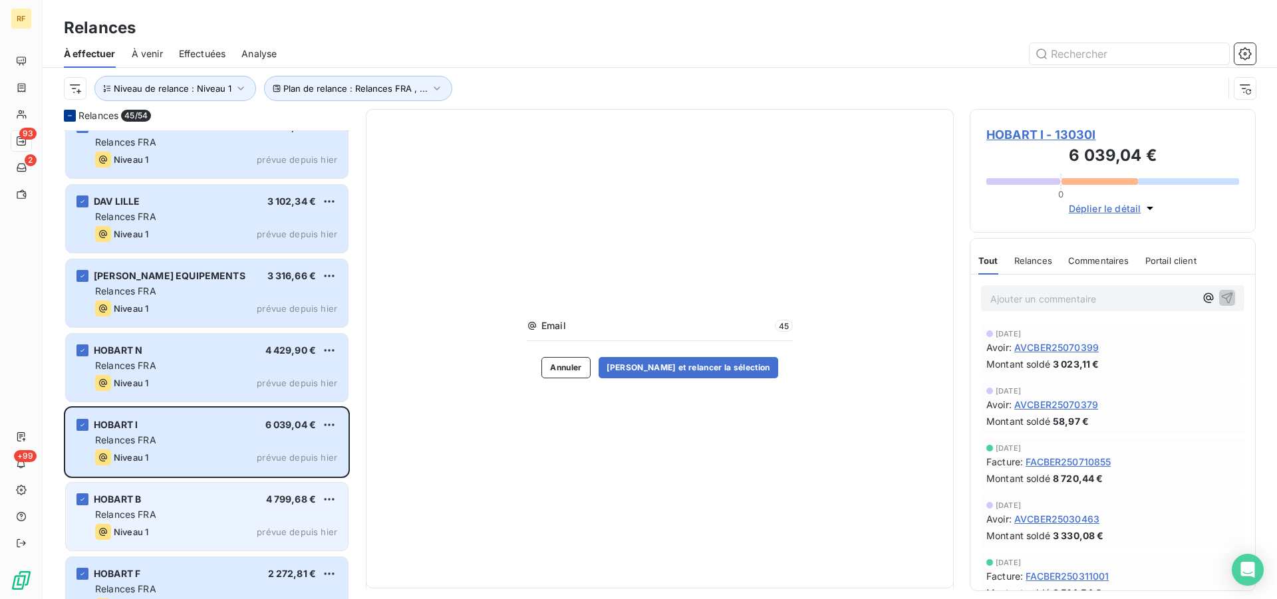
click at [211, 511] on div "Relances FRA" at bounding box center [216, 514] width 242 height 13
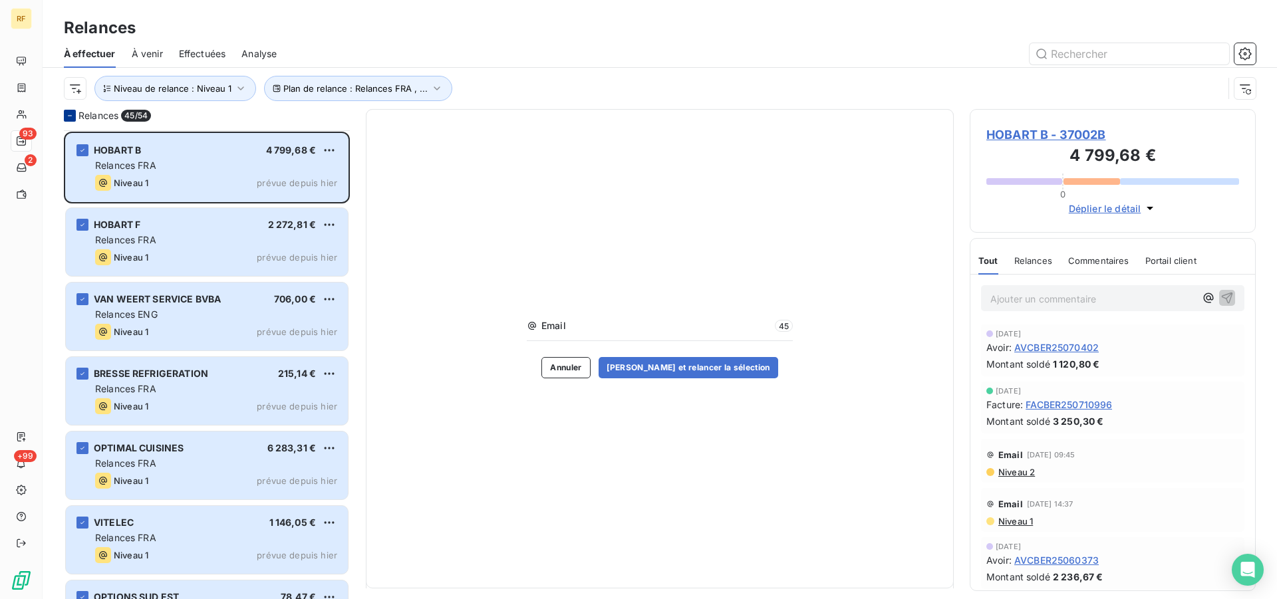
scroll to position [1697, 0]
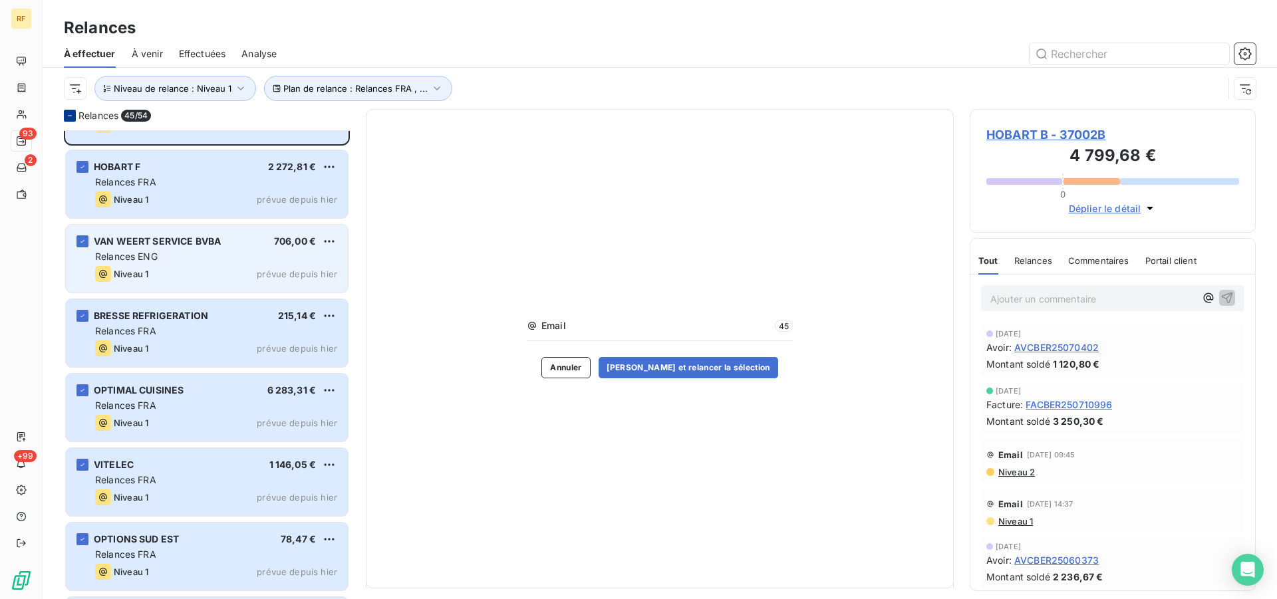
click at [180, 266] on div "Niveau 1 prévue depuis hier" at bounding box center [216, 274] width 242 height 16
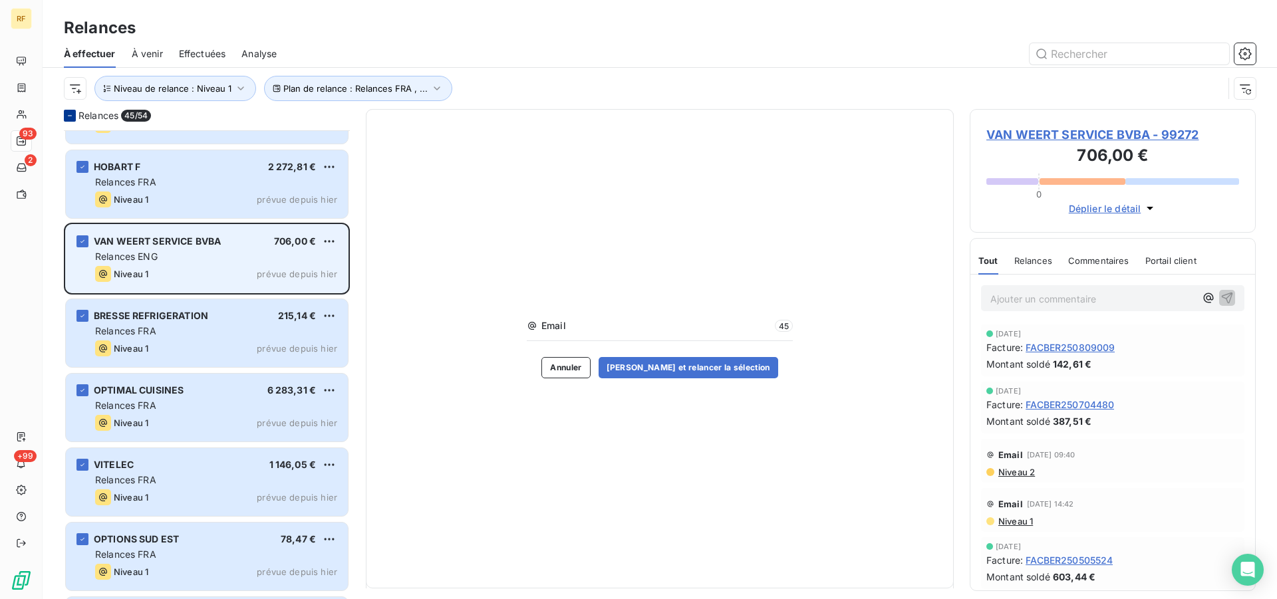
click at [180, 266] on div "Niveau 1 prévue depuis hier" at bounding box center [216, 274] width 242 height 16
click at [82, 240] on icon "grid" at bounding box center [83, 242] width 8 height 8
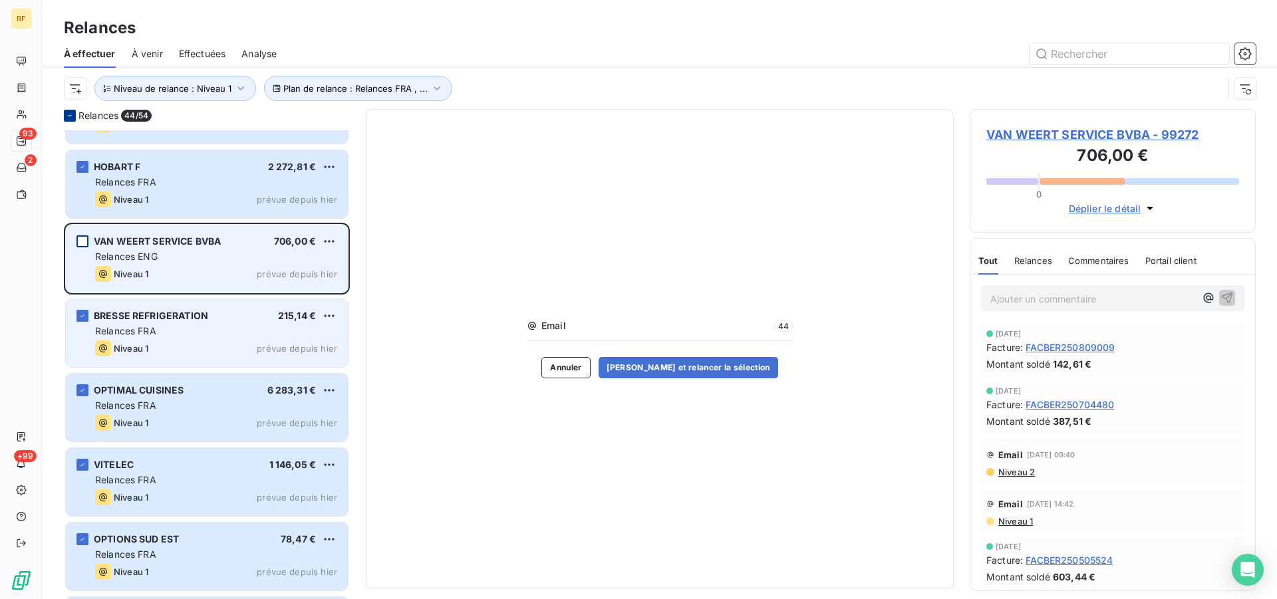
click at [174, 333] on div "Relances FRA" at bounding box center [216, 331] width 242 height 13
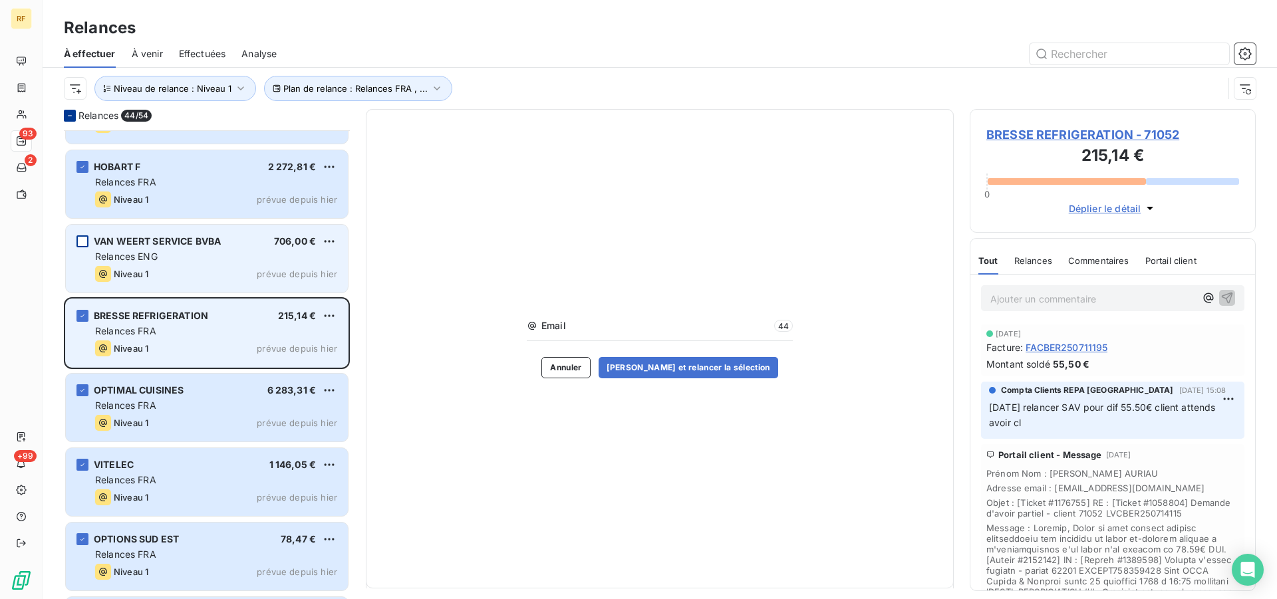
click at [178, 317] on span "BRESSE REFRIGERATION" at bounding box center [151, 315] width 114 height 11
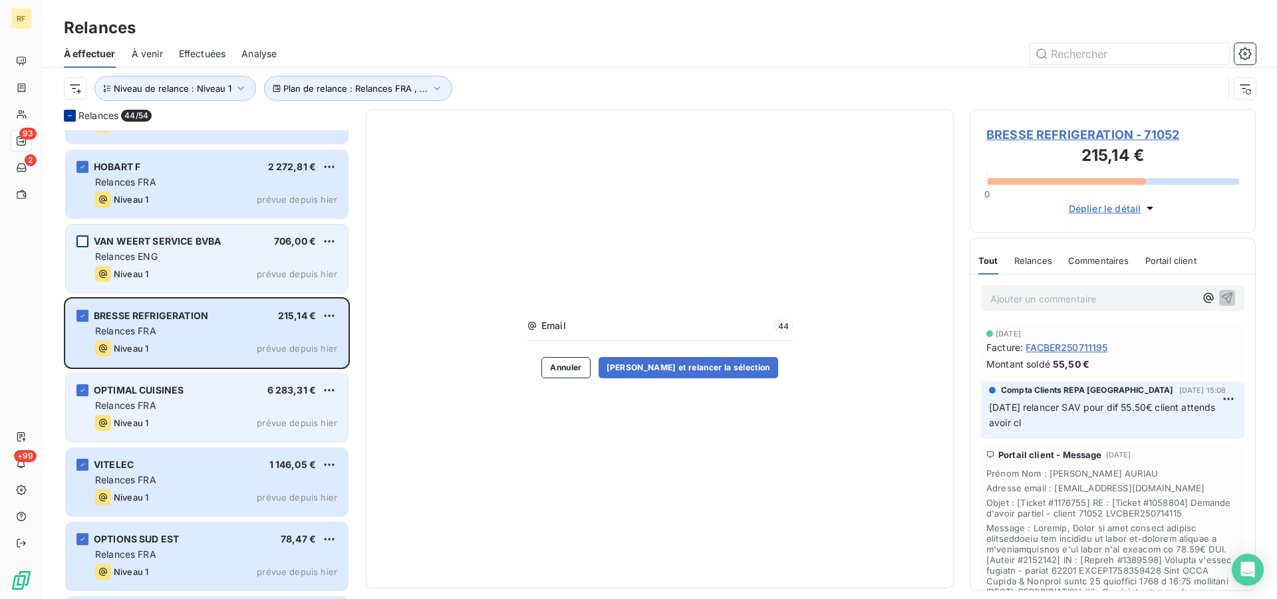
click at [204, 408] on div "Relances FRA" at bounding box center [216, 405] width 242 height 13
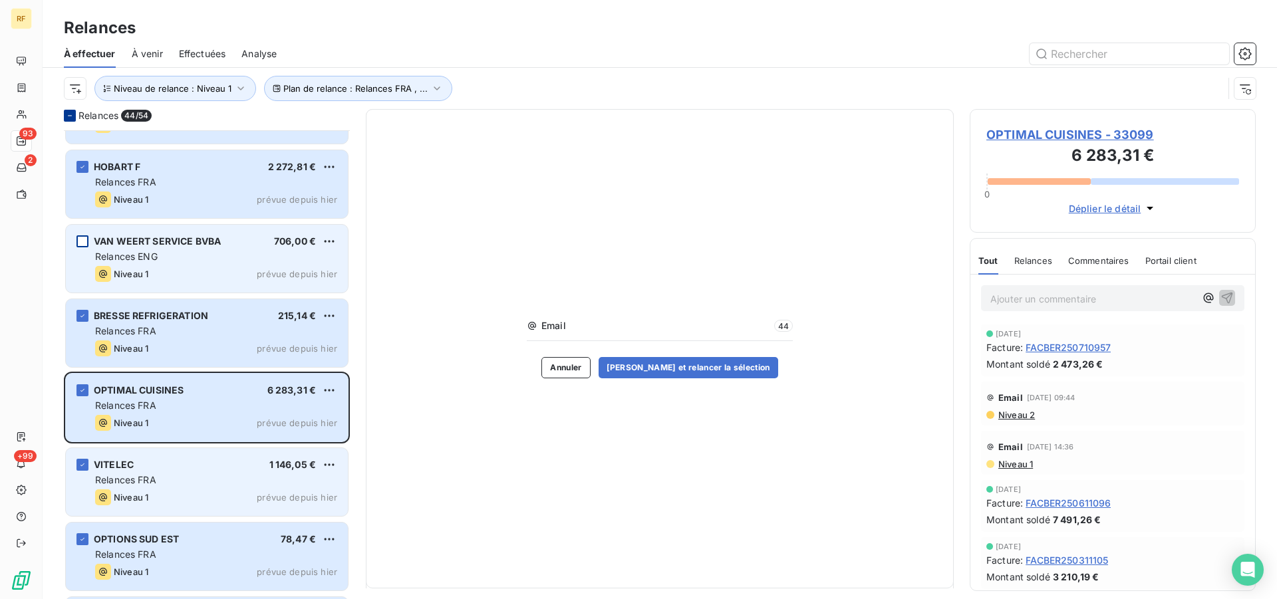
click at [254, 497] on div "Niveau 1 prévue depuis hier" at bounding box center [216, 498] width 242 height 16
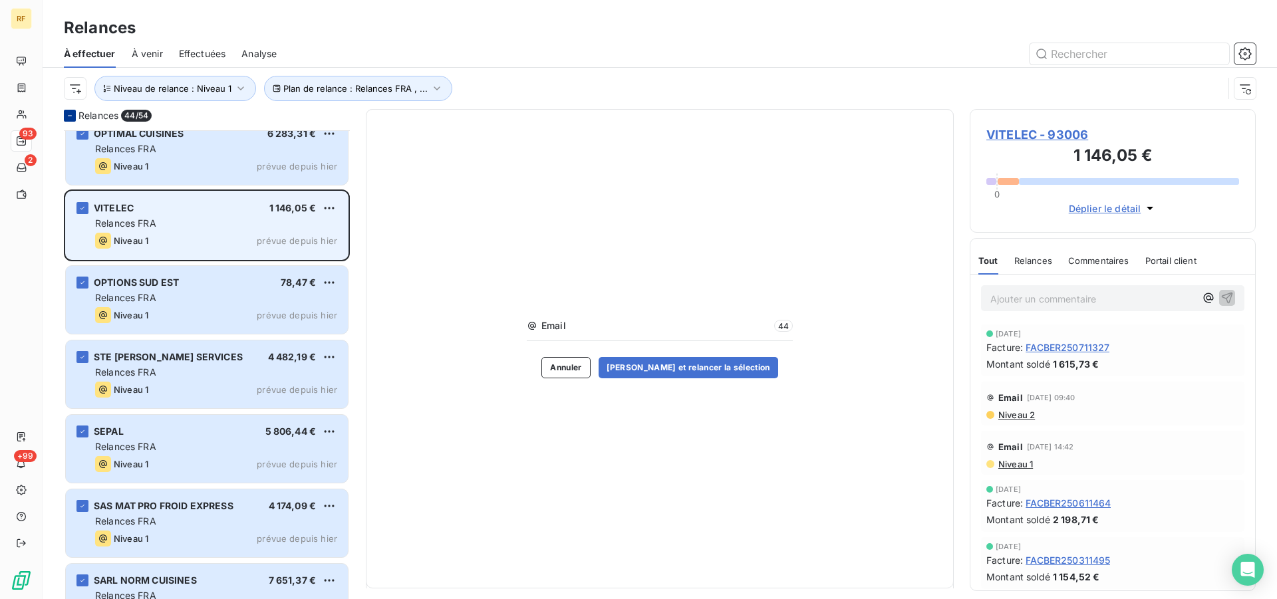
scroll to position [1968, 0]
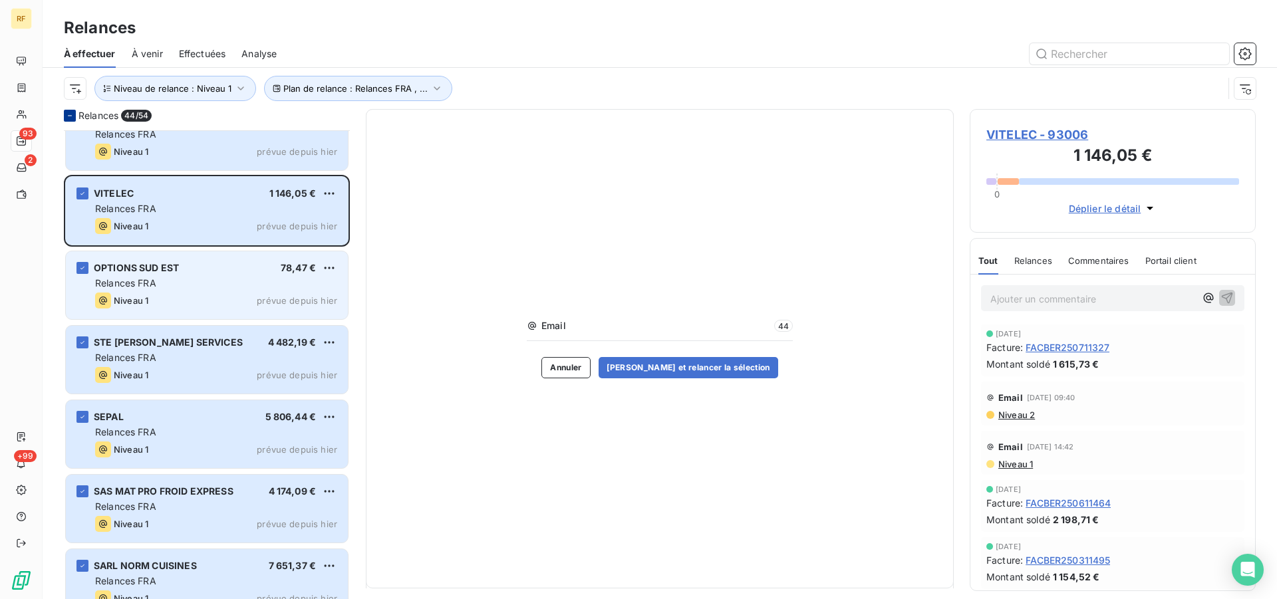
click at [243, 289] on div "Relances FRA" at bounding box center [216, 283] width 242 height 13
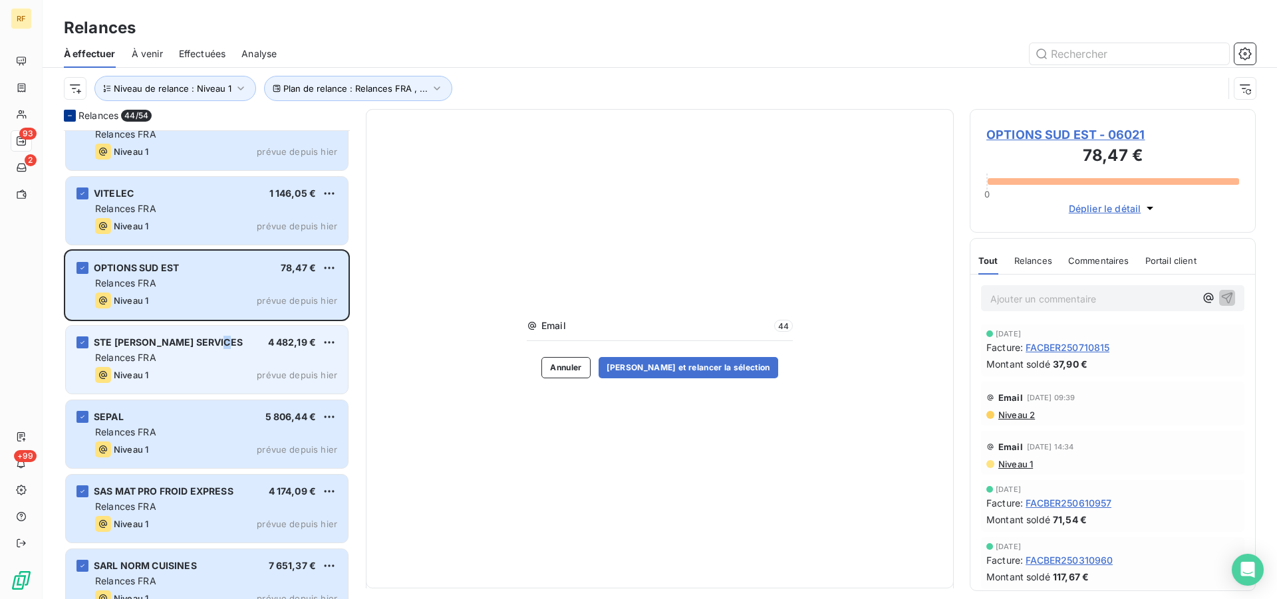
click at [224, 346] on div "STE [PERSON_NAME] SERVICES" at bounding box center [168, 342] width 149 height 13
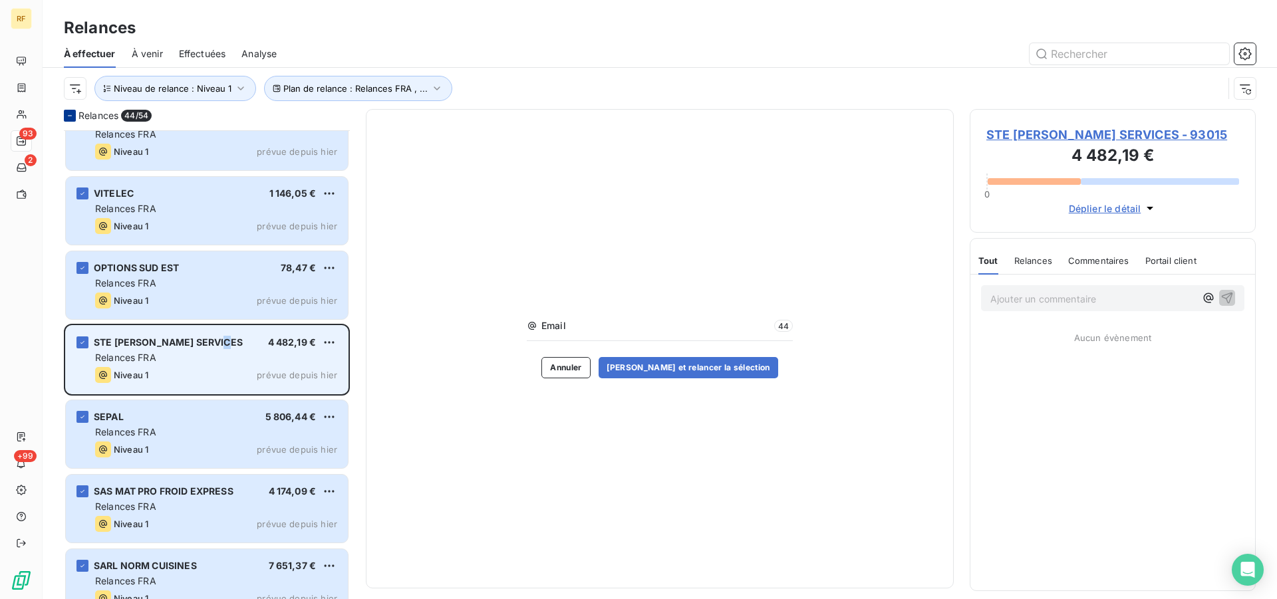
click at [230, 342] on span "STE [PERSON_NAME] SERVICES" at bounding box center [168, 342] width 149 height 11
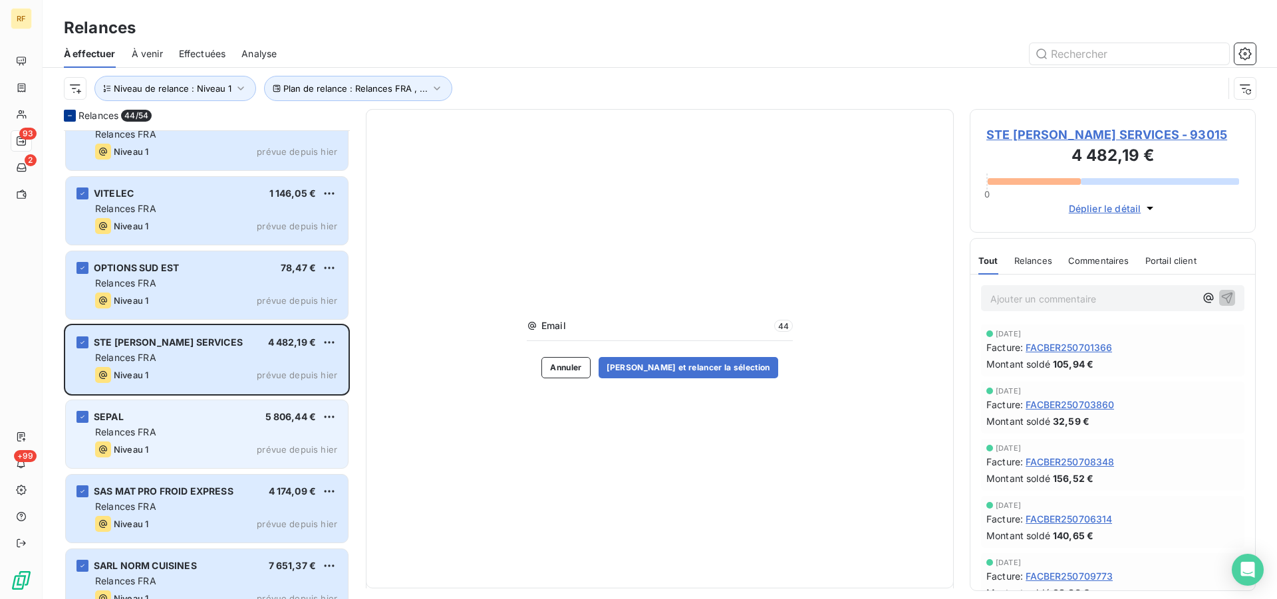
click at [139, 444] on div "Niveau 1" at bounding box center [121, 450] width 53 height 16
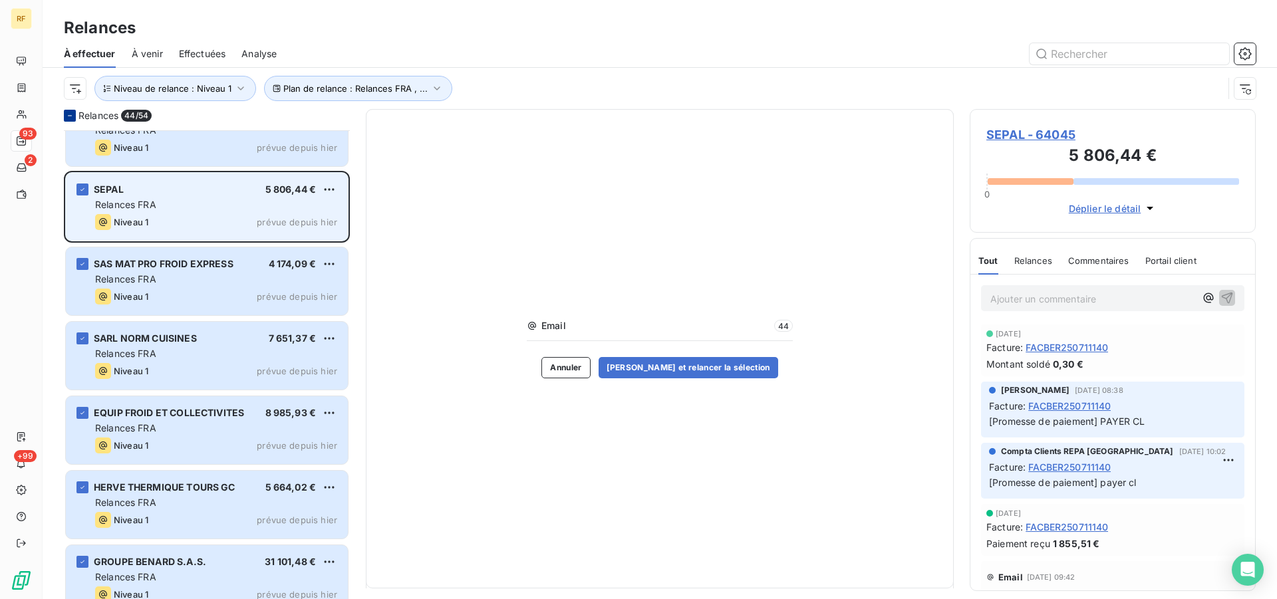
scroll to position [2172, 0]
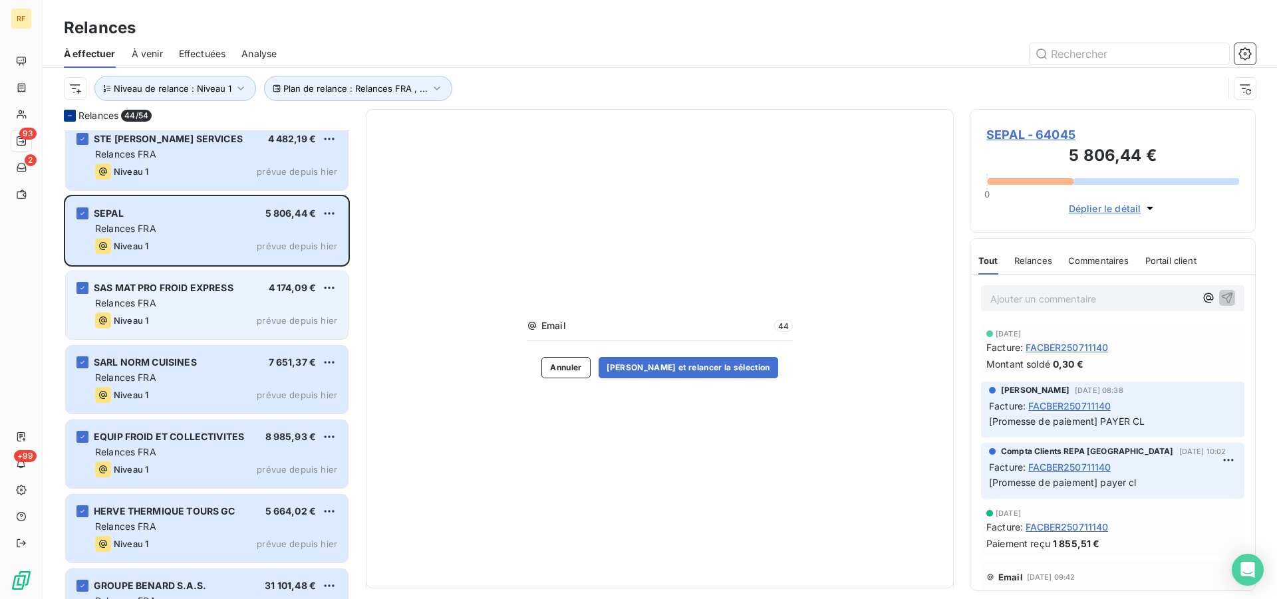
click at [170, 329] on div "SAS MAT PRO FROID EXPRESS 4 174,09 € Relances FRA Niveau 1 prévue depuis [DATE]" at bounding box center [207, 305] width 282 height 68
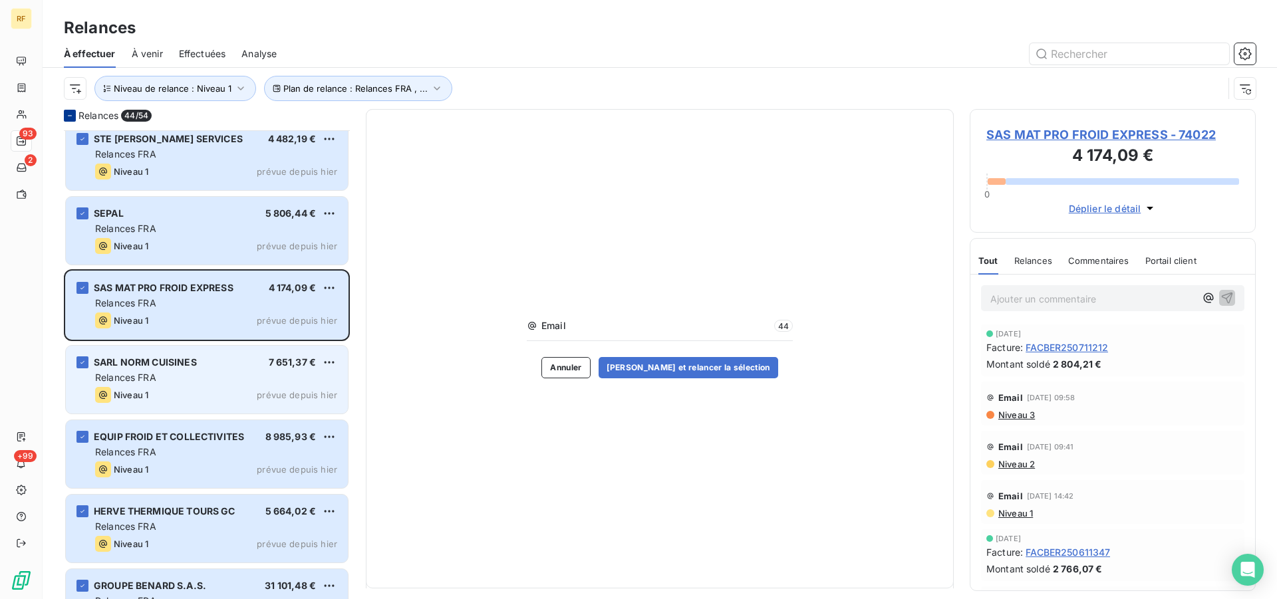
click at [209, 401] on div "Niveau 1 prévue depuis hier" at bounding box center [216, 395] width 242 height 16
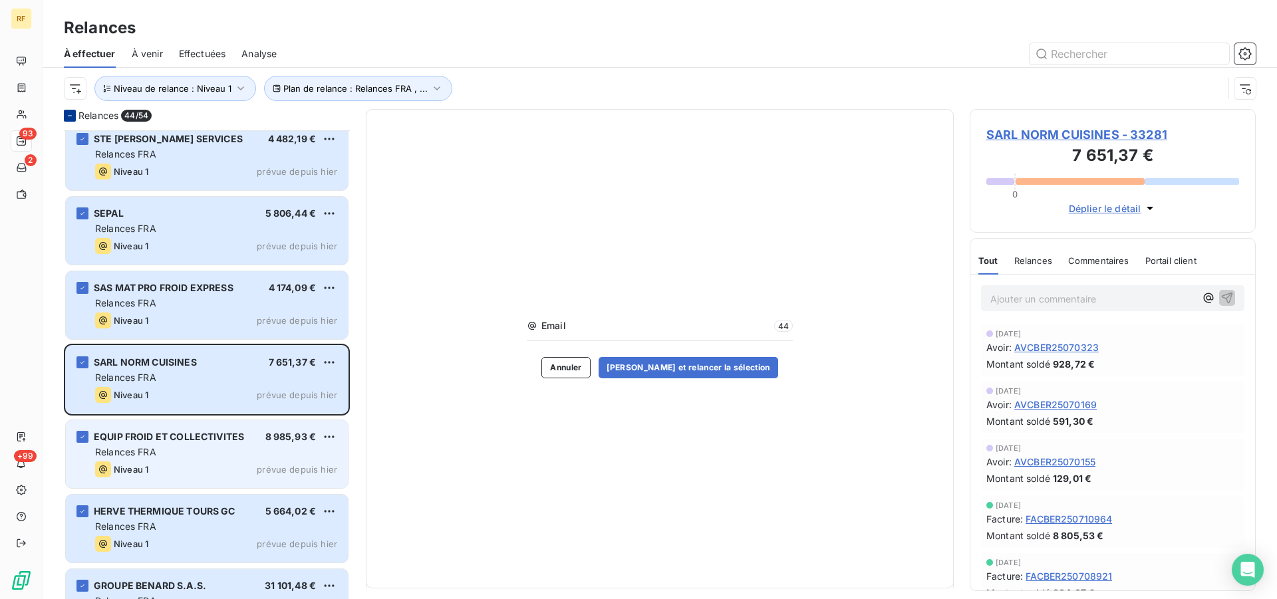
click at [244, 453] on div "Relances FRA" at bounding box center [216, 452] width 242 height 13
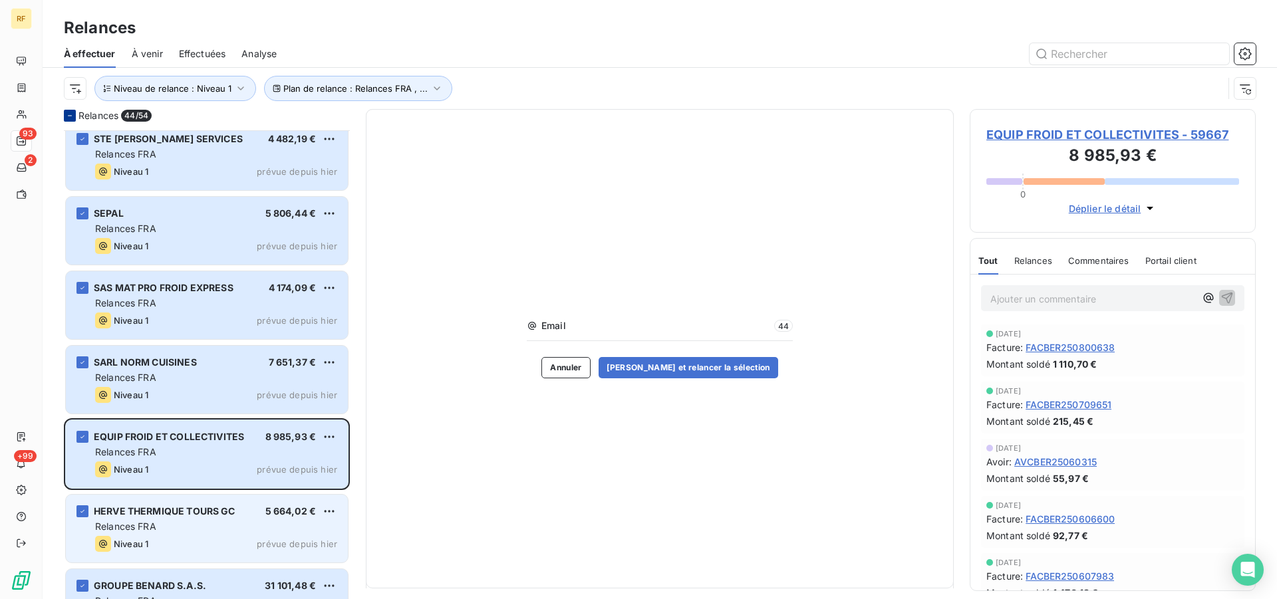
click at [166, 525] on div "Relances FRA" at bounding box center [216, 526] width 242 height 13
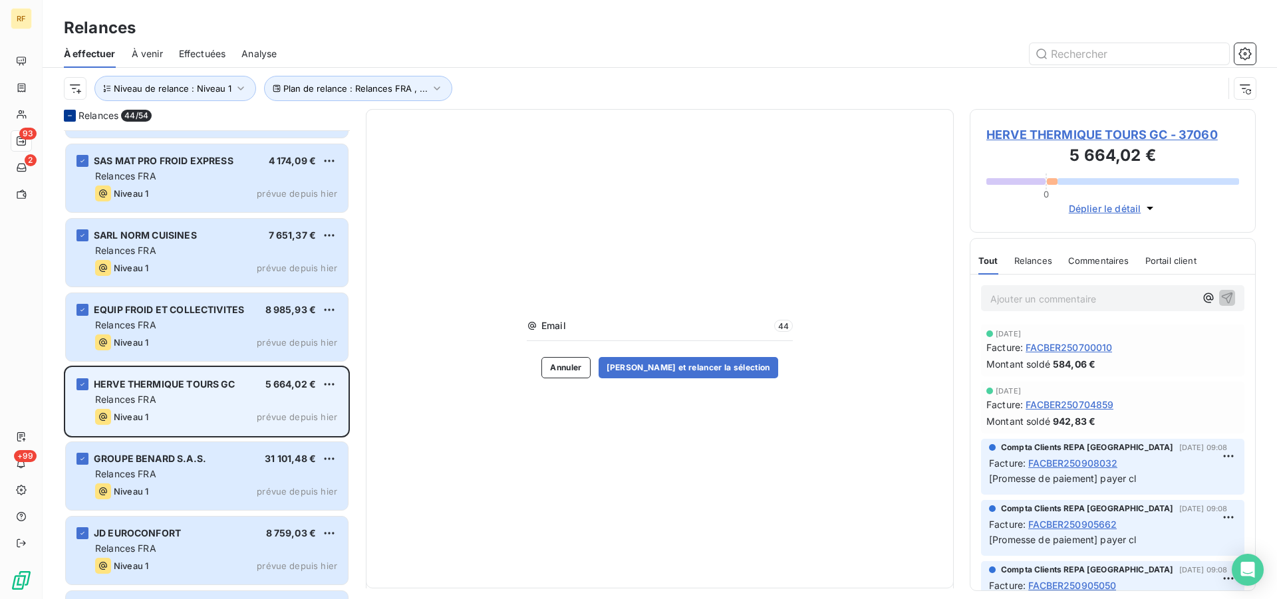
scroll to position [2375, 0]
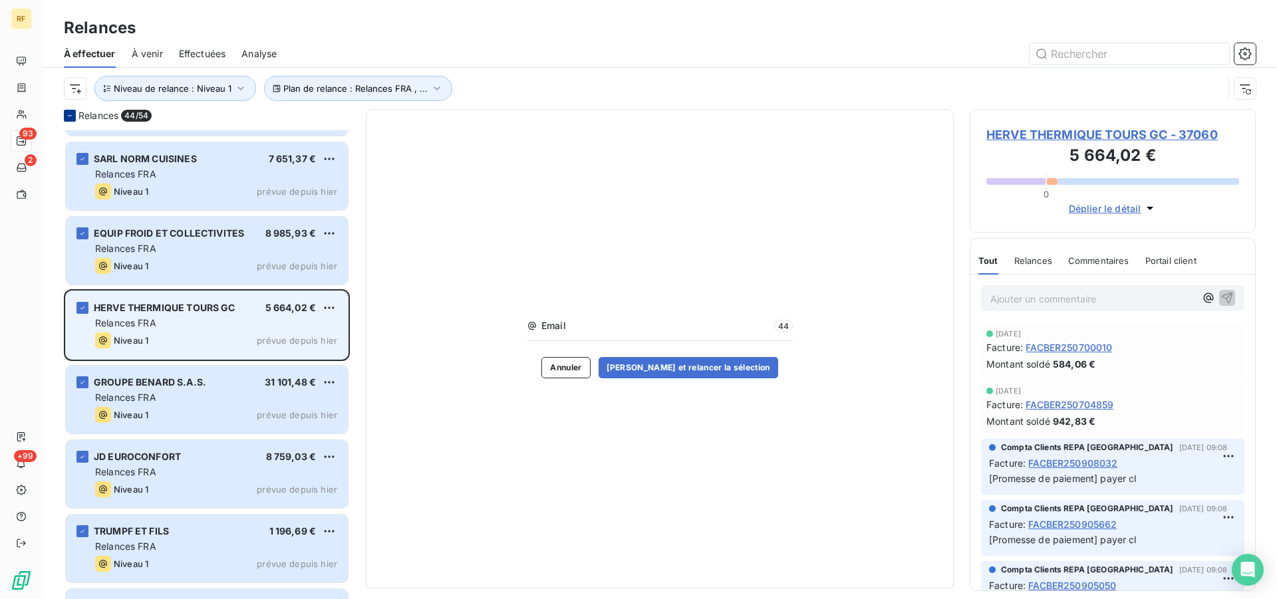
click at [199, 323] on div "Relances FRA" at bounding box center [216, 323] width 242 height 13
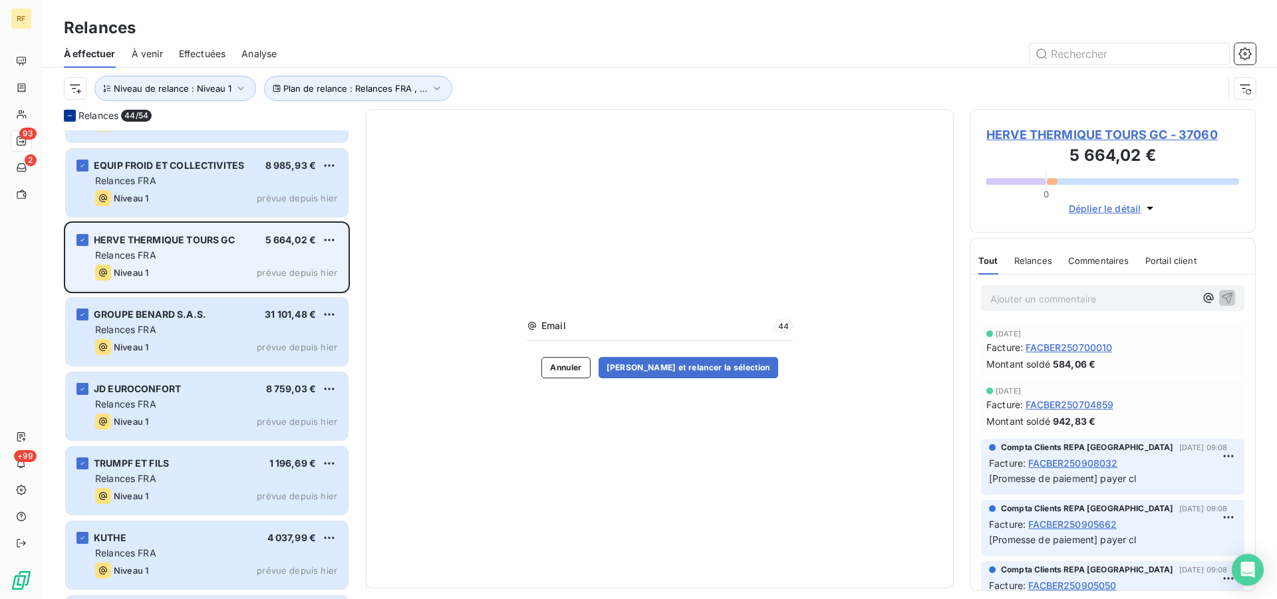
click at [168, 263] on div "HERVE THERMIQUE TOURS GC 5 664,02 € Relances FRA Niveau 1 prévue depuis [DATE]" at bounding box center [207, 258] width 282 height 68
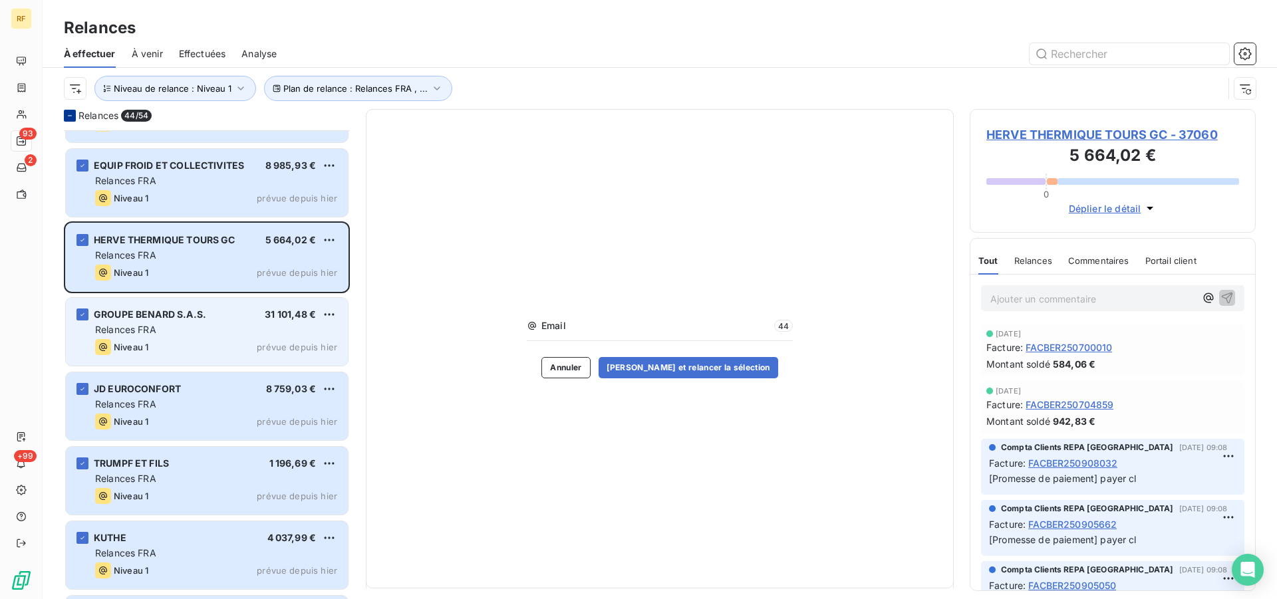
click at [198, 328] on div "Relances FRA" at bounding box center [216, 329] width 242 height 13
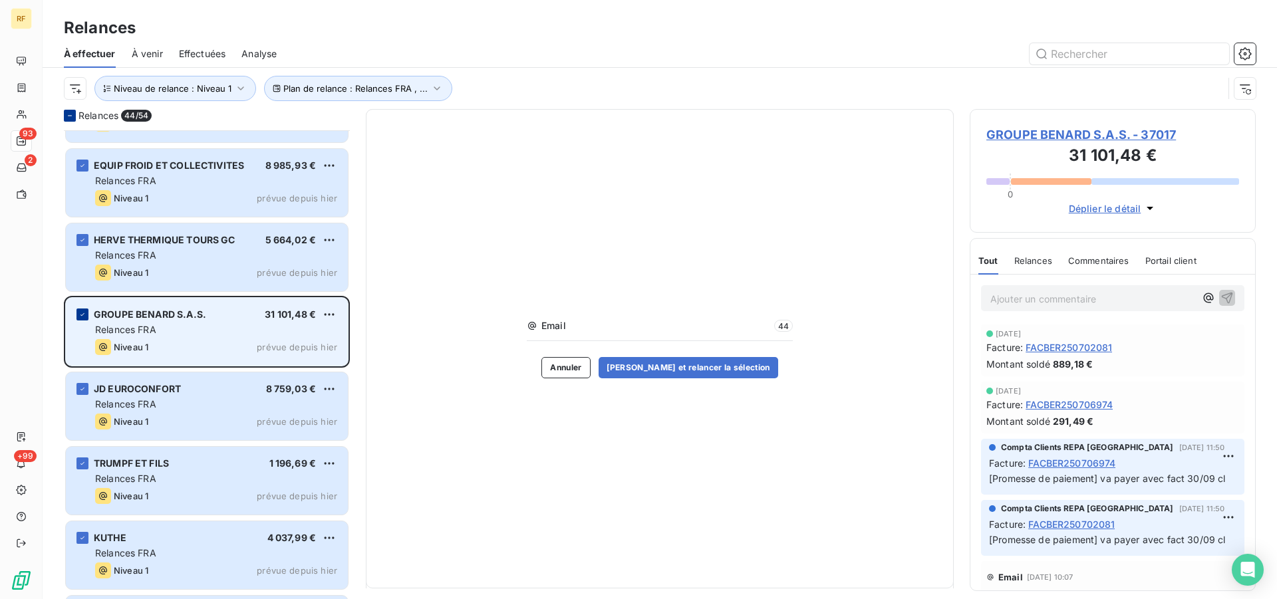
click at [82, 317] on icon "grid" at bounding box center [83, 315] width 8 height 8
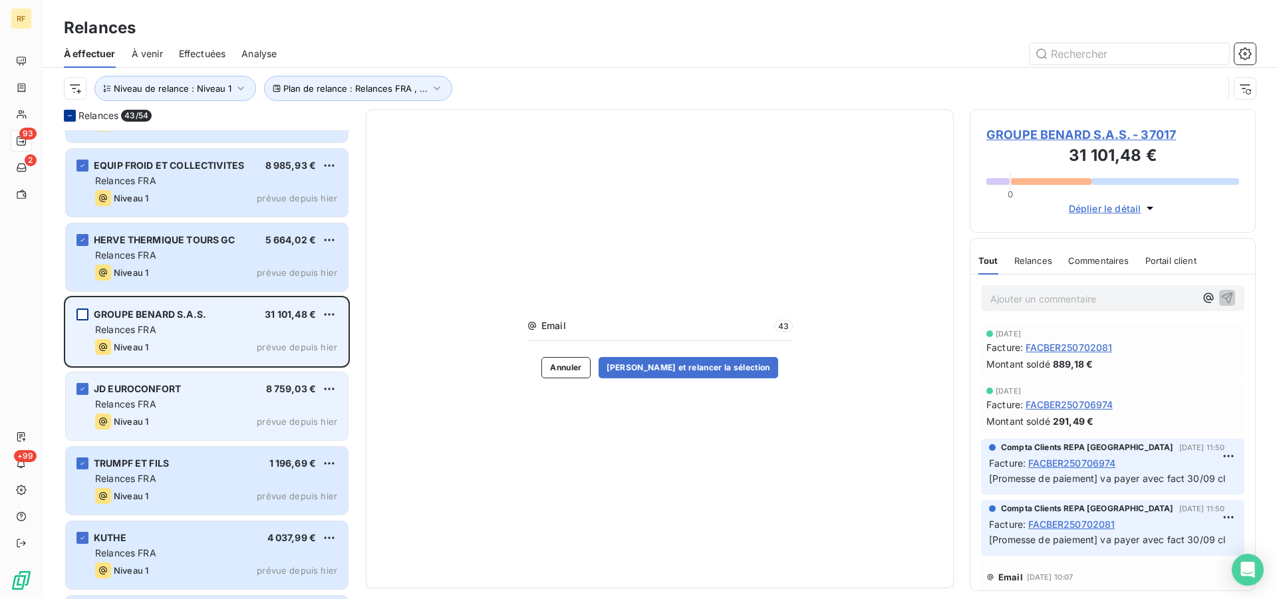
click at [176, 416] on div "Niveau 1 prévue depuis hier" at bounding box center [216, 422] width 242 height 16
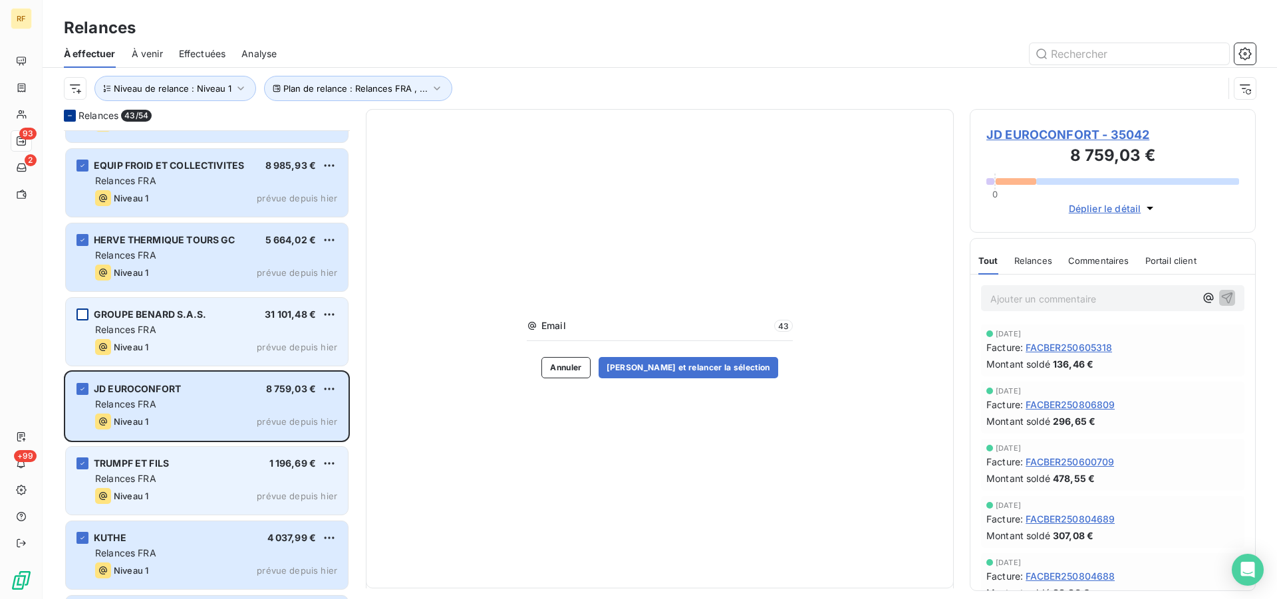
click at [215, 468] on div "TRUMPF ET FILS 1 196,69 €" at bounding box center [216, 464] width 242 height 12
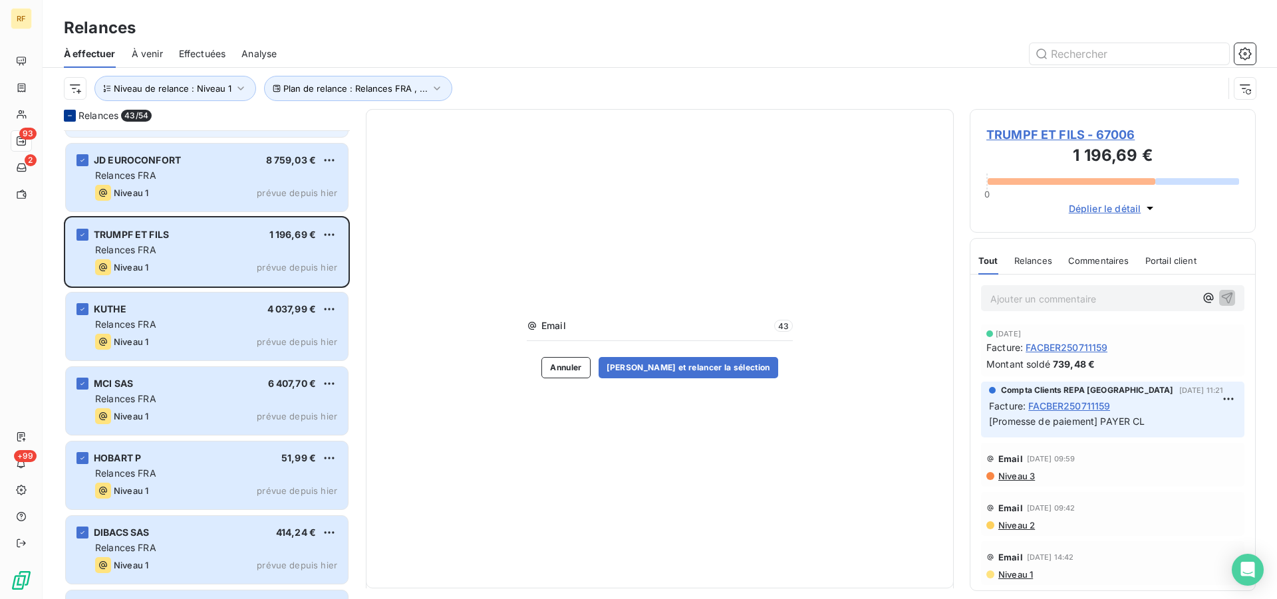
scroll to position [2715, 0]
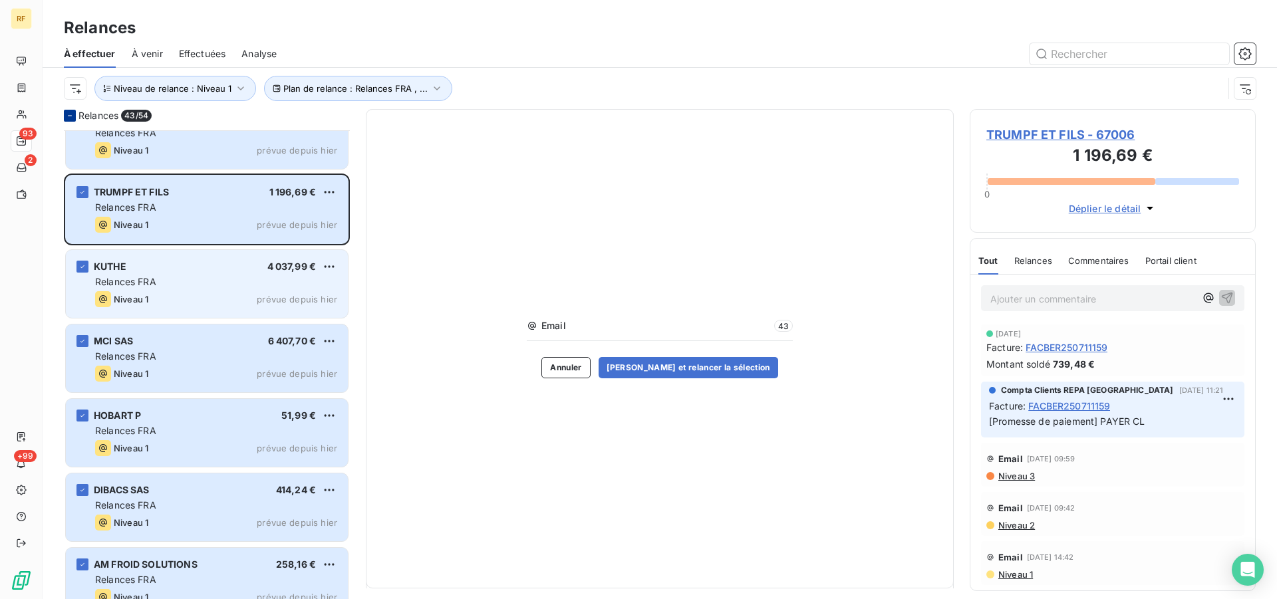
click at [243, 288] on div "Relances FRA" at bounding box center [216, 281] width 242 height 13
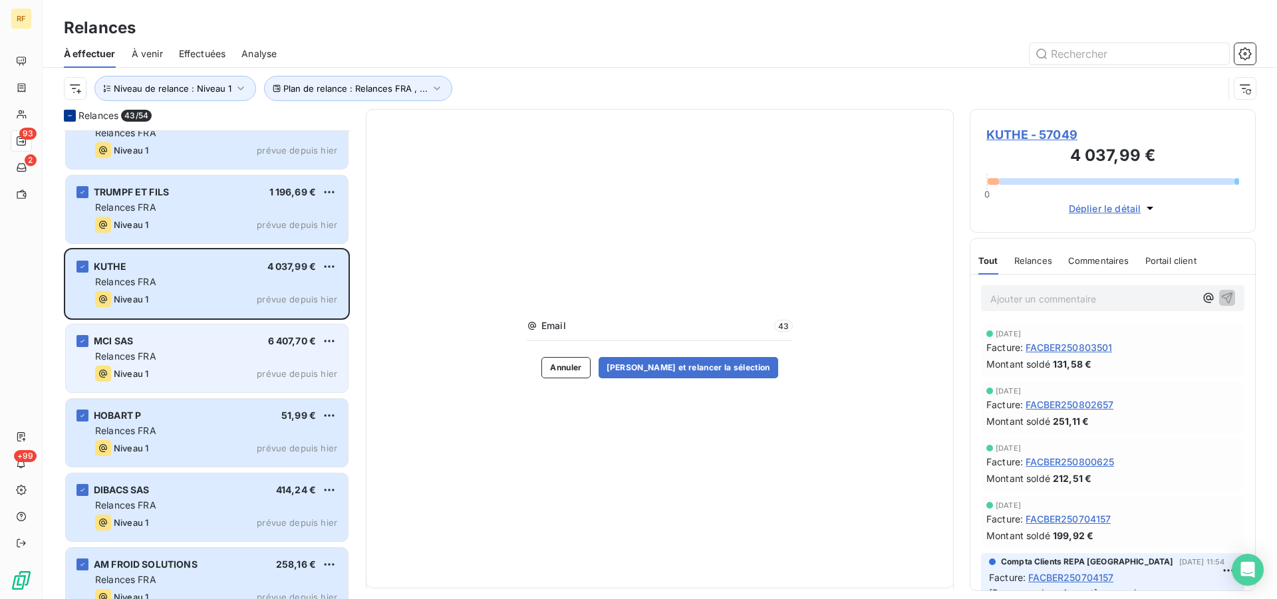
click at [216, 361] on div "Relances FRA" at bounding box center [216, 356] width 242 height 13
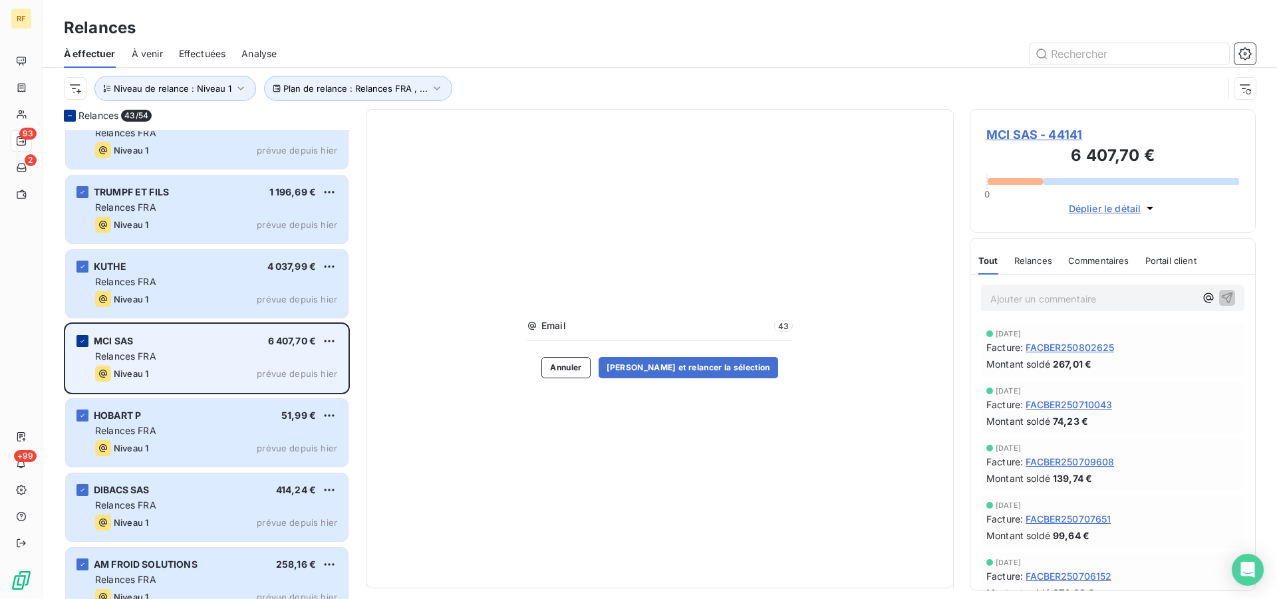
click at [86, 344] on icon "grid" at bounding box center [83, 341] width 8 height 8
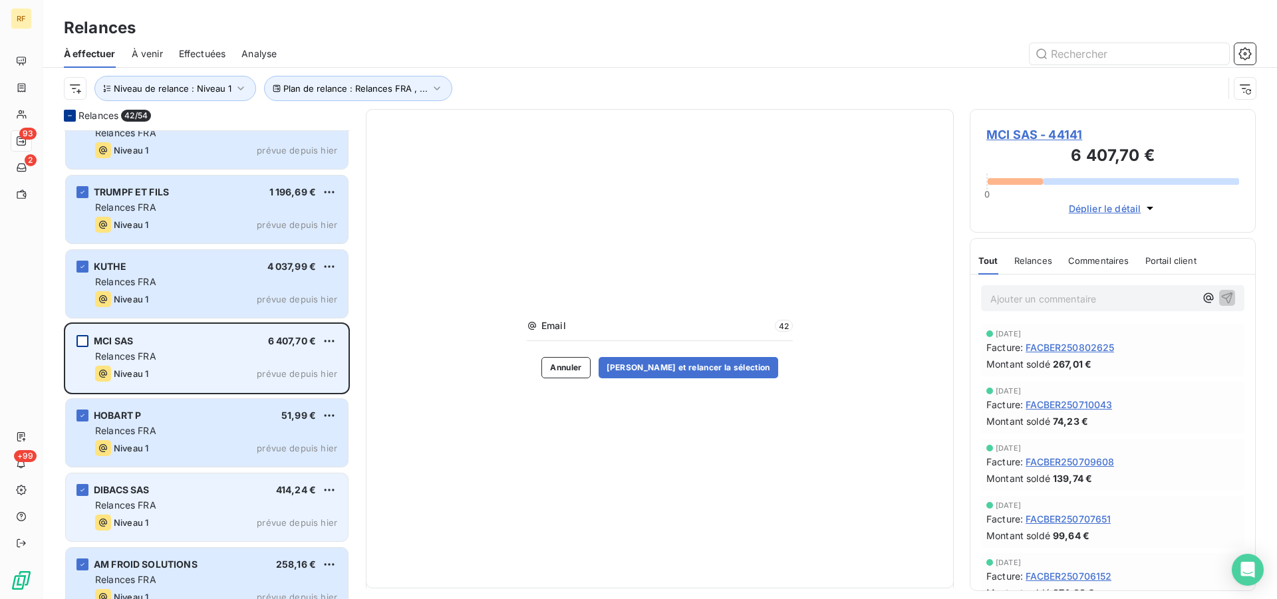
click at [176, 512] on div "Relances FRA" at bounding box center [216, 505] width 242 height 13
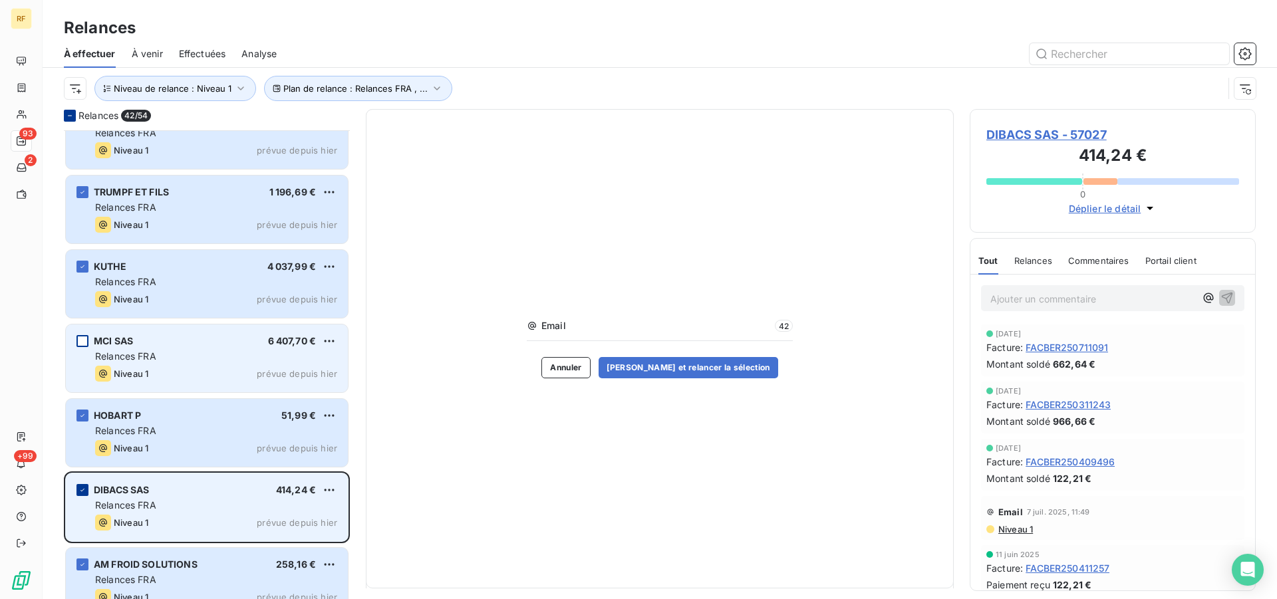
click at [79, 488] on icon "grid" at bounding box center [83, 490] width 8 height 8
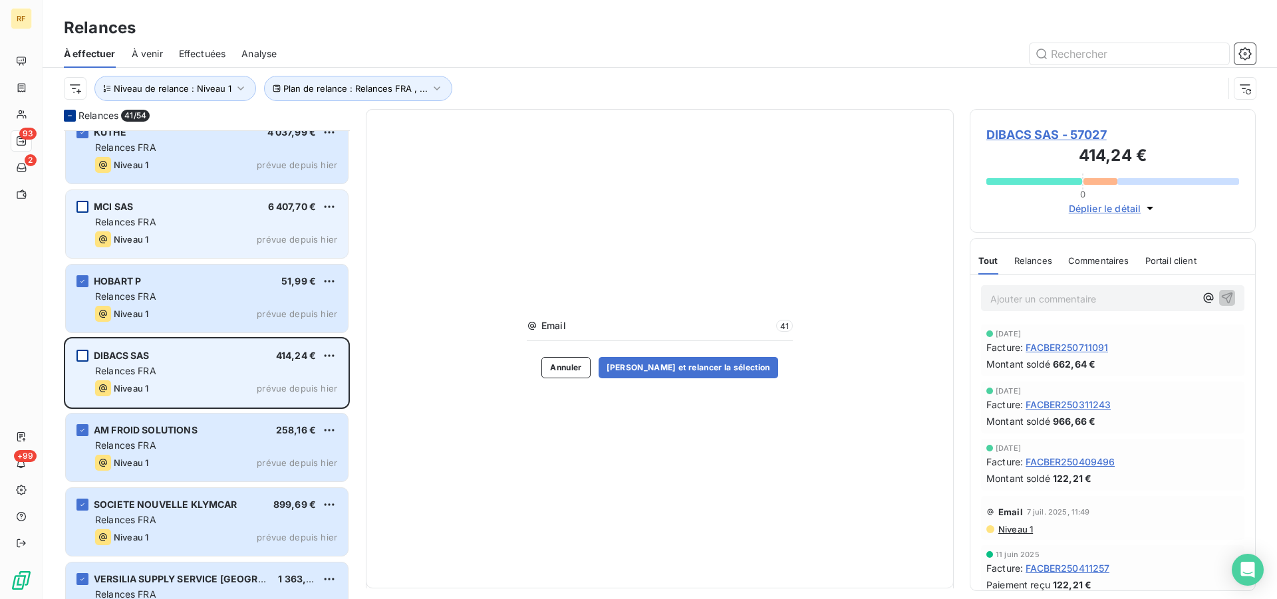
scroll to position [2850, 0]
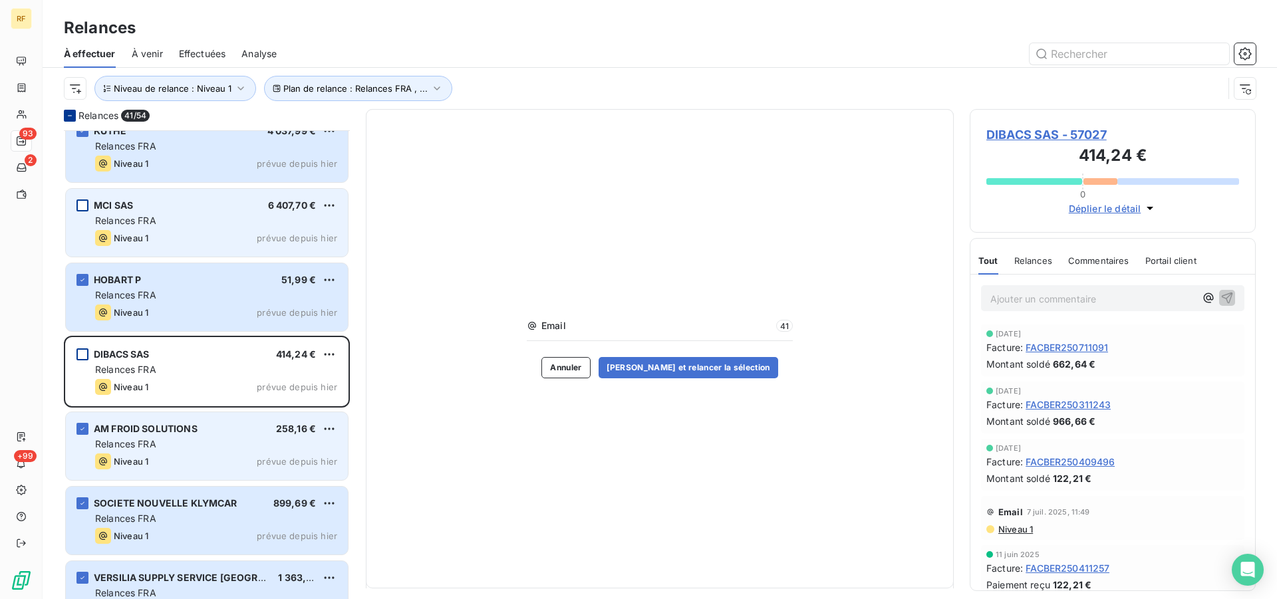
click at [225, 473] on div "AM FROID SOLUTIONS 258,16 € Relances FRA Niveau 1 prévue depuis [DATE]" at bounding box center [207, 446] width 282 height 68
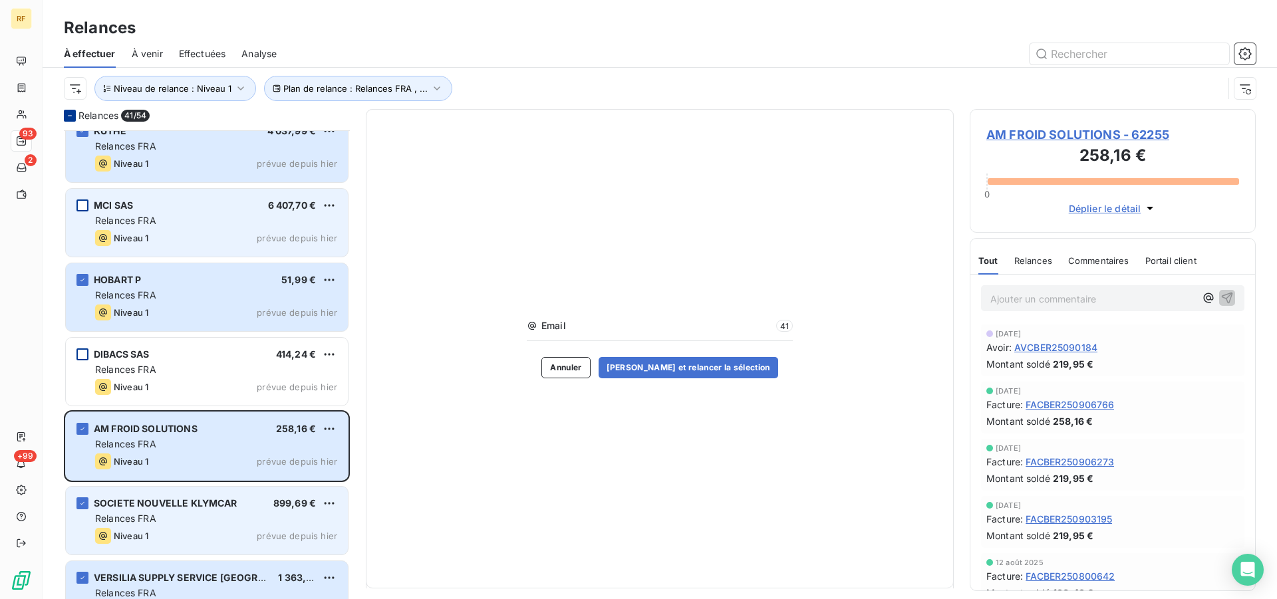
click at [212, 520] on div "Relances FRA" at bounding box center [216, 518] width 242 height 13
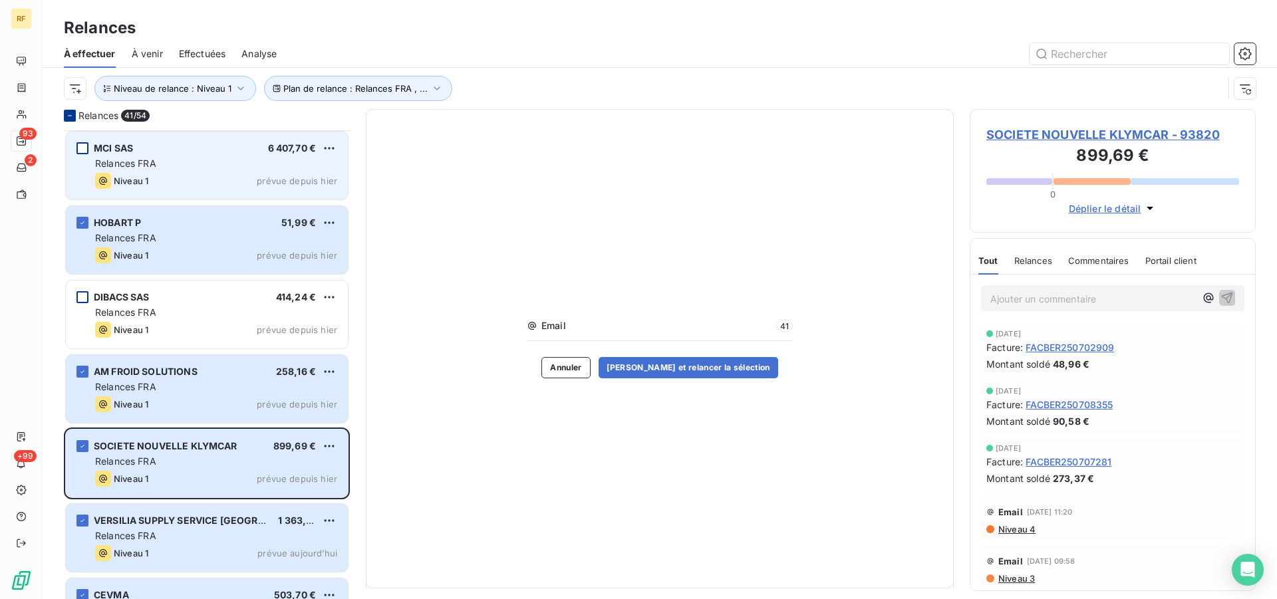
scroll to position [3122, 0]
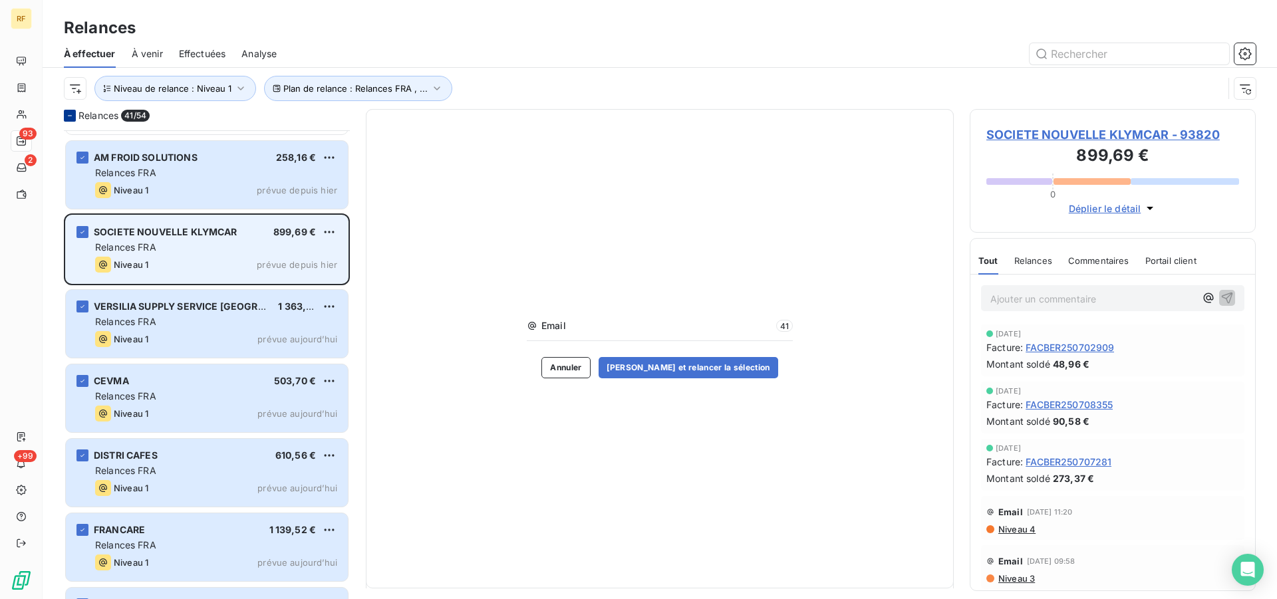
click at [246, 261] on div "Niveau 1 prévue depuis hier" at bounding box center [216, 265] width 242 height 16
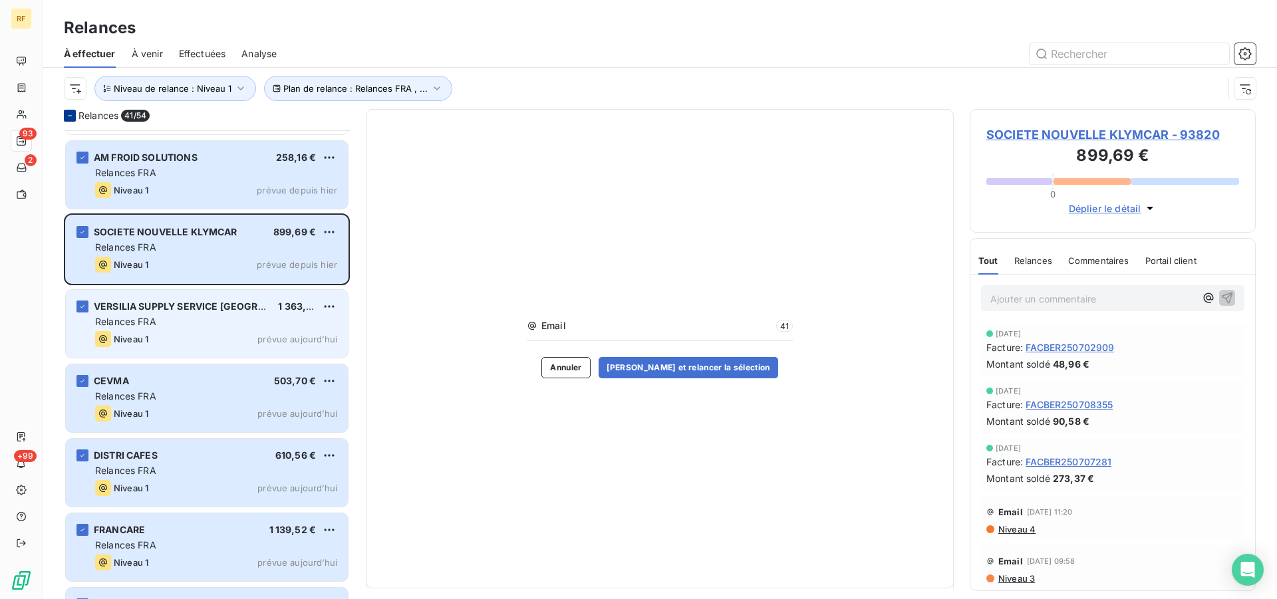
click at [172, 332] on div "Niveau 1 prévue aujourd’hui" at bounding box center [216, 339] width 242 height 16
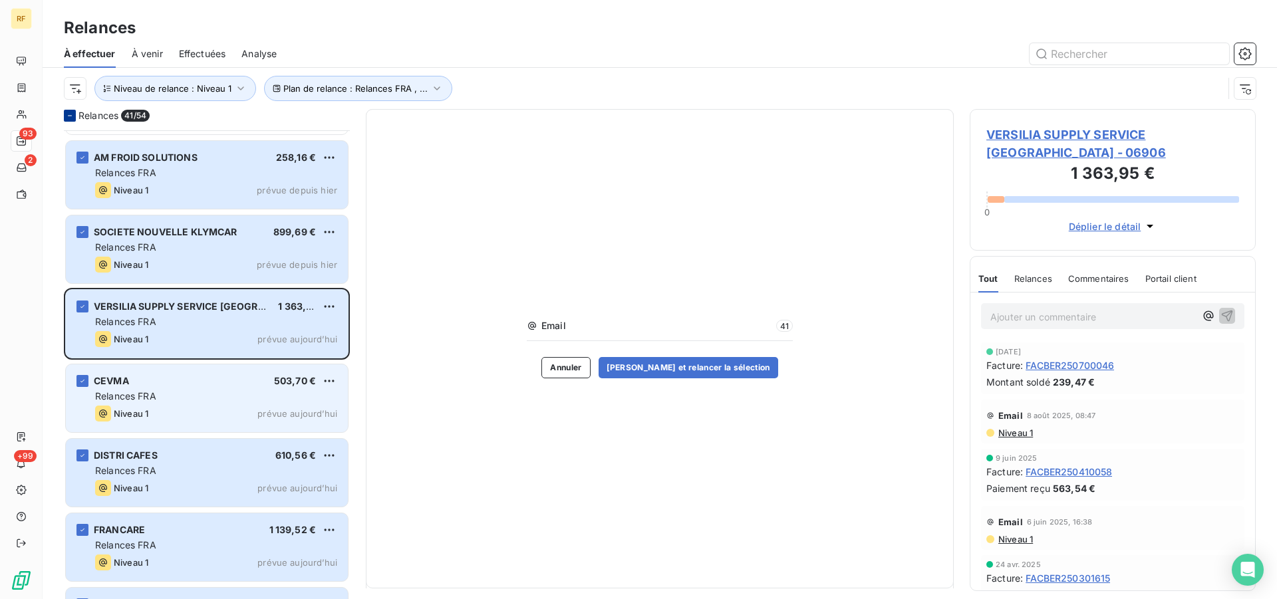
click at [201, 403] on div "CEVMA 503,70 € Relances FRA Niveau 1 prévue [DATE]" at bounding box center [207, 399] width 282 height 68
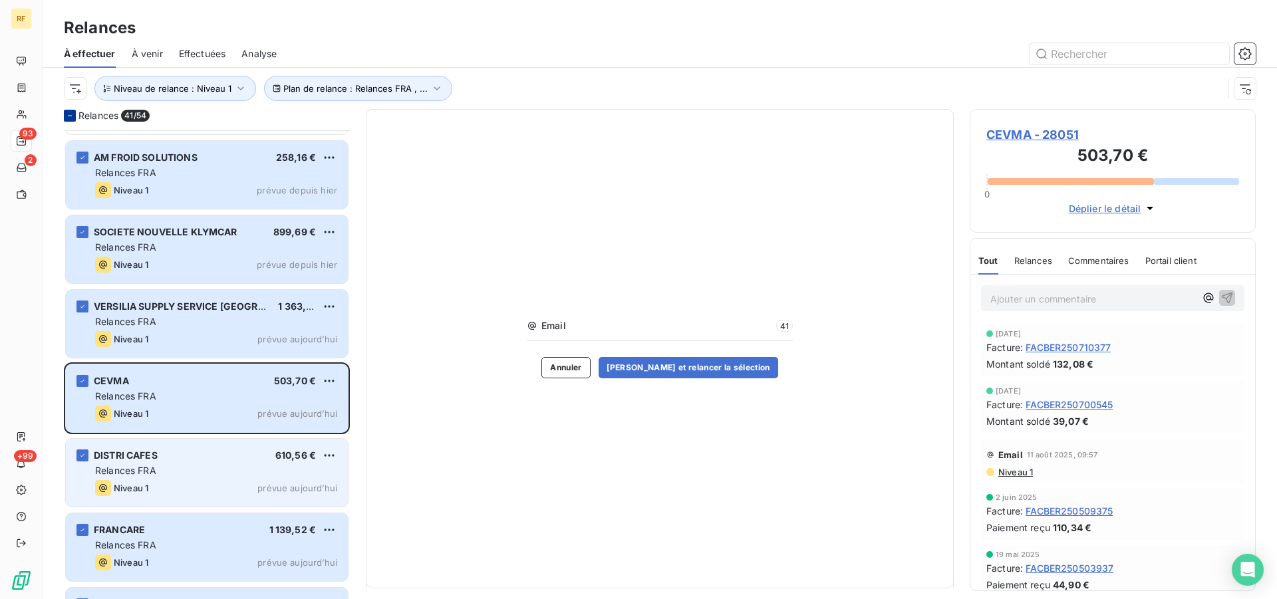
click at [162, 466] on div "Relances FRA" at bounding box center [216, 470] width 242 height 13
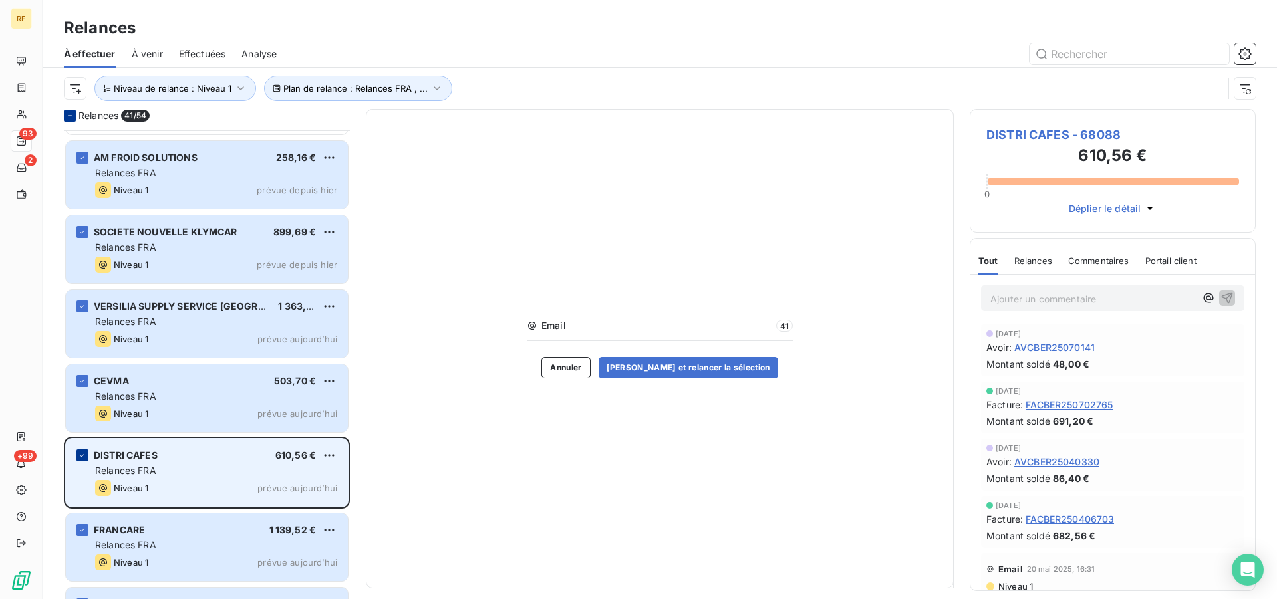
click at [82, 455] on icon "grid" at bounding box center [83, 456] width 8 height 8
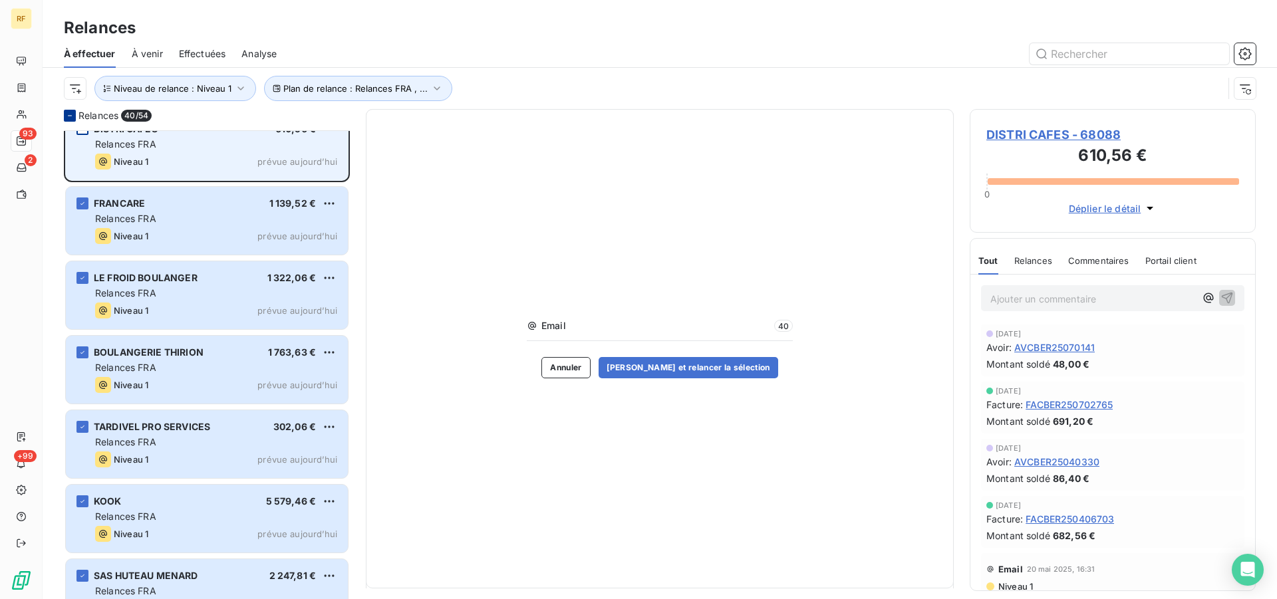
scroll to position [3461, 0]
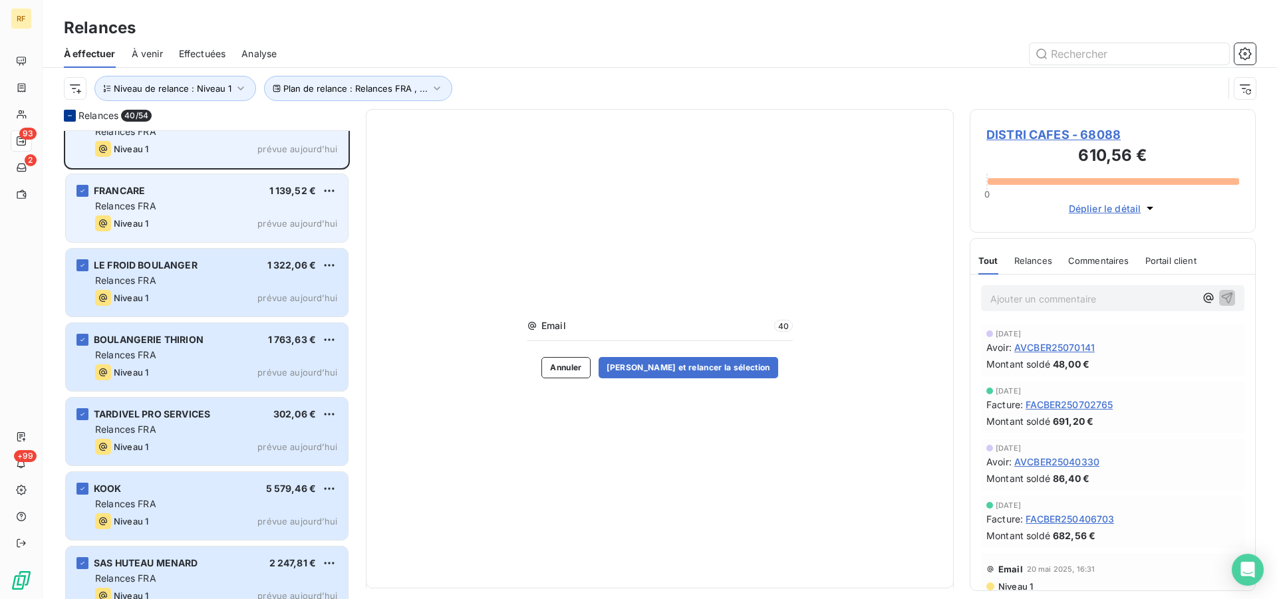
click at [242, 218] on div "Niveau 1 prévue aujourd’hui" at bounding box center [216, 224] width 242 height 16
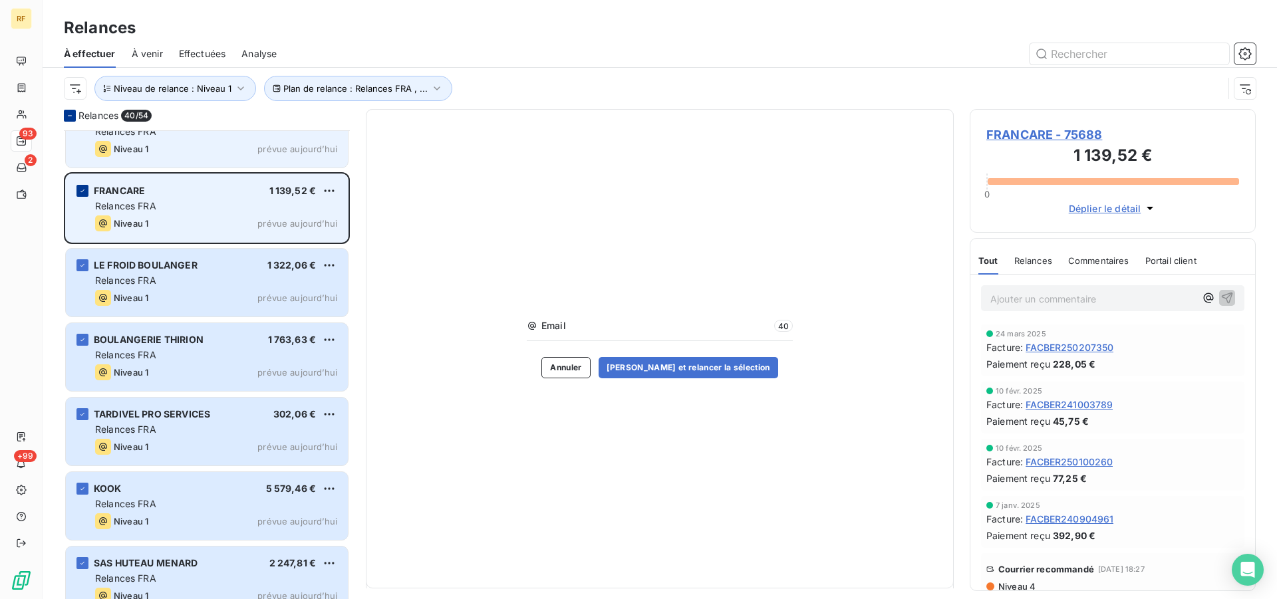
click at [87, 192] on div "grid" at bounding box center [83, 191] width 12 height 12
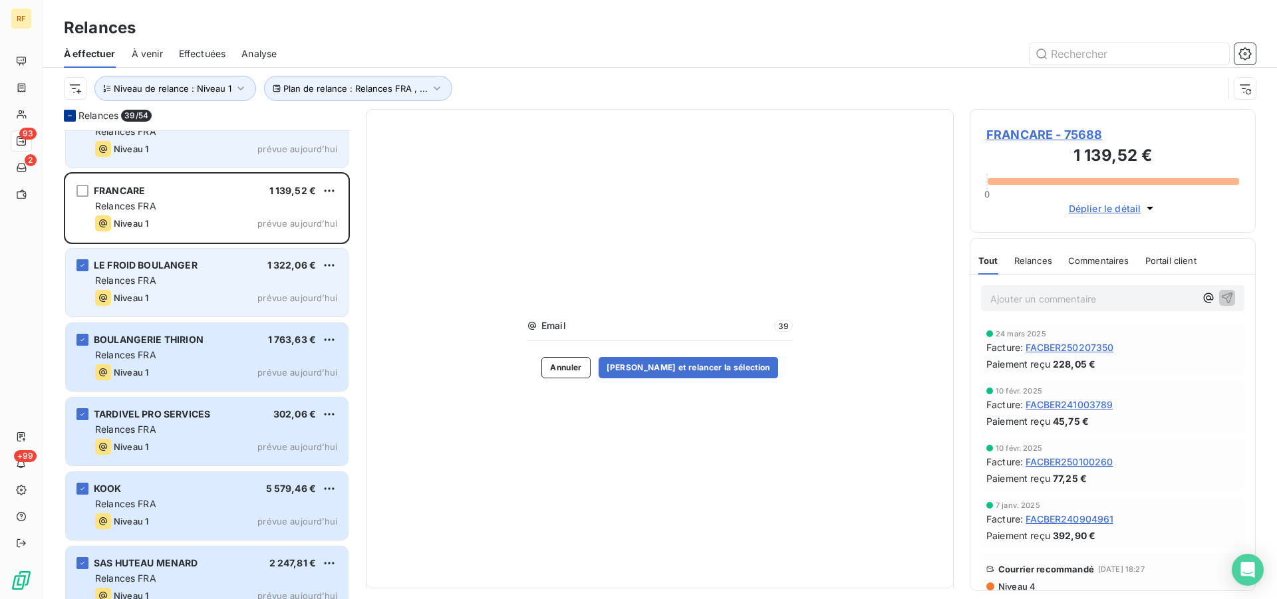
drag, startPoint x: 196, startPoint y: 277, endPoint x: 208, endPoint y: 281, distance: 12.4
click at [196, 277] on div "Relances FRA" at bounding box center [216, 280] width 242 height 13
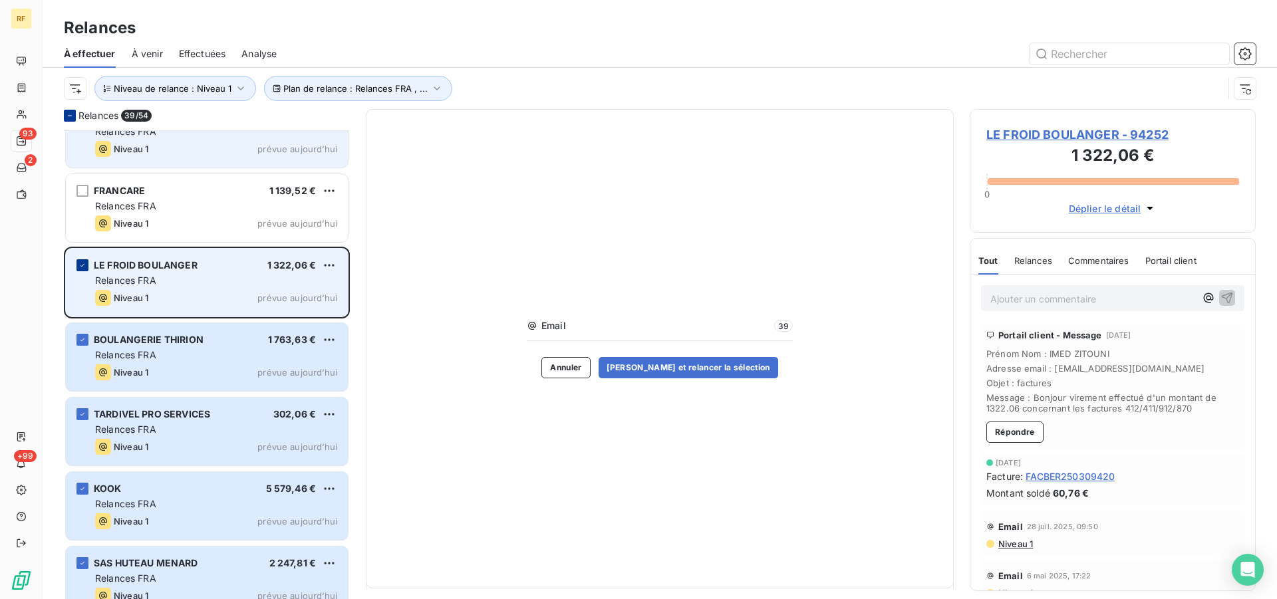
click at [81, 263] on icon "grid" at bounding box center [83, 265] width 8 height 8
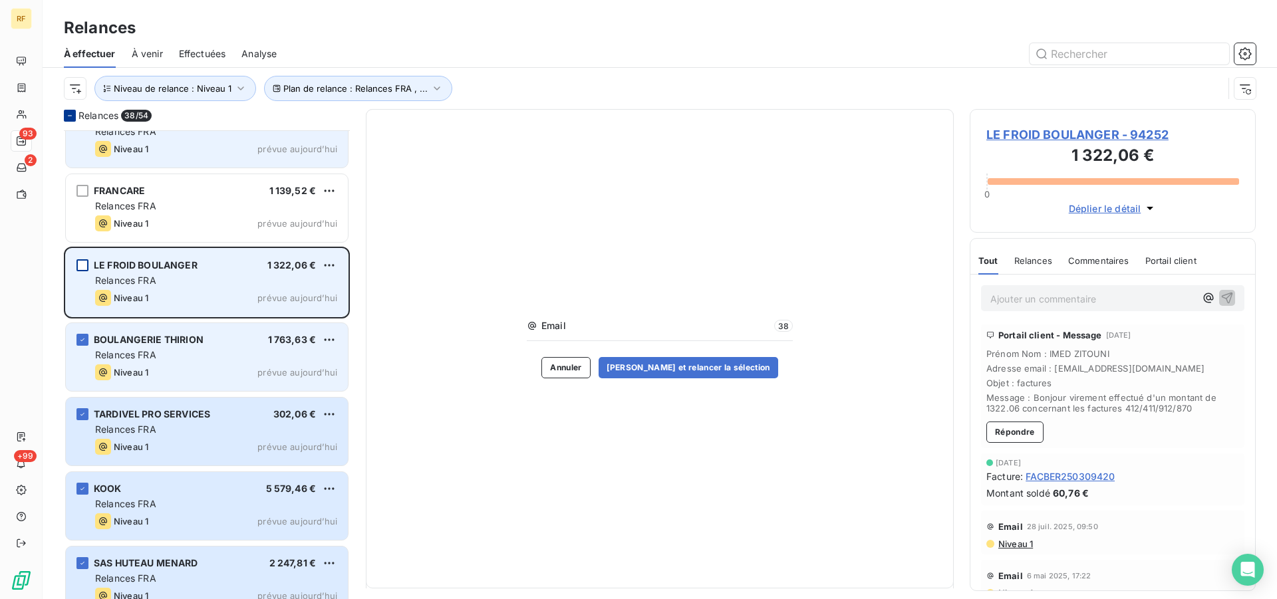
click at [206, 366] on div "Niveau 1 prévue aujourd’hui" at bounding box center [216, 373] width 242 height 16
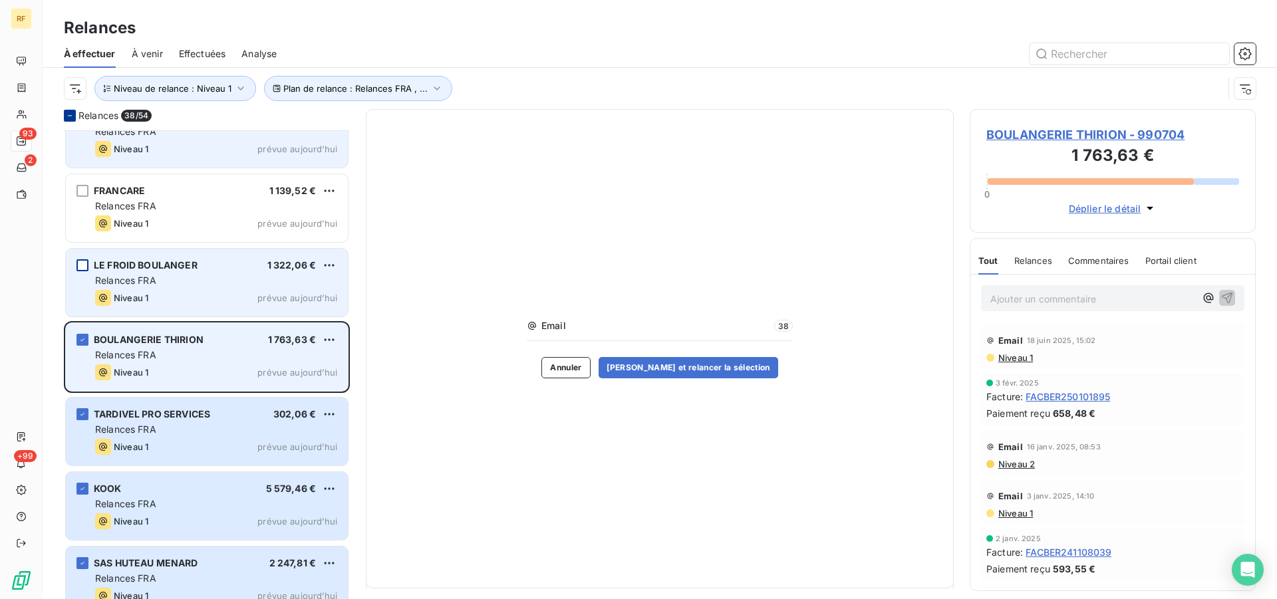
scroll to position [3555, 0]
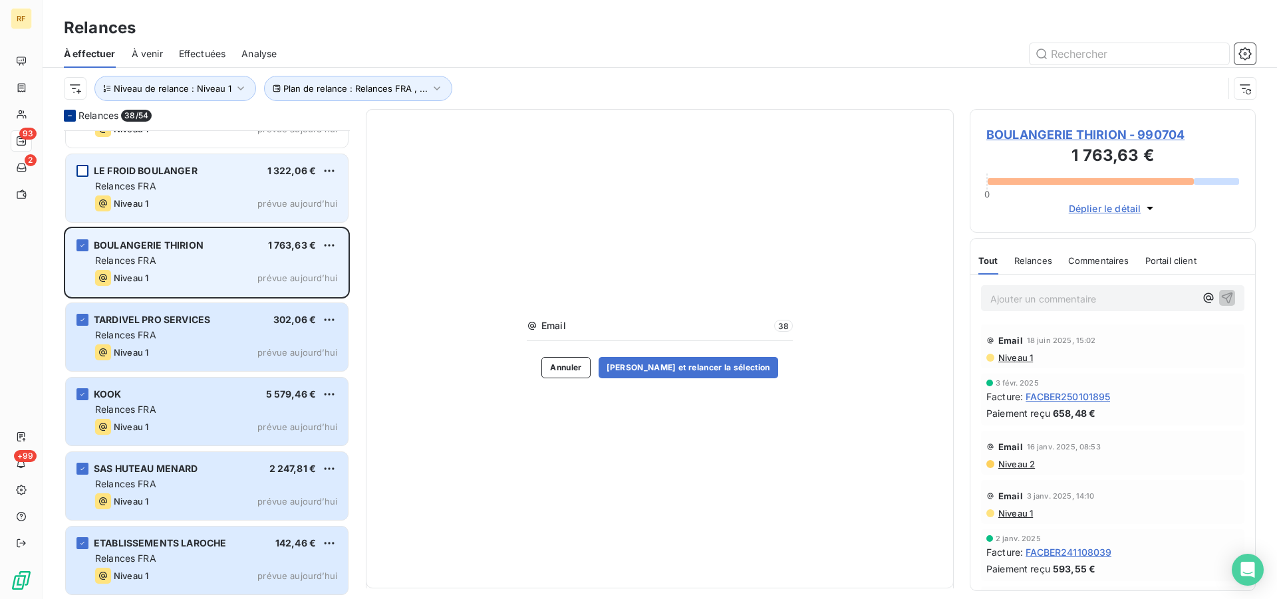
click at [220, 259] on div "Relances FRA" at bounding box center [216, 260] width 242 height 13
click at [85, 244] on icon "grid" at bounding box center [83, 246] width 8 height 8
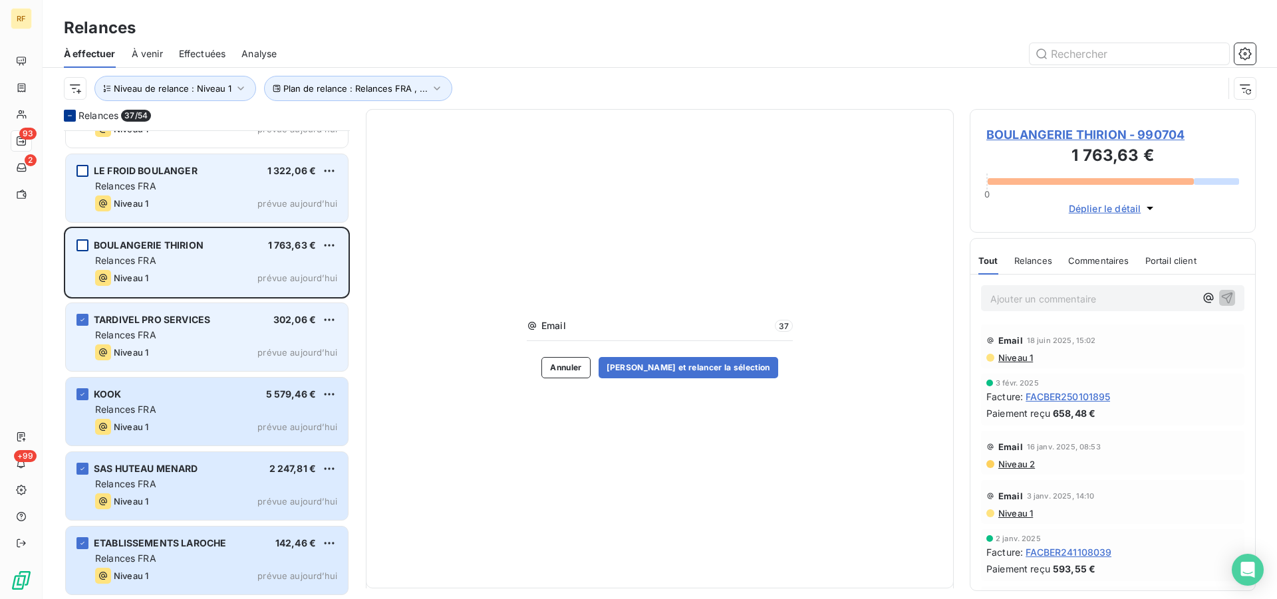
click at [176, 337] on div "Relances FRA" at bounding box center [216, 335] width 242 height 13
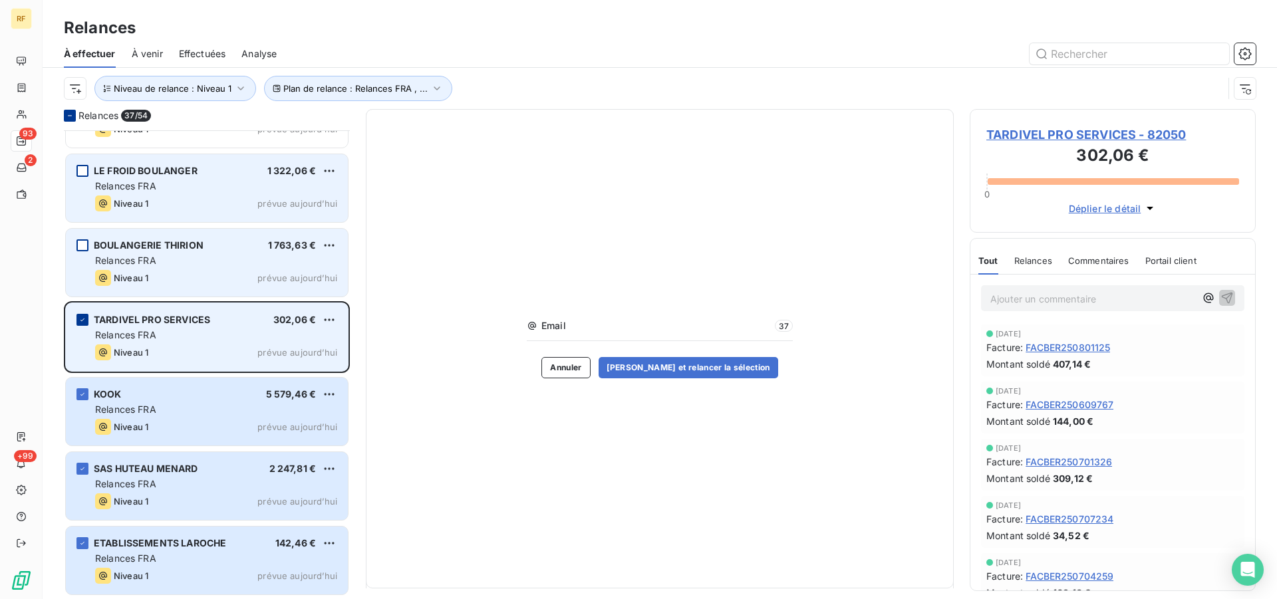
click at [82, 318] on icon "grid" at bounding box center [83, 320] width 8 height 8
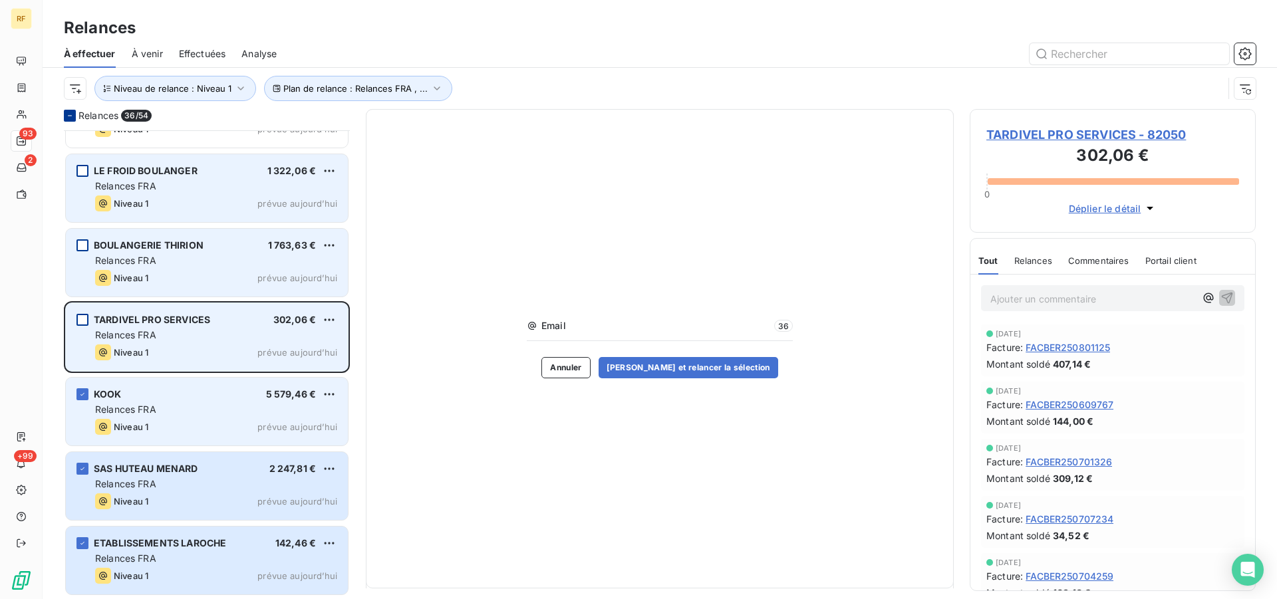
click at [186, 413] on div "Relances FRA" at bounding box center [216, 409] width 242 height 13
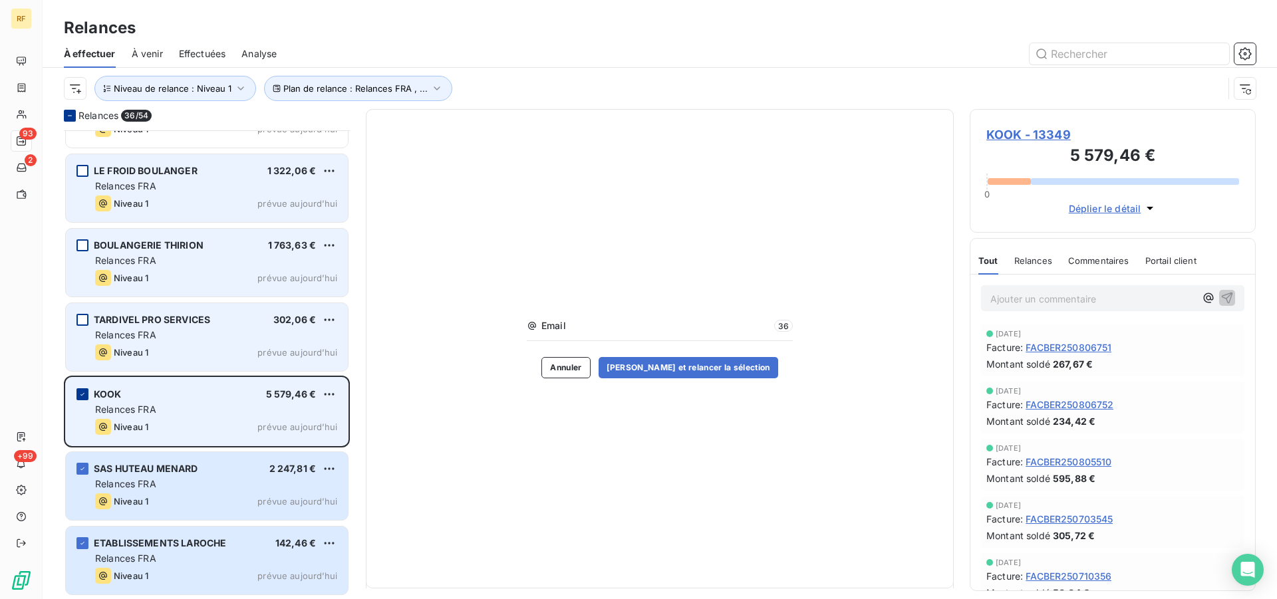
click at [85, 392] on icon "grid" at bounding box center [83, 395] width 8 height 8
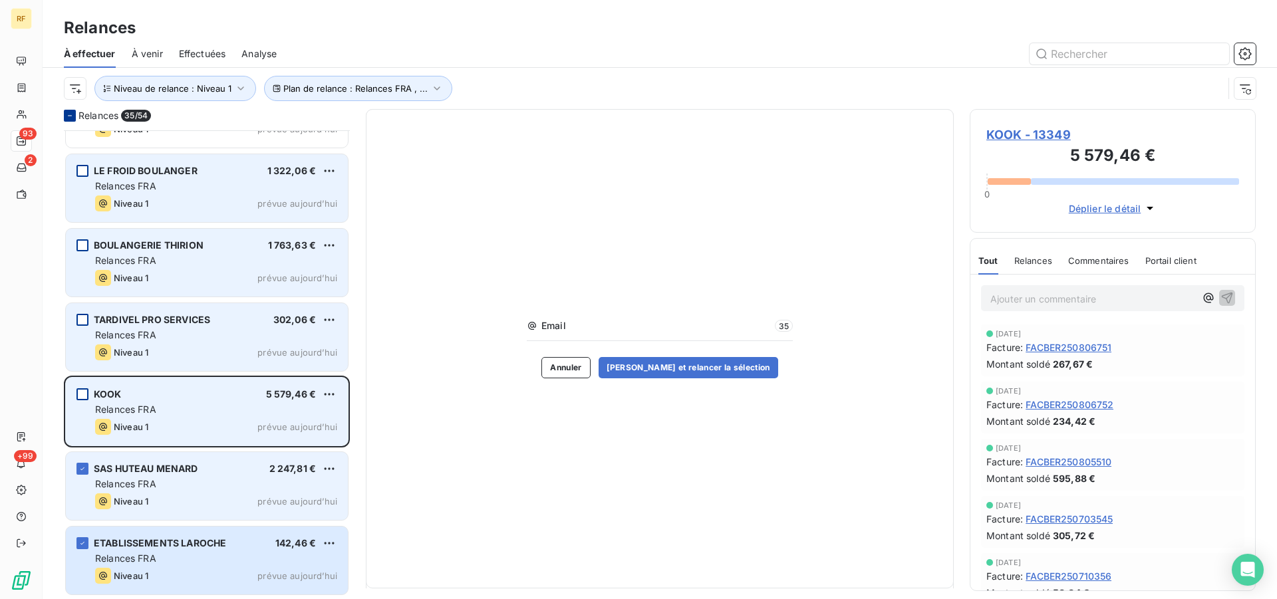
click at [200, 485] on div "Relances FRA" at bounding box center [216, 484] width 242 height 13
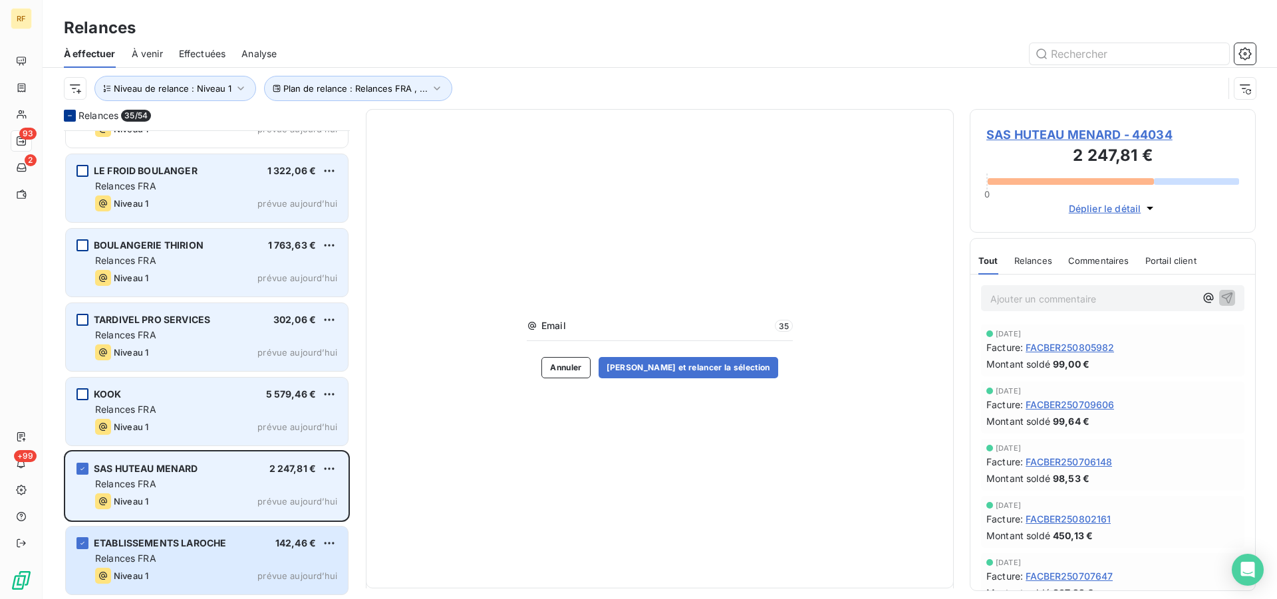
click at [201, 485] on div "Relances FRA" at bounding box center [216, 484] width 242 height 13
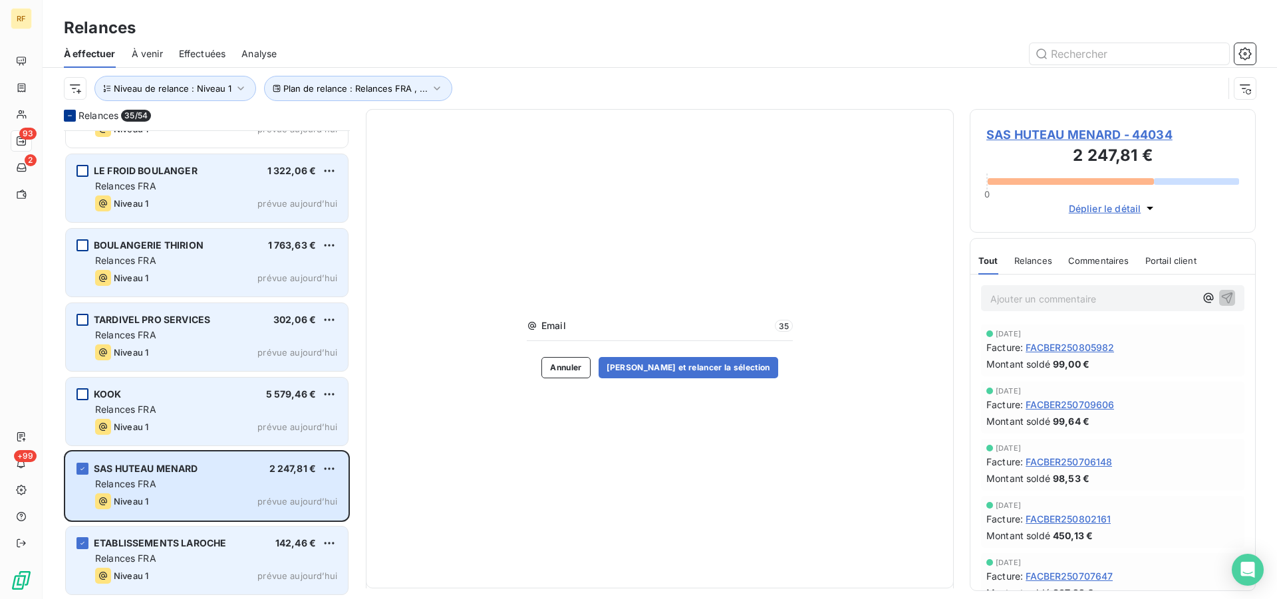
click at [231, 584] on div "ETABLISSEMENTS LAROCHE 142,46 € Relances FRA Niveau 1 prévue [DATE]" at bounding box center [207, 561] width 282 height 68
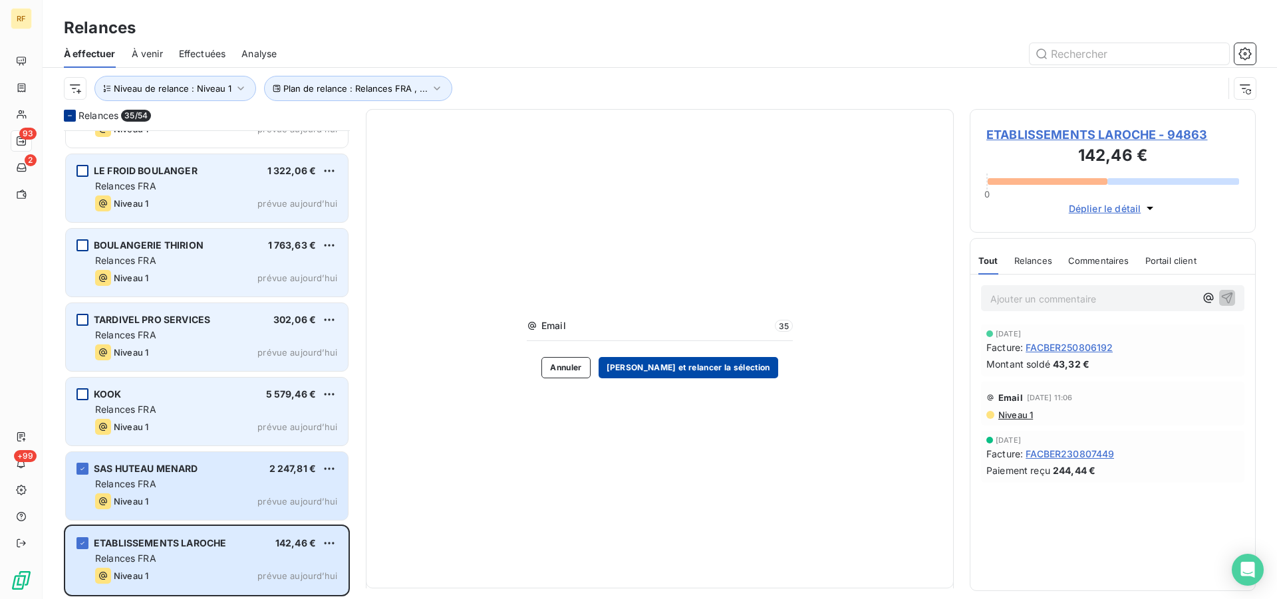
click at [703, 362] on button "[PERSON_NAME] et relancer la sélection" at bounding box center [689, 367] width 180 height 21
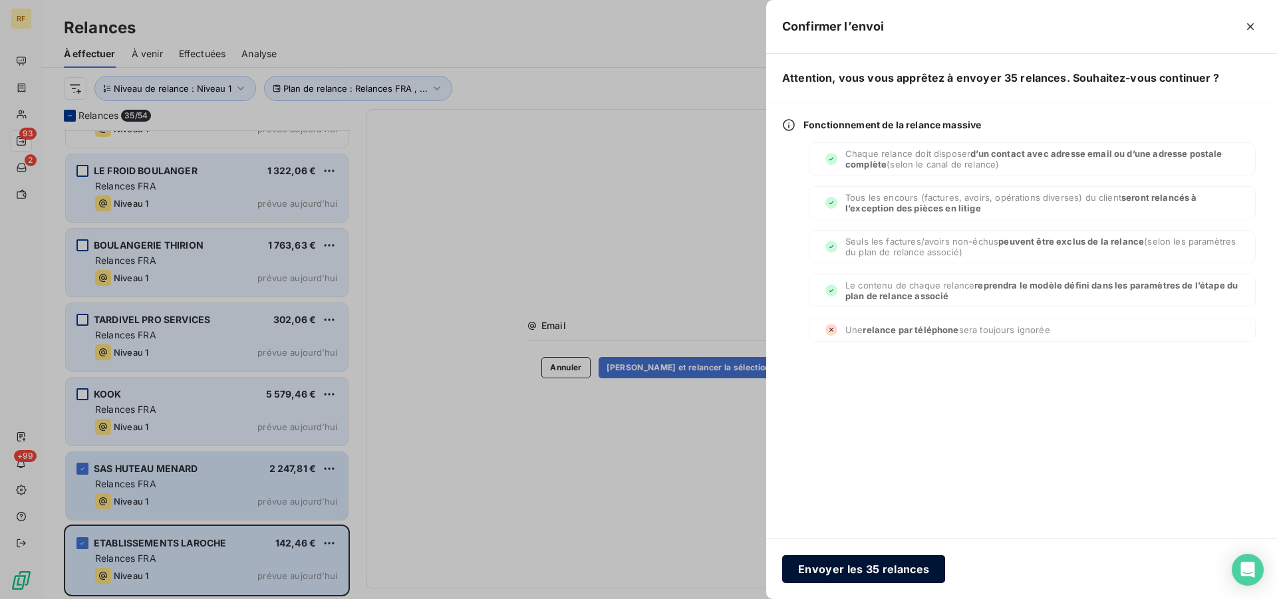
click at [894, 567] on button "Envoyer les 35 relances" at bounding box center [863, 570] width 163 height 28
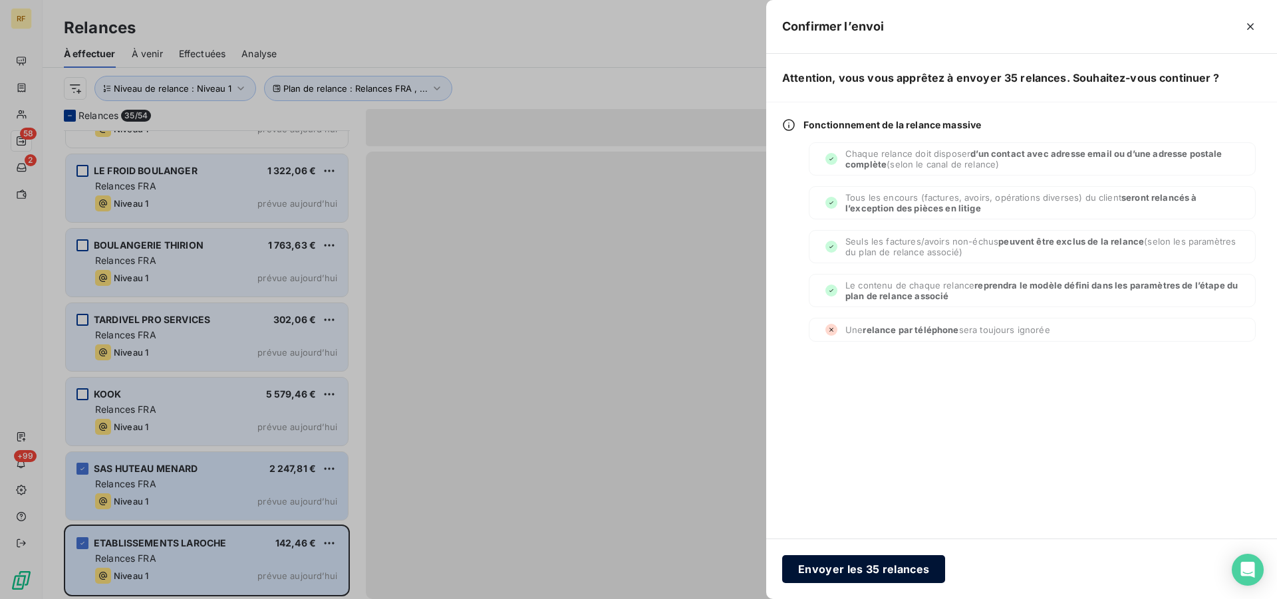
click at [898, 577] on button "Envoyer les 35 relances" at bounding box center [863, 570] width 163 height 28
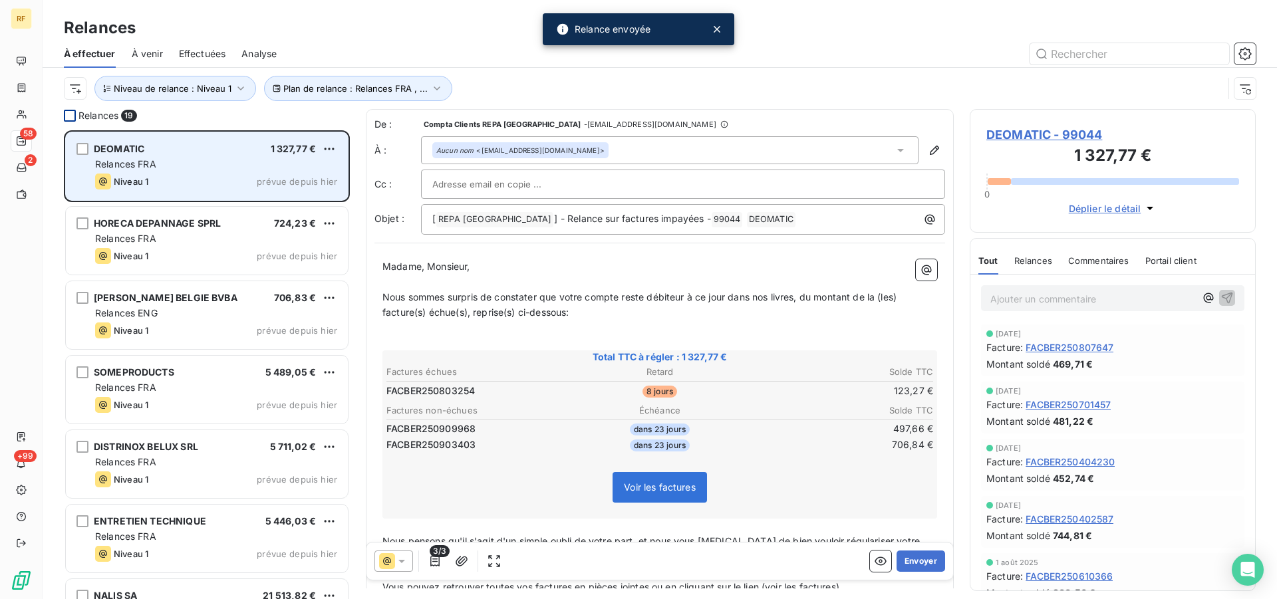
click at [198, 166] on div "Relances FRA" at bounding box center [216, 164] width 242 height 13
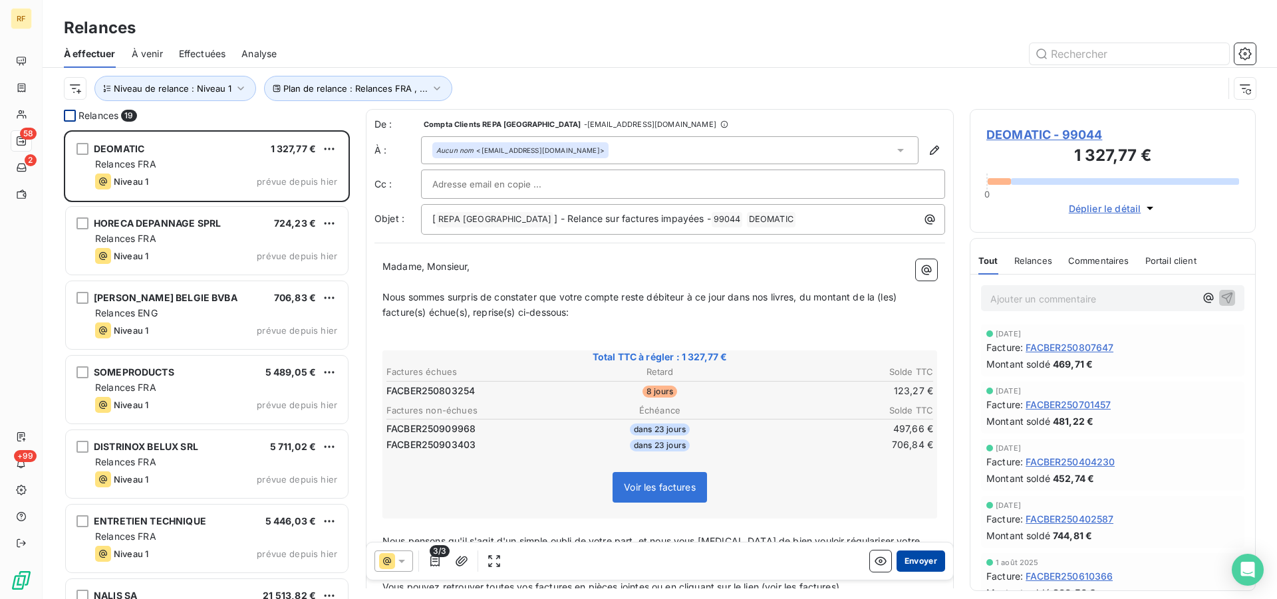
click at [931, 563] on button "Envoyer" at bounding box center [921, 561] width 49 height 21
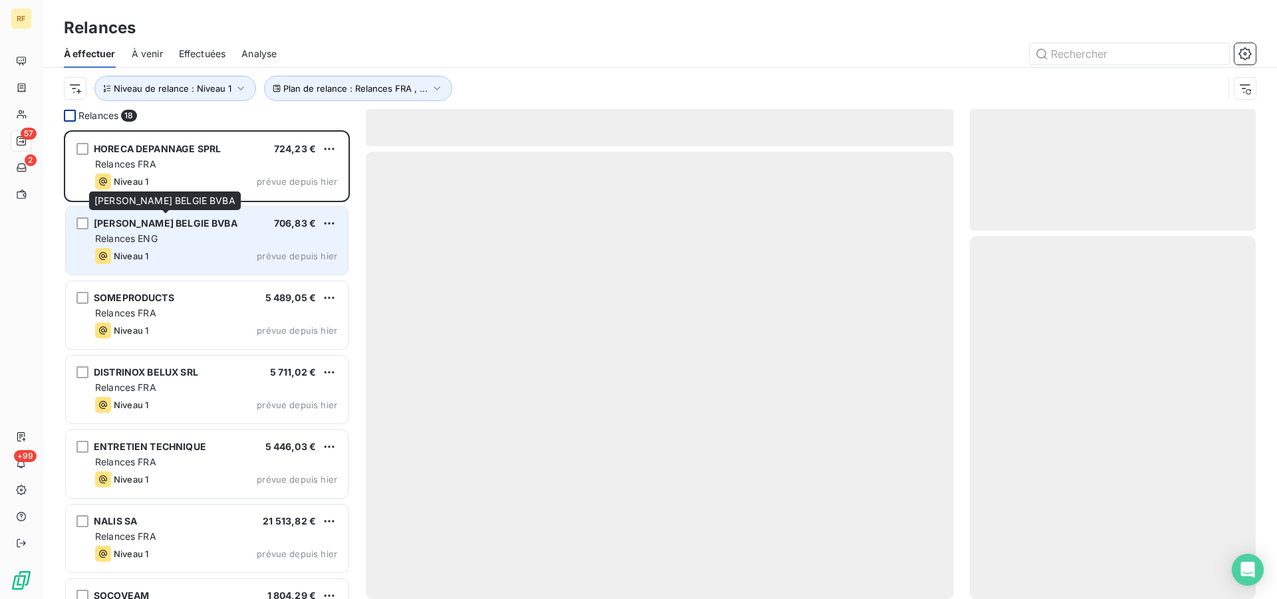
click at [182, 222] on span "[PERSON_NAME] BELGIE BVBA" at bounding box center [166, 223] width 144 height 11
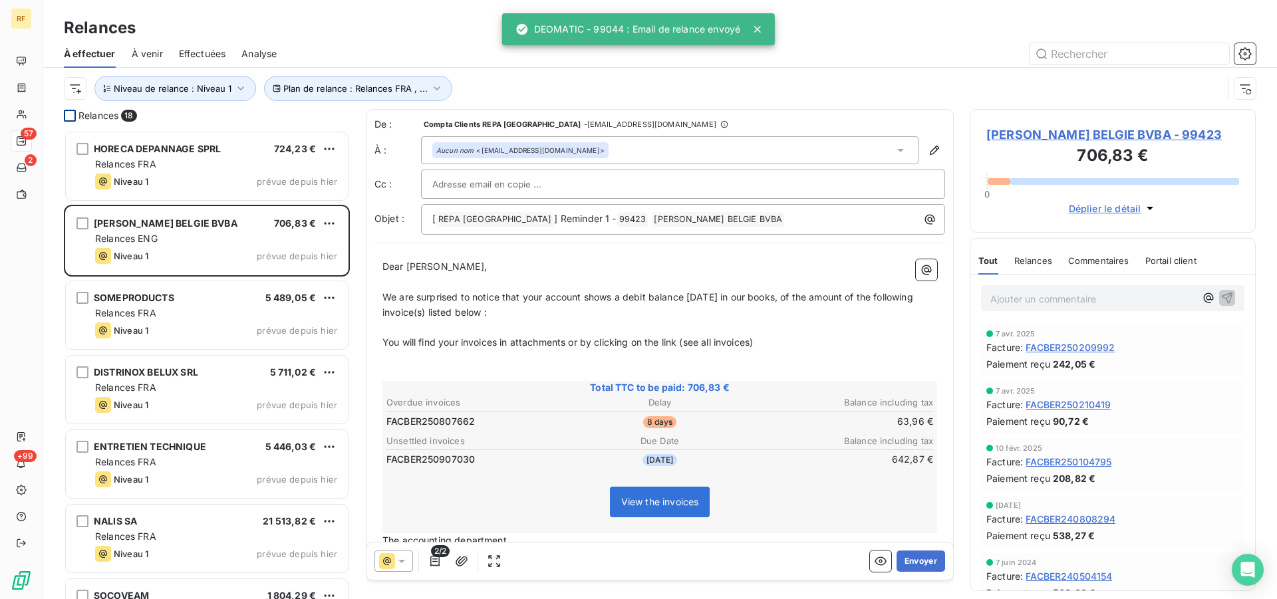
click at [1084, 130] on span "[PERSON_NAME] BELGIE BVBA - 99423" at bounding box center [1113, 135] width 253 height 18
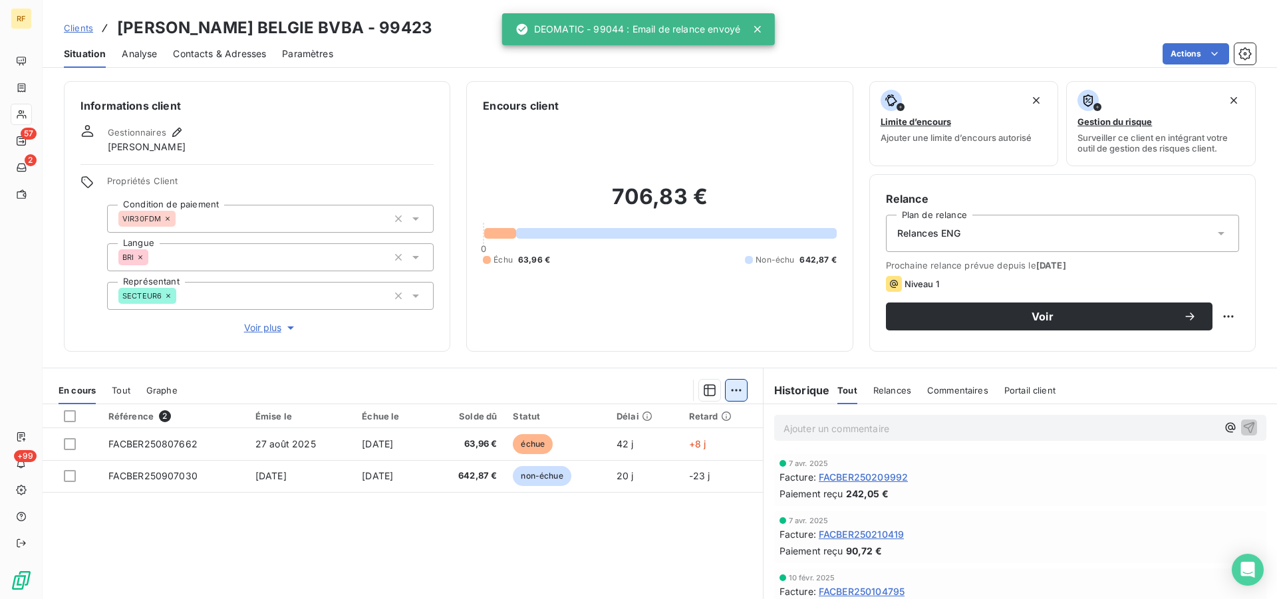
click at [735, 391] on html "RF 57 2 +99 Clients [PERSON_NAME] BELGIE BVBA - 99423 Situation Analyse Contact…" at bounding box center [638, 299] width 1277 height 599
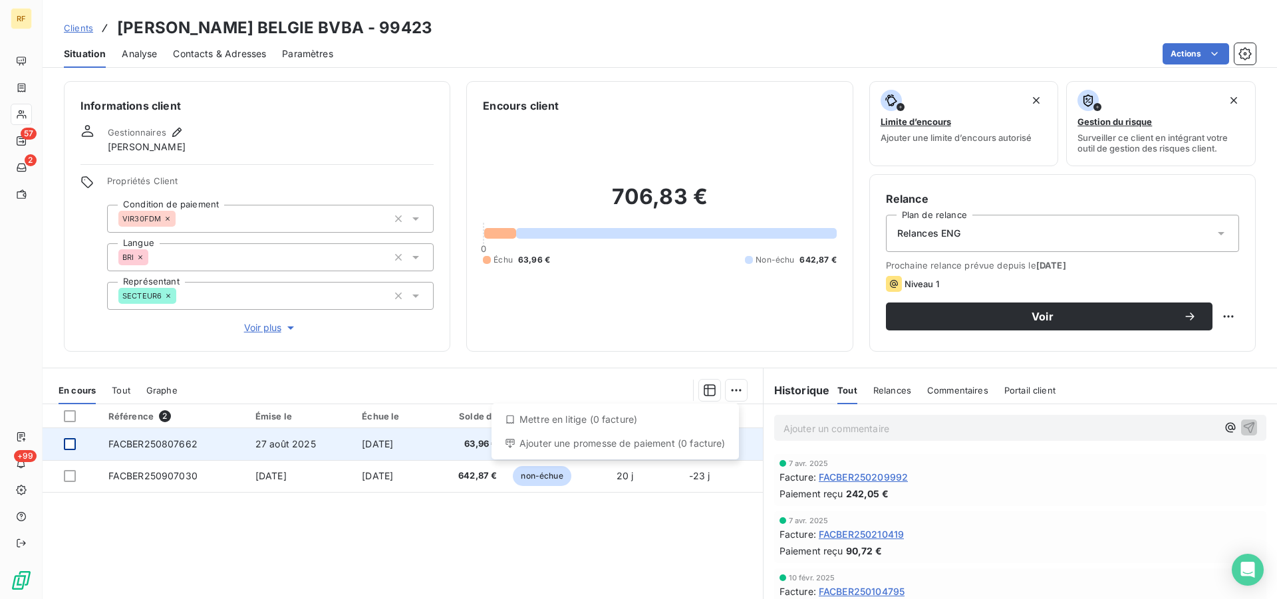
click at [72, 445] on html "RF 57 2 +99 Clients [PERSON_NAME] BELGIE BVBA - 99423 Situation Analyse Contact…" at bounding box center [638, 299] width 1277 height 599
click at [69, 446] on div at bounding box center [70, 444] width 12 height 12
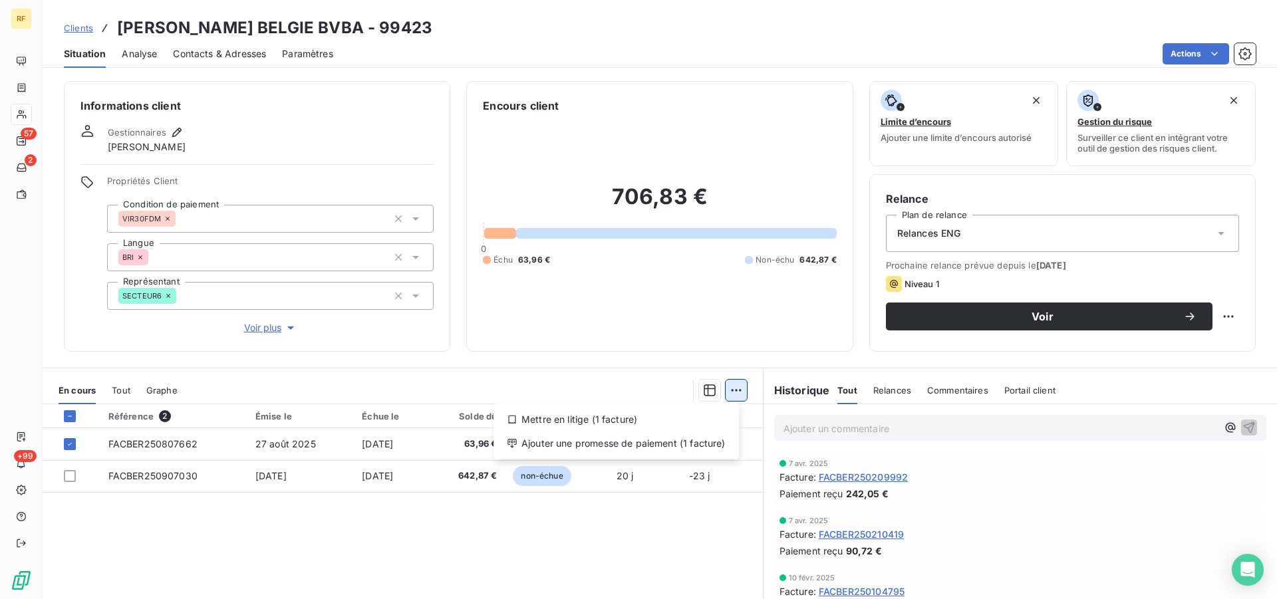
click at [732, 394] on html "RF 57 2 +99 Clients [PERSON_NAME] BELGIE BVBA - 99423 Situation Analyse Contact…" at bounding box center [638, 299] width 1277 height 599
click at [617, 438] on div "Ajouter une promesse de paiement (1 facture)" at bounding box center [616, 443] width 235 height 21
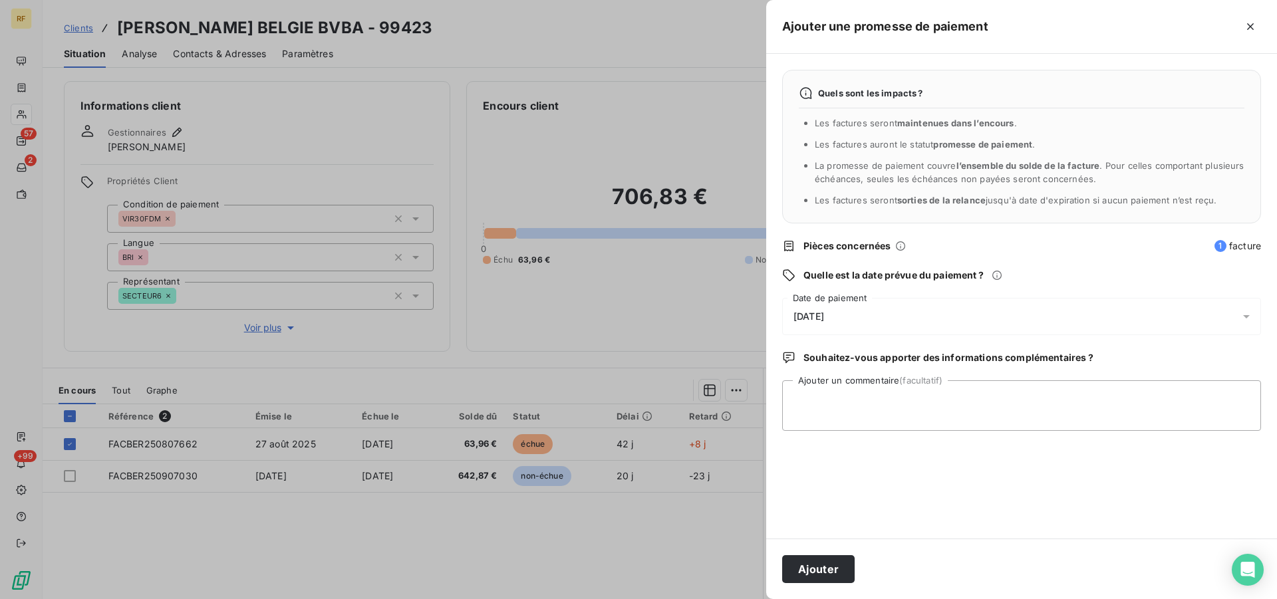
click at [806, 313] on span "[DATE]" at bounding box center [809, 316] width 31 height 11
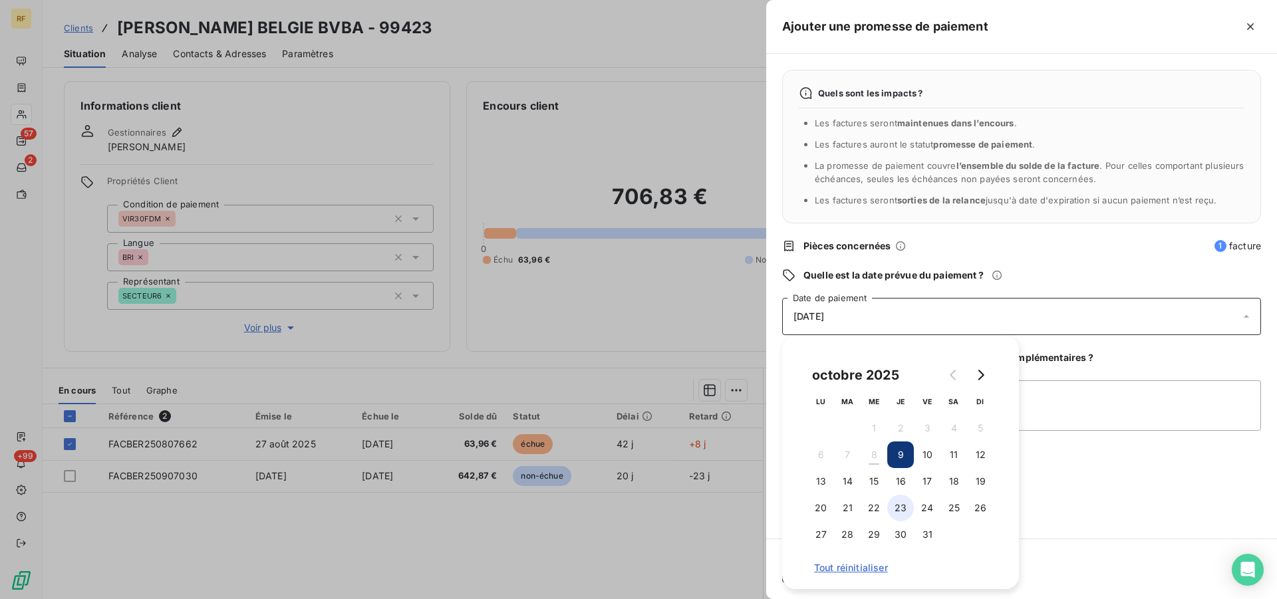
click at [903, 503] on button "23" at bounding box center [901, 508] width 27 height 27
click at [1053, 402] on textarea "Ajouter un commentaire (facultatif)" at bounding box center [1021, 406] width 479 height 51
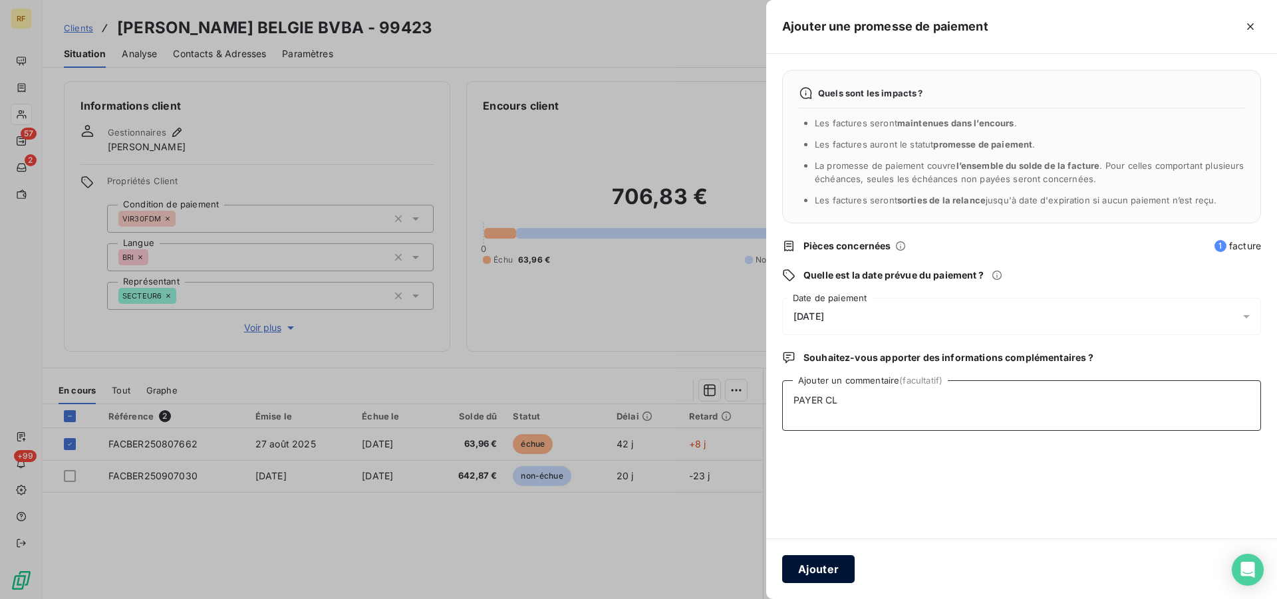
type textarea "PAYER CL"
click at [796, 574] on button "Ajouter" at bounding box center [818, 570] width 73 height 28
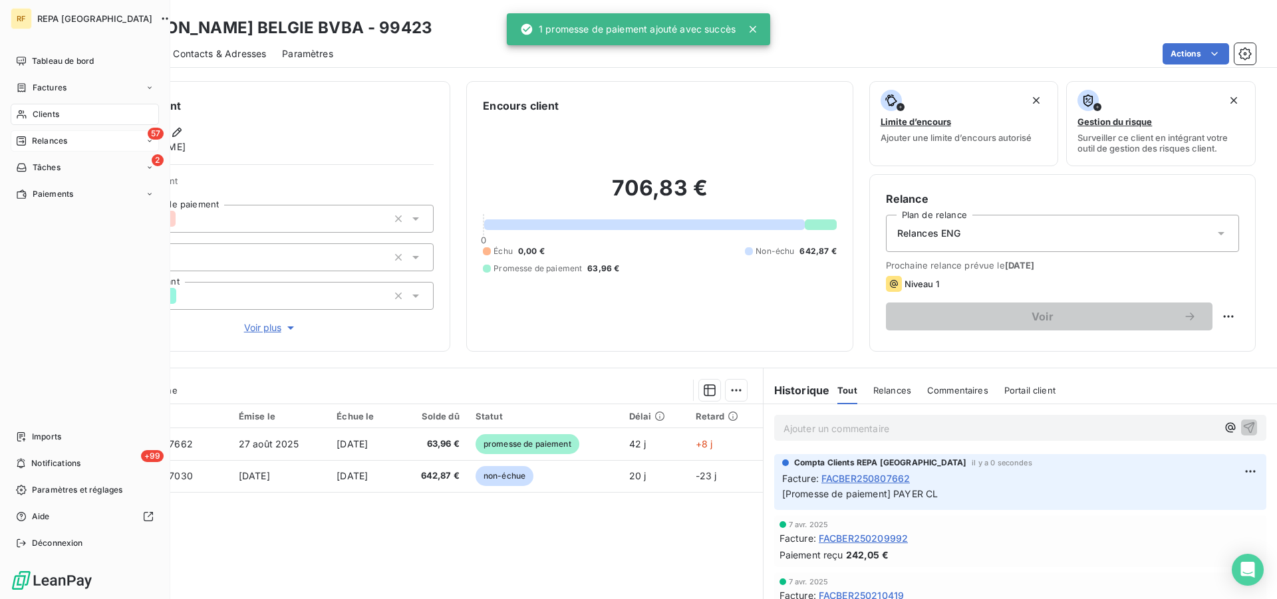
click at [43, 150] on div "57 Relances" at bounding box center [85, 140] width 148 height 21
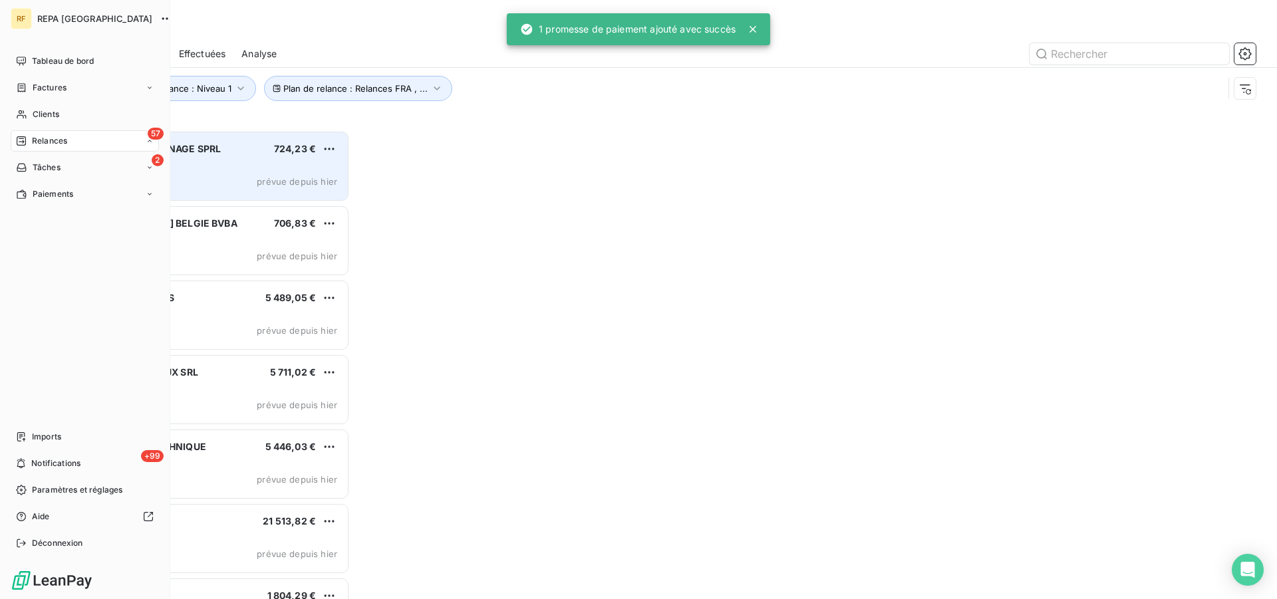
scroll to position [458, 275]
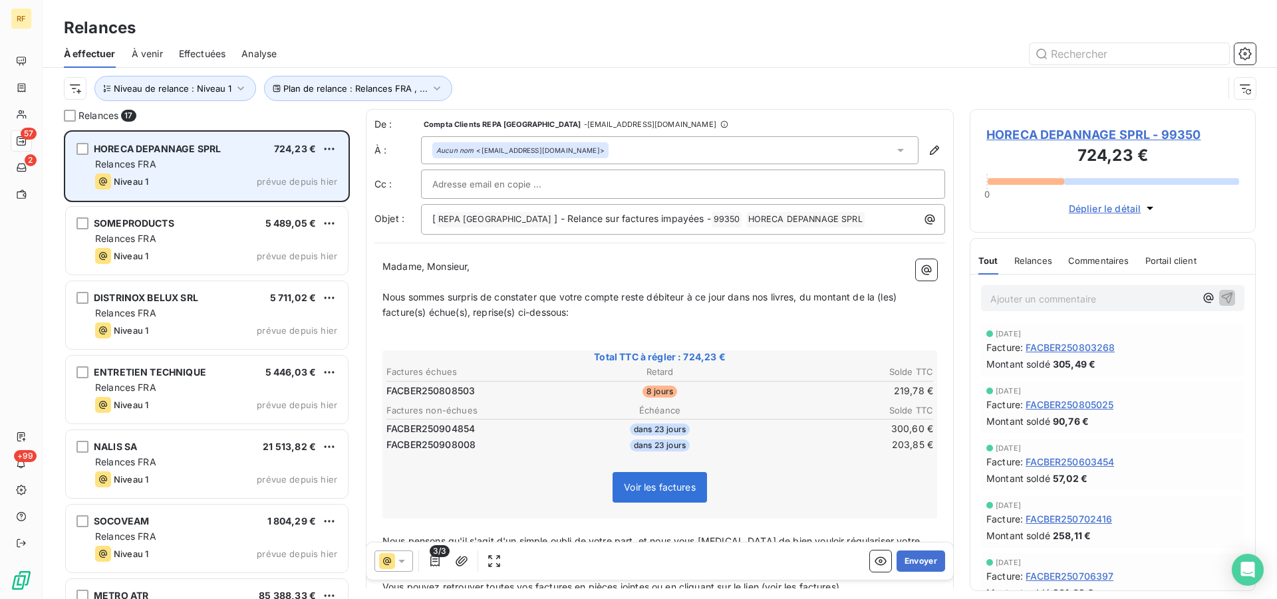
click at [224, 164] on div "Relances FRA" at bounding box center [216, 164] width 242 height 13
click at [207, 164] on div "Relances FRA" at bounding box center [216, 164] width 242 height 13
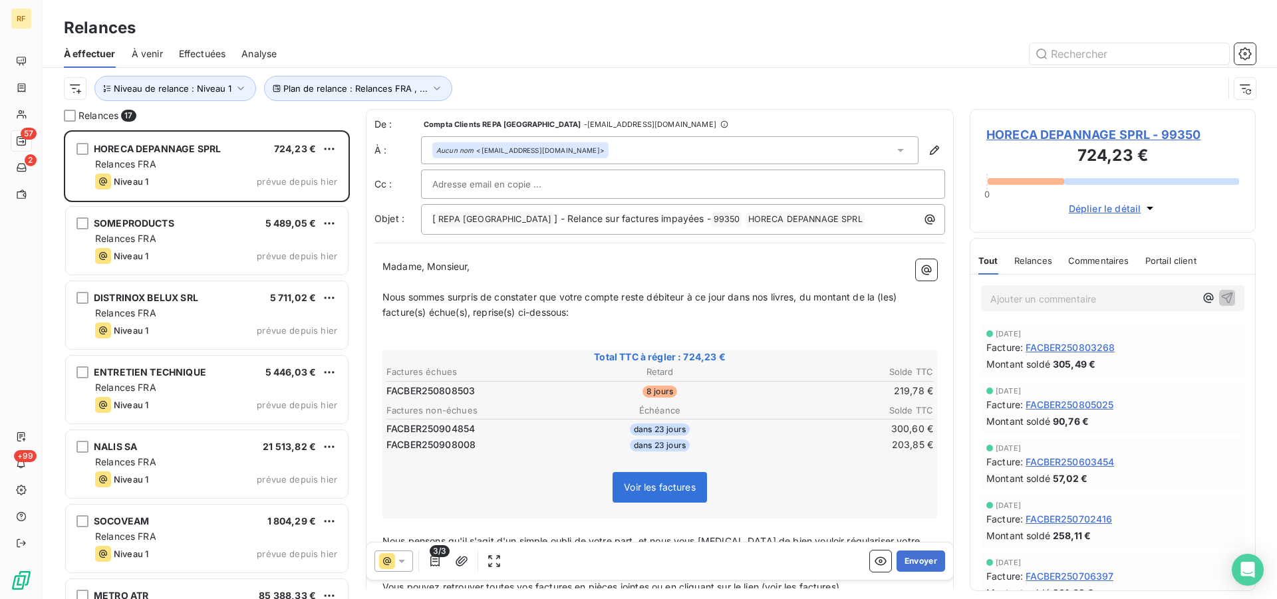
click at [1030, 135] on span "HORECA DEPANNAGE SPRL - 99350" at bounding box center [1113, 135] width 253 height 18
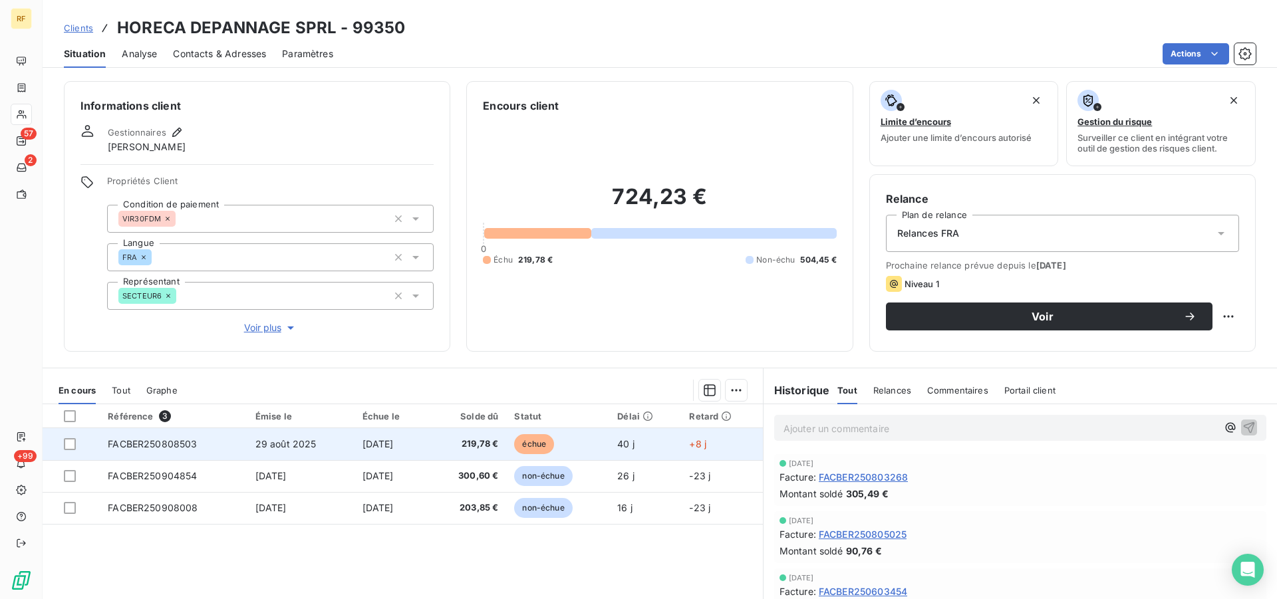
click at [77, 445] on div at bounding box center [78, 444] width 28 height 12
click at [65, 442] on div at bounding box center [70, 444] width 12 height 12
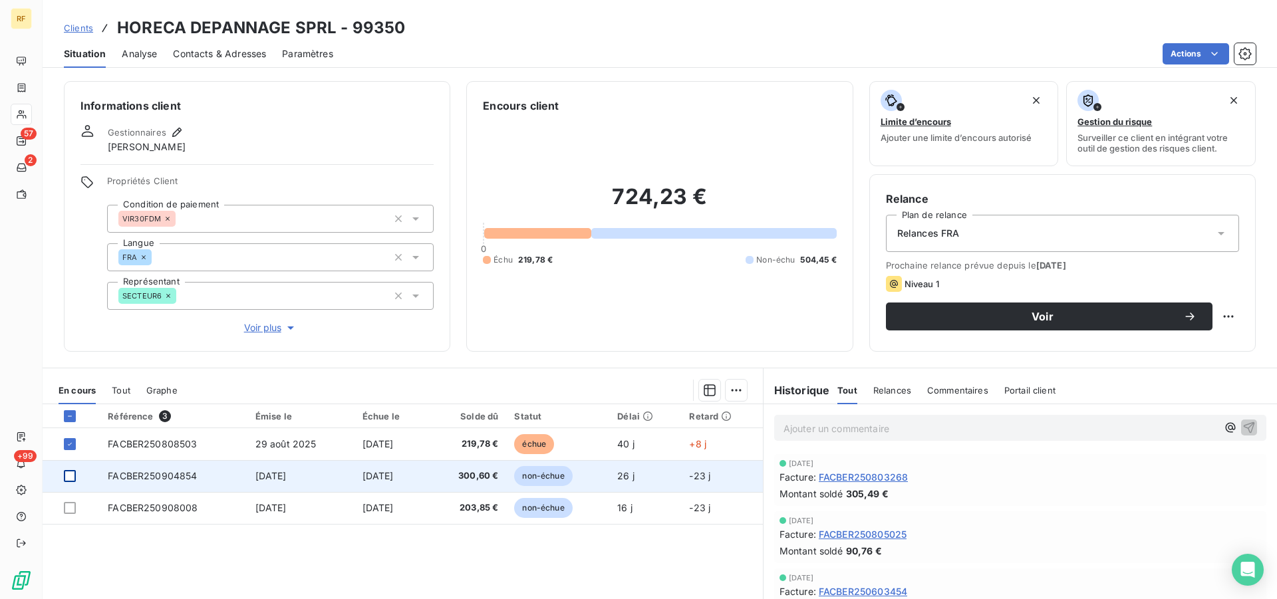
click at [72, 476] on div at bounding box center [70, 476] width 12 height 12
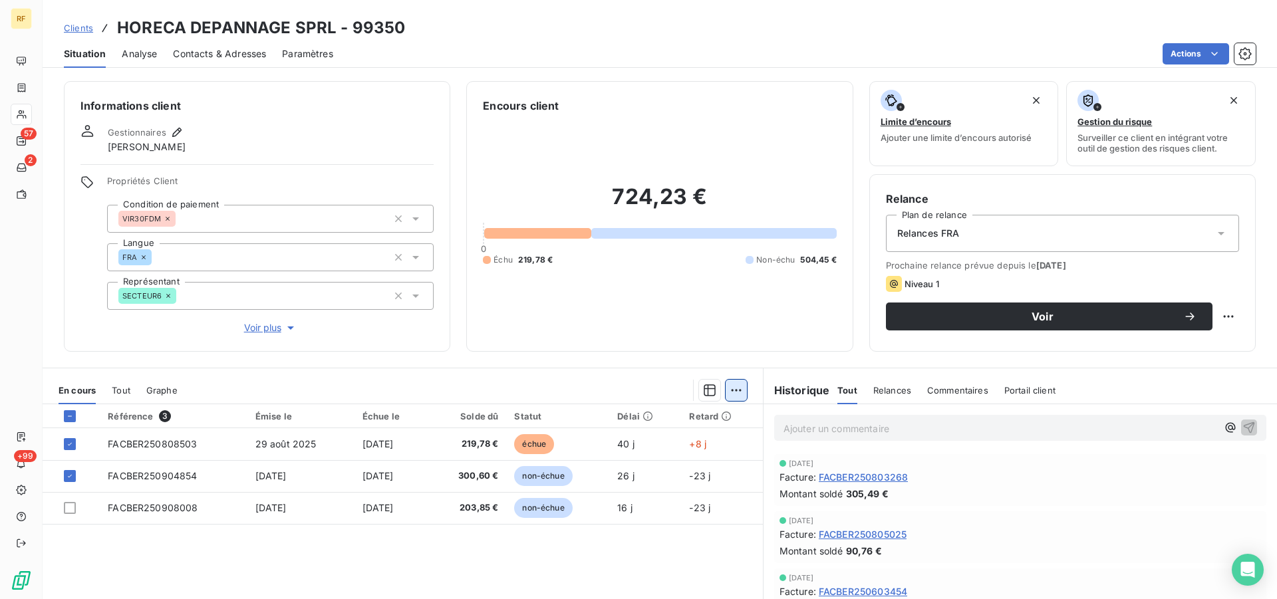
click at [724, 393] on html "RF 57 2 +99 Clients HORECA DEPANNAGE SPRL - 99350 Situation Analyse Contacts & …" at bounding box center [638, 299] width 1277 height 599
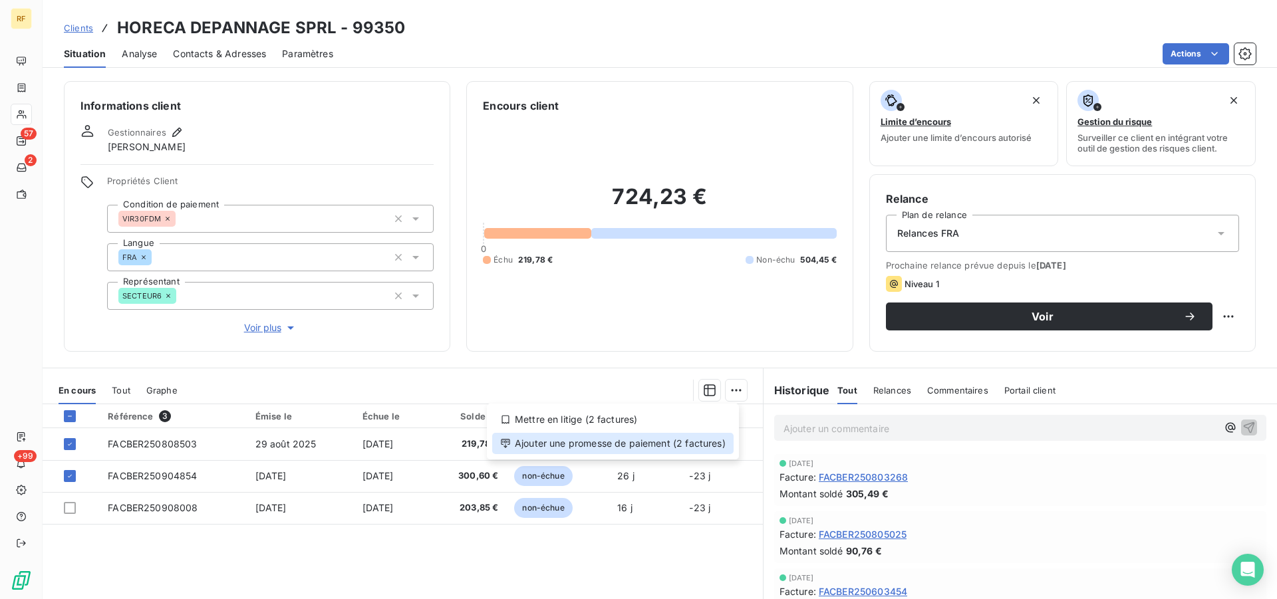
click at [659, 444] on div "Ajouter une promesse de paiement (2 factures)" at bounding box center [613, 443] width 242 height 21
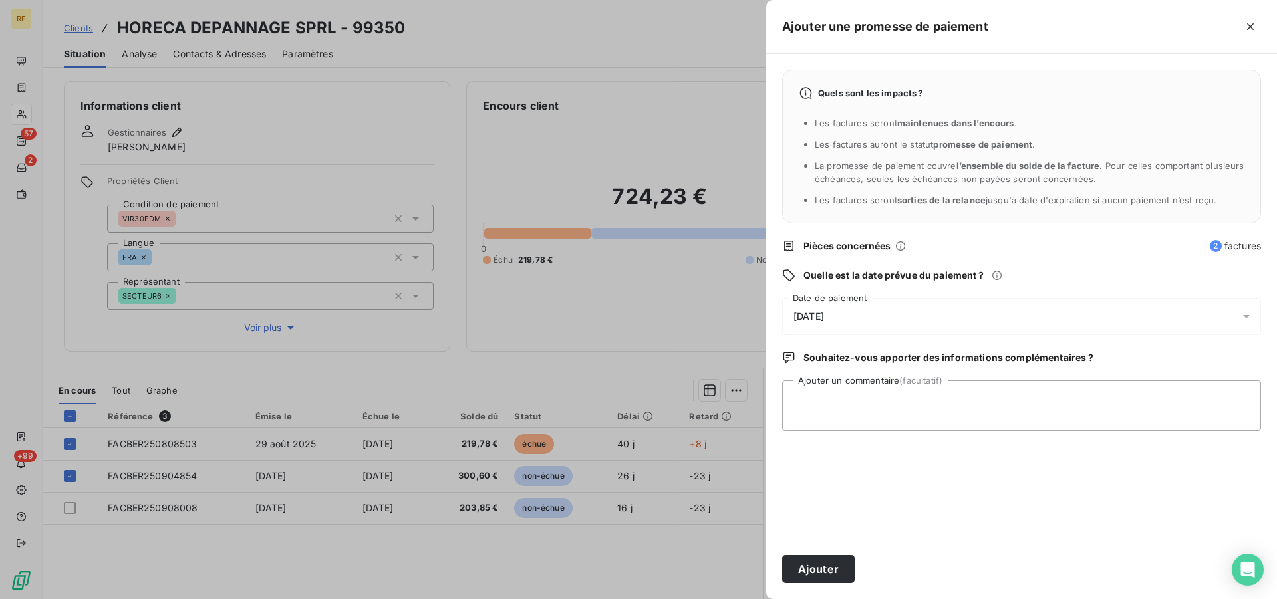
click at [824, 321] on span "[DATE]" at bounding box center [809, 316] width 31 height 11
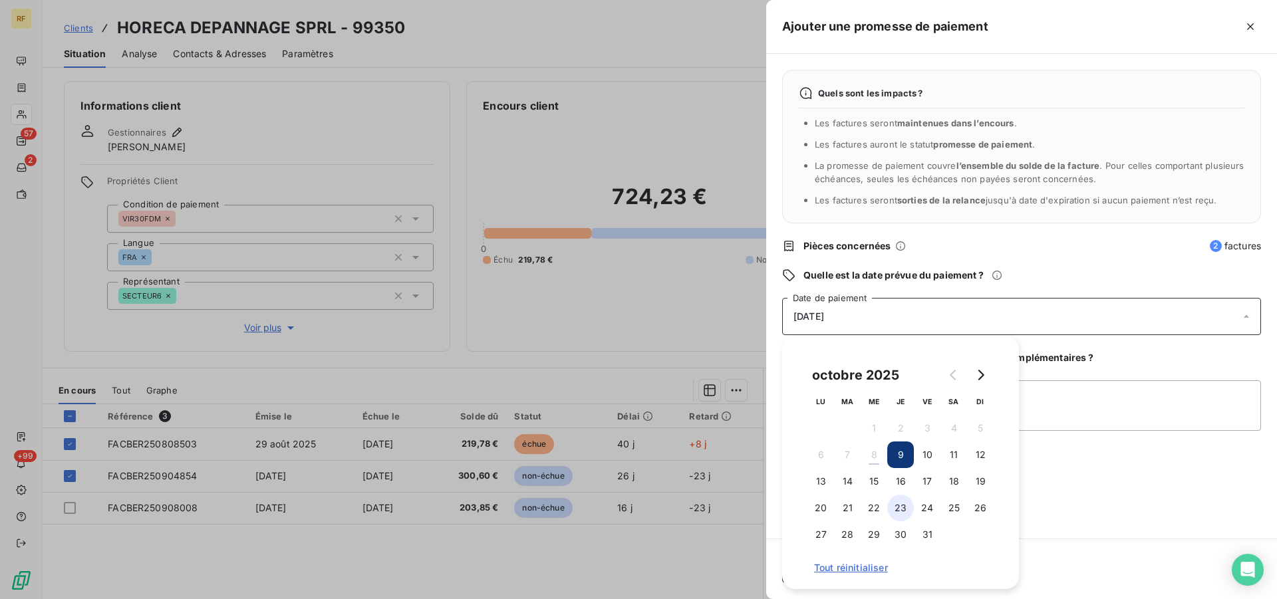
click at [903, 513] on button "23" at bounding box center [901, 508] width 27 height 27
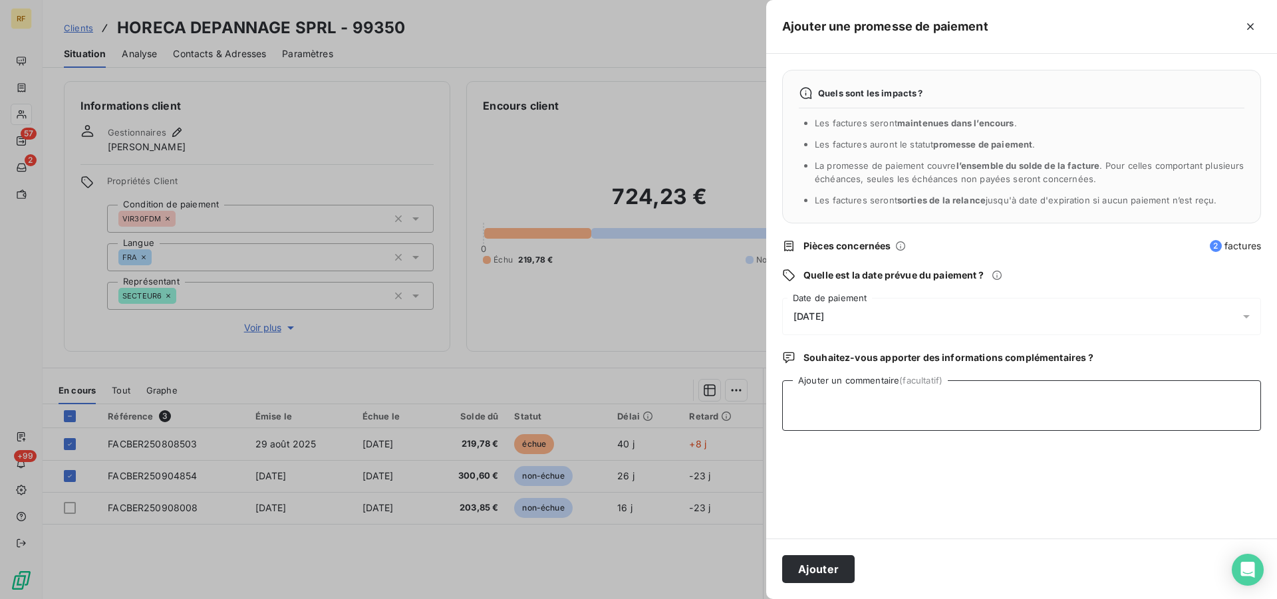
click at [1090, 422] on textarea "Ajouter un commentaire (facultatif)" at bounding box center [1021, 406] width 479 height 51
type textarea "PAYER CL"
click at [824, 566] on button "Ajouter" at bounding box center [818, 570] width 73 height 28
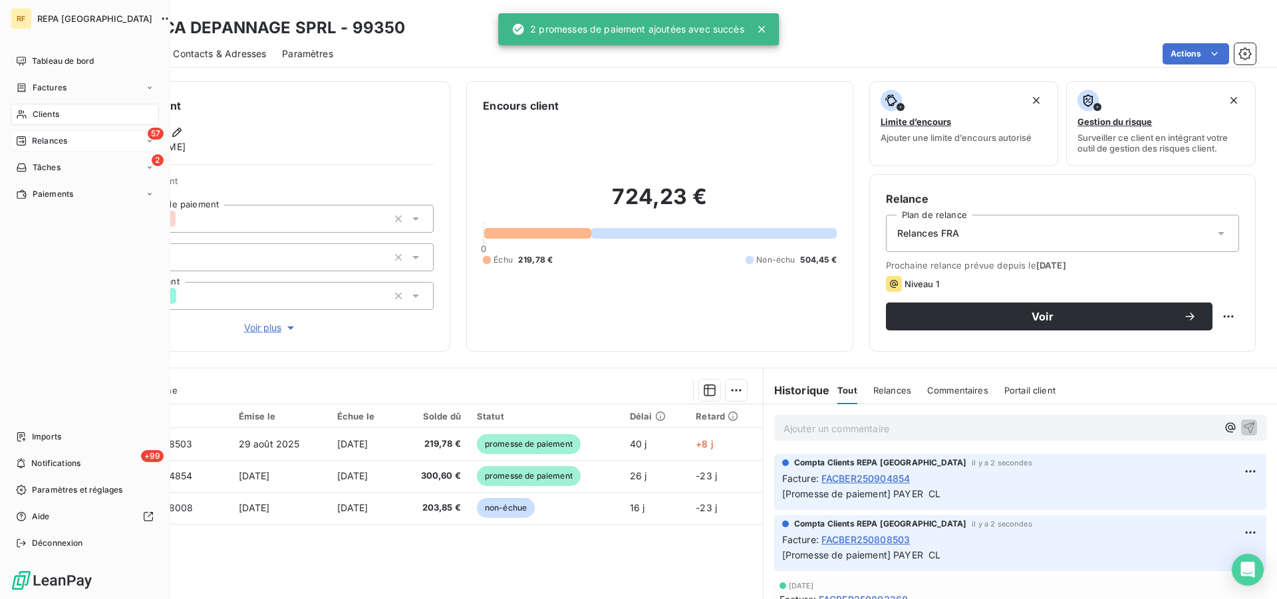
click at [54, 141] on span "Relances" at bounding box center [49, 141] width 35 height 12
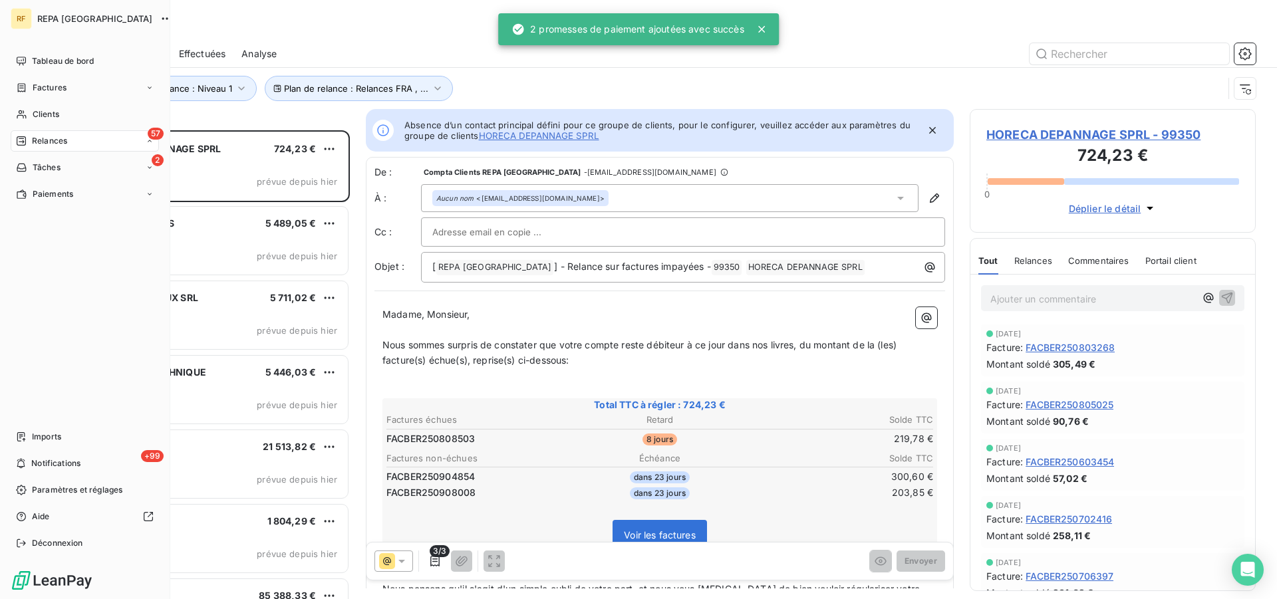
scroll to position [458, 275]
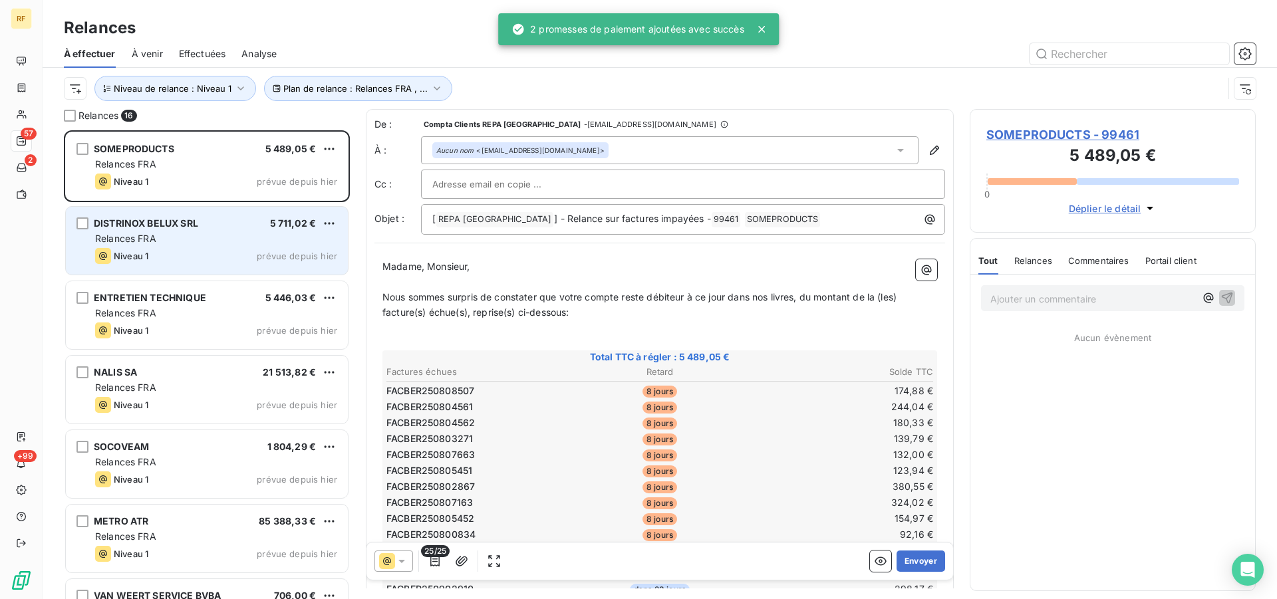
click at [291, 239] on div "Relances FRA" at bounding box center [216, 238] width 242 height 13
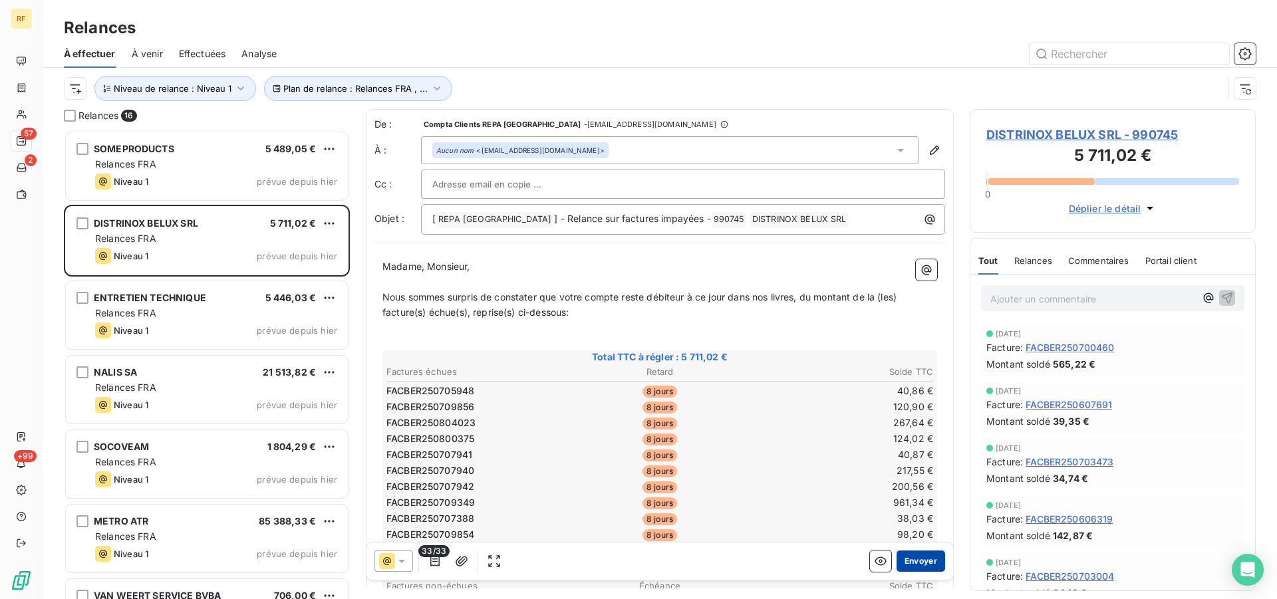
click at [920, 564] on button "Envoyer" at bounding box center [921, 561] width 49 height 21
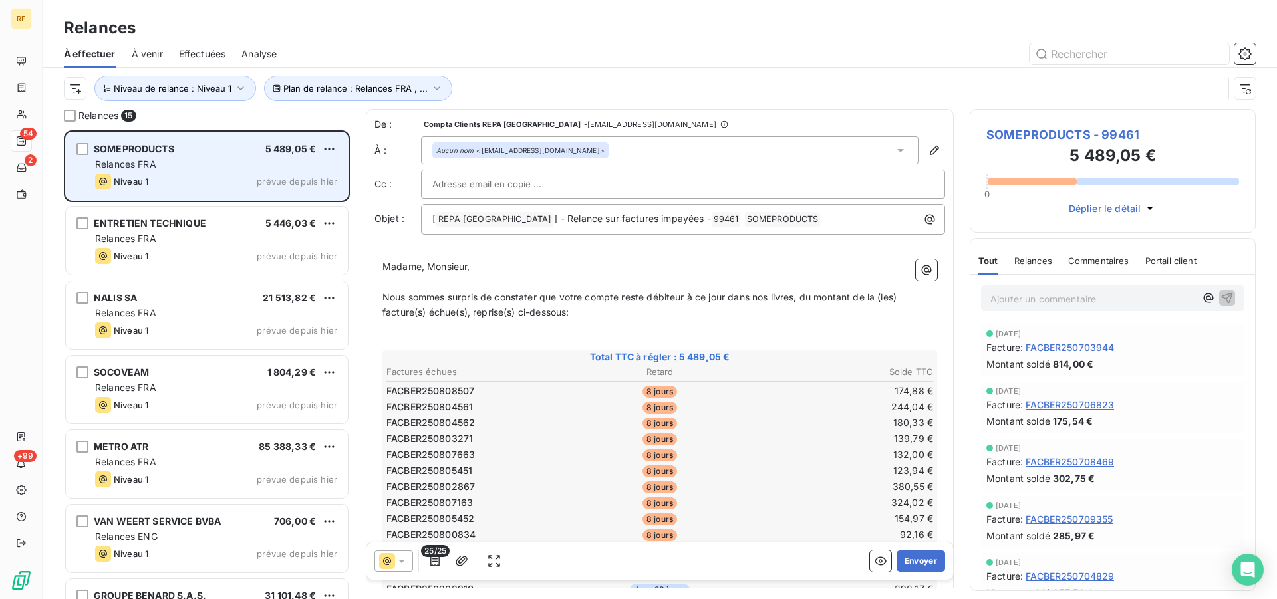
click at [208, 162] on div "Relances FRA" at bounding box center [216, 164] width 242 height 13
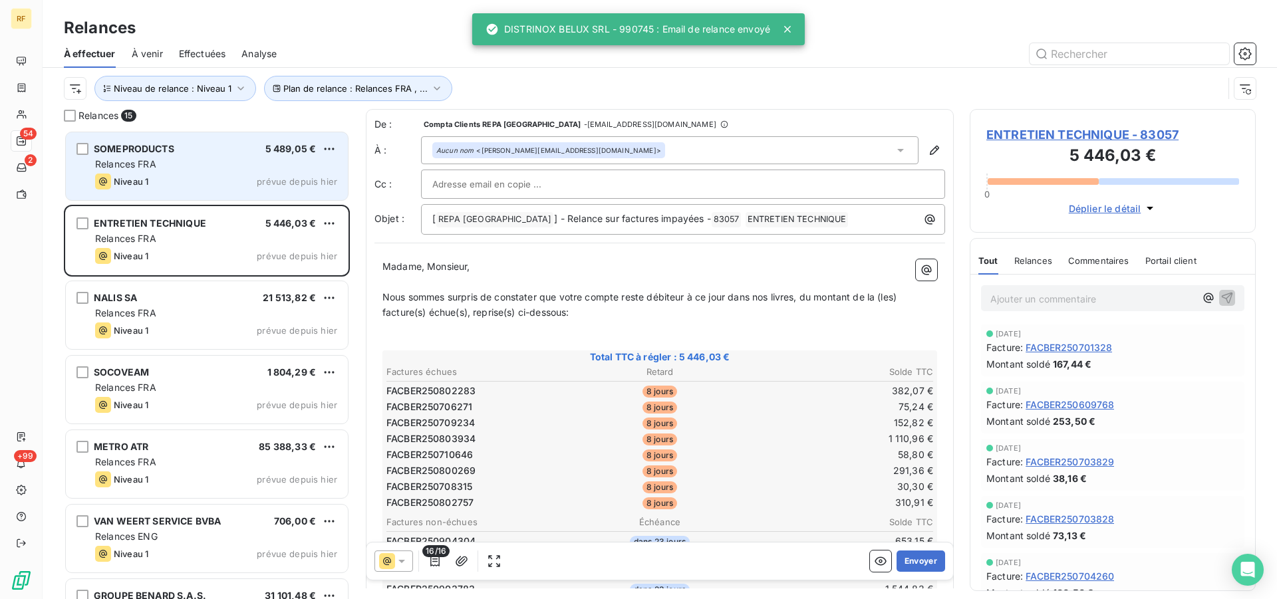
click at [236, 153] on div "SOMEPRODUCTS 5 489,05 €" at bounding box center [216, 149] width 242 height 12
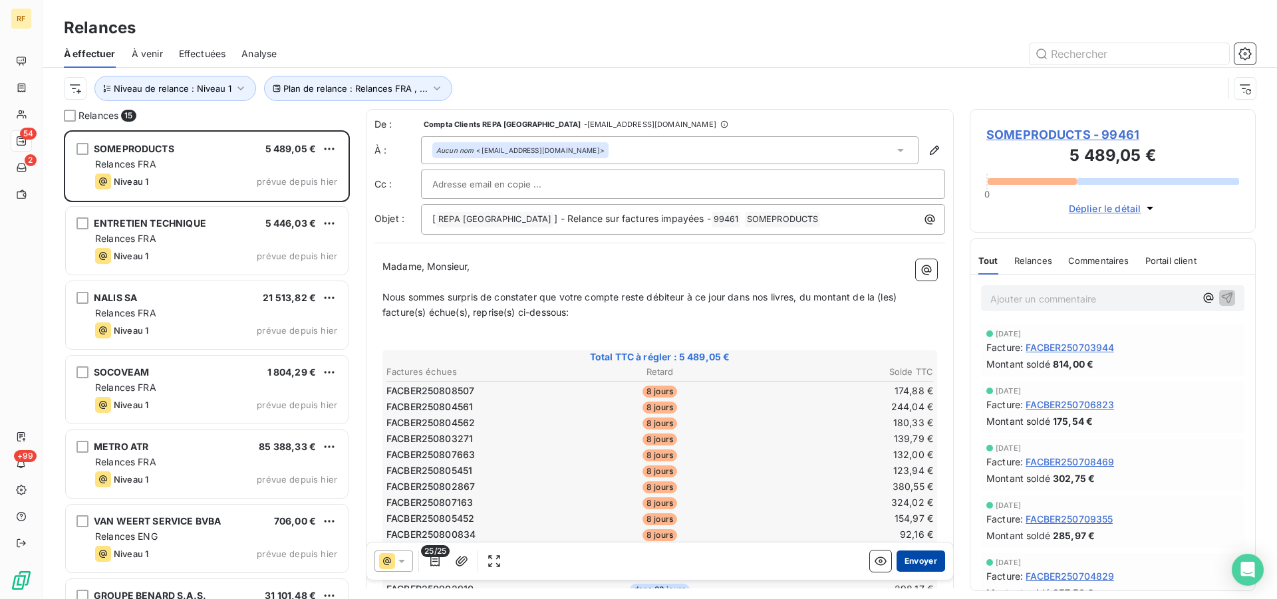
click at [931, 564] on button "Envoyer" at bounding box center [921, 561] width 49 height 21
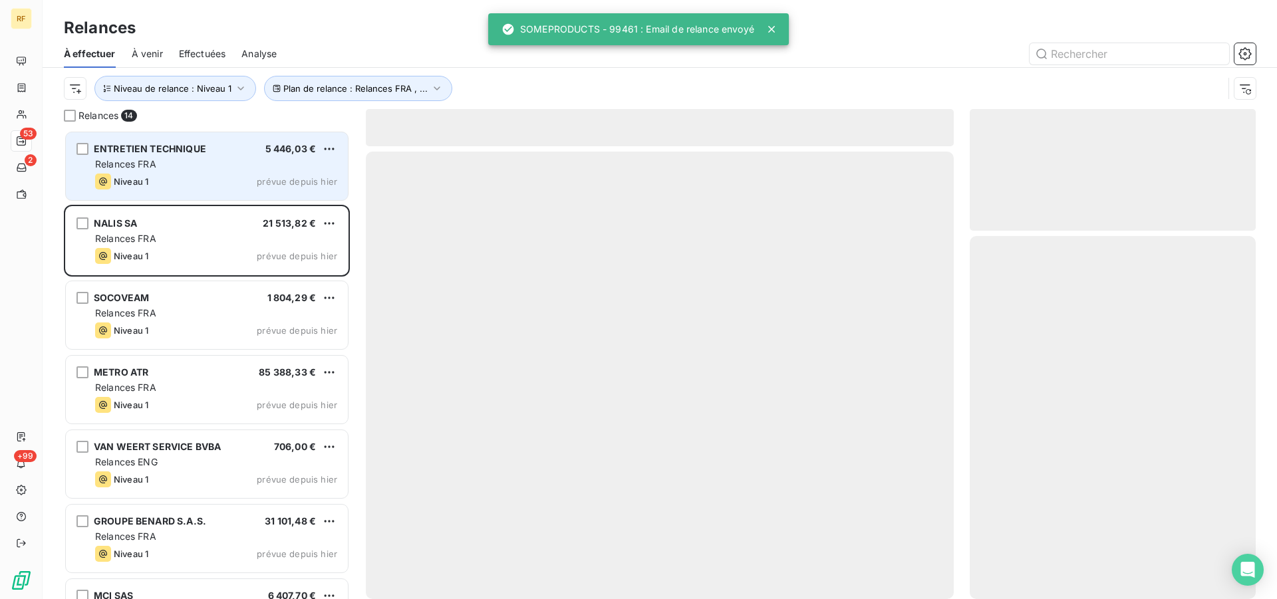
click at [176, 152] on span "ENTRETIEN TECHNIQUE" at bounding box center [150, 148] width 112 height 11
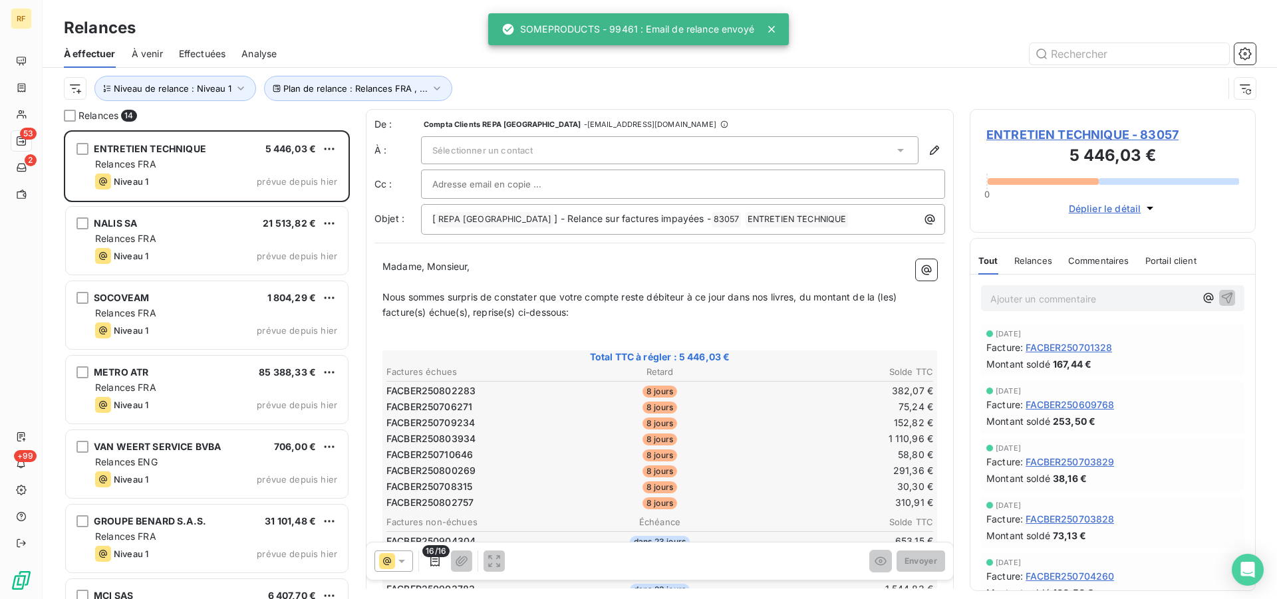
click at [1016, 131] on span "ENTRETIEN TECHNIQUE - 83057" at bounding box center [1113, 135] width 253 height 18
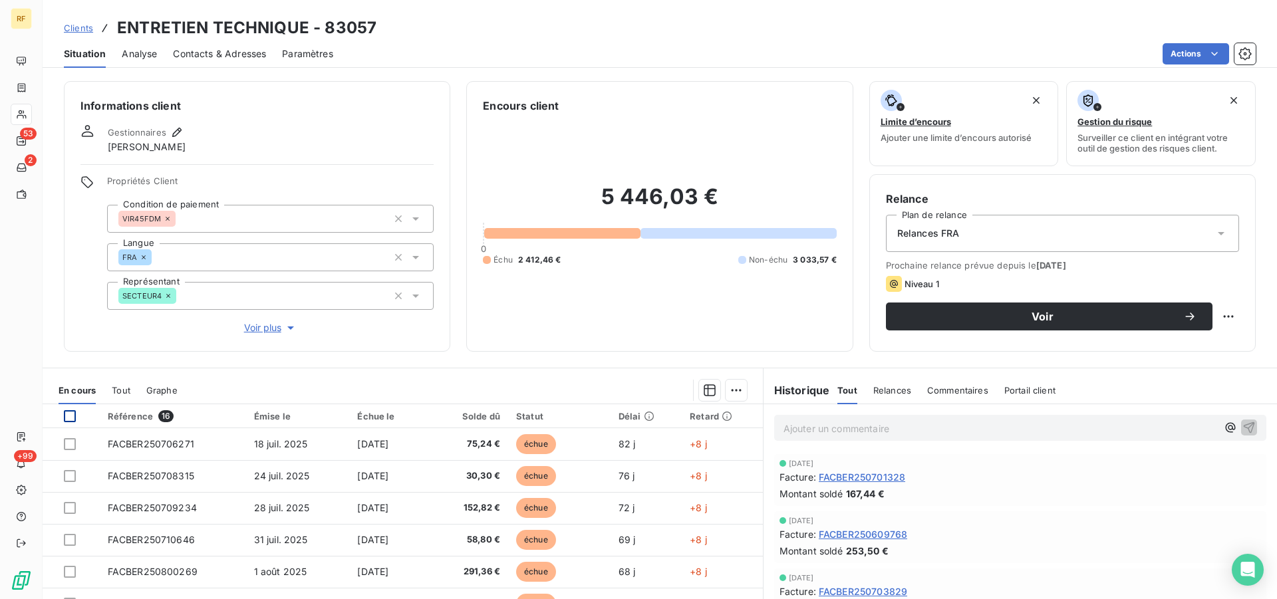
click at [67, 416] on div at bounding box center [70, 417] width 12 height 12
click at [731, 387] on html "RF 53 2 +99 Clients ENTRETIEN TECHNIQUE - 83057 Situation Analyse Contacts & Ad…" at bounding box center [638, 299] width 1277 height 599
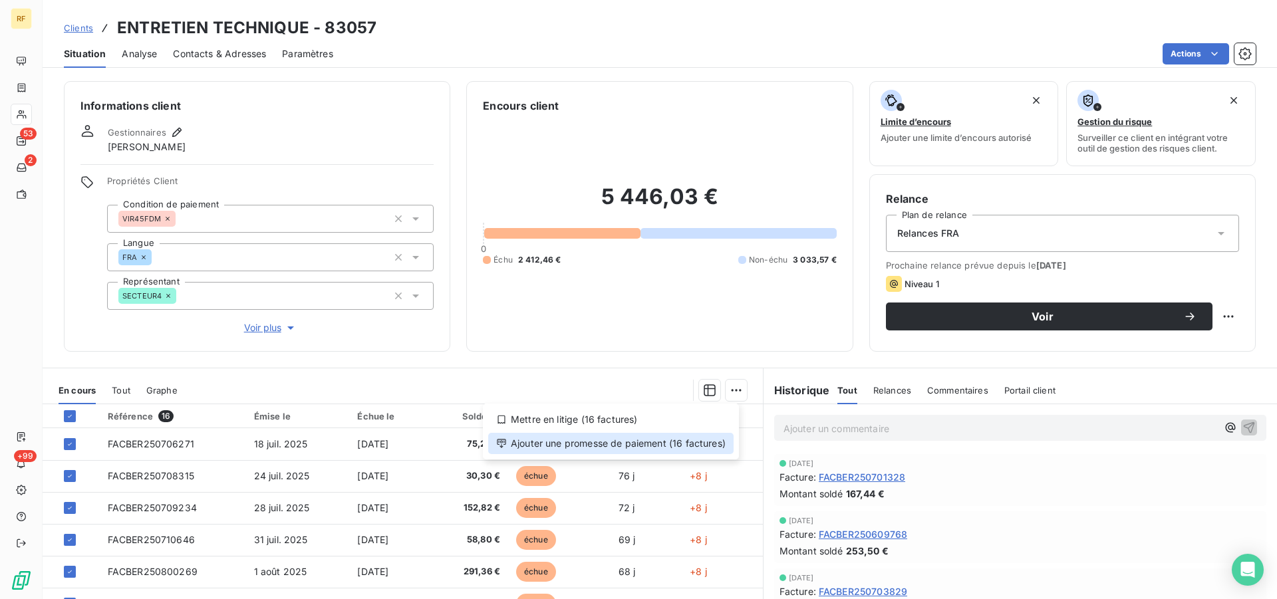
click at [667, 444] on div "Ajouter une promesse de paiement (16 factures)" at bounding box center [611, 443] width 246 height 21
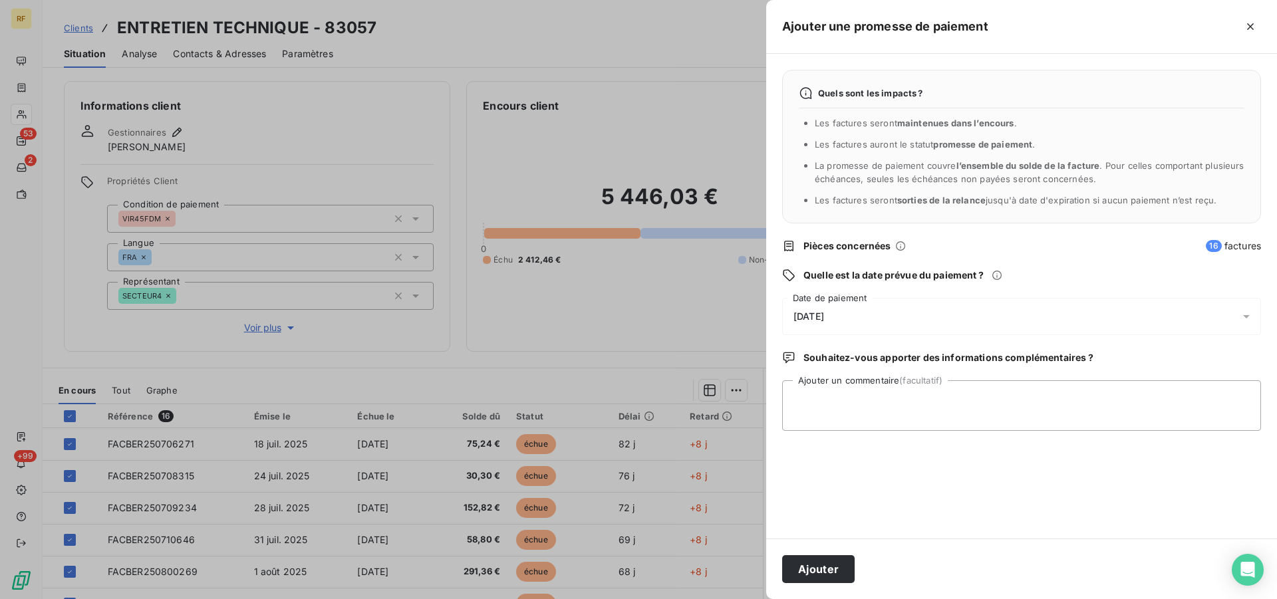
click at [817, 315] on span "[DATE]" at bounding box center [809, 316] width 31 height 11
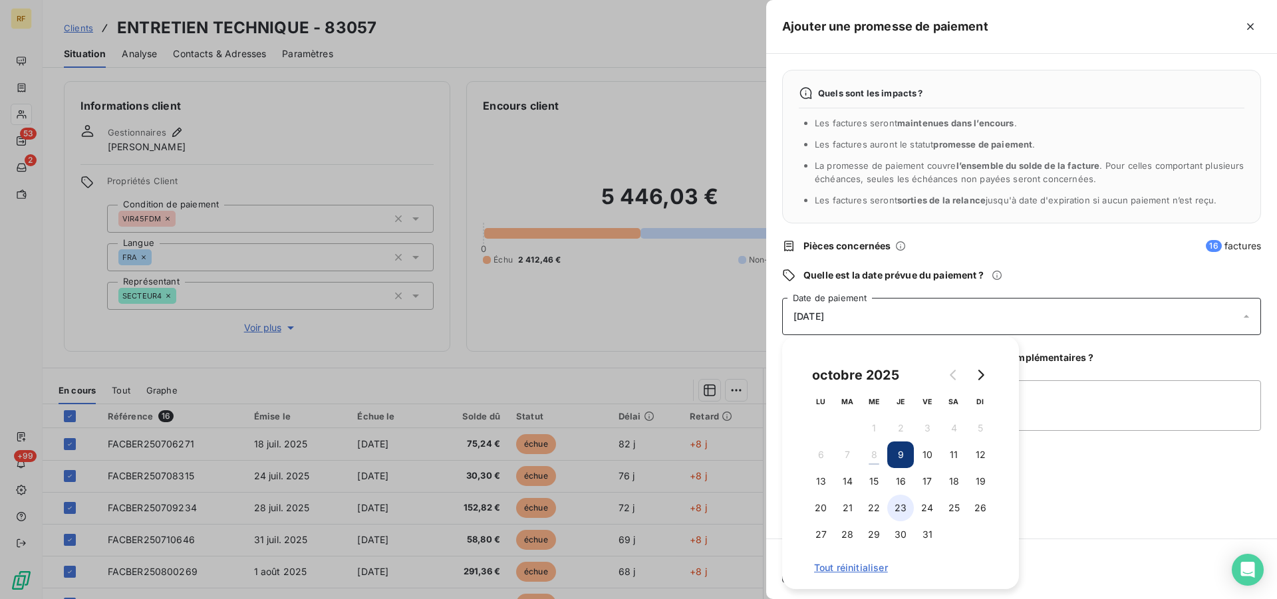
click at [902, 506] on button "23" at bounding box center [901, 508] width 27 height 27
click at [1117, 397] on textarea "Ajouter un commentaire (facultatif)" at bounding box center [1021, 406] width 479 height 51
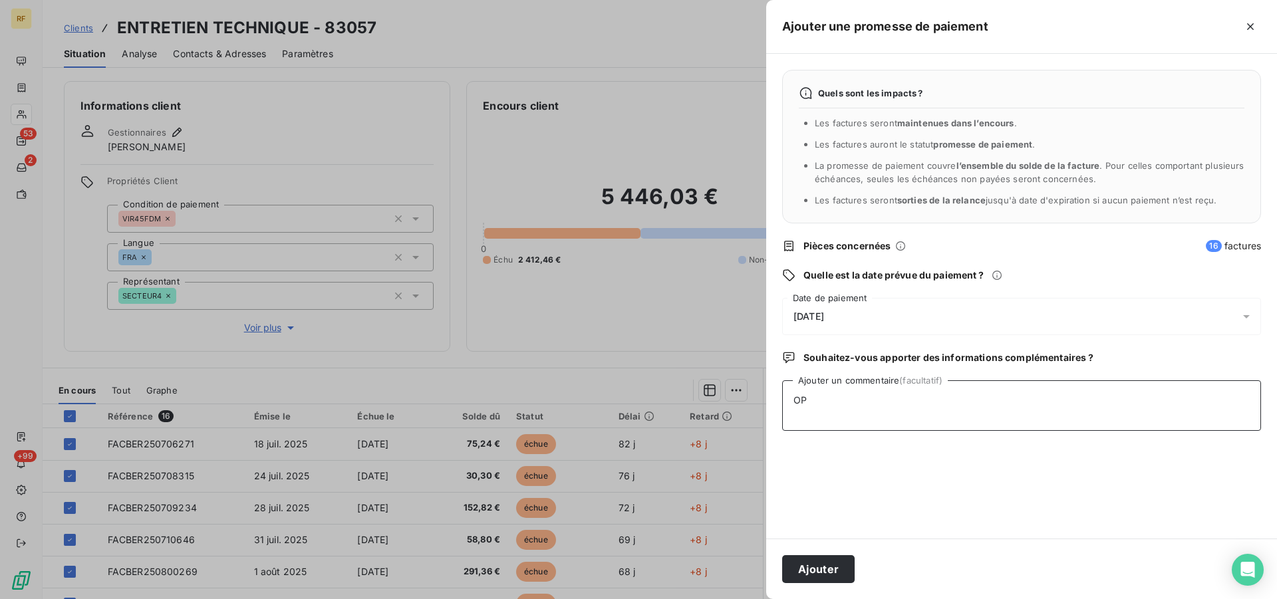
type textarea "O"
type textarea "PAYER CL"
click at [809, 552] on div "Ajouter" at bounding box center [1021, 569] width 511 height 61
click at [812, 562] on button "Ajouter" at bounding box center [818, 570] width 73 height 28
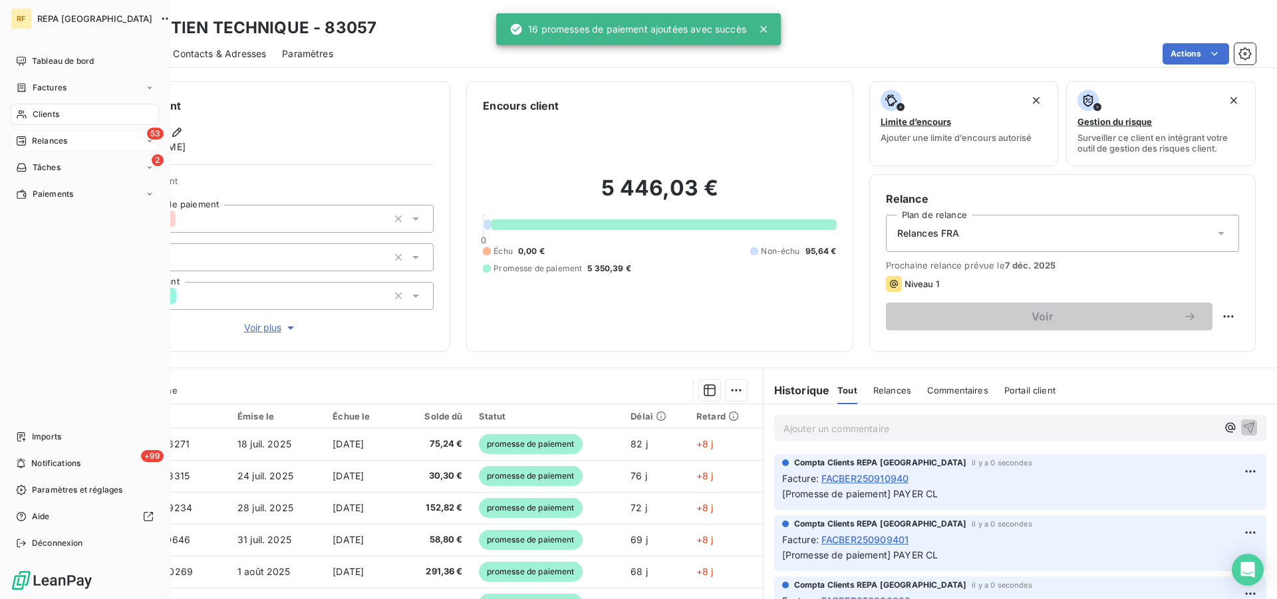
click at [46, 141] on span "Relances" at bounding box center [49, 141] width 35 height 12
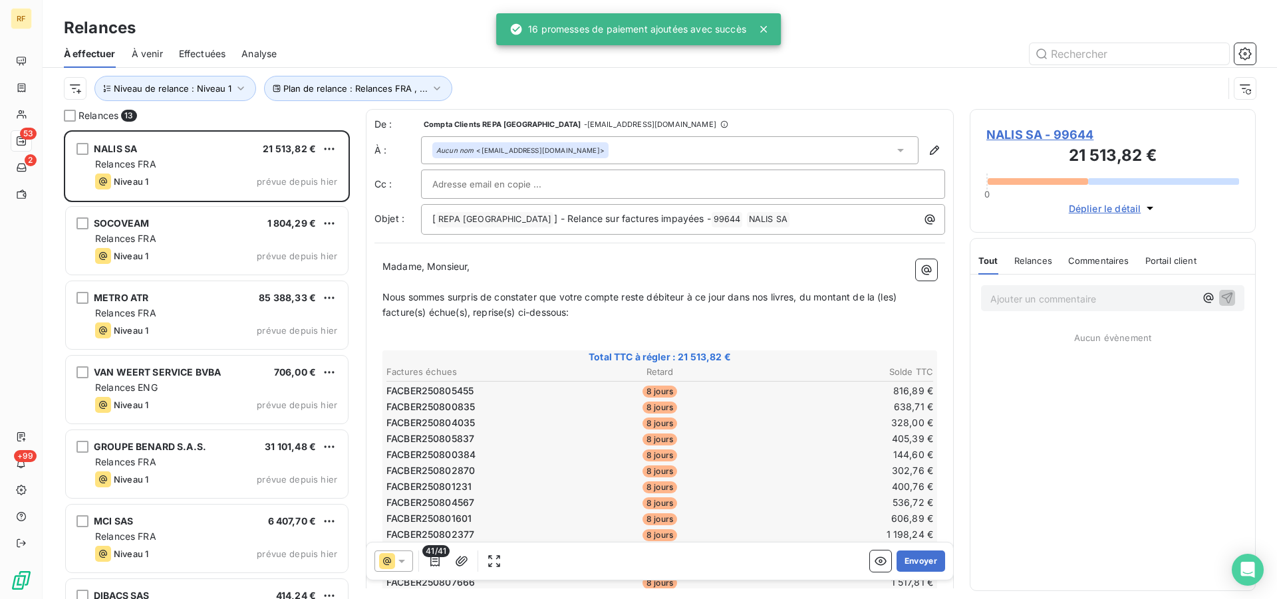
scroll to position [458, 275]
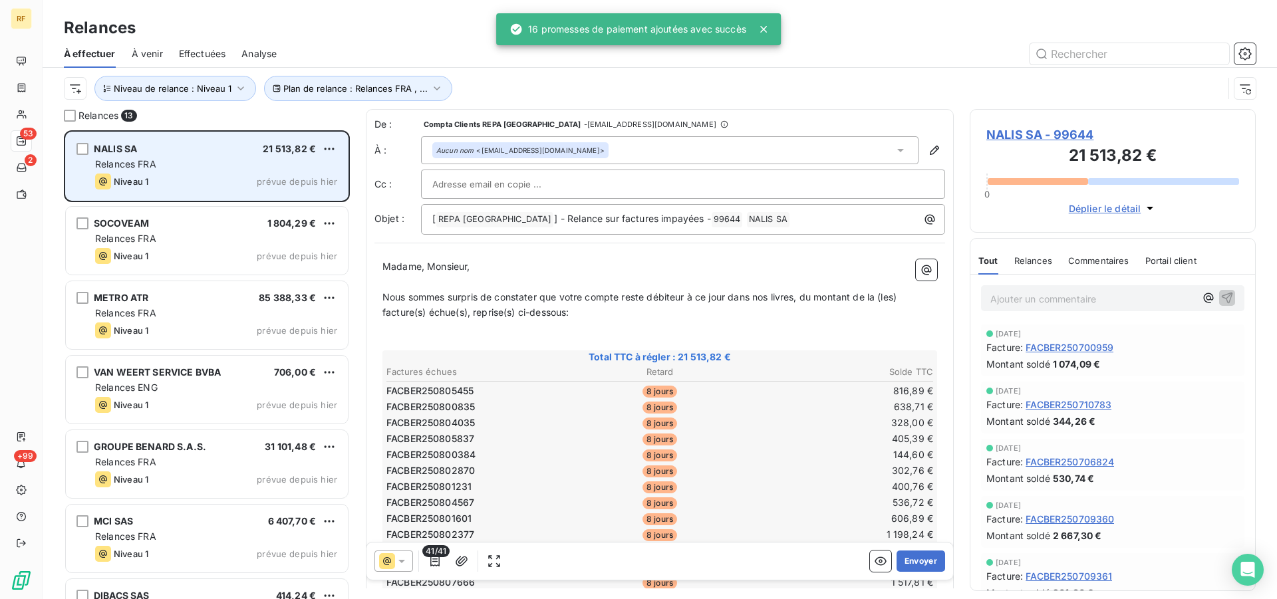
click at [201, 168] on div "Relances FRA" at bounding box center [216, 164] width 242 height 13
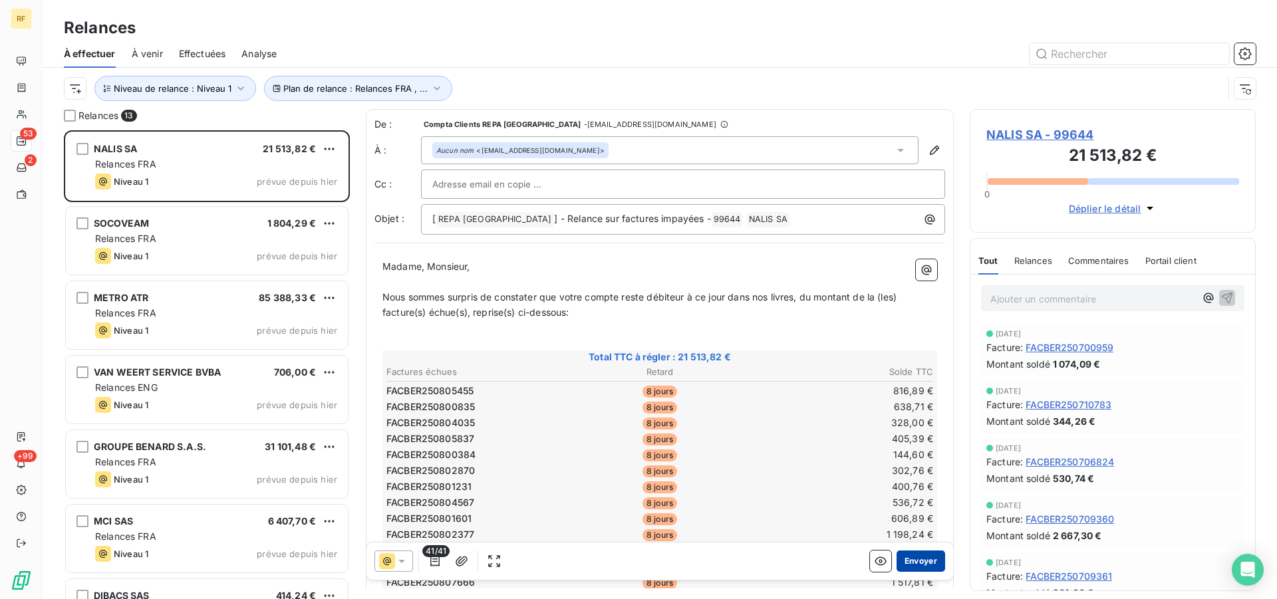
click at [921, 562] on button "Envoyer" at bounding box center [921, 561] width 49 height 21
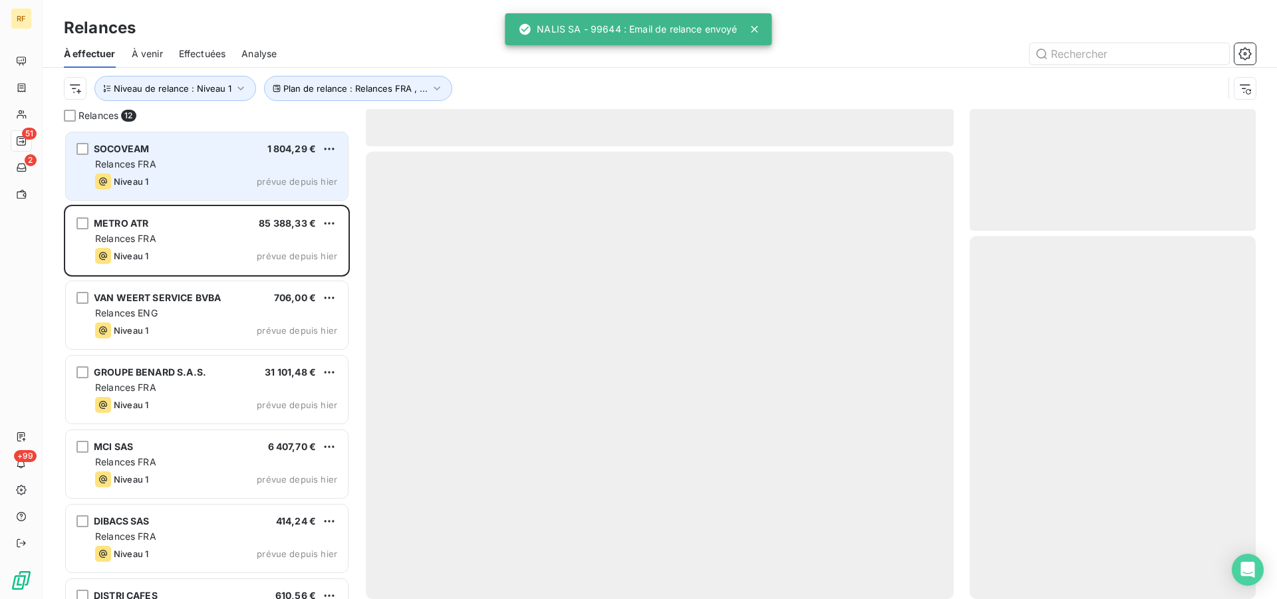
click at [187, 168] on div "Relances FRA" at bounding box center [216, 164] width 242 height 13
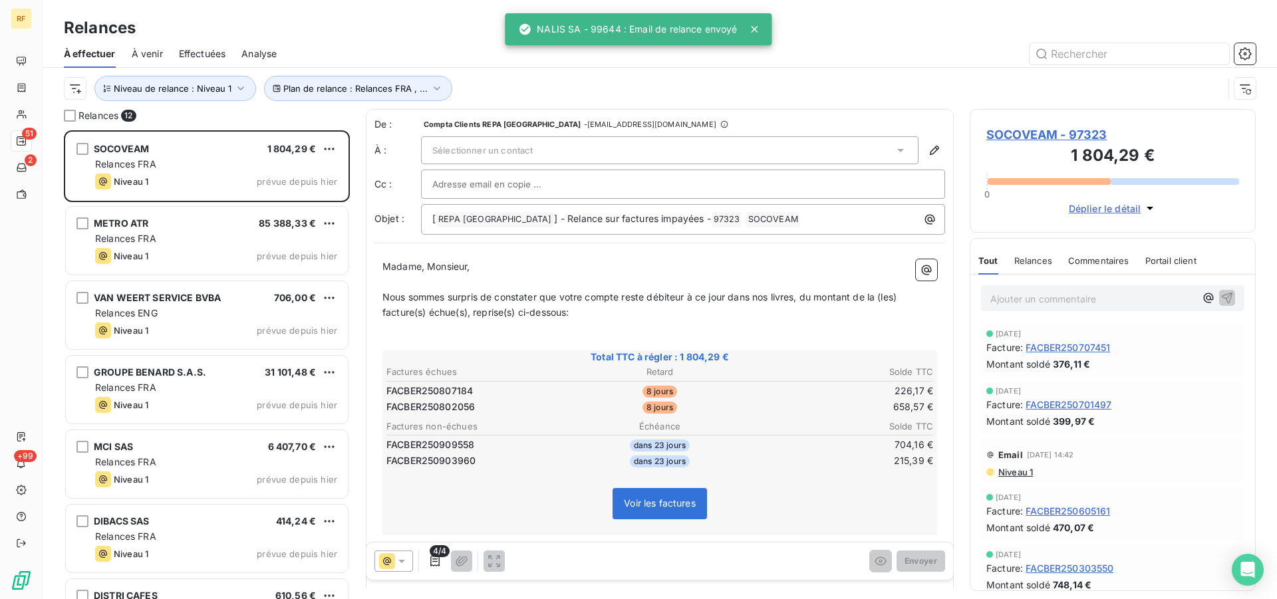
click at [1033, 133] on span "SOCOVEAM - 97323" at bounding box center [1113, 135] width 253 height 18
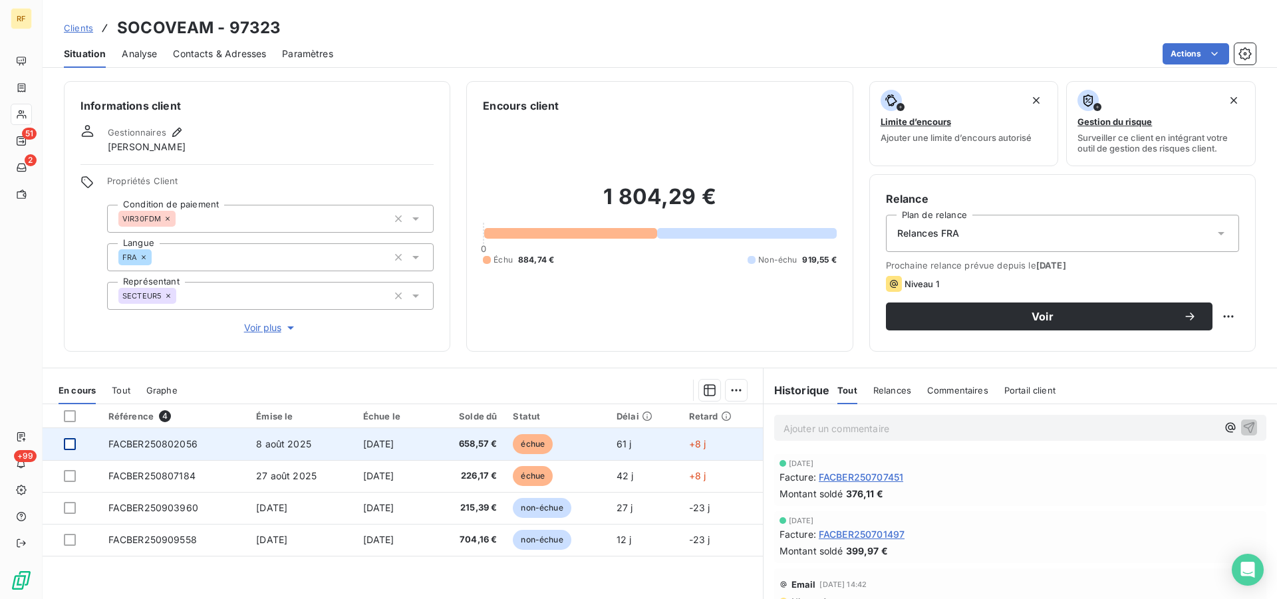
click at [69, 448] on div at bounding box center [70, 444] width 12 height 12
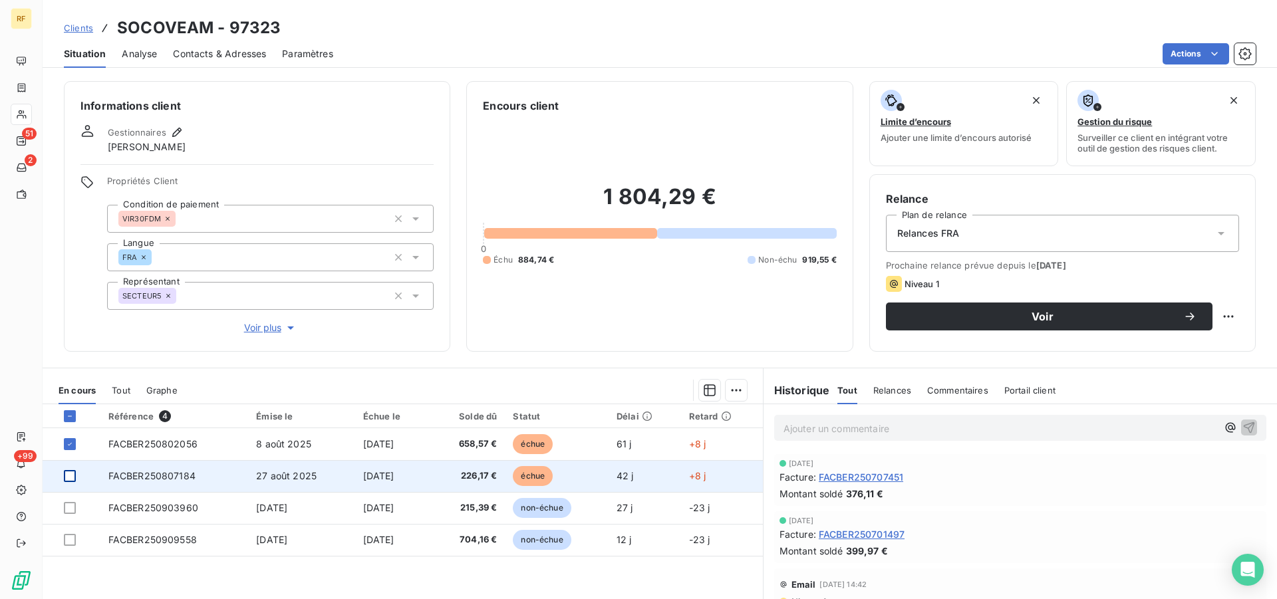
click at [67, 478] on div at bounding box center [70, 476] width 12 height 12
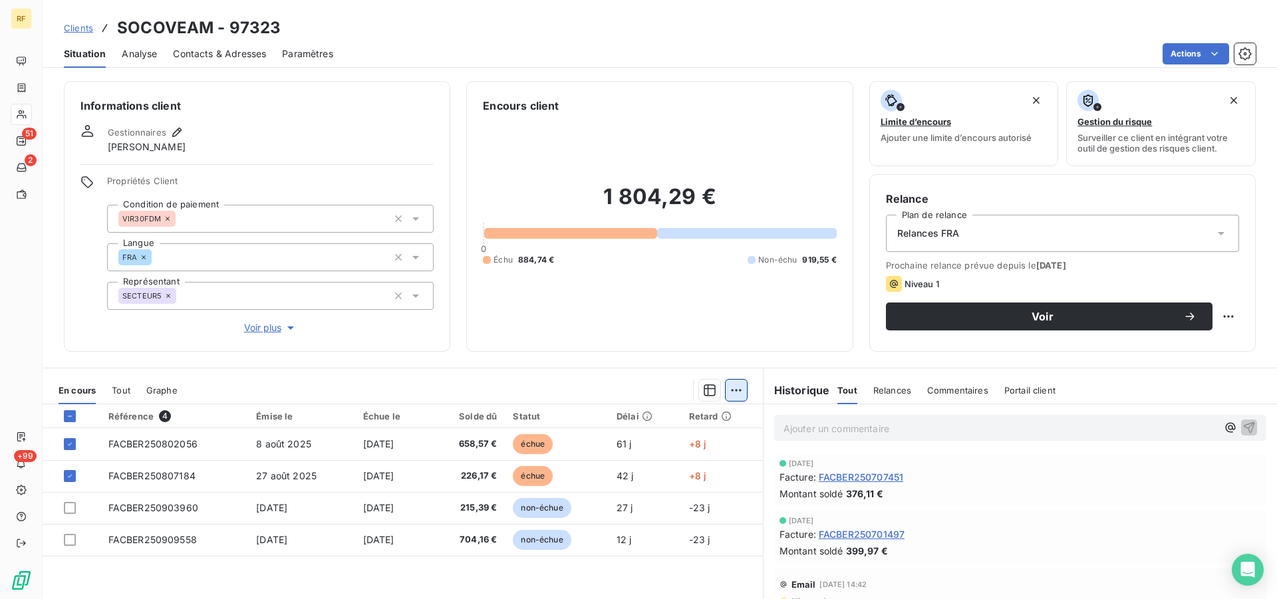
click at [726, 393] on html "RF 51 2 +99 Clients SOCOVEAM - 97323 Situation Analyse Contacts & Adresses Para…" at bounding box center [638, 299] width 1277 height 599
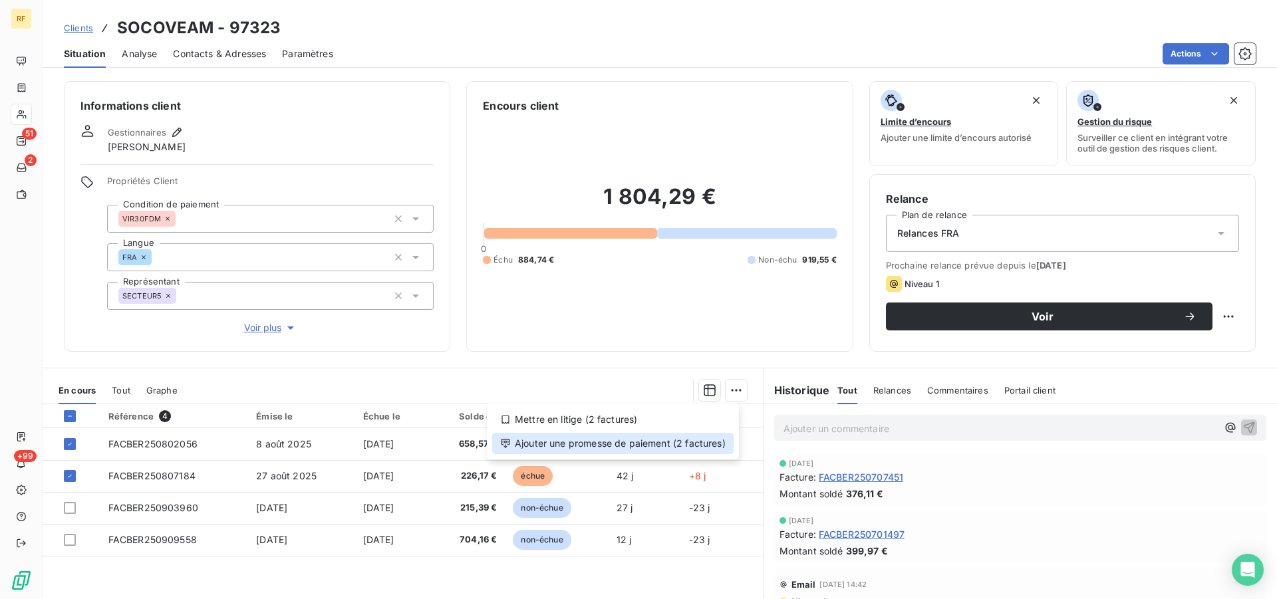
click at [685, 446] on div "Ajouter une promesse de paiement (2 factures)" at bounding box center [613, 443] width 242 height 21
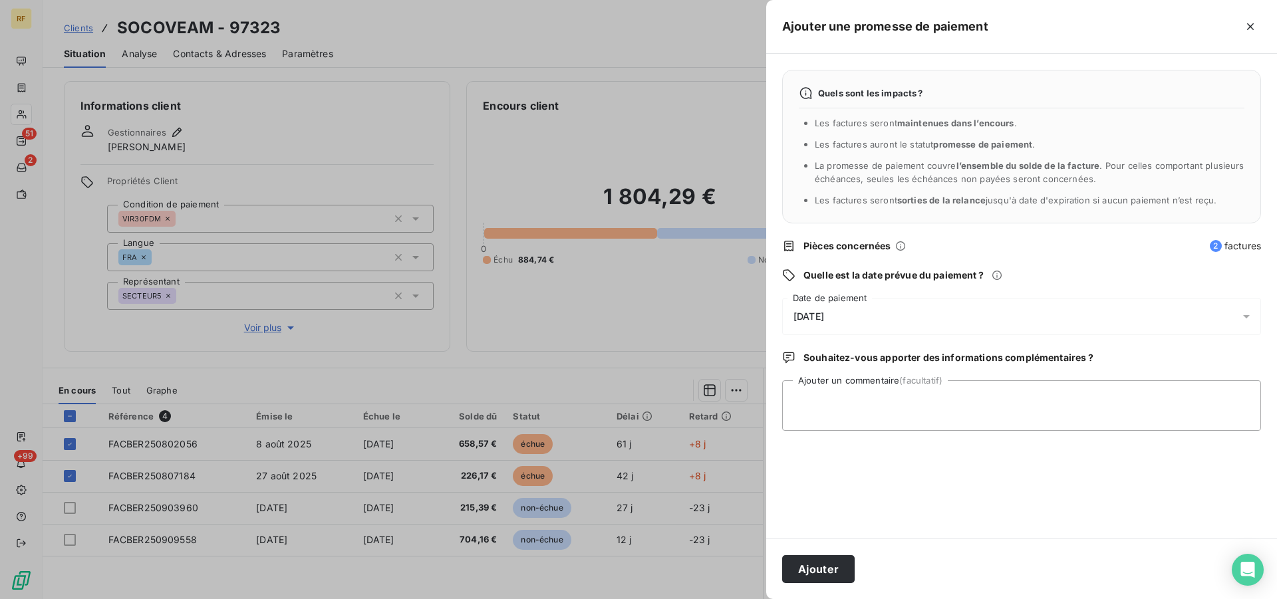
click at [822, 309] on div "[DATE]" at bounding box center [1021, 316] width 479 height 37
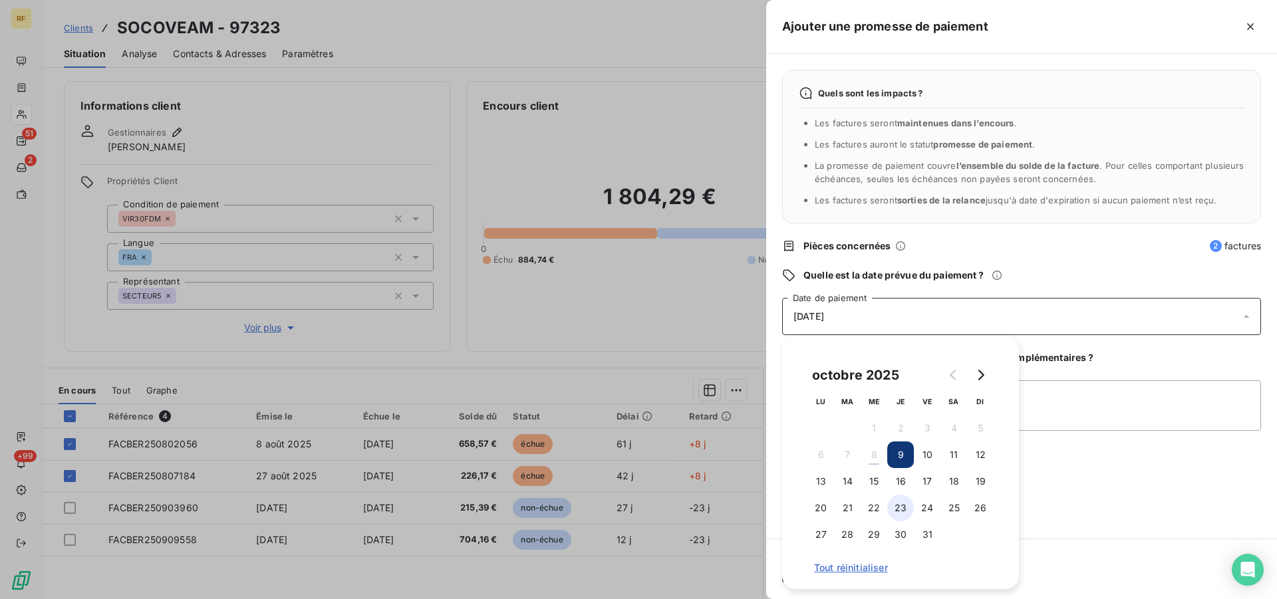
click at [901, 505] on button "23" at bounding box center [901, 508] width 27 height 27
click at [1092, 414] on textarea "Ajouter un commentaire (facultatif)" at bounding box center [1021, 406] width 479 height 51
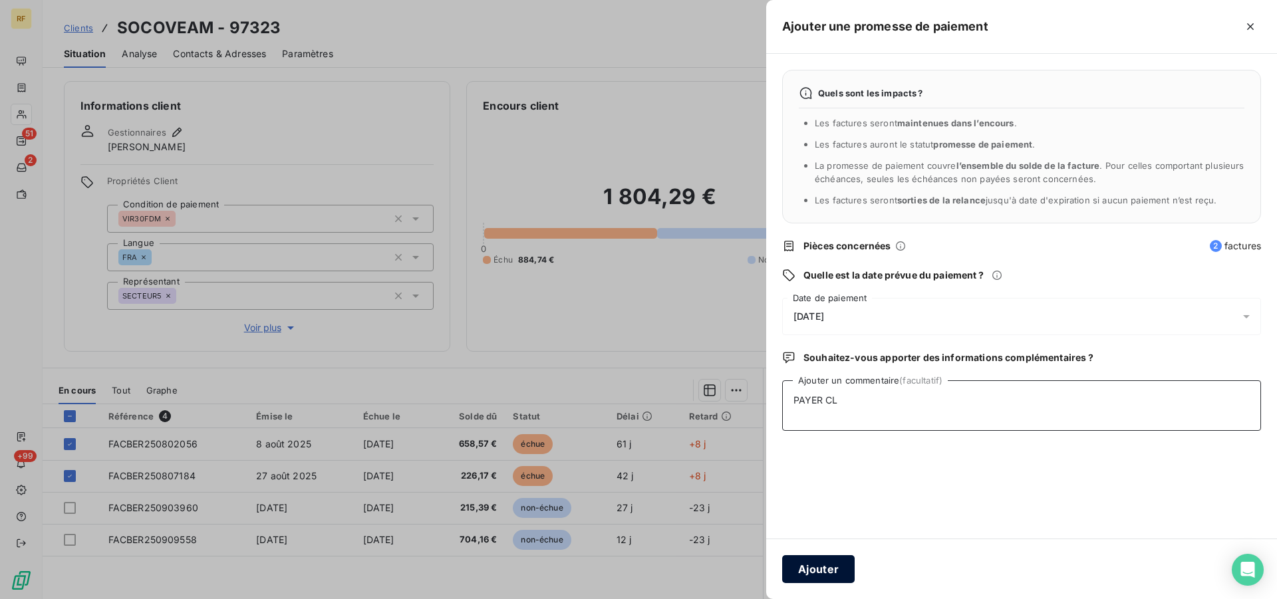
type textarea "PAYER CL"
click at [799, 562] on button "Ajouter" at bounding box center [818, 570] width 73 height 28
click at [27, 142] on div at bounding box center [638, 299] width 1277 height 599
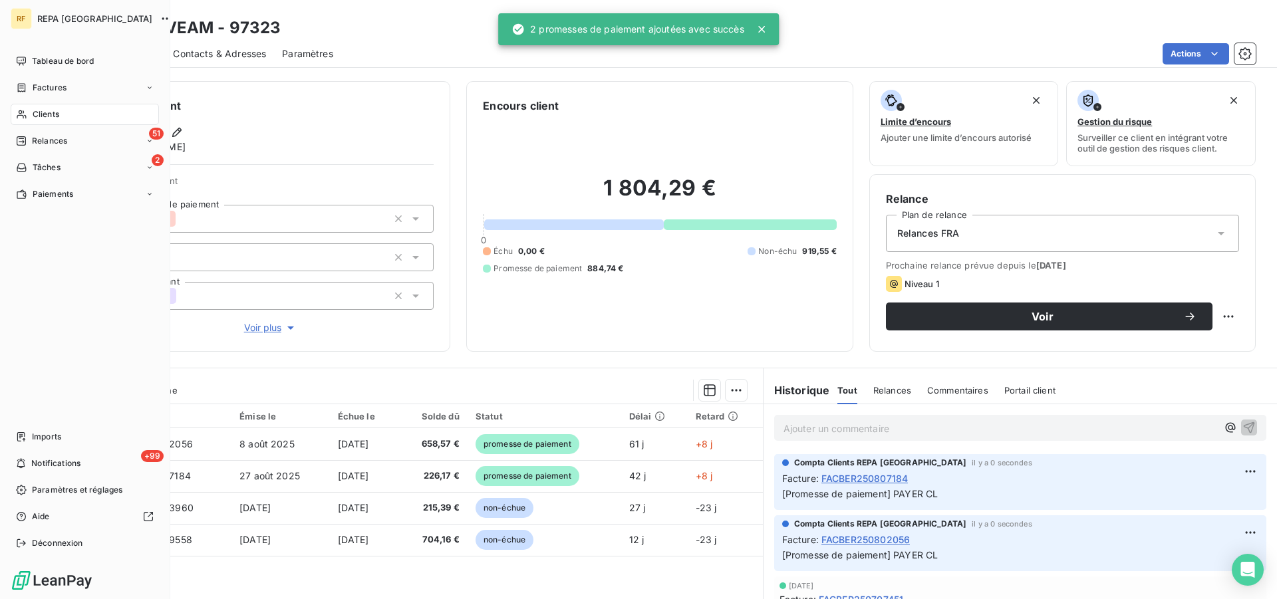
click at [27, 142] on div "Relances" at bounding box center [41, 141] width 51 height 12
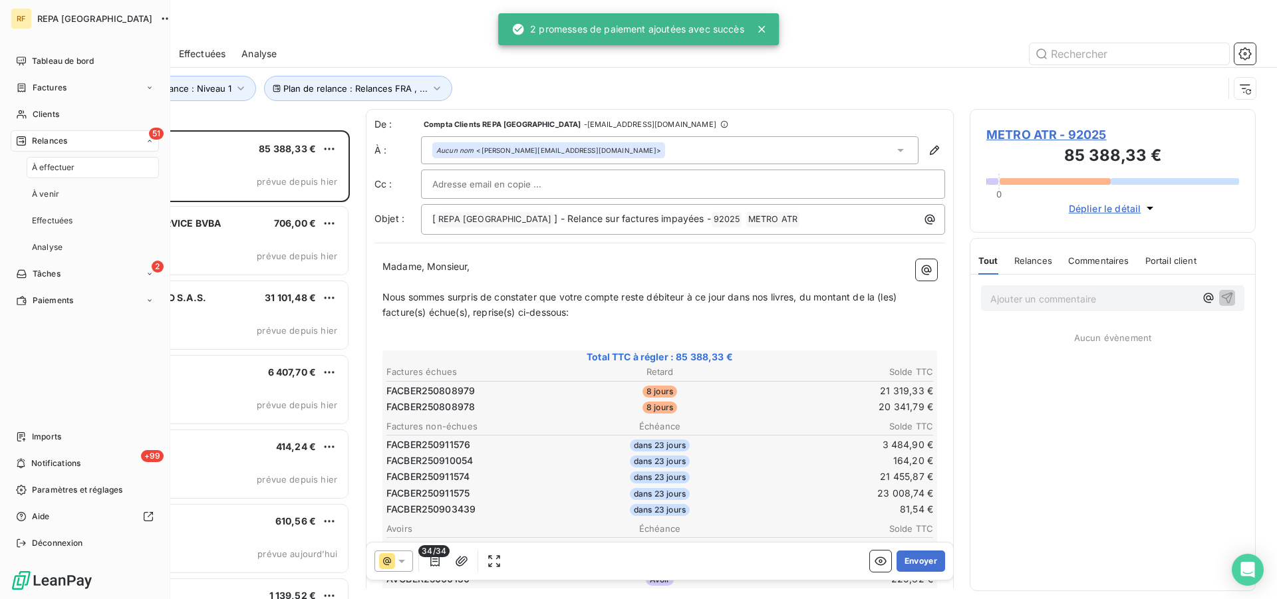
scroll to position [458, 275]
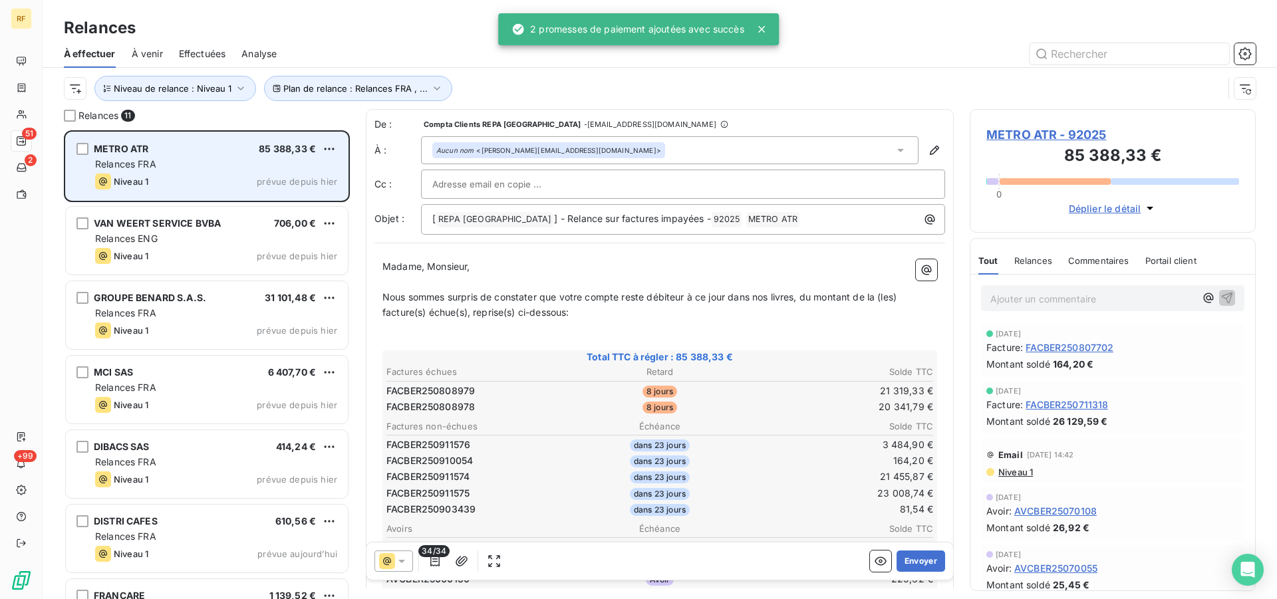
click at [192, 171] on div "METRO ATR 85 388,33 € Relances FRA Niveau 1 prévue depuis [DATE]" at bounding box center [207, 166] width 282 height 68
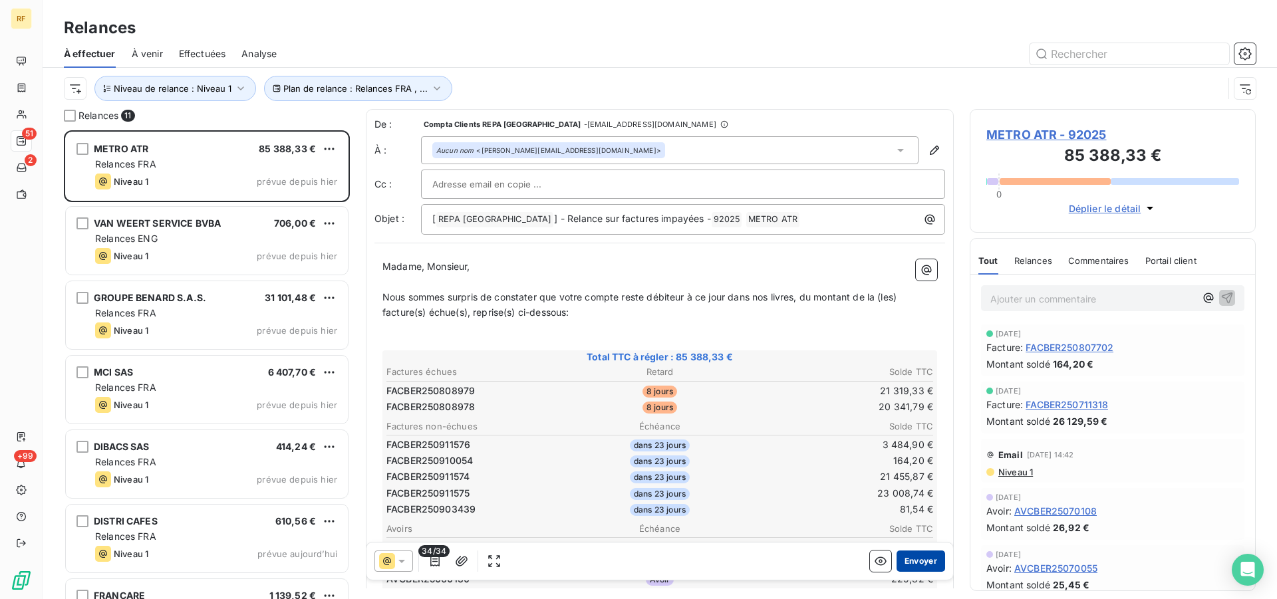
click at [911, 558] on button "Envoyer" at bounding box center [921, 561] width 49 height 21
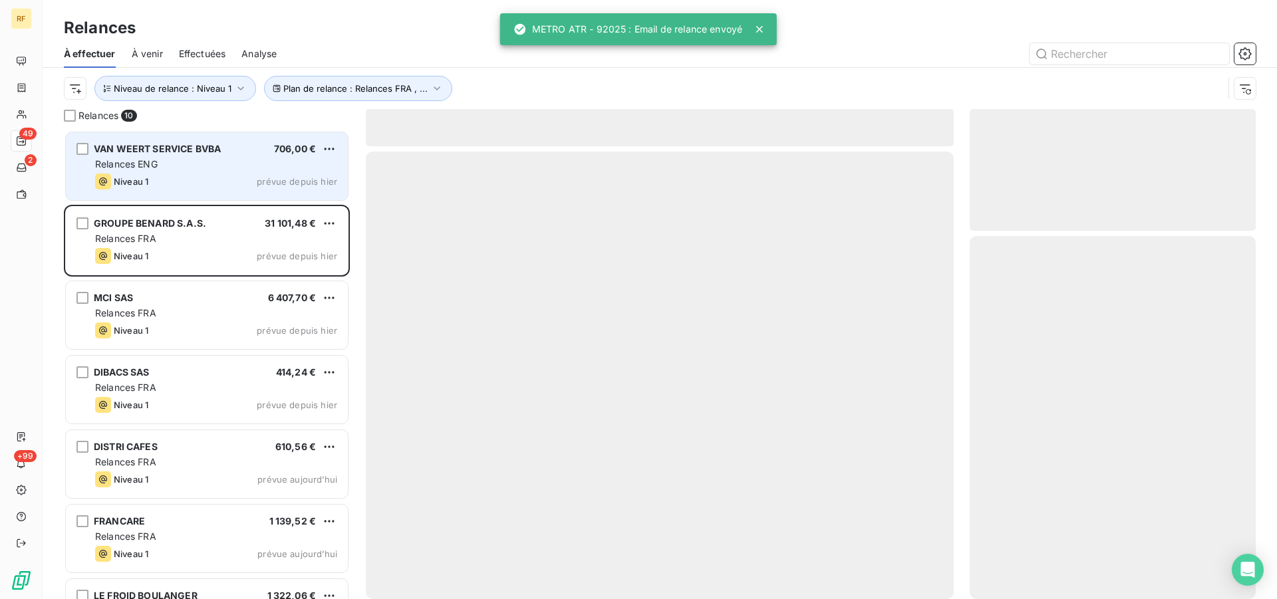
click at [191, 172] on div "VAN WEERT SERVICE BVBA 706,00 € Relances ENG Niveau 1 prévue depuis [DATE]" at bounding box center [207, 166] width 282 height 68
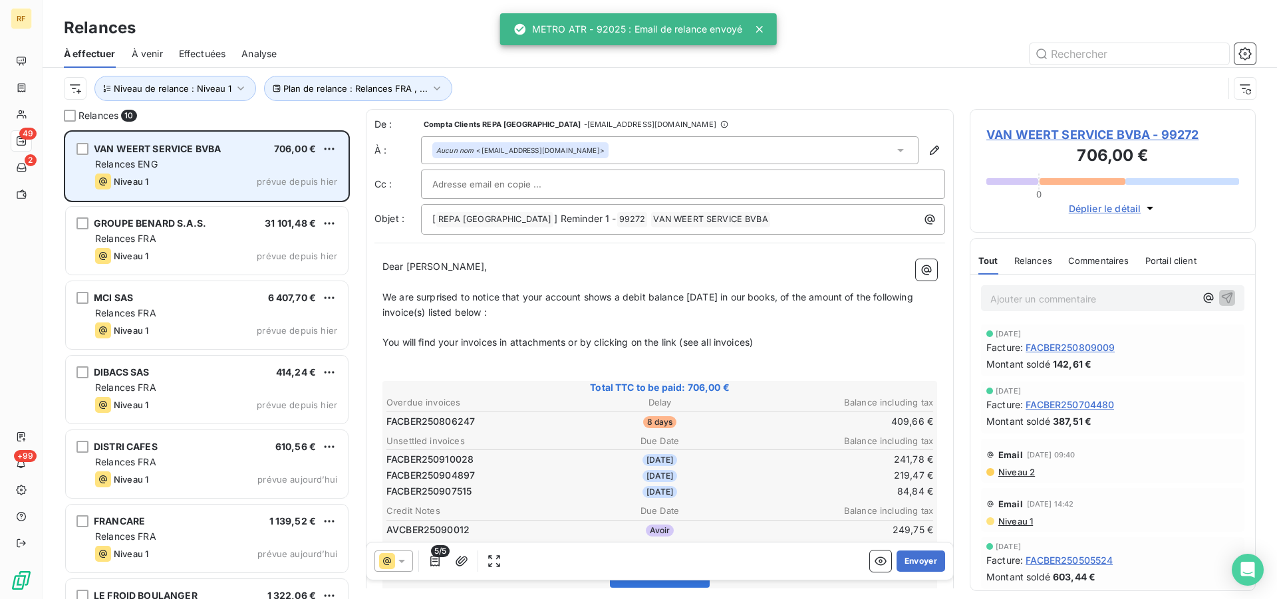
click at [191, 172] on div "VAN WEERT SERVICE BVBA 706,00 € Relances ENG Niveau 1 prévue depuis [DATE]" at bounding box center [207, 166] width 282 height 68
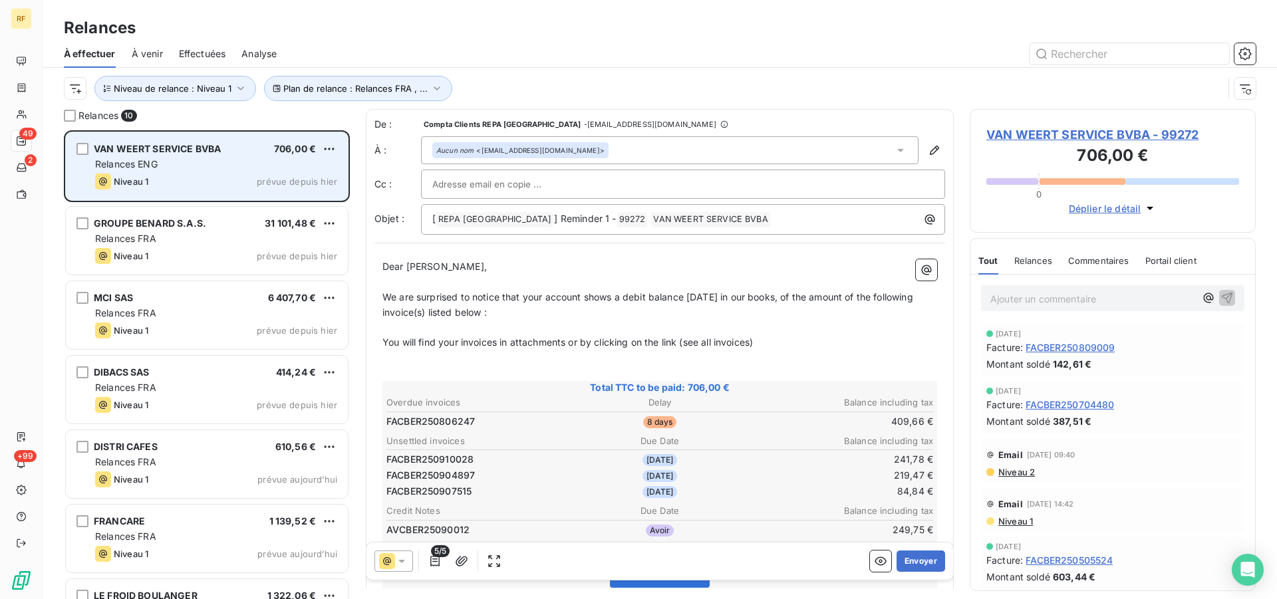
drag, startPoint x: 149, startPoint y: 166, endPoint x: 206, endPoint y: 152, distance: 58.4
click at [150, 166] on span "Relances ENG" at bounding box center [126, 163] width 63 height 11
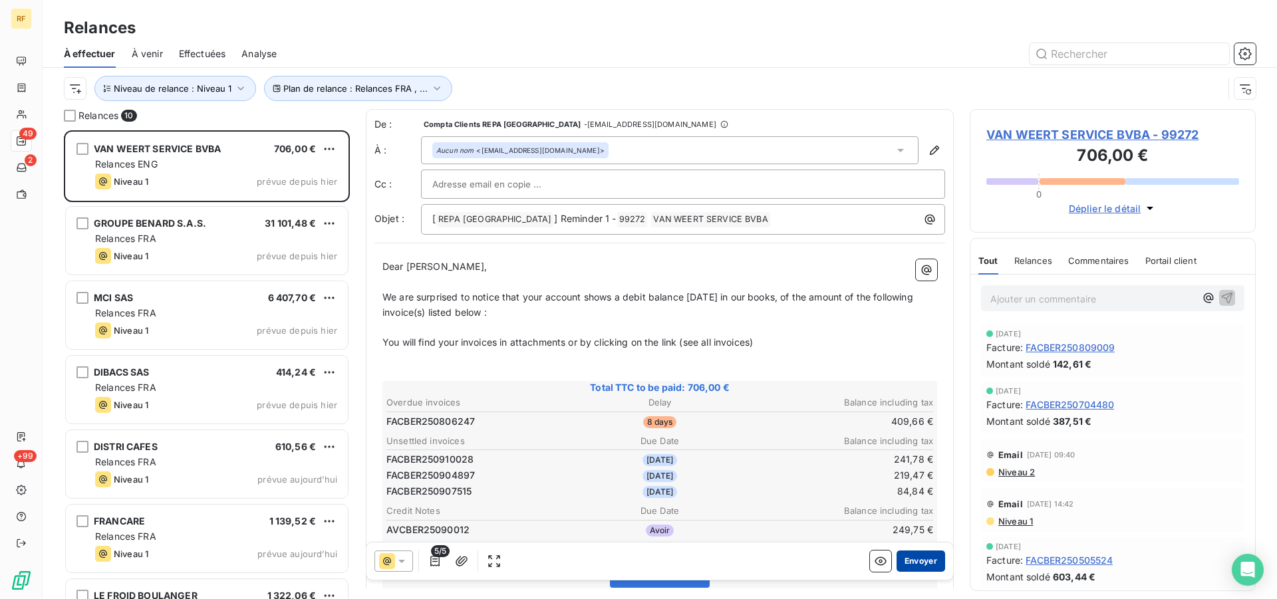
click at [911, 560] on button "Envoyer" at bounding box center [921, 561] width 49 height 21
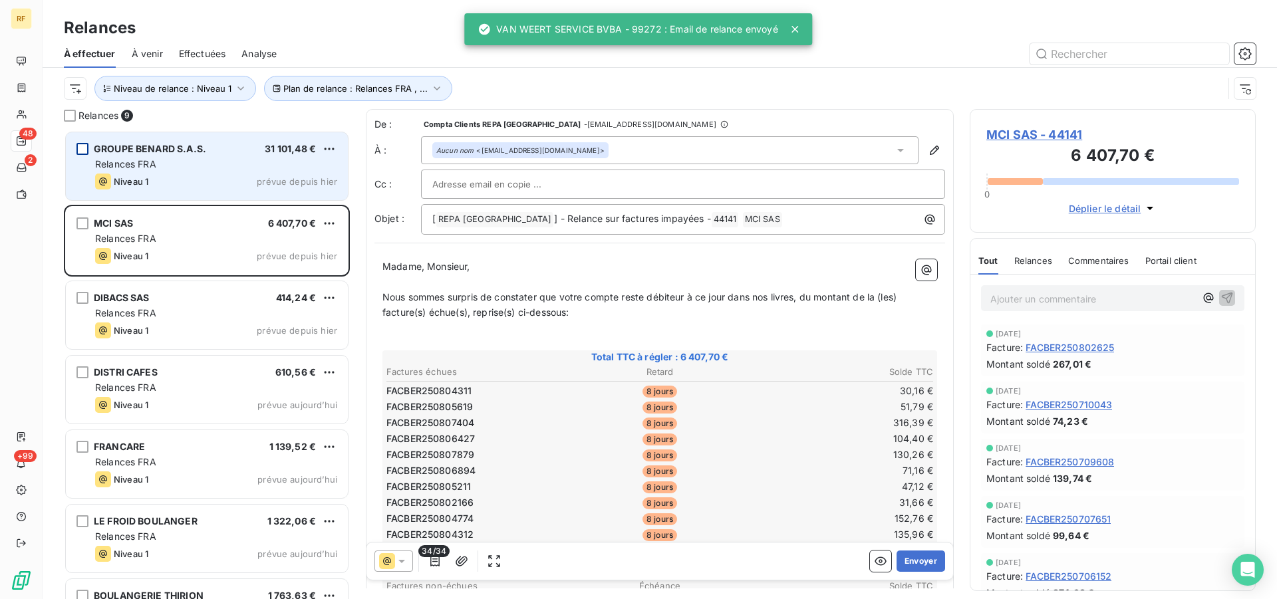
click at [81, 146] on div "grid" at bounding box center [83, 149] width 12 height 12
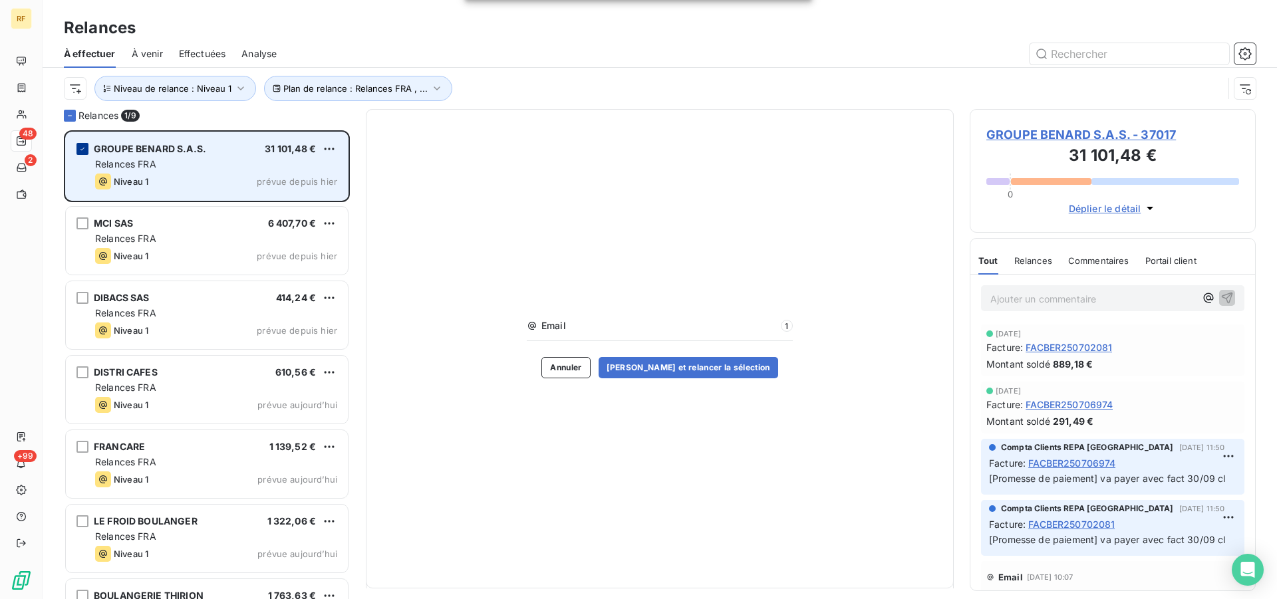
click at [83, 146] on icon "grid" at bounding box center [83, 149] width 8 height 8
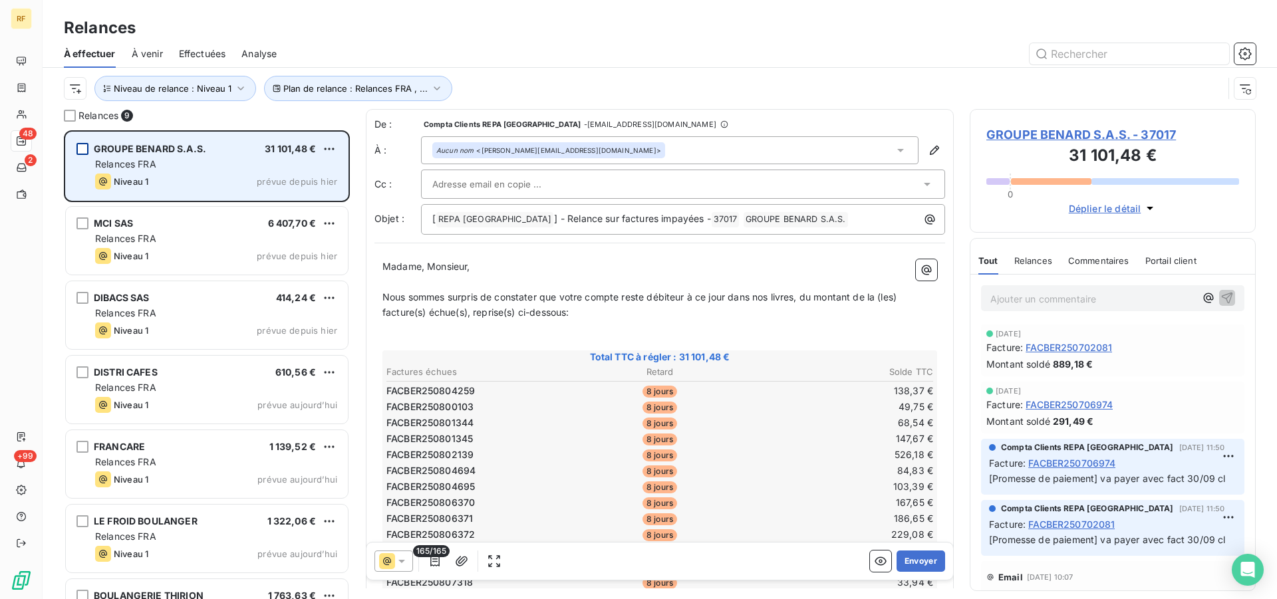
click at [291, 160] on div "Relances FRA" at bounding box center [216, 164] width 242 height 13
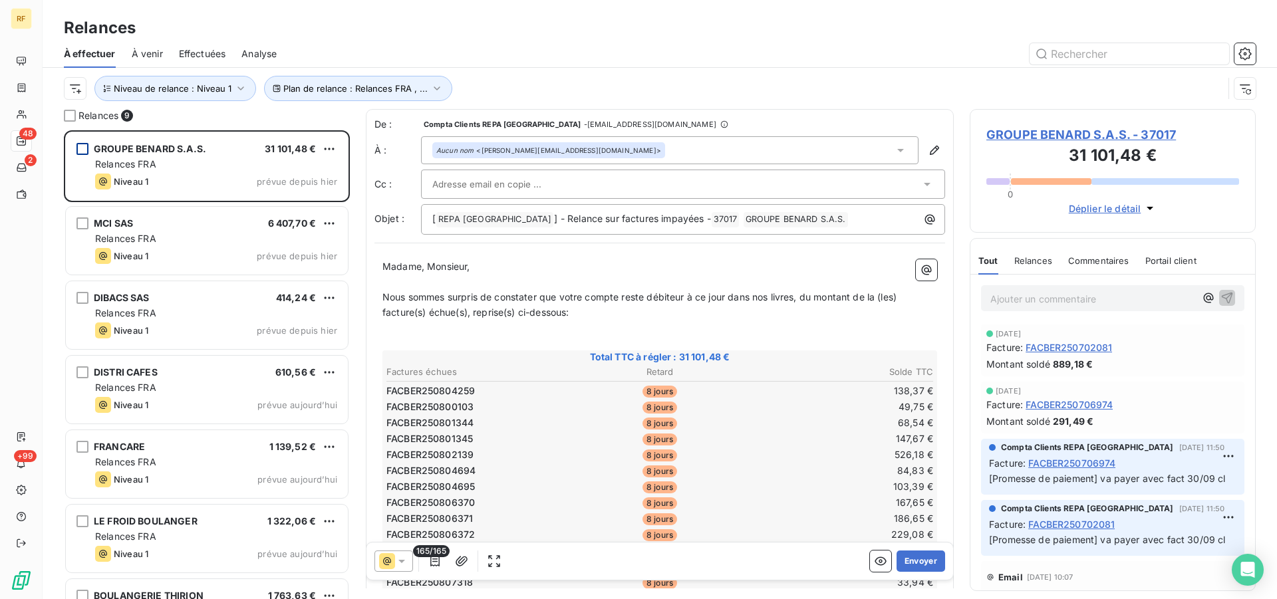
click at [1063, 132] on span "GROUPE BENARD S.A.S. - 37017" at bounding box center [1113, 135] width 253 height 18
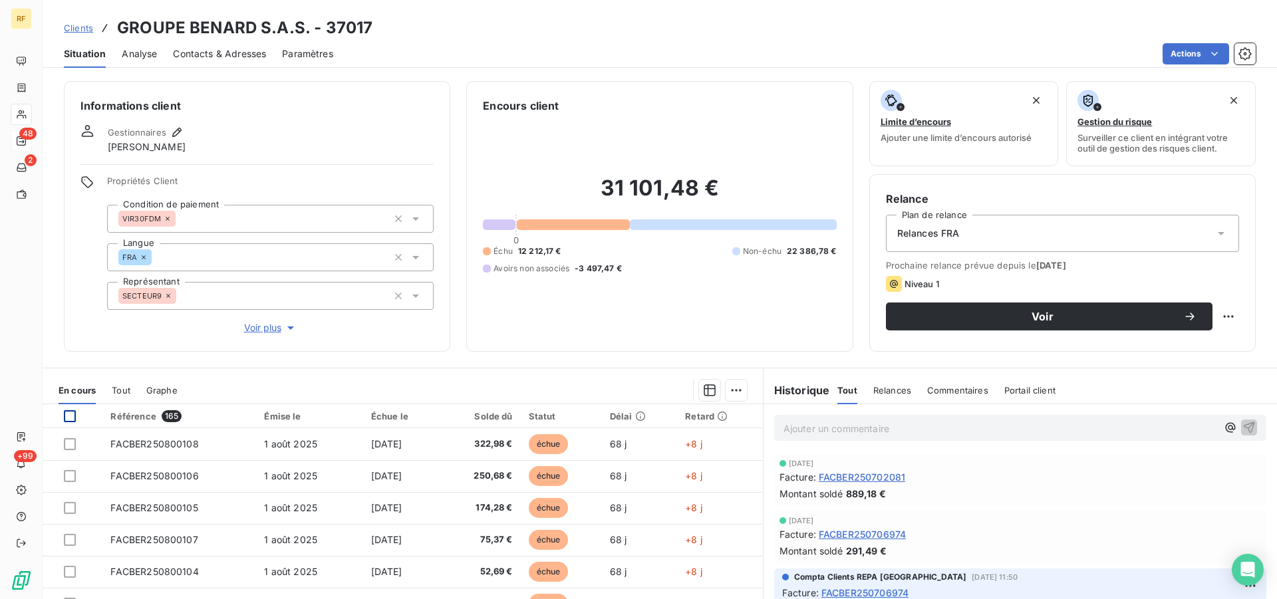
click at [65, 413] on div at bounding box center [70, 417] width 12 height 12
click at [733, 390] on html "RF 48 2 +99 Clients GROUPE BENARD S.A.S. - 37017 Situation Analyse Contacts & A…" at bounding box center [638, 299] width 1277 height 599
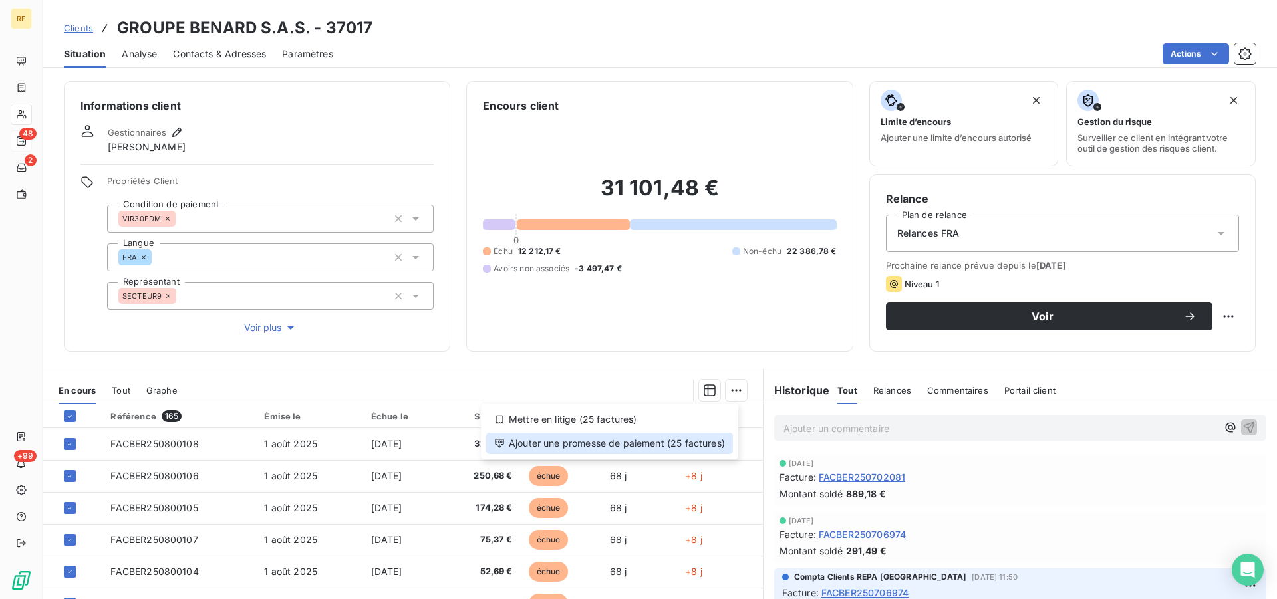
click at [623, 445] on div "Ajouter une promesse de paiement (25 factures)" at bounding box center [609, 443] width 247 height 21
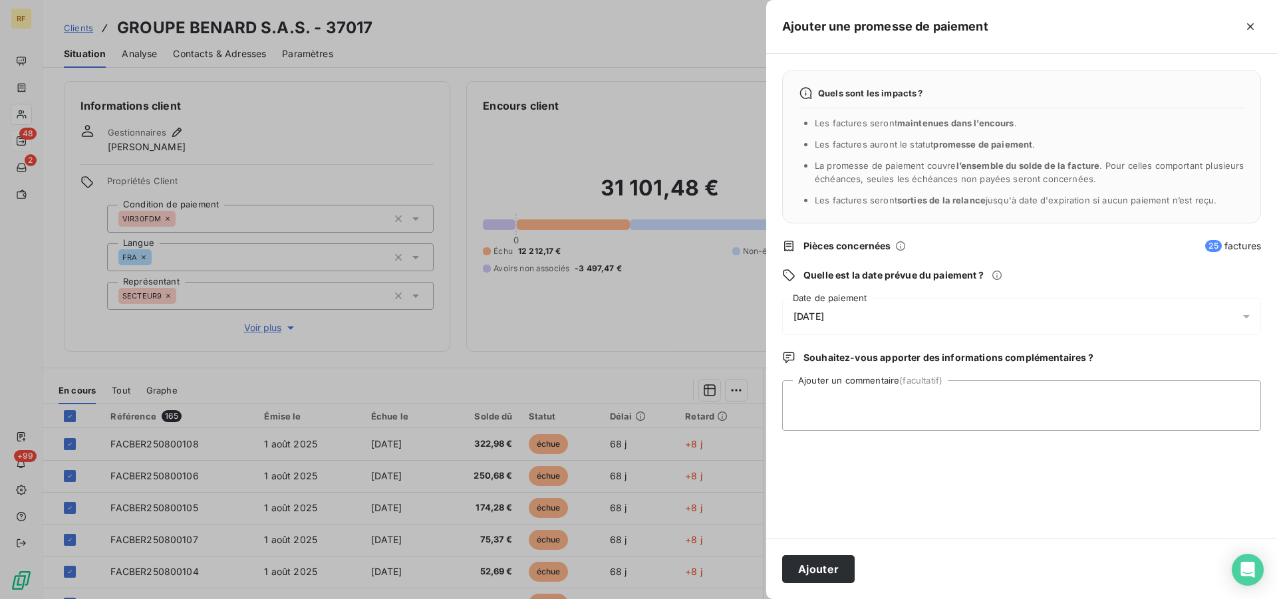
click at [827, 309] on div "[DATE]" at bounding box center [1021, 316] width 479 height 37
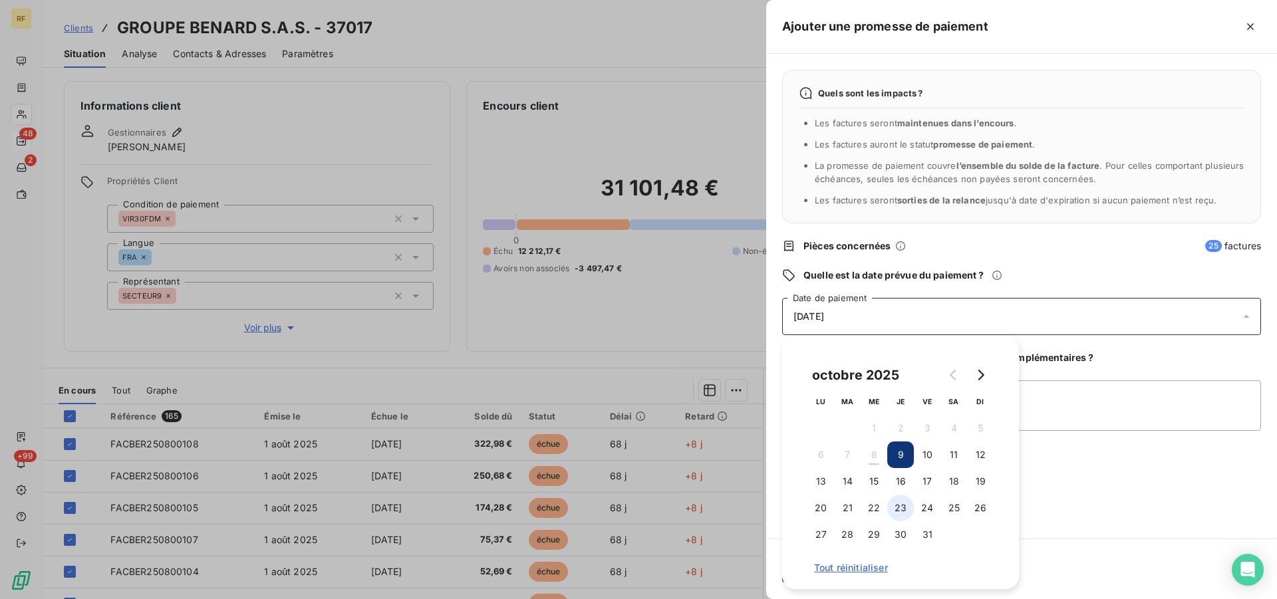
click at [901, 507] on button "23" at bounding box center [901, 508] width 27 height 27
click at [1071, 406] on textarea "Ajouter un commentaire (facultatif)" at bounding box center [1021, 406] width 479 height 51
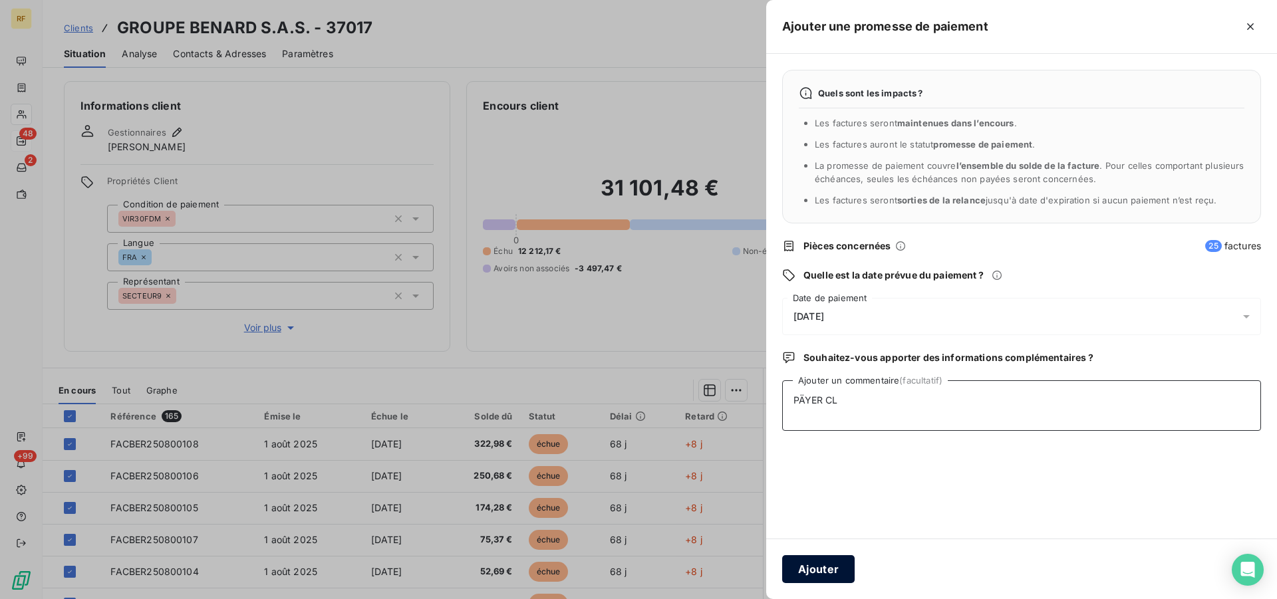
type textarea "PÄYER CL"
click at [804, 564] on button "Ajouter" at bounding box center [818, 570] width 73 height 28
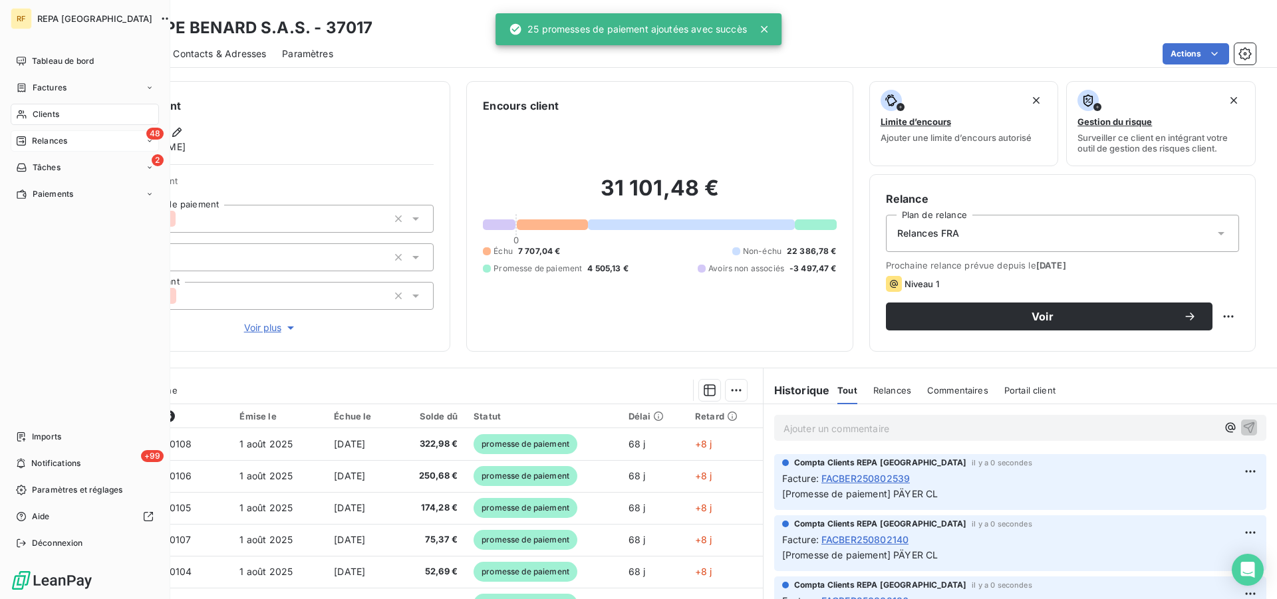
click at [40, 138] on span "Relances" at bounding box center [49, 141] width 35 height 12
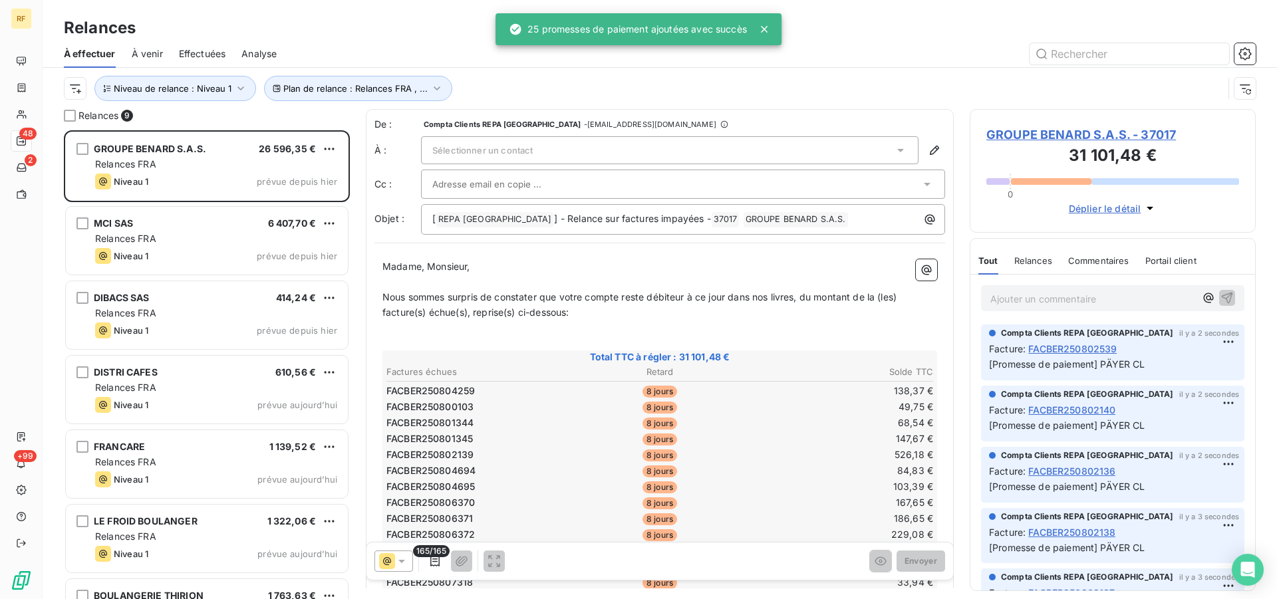
scroll to position [458, 275]
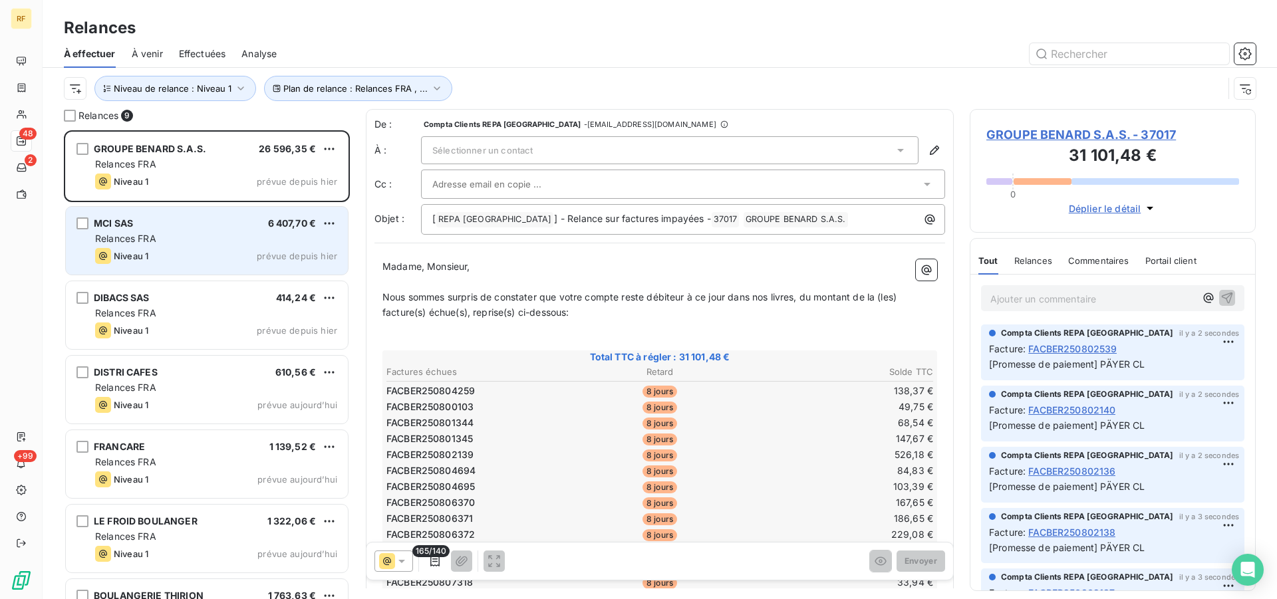
click at [175, 238] on div "Relances FRA" at bounding box center [216, 238] width 242 height 13
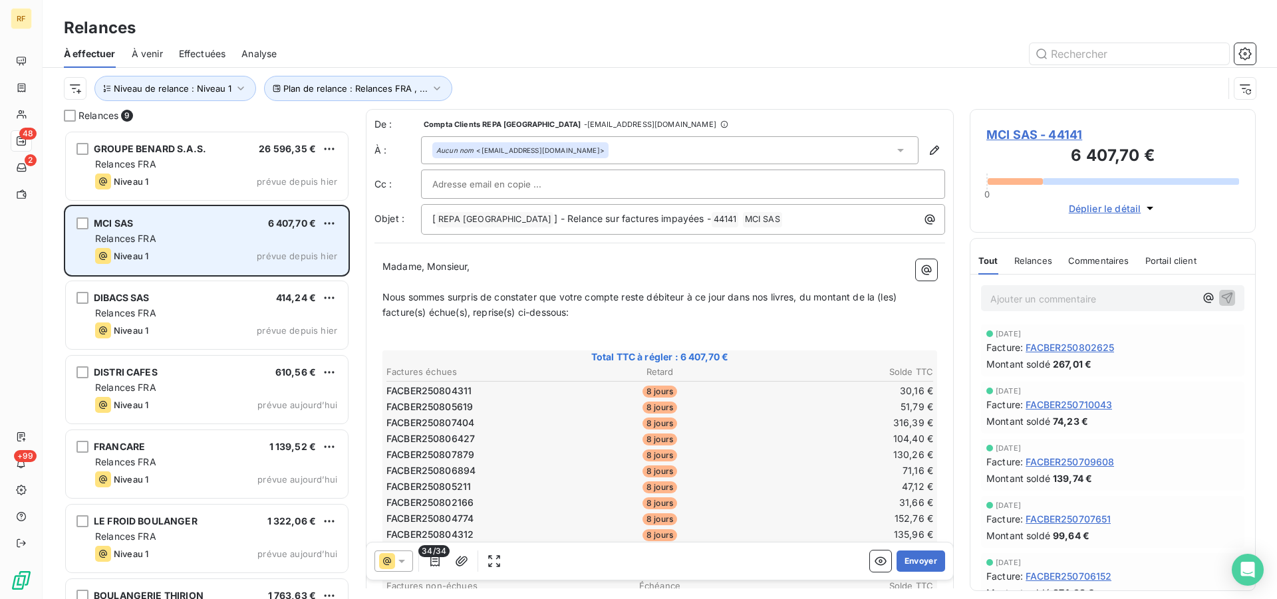
click at [180, 238] on div "Relances FRA" at bounding box center [216, 238] width 242 height 13
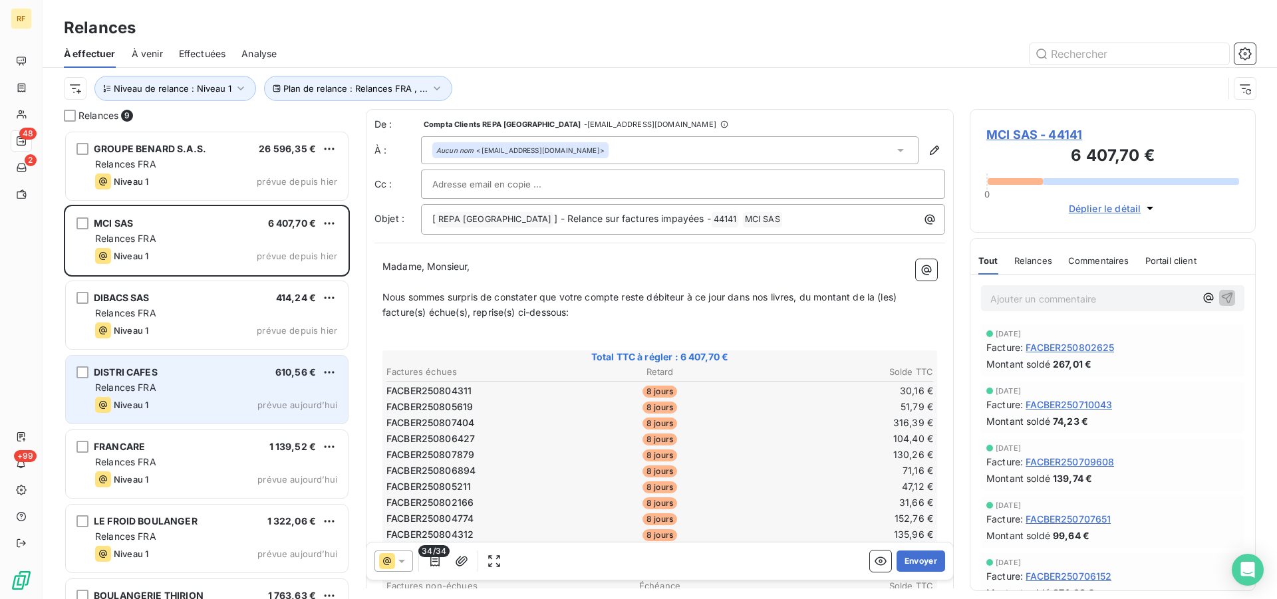
click at [171, 400] on div "Niveau 1 prévue aujourd’hui" at bounding box center [216, 405] width 242 height 16
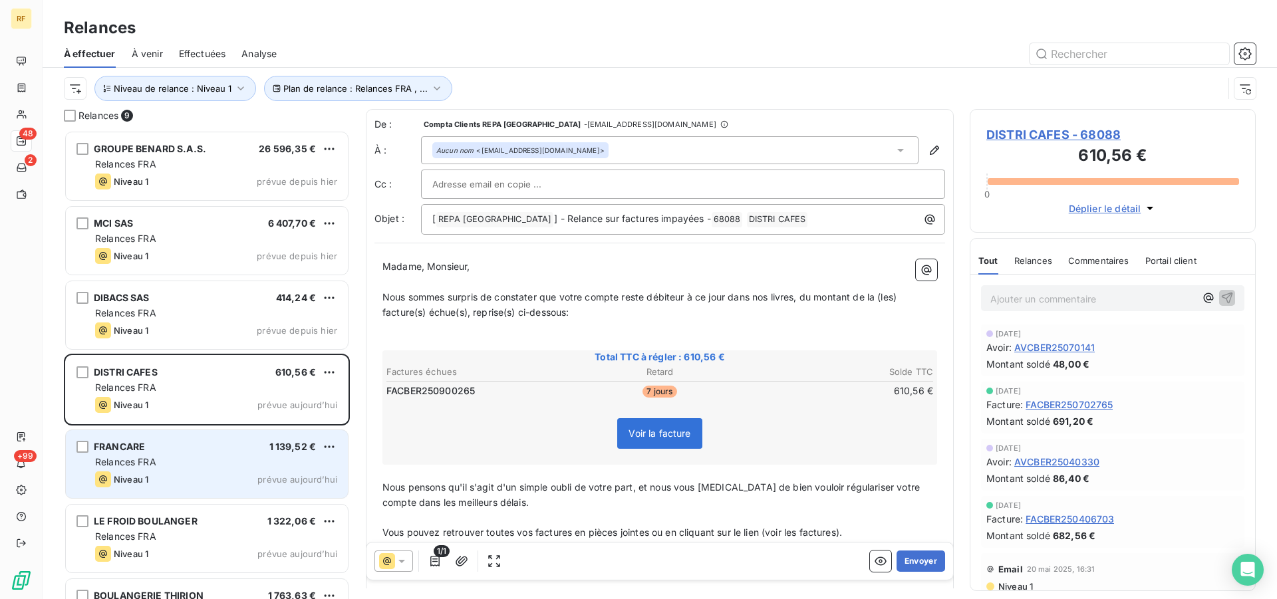
click at [171, 468] on div "Relances FRA" at bounding box center [216, 462] width 242 height 13
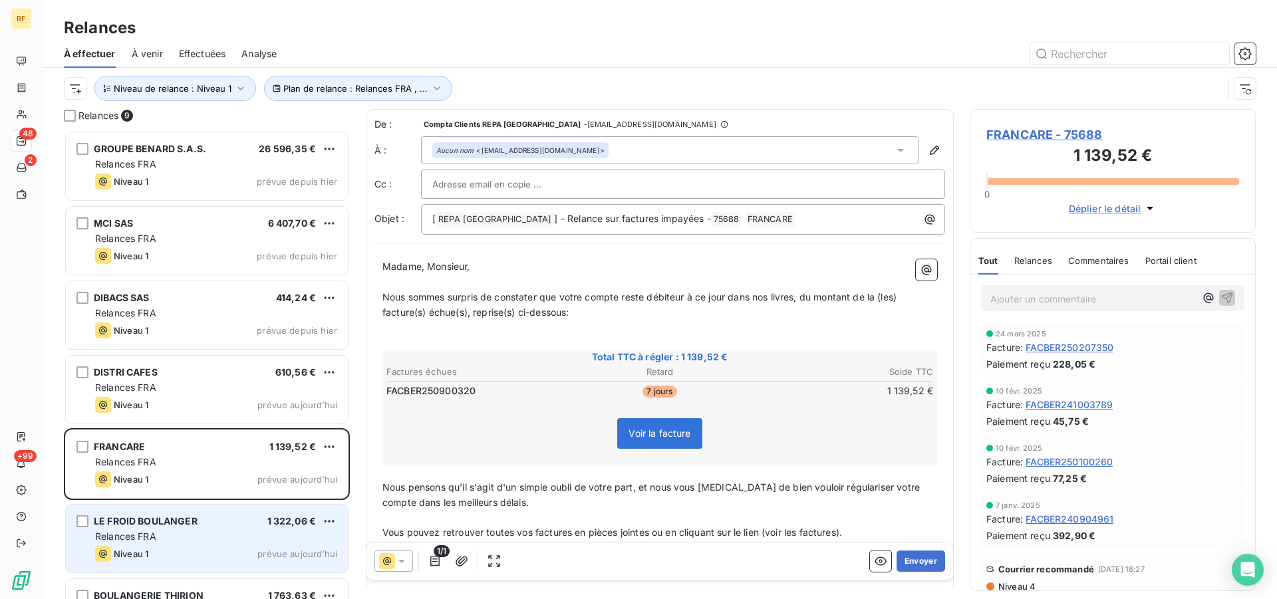
click at [181, 526] on span "LE FROID BOULANGER" at bounding box center [146, 521] width 104 height 11
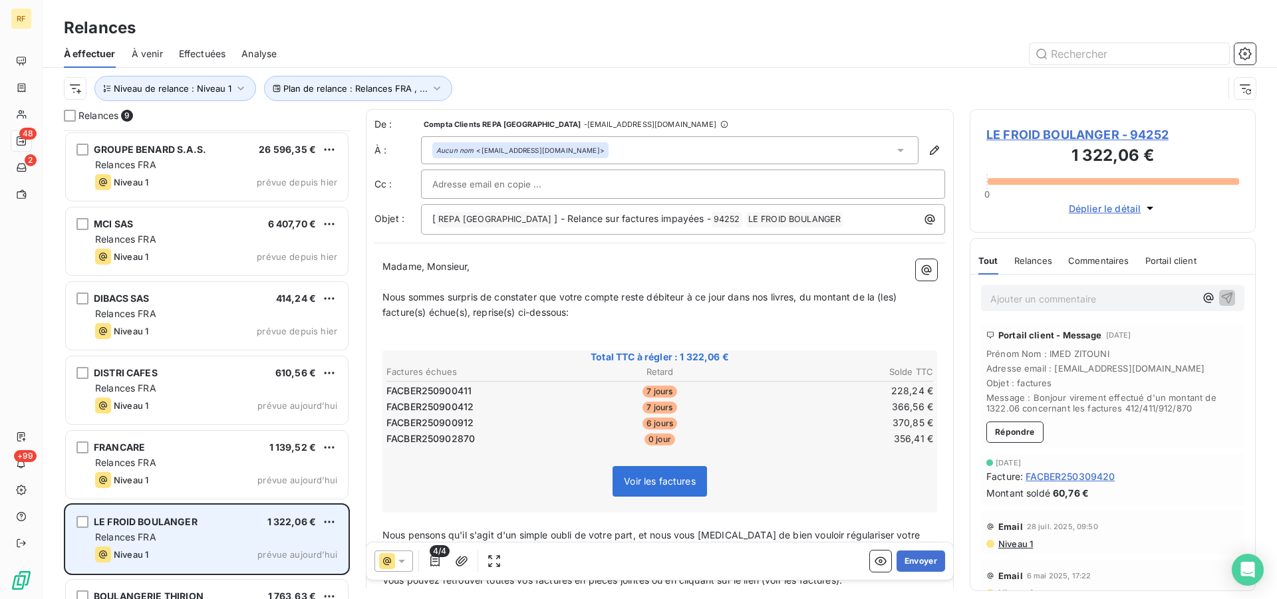
scroll to position [202, 0]
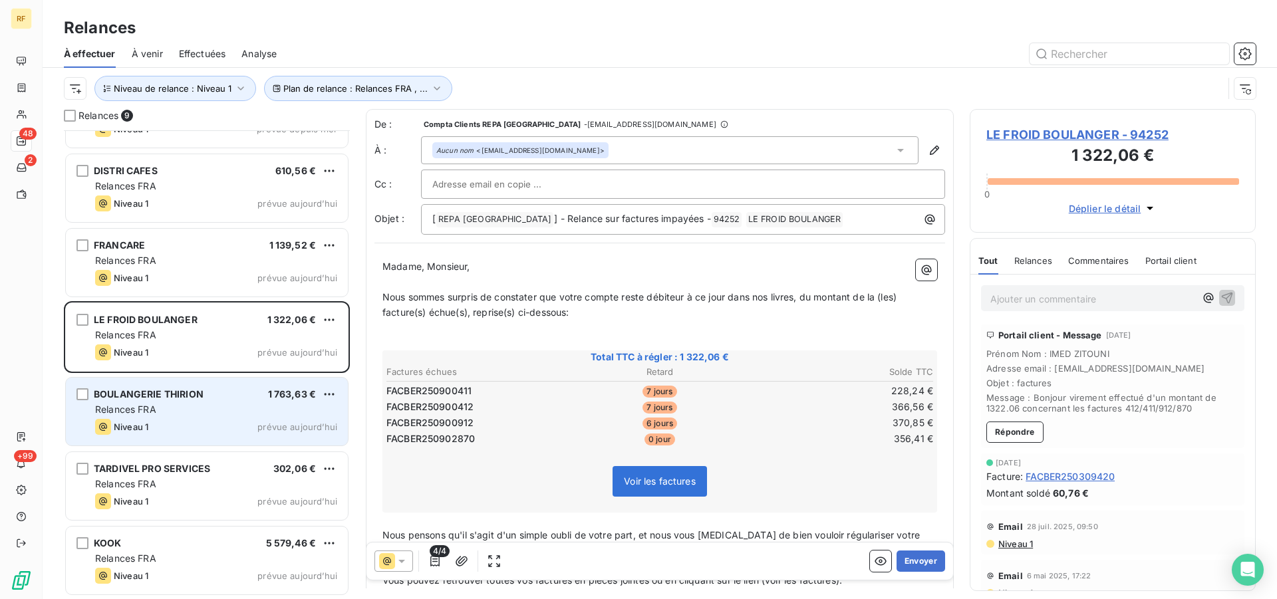
click at [188, 410] on div "Relances FRA" at bounding box center [216, 409] width 242 height 13
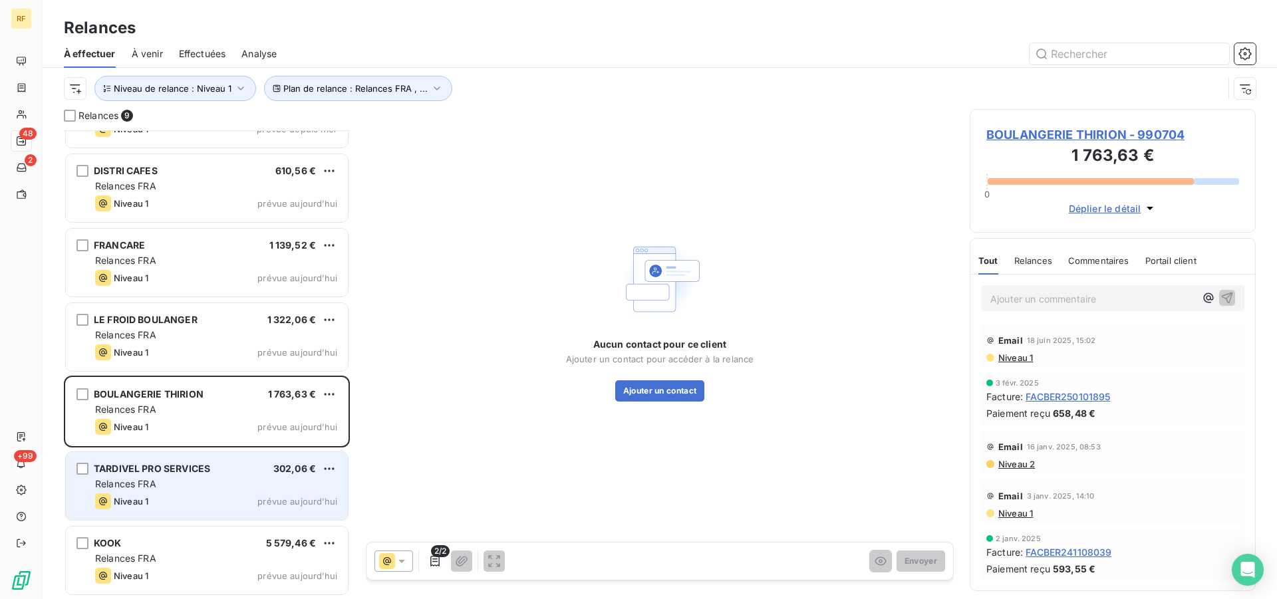
click at [184, 458] on div "TARDIVEL PRO SERVICES 302,06 € Relances FRA Niveau 1 prévue [DATE]" at bounding box center [207, 486] width 282 height 68
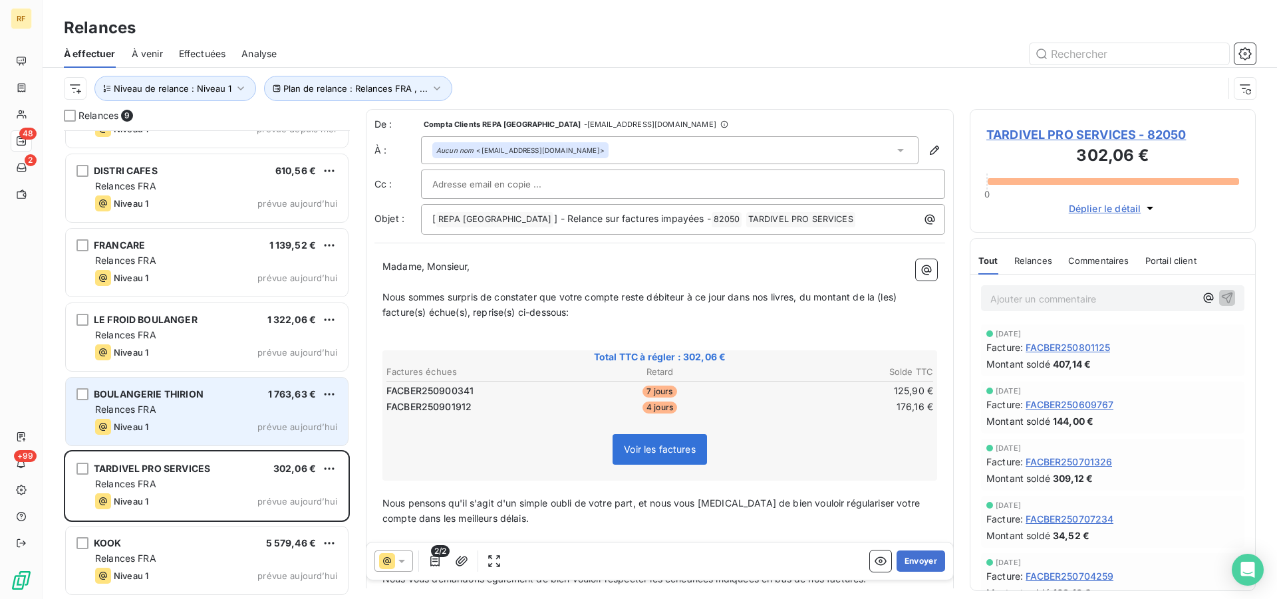
click at [198, 403] on div "BOULANGERIE THIRION 1 763,63 € Relances FRA Niveau 1 prévue [DATE]" at bounding box center [207, 412] width 282 height 68
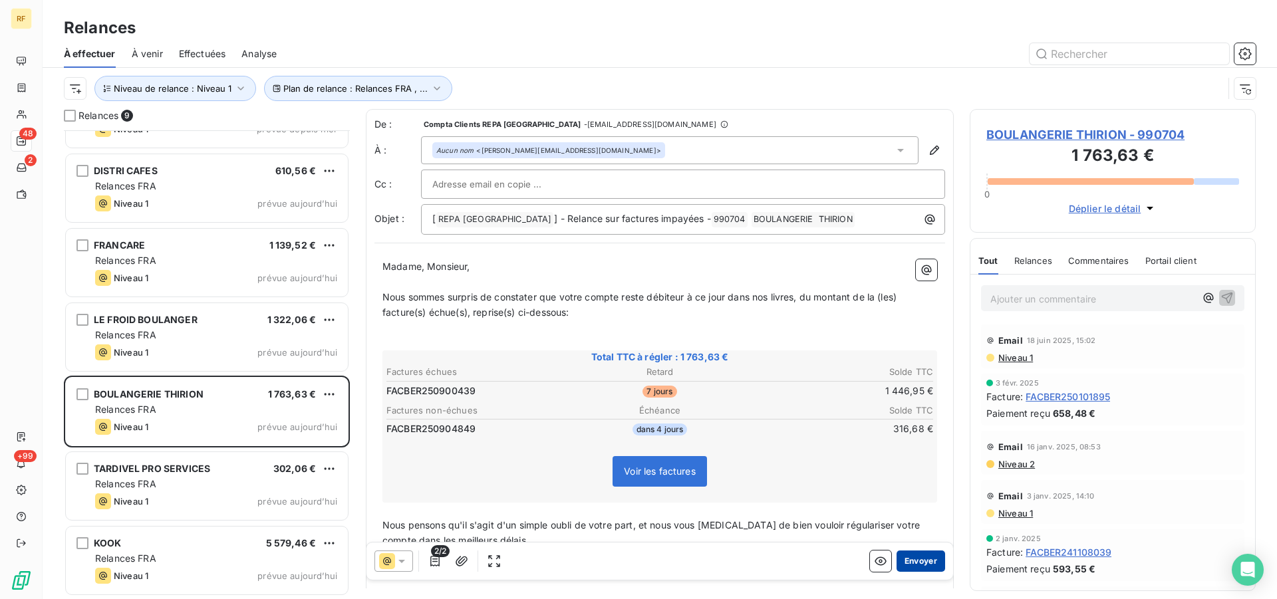
click at [907, 558] on button "Envoyer" at bounding box center [921, 561] width 49 height 21
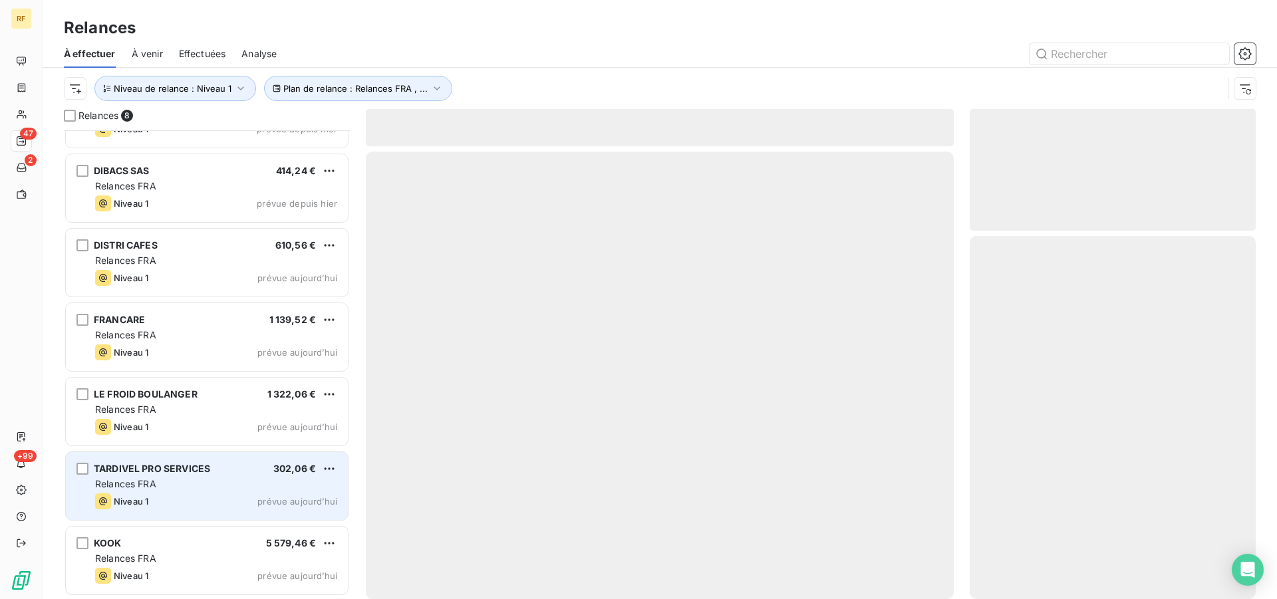
scroll to position [127, 0]
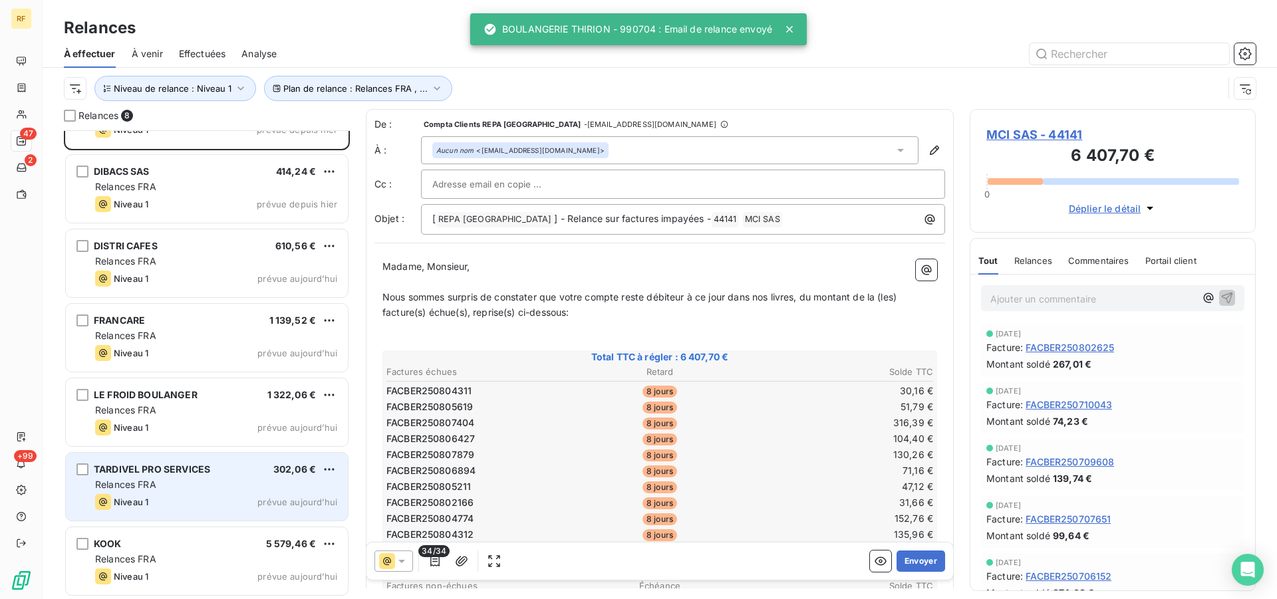
click at [192, 487] on div "Relances FRA" at bounding box center [216, 484] width 242 height 13
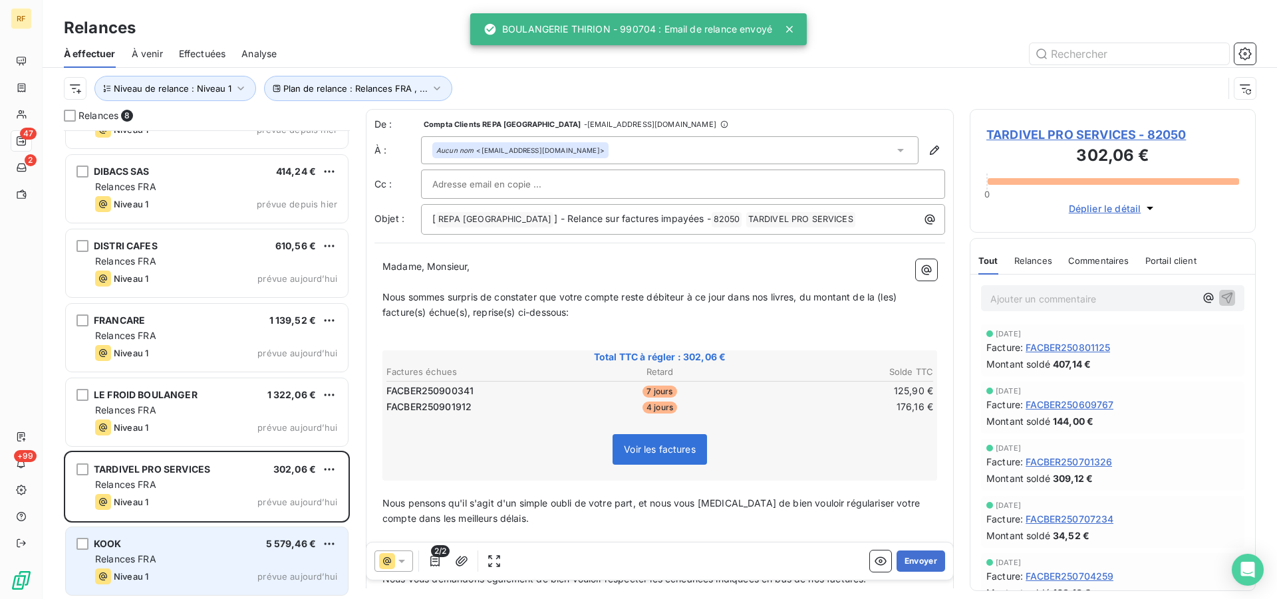
click at [187, 537] on div "KOOK 5 579,46 € Relances FRA Niveau 1 prévue [DATE]" at bounding box center [207, 562] width 282 height 68
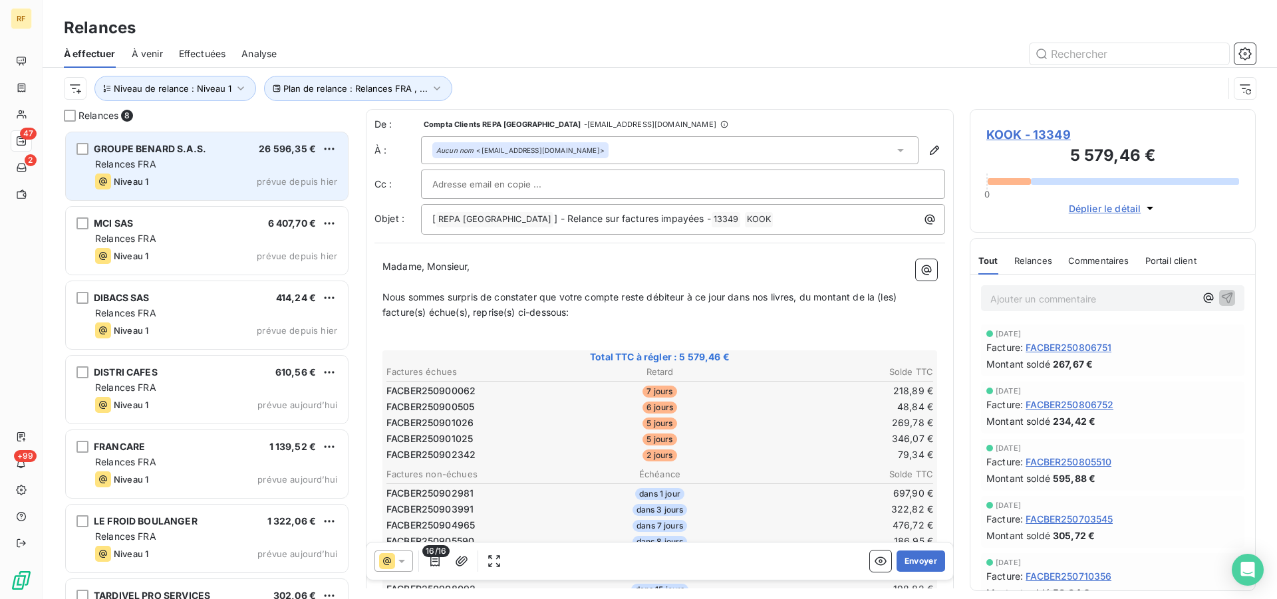
click at [161, 150] on span "GROUPE BENARD S.A.S." at bounding box center [150, 148] width 112 height 11
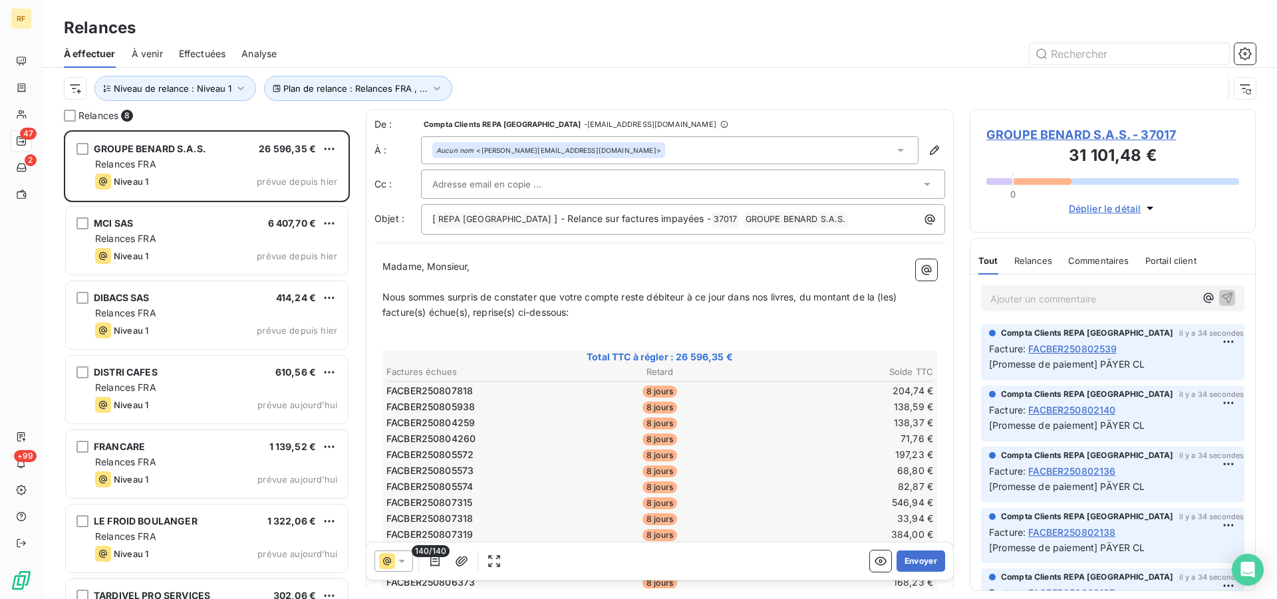
click at [1069, 138] on span "GROUPE BENARD S.A.S. - 37017" at bounding box center [1113, 135] width 253 height 18
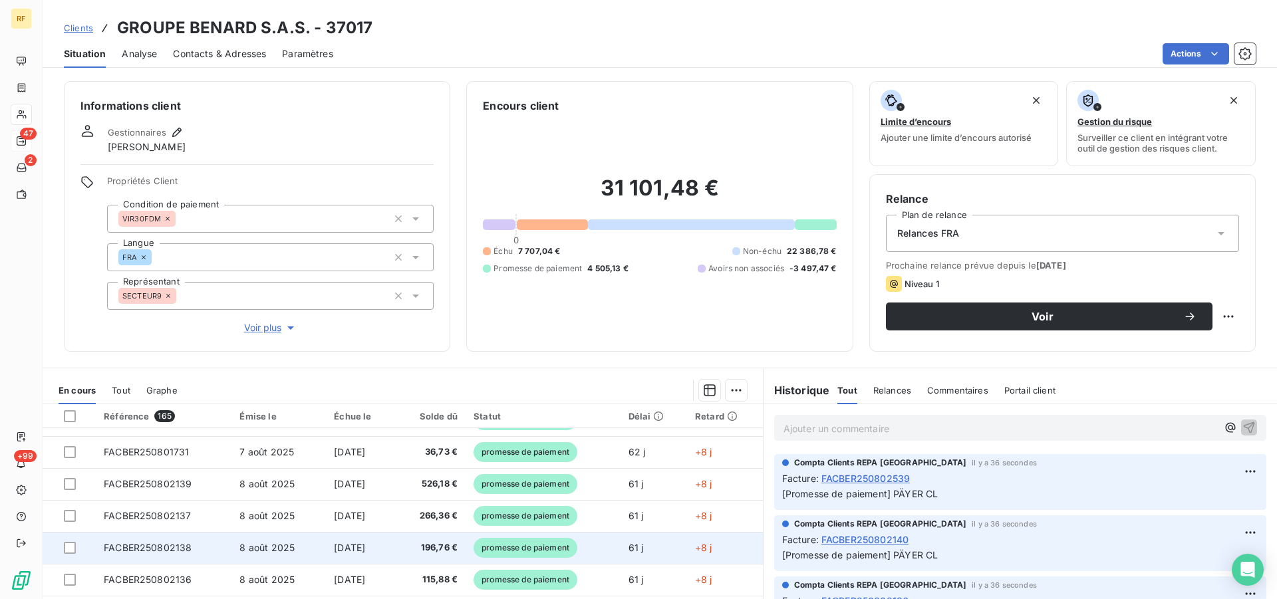
scroll to position [101, 0]
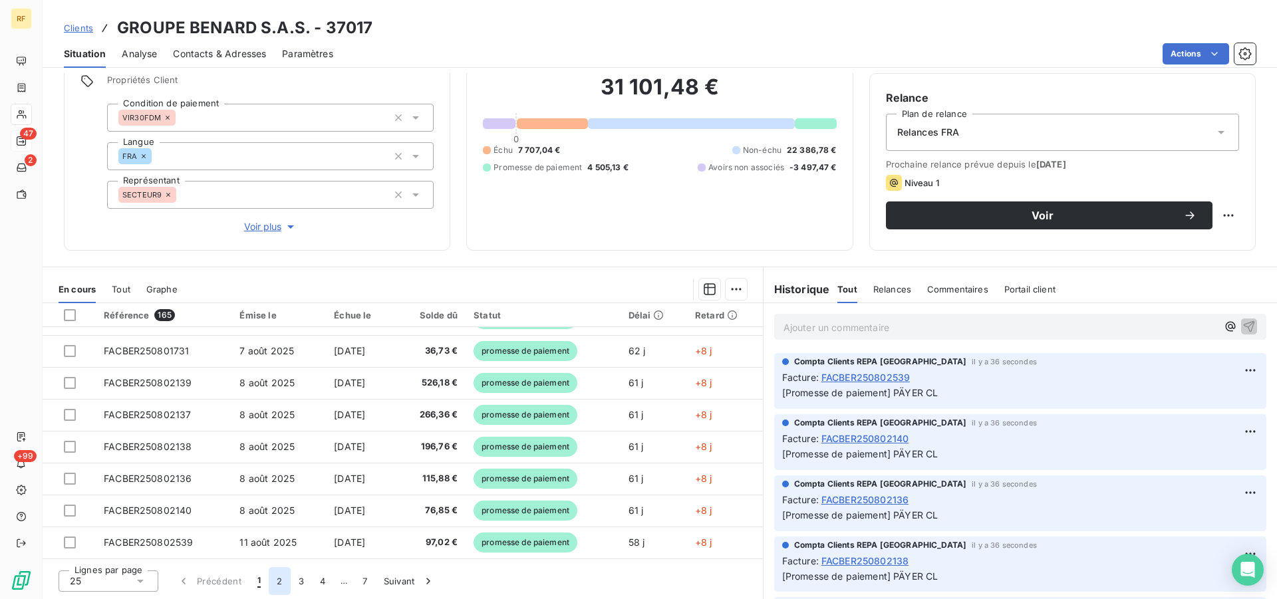
click at [277, 582] on button "2" at bounding box center [279, 582] width 21 height 28
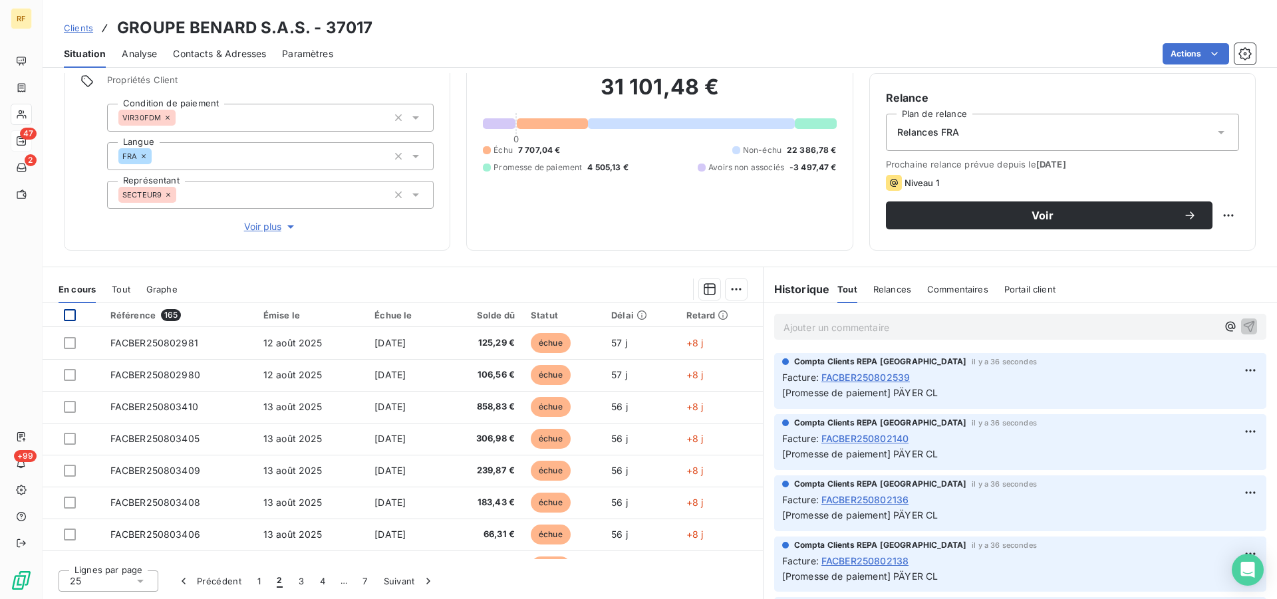
click at [69, 313] on div at bounding box center [70, 315] width 12 height 12
click at [725, 294] on html "RF 47 2 +99 Clients GROUPE BENARD S.A.S. - 37017 Situation Analyse Contacts & A…" at bounding box center [638, 299] width 1277 height 599
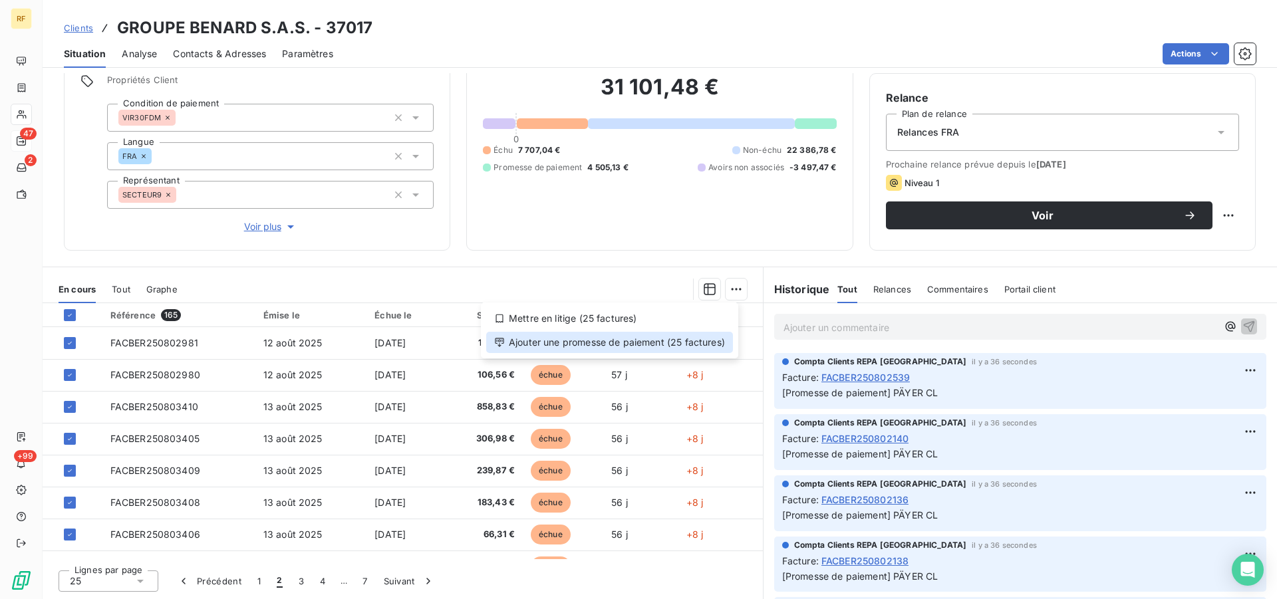
click at [653, 342] on div "Ajouter une promesse de paiement (25 factures)" at bounding box center [609, 342] width 247 height 21
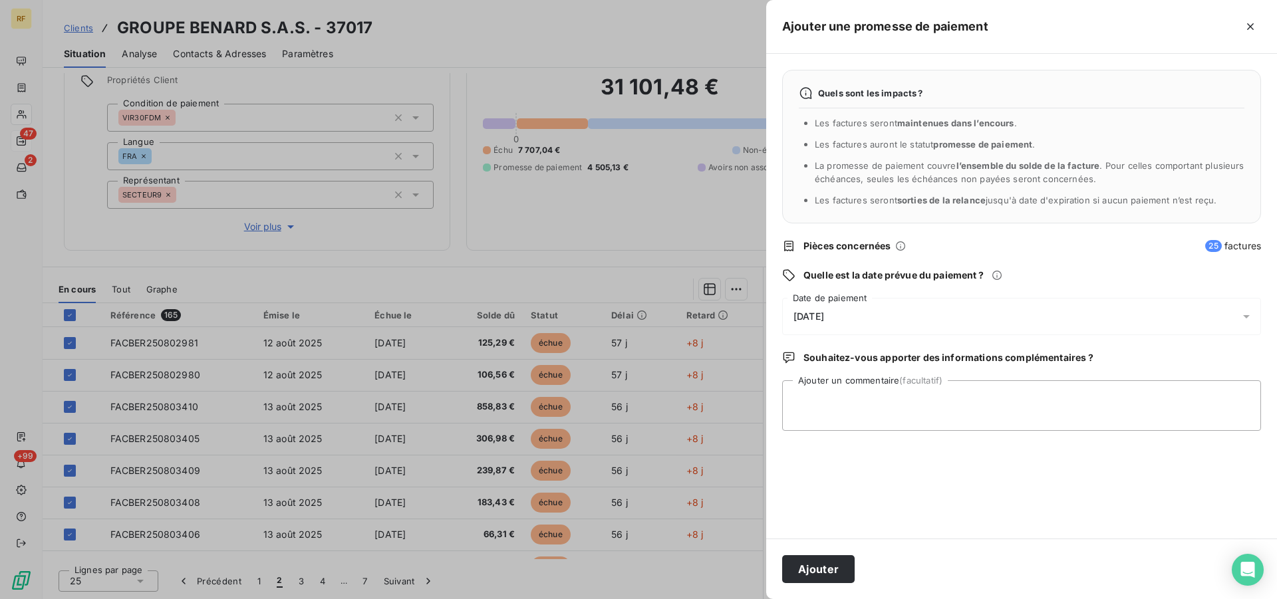
click at [824, 319] on span "[DATE]" at bounding box center [809, 316] width 31 height 11
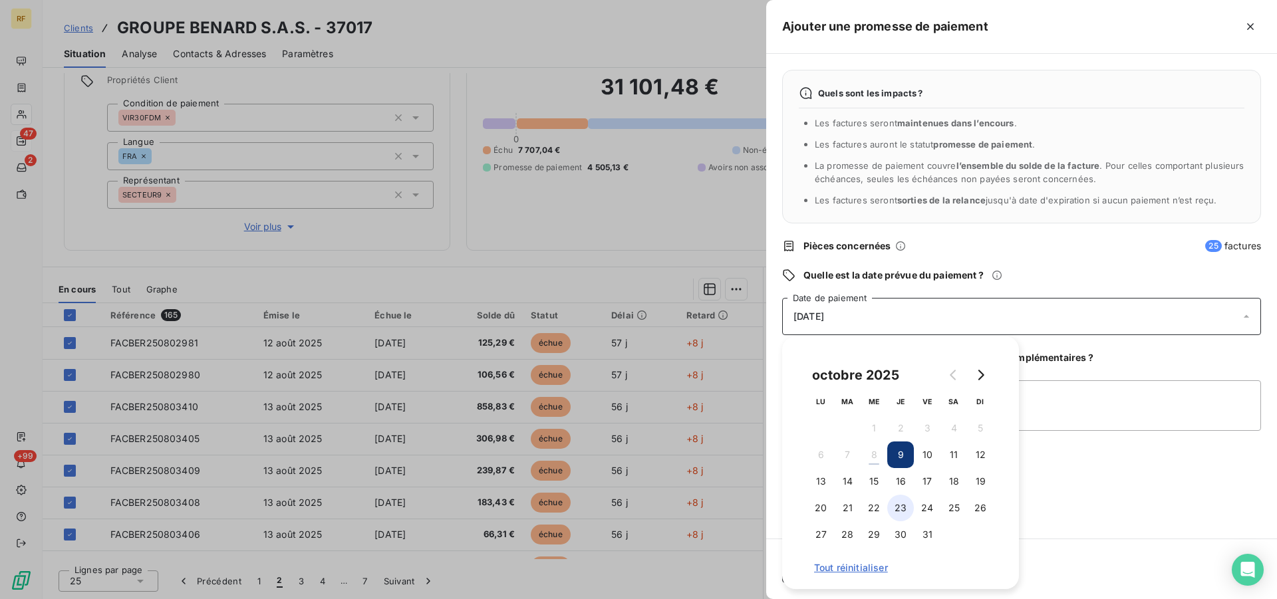
click at [901, 505] on button "23" at bounding box center [901, 508] width 27 height 27
click at [1099, 391] on textarea "Ajouter un commentaire (facultatif)" at bounding box center [1021, 406] width 479 height 51
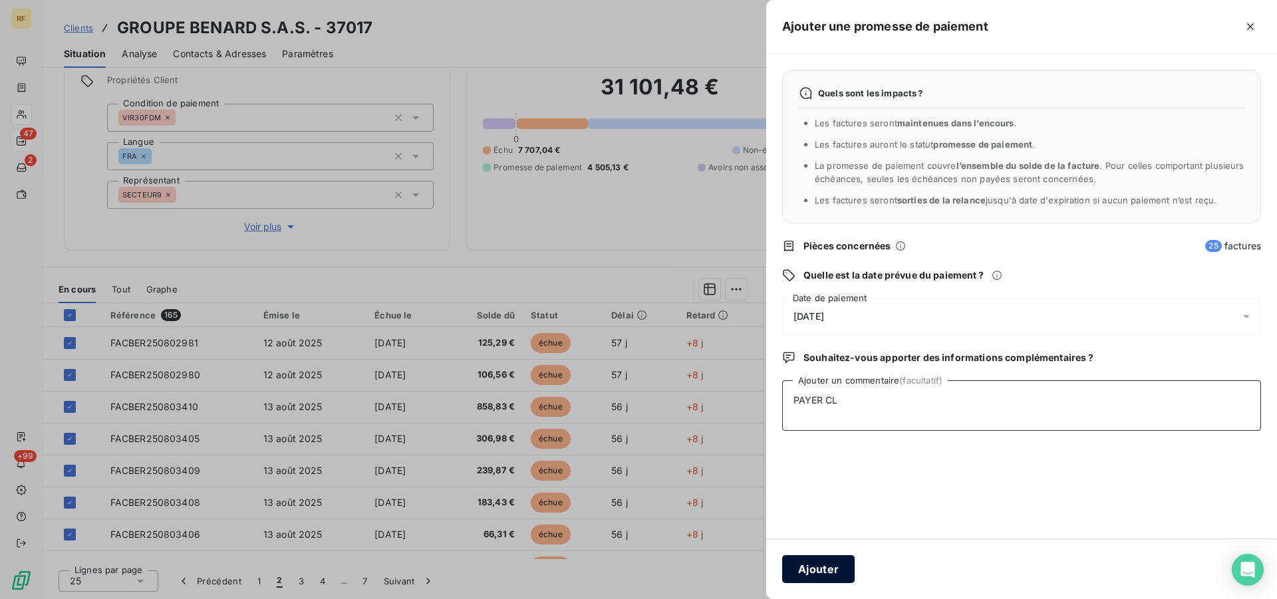
type textarea "PAYER CL"
click at [812, 568] on button "Ajouter" at bounding box center [818, 570] width 73 height 28
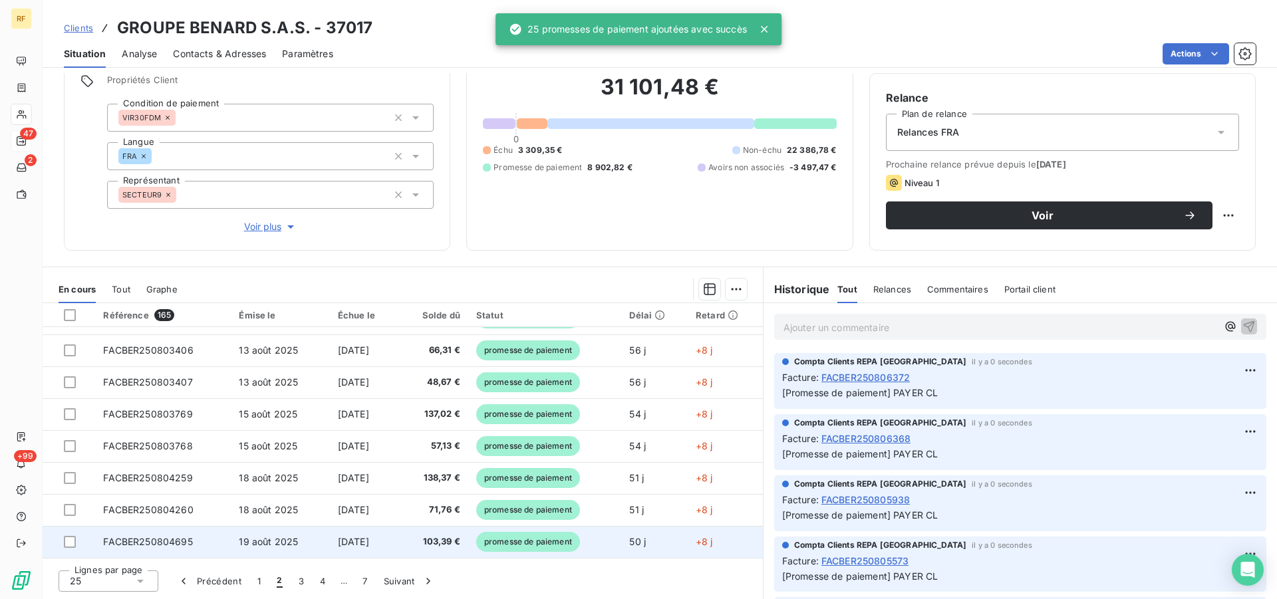
scroll to position [204, 0]
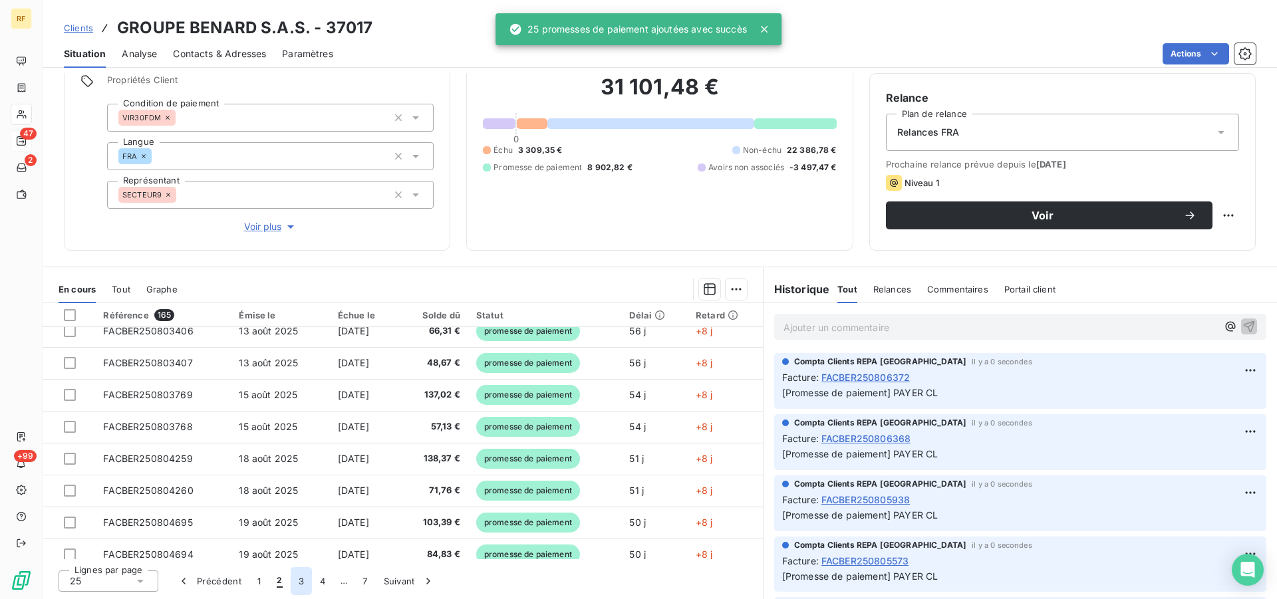
click at [297, 582] on button "3" at bounding box center [301, 582] width 21 height 28
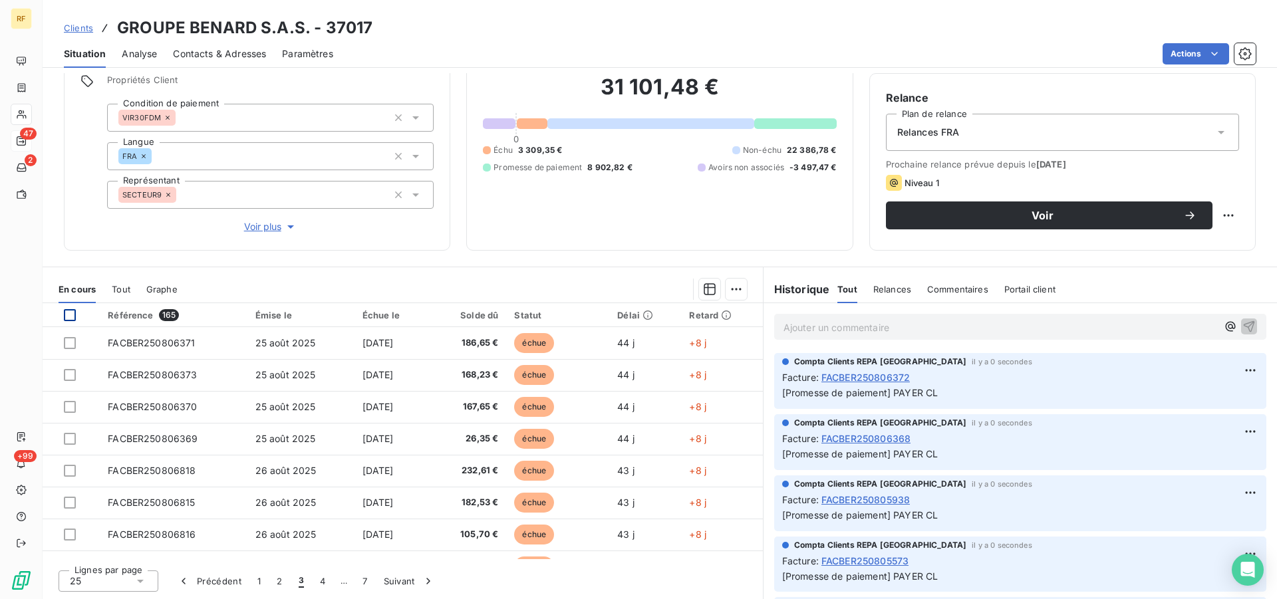
click at [64, 313] on div at bounding box center [70, 315] width 12 height 12
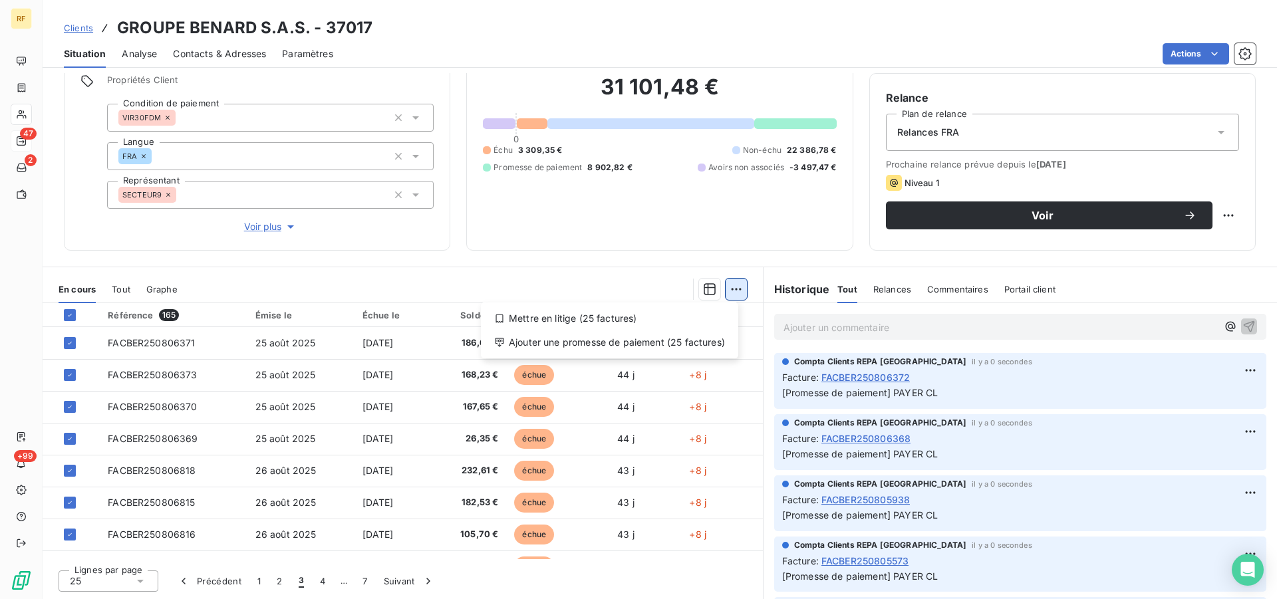
click at [728, 297] on html "RF 47 2 +99 Clients GROUPE BENARD S.A.S. - 37017 Situation Analyse Contacts & A…" at bounding box center [638, 299] width 1277 height 599
click at [639, 345] on div "Ajouter une promesse de paiement (25 factures)" at bounding box center [609, 342] width 247 height 21
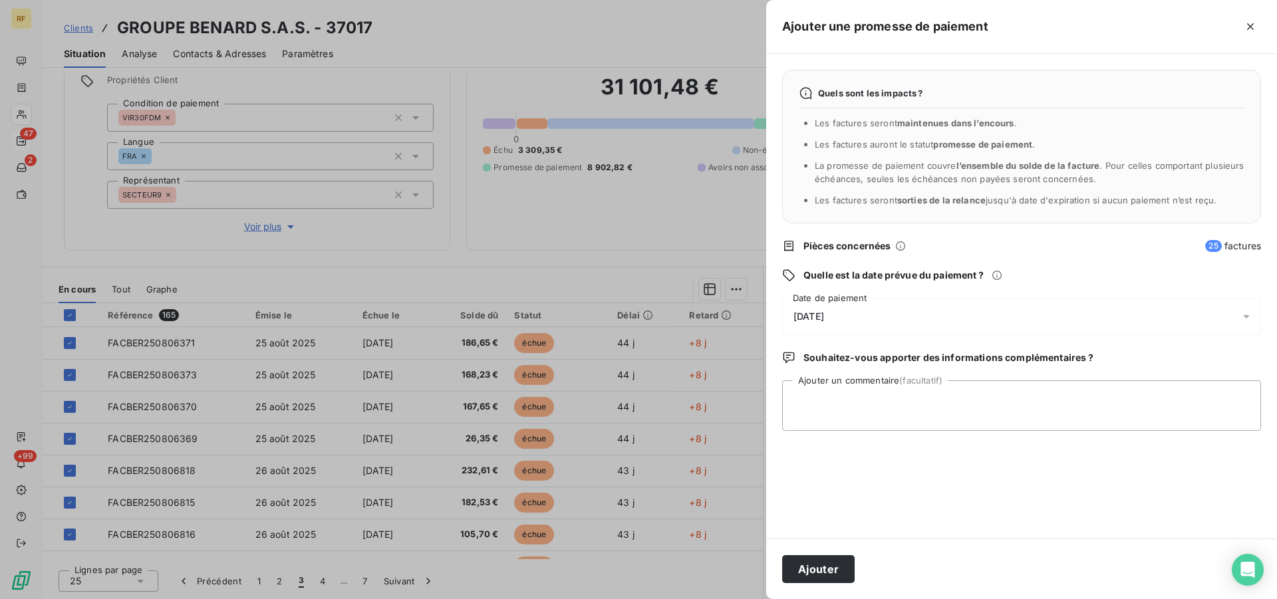
click at [824, 315] on span "[DATE]" at bounding box center [809, 316] width 31 height 11
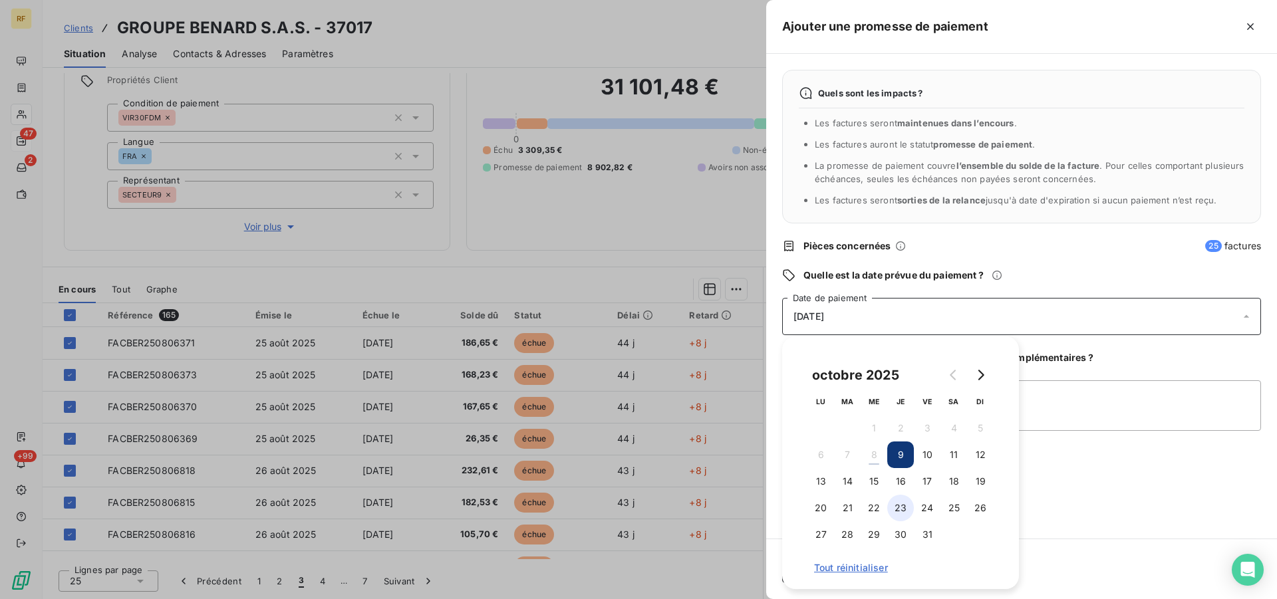
click at [906, 507] on button "23" at bounding box center [901, 508] width 27 height 27
click at [1110, 403] on textarea "Ajouter un commentaire (facultatif)" at bounding box center [1021, 406] width 479 height 51
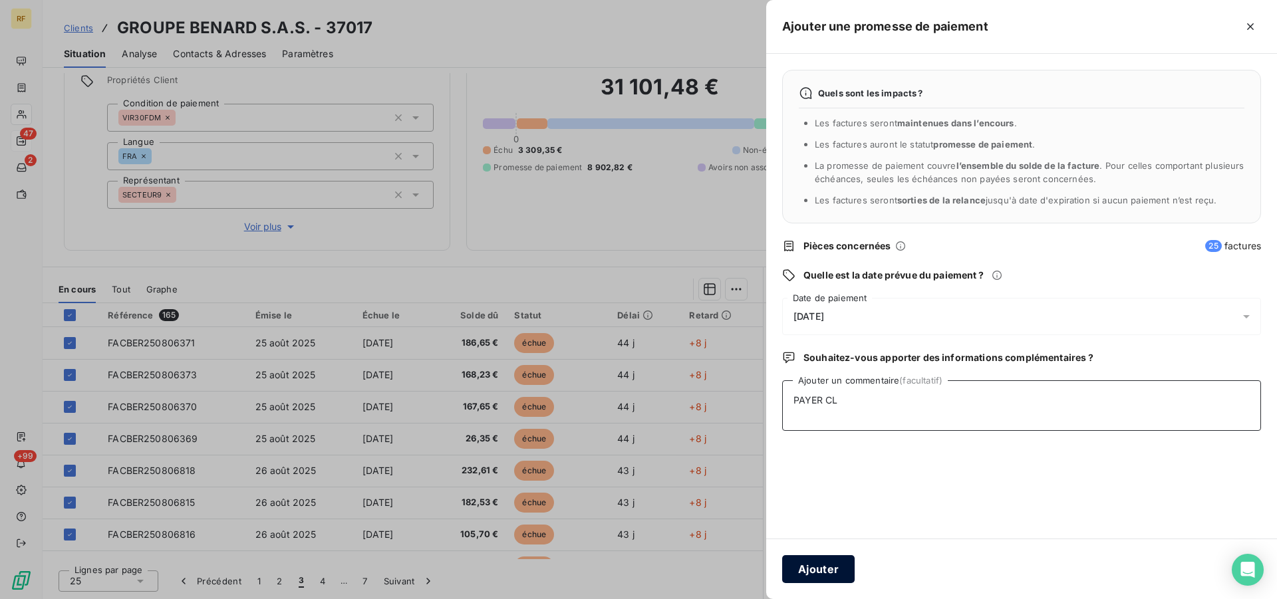
type textarea "PAYER CL"
click at [814, 562] on button "Ajouter" at bounding box center [818, 570] width 73 height 28
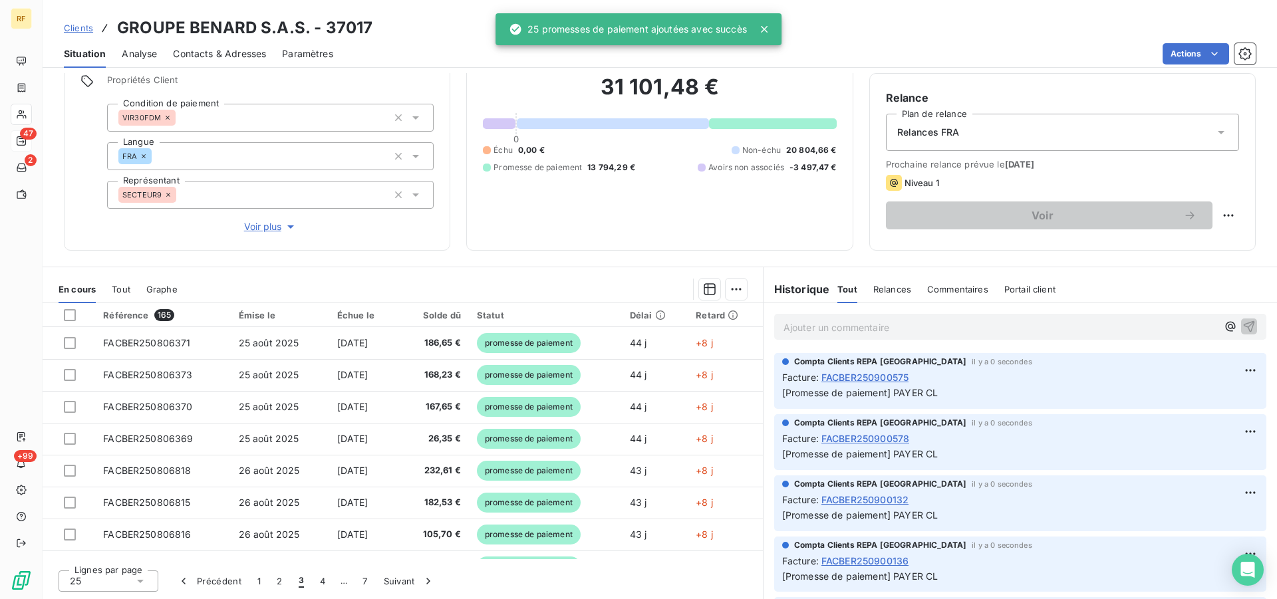
click at [319, 581] on div at bounding box center [638, 299] width 1277 height 599
click at [321, 583] on button "4" at bounding box center [322, 582] width 21 height 28
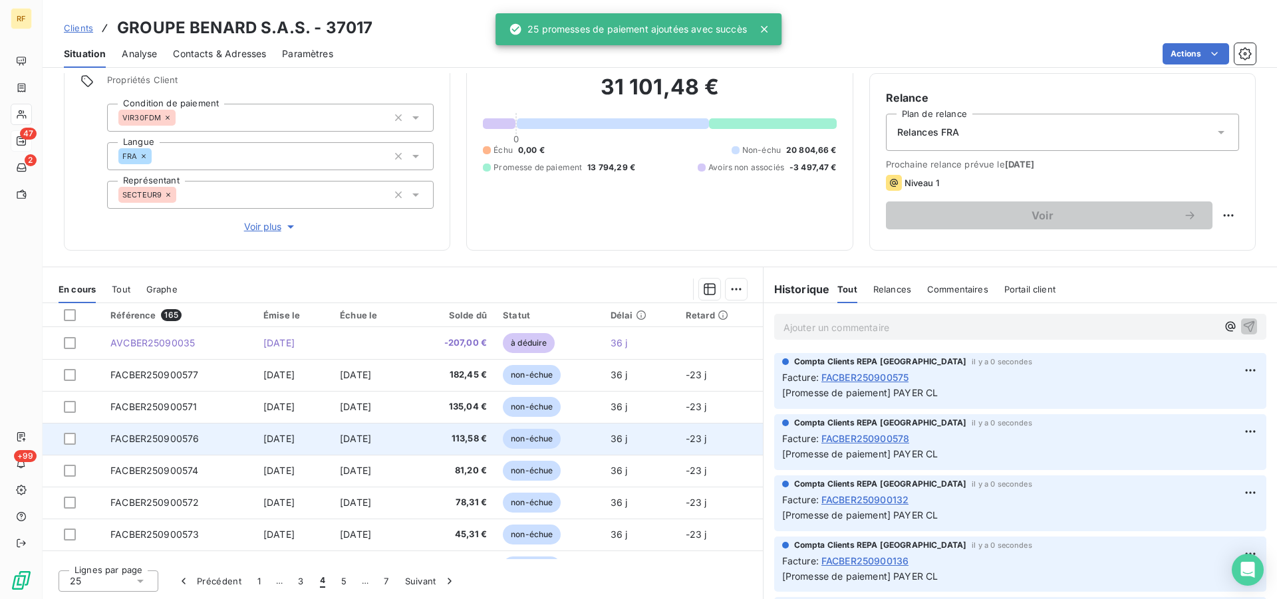
scroll to position [0, 0]
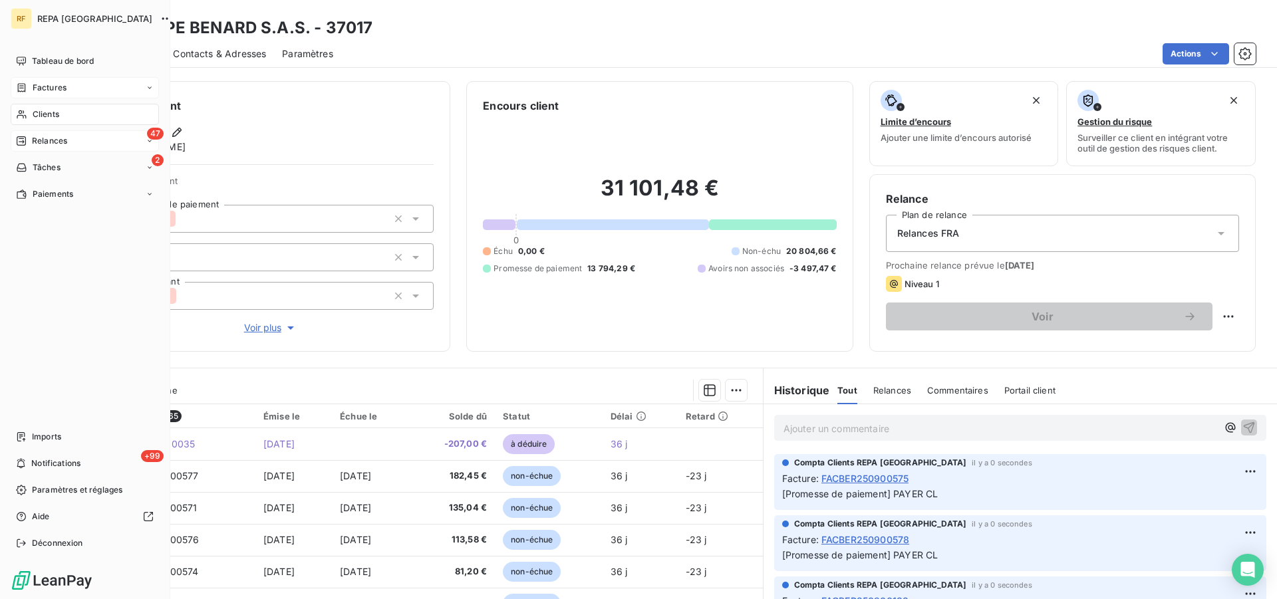
click at [54, 91] on span "Factures" at bounding box center [50, 88] width 34 height 12
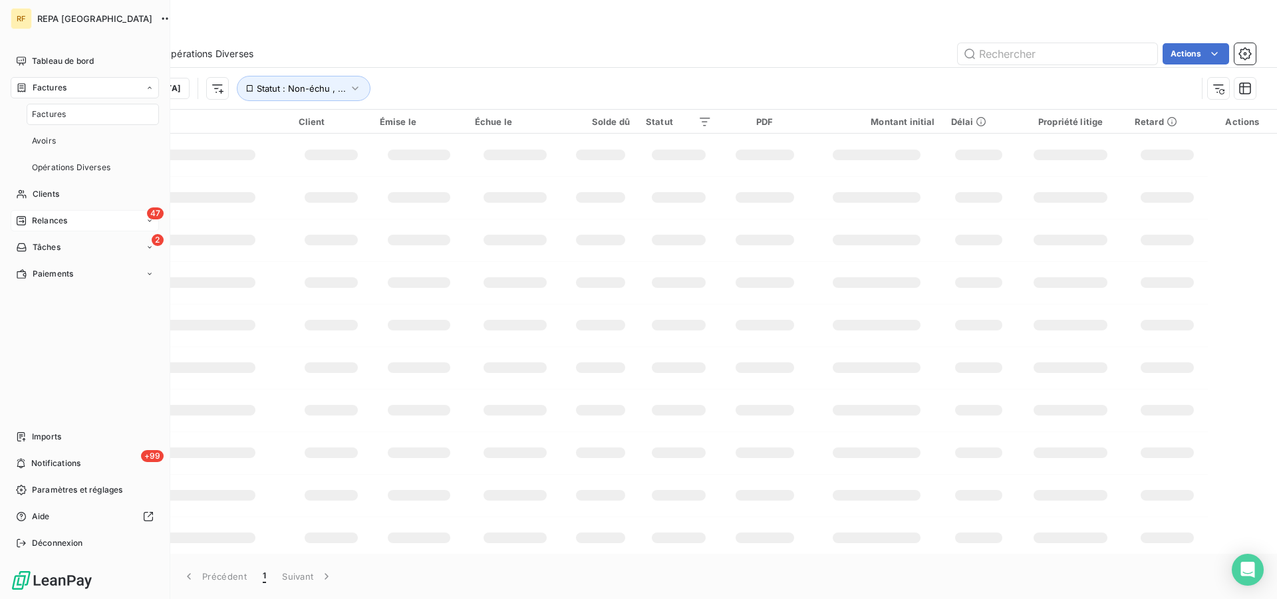
click at [60, 220] on span "Relances" at bounding box center [49, 221] width 35 height 12
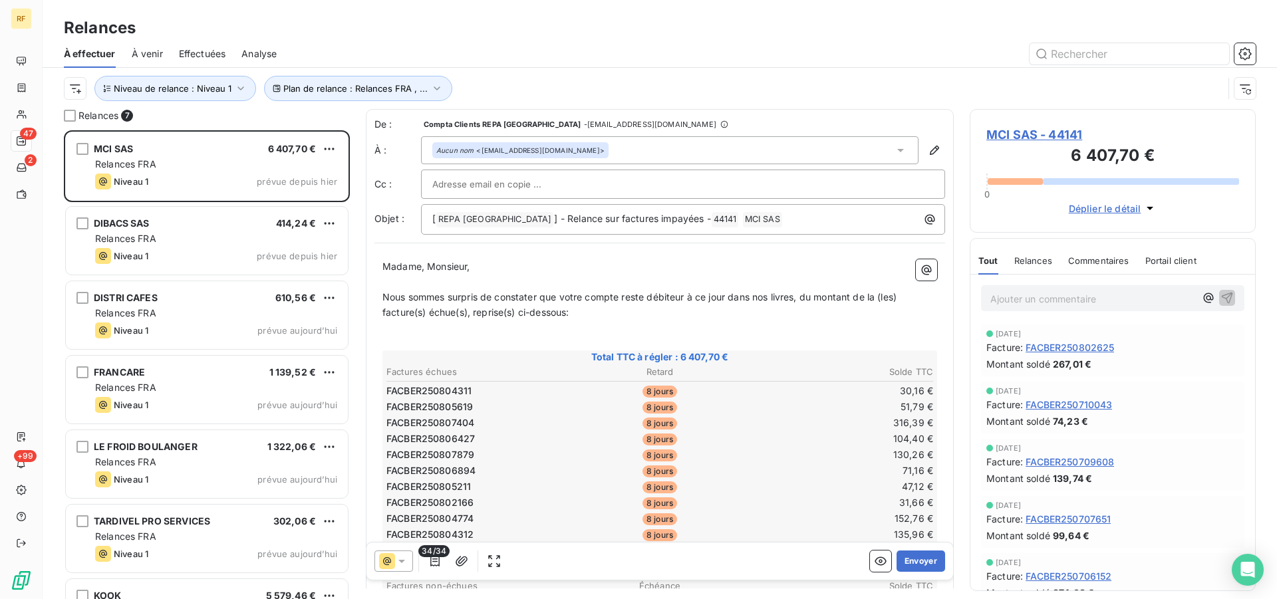
scroll to position [458, 275]
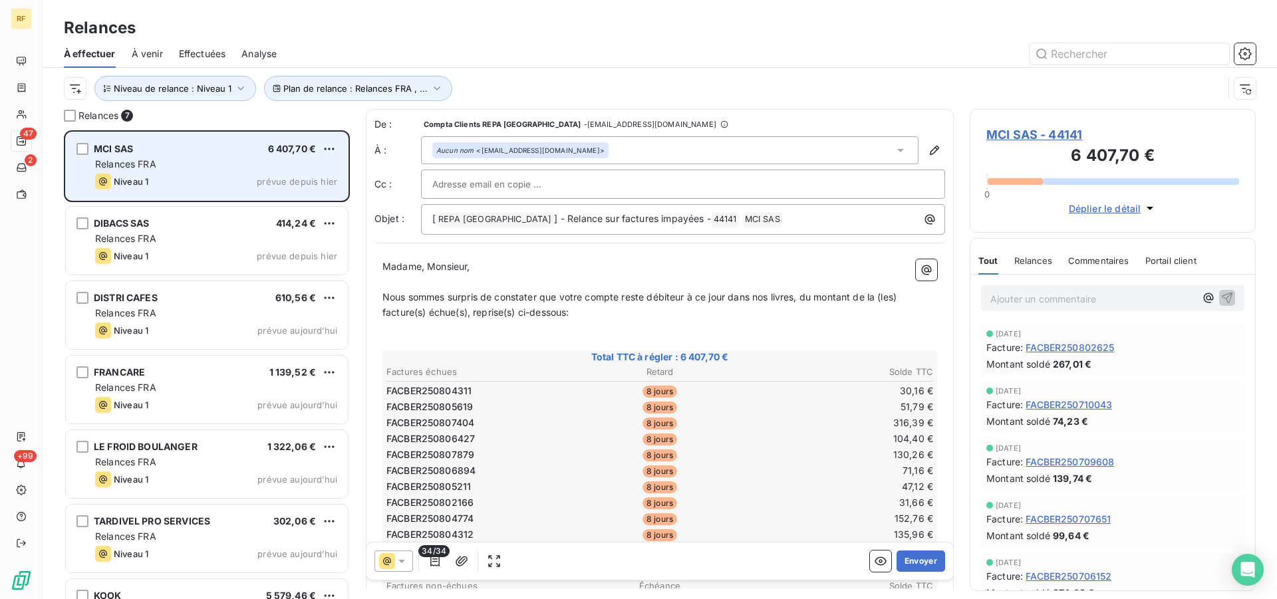
click at [200, 176] on div "Niveau 1 prévue depuis hier" at bounding box center [216, 182] width 242 height 16
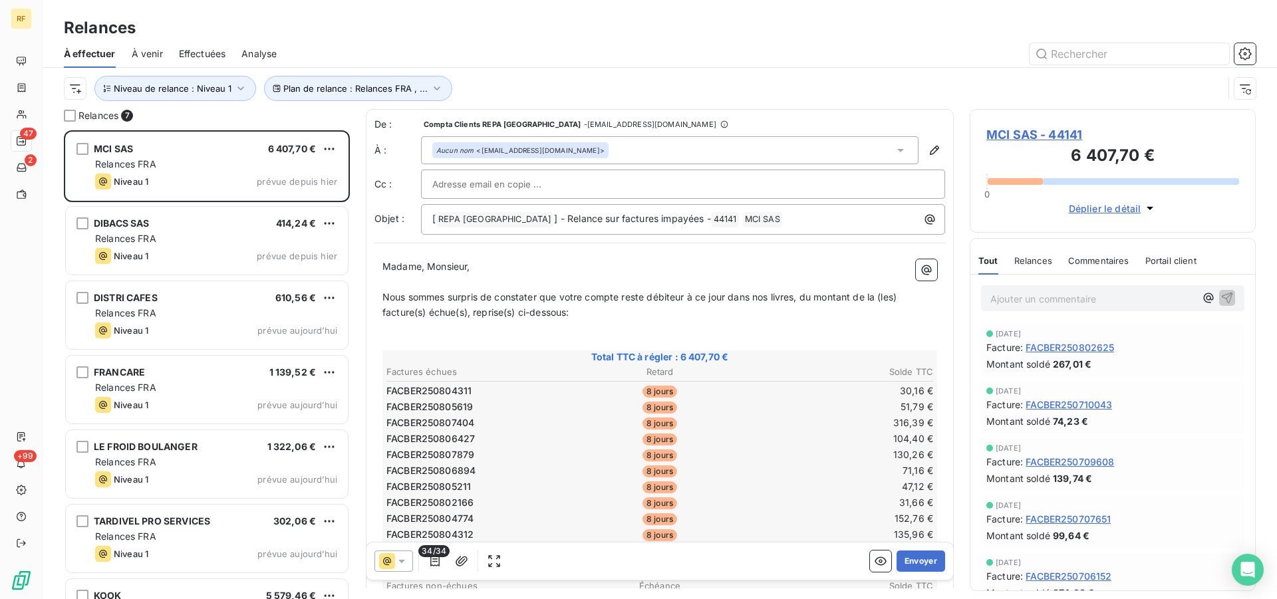
click at [794, 442] on td "104,40 €" at bounding box center [843, 439] width 182 height 15
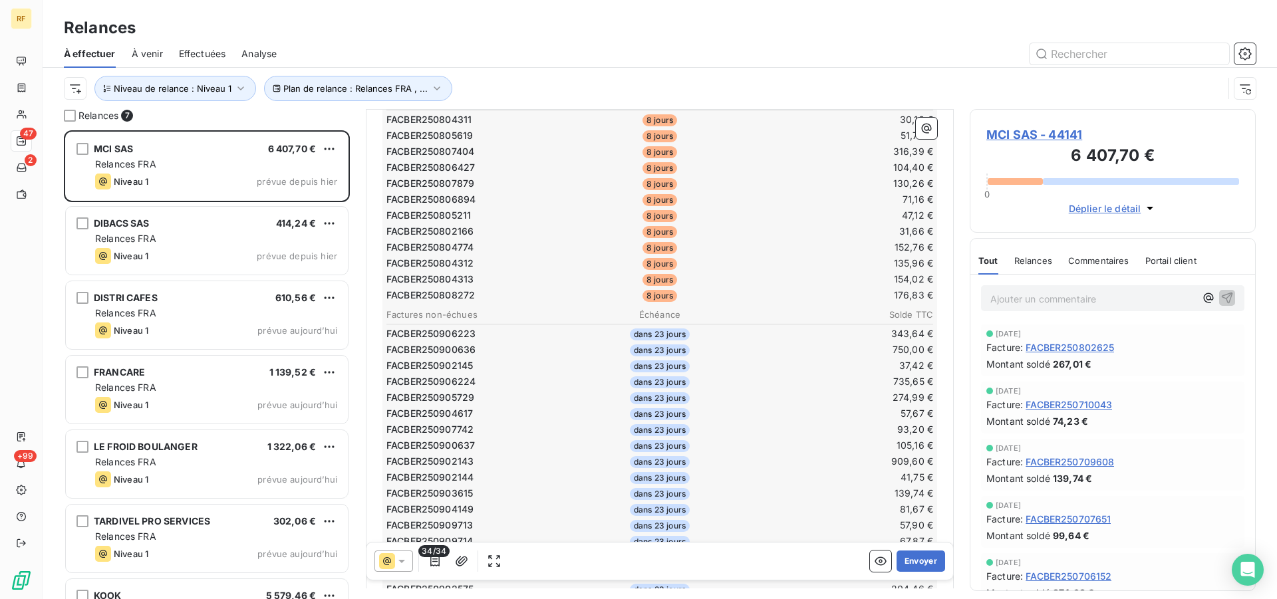
scroll to position [204, 0]
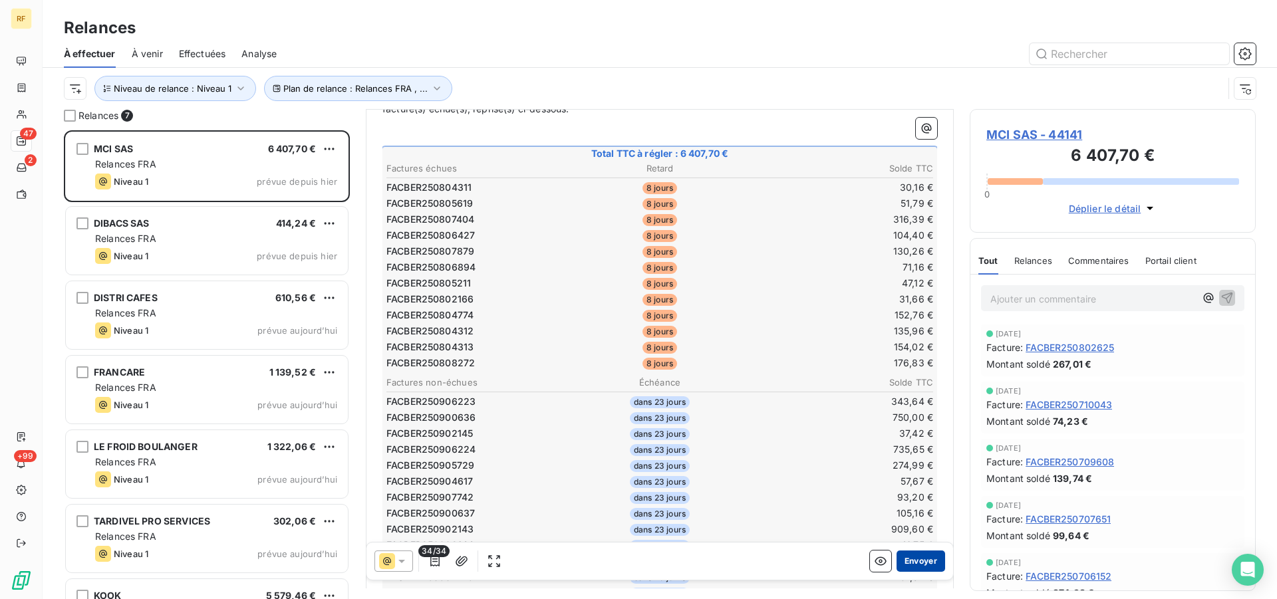
click at [907, 558] on button "Envoyer" at bounding box center [921, 561] width 49 height 21
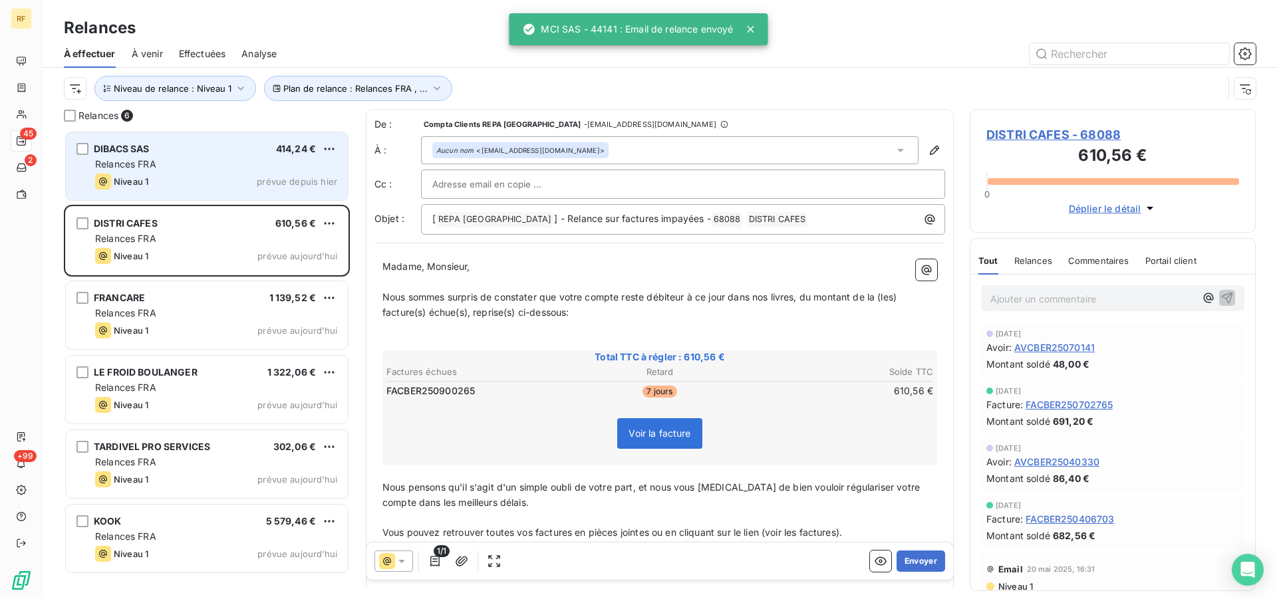
click at [187, 174] on div "Niveau 1 prévue depuis hier" at bounding box center [216, 182] width 242 height 16
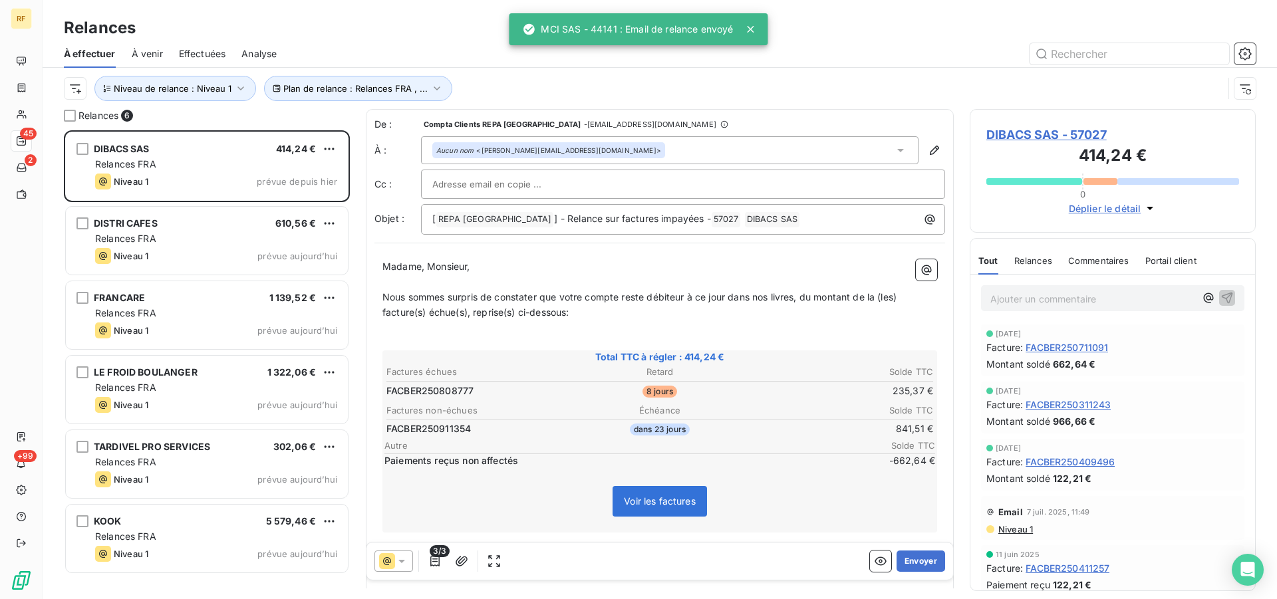
click at [390, 290] on p "Nous sommes surpris de constater que votre compte reste débiteur à ce jour dans…" at bounding box center [660, 305] width 555 height 31
click at [381, 295] on div "Madame, Monsieur, ﻿ Nous sommes surpris de constater que votre compte reste déb…" at bounding box center [660, 487] width 571 height 472
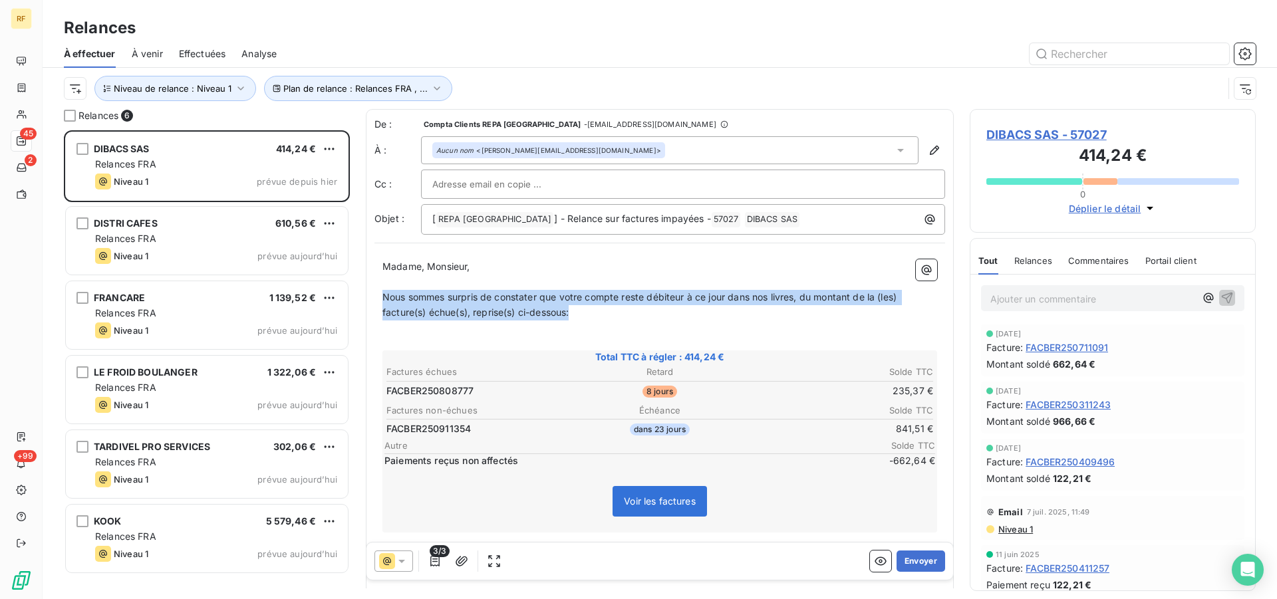
drag, startPoint x: 383, startPoint y: 296, endPoint x: 665, endPoint y: 319, distance: 283.0
click at [665, 319] on p "Nous sommes surpris de constater que votre compte reste débiteur à ce jour dans…" at bounding box center [660, 305] width 555 height 31
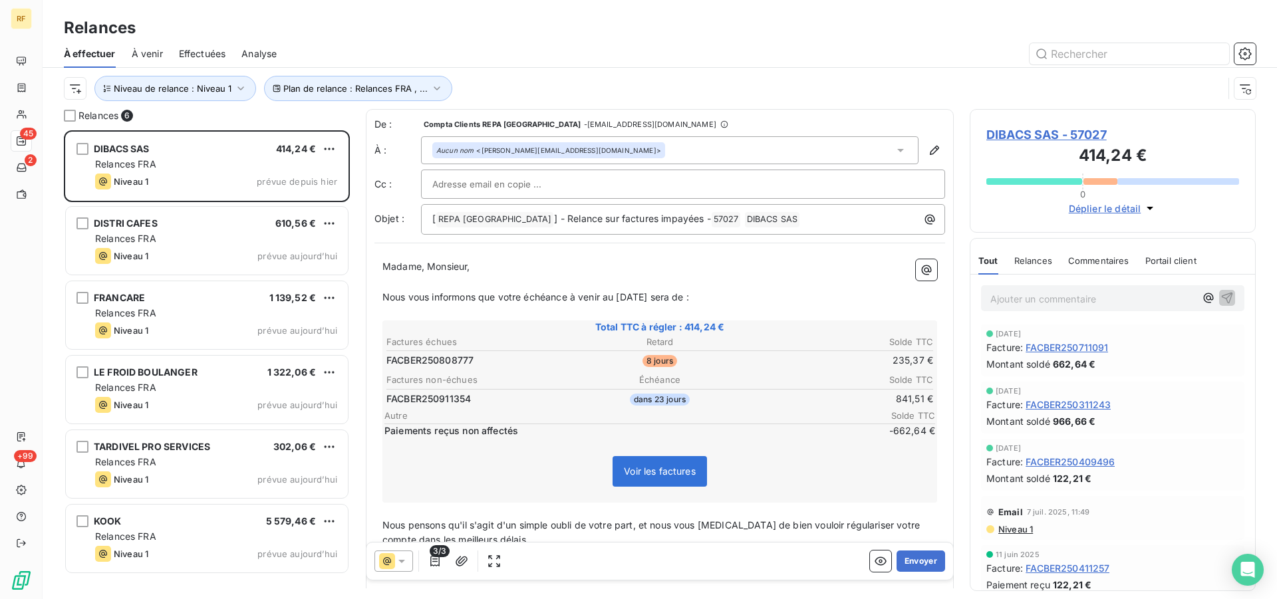
scroll to position [168, 0]
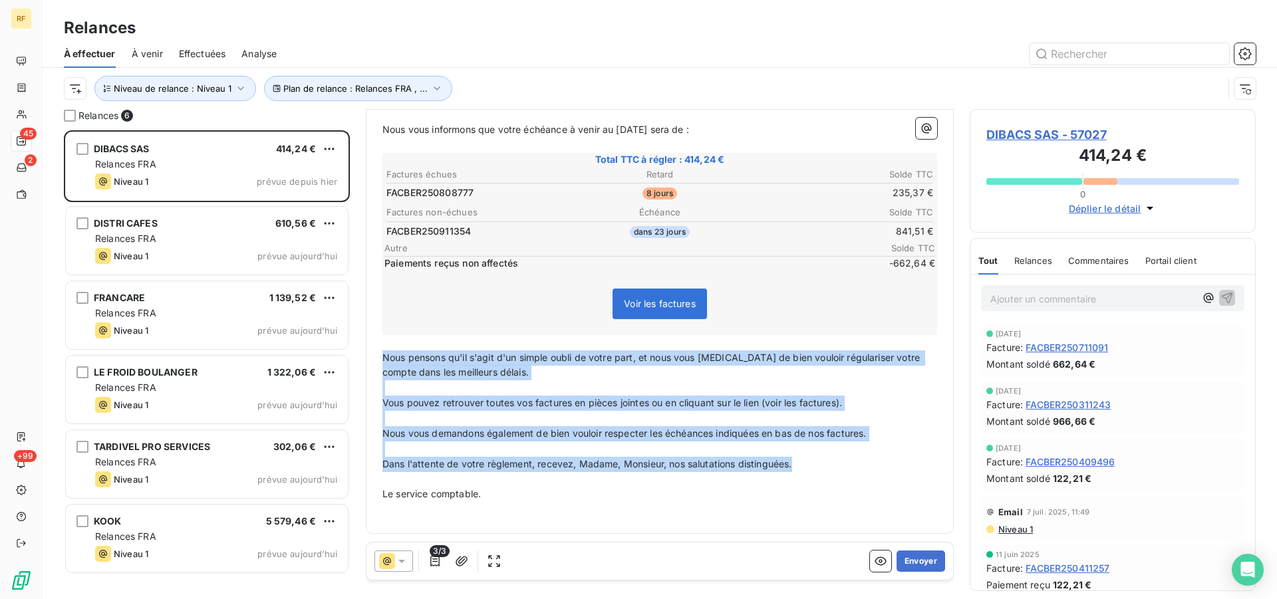
drag, startPoint x: 384, startPoint y: 359, endPoint x: 874, endPoint y: 469, distance: 502.5
click at [874, 469] on div "Madame, Monsieur, ﻿ Nous vous informons que votre échéance à venir au [DATE] se…" at bounding box center [660, 305] width 555 height 426
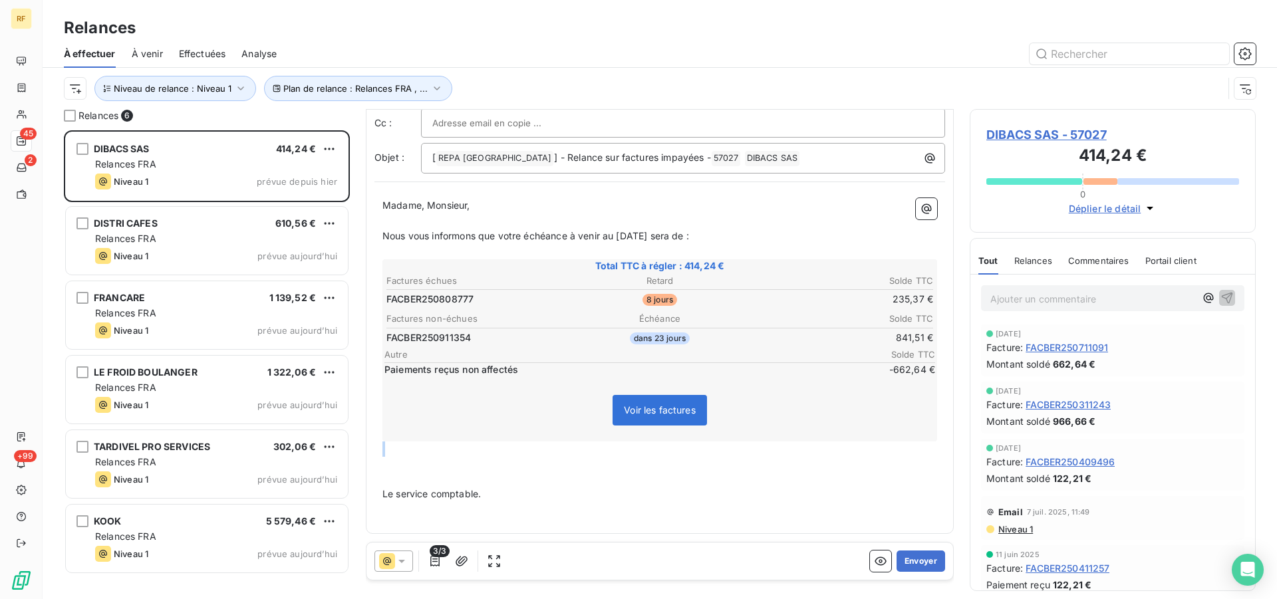
scroll to position [62, 0]
click at [731, 480] on p "﻿" at bounding box center [660, 479] width 555 height 15
click at [921, 564] on button "Envoyer" at bounding box center [921, 561] width 49 height 21
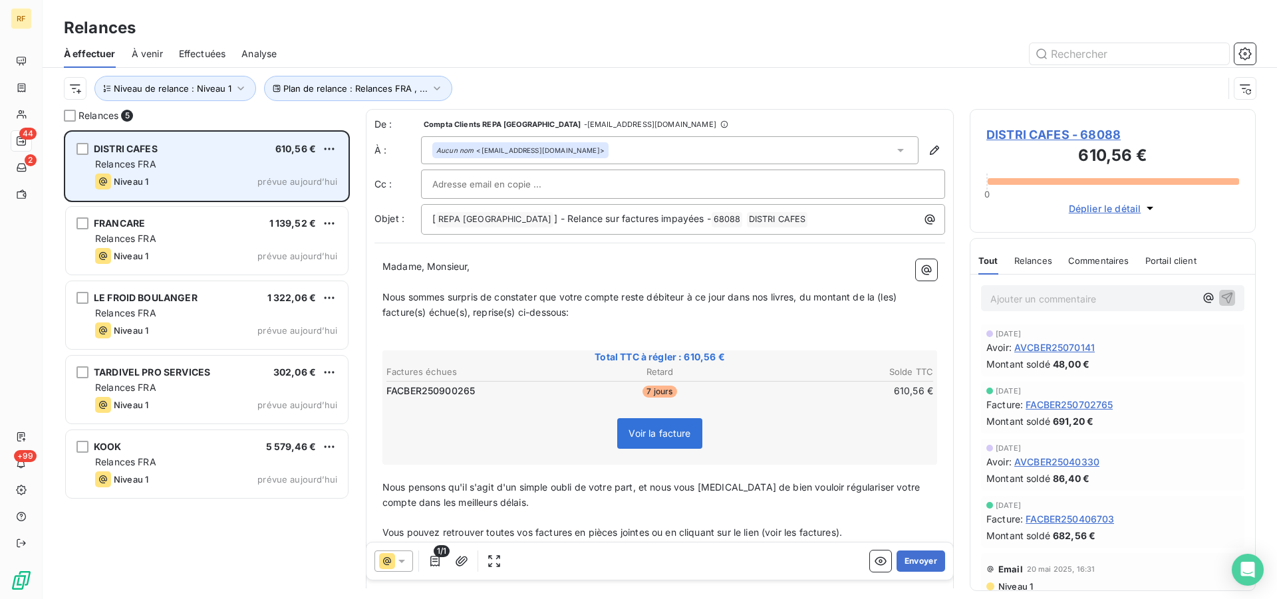
click at [222, 173] on div "DISTRI CAFES 610,56 € Relances FRA Niveau 1 prévue [DATE]" at bounding box center [207, 166] width 282 height 68
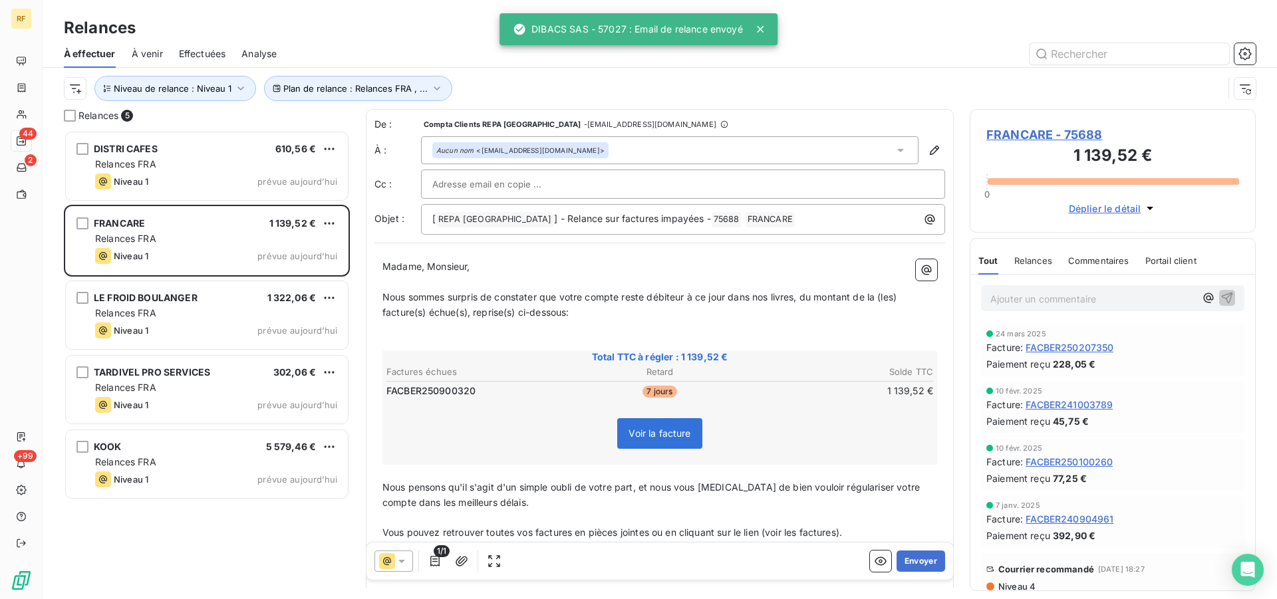
click at [1056, 142] on span "FRANCARE - 75688" at bounding box center [1113, 135] width 253 height 18
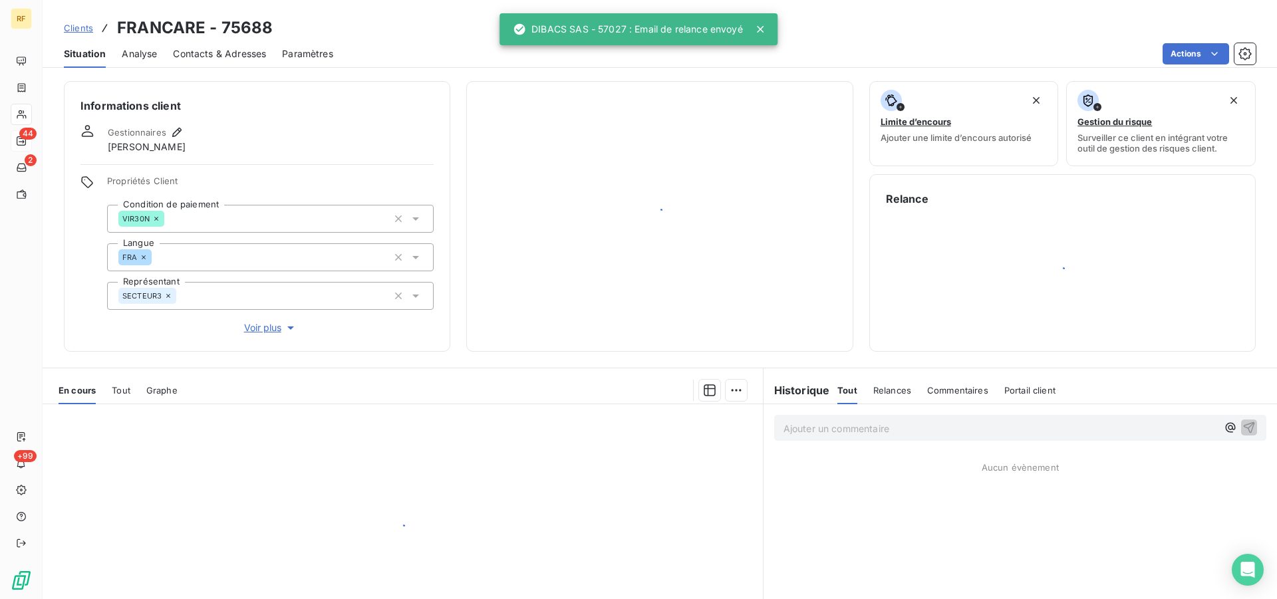
click at [1055, 138] on div "Limite d’encours Ajouter une limite d’encours autorisé Gestion du risque Survei…" at bounding box center [1063, 123] width 387 height 85
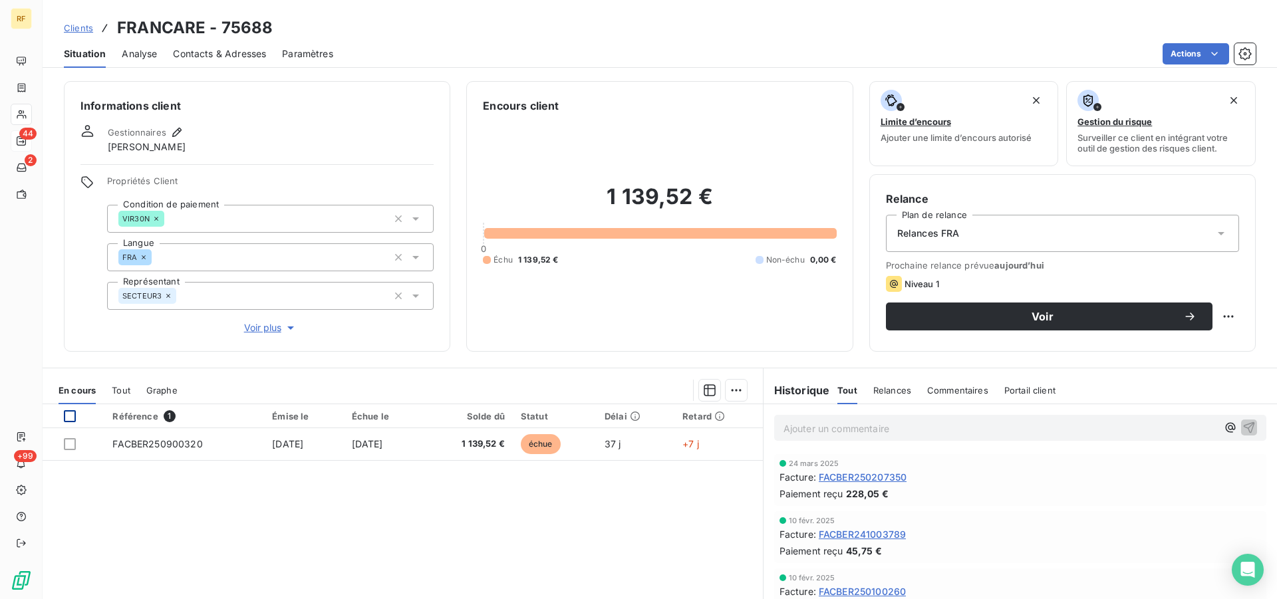
click at [66, 418] on div at bounding box center [70, 417] width 12 height 12
click at [727, 395] on html "RF 44 2 +99 Clients FRANCARE - 75688 Situation Analyse Contacts & Adresses Para…" at bounding box center [638, 299] width 1277 height 599
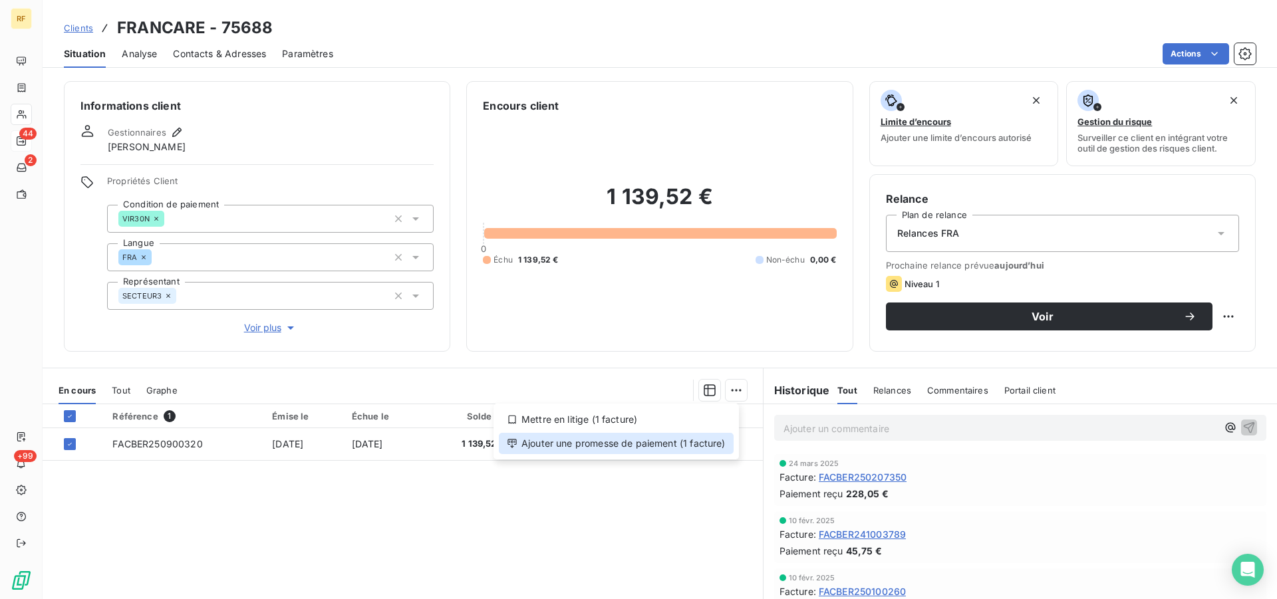
click at [669, 442] on div "Ajouter une promesse de paiement (1 facture)" at bounding box center [616, 443] width 235 height 21
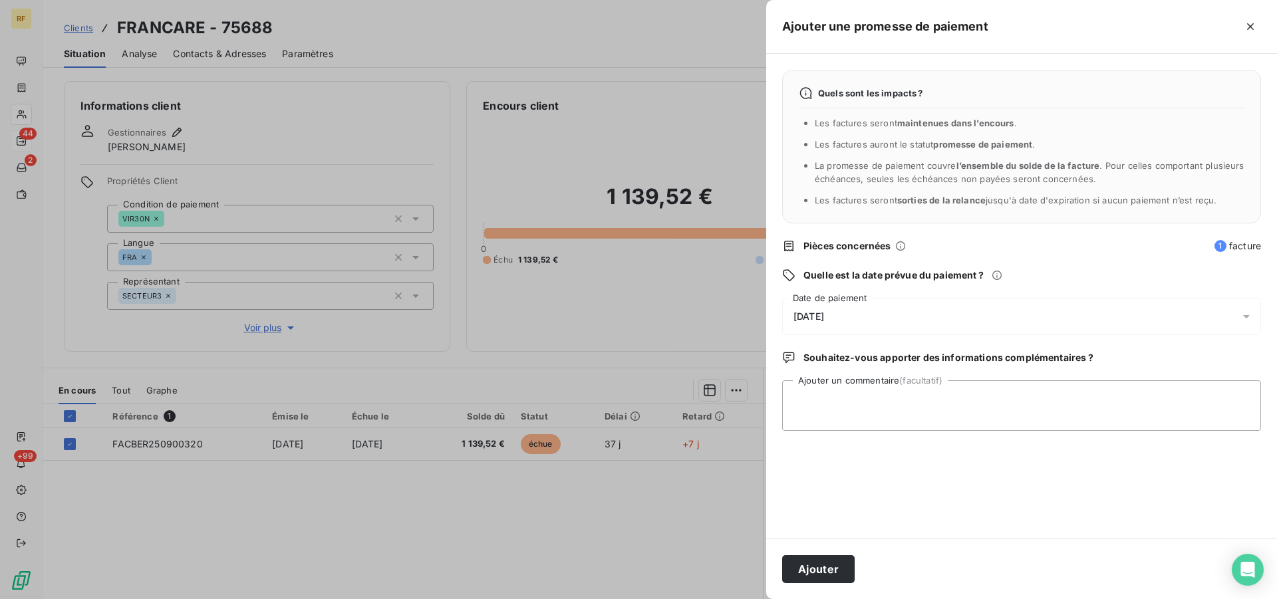
click at [824, 321] on span "[DATE]" at bounding box center [809, 316] width 31 height 11
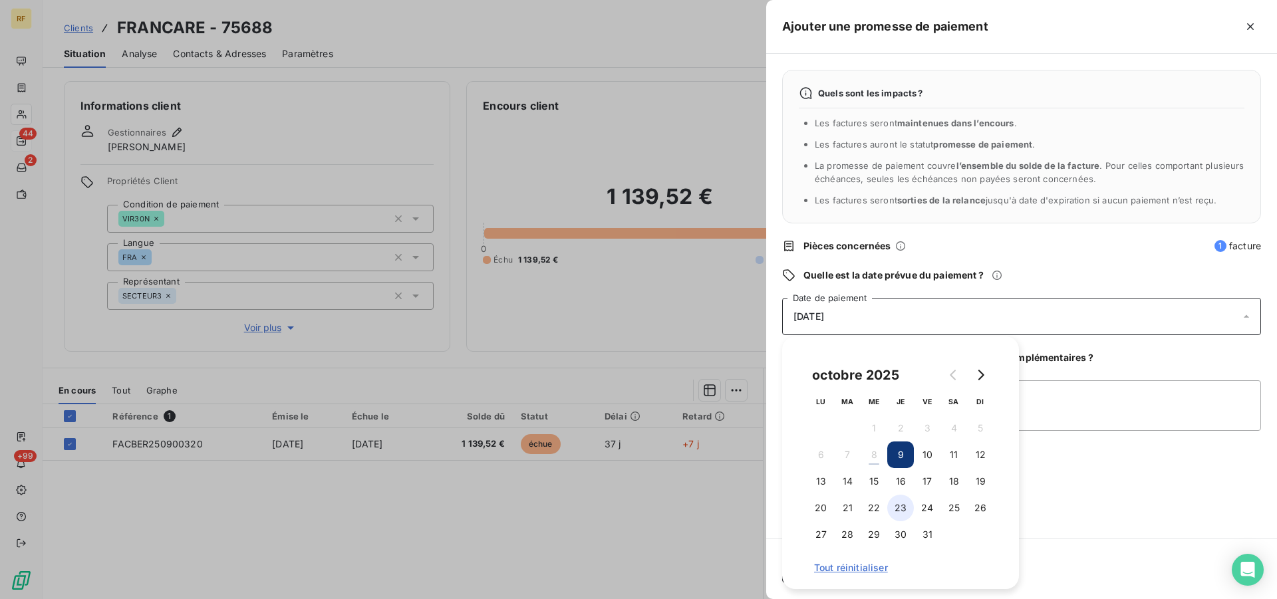
click at [900, 503] on button "23" at bounding box center [901, 508] width 27 height 27
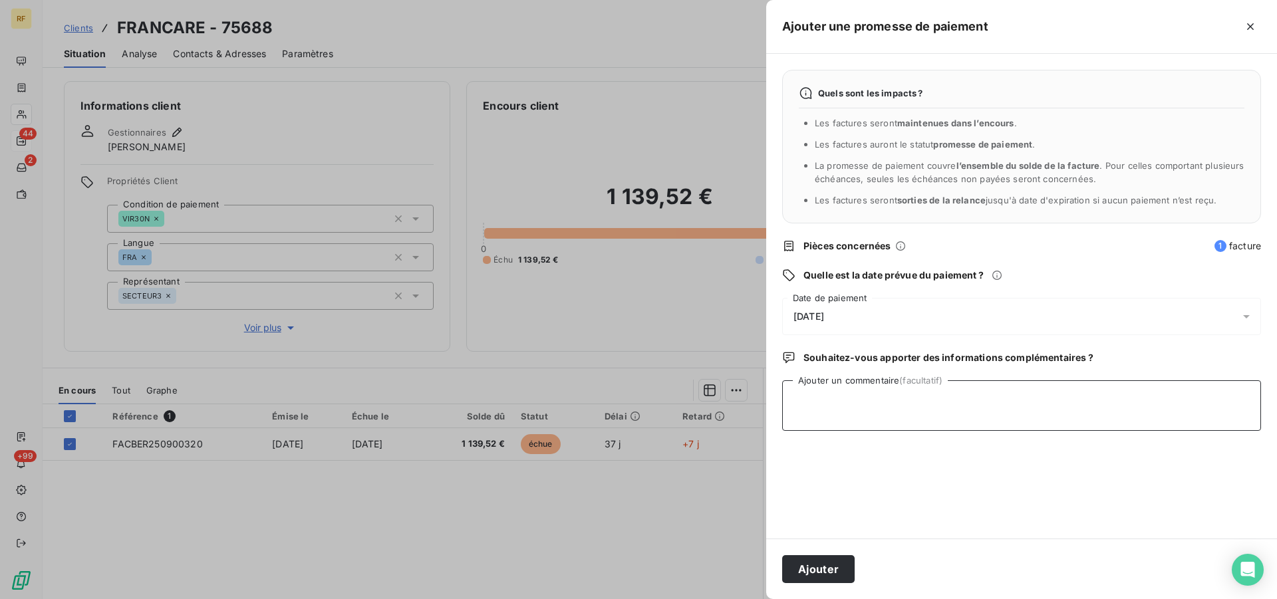
click at [1086, 405] on textarea "Ajouter un commentaire (facultatif)" at bounding box center [1021, 406] width 479 height 51
type textarea "payer cl"
drag, startPoint x: 800, startPoint y: 573, endPoint x: 752, endPoint y: 561, distance: 50.0
click at [800, 572] on button "Ajouter" at bounding box center [818, 570] width 73 height 28
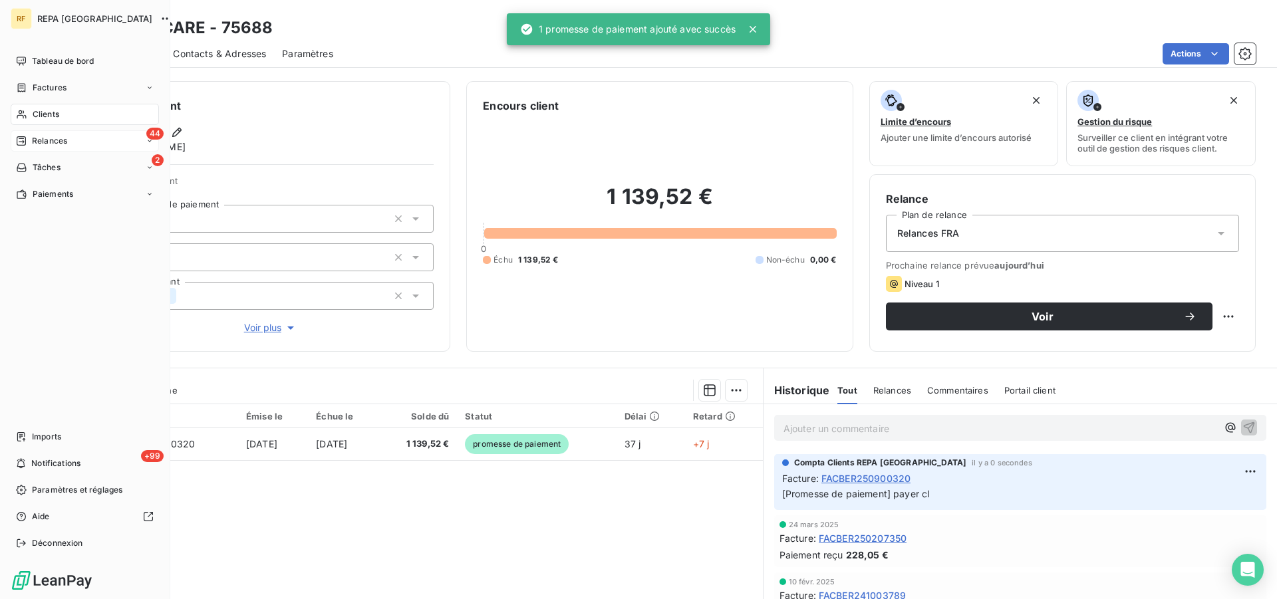
click at [47, 141] on span "Relances" at bounding box center [49, 141] width 35 height 12
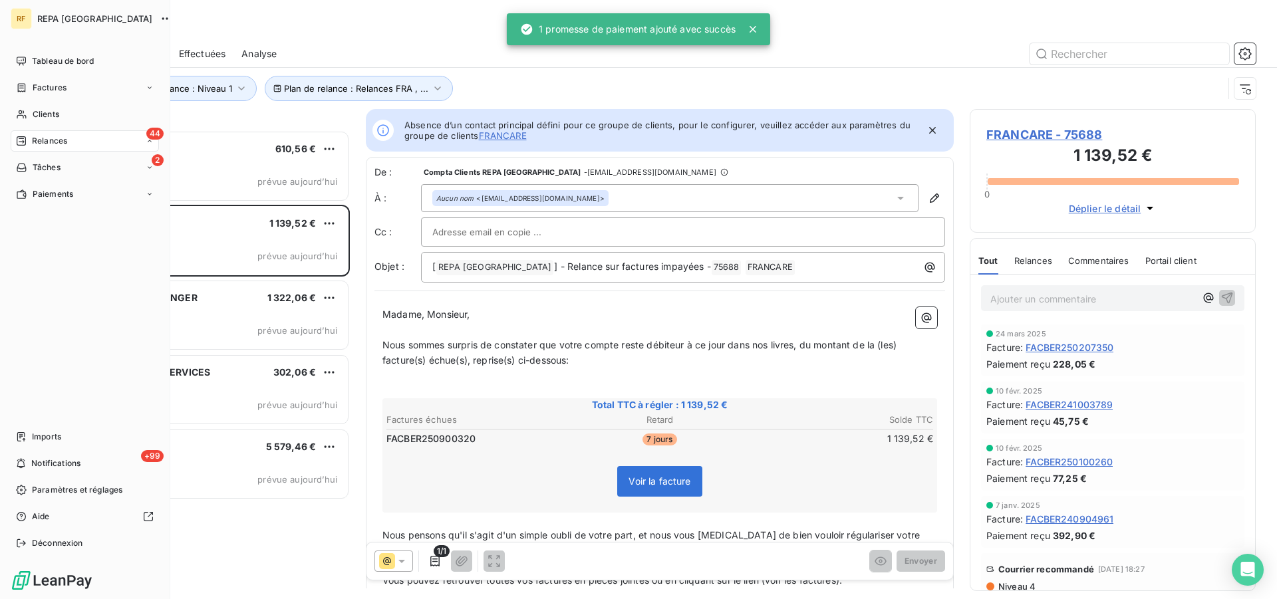
scroll to position [458, 275]
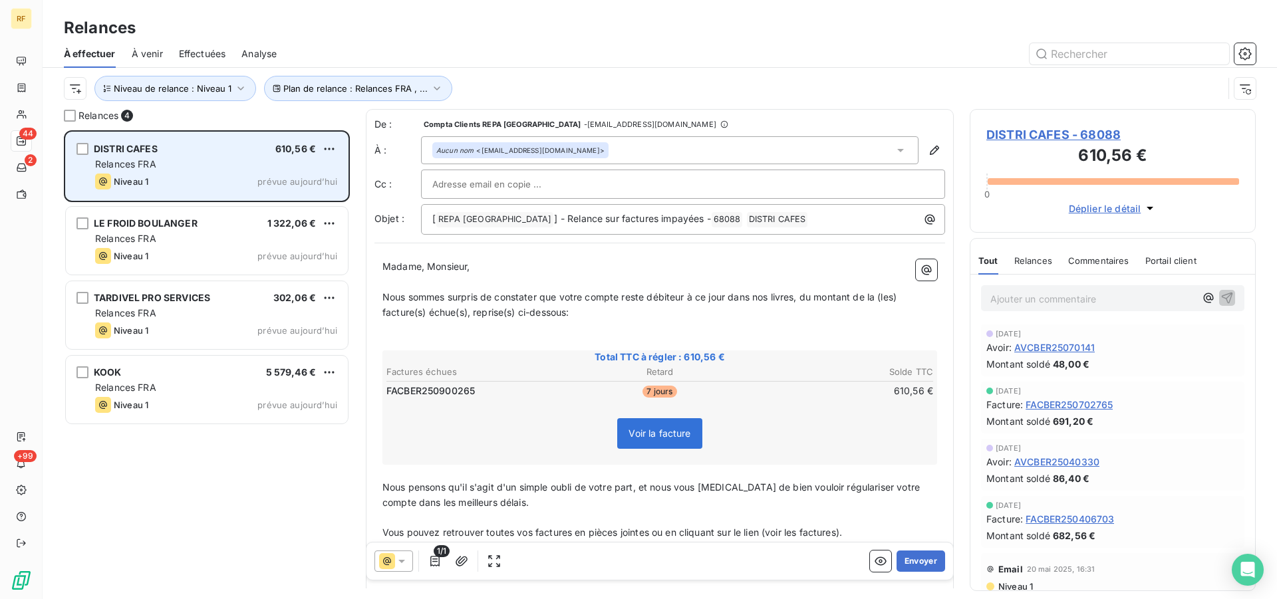
click at [186, 172] on div "DISTRI CAFES 610,56 € Relances FRA Niveau 1 prévue [DATE]" at bounding box center [207, 166] width 282 height 68
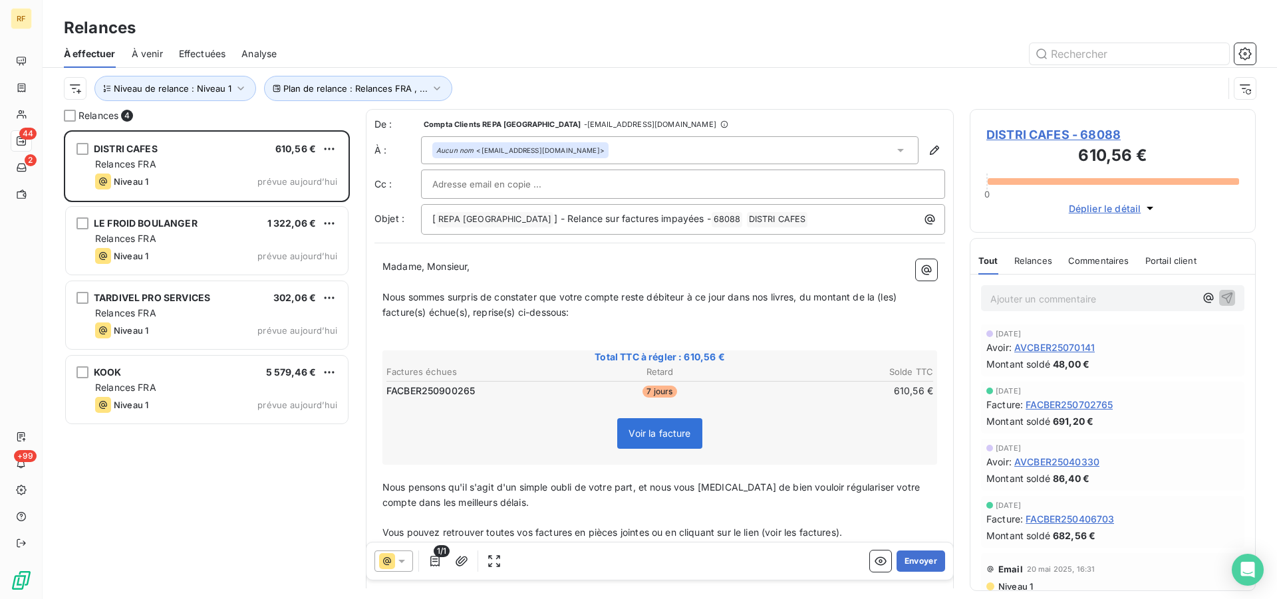
click at [1017, 134] on span "DISTRI CAFES - 68088" at bounding box center [1113, 135] width 253 height 18
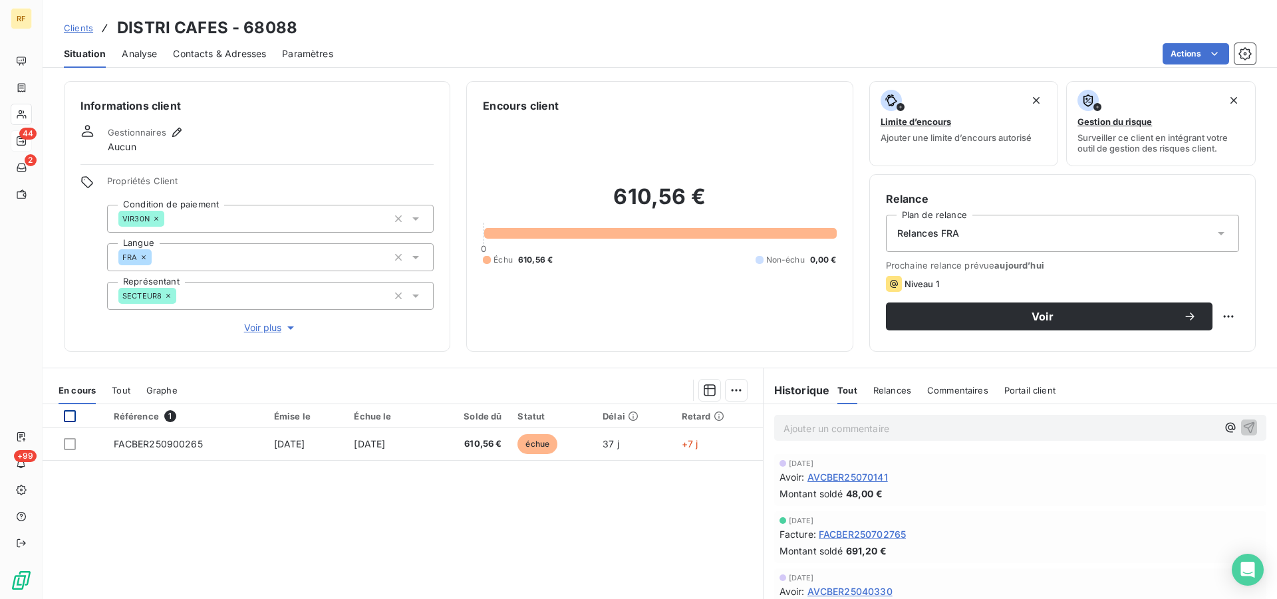
click at [65, 414] on div at bounding box center [70, 417] width 12 height 12
click at [715, 395] on div at bounding box center [471, 390] width 554 height 21
click at [724, 393] on html "RF 44 2 +99 Clients DISTRI CAFES - 68088 Situation Analyse Contacts & Adresses …" at bounding box center [638, 299] width 1277 height 599
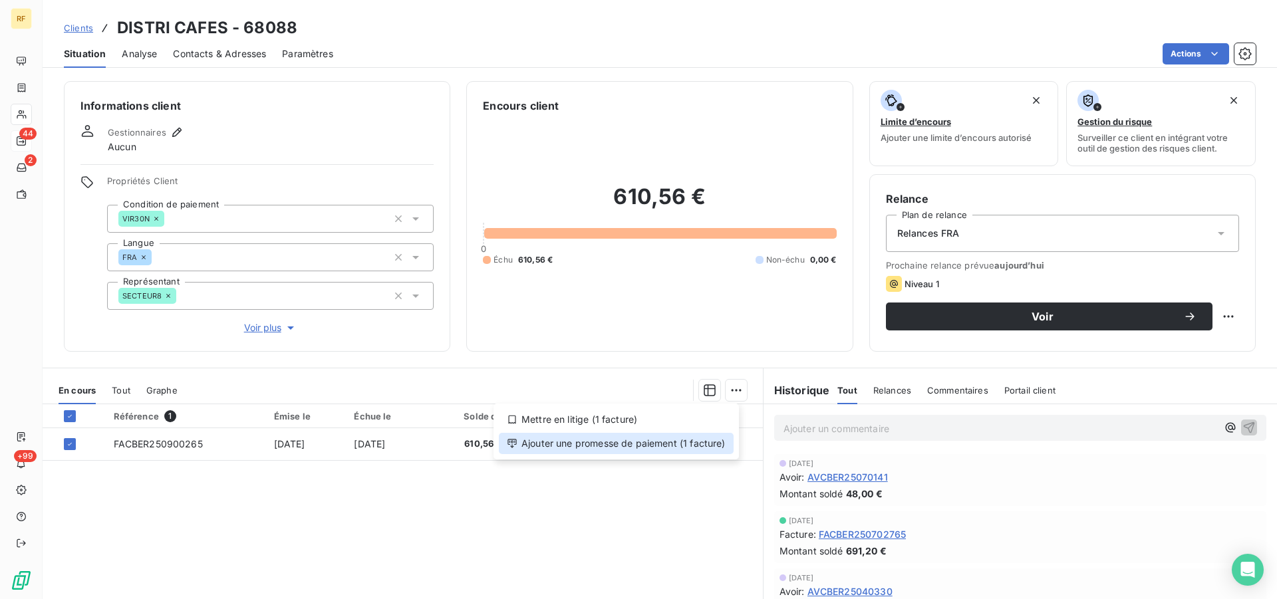
click at [603, 450] on div "Ajouter une promesse de paiement (1 facture)" at bounding box center [616, 443] width 235 height 21
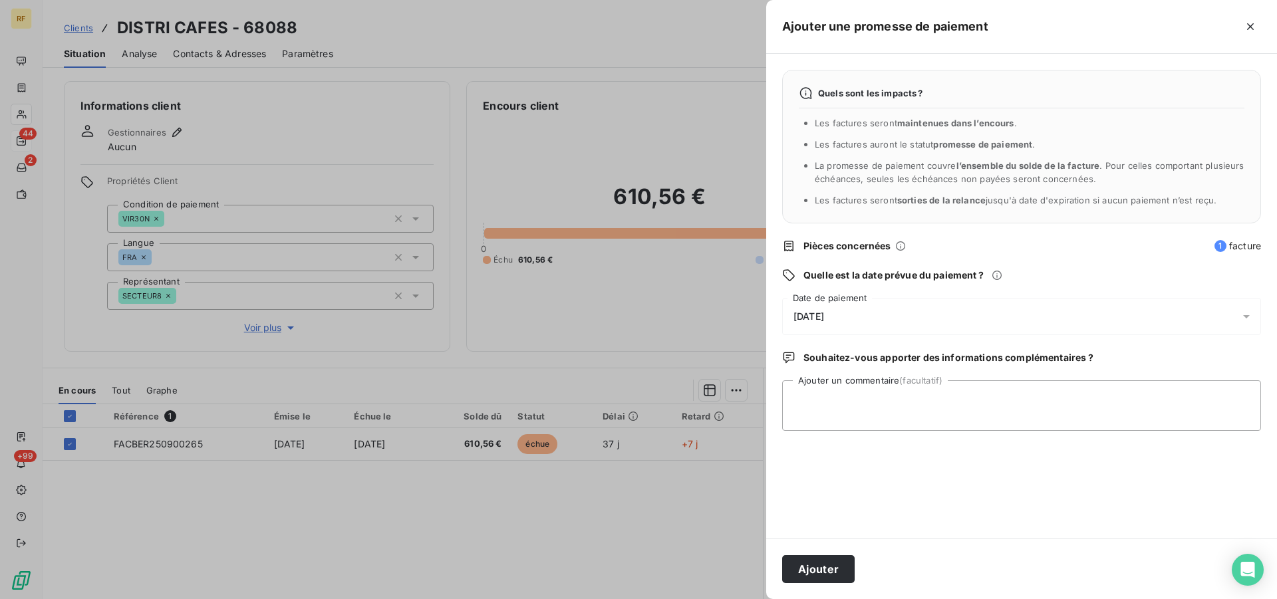
click at [850, 318] on div "[DATE]" at bounding box center [1021, 316] width 479 height 37
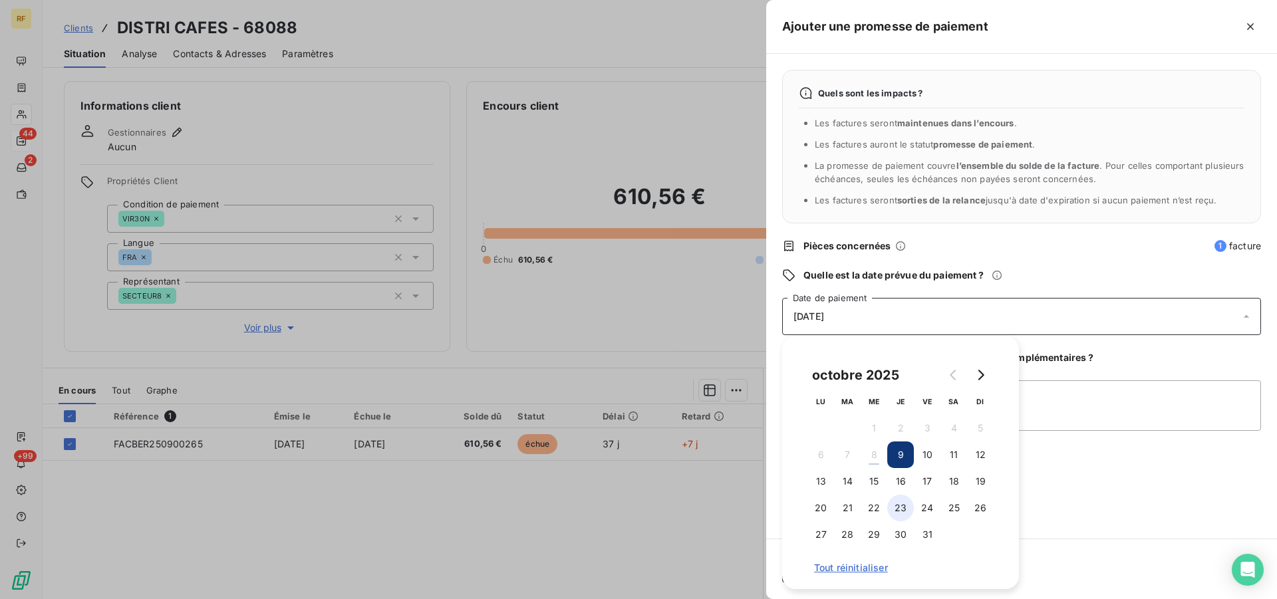
drag, startPoint x: 905, startPoint y: 507, endPoint x: 909, endPoint y: 496, distance: 12.2
click at [906, 507] on button "23" at bounding box center [901, 508] width 27 height 27
click at [1079, 416] on textarea "Ajouter un commentaire (facultatif)" at bounding box center [1021, 406] width 479 height 51
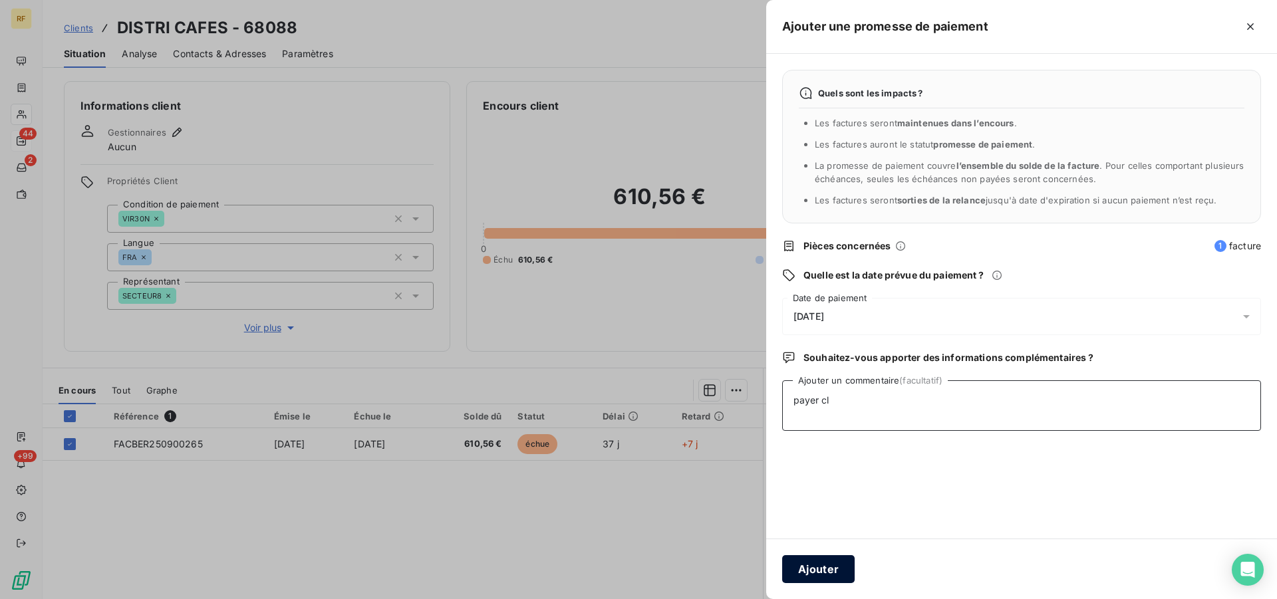
type textarea "payer cl"
click at [814, 566] on button "Ajouter" at bounding box center [818, 570] width 73 height 28
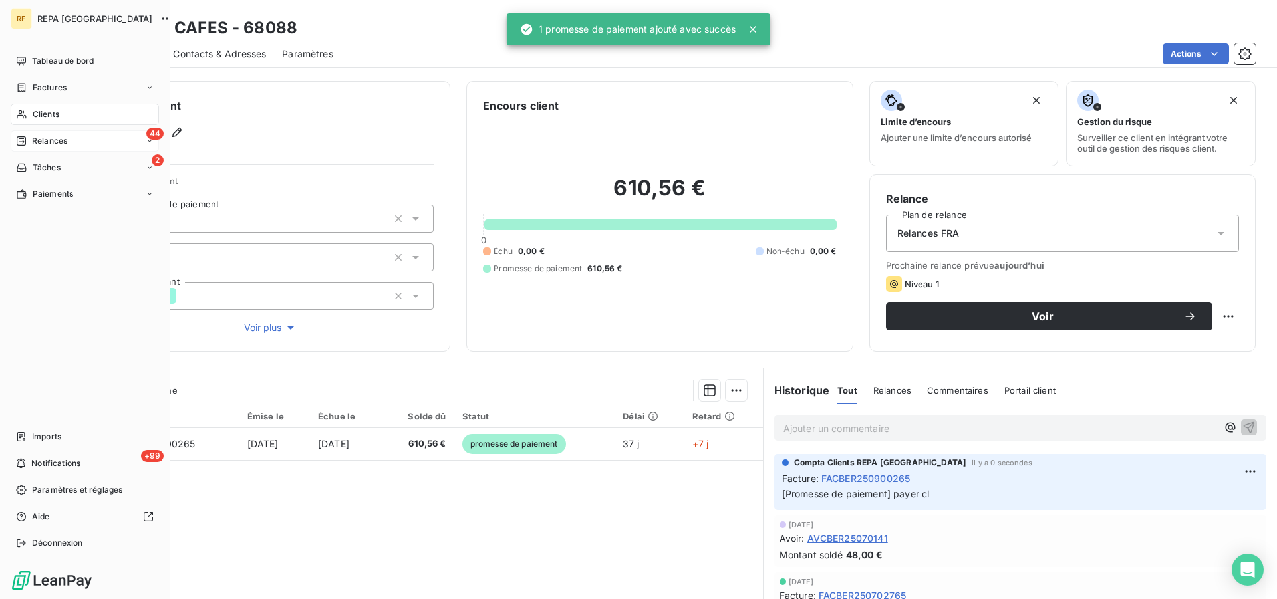
click at [52, 145] on span "Relances" at bounding box center [49, 141] width 35 height 12
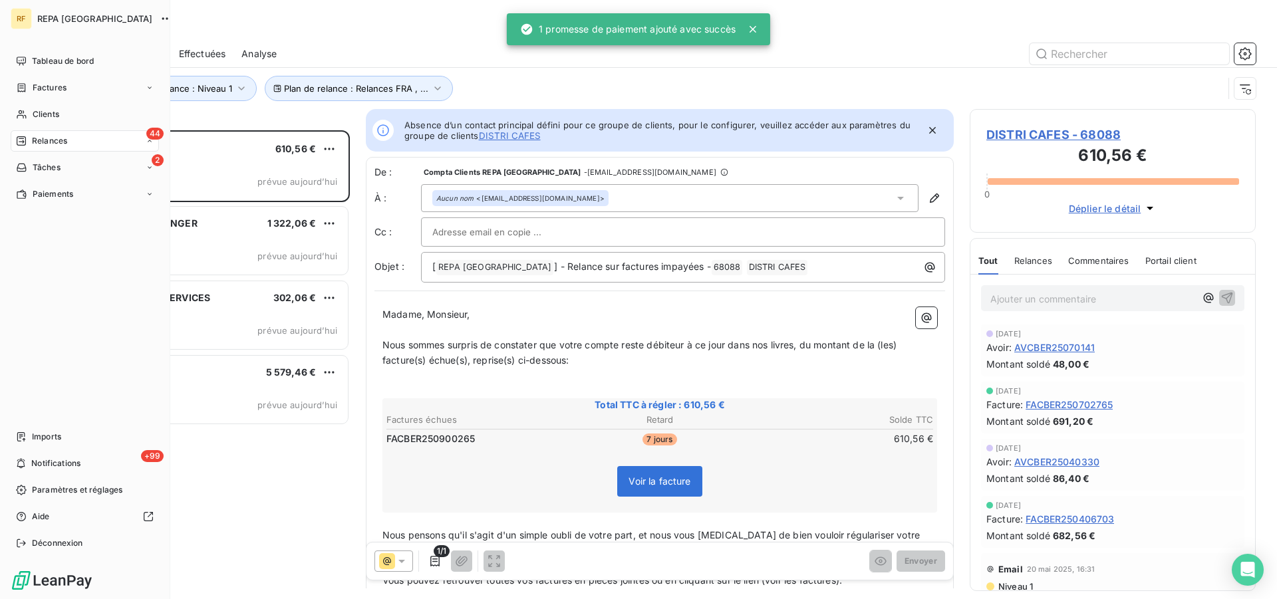
scroll to position [458, 275]
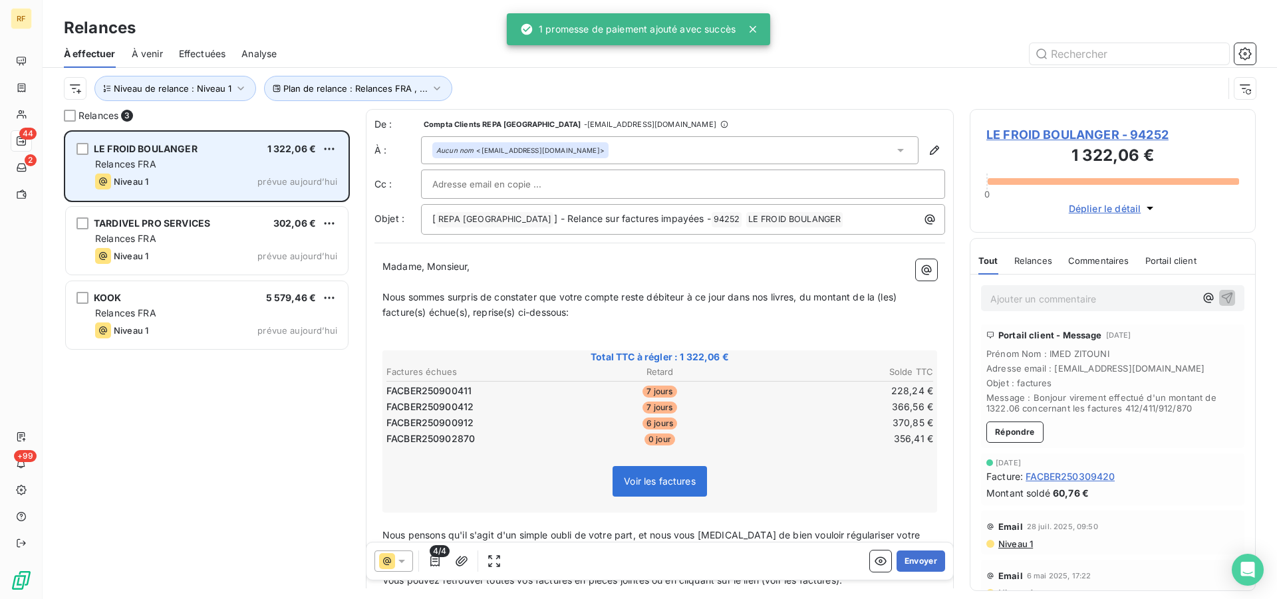
click at [193, 172] on div "LE FROID BOULANGER 1 322,06 € Relances FRA Niveau 1 prévue [DATE]" at bounding box center [207, 166] width 282 height 68
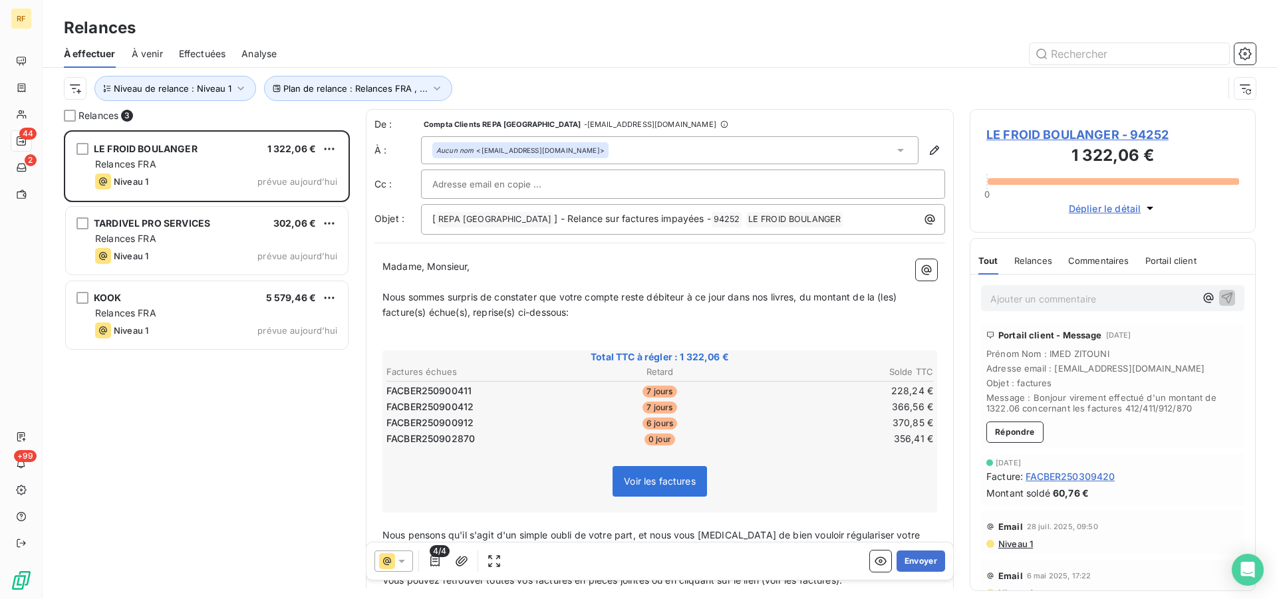
click at [1037, 138] on span "LE FROID BOULANGER - 94252" at bounding box center [1113, 135] width 253 height 18
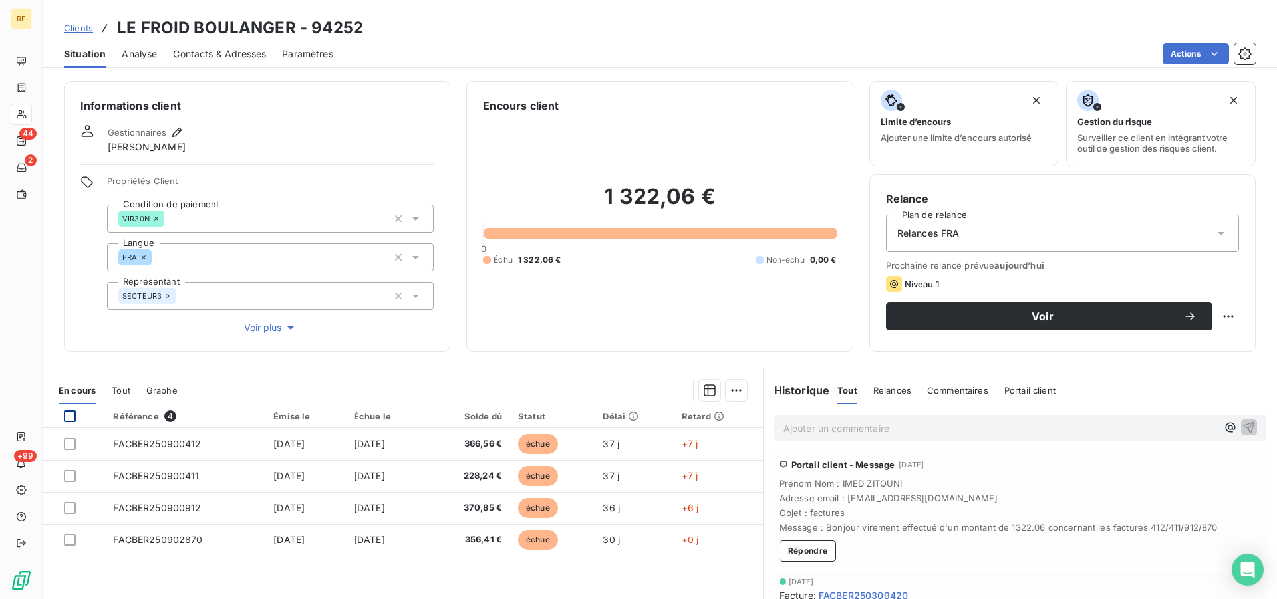
click at [69, 417] on div at bounding box center [70, 417] width 12 height 12
click at [724, 394] on html "RF 44 2 +99 Clients LE FROID BOULANGER - 94252 Situation Analyse Contacts & Adr…" at bounding box center [638, 299] width 1277 height 599
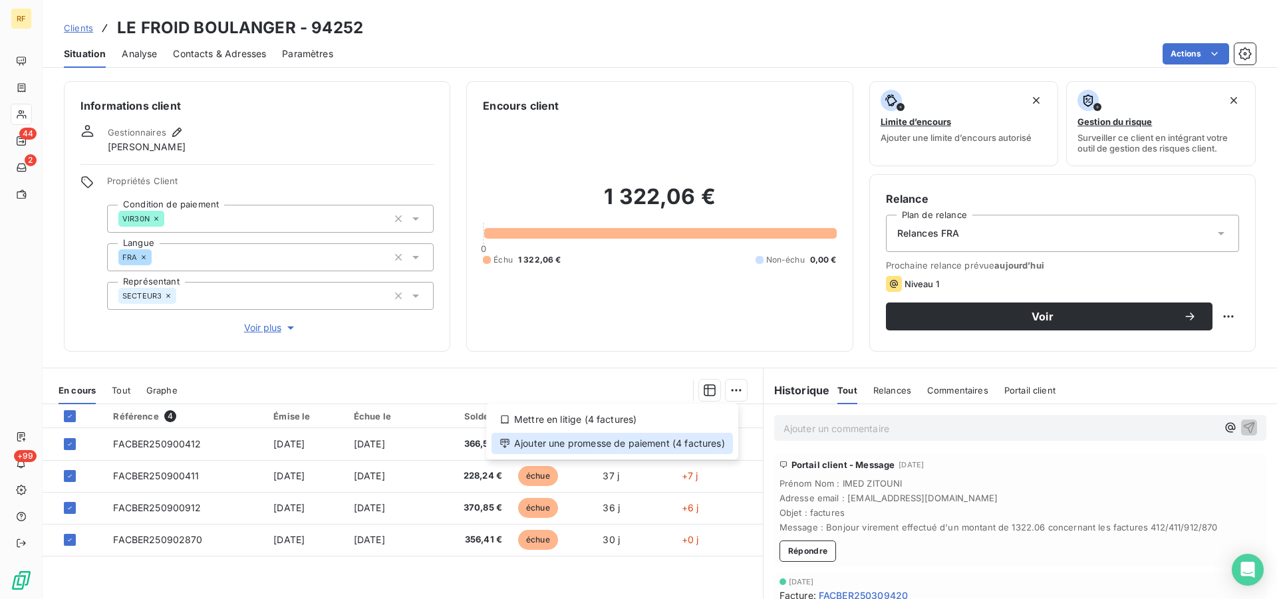
click at [702, 438] on div "Ajouter une promesse de paiement (4 factures)" at bounding box center [613, 443] width 242 height 21
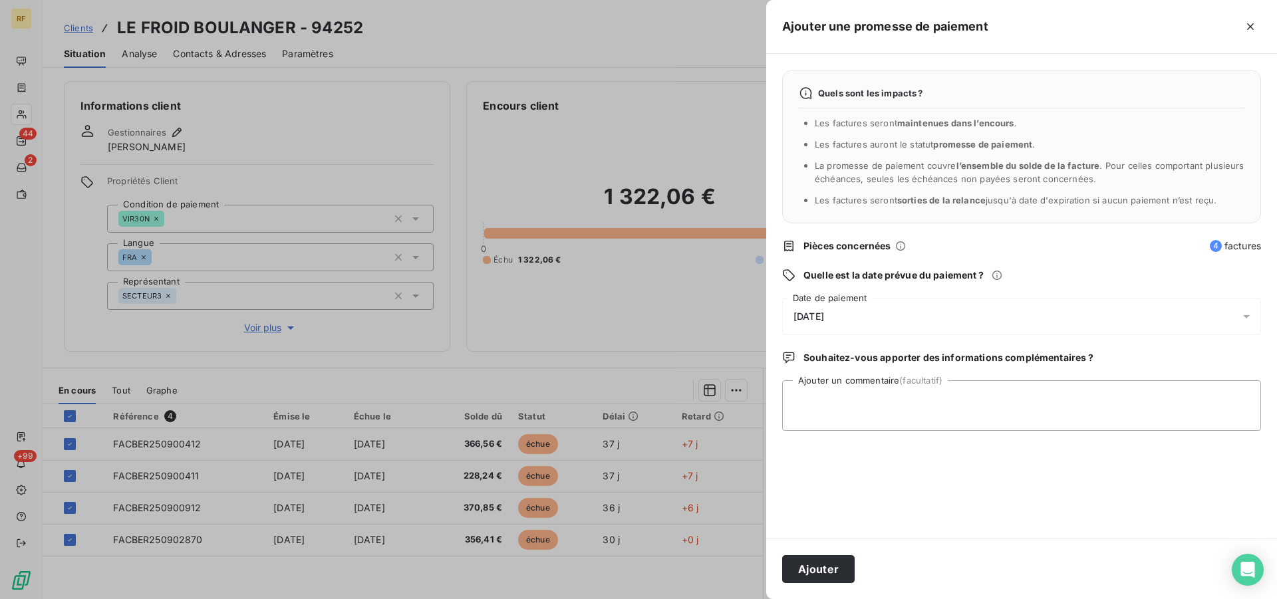
click at [824, 327] on div "[DATE]" at bounding box center [1021, 316] width 479 height 37
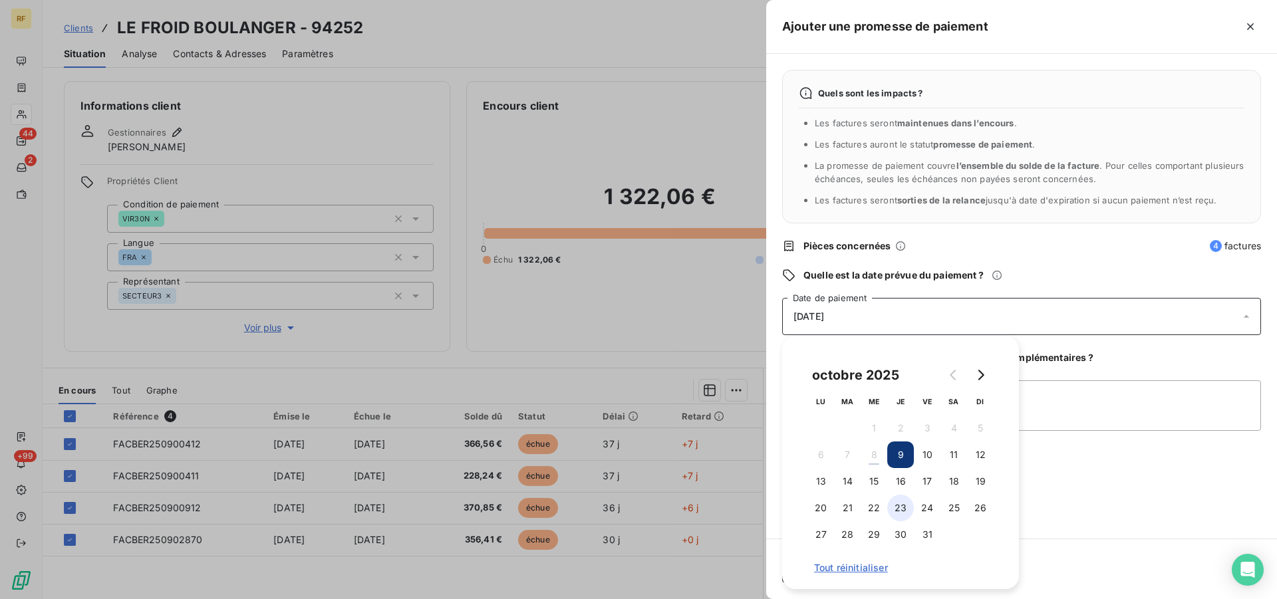
click at [901, 507] on button "23" at bounding box center [901, 508] width 27 height 27
click at [1234, 407] on textarea "Ajouter un commentaire (facultatif)" at bounding box center [1021, 406] width 479 height 51
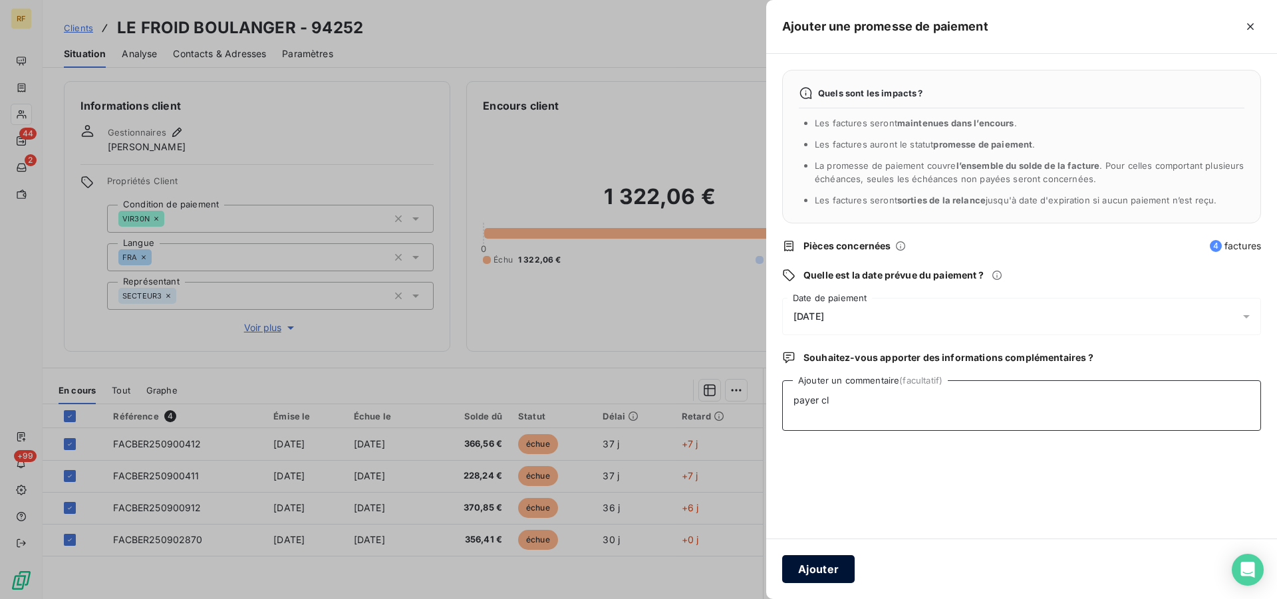
type textarea "payer cl"
click at [799, 569] on button "Ajouter" at bounding box center [818, 570] width 73 height 28
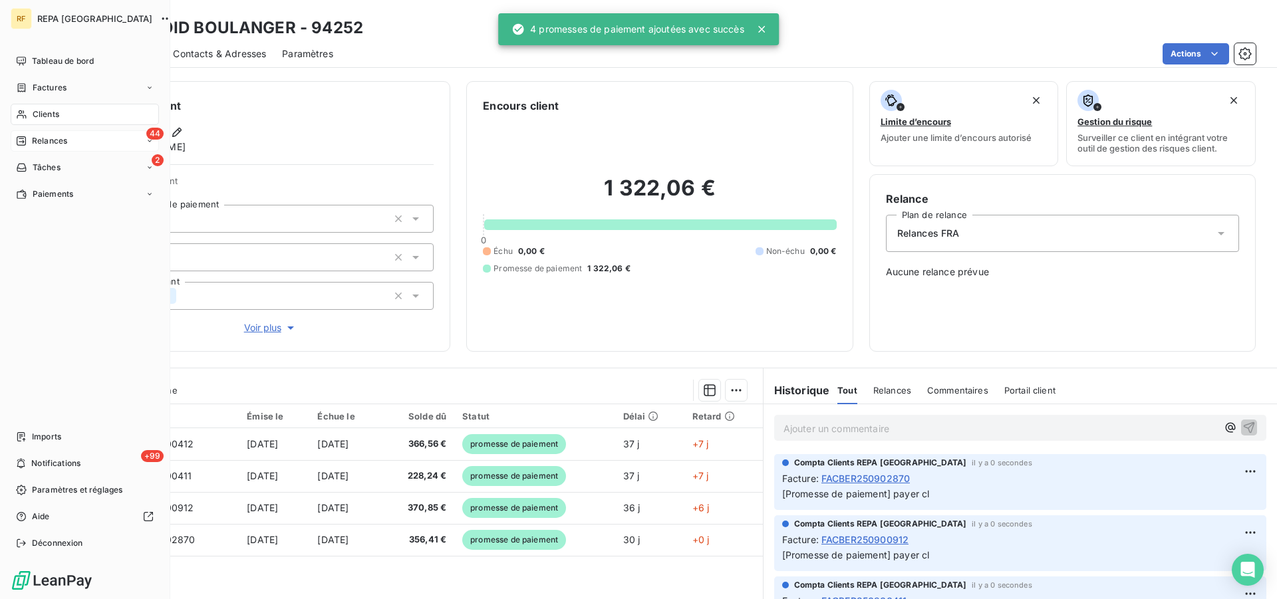
click at [31, 140] on div "Relances" at bounding box center [41, 141] width 51 height 12
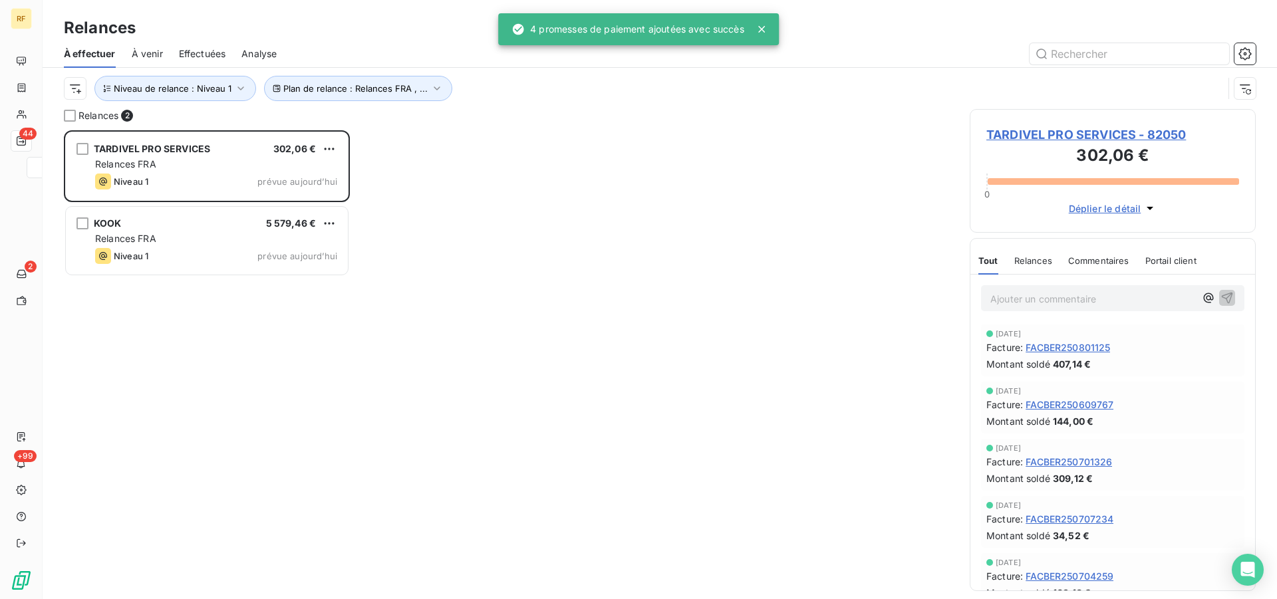
scroll to position [458, 275]
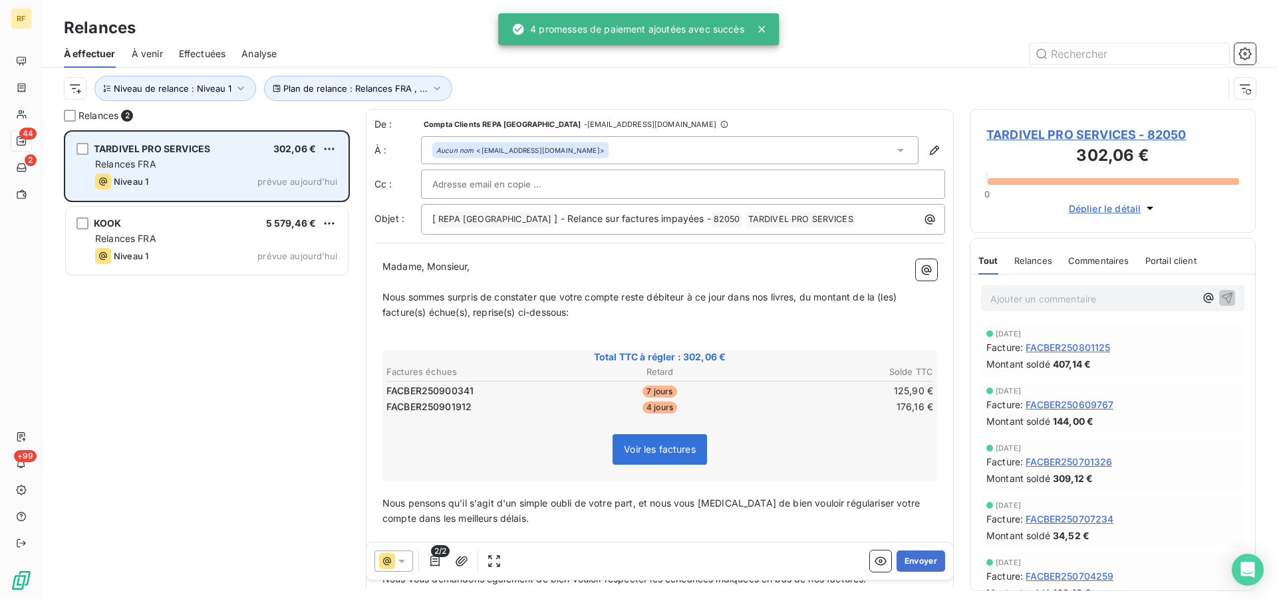
click at [202, 176] on div "Niveau 1 prévue aujourd’hui" at bounding box center [216, 182] width 242 height 16
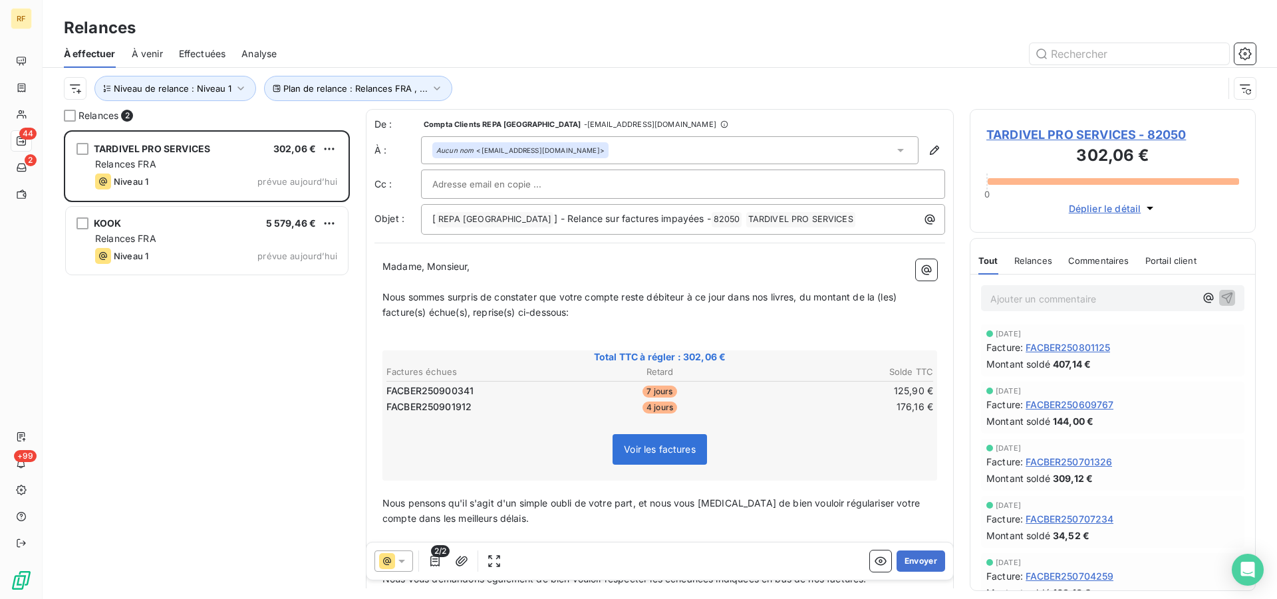
click at [1045, 134] on span "TARDIVEL PRO SERVICES - 82050" at bounding box center [1113, 135] width 253 height 18
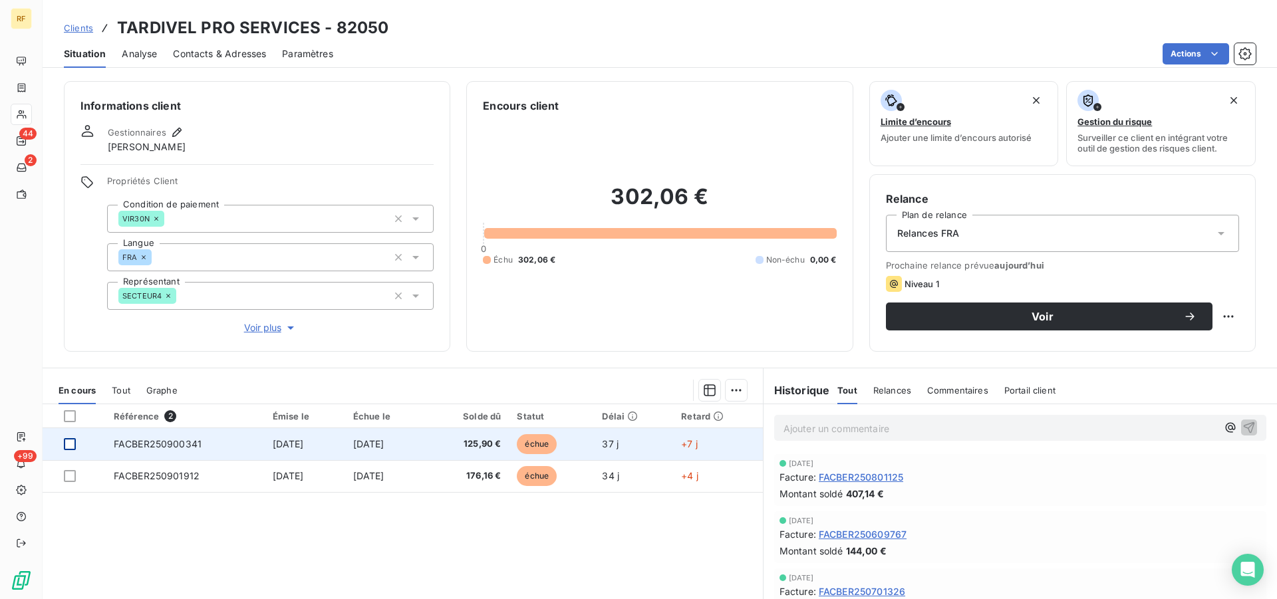
click at [72, 445] on div at bounding box center [70, 444] width 12 height 12
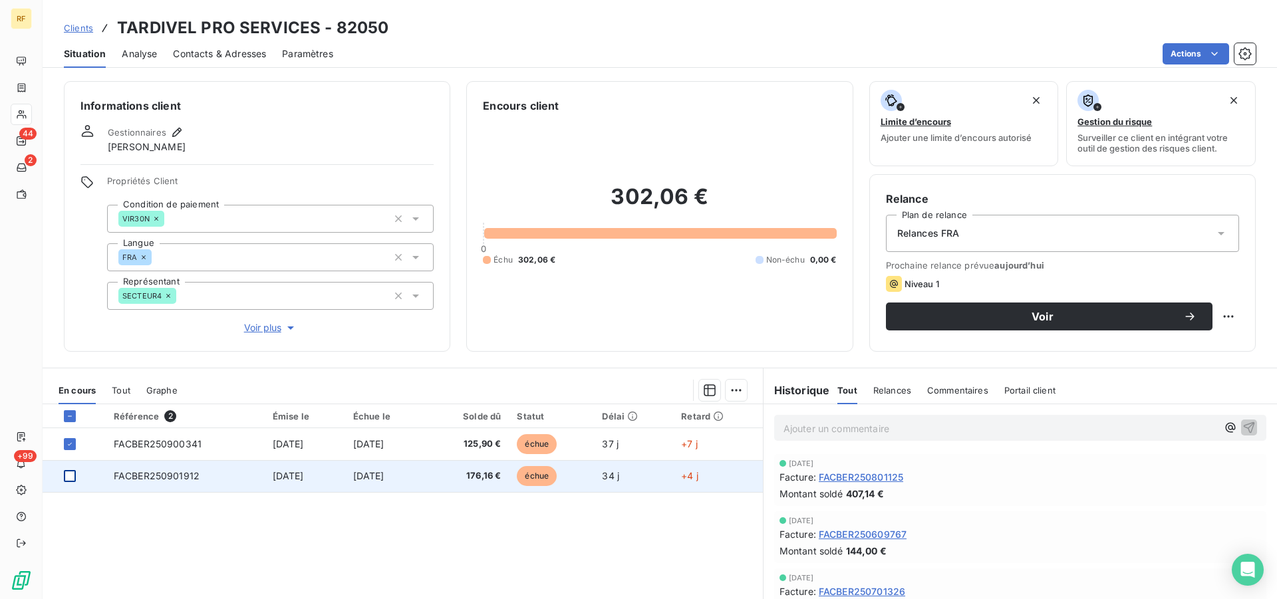
click at [71, 475] on div at bounding box center [70, 476] width 12 height 12
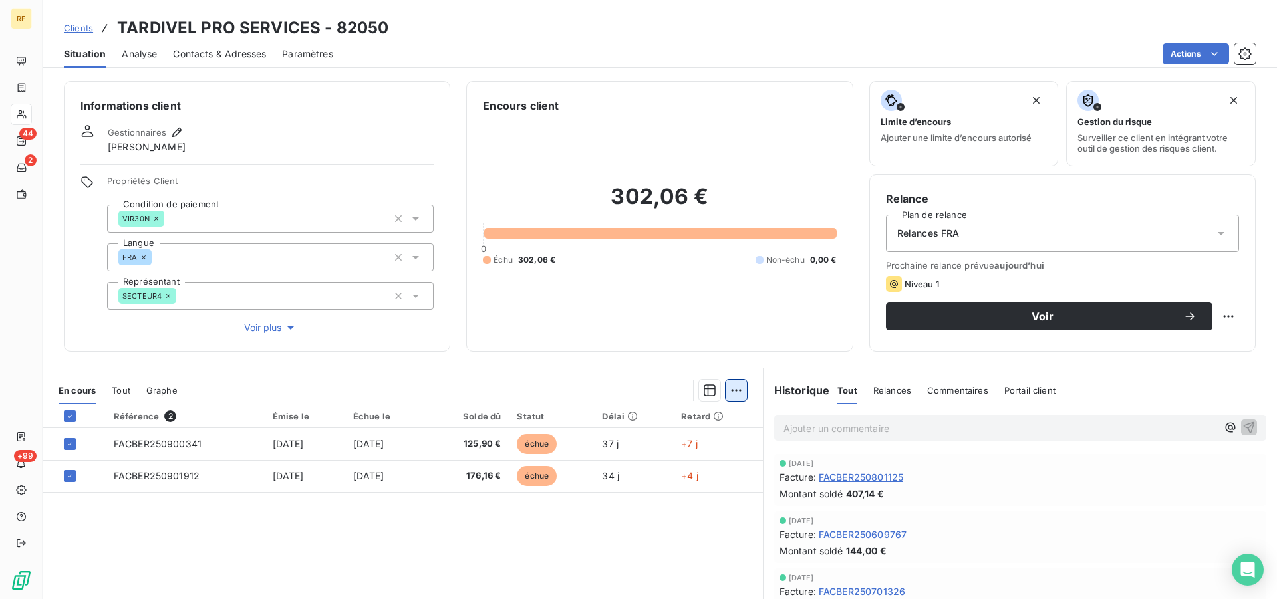
click at [723, 393] on html "RF 44 2 +99 Clients TARDIVEL PRO SERVICES - 82050 Situation Analyse Contacts & …" at bounding box center [638, 299] width 1277 height 599
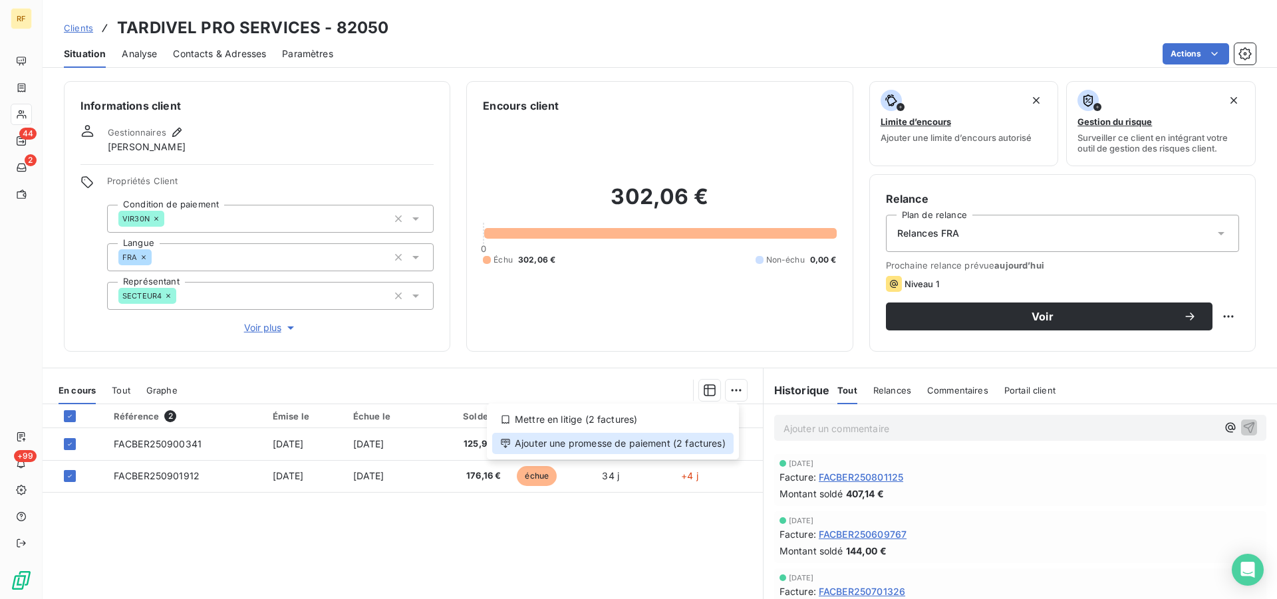
click at [677, 442] on div "Ajouter une promesse de paiement (2 factures)" at bounding box center [613, 443] width 242 height 21
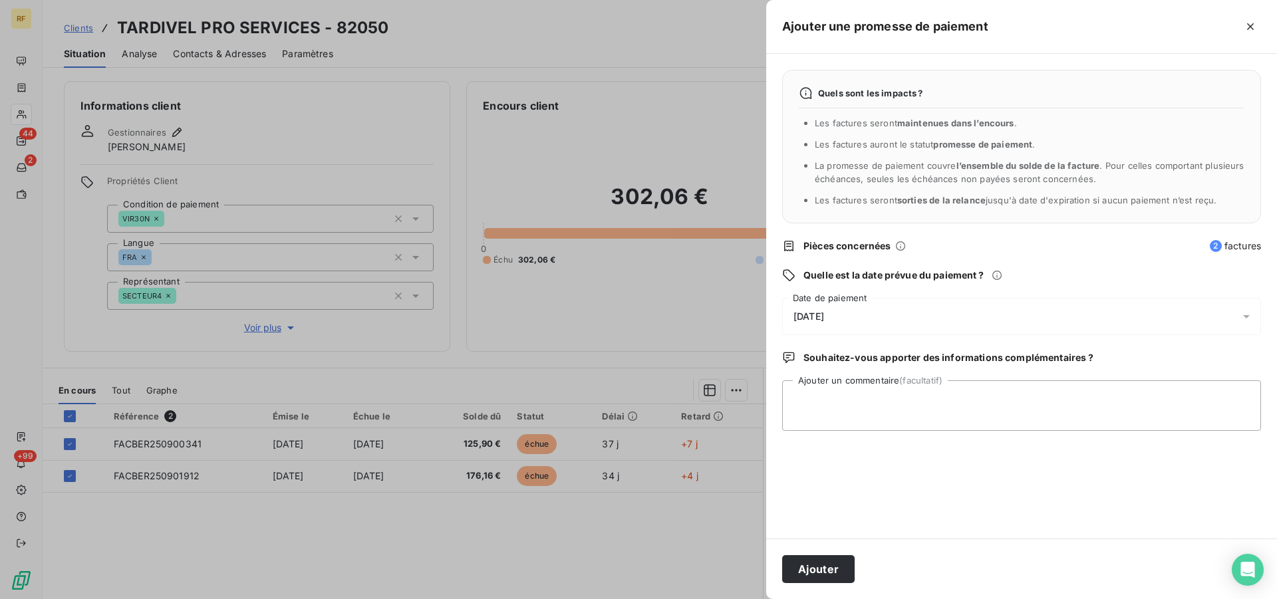
click at [848, 311] on div "[DATE]" at bounding box center [1021, 316] width 479 height 37
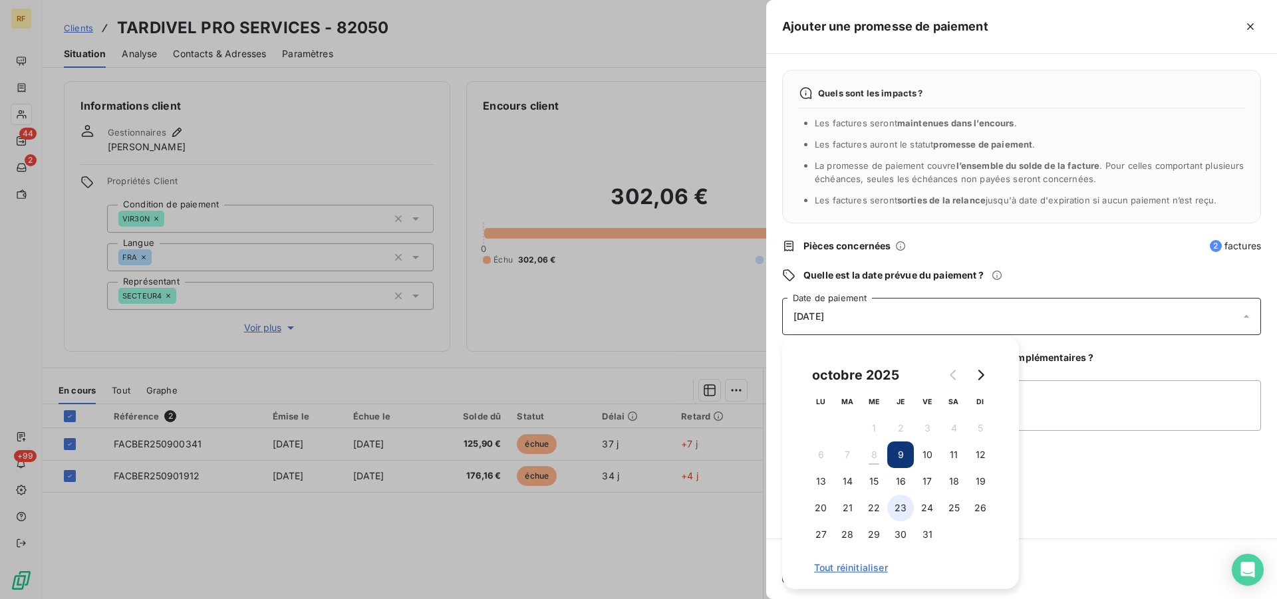
click at [902, 508] on button "23" at bounding box center [901, 508] width 27 height 27
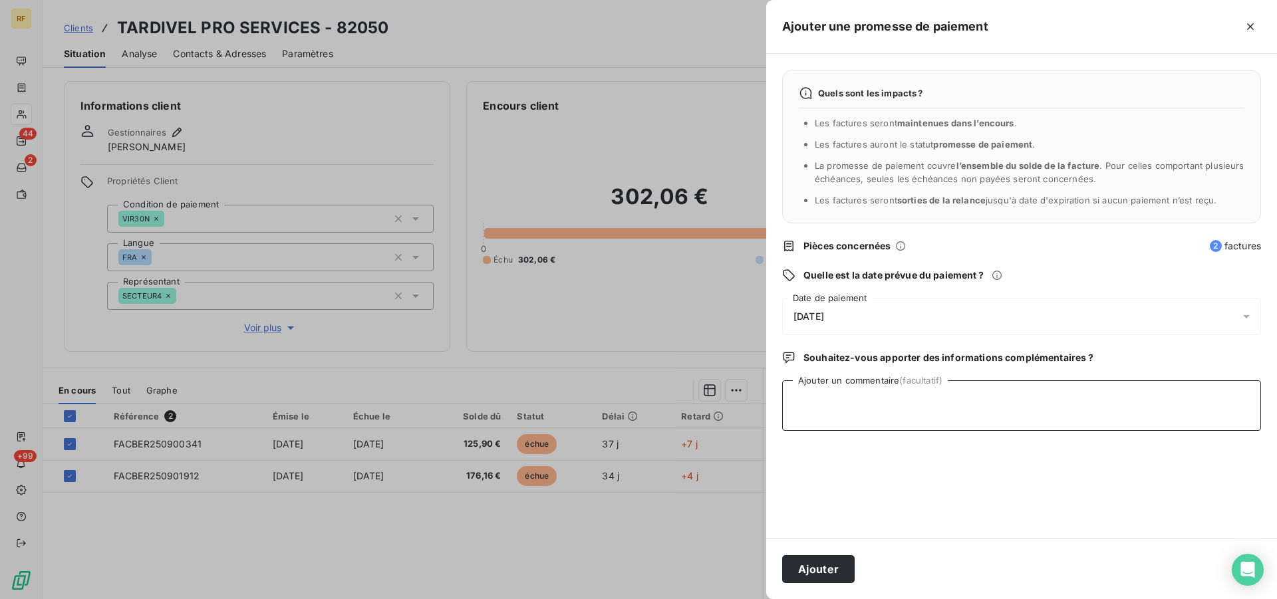
click at [1142, 408] on textarea "Ajouter un commentaire (facultatif)" at bounding box center [1021, 406] width 479 height 51
type textarea "payer cl"
click at [822, 572] on button "Ajouter" at bounding box center [818, 570] width 73 height 28
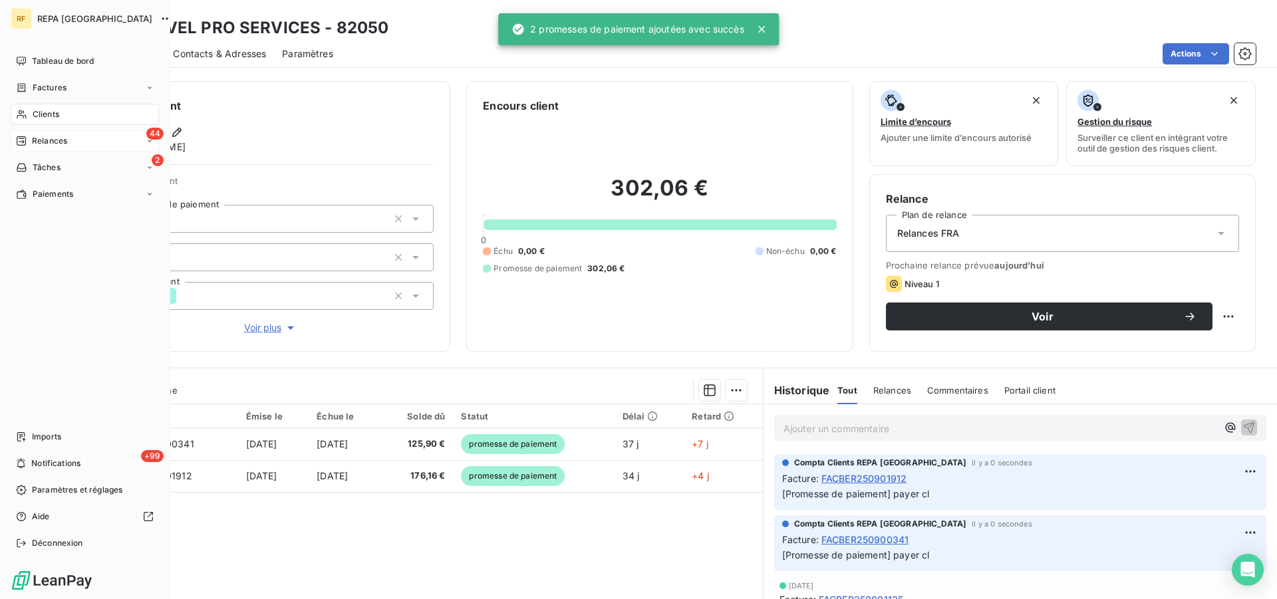
click at [25, 139] on icon at bounding box center [21, 140] width 9 height 9
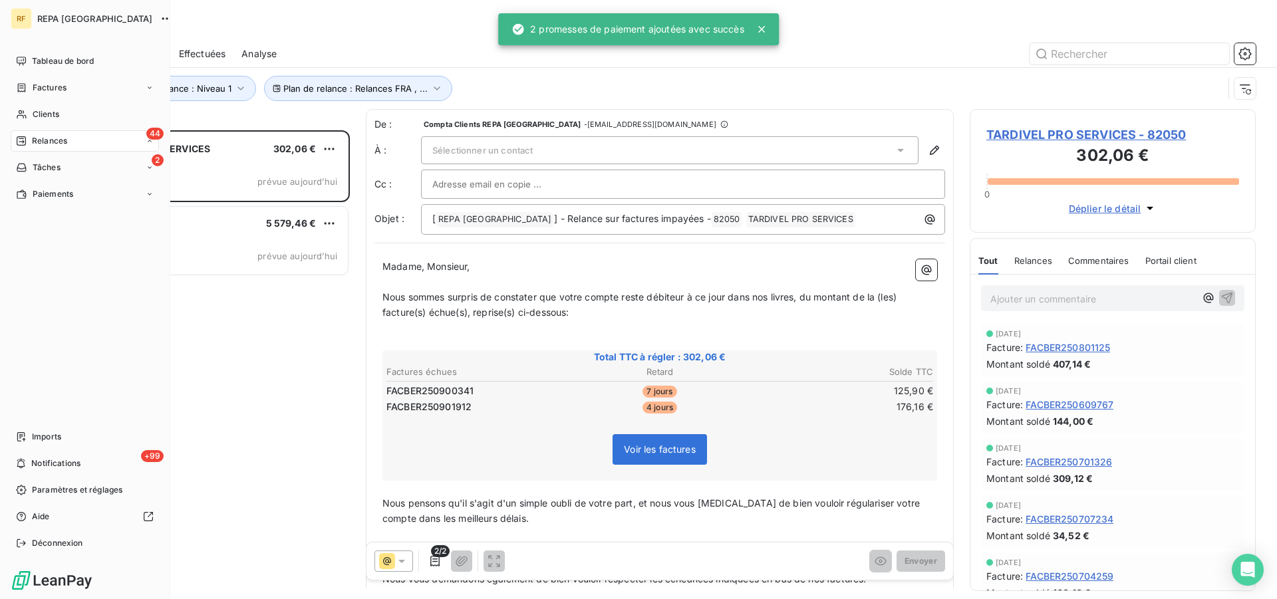
scroll to position [458, 275]
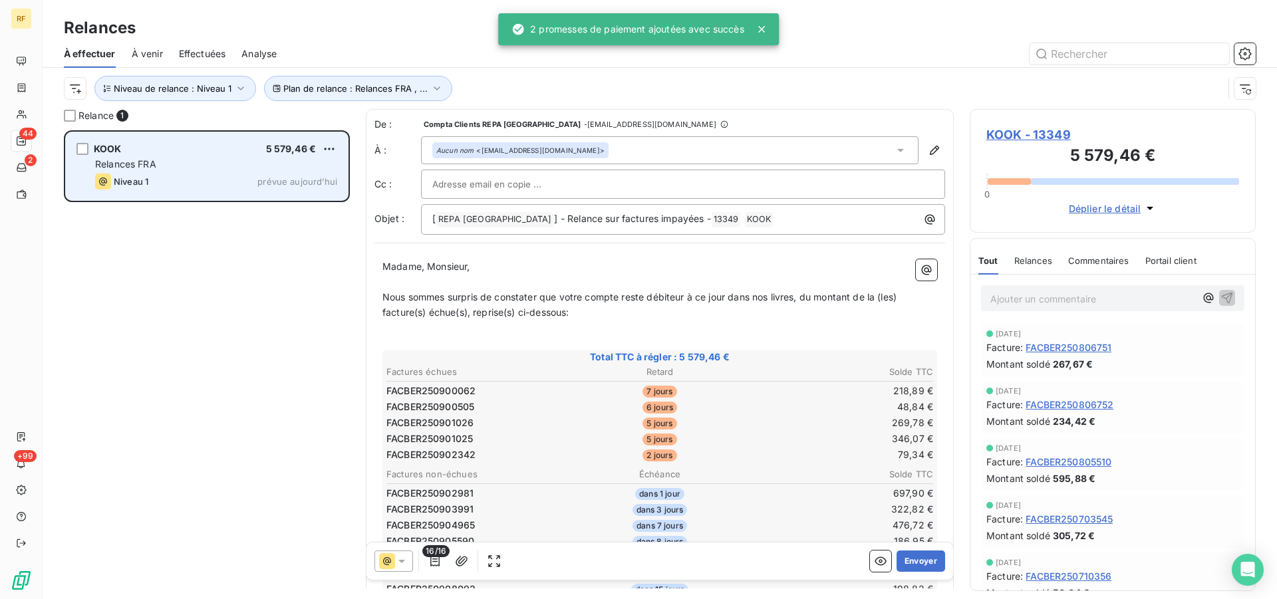
click at [249, 170] on div "Relances FRA" at bounding box center [216, 164] width 242 height 13
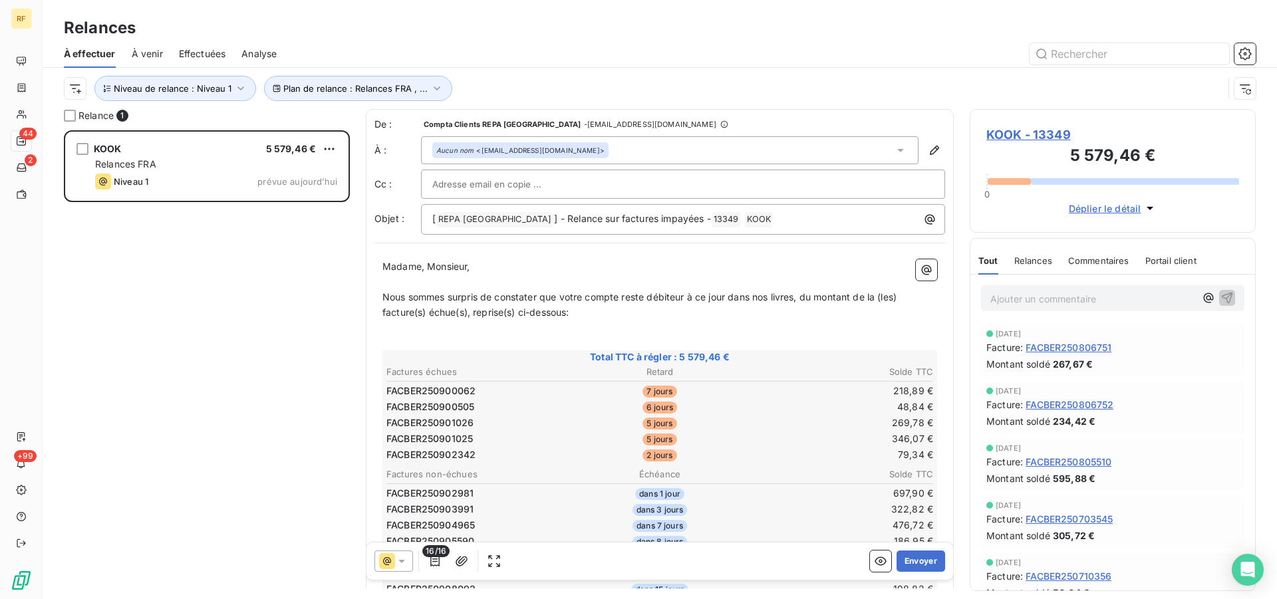
click at [1027, 137] on span "KOOK - 13349" at bounding box center [1113, 135] width 253 height 18
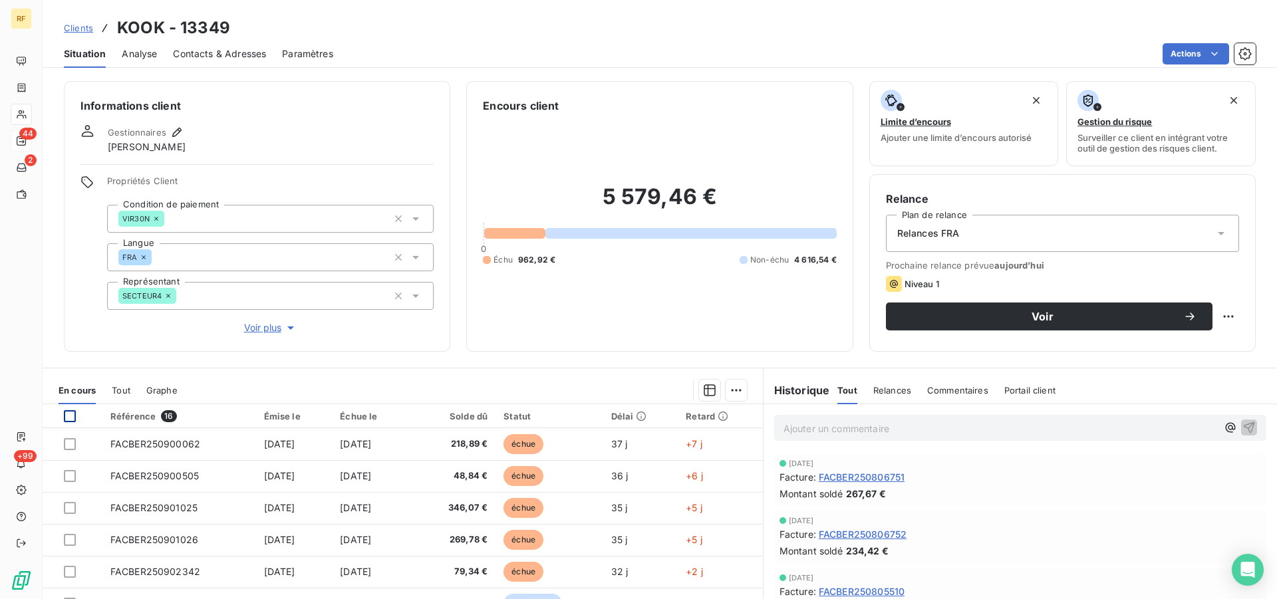
click at [65, 416] on div at bounding box center [70, 417] width 12 height 12
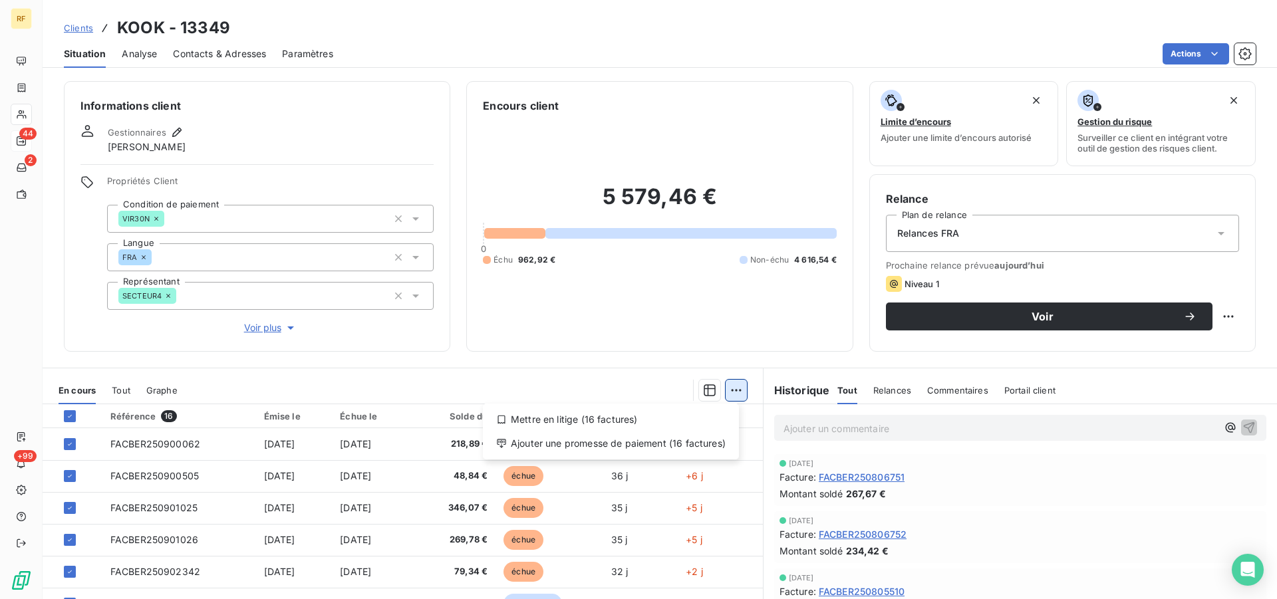
click at [721, 391] on html "RF 44 2 +99 Clients KOOK - 13349 Situation Analyse Contacts & Adresses Paramètr…" at bounding box center [638, 299] width 1277 height 599
click at [670, 442] on div "Ajouter une promesse de paiement (16 factures)" at bounding box center [611, 443] width 246 height 21
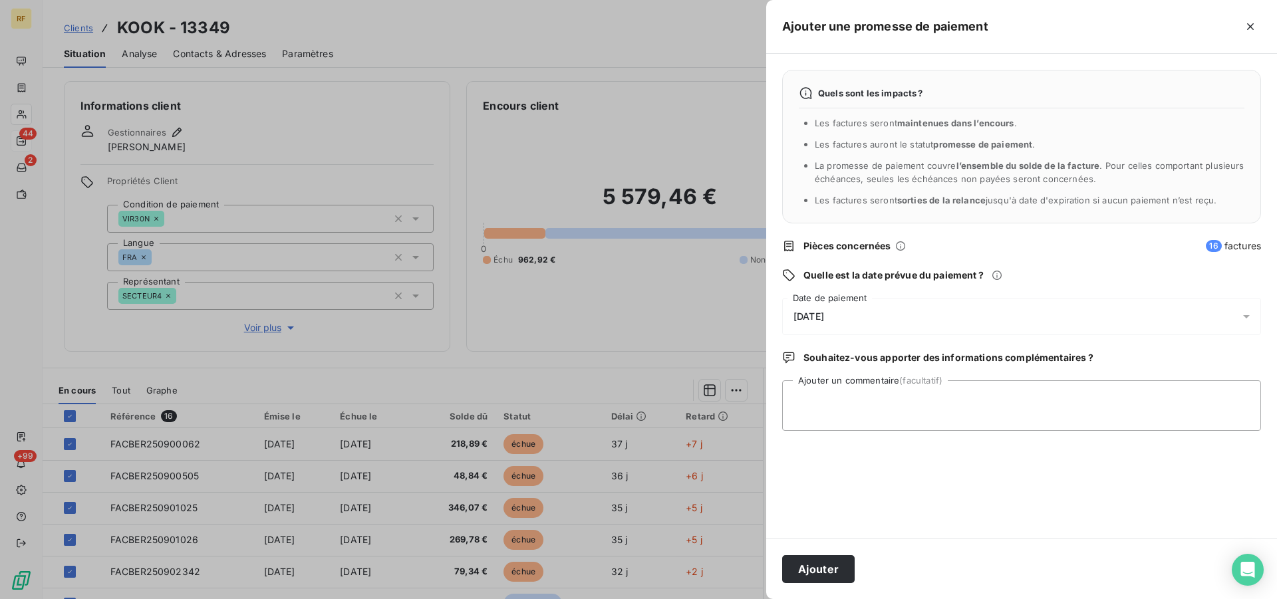
click at [820, 320] on span "[DATE]" at bounding box center [809, 316] width 31 height 11
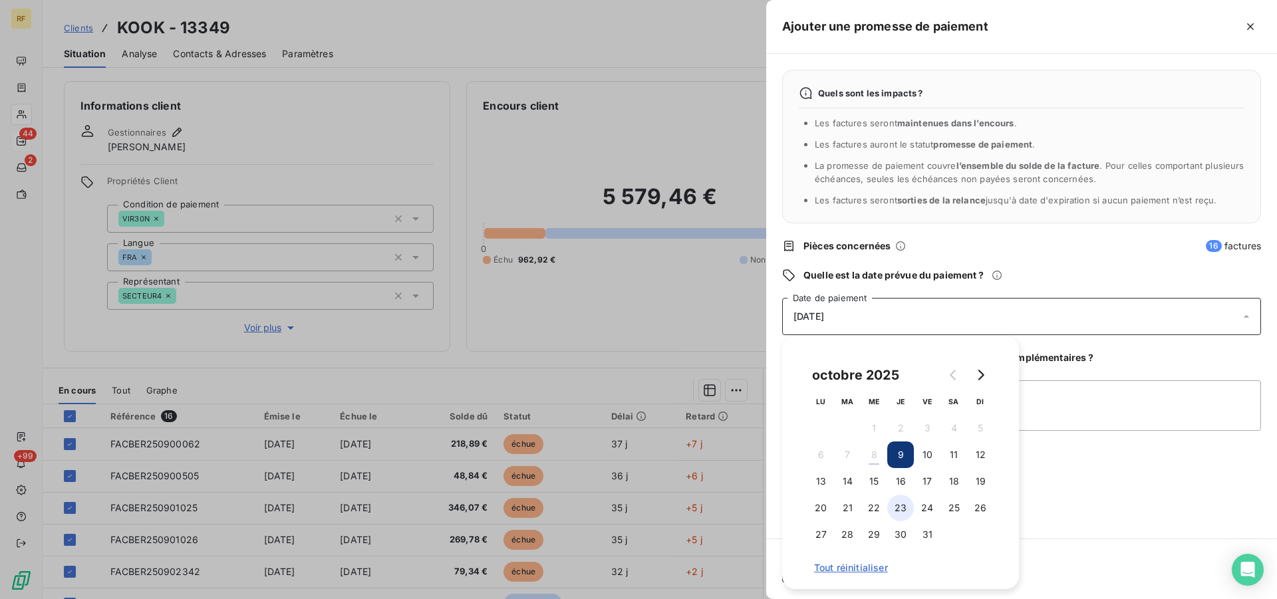
click at [900, 509] on button "23" at bounding box center [901, 508] width 27 height 27
click at [1147, 404] on textarea "Ajouter un commentaire (facultatif)" at bounding box center [1021, 406] width 479 height 51
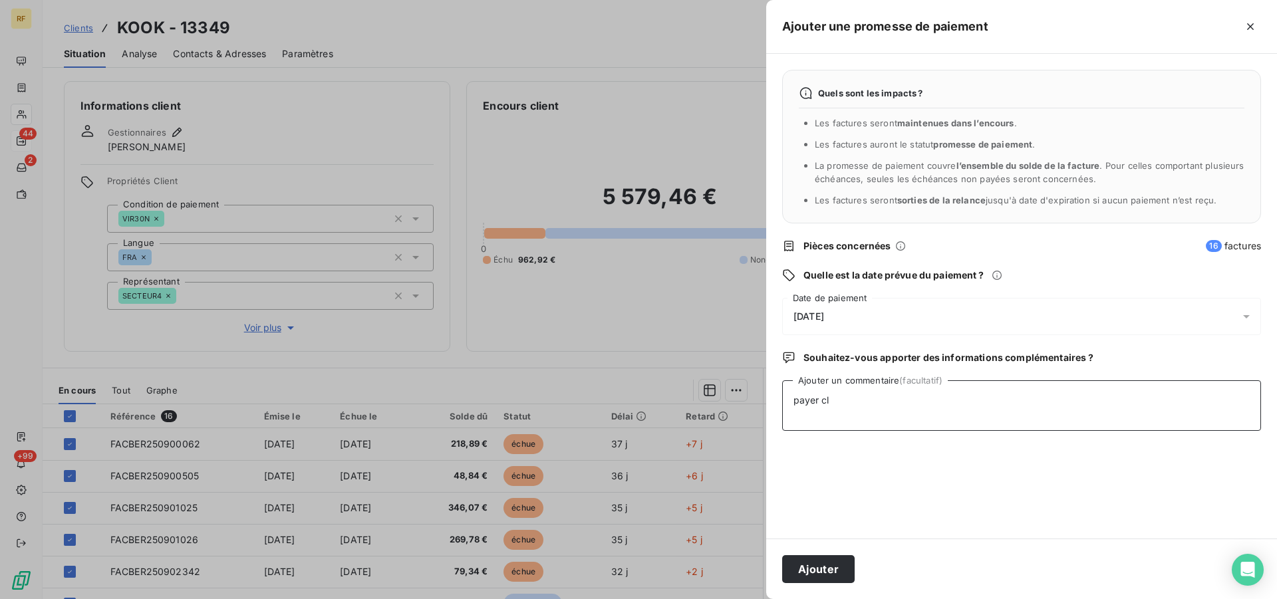
type textarea "payer cl"
click at [824, 315] on span "[DATE]" at bounding box center [809, 316] width 31 height 11
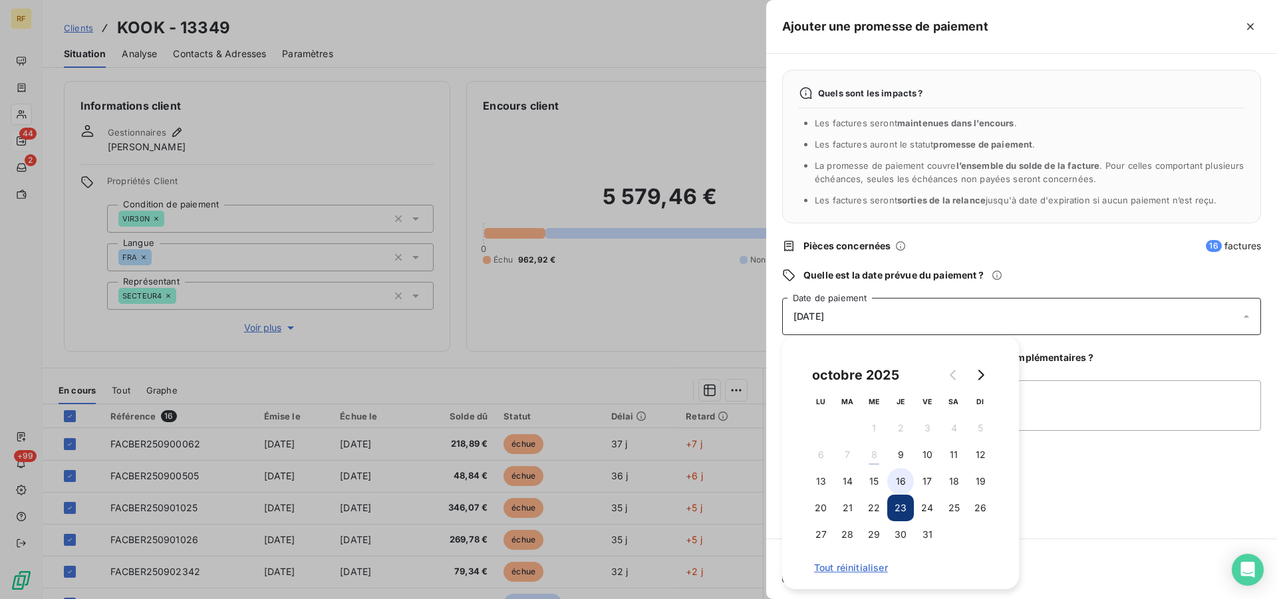
click at [900, 482] on button "16" at bounding box center [901, 481] width 27 height 27
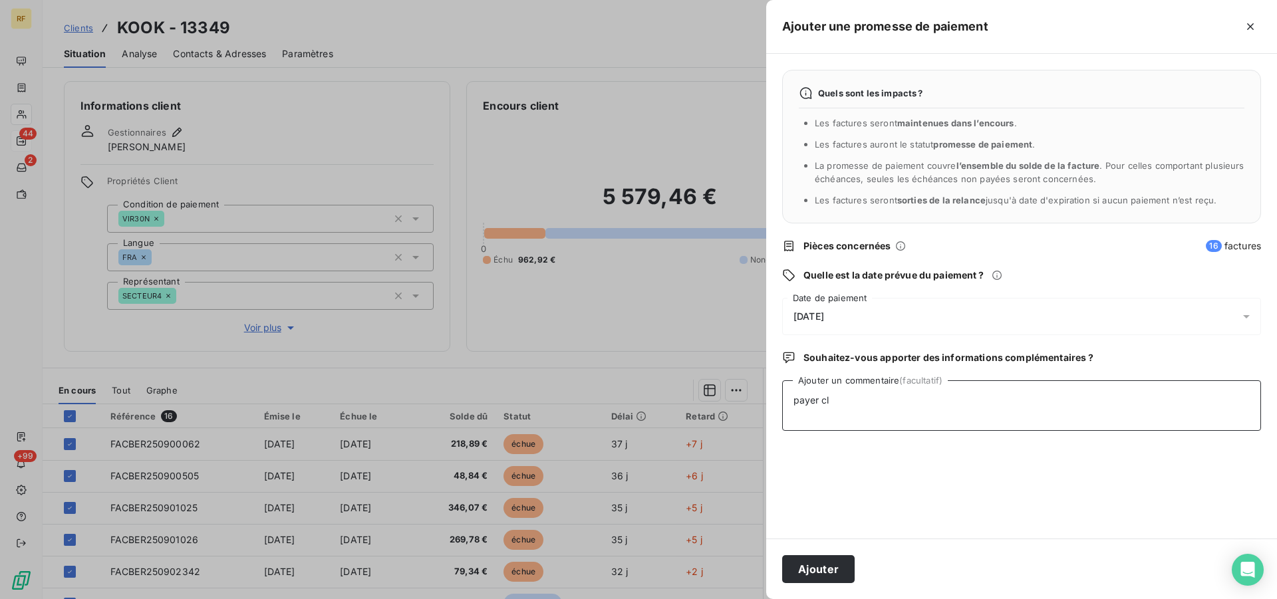
click at [1148, 397] on textarea "payer cl" at bounding box center [1021, 406] width 479 height 51
click at [822, 570] on button "Ajouter" at bounding box center [818, 570] width 73 height 28
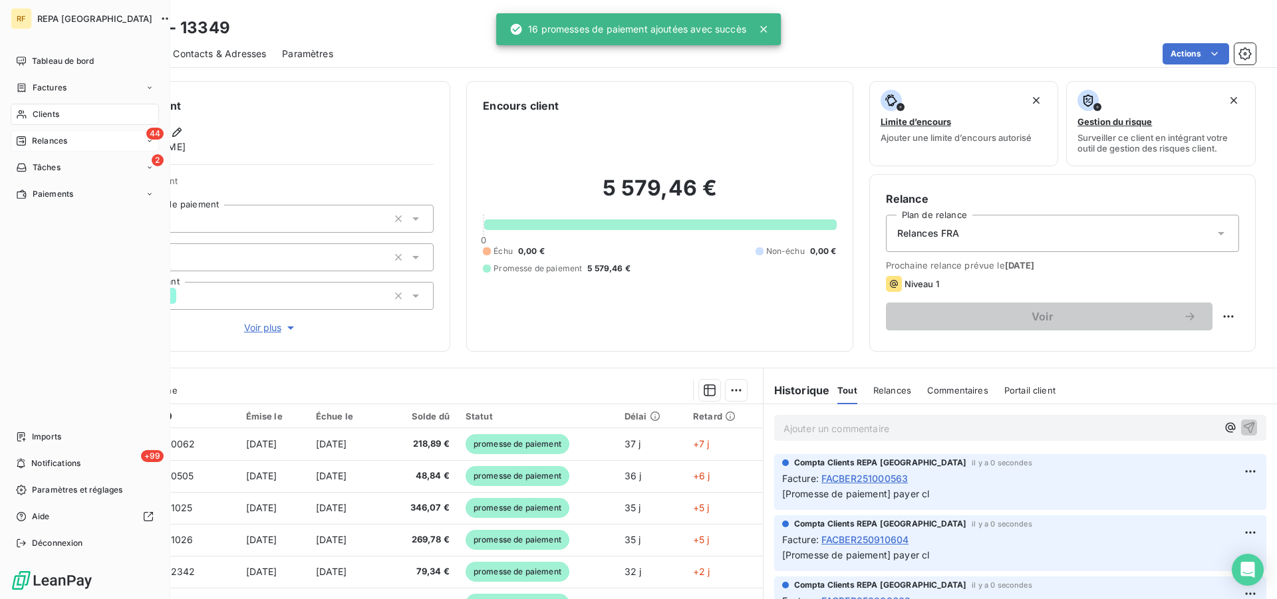
click at [42, 140] on span "Relances" at bounding box center [49, 141] width 35 height 12
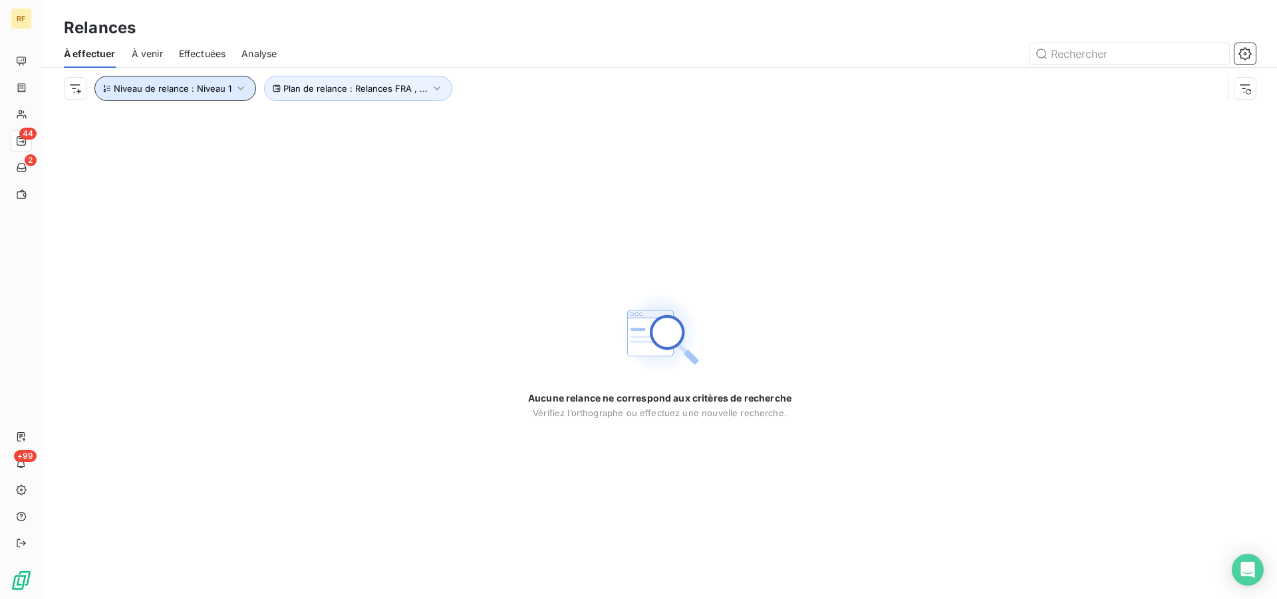
click at [242, 89] on icon "button" at bounding box center [240, 88] width 13 height 13
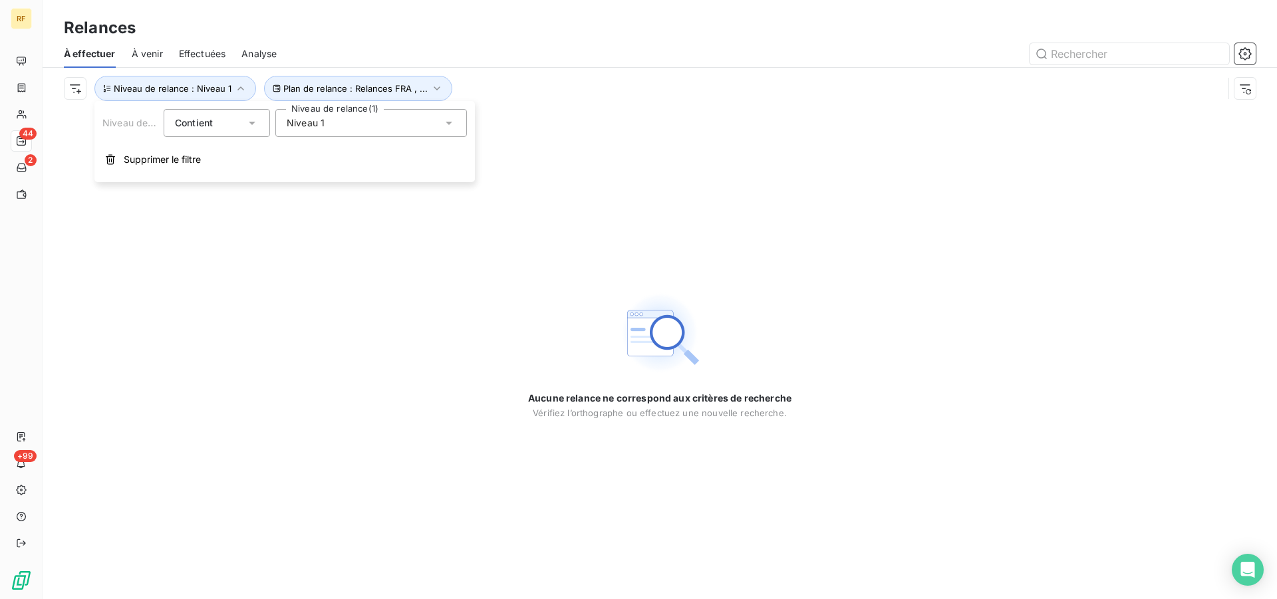
click at [356, 134] on div "Niveau 1" at bounding box center [371, 123] width 192 height 28
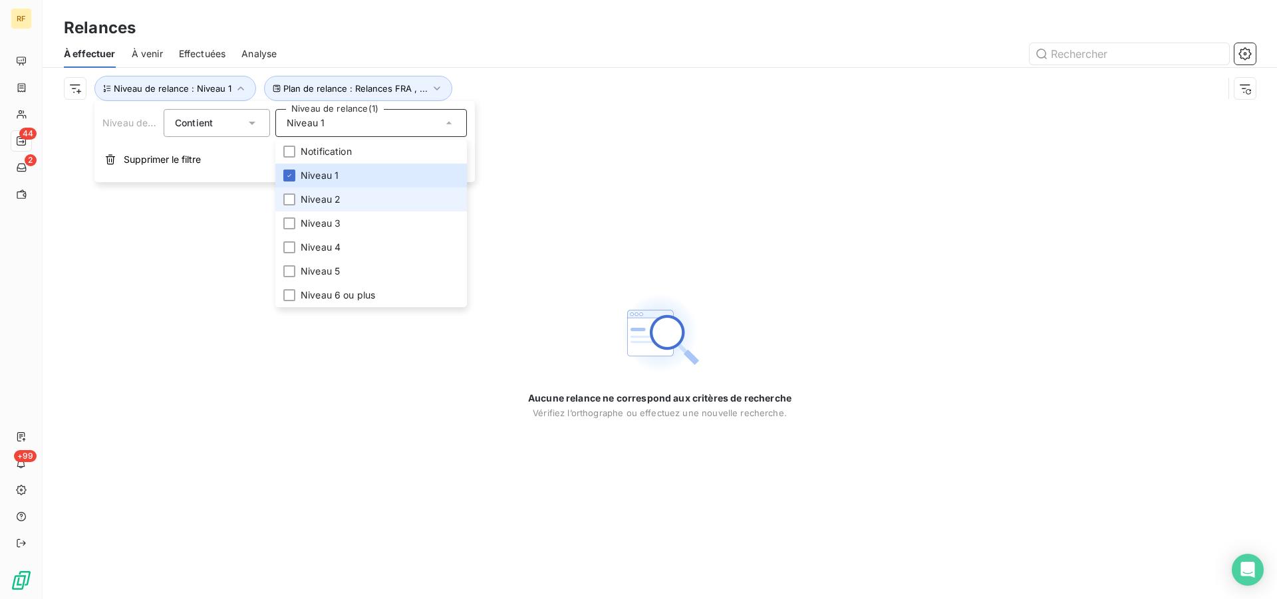
click at [325, 204] on span "Niveau 2" at bounding box center [321, 199] width 40 height 13
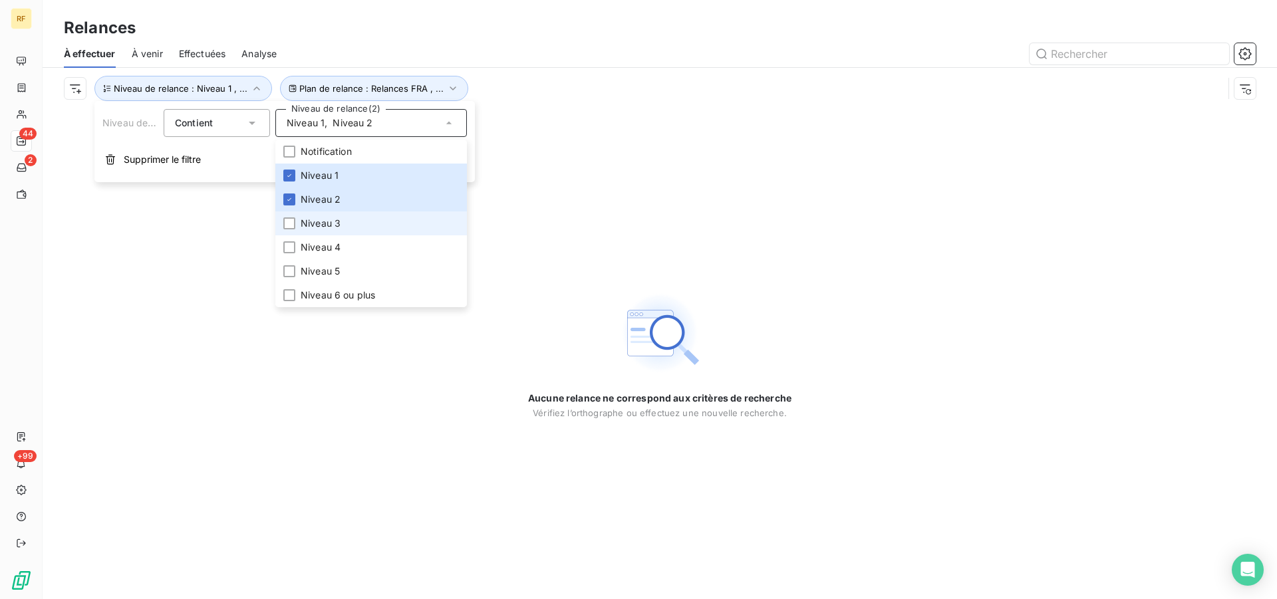
click at [333, 231] on li "Niveau 3" at bounding box center [371, 224] width 192 height 24
click at [334, 248] on span "Niveau 4" at bounding box center [321, 247] width 40 height 13
click at [617, 81] on div "Plan de relance : Relances FRA , ... Niveau de relance : Niveau 1 , ..." at bounding box center [644, 88] width 1160 height 25
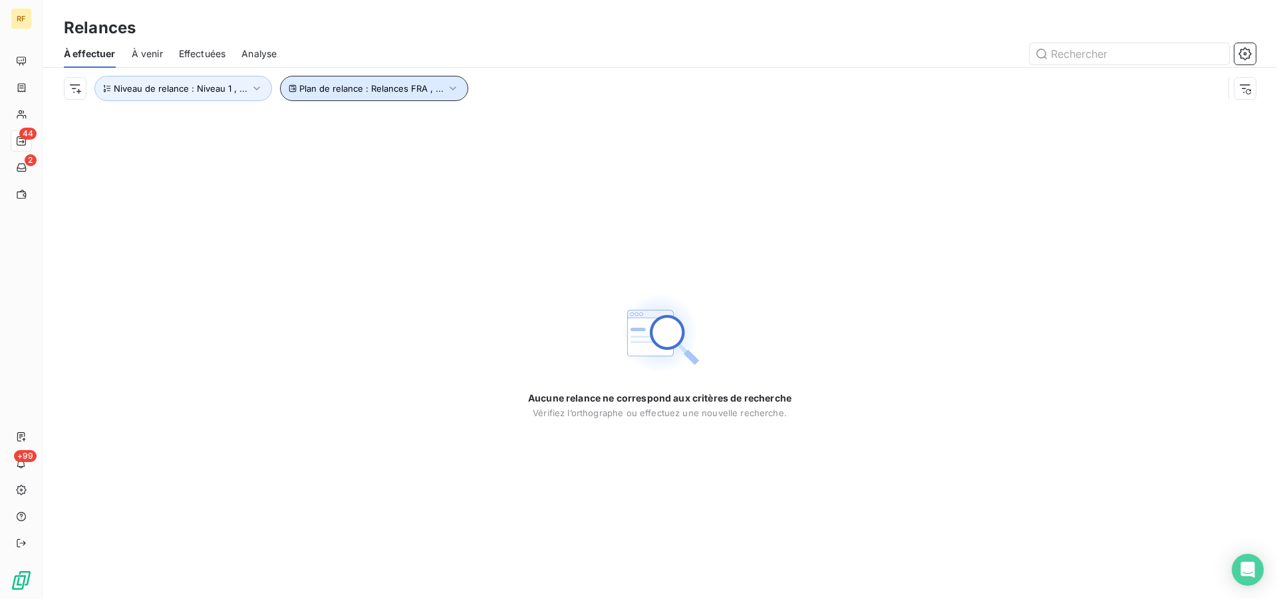
click at [391, 98] on button "Plan de relance : Relances FRA , ..." at bounding box center [374, 88] width 188 height 25
click at [397, 90] on span "Plan de relance : Relances FRA , ..." at bounding box center [371, 88] width 144 height 11
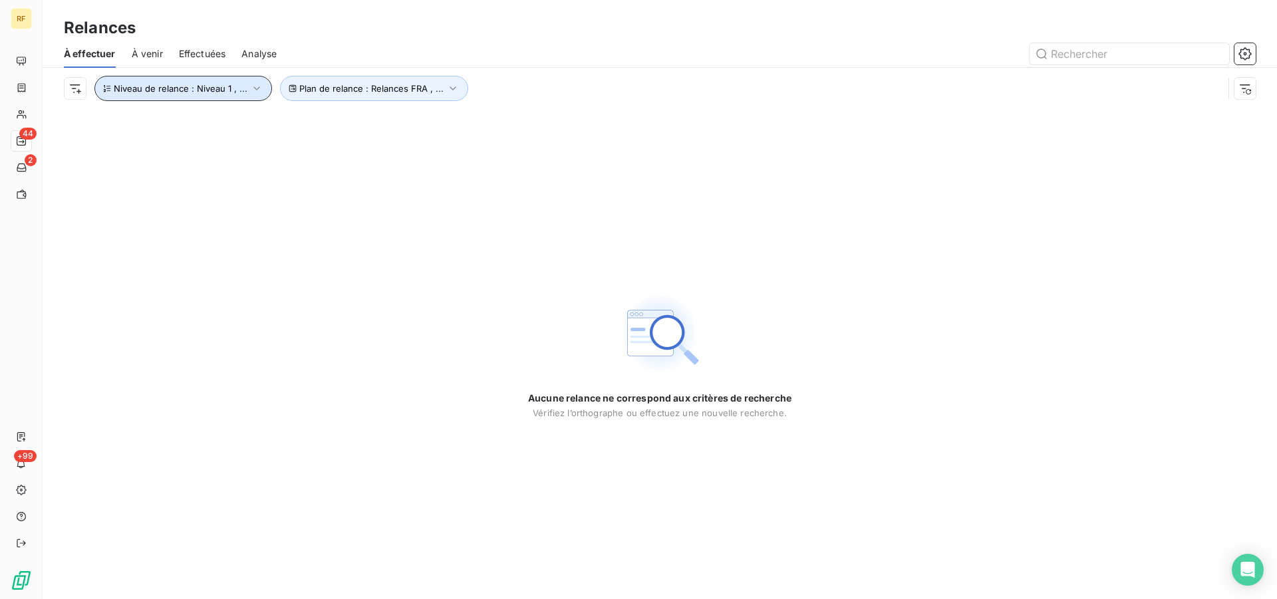
click at [236, 93] on span "Niveau de relance : Niveau 1 , ..." at bounding box center [181, 88] width 134 height 11
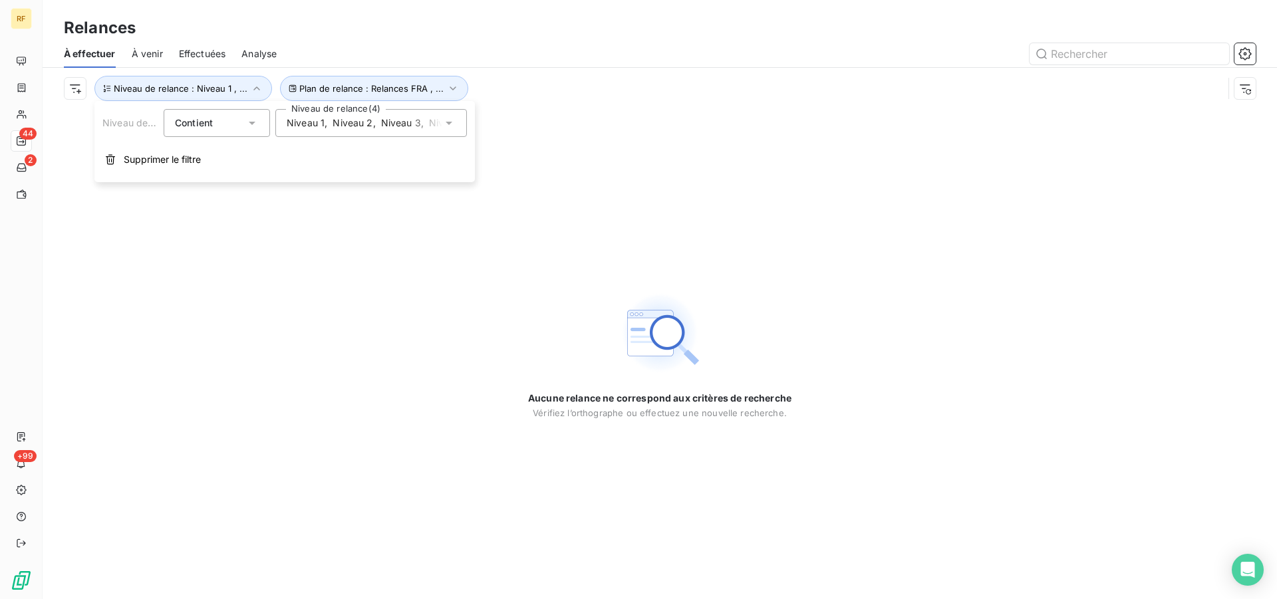
click at [323, 124] on span "Niveau 1" at bounding box center [306, 122] width 38 height 13
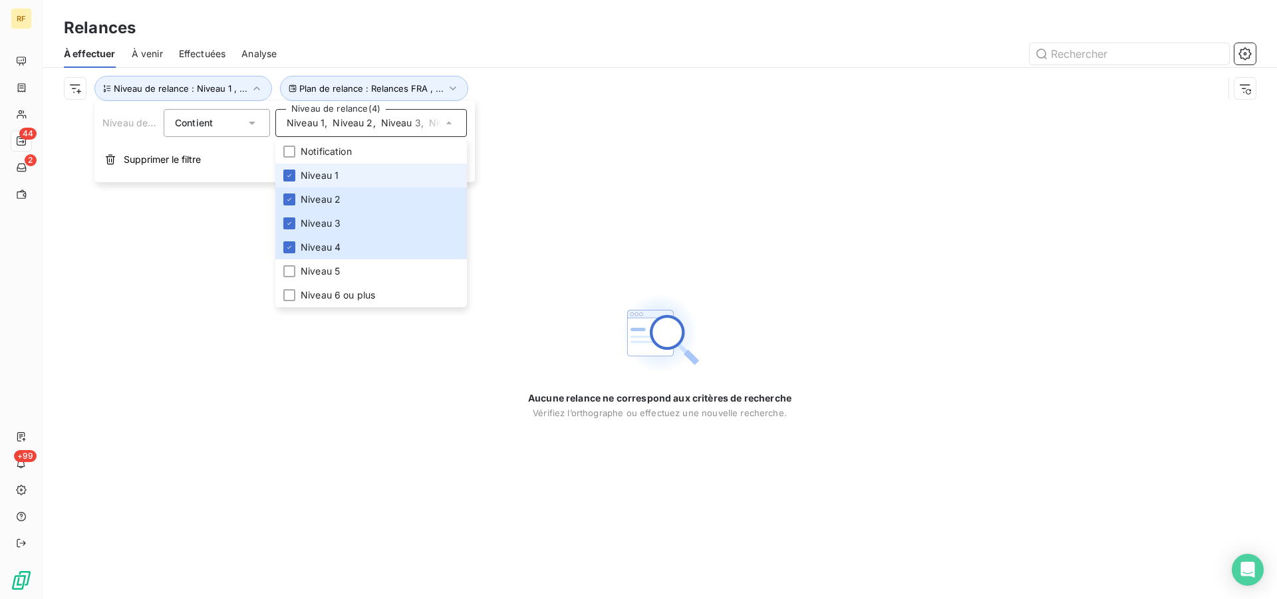
click at [295, 175] on li "Niveau 1" at bounding box center [371, 176] width 192 height 24
click at [291, 203] on icon at bounding box center [289, 200] width 8 height 8
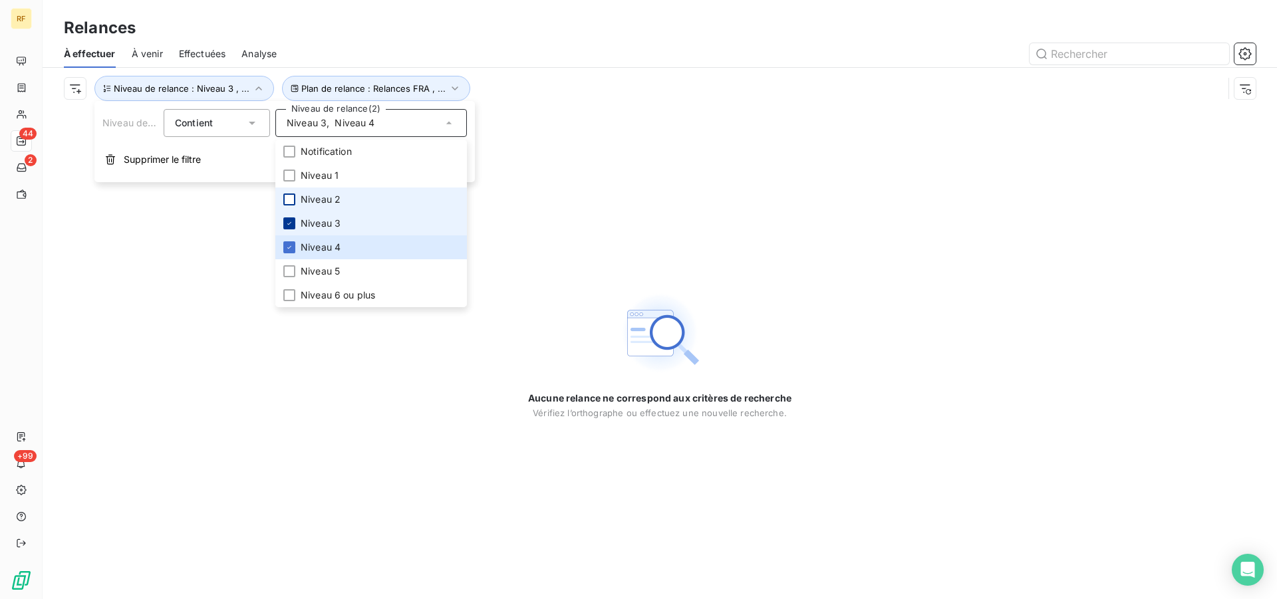
click at [289, 223] on icon at bounding box center [289, 224] width 8 height 8
click at [294, 247] on div at bounding box center [289, 248] width 12 height 12
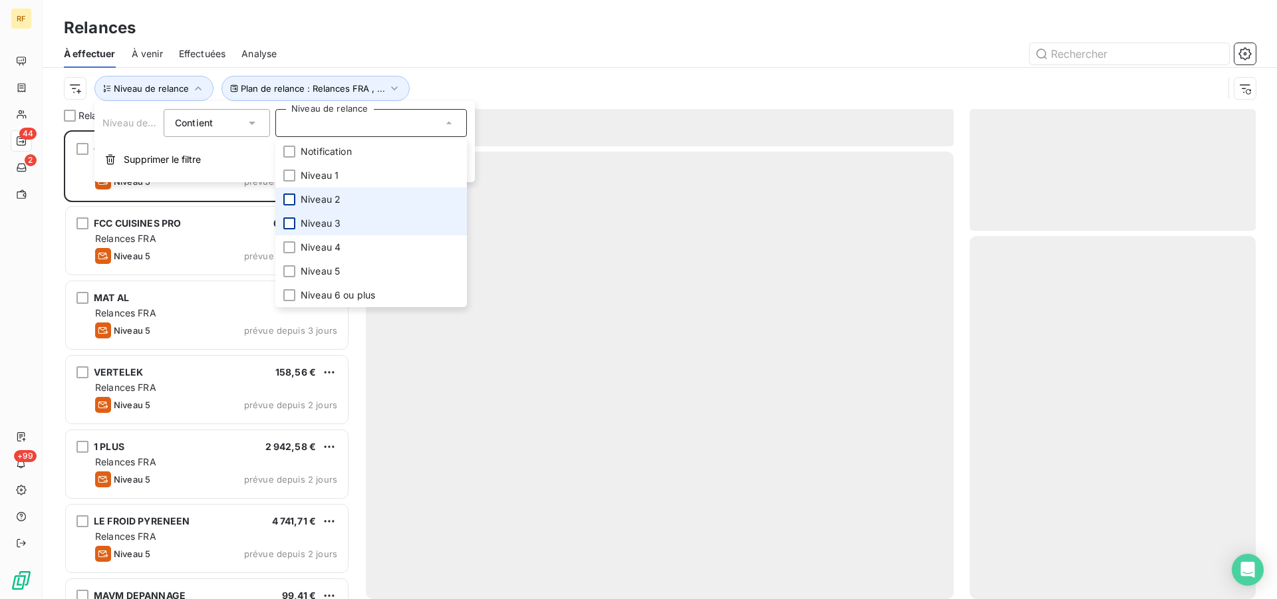
scroll to position [458, 275]
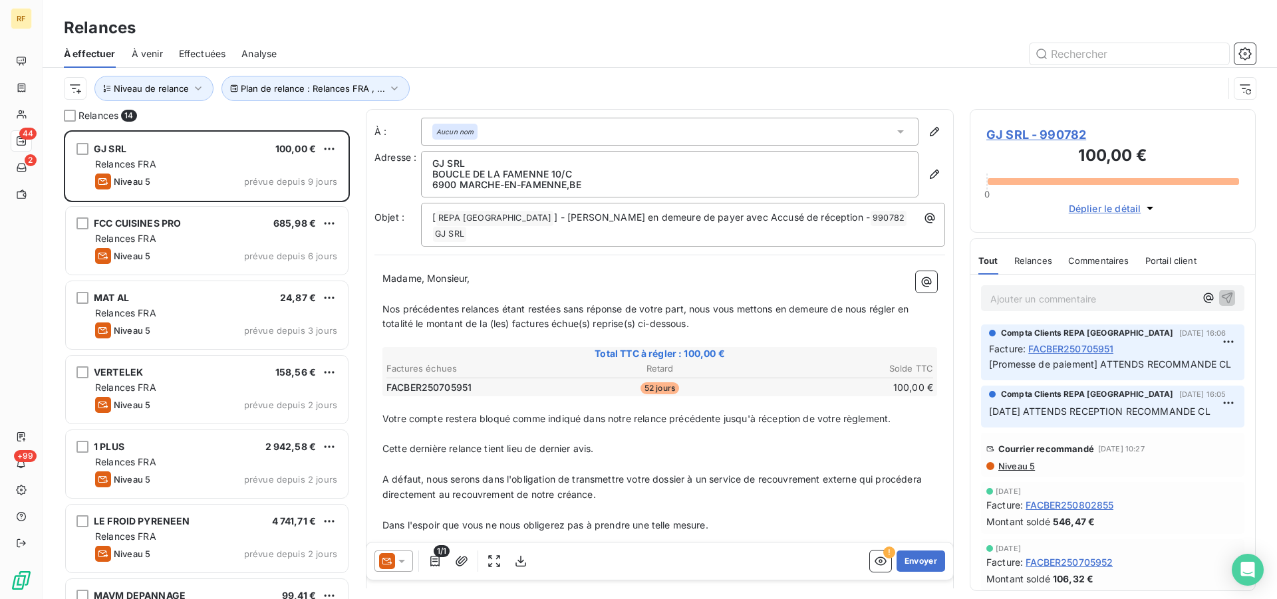
click at [470, 55] on div at bounding box center [774, 53] width 963 height 21
click at [381, 83] on span "Plan de relance : Relances FRA , ..." at bounding box center [313, 88] width 144 height 11
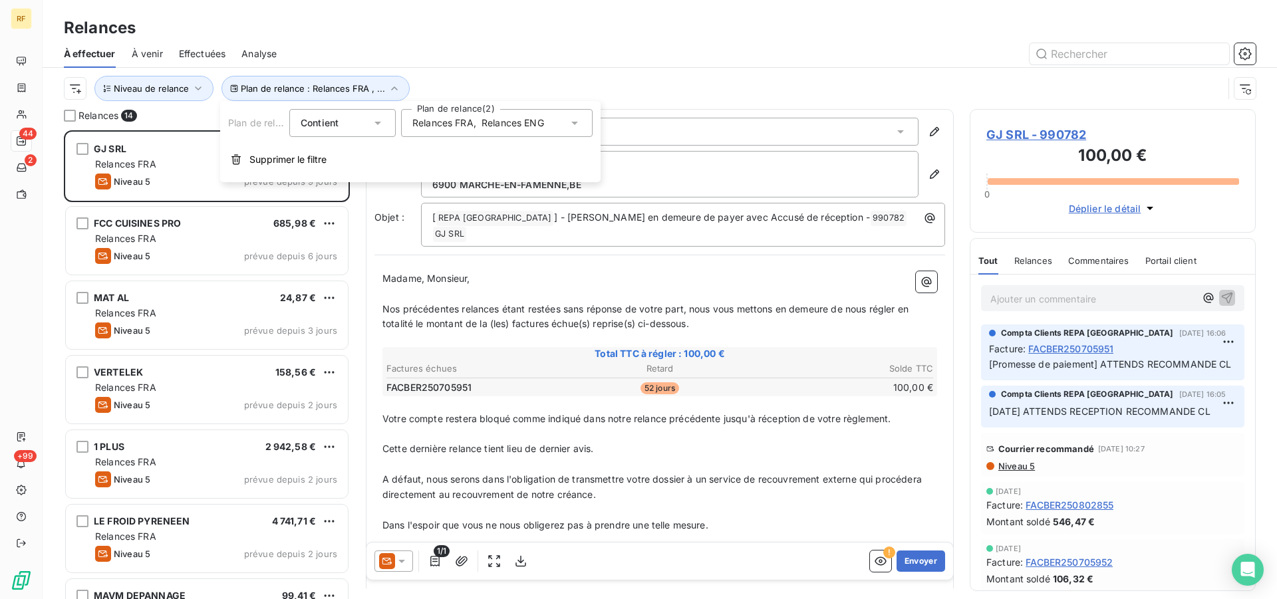
click at [523, 120] on span "Relances ENG" at bounding box center [513, 122] width 63 height 13
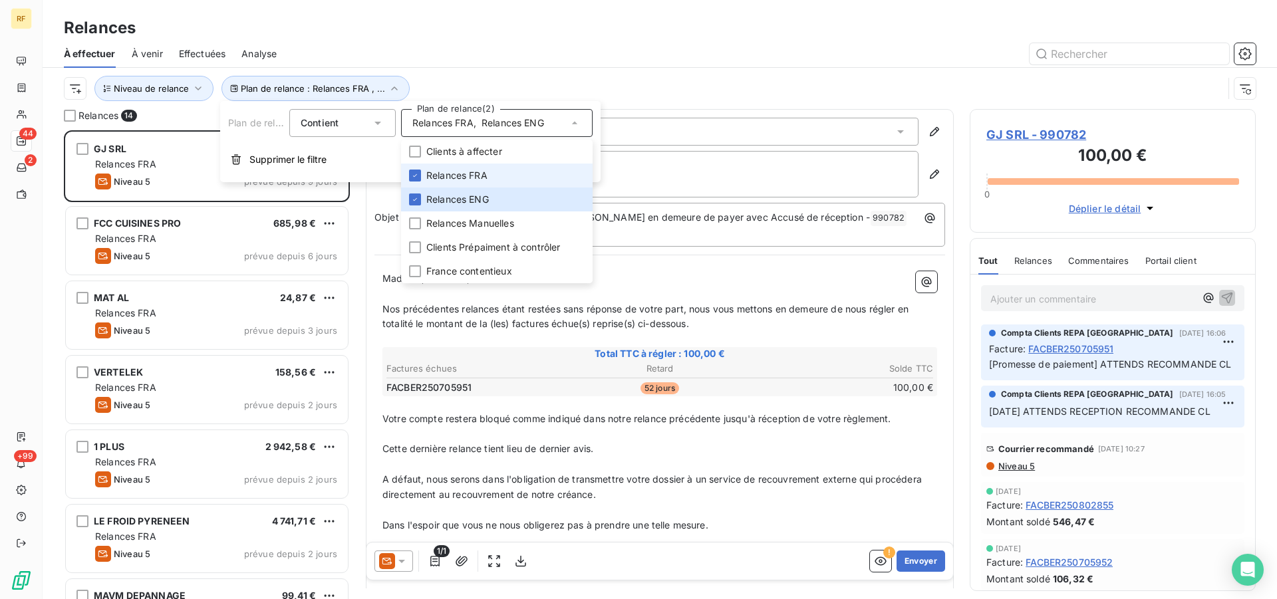
click at [484, 179] on span "Relances FRA" at bounding box center [456, 175] width 61 height 13
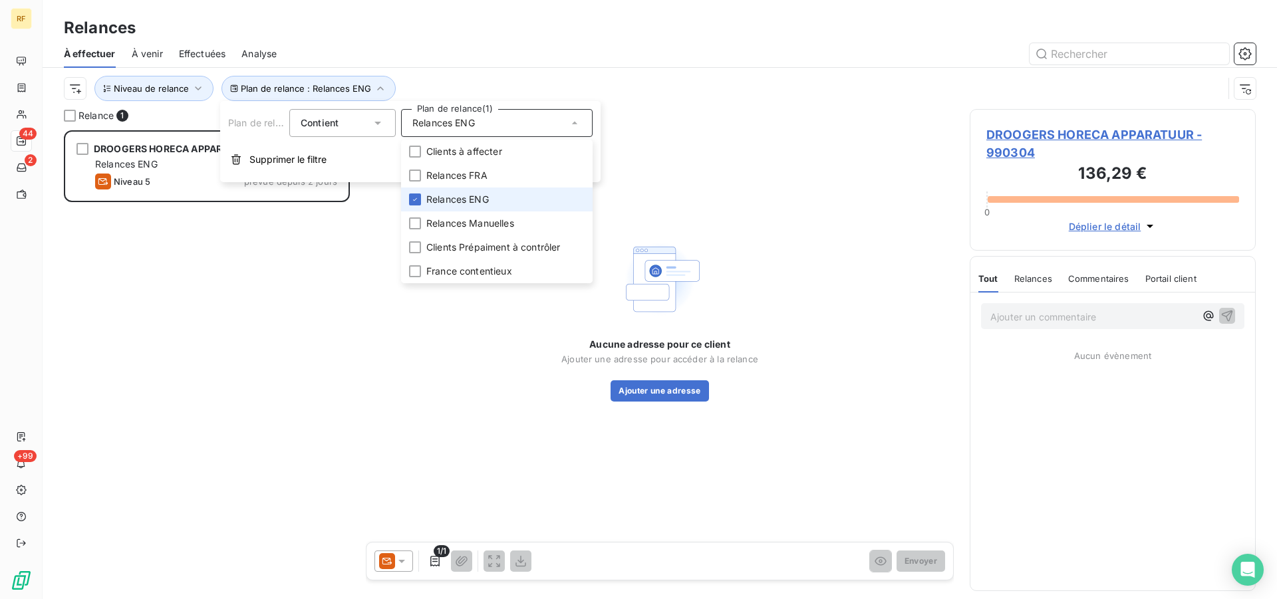
click at [484, 201] on span "Relances ENG" at bounding box center [457, 199] width 63 height 13
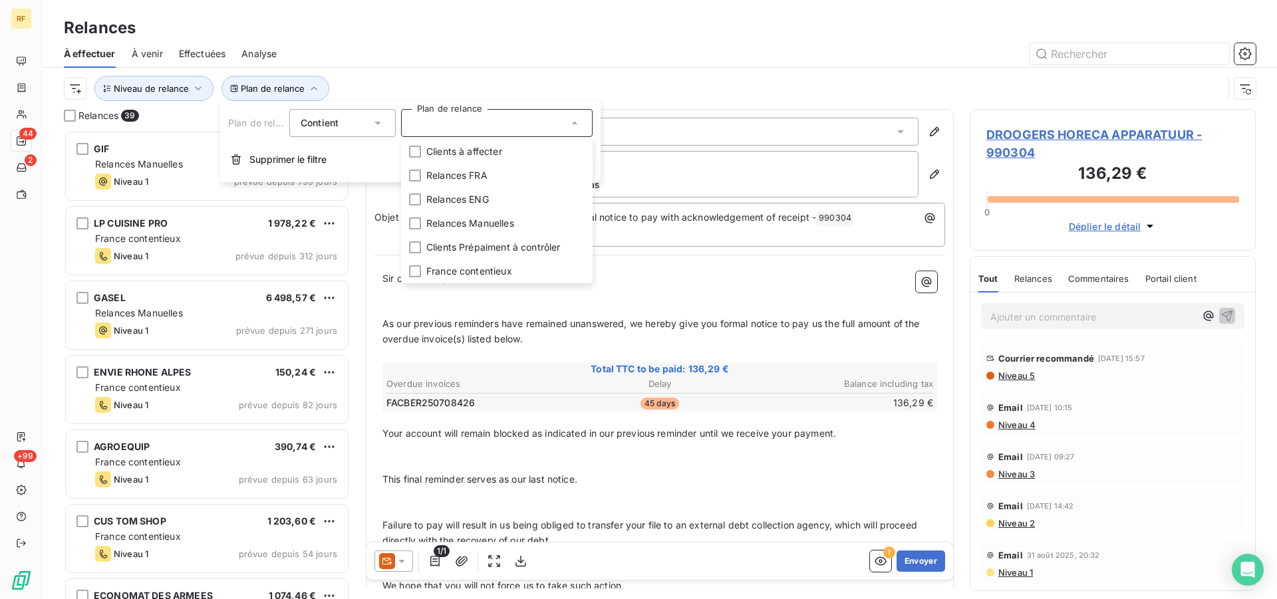
scroll to position [458, 275]
click at [658, 59] on div at bounding box center [774, 53] width 963 height 21
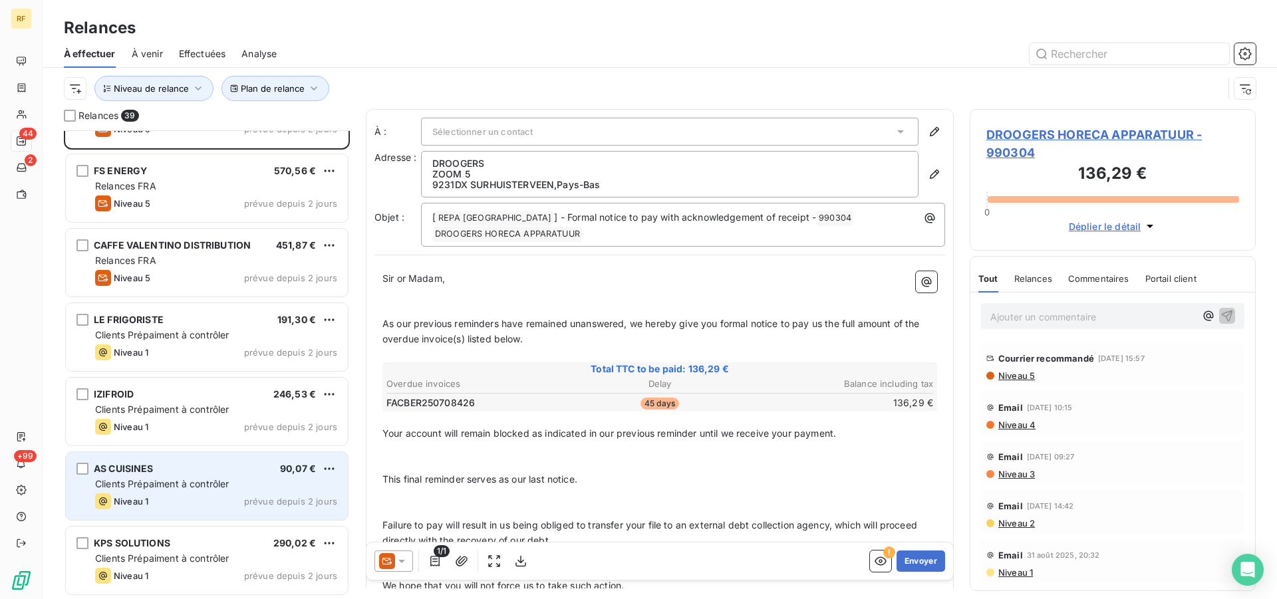
scroll to position [1759, 0]
